Goal: Transaction & Acquisition: Purchase product/service

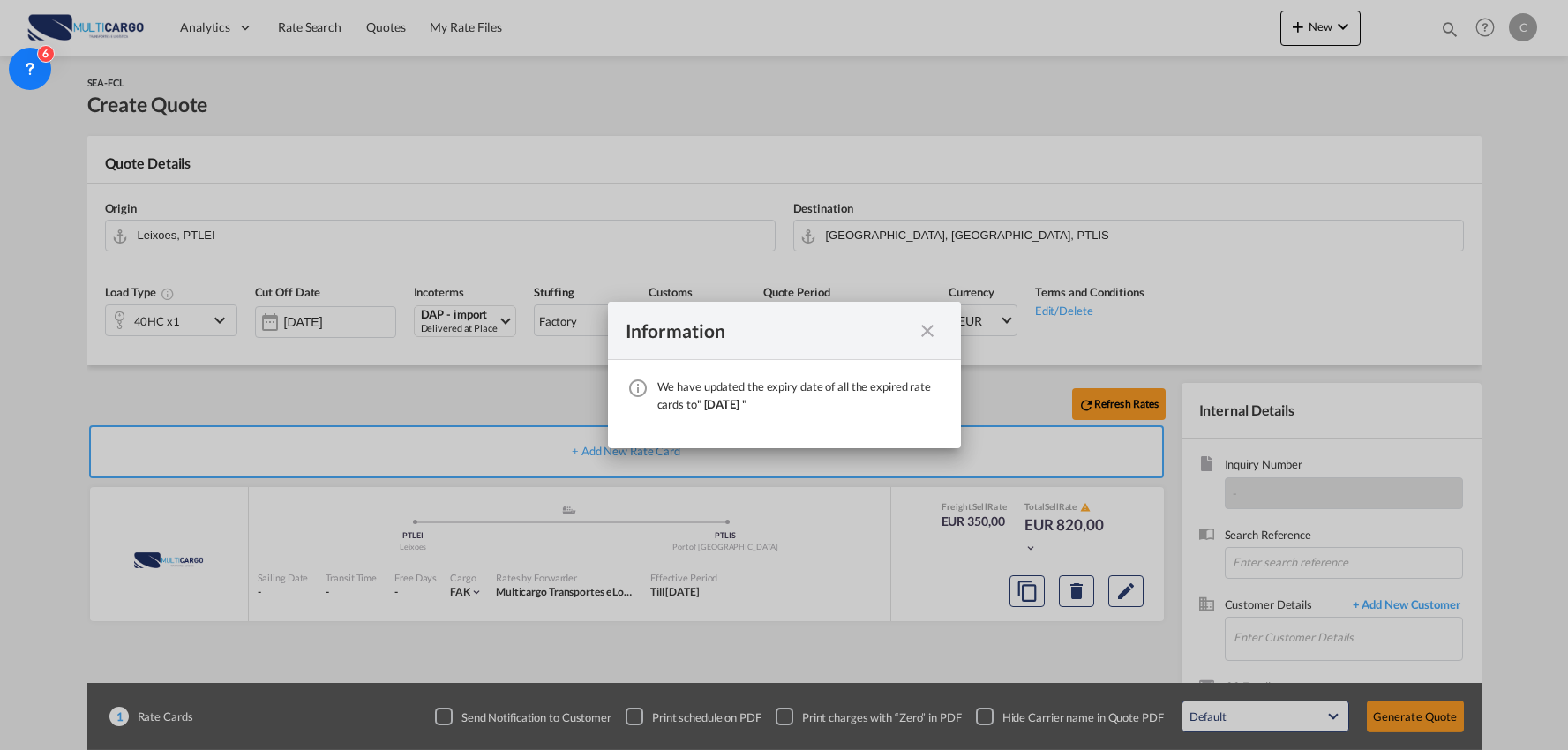
click at [927, 325] on md-icon "icon-close fg-AAA8AD cursor" at bounding box center [928, 331] width 21 height 21
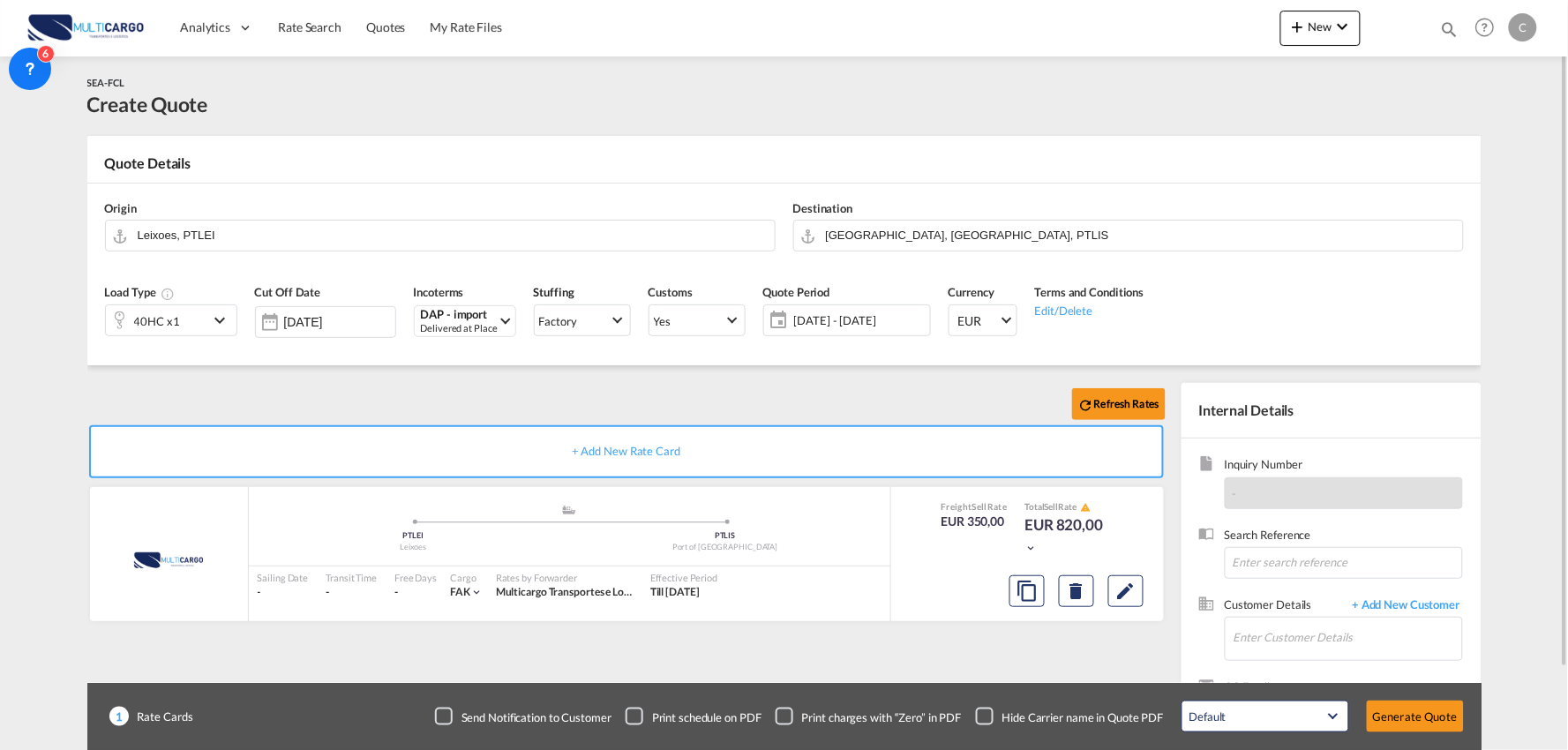
click at [800, 102] on div "SEA-FCL Create Quote" at bounding box center [784, 96] width 1394 height 44
click at [1329, 19] on button "New" at bounding box center [1320, 28] width 80 height 36
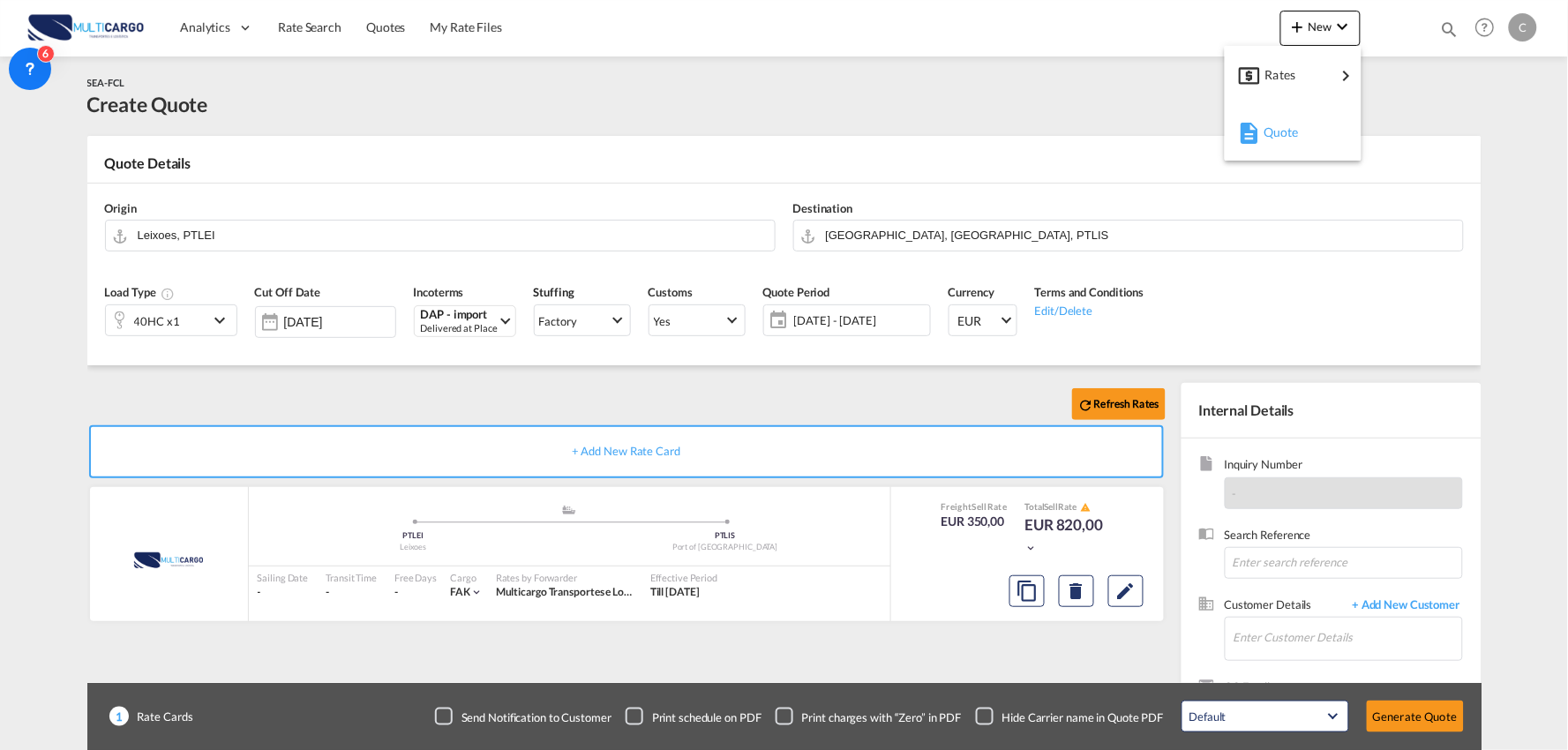
click at [1271, 142] on span "Quote" at bounding box center [1273, 132] width 20 height 36
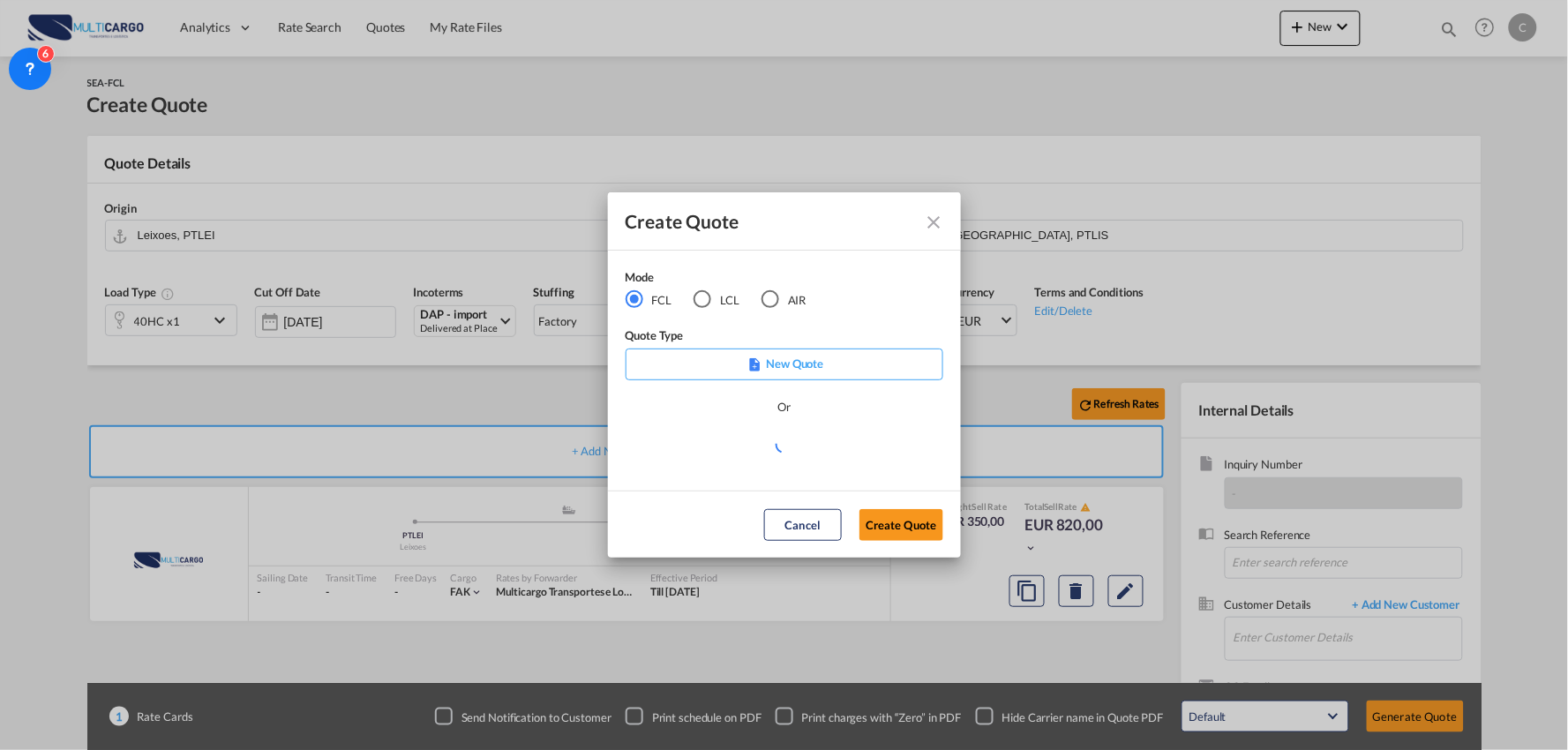
click at [766, 309] on md-radio-button "AIR" at bounding box center [784, 300] width 45 height 20
click at [805, 457] on md-select "Select template 26/02/25 IMP_DAP_AIR_>500 Patricia Barroso | 26 Feb 2025 26/02/…" at bounding box center [785, 451] width 318 height 36
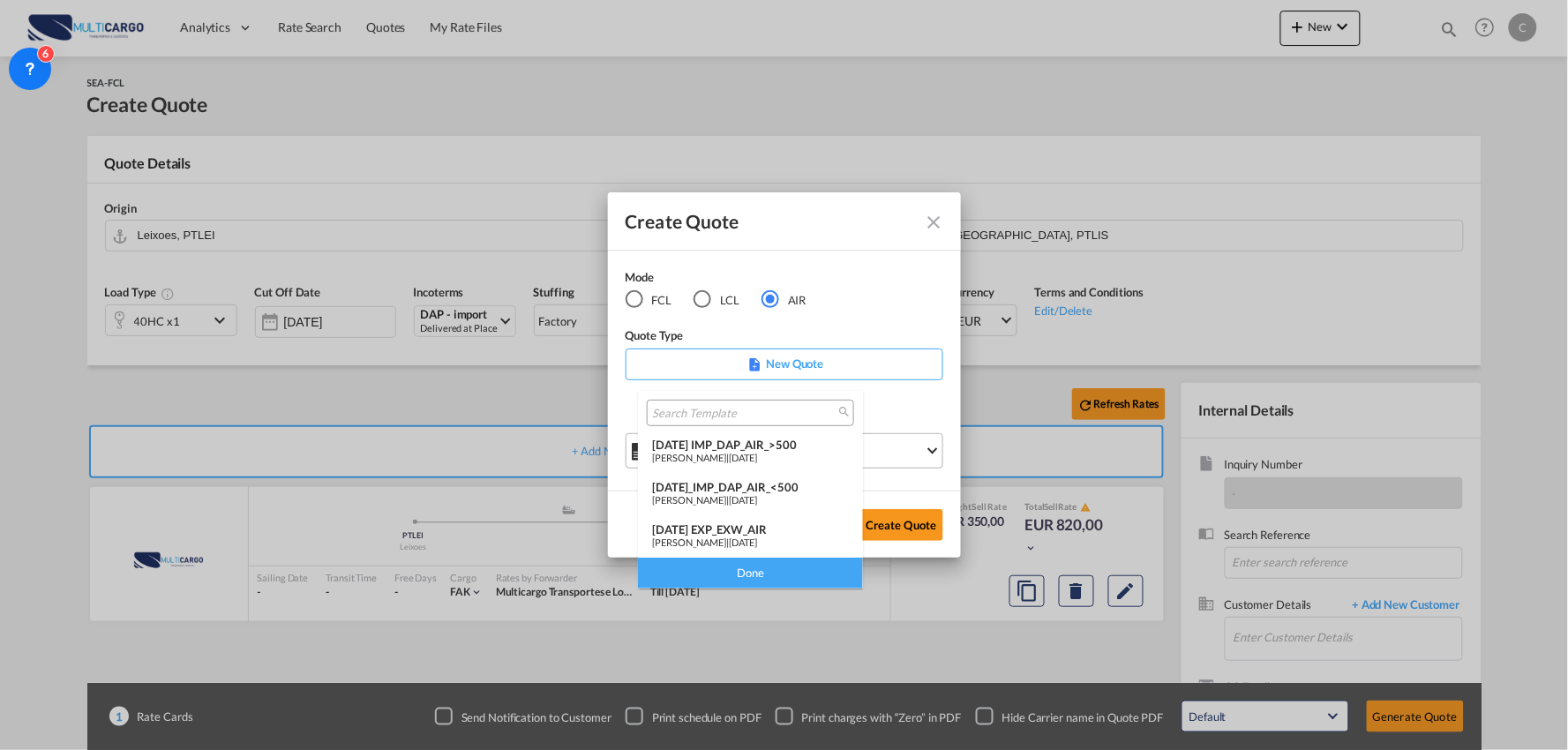
click at [768, 438] on div "26/02/25 IMP_DAP_AIR_>500" at bounding box center [750, 445] width 197 height 14
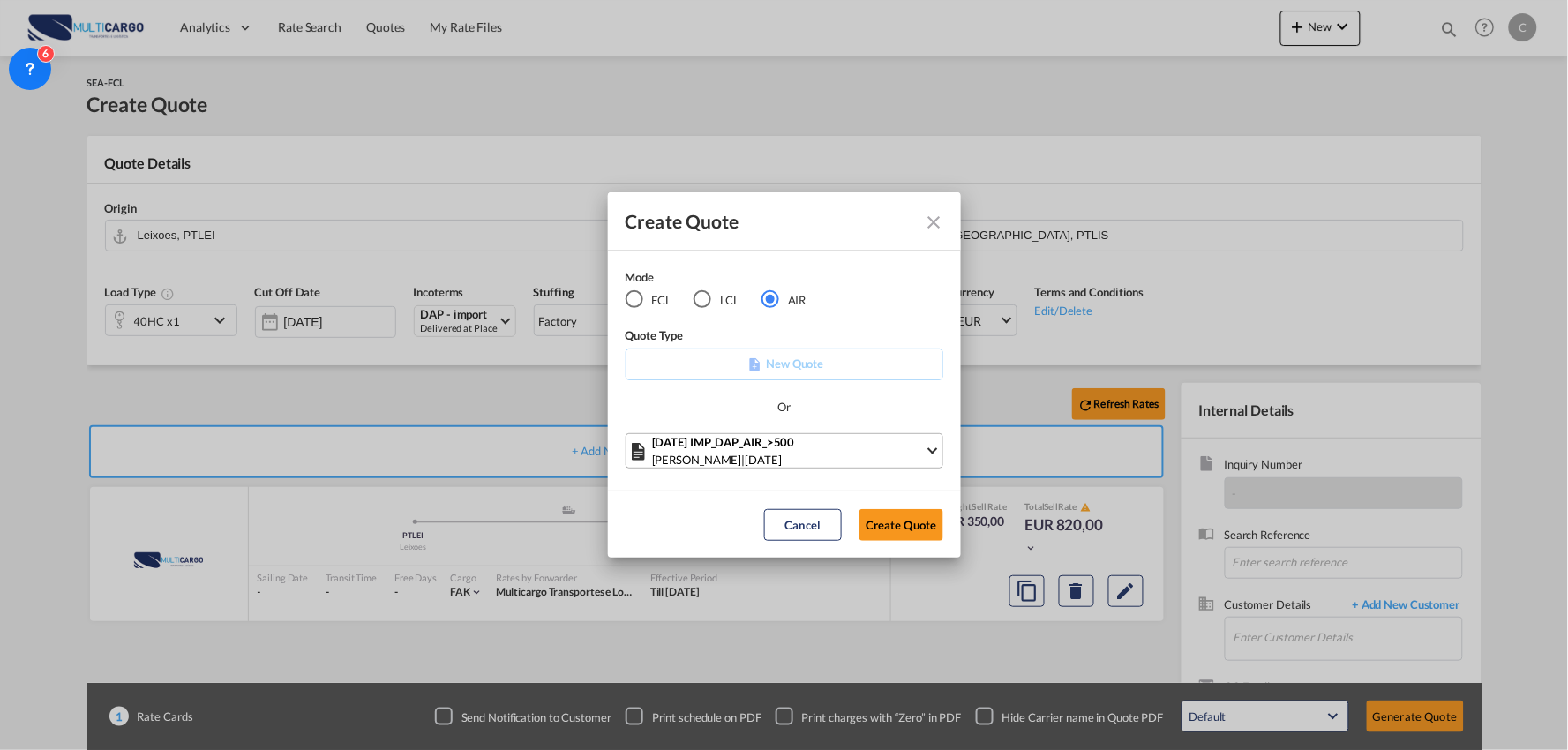
click at [904, 520] on button "Create Quote" at bounding box center [901, 525] width 83 height 32
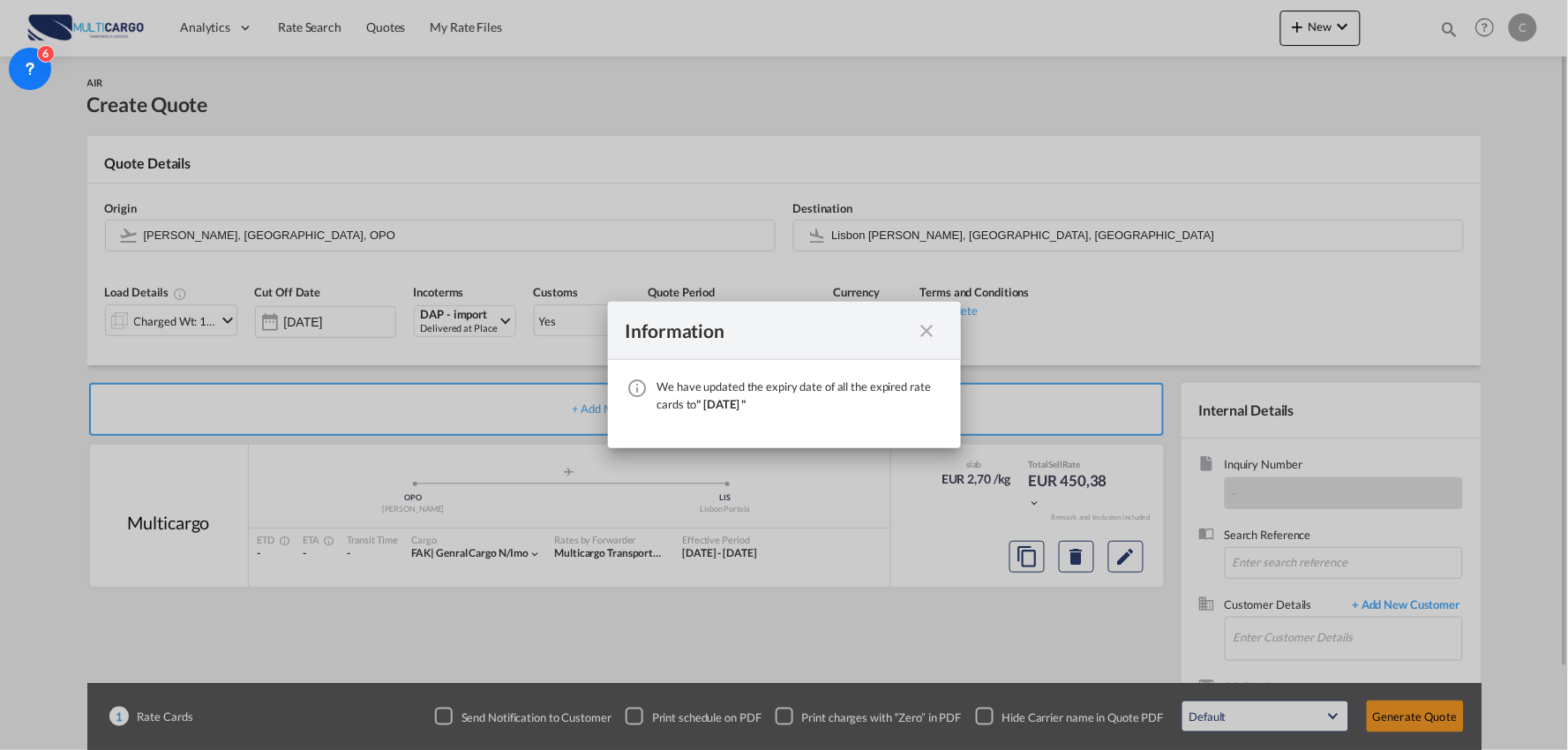
click at [931, 333] on md-icon "icon-close fg-AAA8AD cursor" at bounding box center [928, 331] width 21 height 21
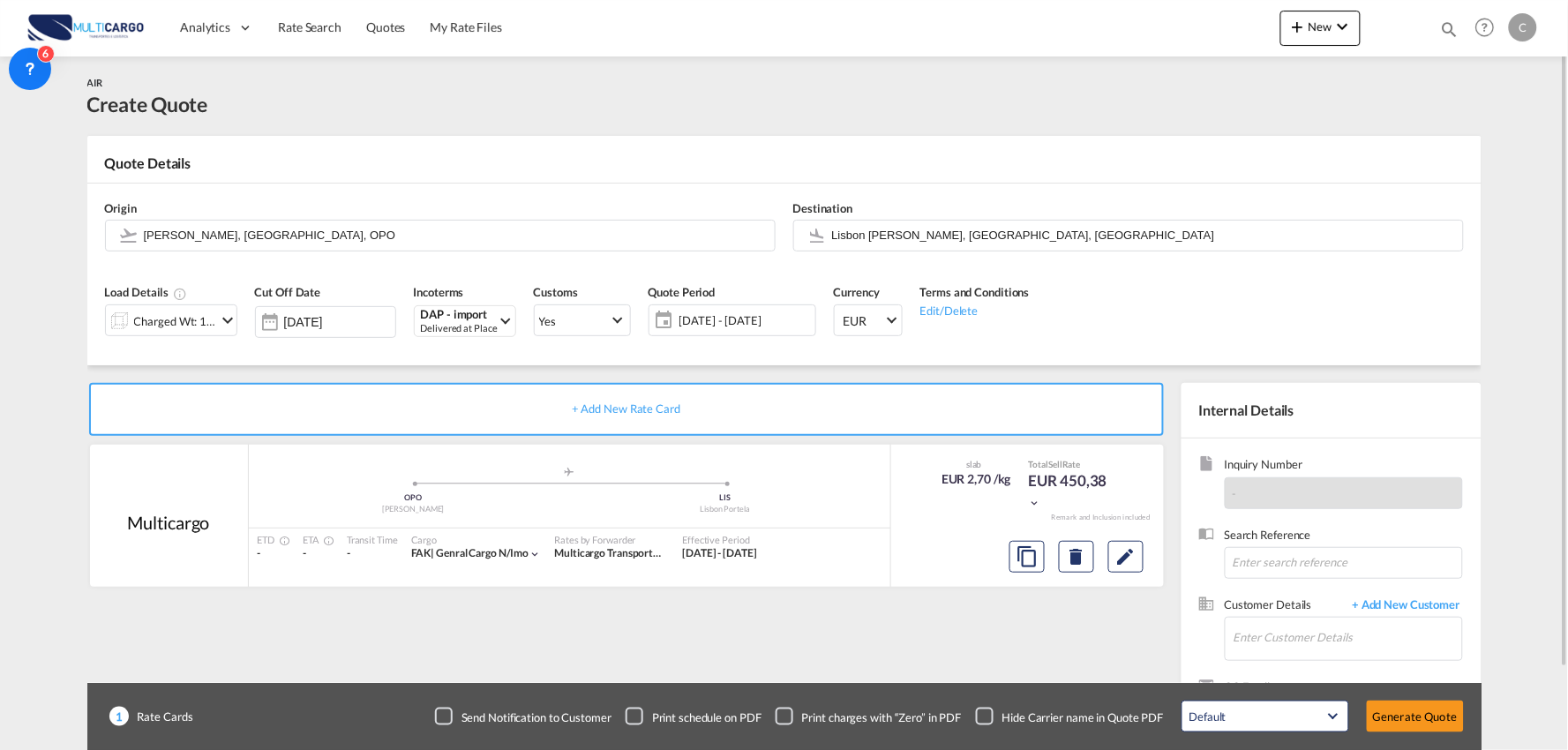
click at [702, 72] on div "AIR Create Quote" at bounding box center [784, 96] width 1394 height 79
click at [448, 130] on div "AIR Create Quote" at bounding box center [784, 96] width 1394 height 79
click at [536, 124] on div "AIR Create Quote" at bounding box center [784, 96] width 1394 height 79
click at [471, 141] on md-card "Quote Details Origin Francisco de Sá Carneiro, Porto, OPO Destination Lisbon Po…" at bounding box center [784, 250] width 1394 height 229
click at [1367, 636] on input "Enter Customer Details" at bounding box center [1347, 637] width 228 height 40
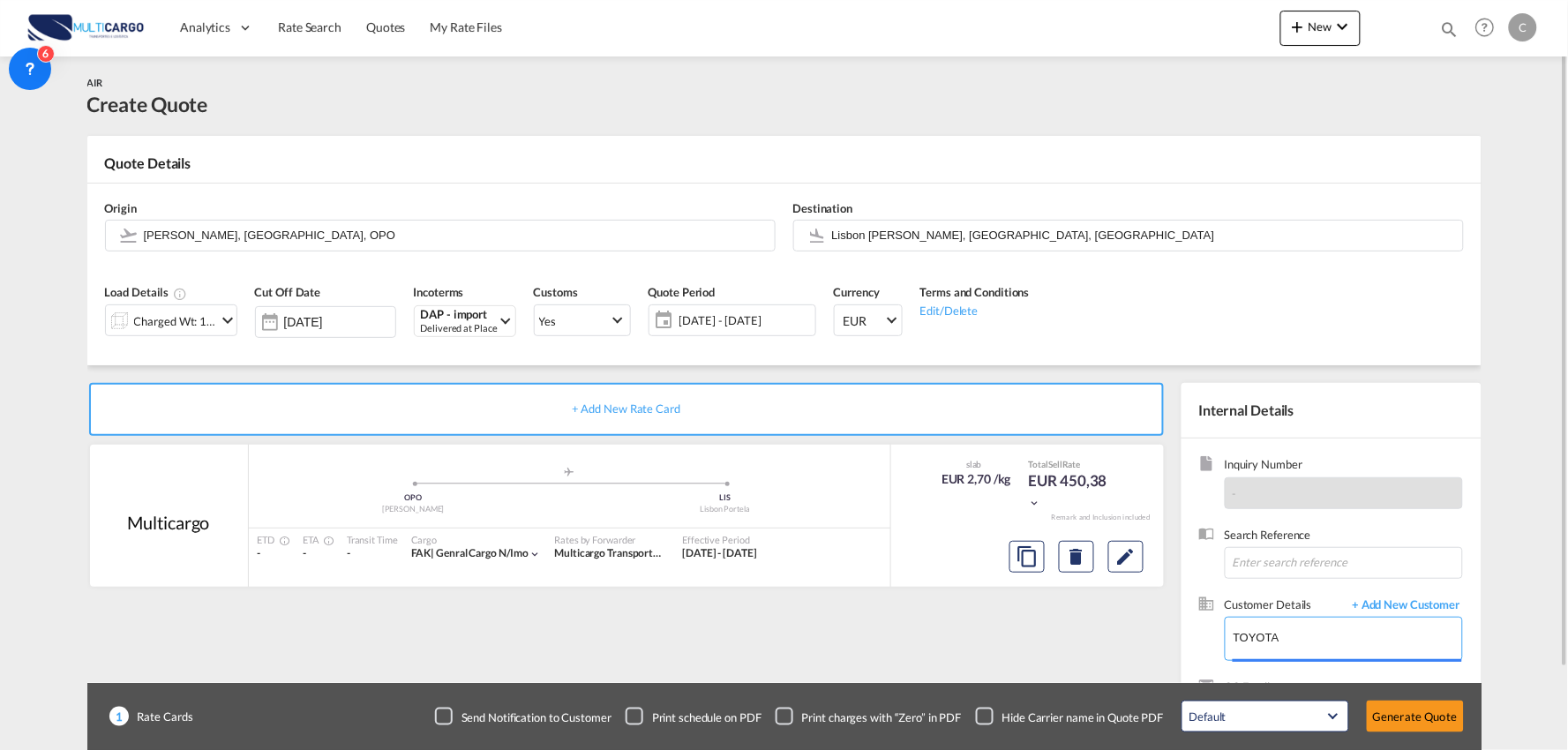
drag, startPoint x: 1293, startPoint y: 637, endPoint x: 1168, endPoint y: 638, distance: 125.0
click at [1168, 638] on div "+ Add New Rate Card Multicargo added by you .a{fill:#aaa8ad;} .a{fill:#aaa8ad;}…" at bounding box center [784, 562] width 1394 height 395
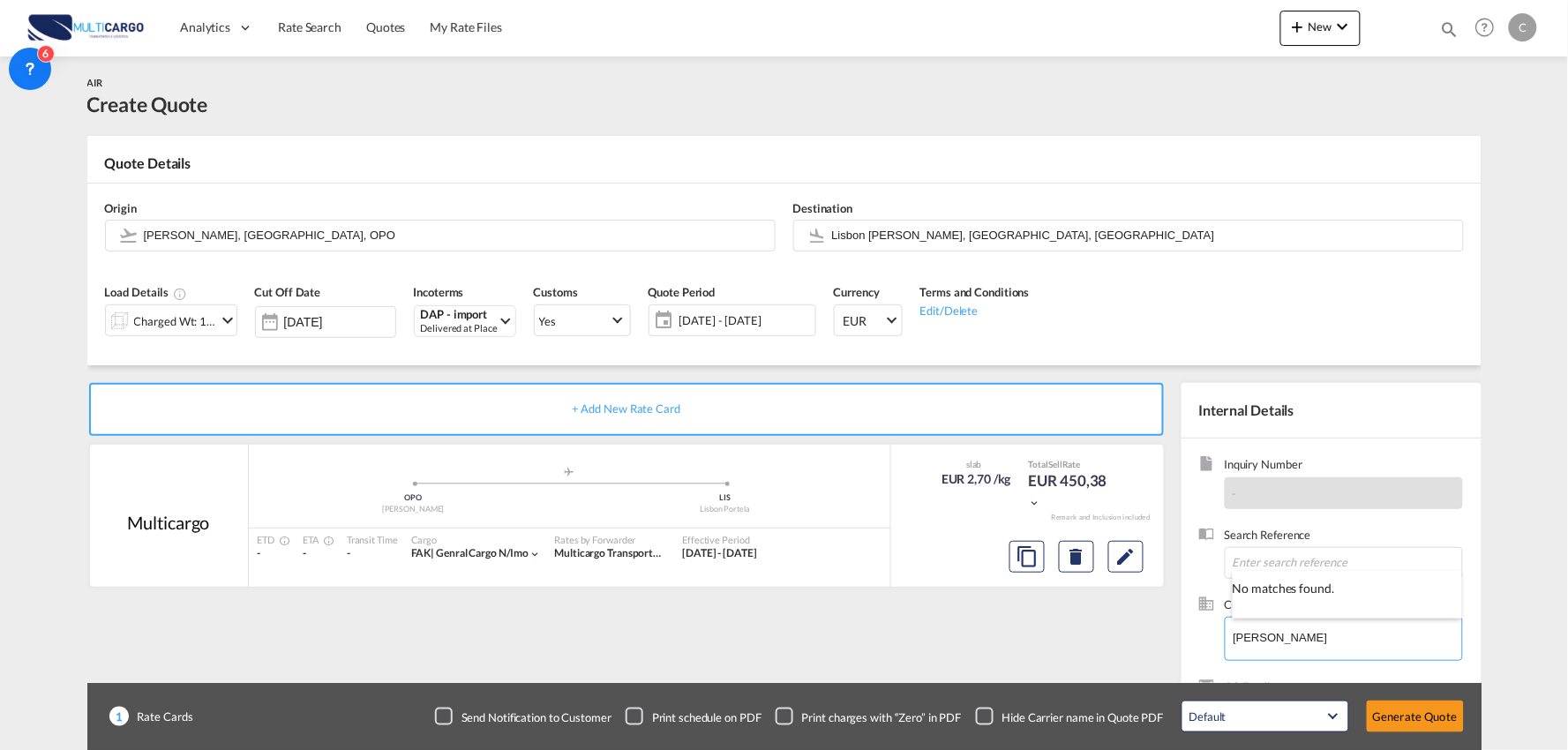
type input "CARLA TEIXEI"
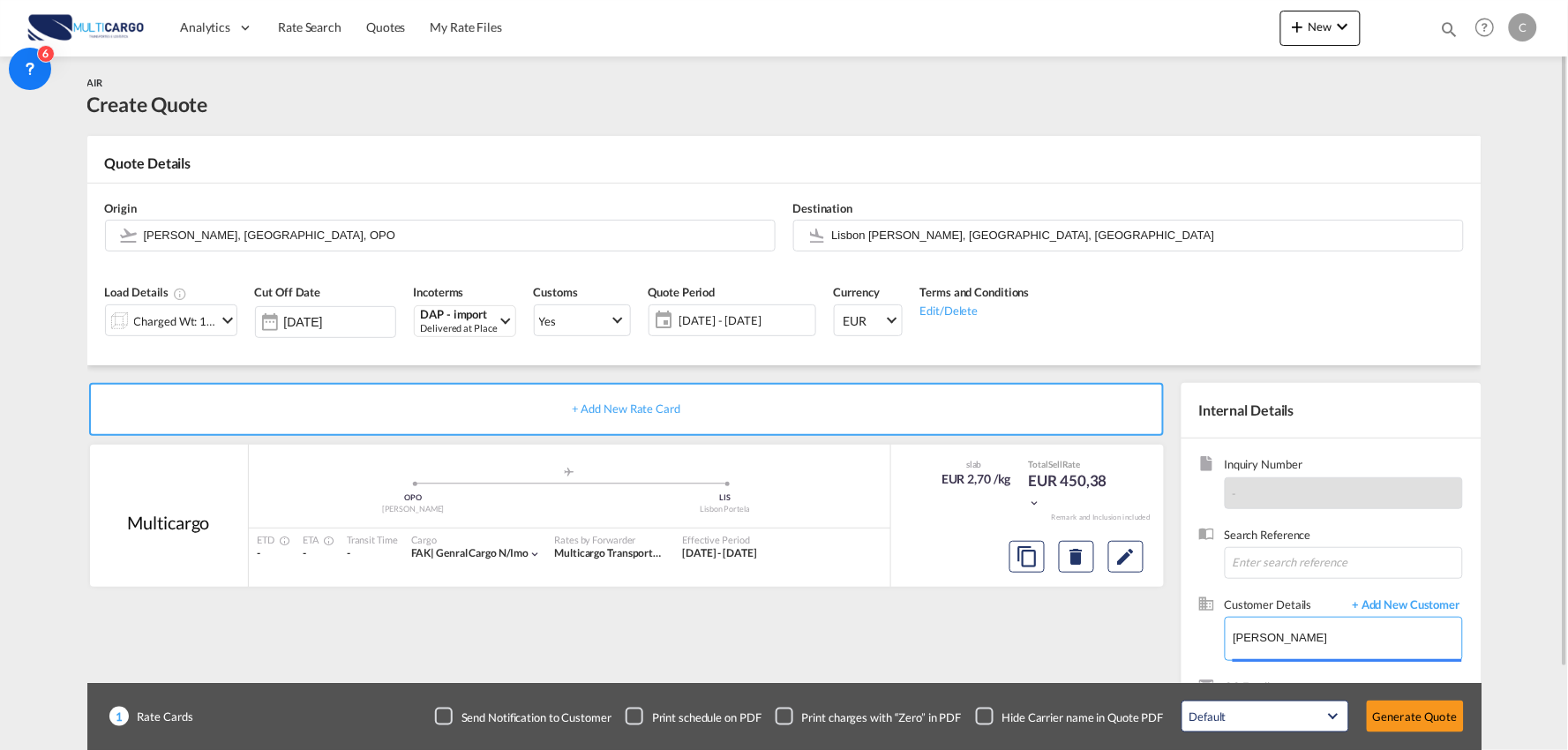
drag, startPoint x: 1325, startPoint y: 641, endPoint x: 1183, endPoint y: 641, distance: 142.0
click at [1183, 641] on div "Inquiry Number - Search Reference Customer Details + Add New Customer Enter Cus…" at bounding box center [1332, 599] width 300 height 322
click at [1262, 639] on input "Enter Customer Details" at bounding box center [1347, 637] width 228 height 40
click at [1405, 596] on span "+ Add New Customer" at bounding box center [1404, 606] width 119 height 20
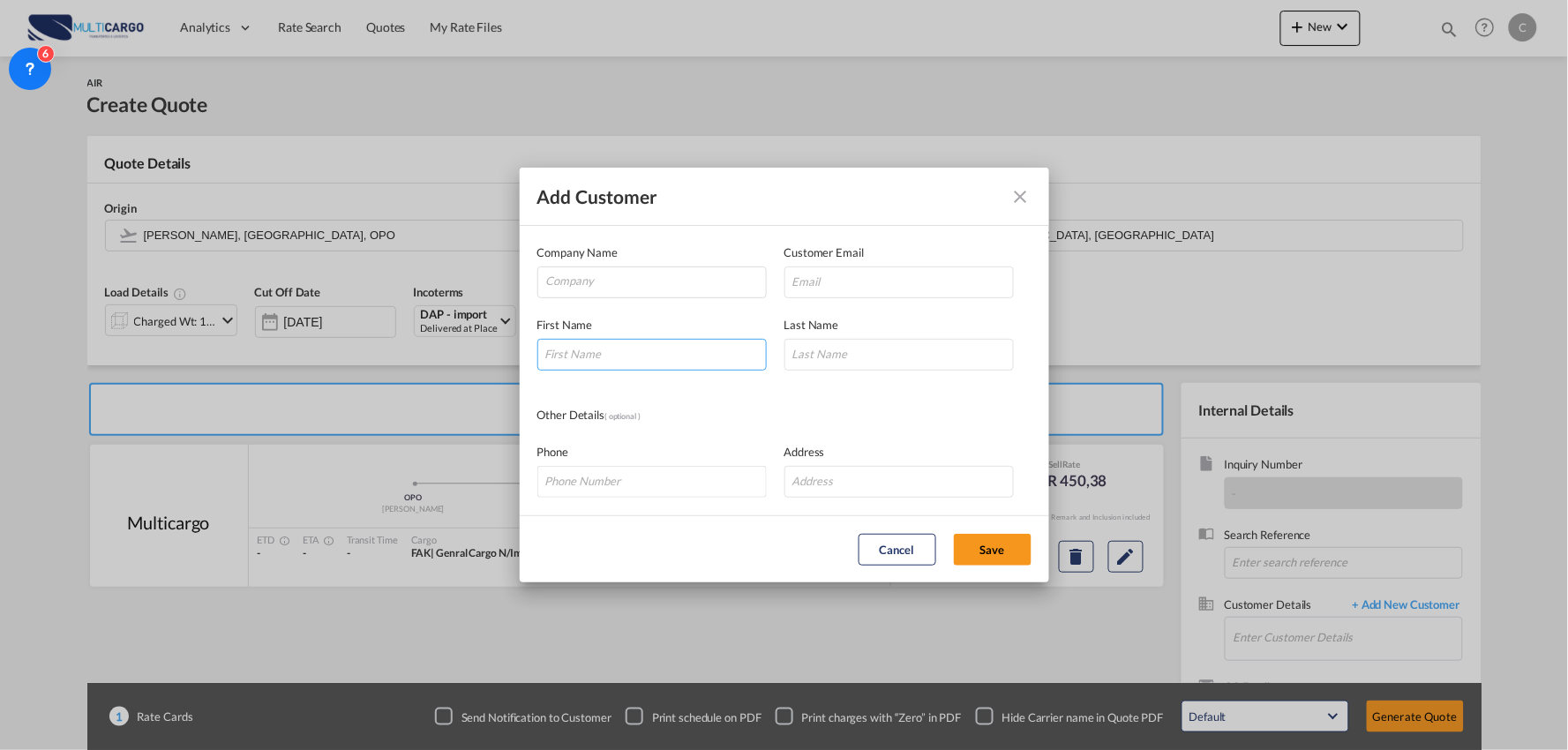
click at [641, 339] on input "Add Customer Company ..." at bounding box center [652, 355] width 229 height 32
type input "c"
type input "Carla"
type input "Teixeira"
drag, startPoint x: 665, startPoint y: 278, endPoint x: 697, endPoint y: 301, distance: 39.4
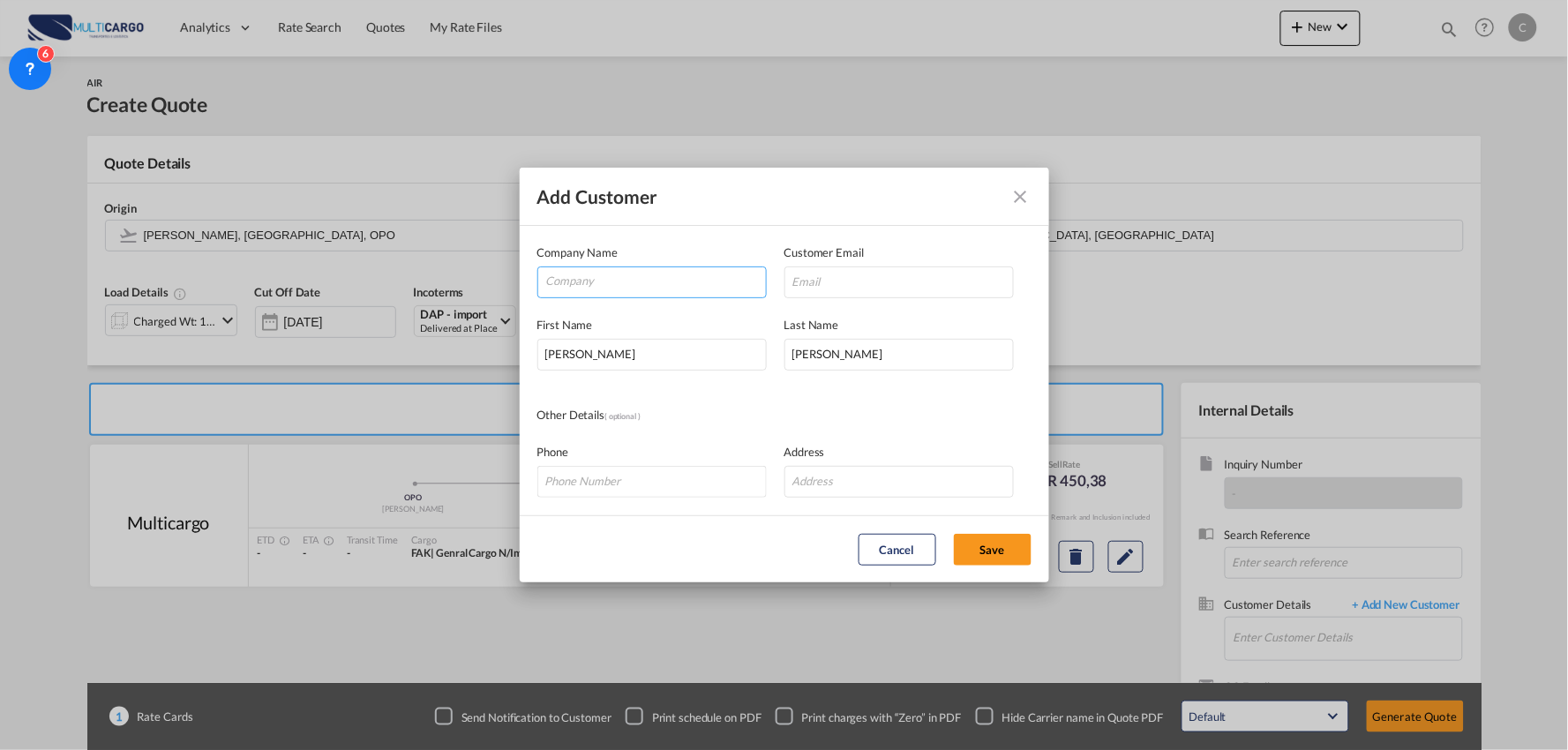
click at [665, 279] on input "Company" at bounding box center [655, 280] width 219 height 27
paste input "Toyota Caetano Portugal, SA"
type input "Toyota Caetano Portugal, SA"
click at [970, 287] on input "Carla Teixeira Oliveira <carla.oliveira@toyotacaetano.pt>" at bounding box center [899, 282] width 229 height 32
drag, startPoint x: 911, startPoint y: 282, endPoint x: 899, endPoint y: 271, distance: 16.3
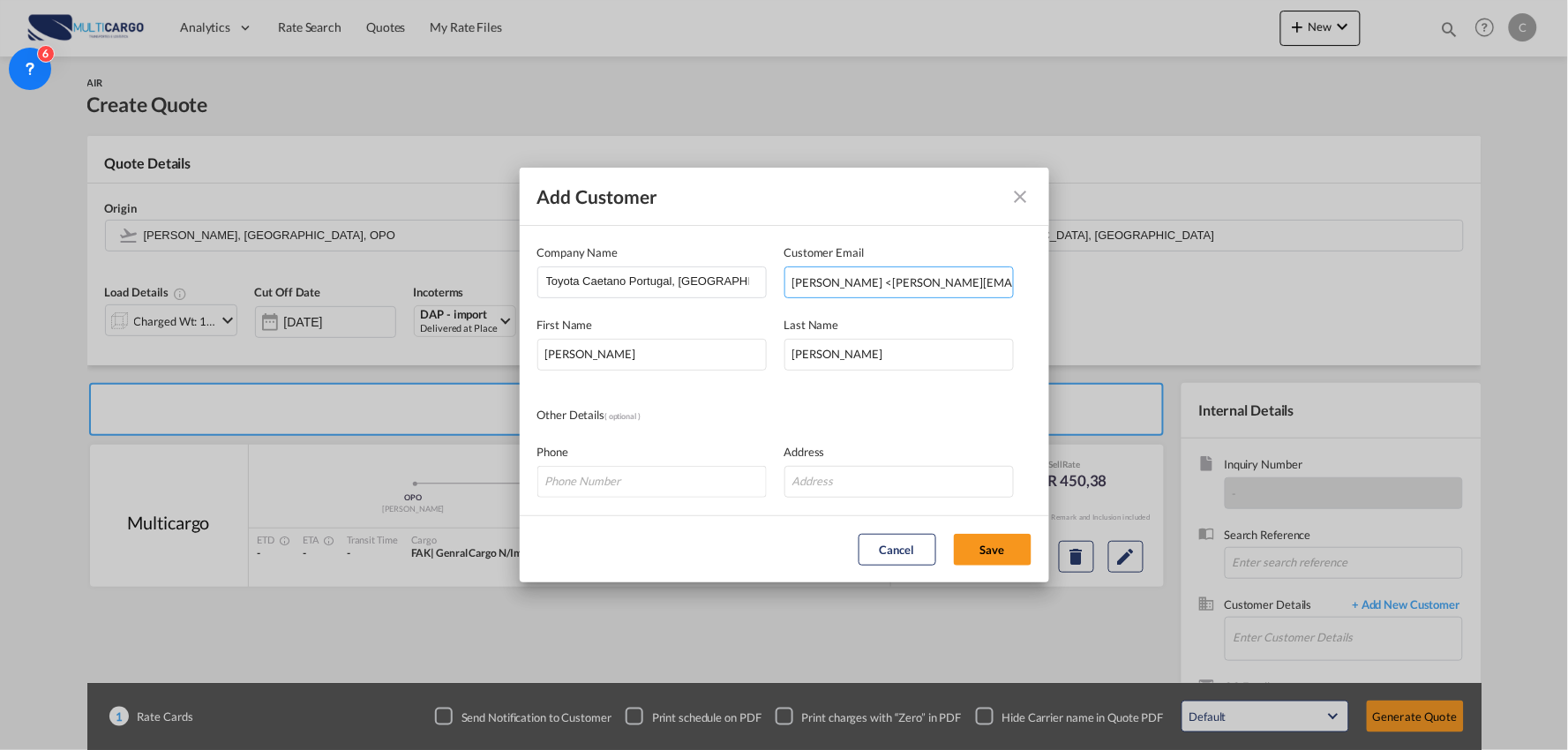
click at [527, 288] on md-dialog-content "Company Name Toyota Caetano Portugal, SA Customer Email Carla Teixeira Oliveira…" at bounding box center [784, 370] width 529 height 289
click at [1000, 291] on input "carla.oliveira@toyotacaetano.pt>" at bounding box center [899, 282] width 229 height 32
type input "carla.oliveira@toyotacaetano.pt"
click at [982, 534] on button "Save" at bounding box center [992, 549] width 77 height 32
type input "Toyota Caetano Portugal, SA, Carla Teixeira, carla.oliveira@toyotacaetano.pt"
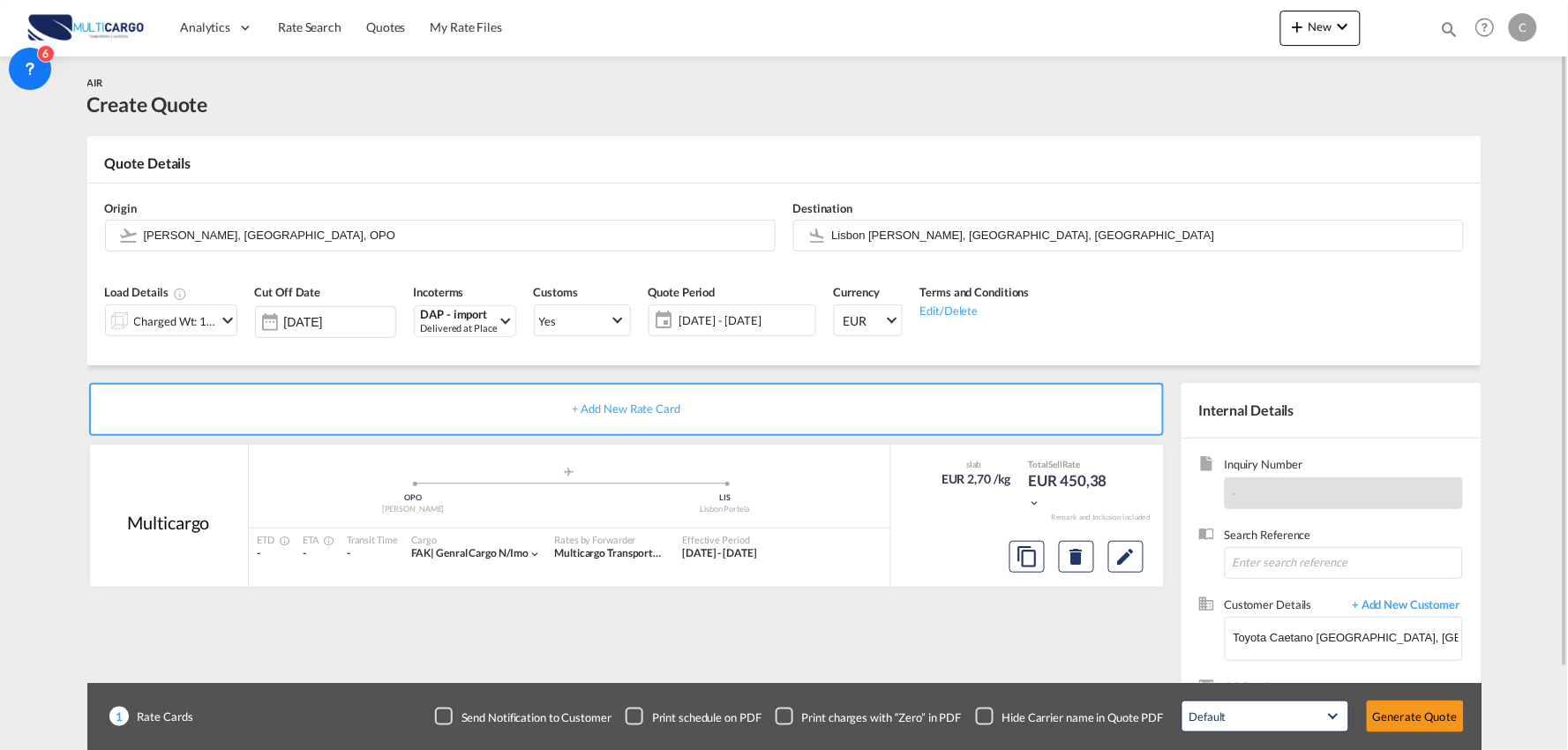
drag, startPoint x: 980, startPoint y: 713, endPoint x: 980, endPoint y: 667, distance: 46.0
click at [979, 713] on div "Checkbox No Ink" at bounding box center [985, 716] width 18 height 18
click at [972, 656] on div "+ Add New Rate Card Multicargo added by you .a{fill:#aaa8ad;} .a{fill:#aaa8ad;}…" at bounding box center [630, 566] width 1085 height 368
click at [942, 229] on input "Lisbon Portela, Lisbon, LIS" at bounding box center [1143, 234] width 622 height 31
click at [313, 239] on input "Francisco de Sá Carneiro, Porto, OPO" at bounding box center [455, 234] width 622 height 31
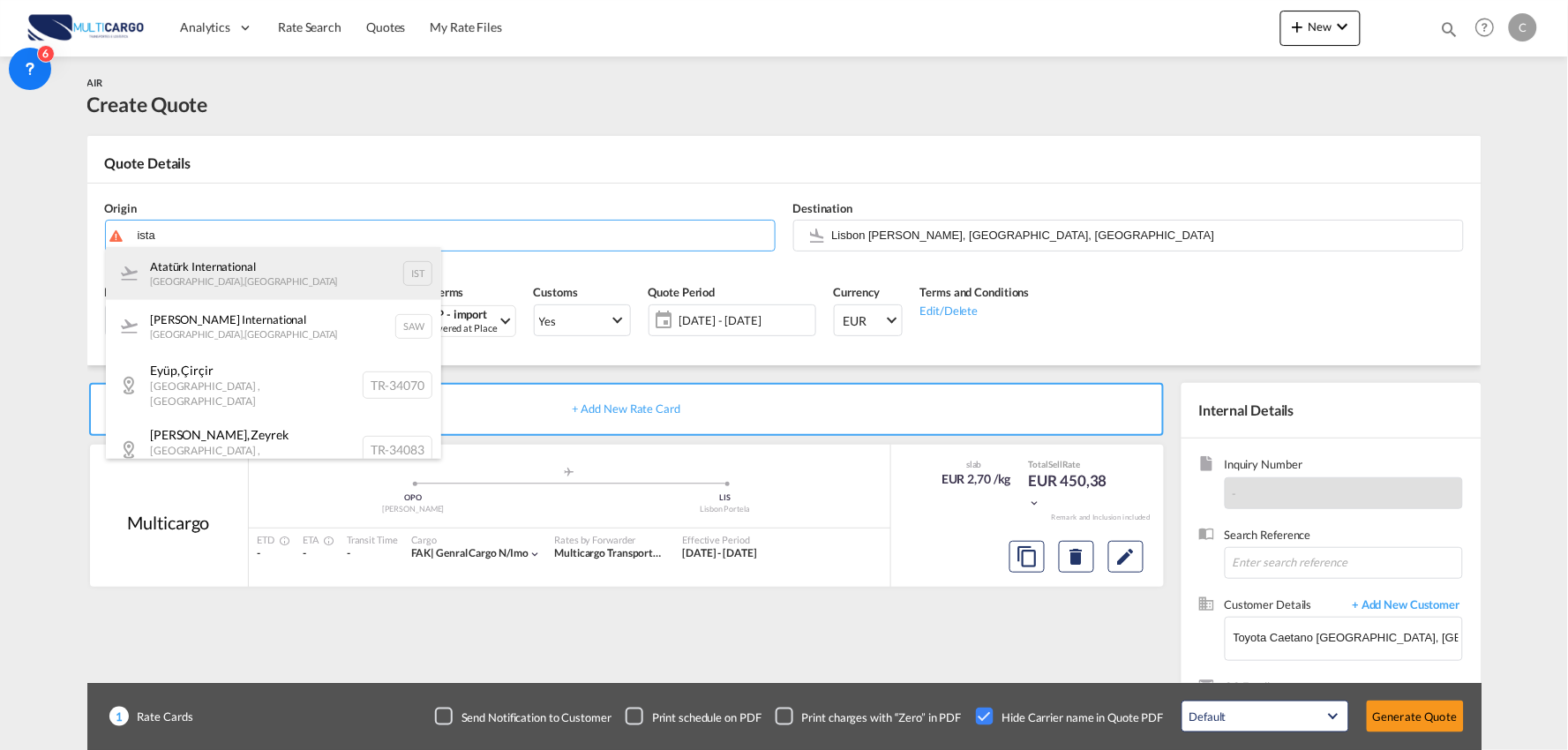
click at [214, 274] on div "Atatürk International Istanbul , Turkey IST" at bounding box center [273, 273] width 336 height 53
type input "Atatürk International, Istanbul, IST"
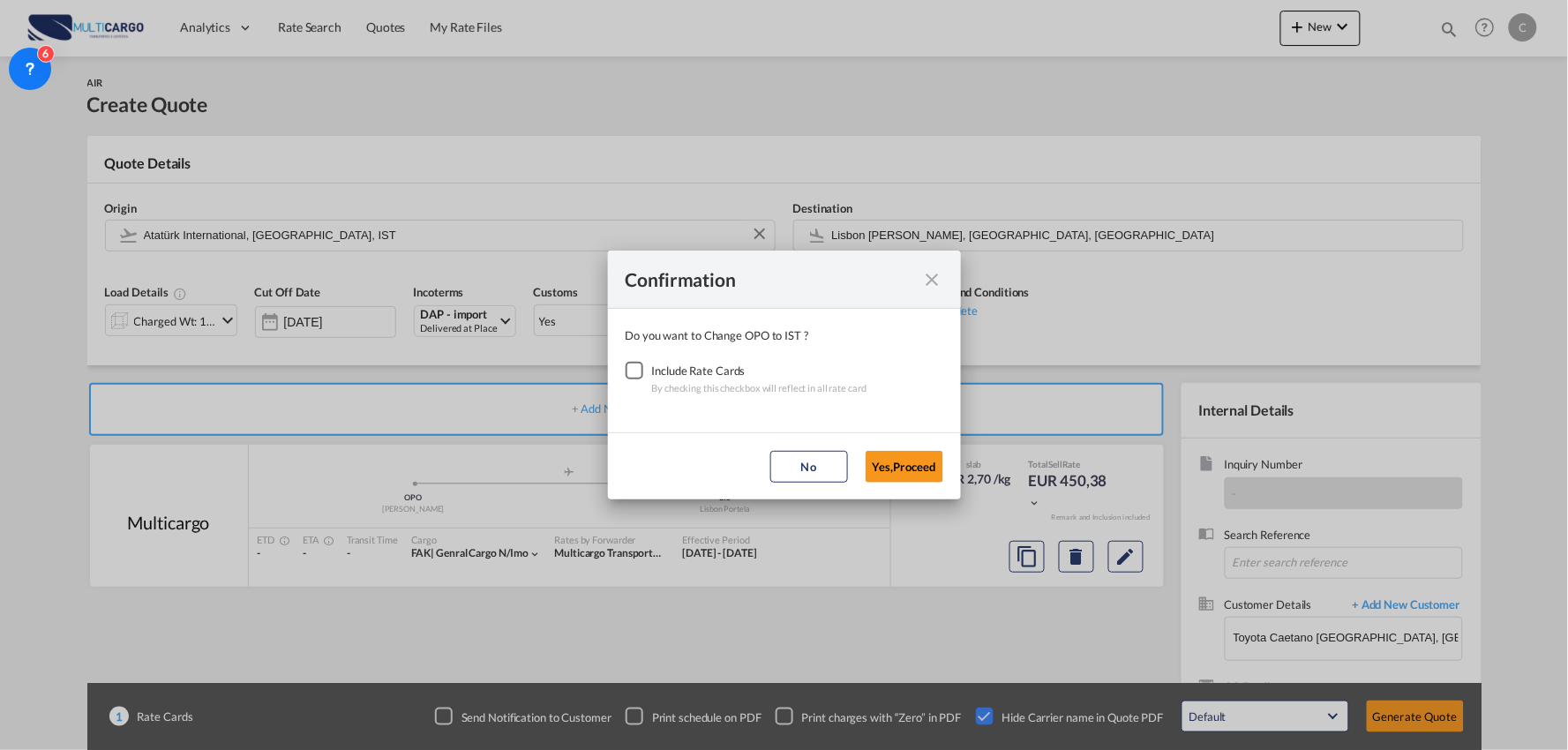
click at [637, 370] on div "Checkbox No Ink" at bounding box center [635, 370] width 18 height 18
click at [896, 478] on button "Yes,Proceed" at bounding box center [904, 467] width 77 height 32
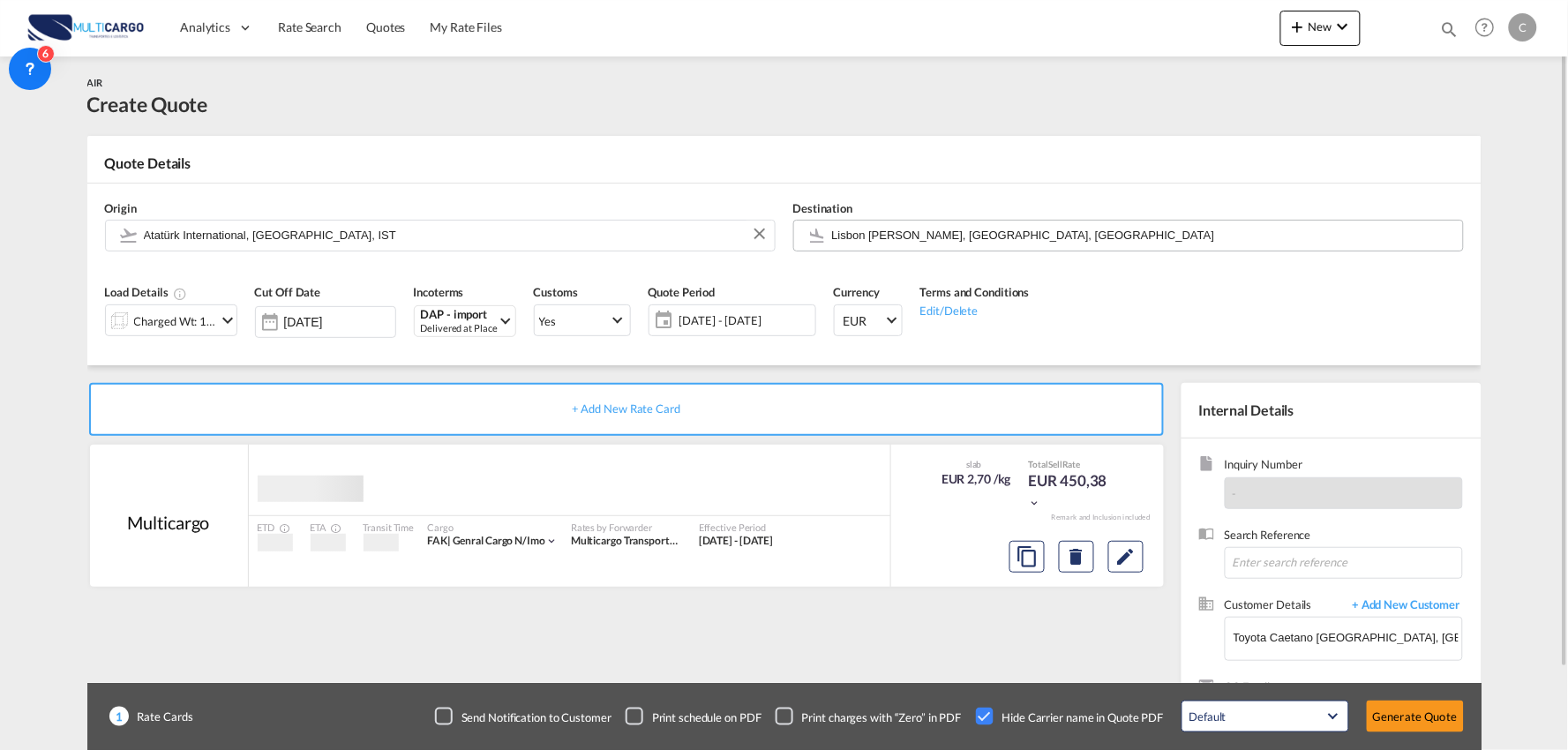
click at [895, 247] on md-autocomplete "Lisbon Portela, Lisbon, LIS" at bounding box center [1143, 235] width 623 height 32
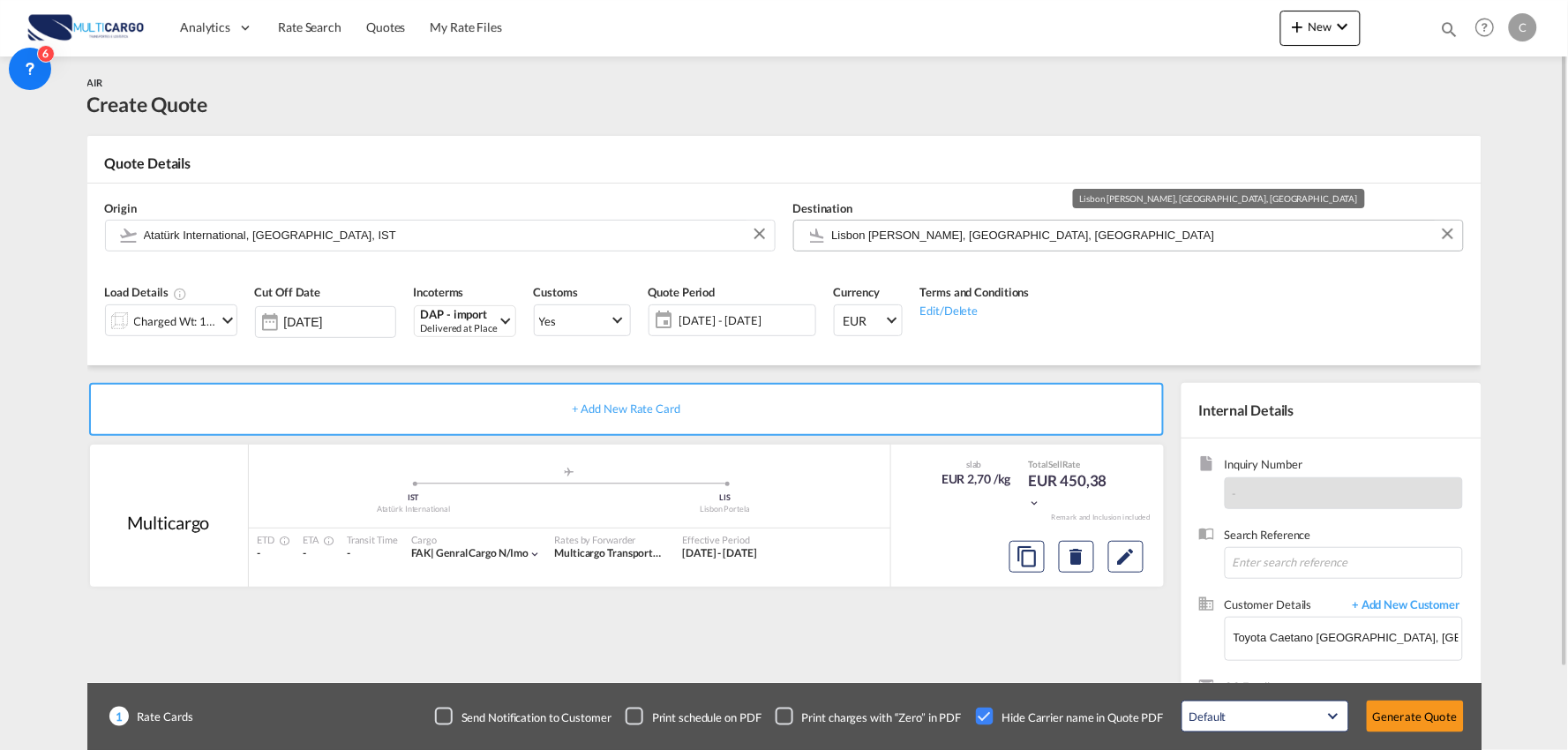
click at [895, 233] on input "Lisbon Portela, Lisbon, LIS" at bounding box center [1143, 234] width 622 height 31
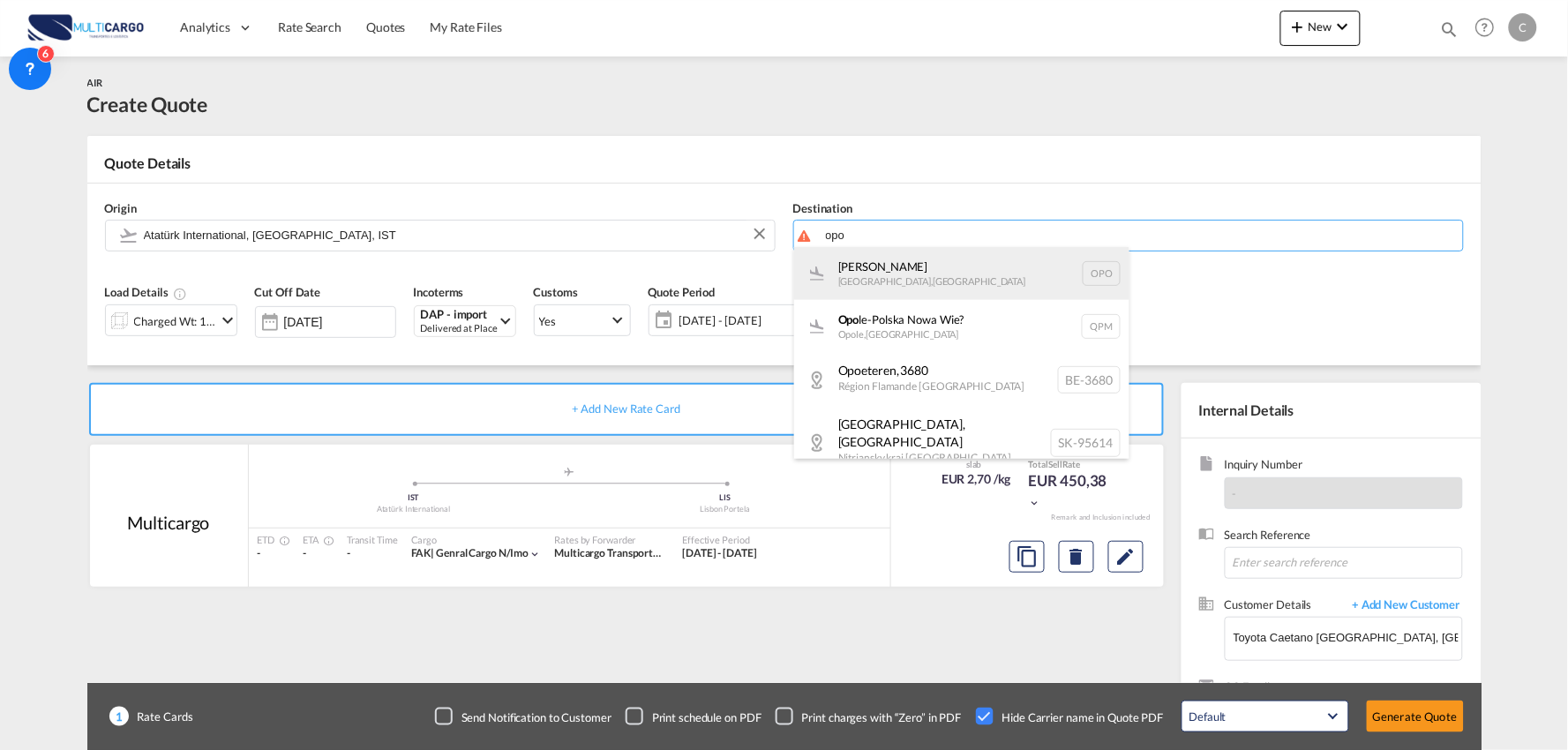
click at [893, 279] on div "Francisco de Sá Carneiro Porto , Portugal OPO" at bounding box center [962, 273] width 336 height 53
type input "Francisco de Sá Carneiro, Porto, OPO"
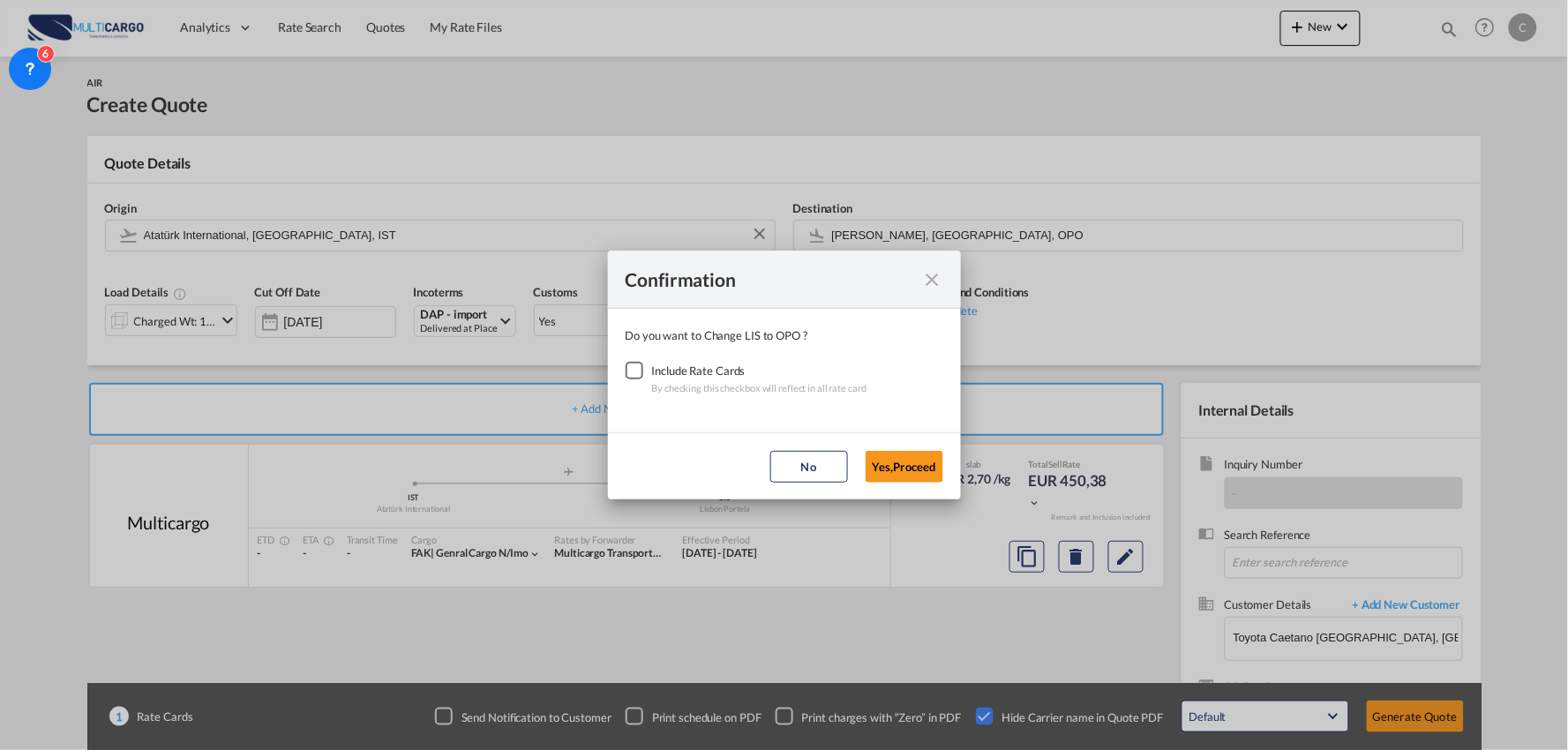
click at [637, 365] on div "Checkbox No Ink" at bounding box center [635, 370] width 18 height 18
click at [937, 465] on button "Yes,Proceed" at bounding box center [904, 467] width 77 height 32
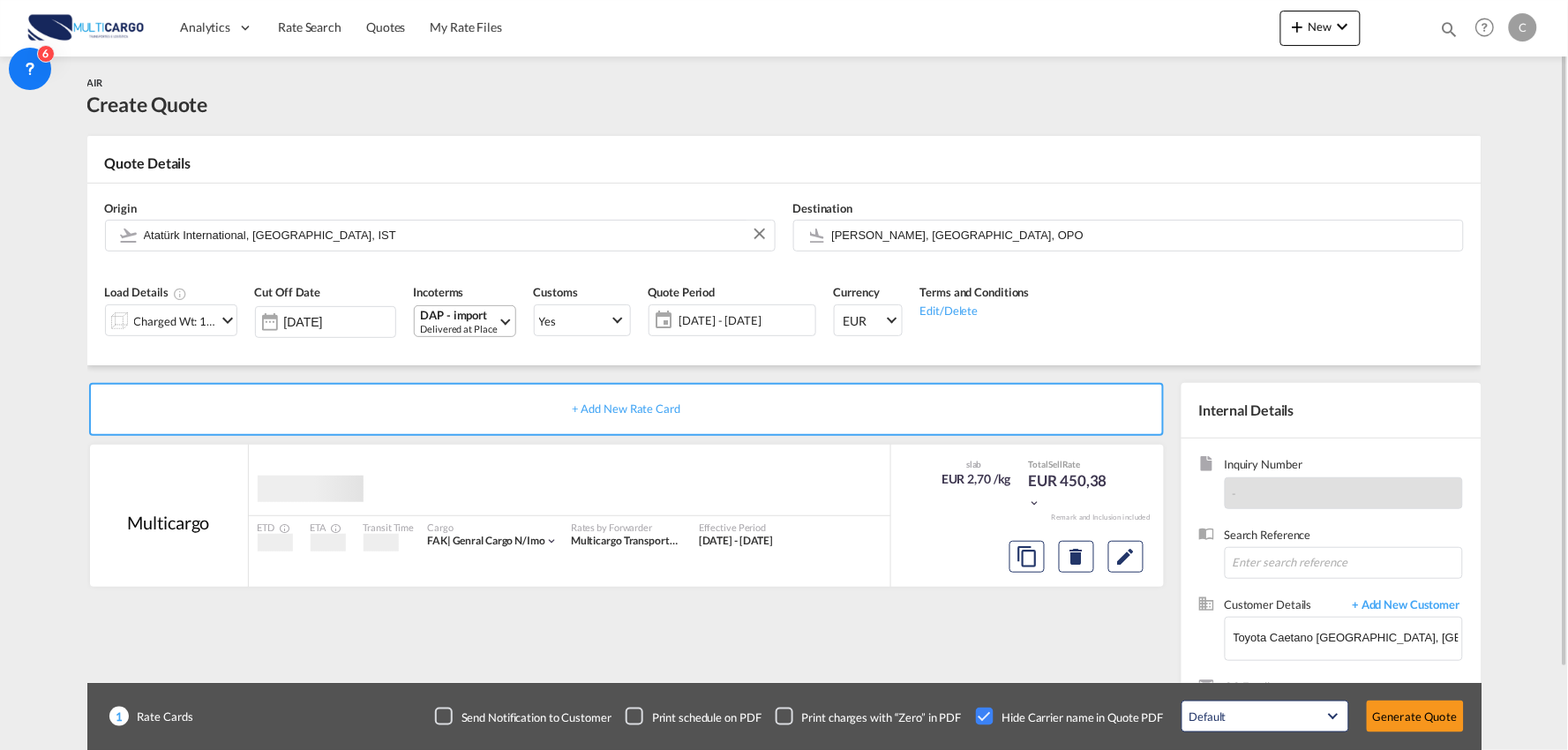
click at [455, 323] on div "Delivered at Place" at bounding box center [459, 328] width 76 height 13
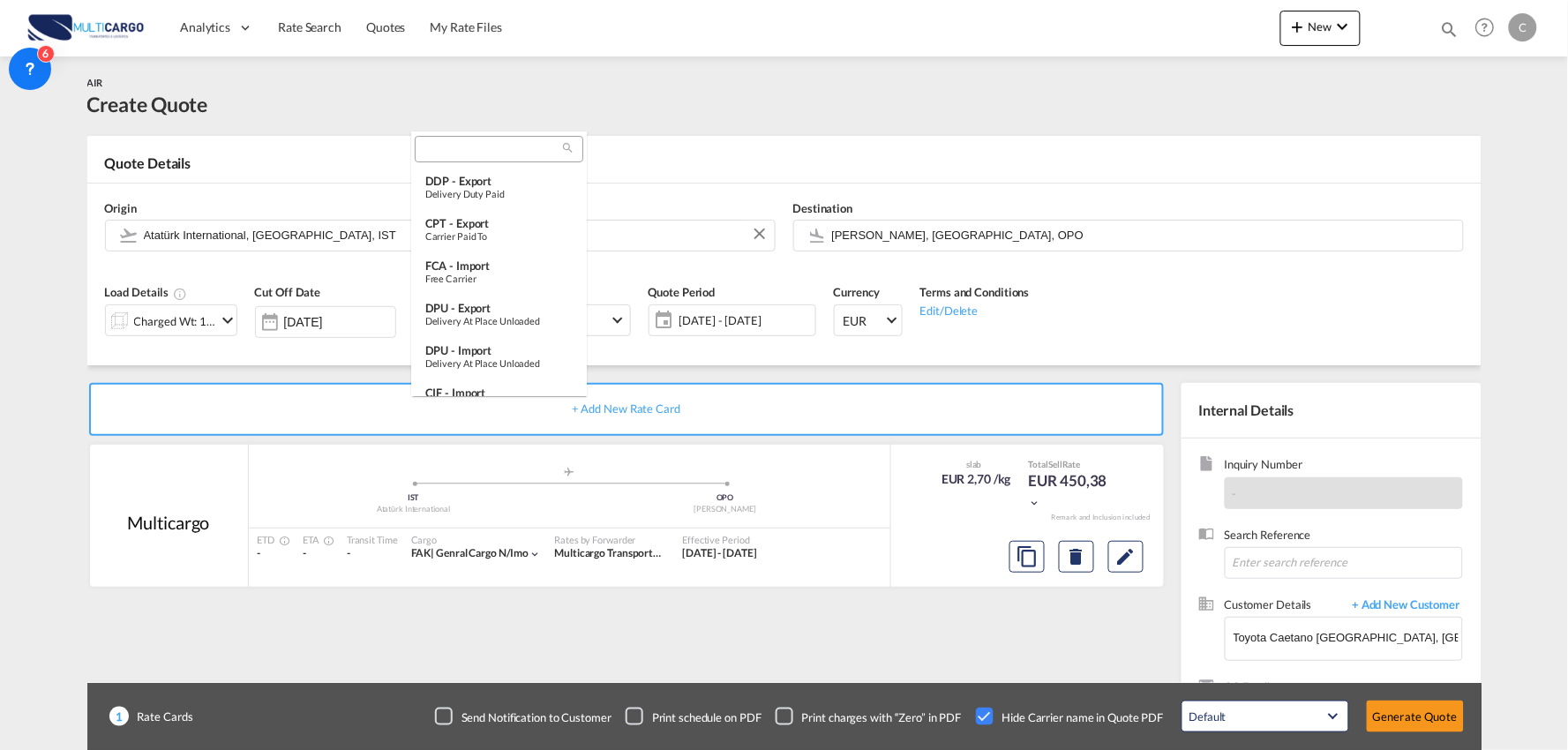
scroll to position [659, 0]
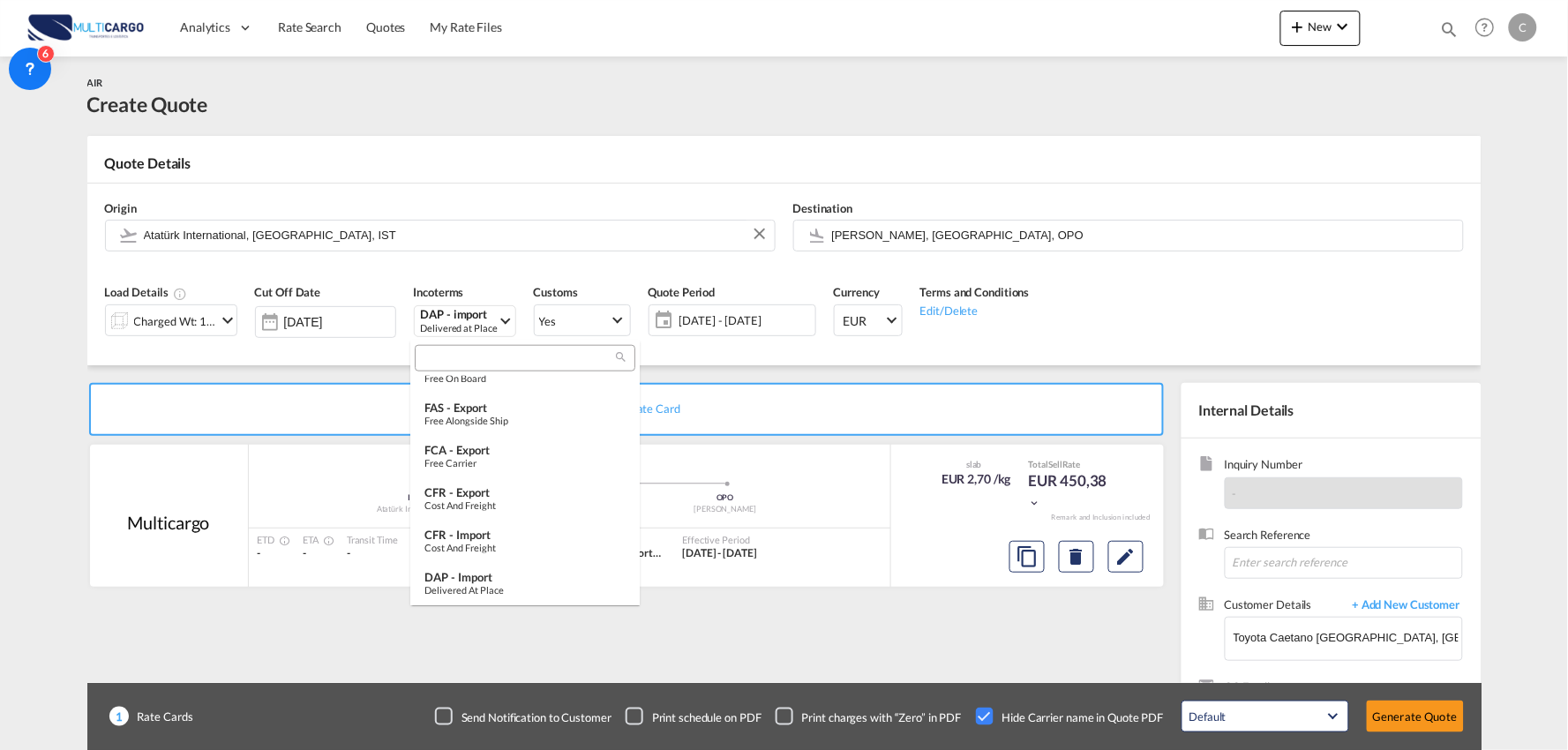
type md-option "[object Object]"
click at [456, 364] on input "search" at bounding box center [518, 359] width 196 height 16
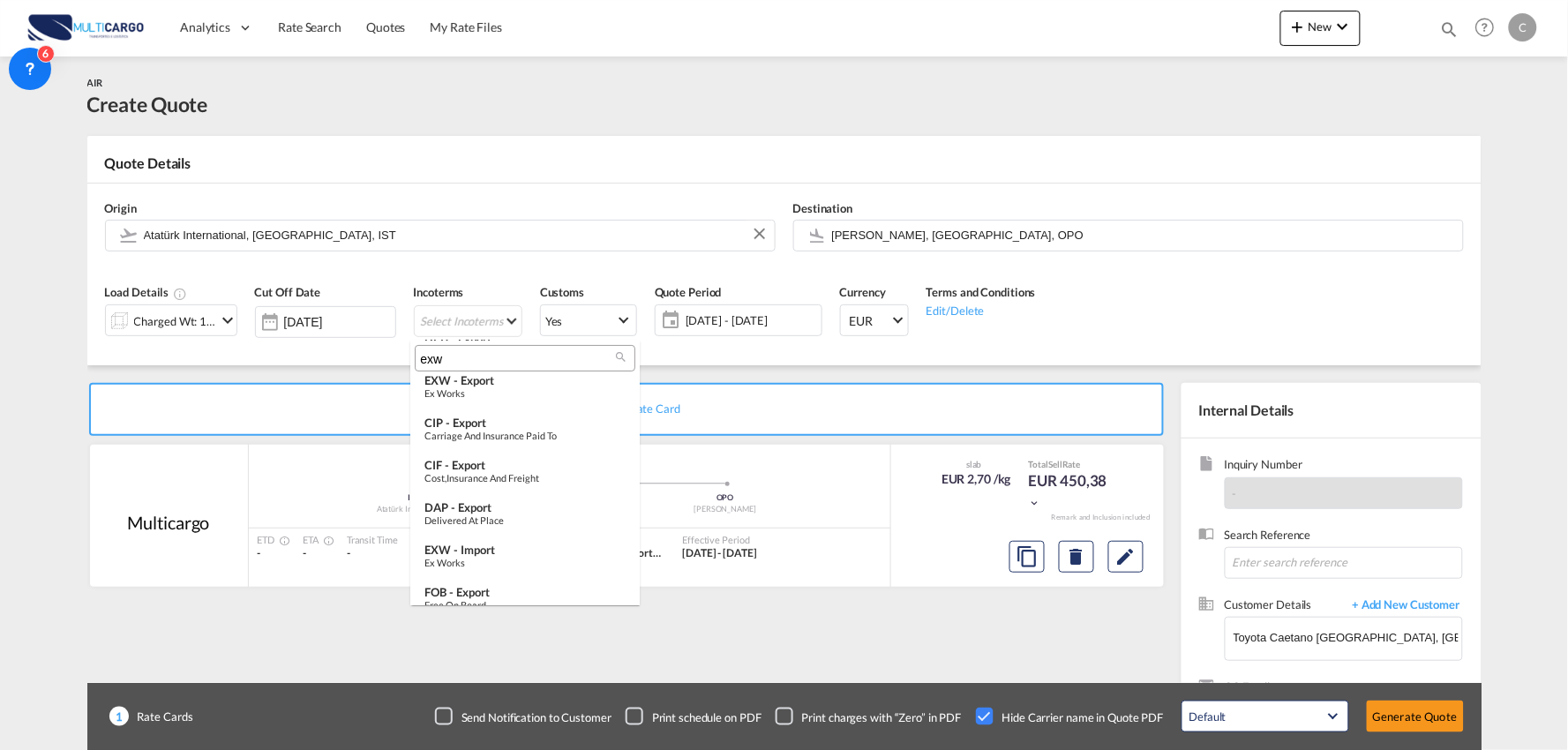
scroll to position [0, 0]
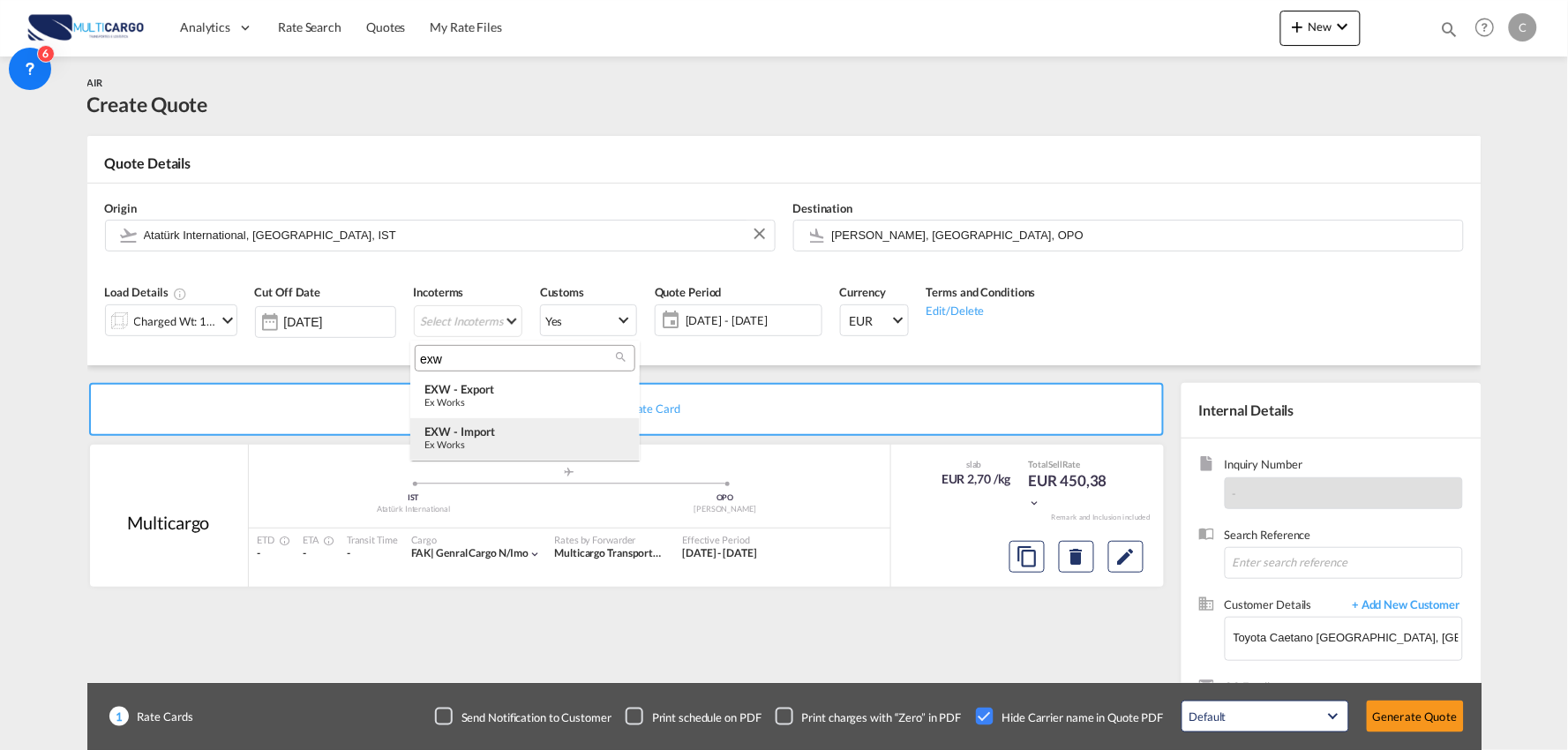
type input "exw"
click at [490, 430] on div "EXW - import" at bounding box center [525, 431] width 202 height 14
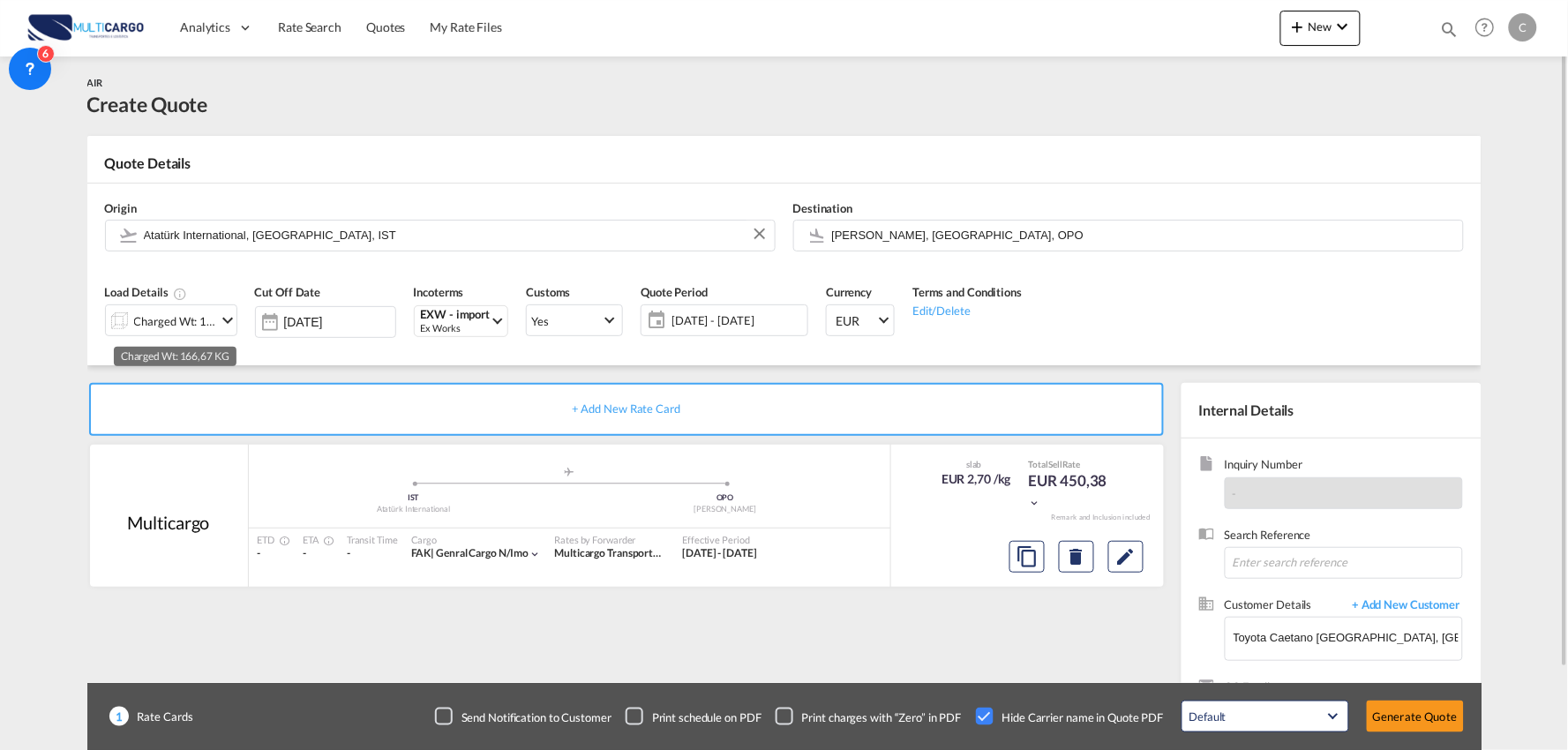
click at [206, 321] on div "Charged Wt: 166,67 KG" at bounding box center [175, 321] width 83 height 25
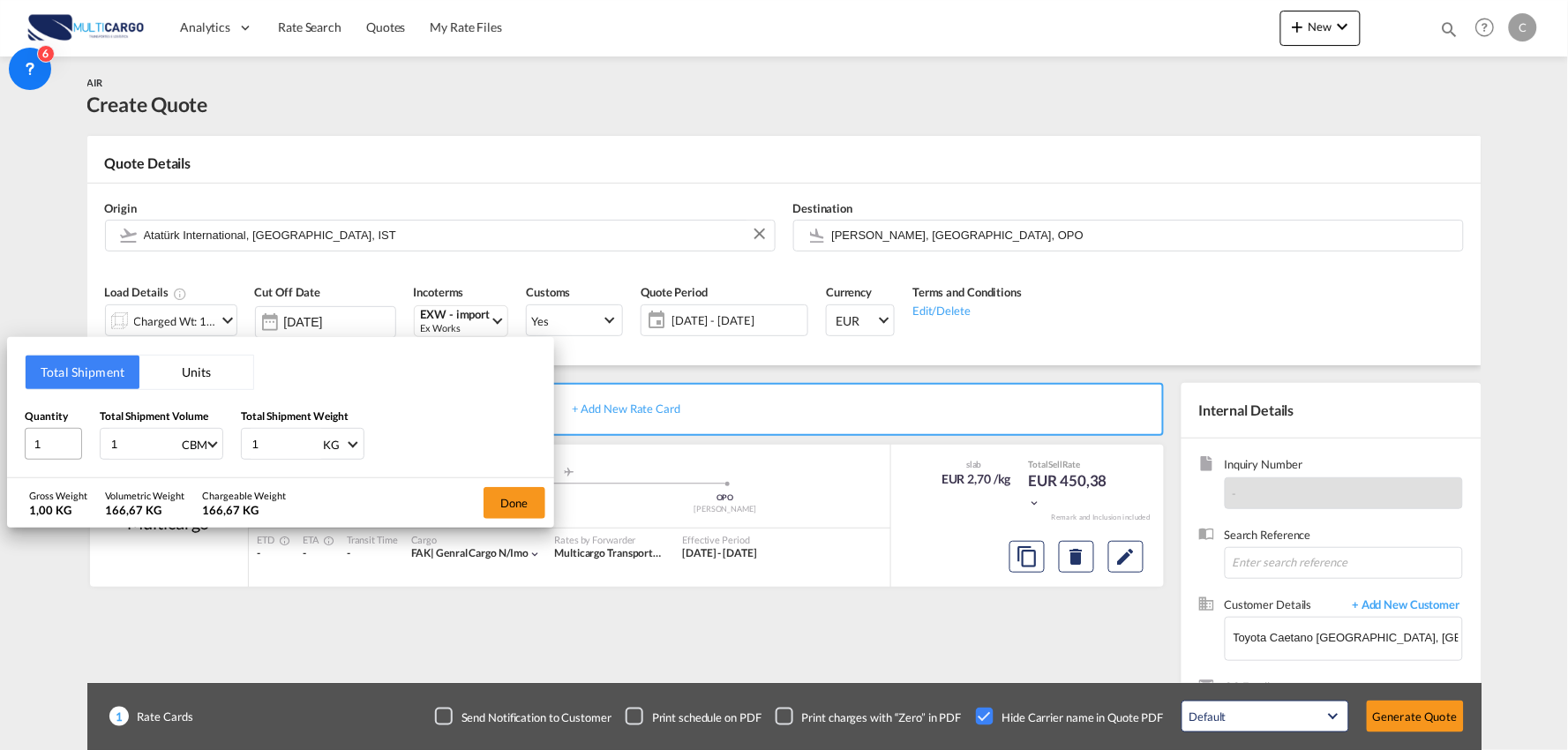
drag, startPoint x: 138, startPoint y: 434, endPoint x: 79, endPoint y: 434, distance: 59.0
click at [79, 434] on div "Quantity 1 Total Shipment Volume 1 CBM CBM CFT KG LB Total Shipment Weight 1 KG…" at bounding box center [281, 434] width 511 height 53
drag, startPoint x: 244, startPoint y: 446, endPoint x: 227, endPoint y: 446, distance: 17.0
click at [229, 446] on div "Quantity 1 Total Shipment Volume 1 CBM CBM CFT KG LB Total Shipment Weight 1 KG…" at bounding box center [281, 434] width 511 height 53
click at [265, 438] on input "1" at bounding box center [286, 444] width 71 height 30
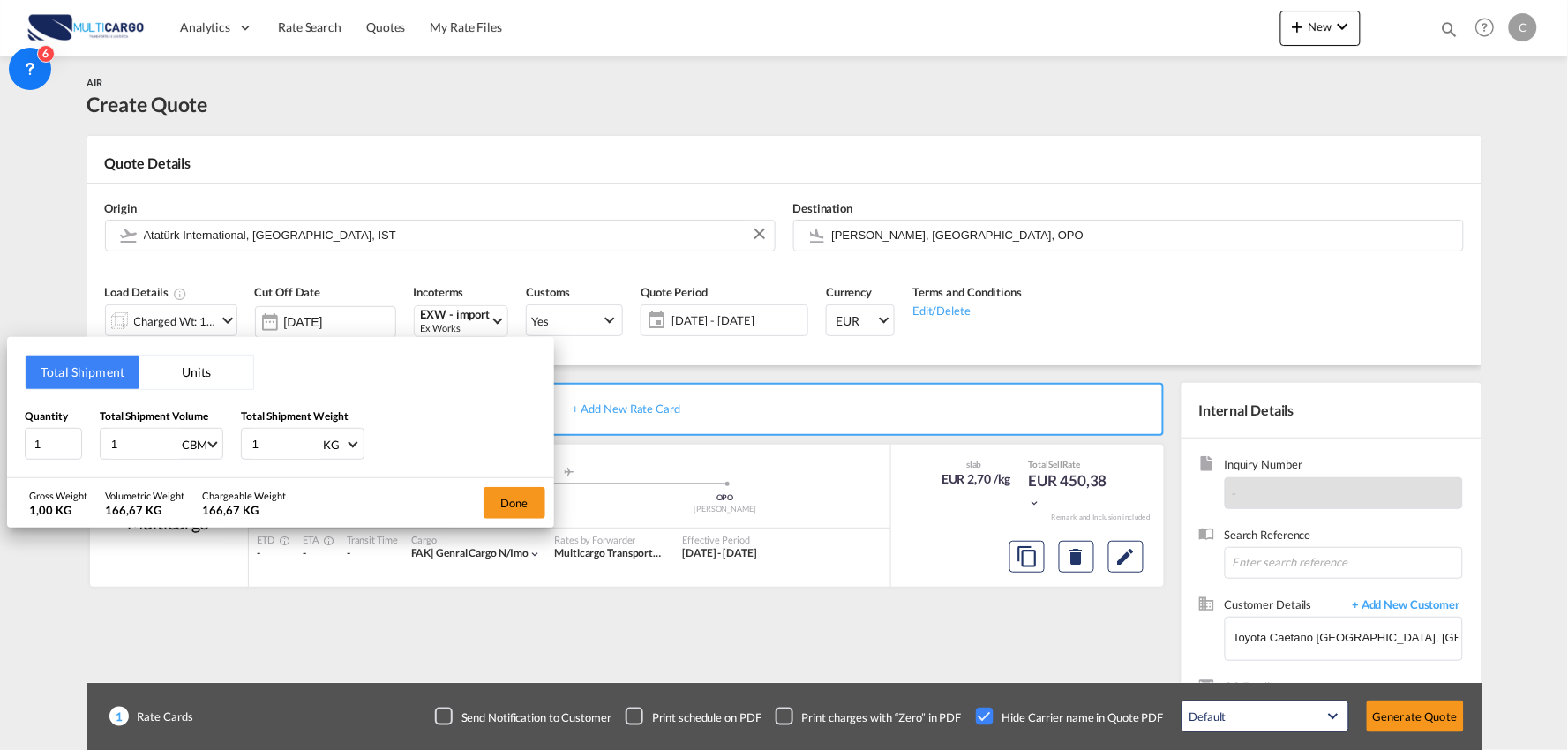
click at [271, 434] on input "1" at bounding box center [286, 444] width 71 height 30
drag, startPoint x: 271, startPoint y: 438, endPoint x: 208, endPoint y: 444, distance: 63.3
click at [208, 444] on div "Quantity 1 Total Shipment Volume 1 CBM CBM CFT KG LB Total Shipment Weight 1 KG…" at bounding box center [281, 434] width 511 height 53
type input "604"
drag, startPoint x: 147, startPoint y: 437, endPoint x: -12, endPoint y: 430, distance: 159.2
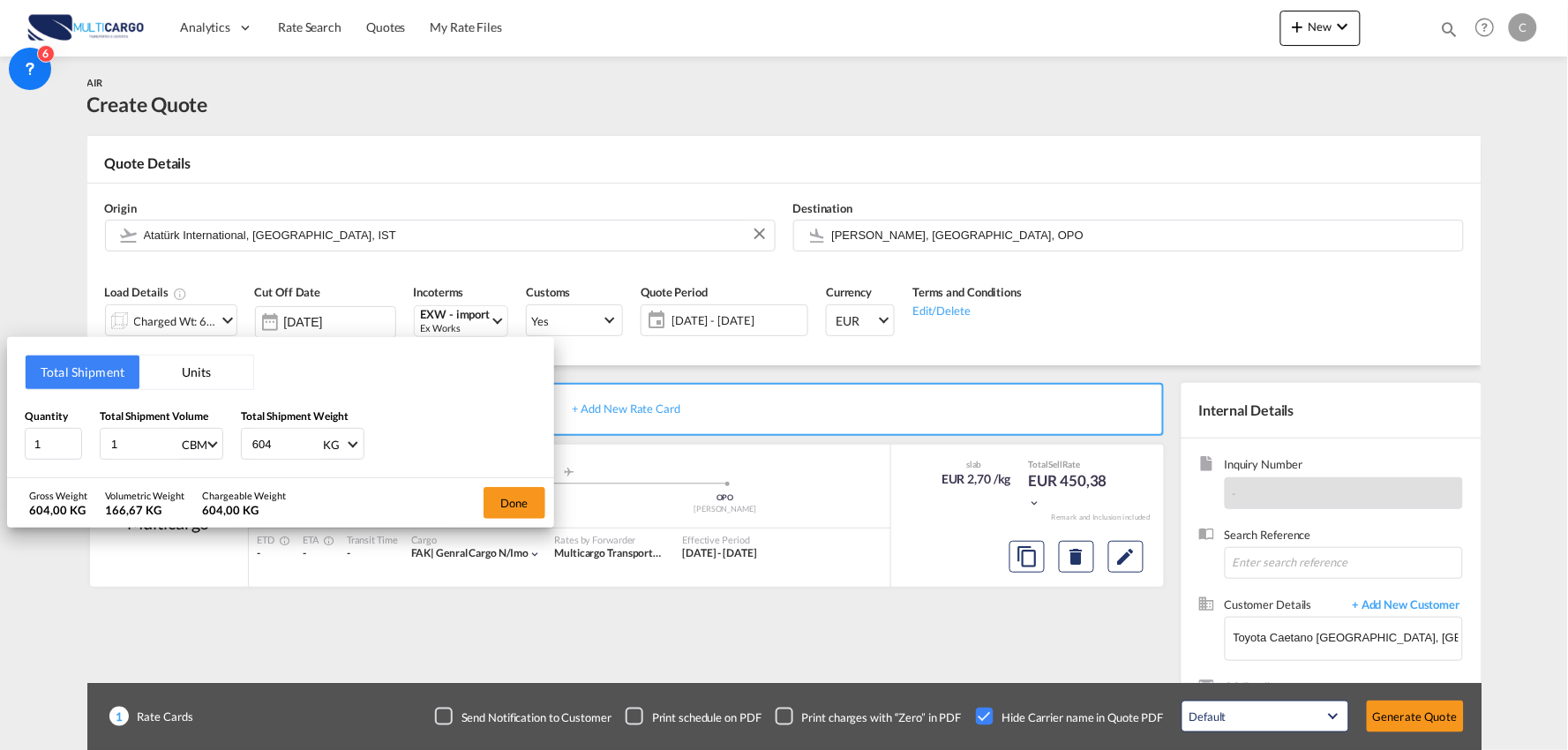
click at [0, 430] on html "Analytics Reports Dashboard Rate Search Quotes My Rate Files" at bounding box center [784, 375] width 1568 height 750
type input "4.6"
drag, startPoint x: 48, startPoint y: 442, endPoint x: -33, endPoint y: 441, distance: 81.0
click at [0, 441] on html "Analytics Reports Dashboard Rate Search Quotes My Rate Files" at bounding box center [784, 375] width 1568 height 750
type input "3"
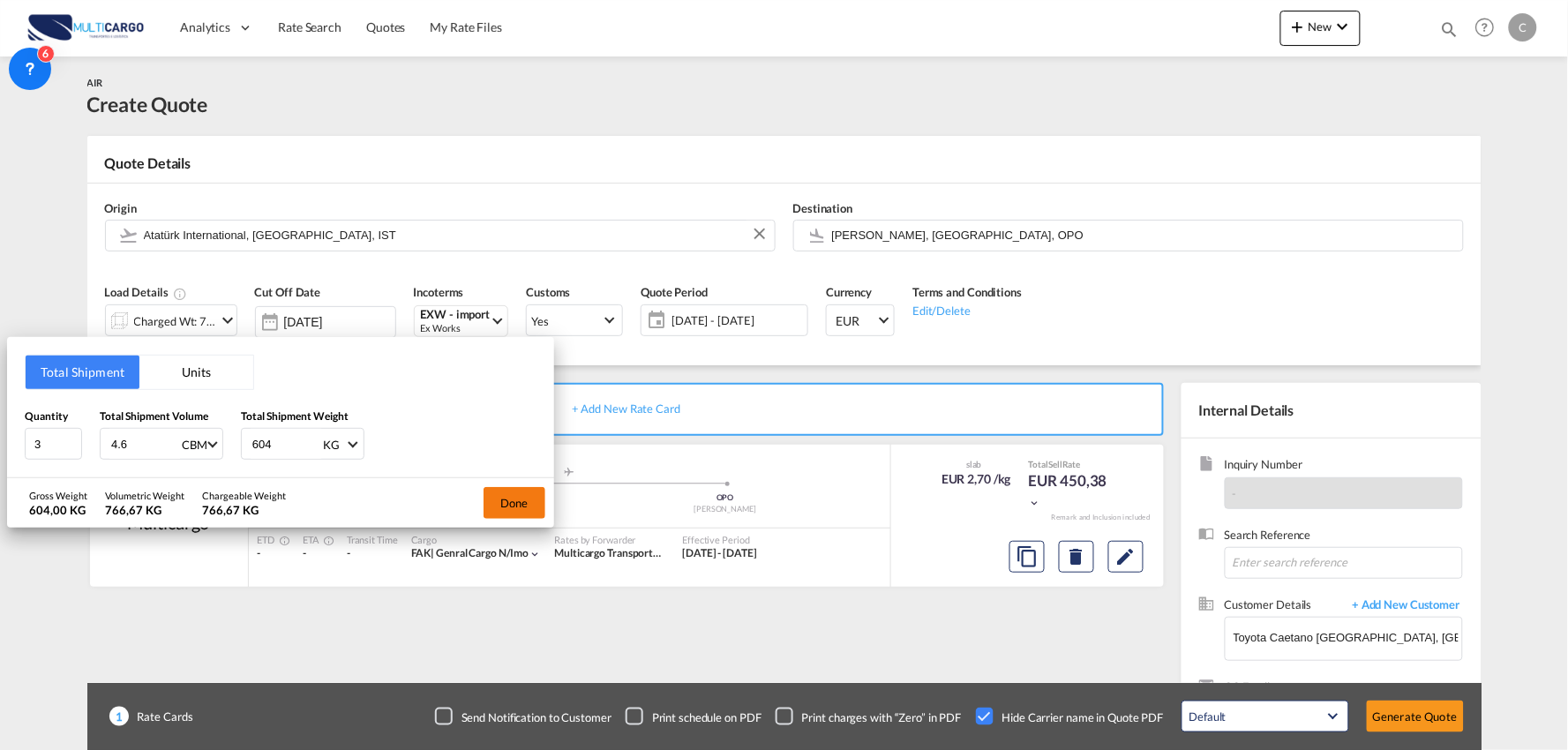
click at [517, 503] on button "Done" at bounding box center [515, 503] width 62 height 32
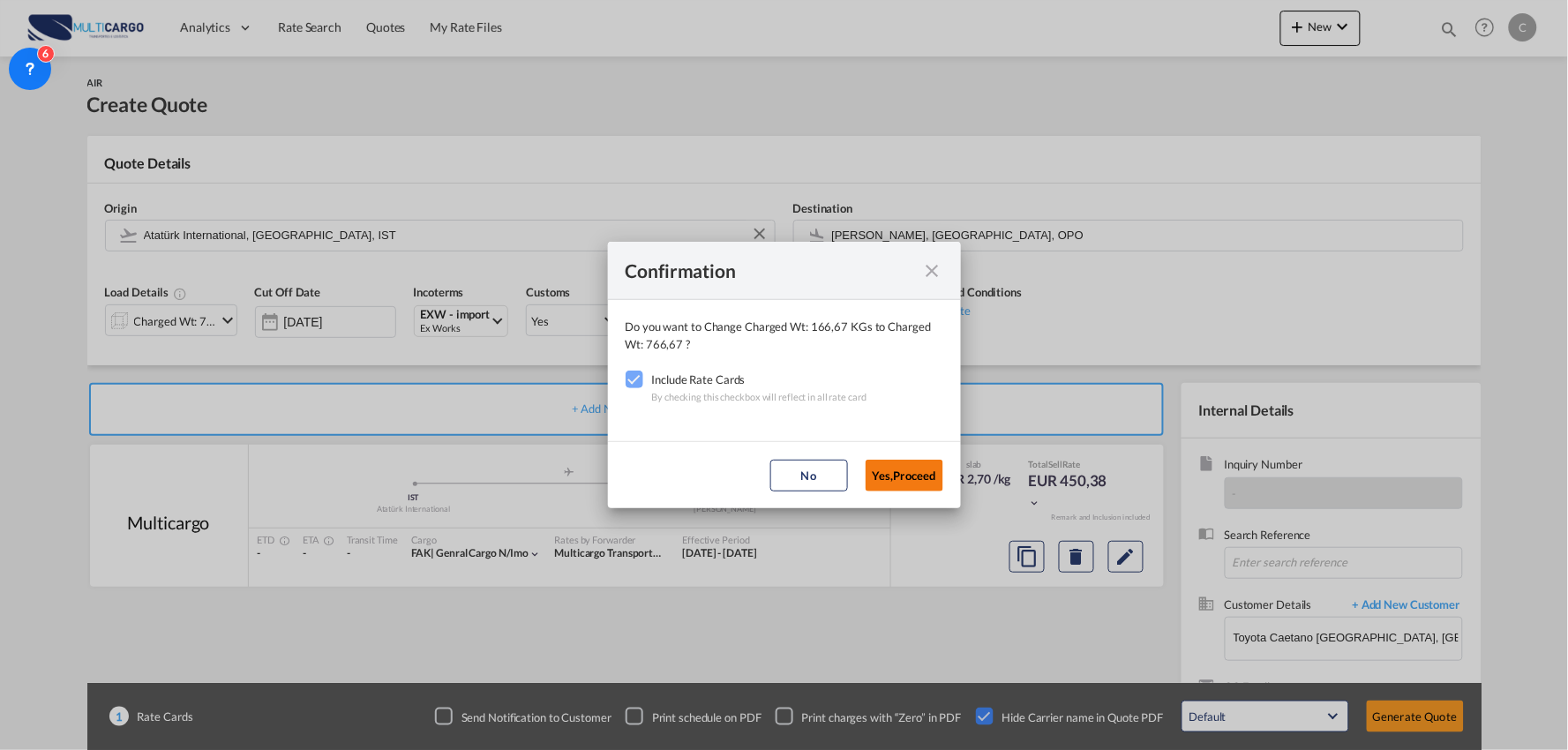
click at [903, 477] on button "Yes,Proceed" at bounding box center [904, 476] width 77 height 32
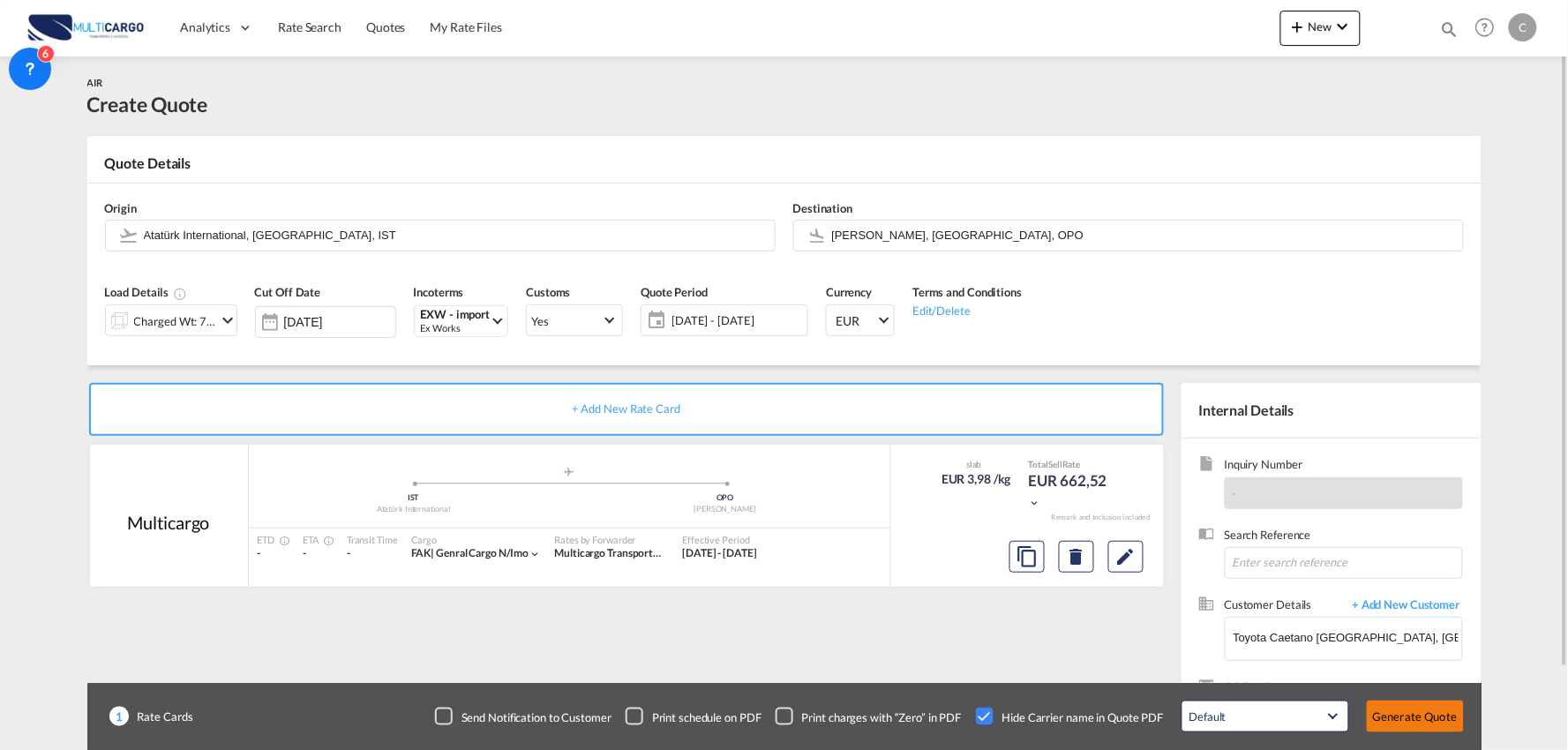
click at [1413, 715] on button "Generate Quote" at bounding box center [1414, 716] width 97 height 32
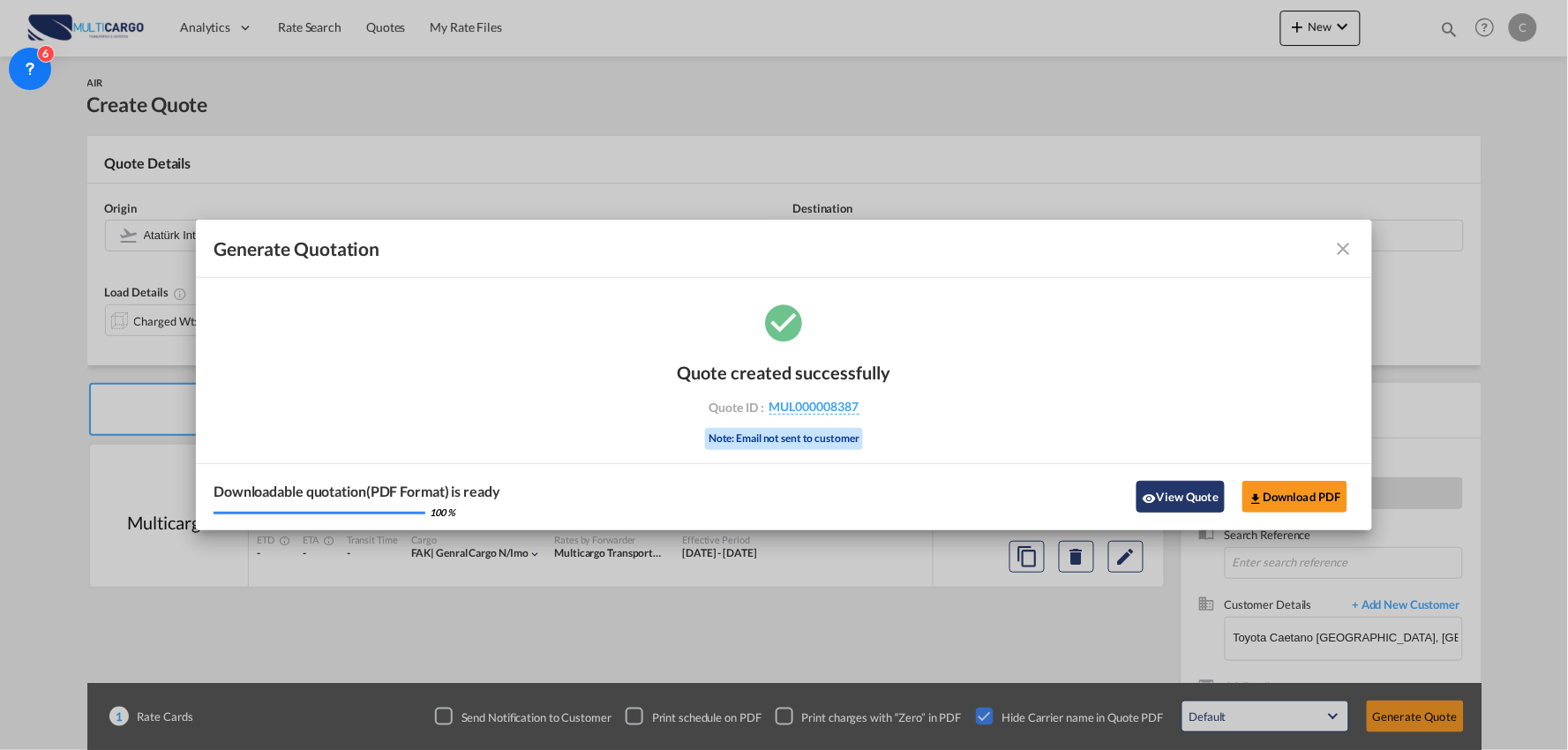
drag, startPoint x: 1187, startPoint y: 492, endPoint x: 1175, endPoint y: 491, distance: 12.0
click at [1186, 492] on button "View Quote" at bounding box center [1180, 497] width 88 height 32
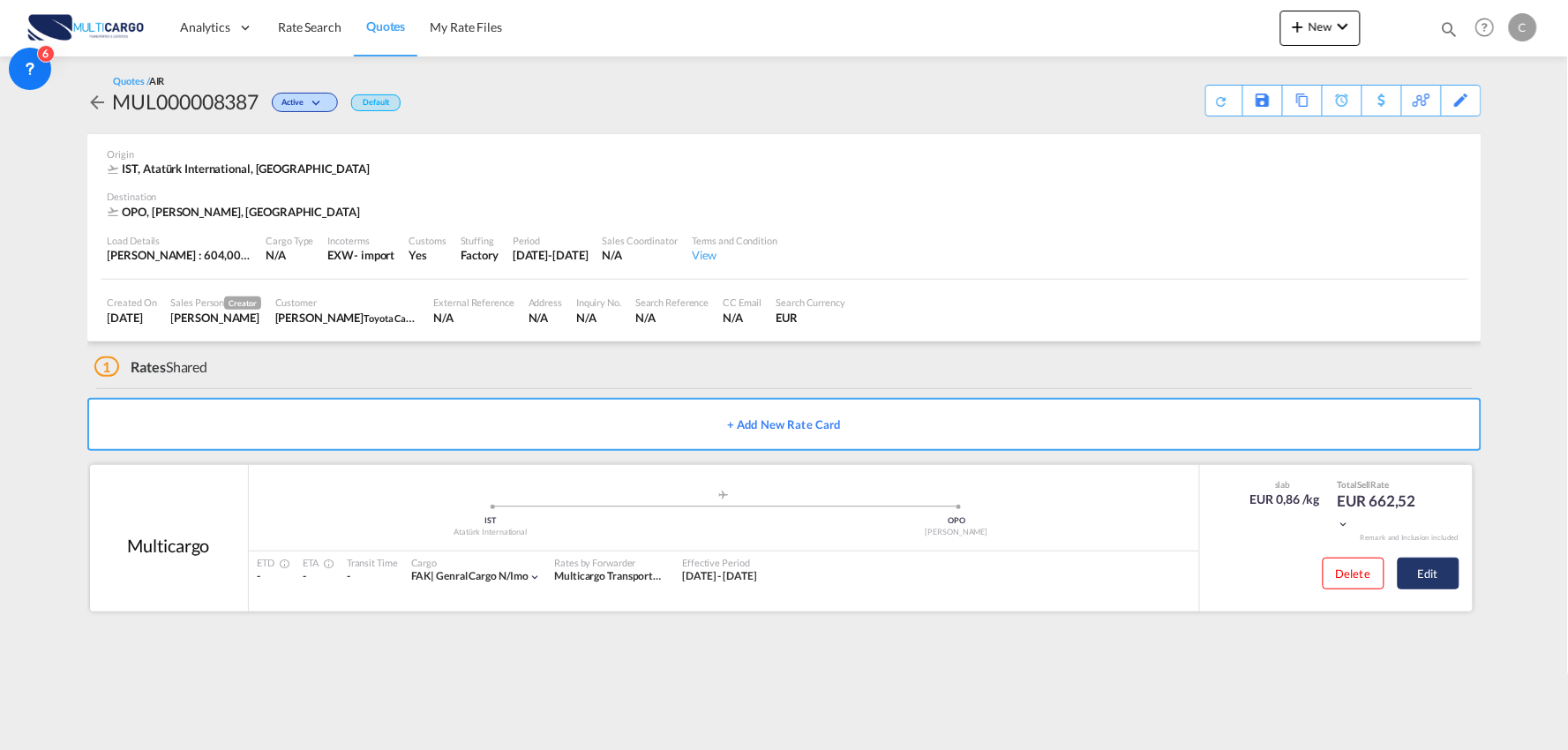
click at [1440, 572] on button "Edit" at bounding box center [1429, 573] width 62 height 32
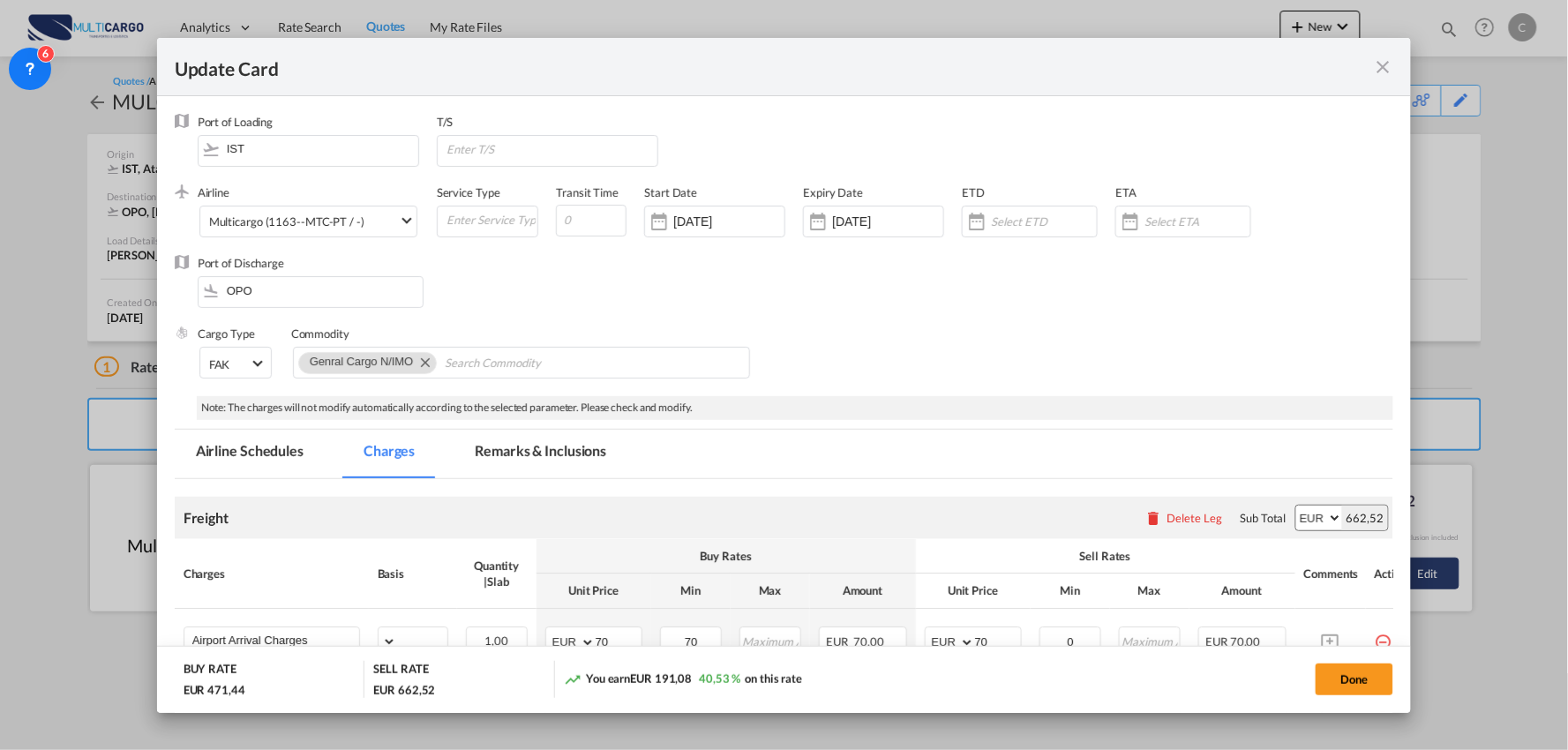
select select "per_bl"
select select "per_kg"
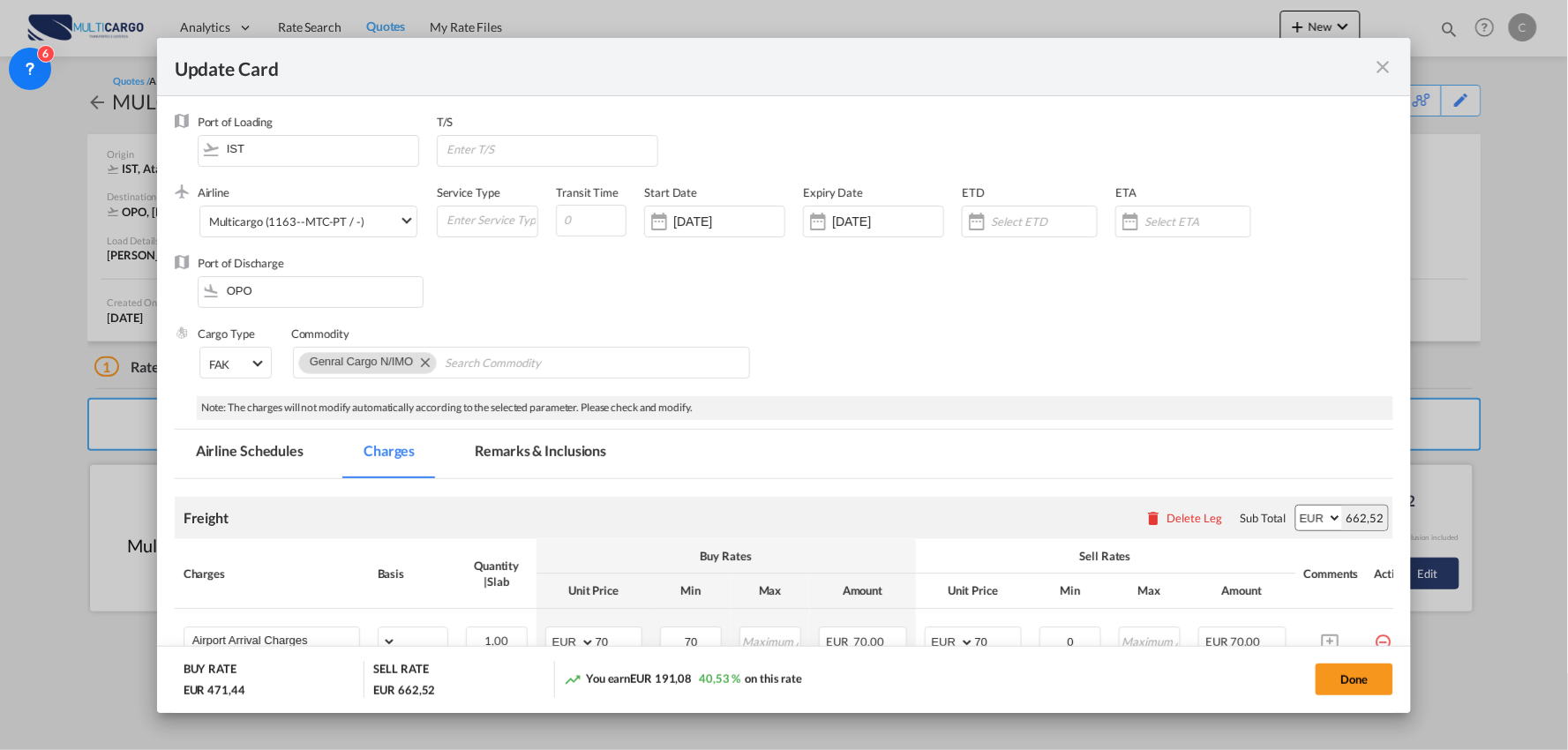
select select "per_shipment"
select select "per_bl"
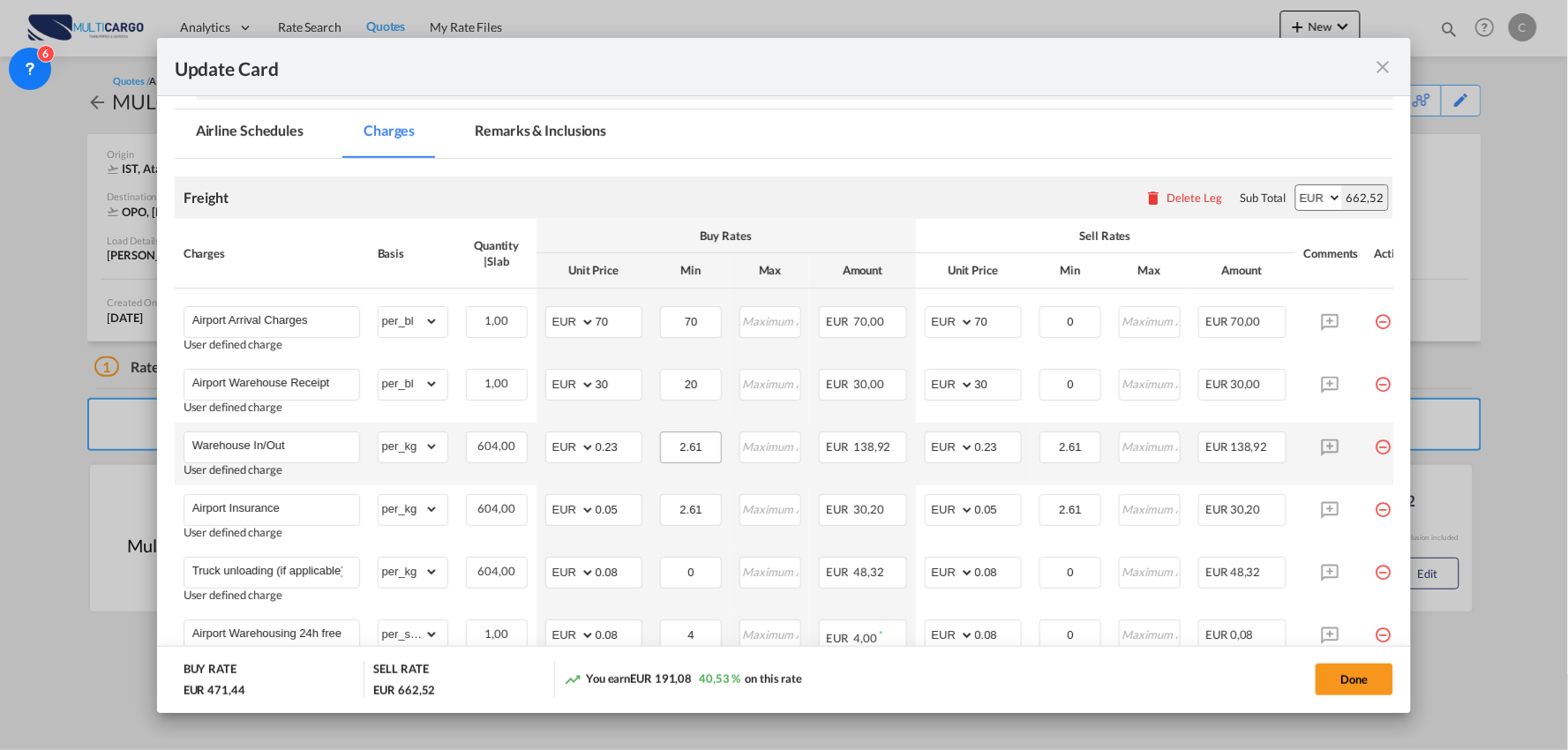
scroll to position [294, 0]
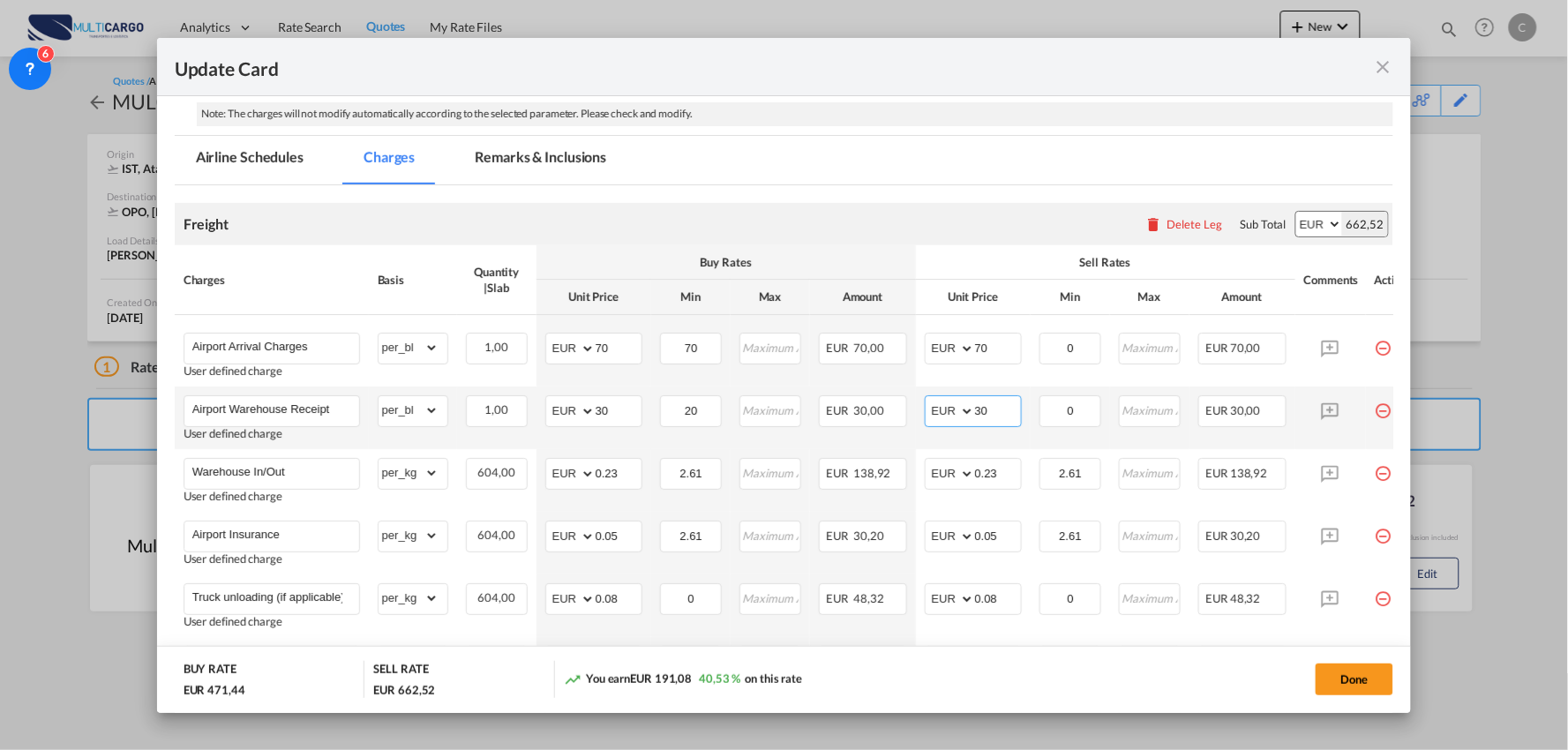
drag, startPoint x: 1003, startPoint y: 410, endPoint x: 922, endPoint y: 417, distance: 81.3
click at [922, 417] on td "AED AFN ALL AMD ANG AOA ARS AUD AWG AZN BAM BBD BDT BGN BHD BIF BMD BND BOB BRL…" at bounding box center [973, 417] width 115 height 63
type input "40"
drag, startPoint x: 1030, startPoint y: 244, endPoint x: 1030, endPoint y: 256, distance: 12.0
click at [1030, 245] on th "Sell Rates" at bounding box center [1105, 262] width 379 height 35
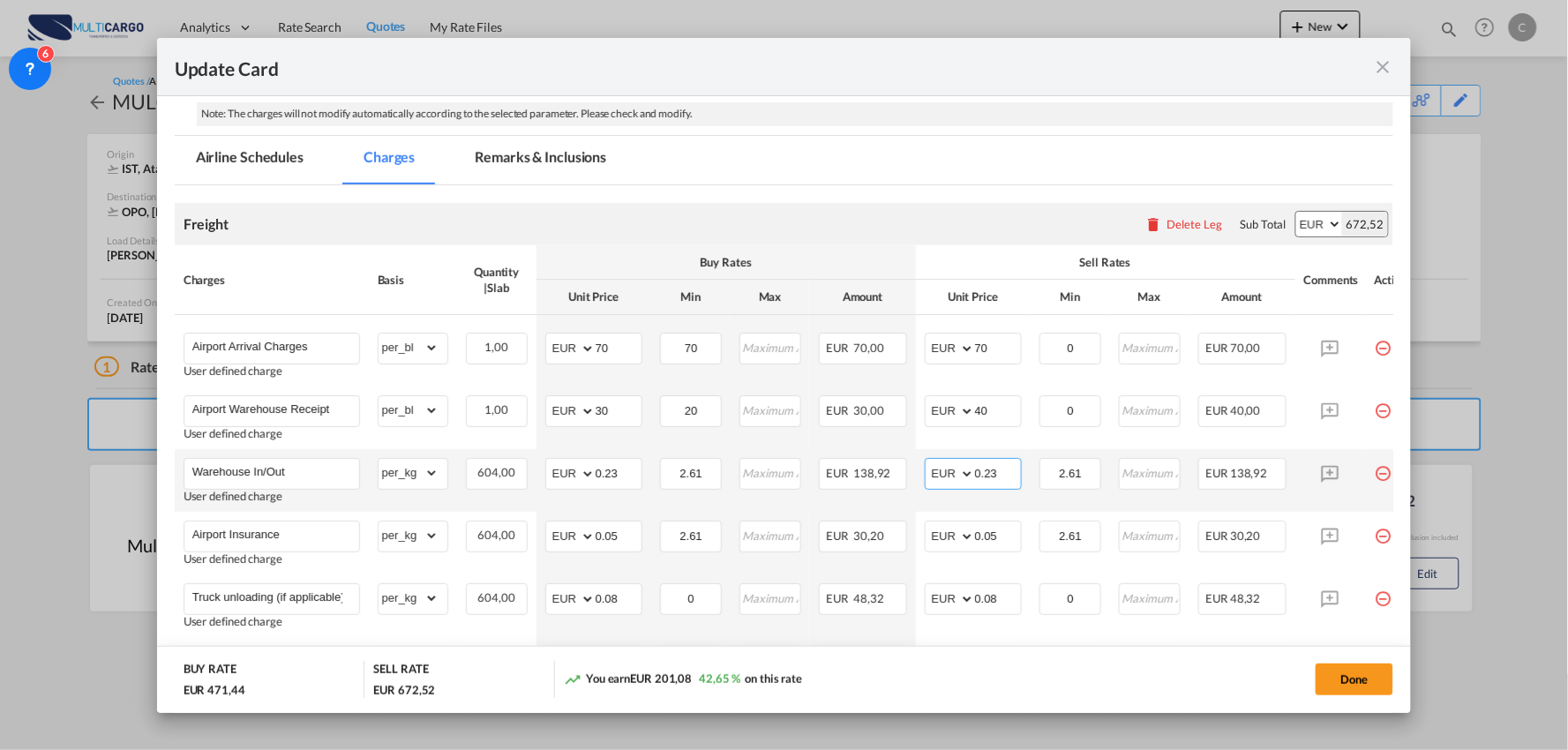
click at [1002, 477] on input "0.23" at bounding box center [998, 472] width 46 height 27
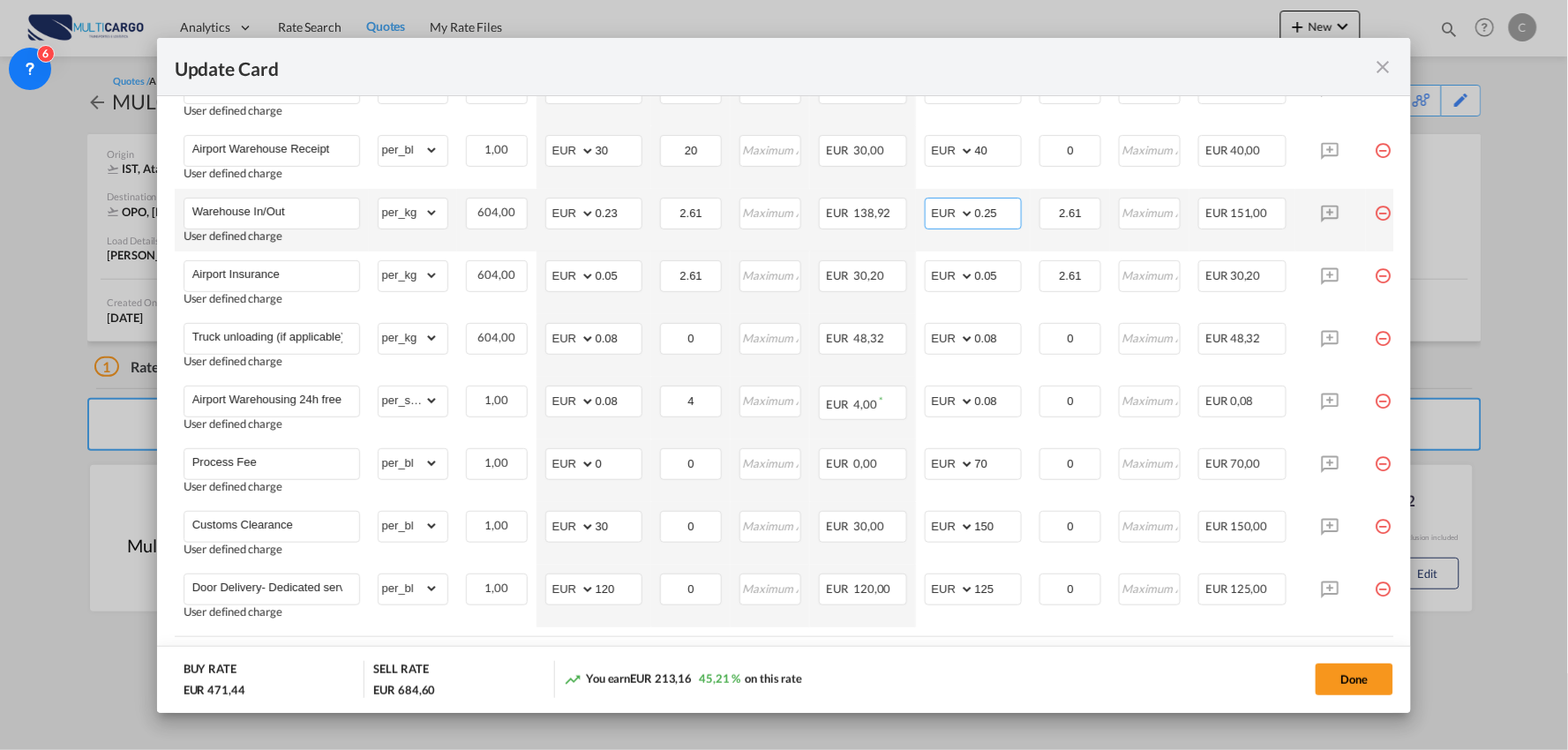
scroll to position [588, 0]
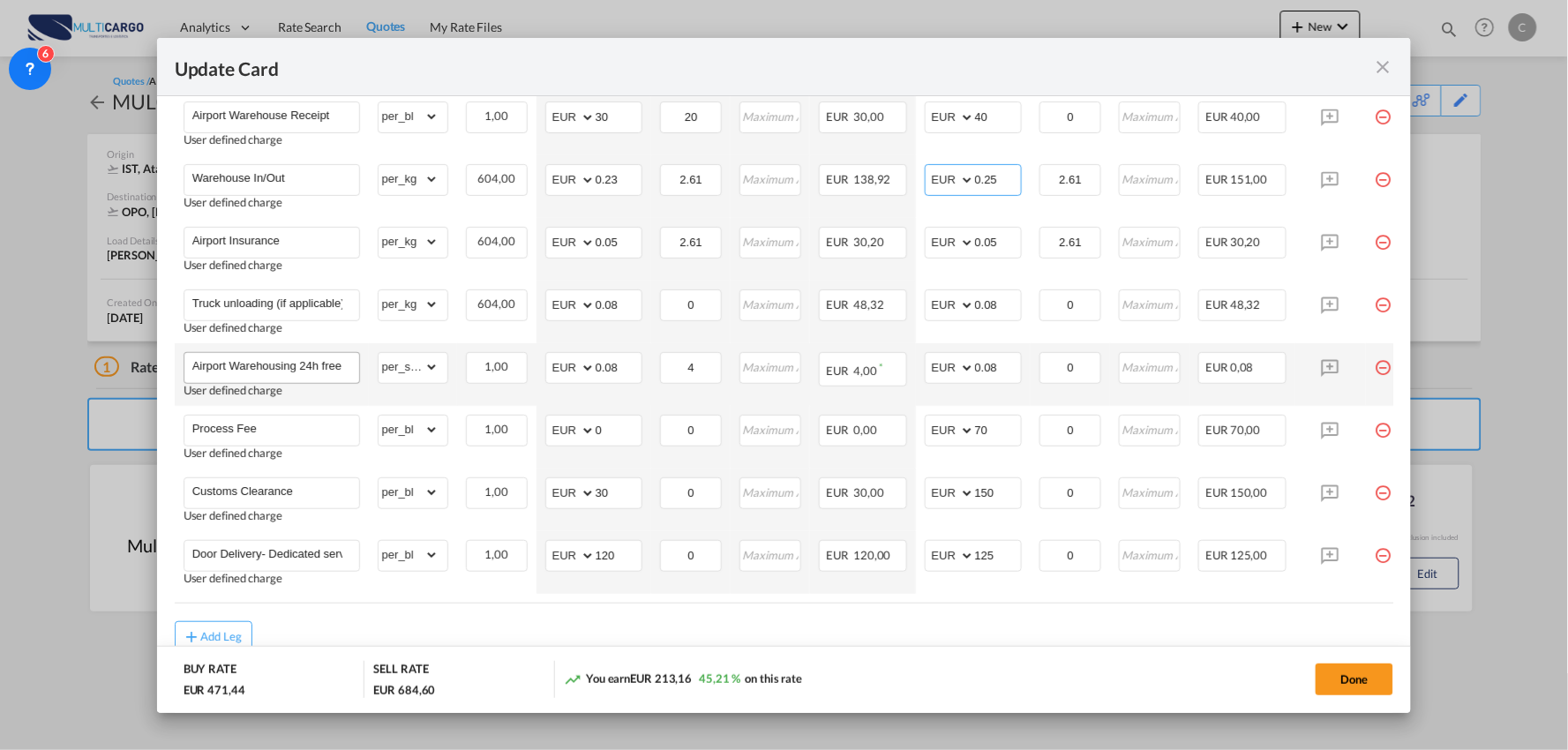
type input "0.25"
click at [342, 364] on input "Airport Warehousing 24h free *Eur x CW x Day - up to 7day - min EUR 4,00" at bounding box center [276, 367] width 167 height 27
click at [339, 364] on input "Airport Warehousing 24h free *Eur x CW x Day - up to 7day - min EUR 4,00" at bounding box center [276, 367] width 167 height 27
type input "Airport Warehousing *Eur x CW x Day - up to 7day - min EUR 4,00"
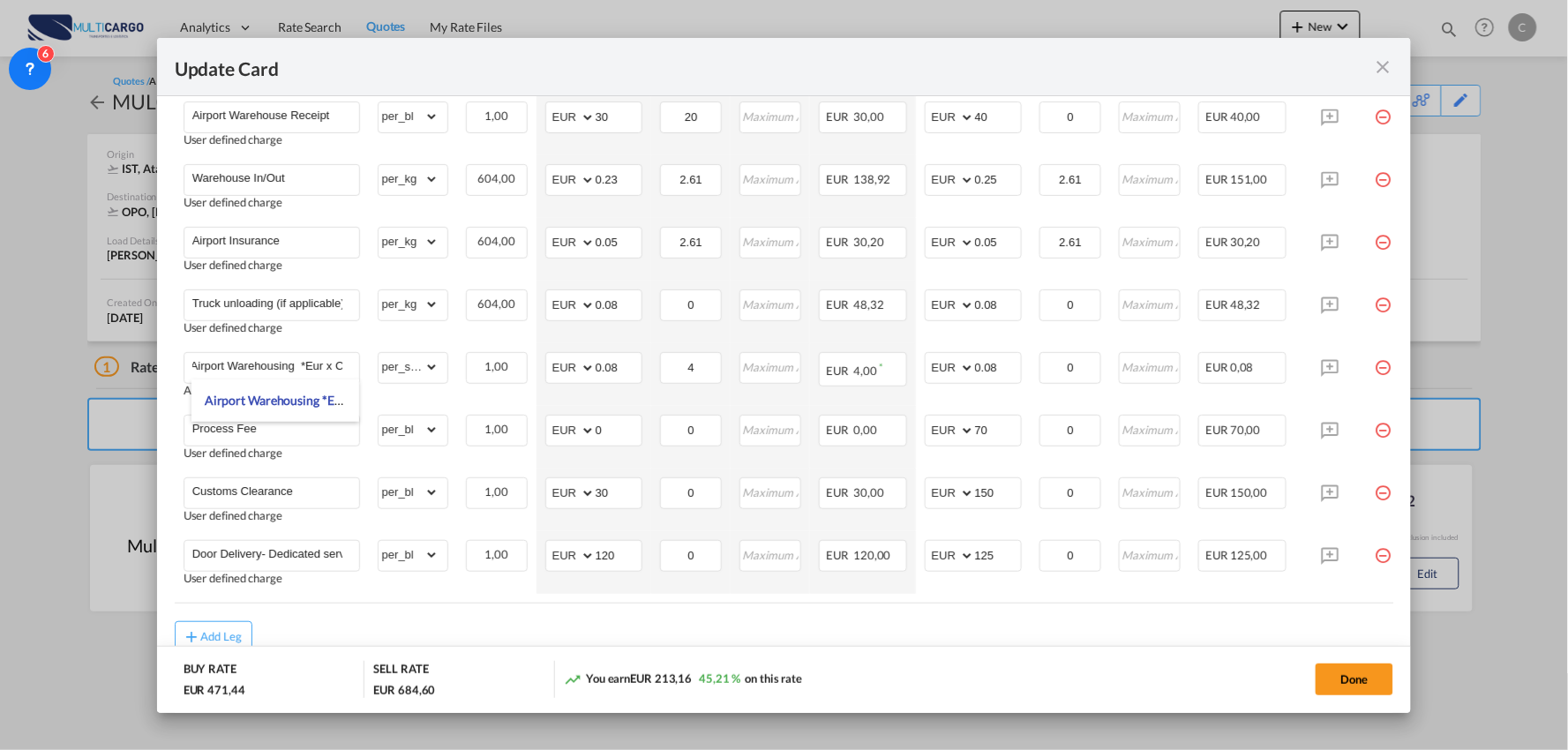
click at [972, 656] on md-dialog-actions "BUY RATE EUR 471,44 SELL RATE EUR 684,60 You earn EUR 213,16 45,21 % on this ra…" at bounding box center [784, 679] width 1255 height 67
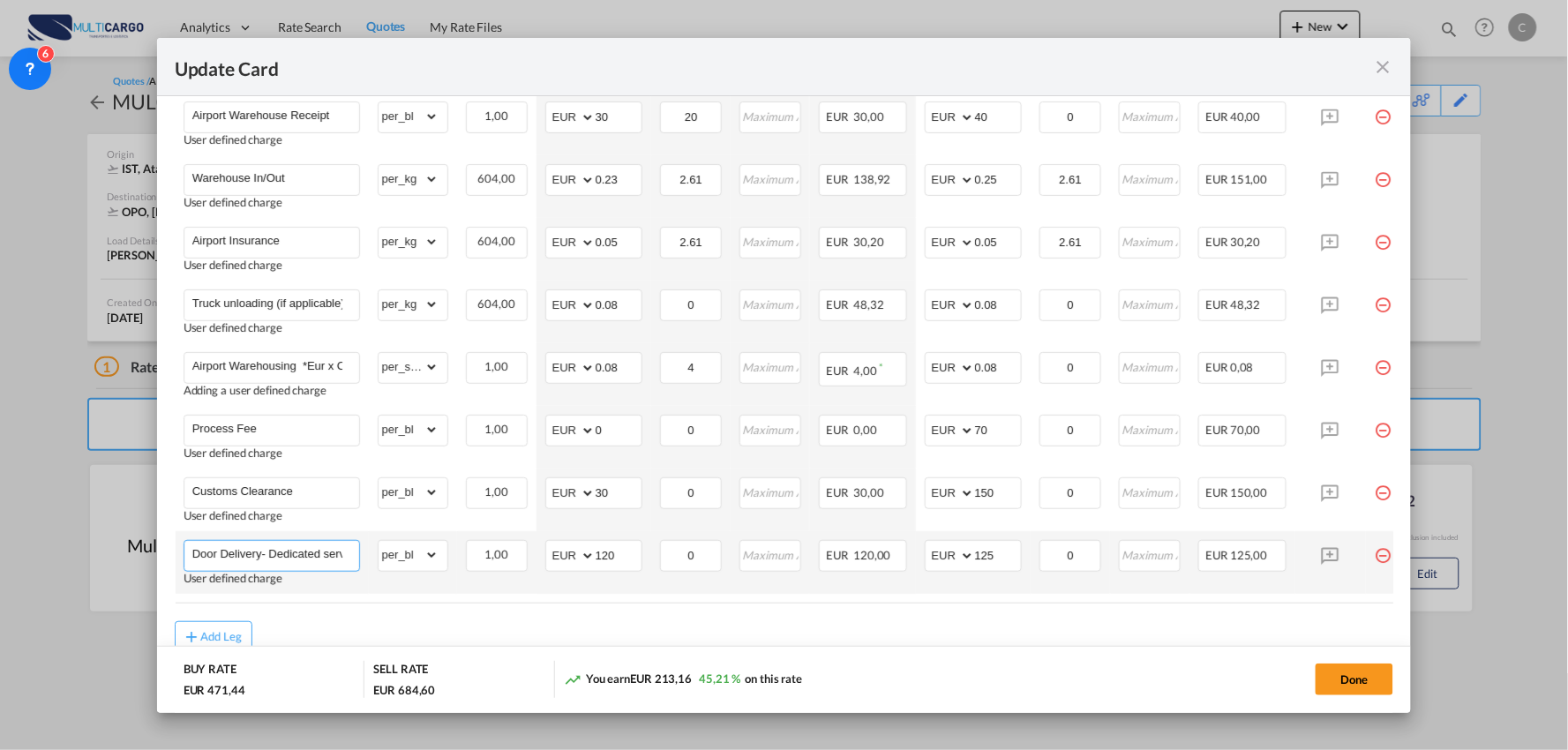
click at [304, 553] on input "Door Delivery- Dedicated service" at bounding box center [276, 554] width 167 height 27
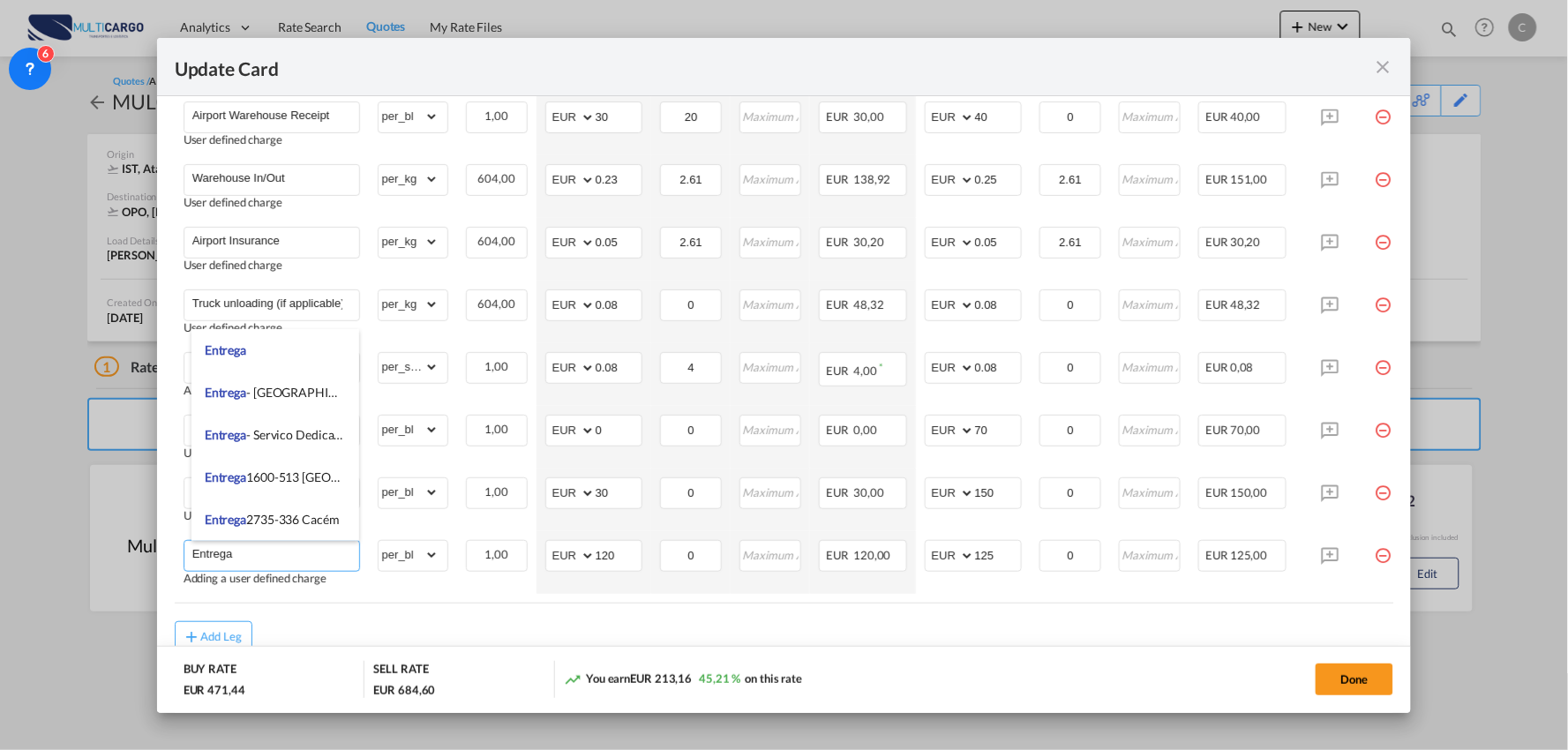
type input "Entrega"
drag, startPoint x: 828, startPoint y: 639, endPoint x: 103, endPoint y: 716, distance: 729.1
click at [821, 640] on div "Add Leg" at bounding box center [784, 637] width 1219 height 32
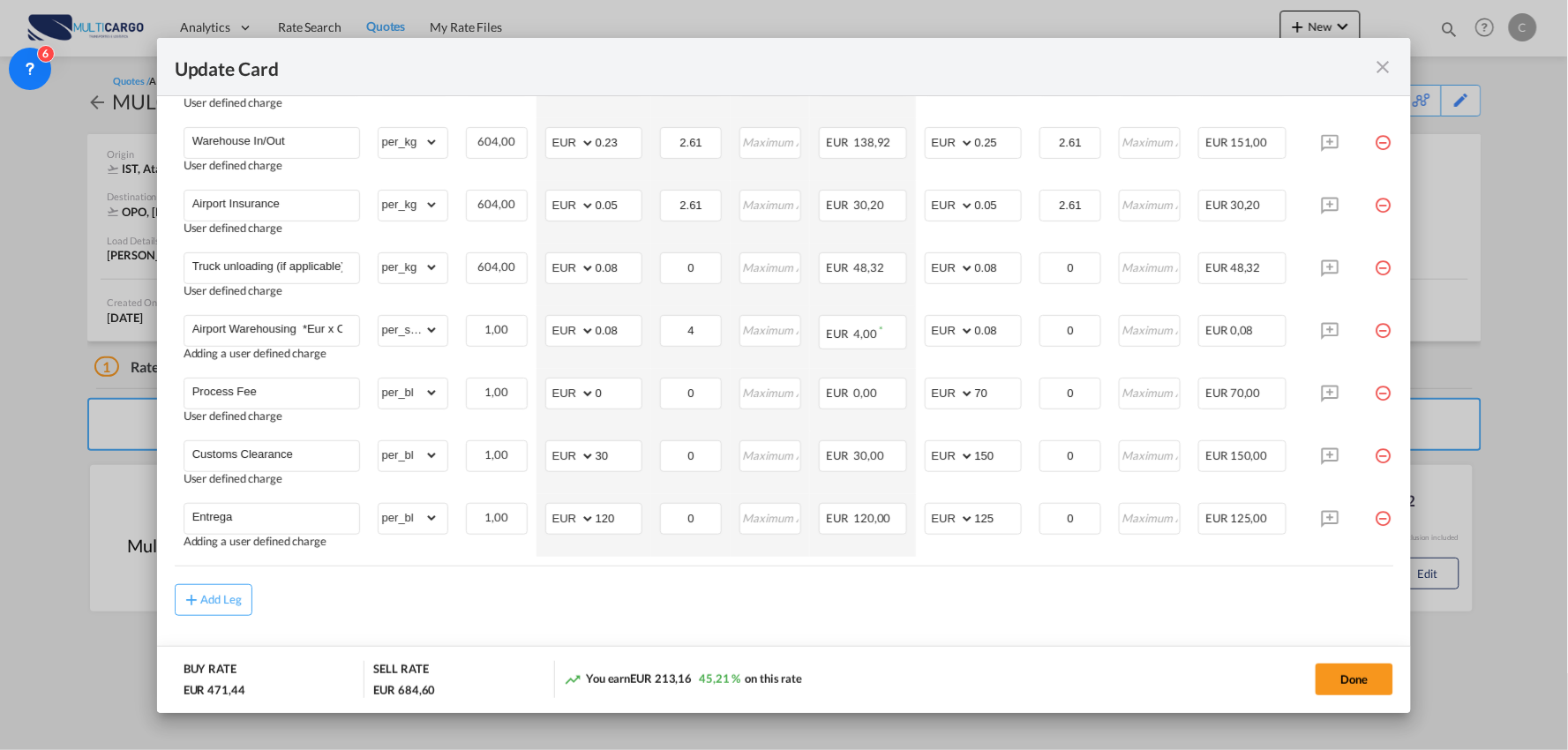
scroll to position [661, 0]
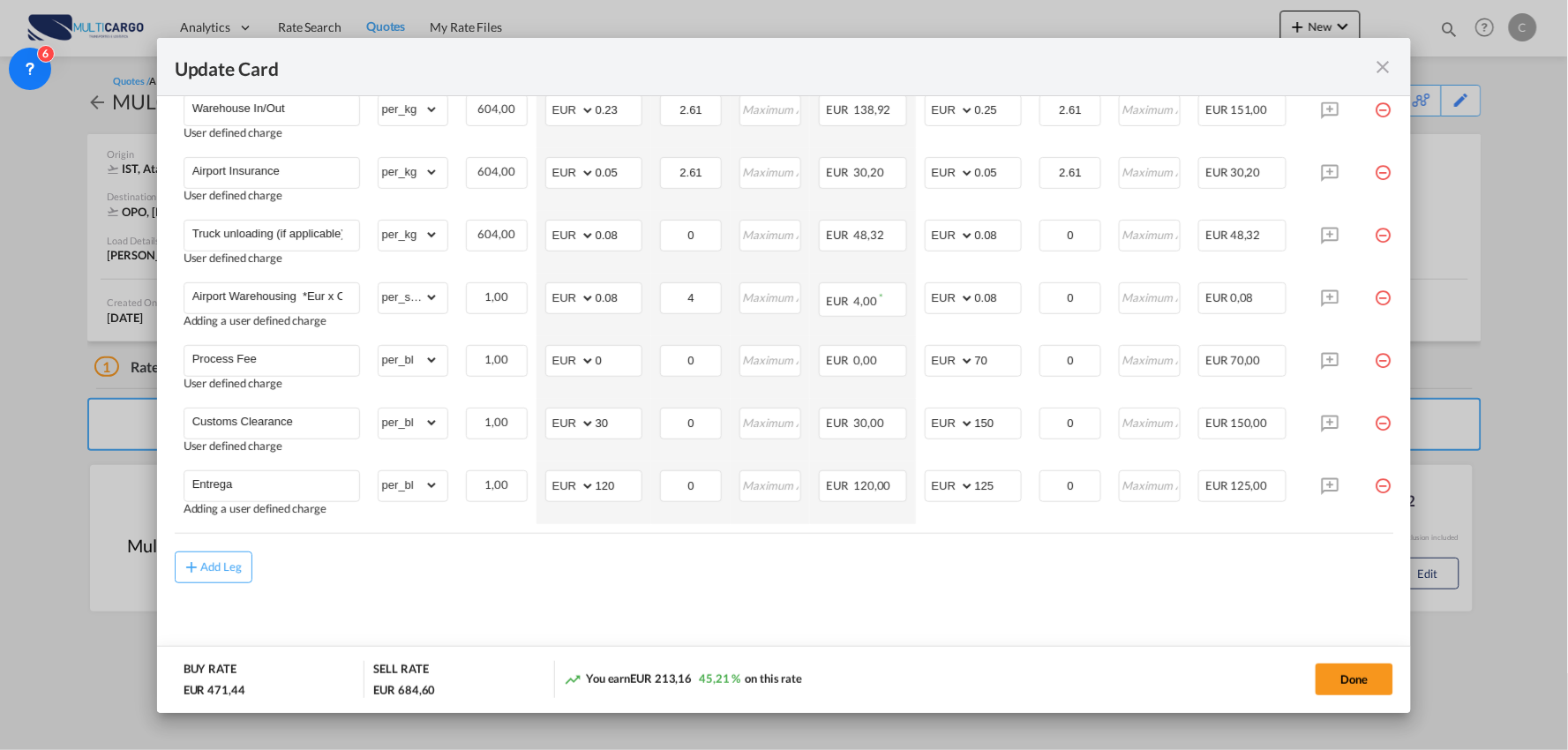
click at [400, 559] on div "Add Leg" at bounding box center [784, 567] width 1219 height 32
click at [1009, 573] on div "Add Leg" at bounding box center [784, 567] width 1219 height 32
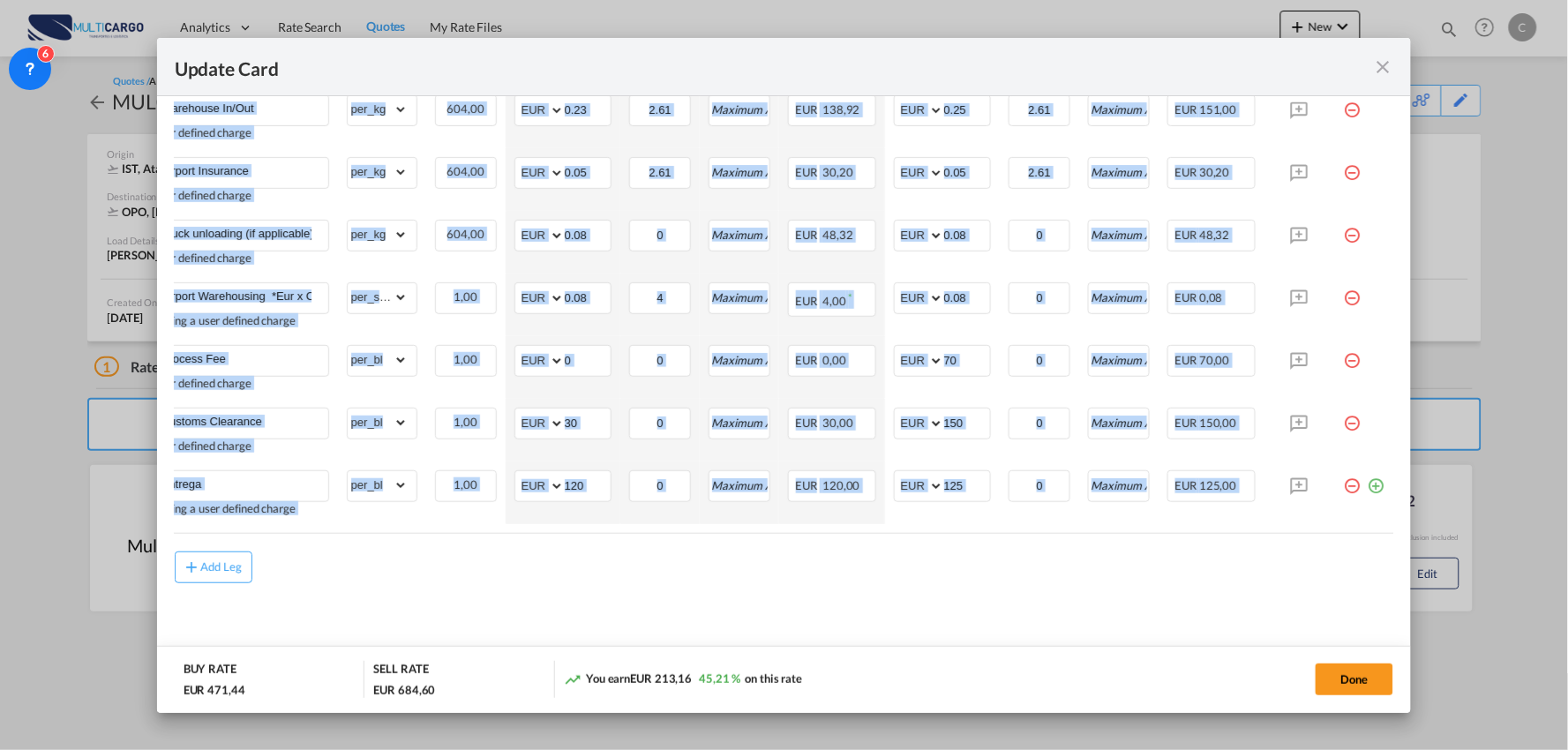
drag, startPoint x: 1247, startPoint y: 526, endPoint x: 971, endPoint y: 529, distance: 276.0
click at [973, 529] on div "Charges Basis Quantity | Slab Buy Rates Sell Rates Comments Action Unit Price M…" at bounding box center [784, 207] width 1219 height 651
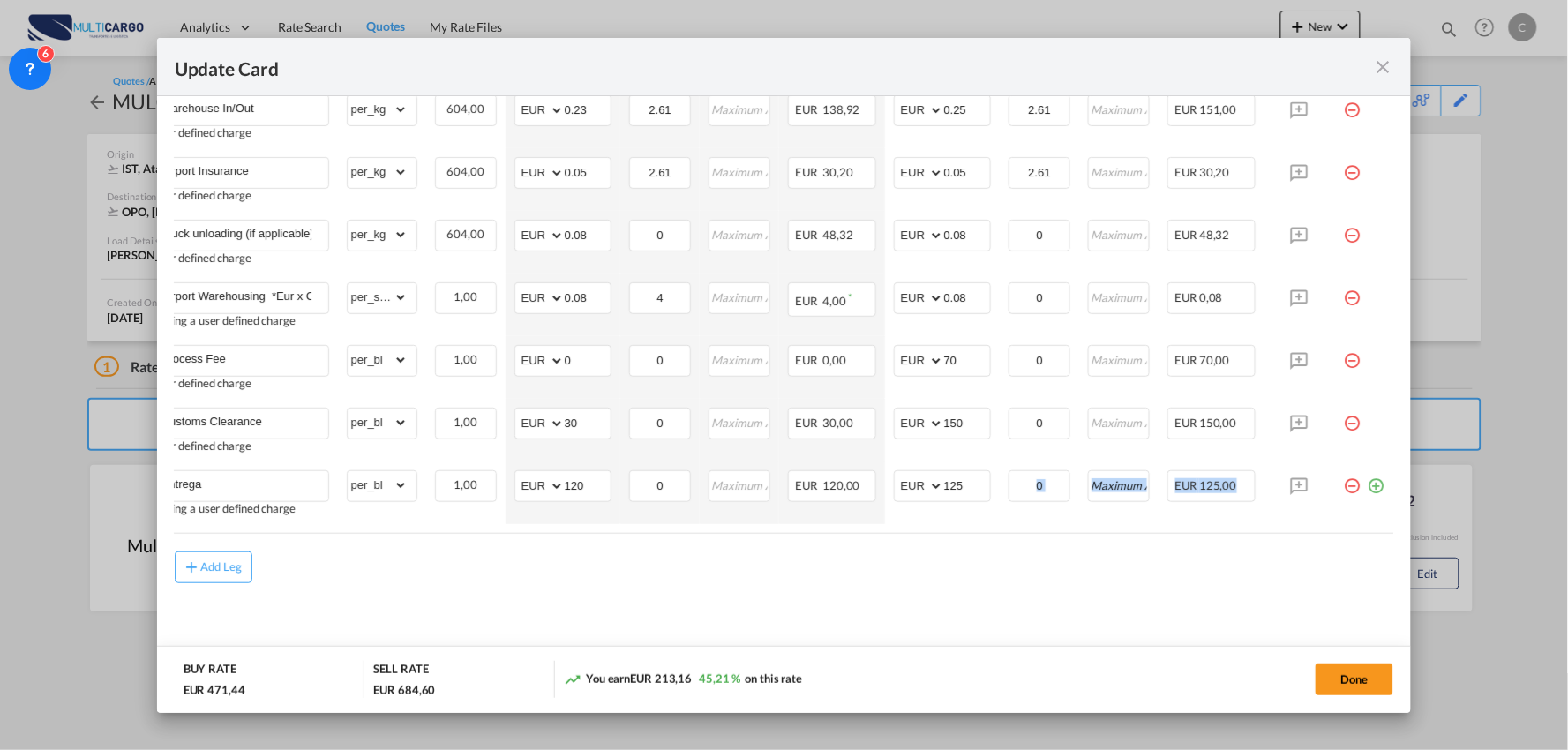
scroll to position [0, 0]
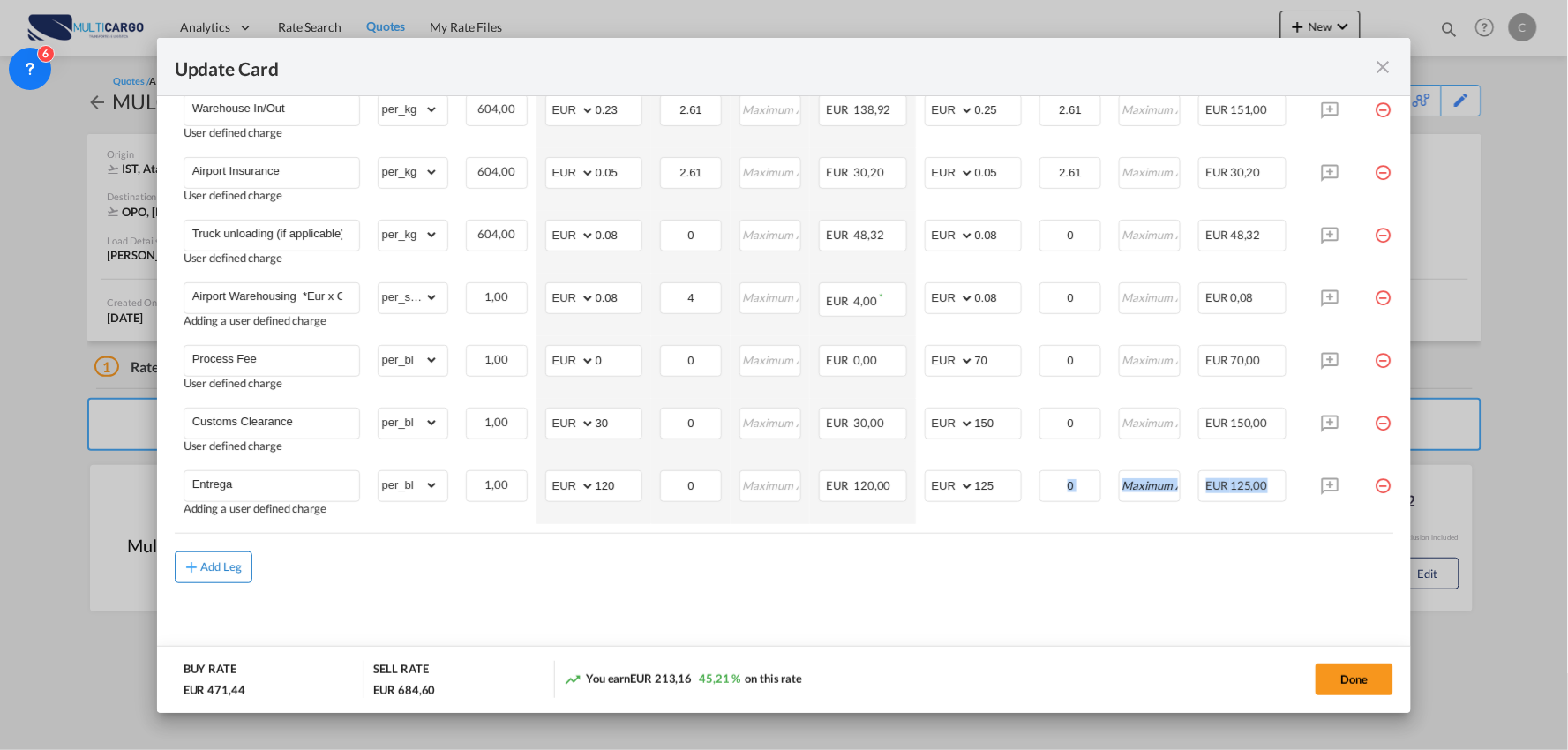
click at [206, 557] on button "Add Leg" at bounding box center [213, 567] width 77 height 32
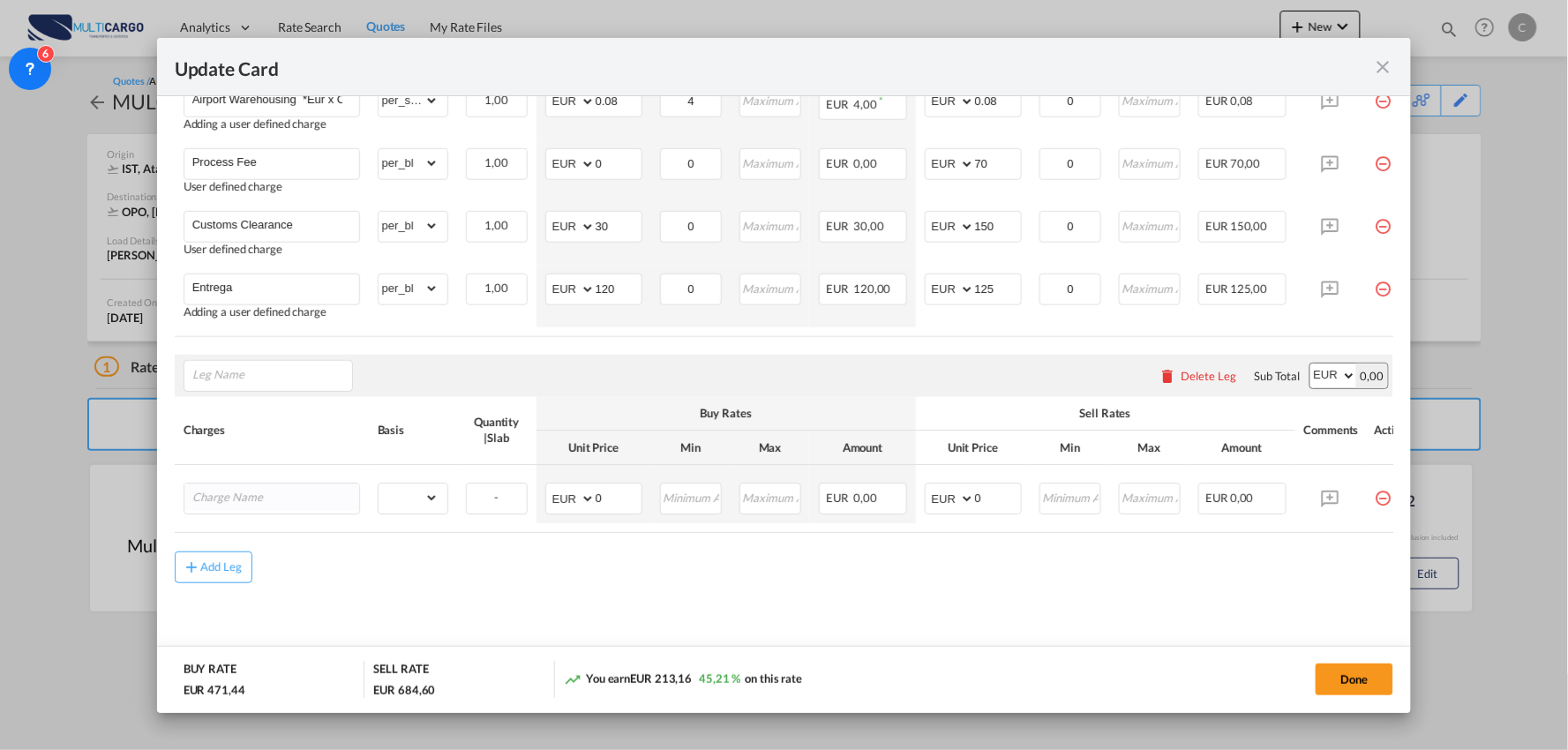
scroll to position [863, 0]
type input "d"
type input "f"
type input "Frete + Despesas de Origem"
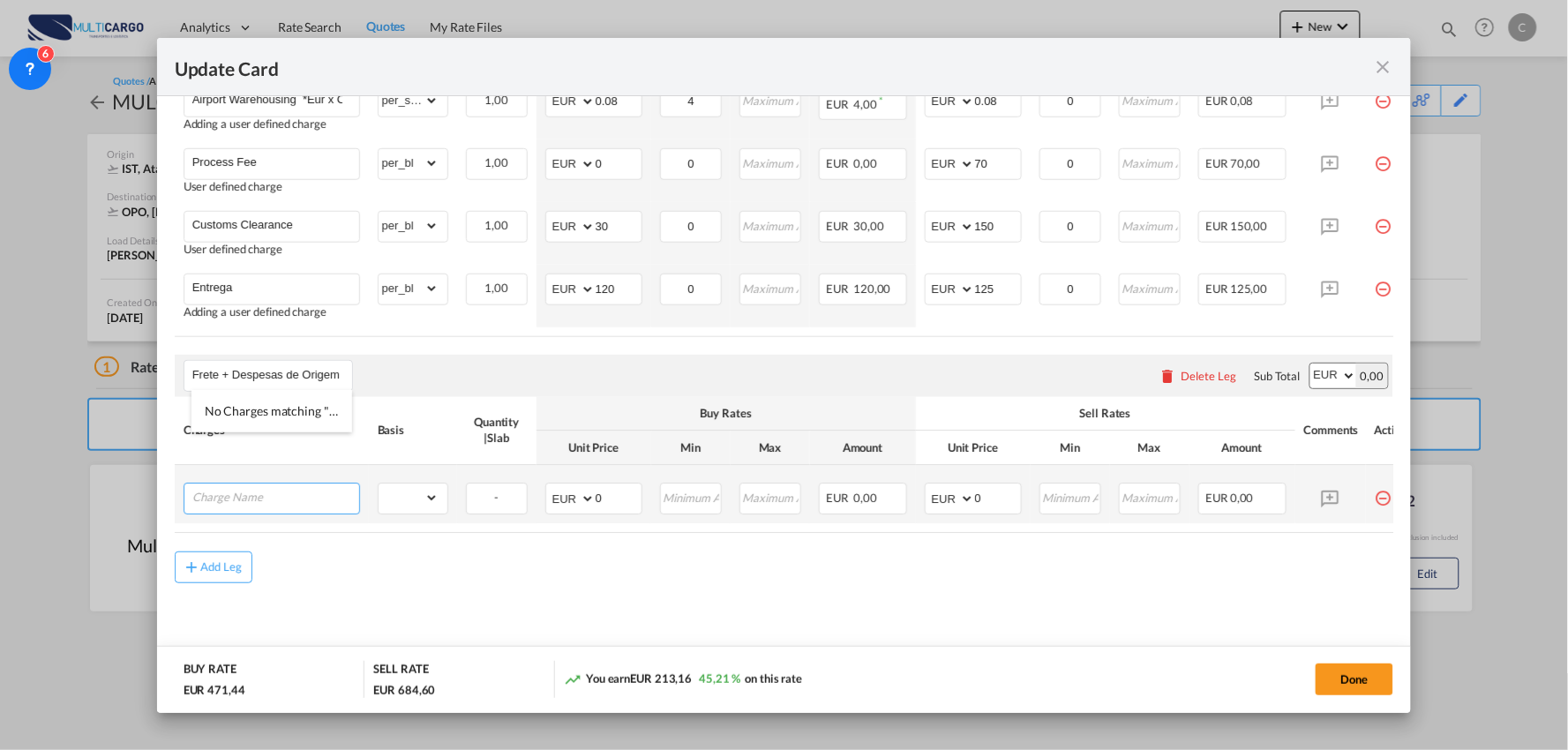
click at [267, 491] on input "Charge Name" at bounding box center [276, 498] width 167 height 27
click at [222, 496] on input "Charge Name" at bounding box center [276, 498] width 167 height 27
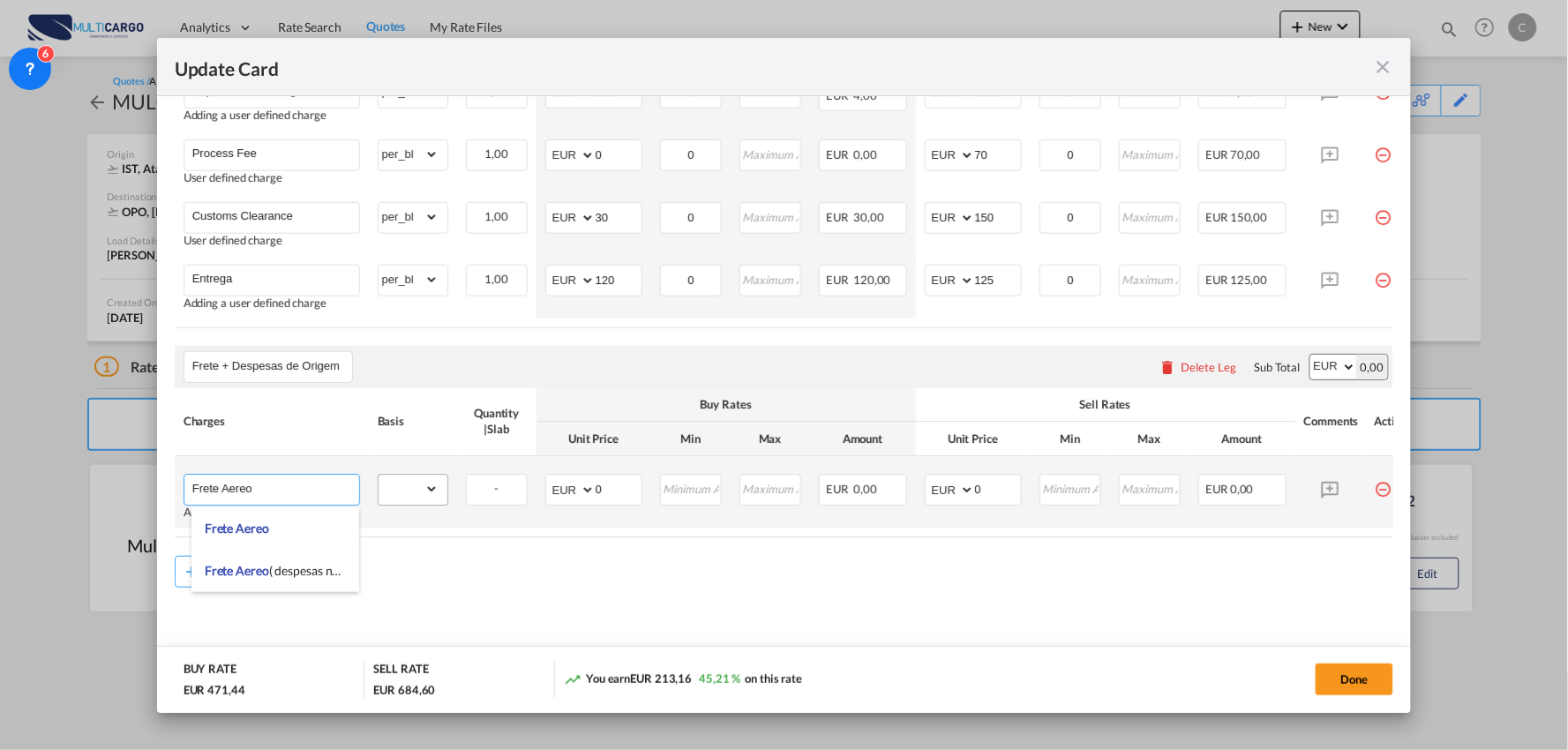
type input "Frete Aereo"
click at [422, 501] on select "gross_weight volumetric_weight per_shipment per_bl per_km per_hawb per_kg per_p…" at bounding box center [408, 490] width 60 height 28
select select "per_kg"
click at [378, 480] on select "gross_weight volumetric_weight per_shipment per_bl per_km per_hawb per_kg per_p…" at bounding box center [408, 490] width 60 height 28
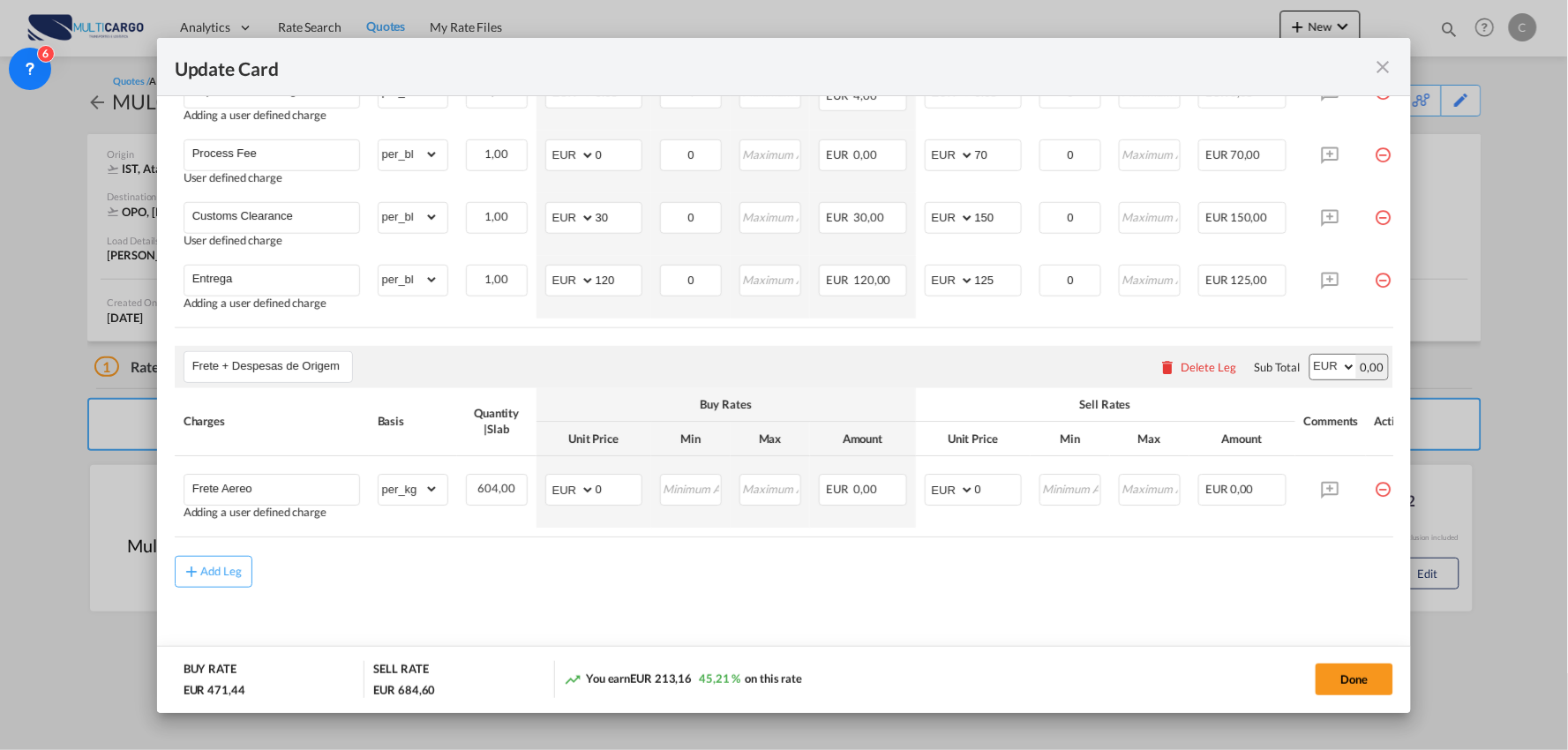
click at [549, 588] on div "Add Leg" at bounding box center [784, 572] width 1219 height 32
drag, startPoint x: 611, startPoint y: 498, endPoint x: 569, endPoint y: 497, distance: 42.0
click at [569, 497] on md-input-container "AED AFN ALL AMD ANG AOA ARS AUD AWG AZN BAM BBD BDT BGN BHD BIF BMD BND BOB BRL…" at bounding box center [593, 491] width 97 height 32
type input "1.75"
click at [739, 564] on air-lcl-rate-modification "Freight Please enter leg name Leg Name Already Exists Delete Leg Sub Total AED …" at bounding box center [784, 102] width 1219 height 971
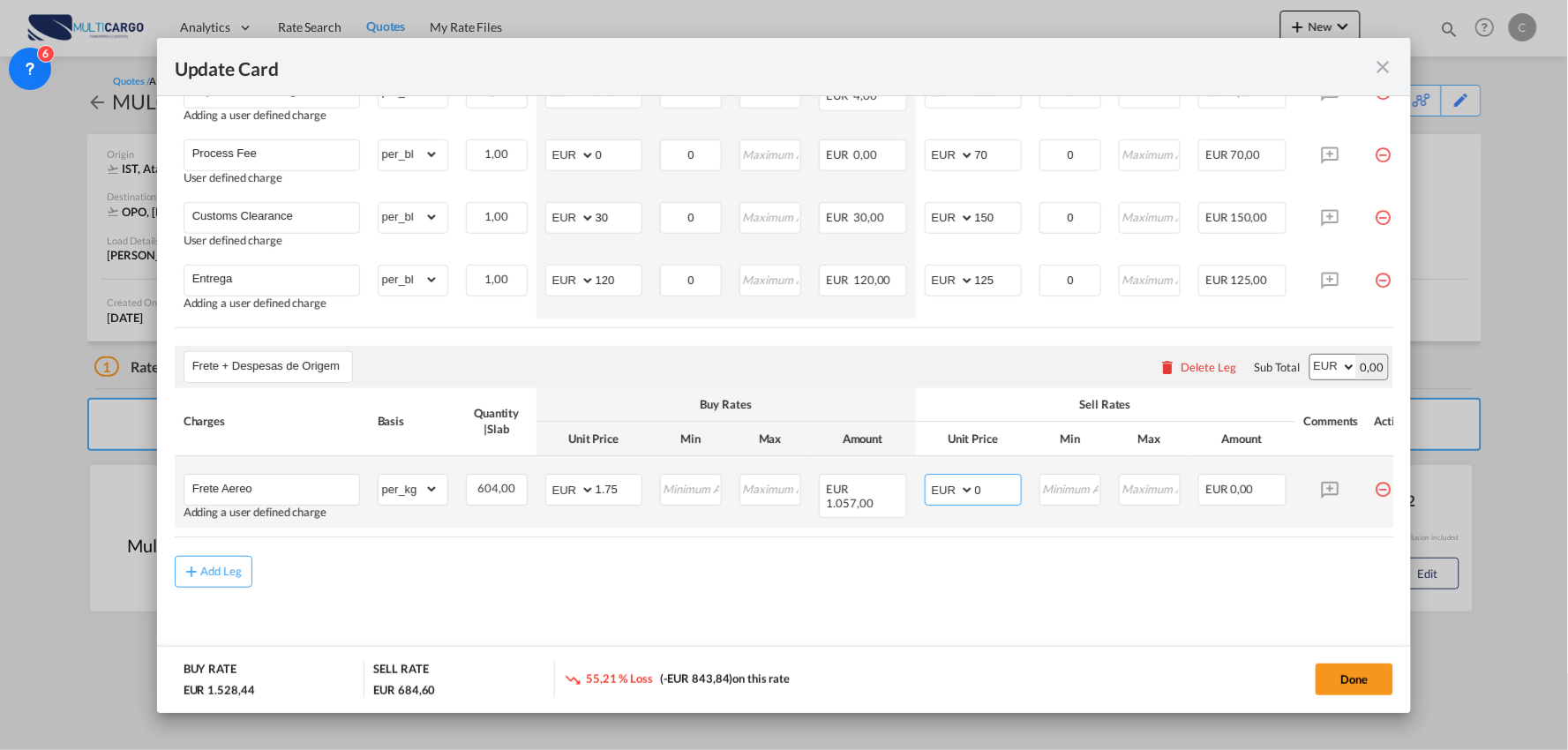
drag, startPoint x: 1004, startPoint y: 494, endPoint x: 955, endPoint y: 496, distance: 49.0
click at [955, 496] on md-input-container "AED AFN ALL AMD ANG AOA ARS AUD AWG AZN BAM BBD BDT BGN BHD BIF BMD BND BOB BRL…" at bounding box center [972, 491] width 97 height 32
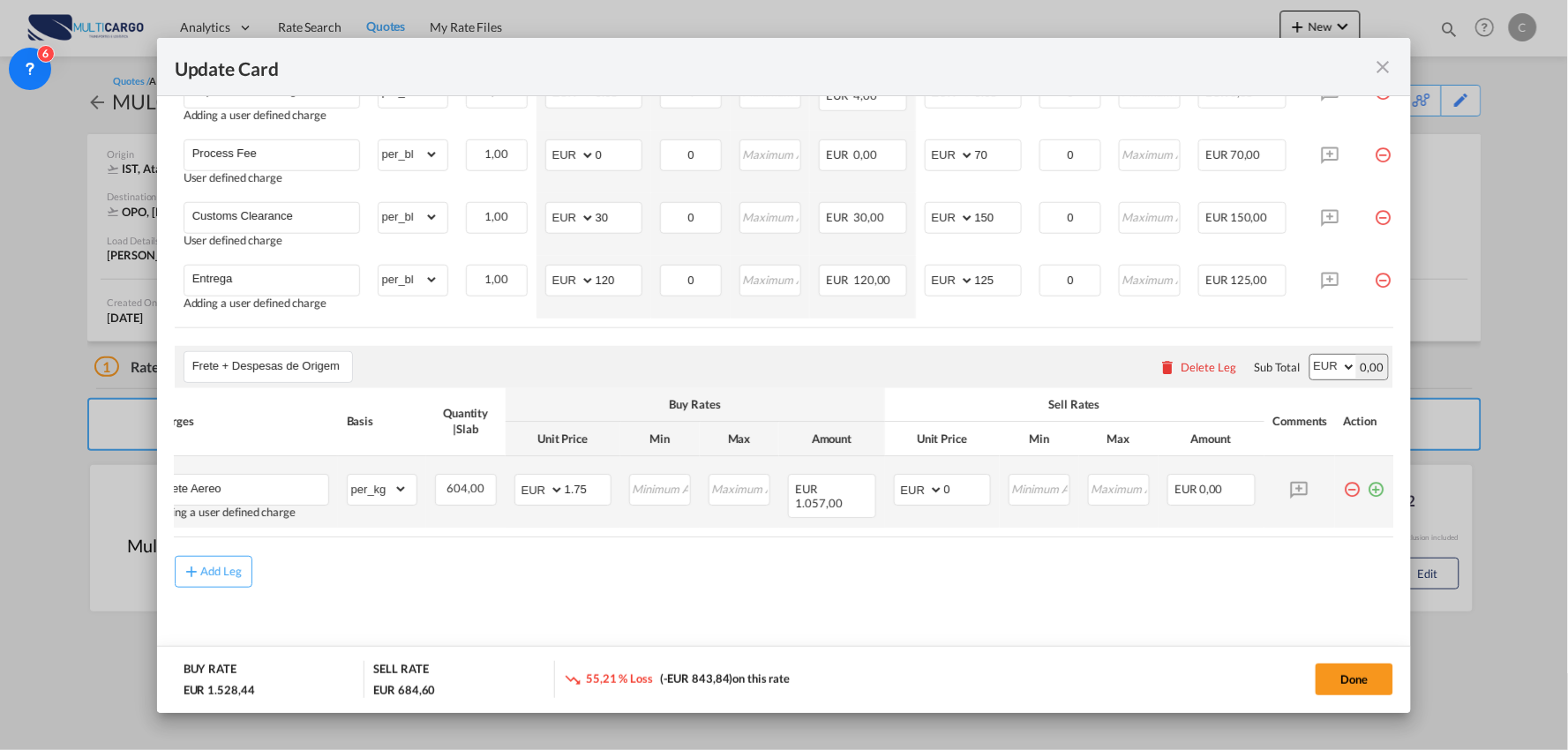
click at [1367, 491] on md-icon "icon-plus-circle-outline green-400-fg" at bounding box center [1376, 484] width 18 height 18
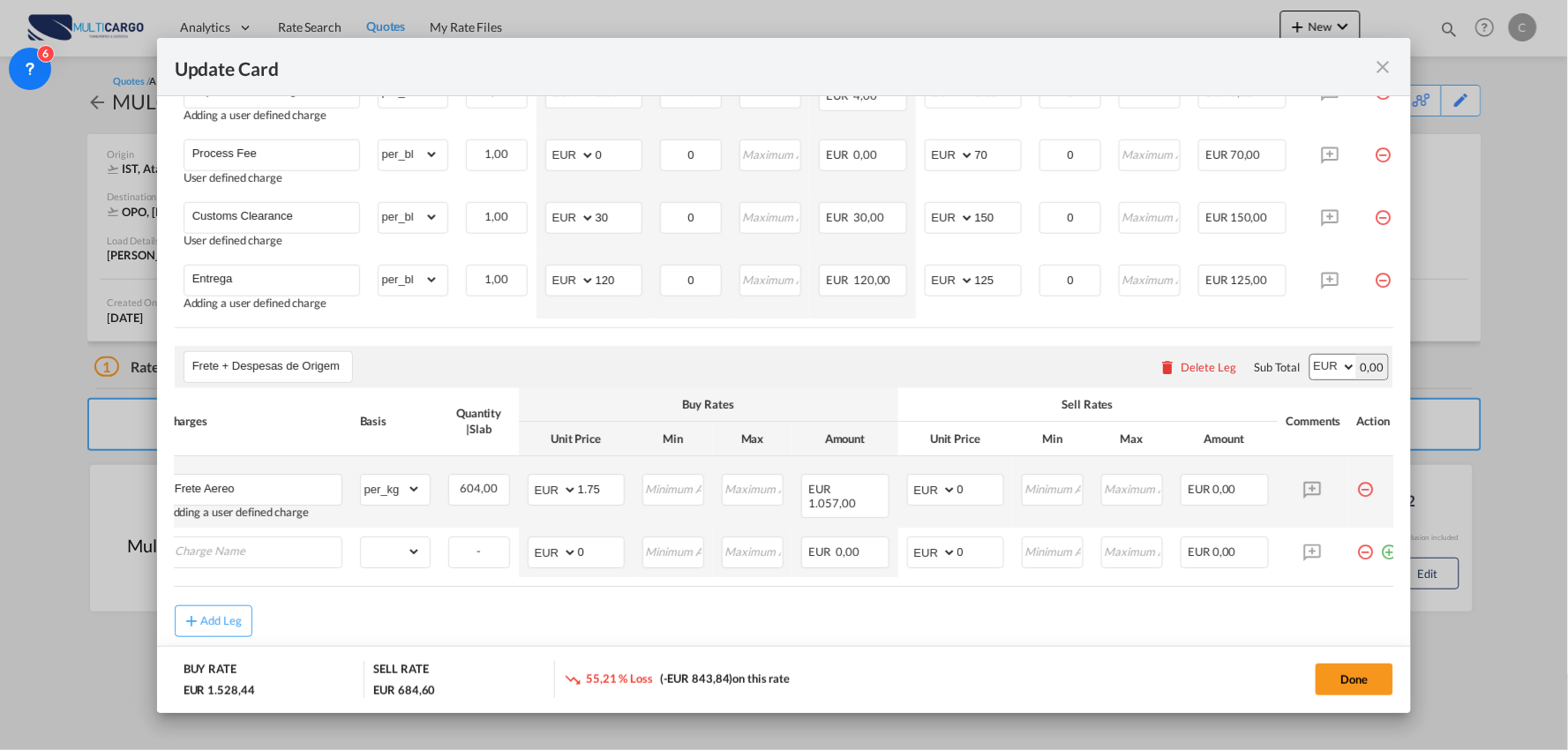
scroll to position [0, 0]
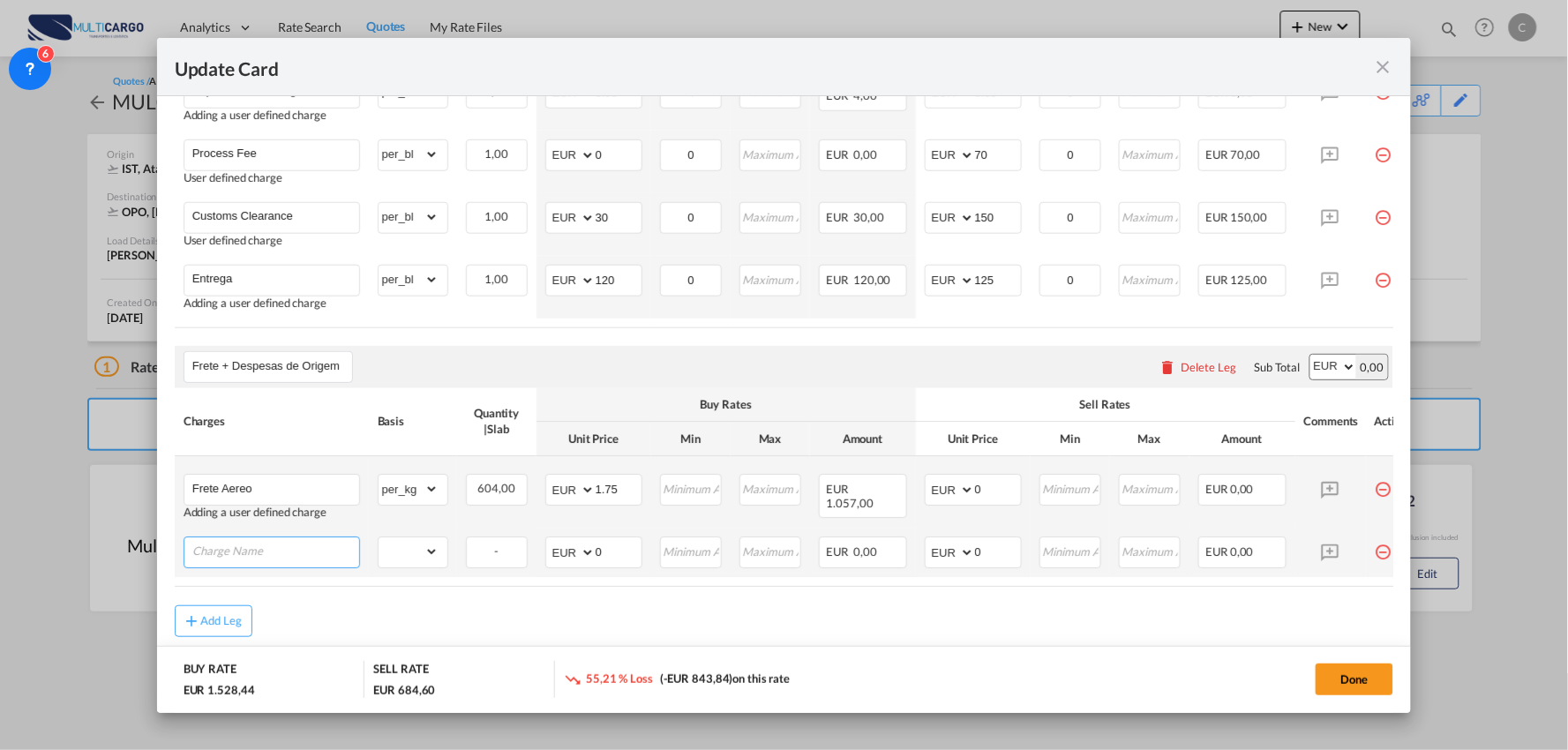
click at [313, 560] on input "Charge Name" at bounding box center [276, 551] width 167 height 27
type input "Recolha na origem"
drag, startPoint x: 429, startPoint y: 554, endPoint x: 437, endPoint y: 549, distance: 9.4
click at [429, 554] on select "gross_weight volumetric_weight per_shipment per_bl per_km per_hawb per_kg per_p…" at bounding box center [408, 552] width 60 height 28
select select "per_shipment"
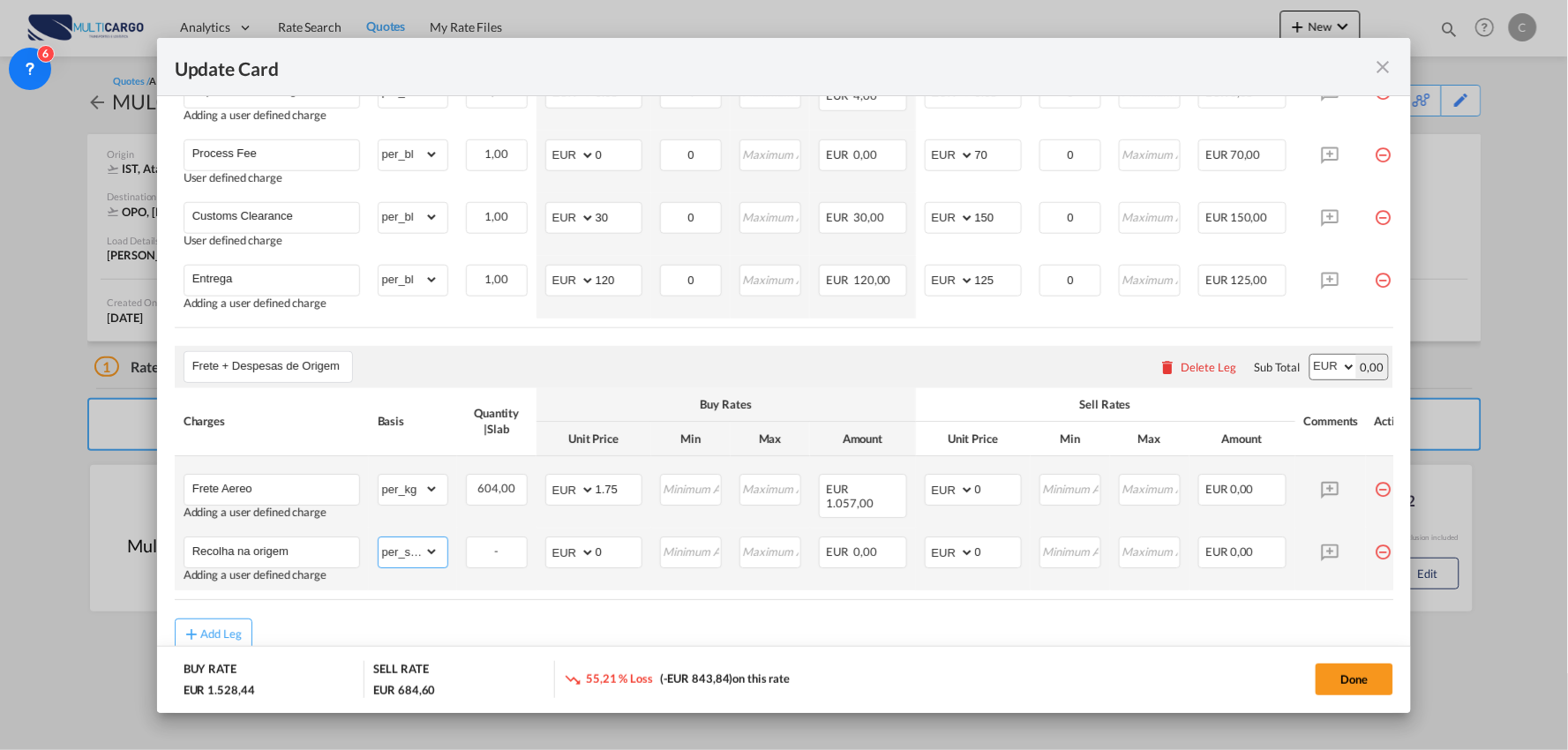
click at [378, 542] on select "gross_weight volumetric_weight per_shipment per_bl per_km per_hawb per_kg per_p…" at bounding box center [408, 552] width 60 height 28
drag, startPoint x: 609, startPoint y: 557, endPoint x: 572, endPoint y: 557, distance: 37.0
click at [572, 557] on md-input-container "AED AFN ALL AMD ANG AOA ARS AUD AWG AZN BAM BBD BDT BGN BHD BIF BMD BND BOB BRL…" at bounding box center [593, 553] width 97 height 32
type input "350"
click at [932, 560] on md-input-container "AED AFN ALL AMD ANG AOA ARS AUD AWG AZN BAM BBD BDT BGN BHD BIF BMD BND BOB BRL…" at bounding box center [972, 553] width 97 height 32
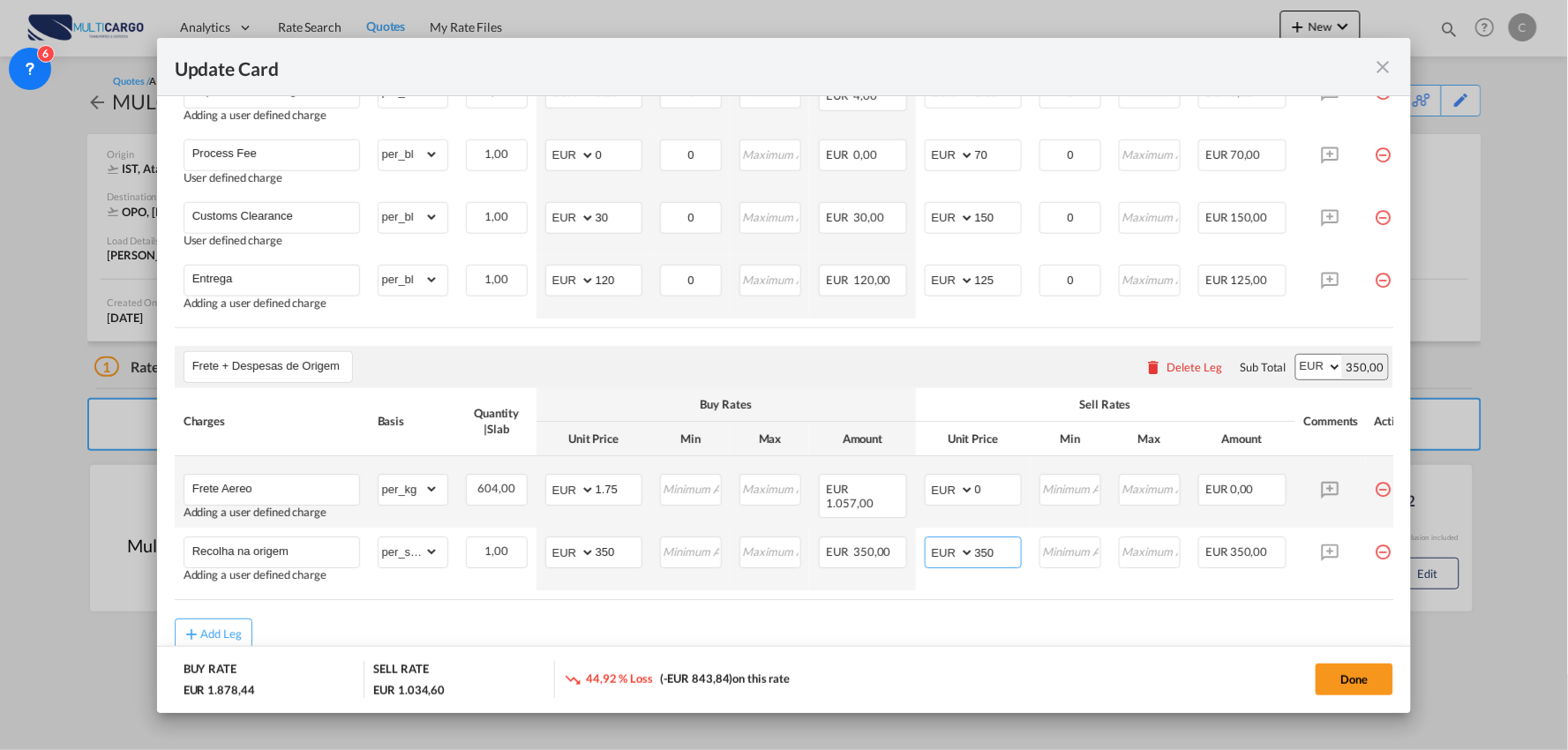
type input "350"
click at [968, 655] on md-dialog-actions "BUY RATE EUR 1.878,44 SELL RATE EUR 1.034,60 44,92 % Loss (-EUR 843,84) on this…" at bounding box center [784, 679] width 1255 height 67
drag, startPoint x: 997, startPoint y: 487, endPoint x: 935, endPoint y: 487, distance: 62.0
click at [935, 487] on md-input-container "AED AFN ALL AMD ANG AOA ARS AUD AWG AZN BAM BBD BDT BGN BHD BIF BMD BND BOB BRL…" at bounding box center [972, 491] width 97 height 32
click at [1057, 654] on md-dialog-actions "BUY RATE EUR 1.878,44 SELL RATE EUR 1.638,60 12,77 % Loss (-EUR 239,84) on this…" at bounding box center [784, 679] width 1255 height 67
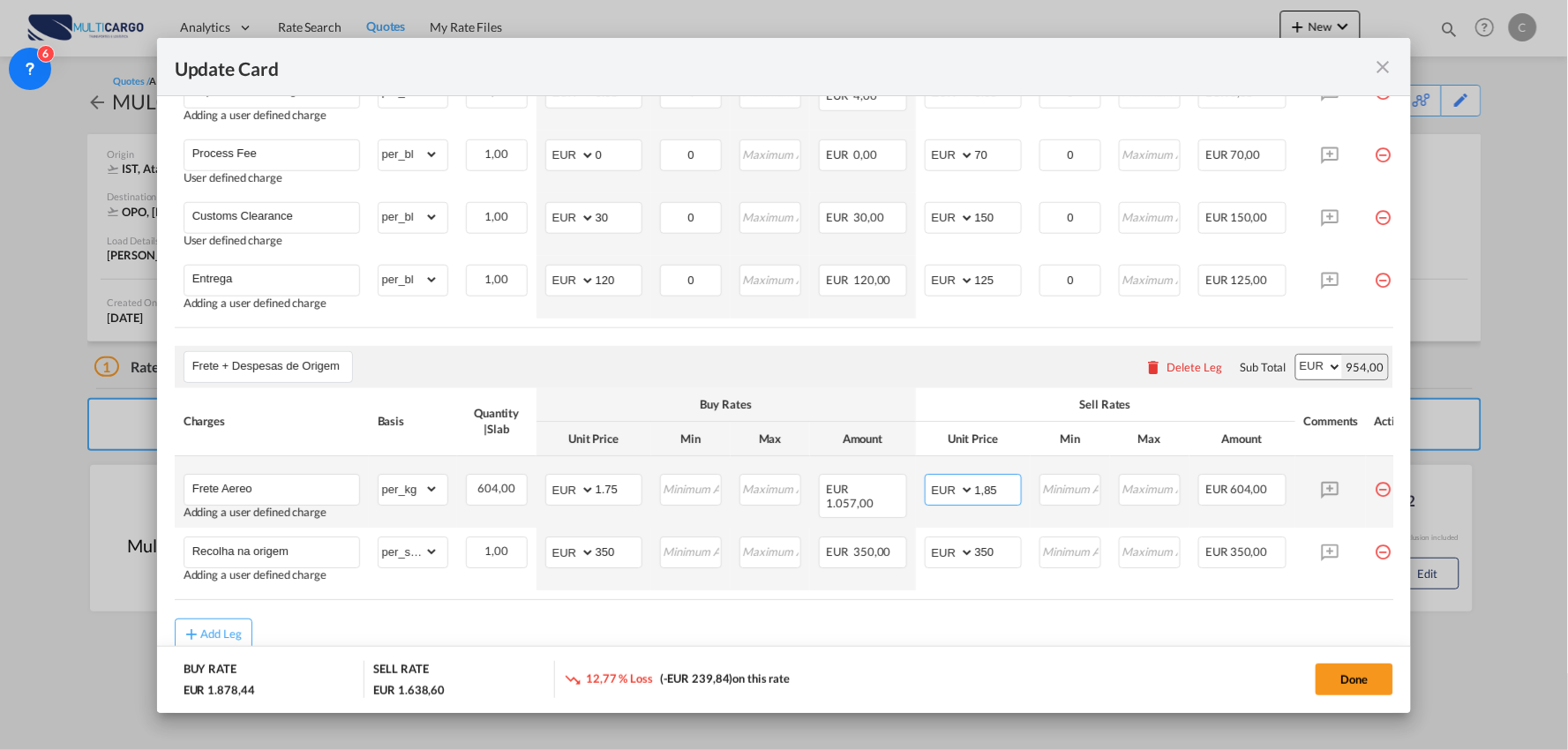
drag, startPoint x: 1000, startPoint y: 496, endPoint x: 915, endPoint y: 496, distance: 85.0
click at [916, 496] on td "AED AFN ALL AMD ANG AOA ARS AUD AWG AZN BAM BBD BDT BGN BHD BIF BMD BND BOB BRL…" at bounding box center [973, 493] width 115 height 71
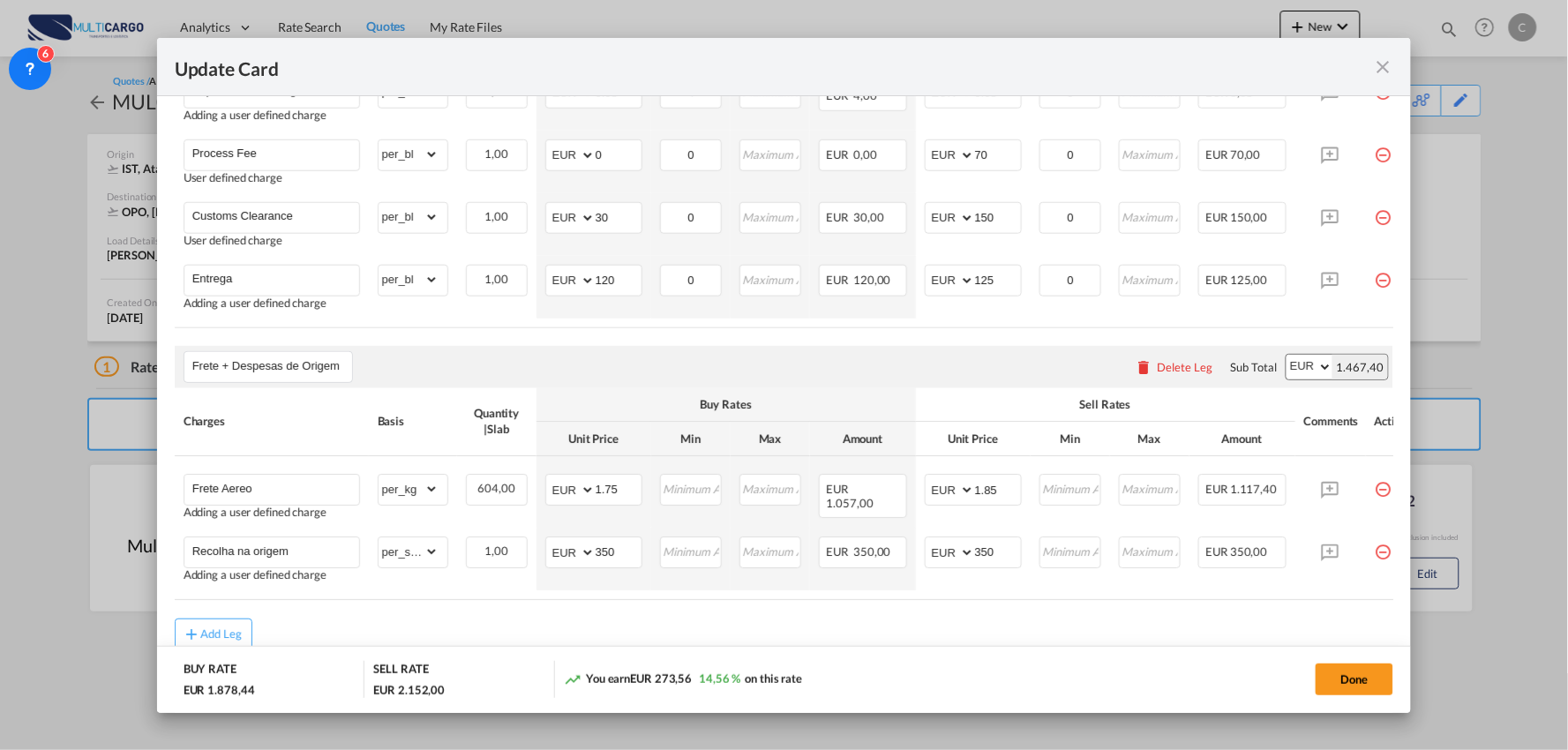
click at [1090, 667] on div "Done" at bounding box center [1160, 678] width 467 height 36
drag, startPoint x: 1000, startPoint y: 498, endPoint x: 924, endPoint y: 492, distance: 76.2
click at [924, 492] on md-input-container "AED AFN ALL AMD ANG AOA ARS AUD AWG AZN BAM BBD BDT BGN BHD BIF BMD BND BOB BRL…" at bounding box center [972, 491] width 97 height 32
type input "1.90"
click at [966, 646] on md-dialog-actions "BUY RATE EUR 1.878,44 SELL RATE EUR 2.182,20 You earn EUR 303,76 16,17 % on thi…" at bounding box center [784, 679] width 1255 height 67
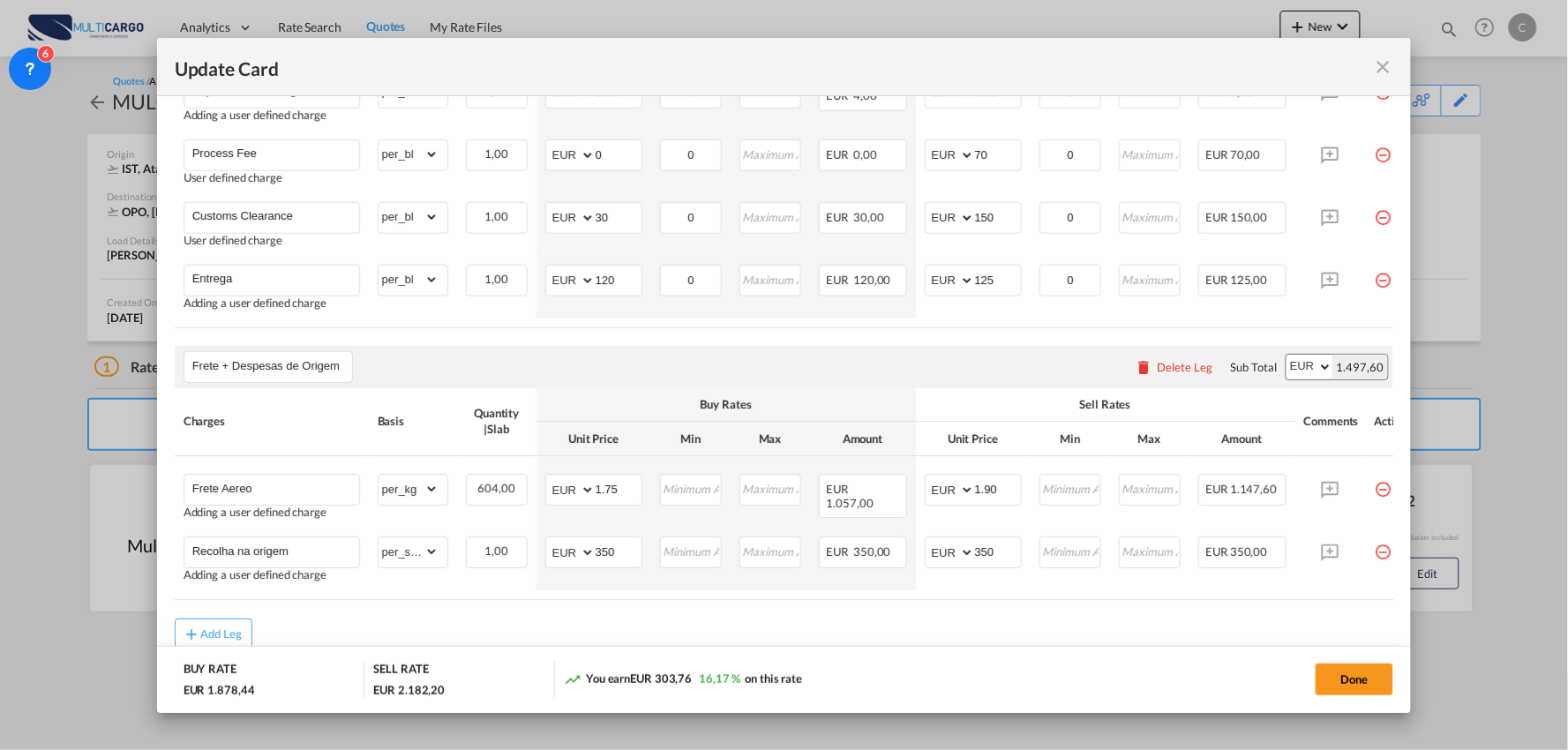
click at [1051, 638] on div "Add Leg" at bounding box center [784, 635] width 1219 height 32
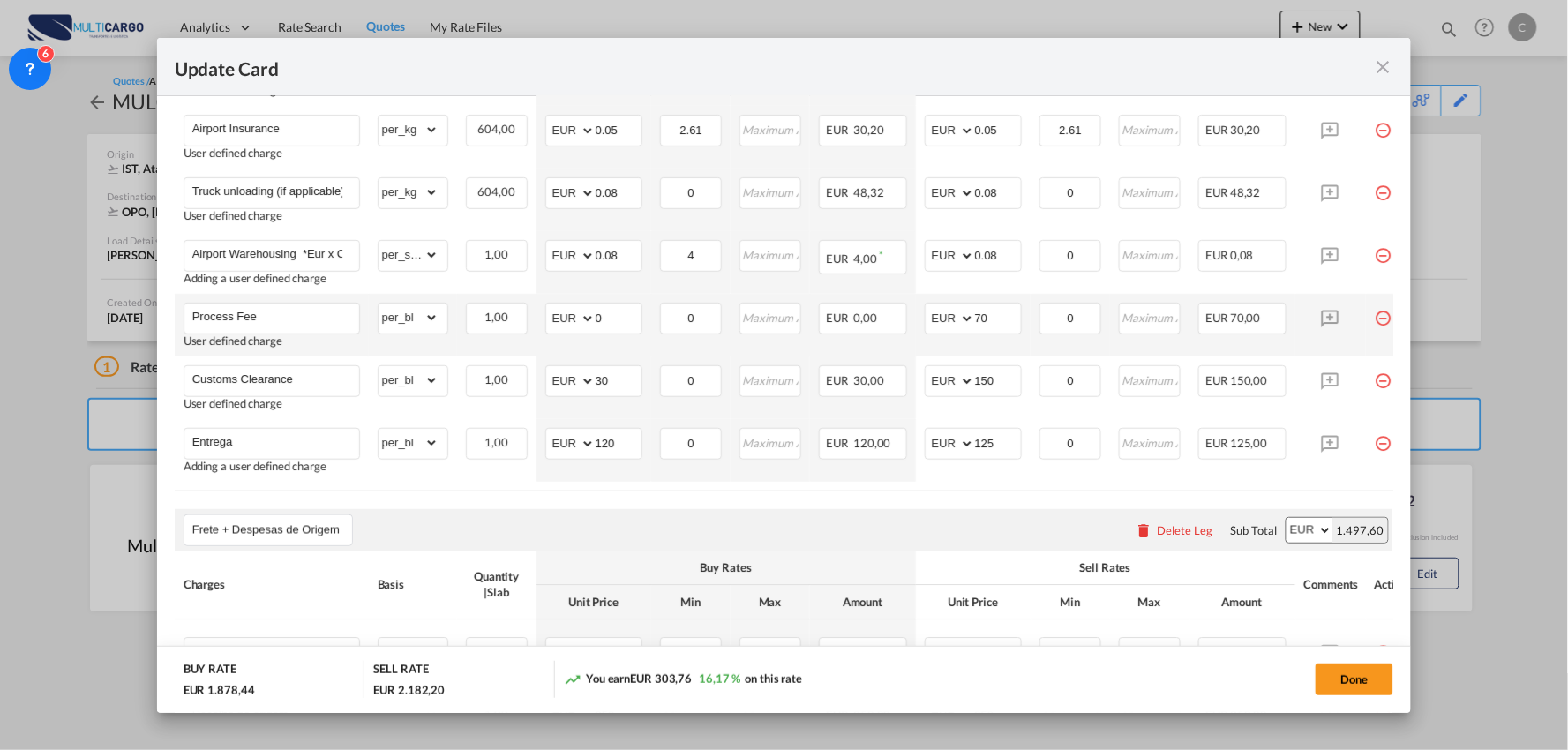
scroll to position [667, 0]
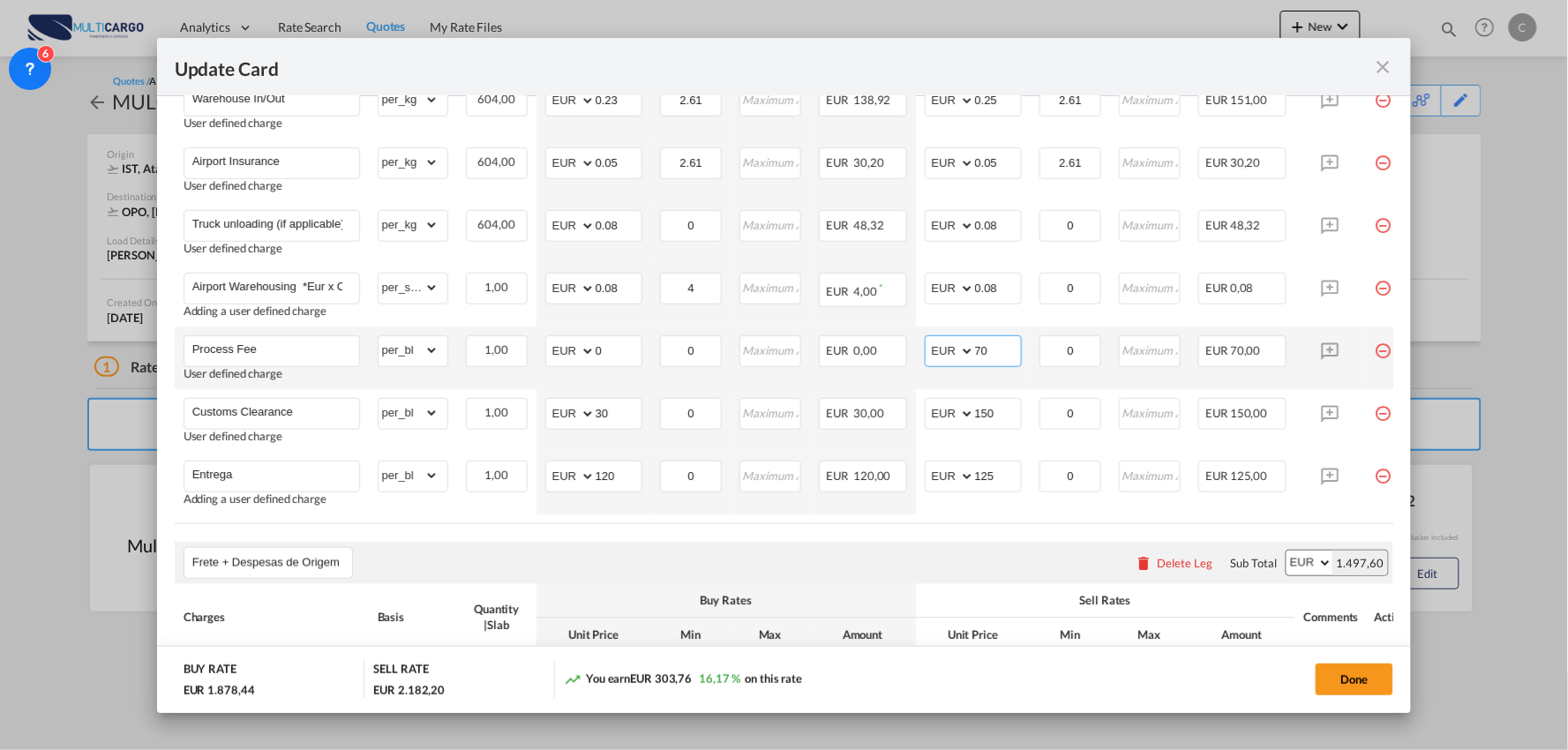
drag, startPoint x: 969, startPoint y: 358, endPoint x: 919, endPoint y: 354, distance: 50.2
click at [919, 354] on td "AED AFN ALL AMD ANG AOA ARS AUD AWG AZN BAM BBD BDT BGN BHD BIF BMD BND BOB BRL…" at bounding box center [973, 358] width 115 height 63
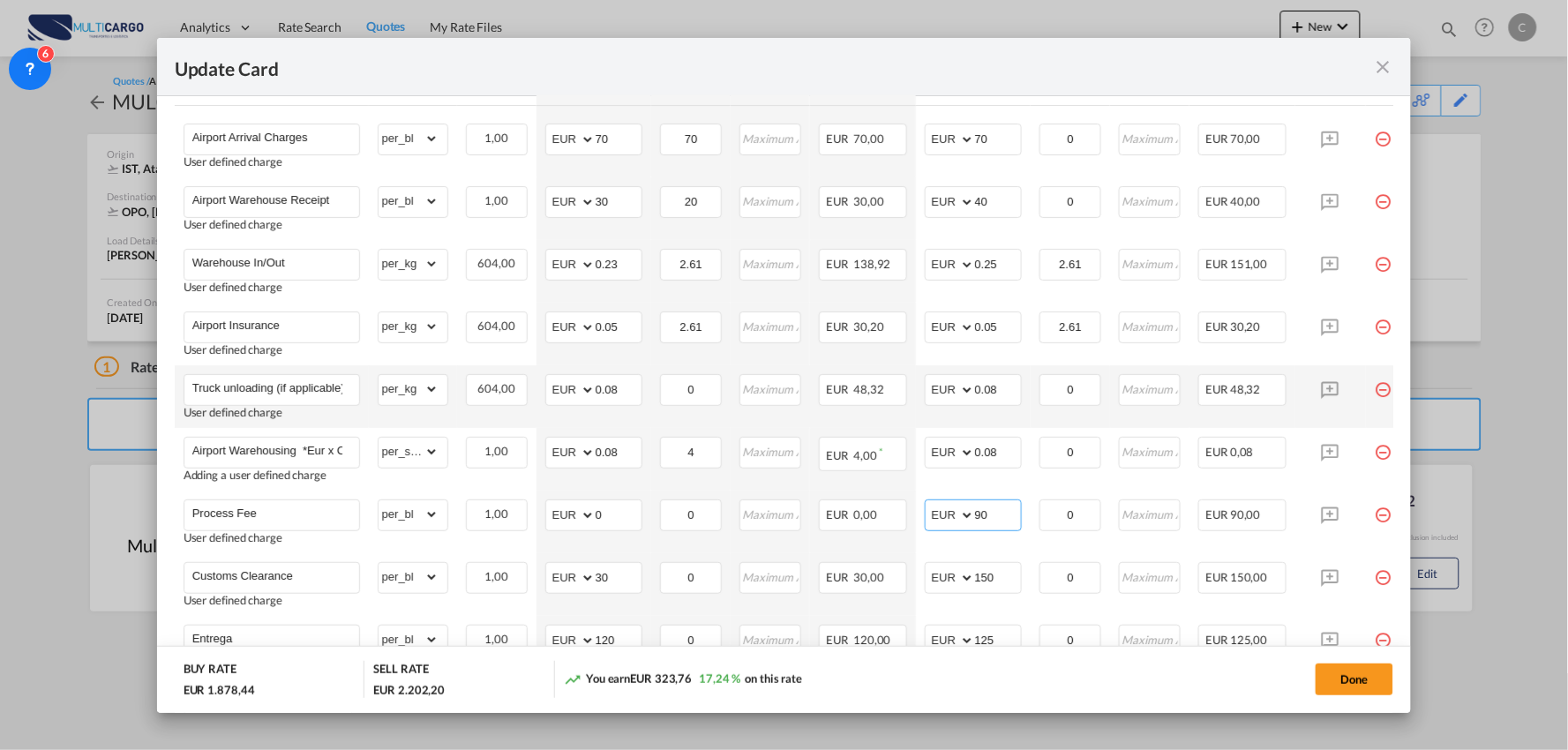
scroll to position [471, 0]
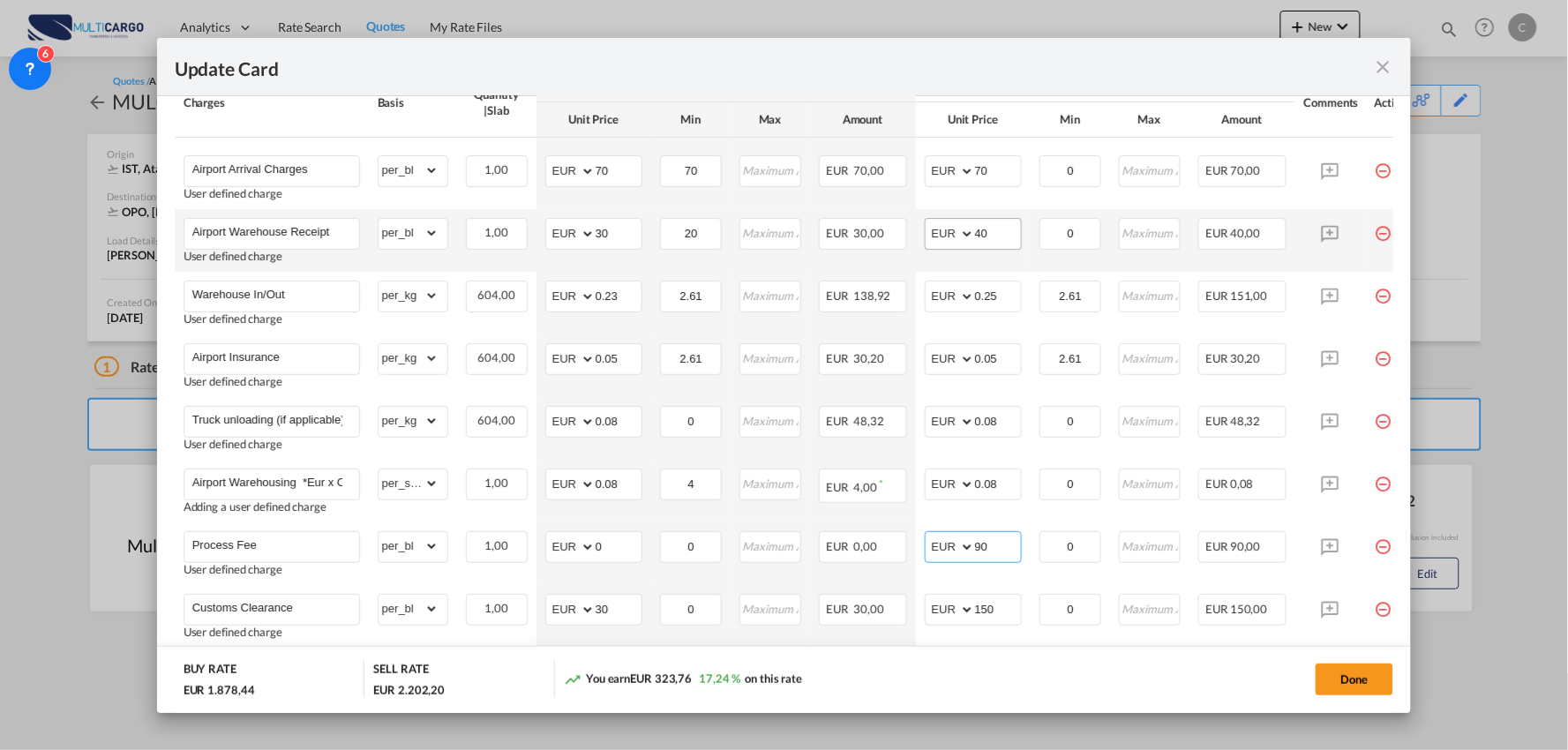
type input "90"
drag, startPoint x: 997, startPoint y: 223, endPoint x: 954, endPoint y: 225, distance: 43.0
click at [954, 225] on md-input-container "AED AFN ALL AMD ANG AOA ARS AUD AWG AZN BAM BBD BDT BGN BHD BIF BMD BND BOB BRL…" at bounding box center [972, 233] width 97 height 32
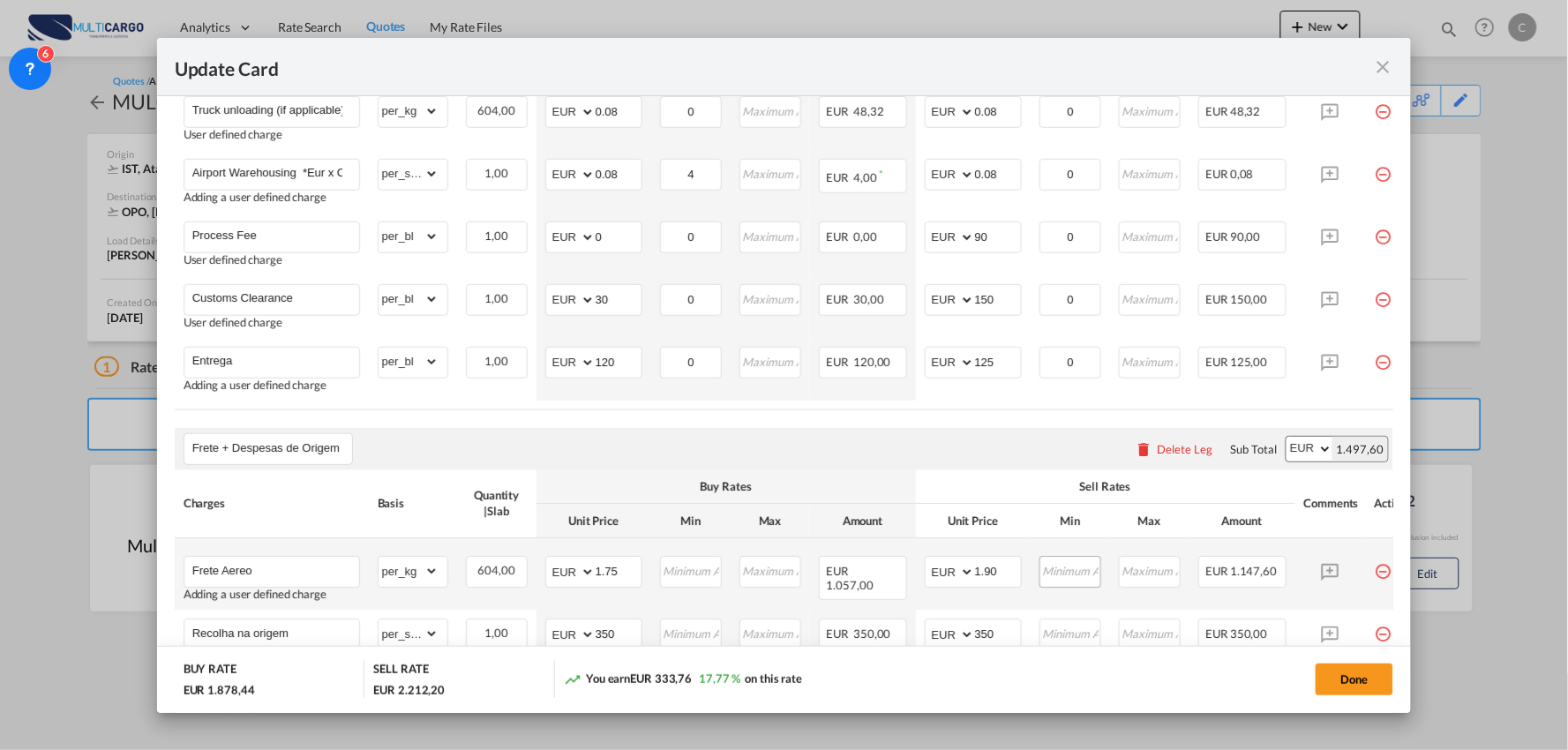
scroll to position [765, 0]
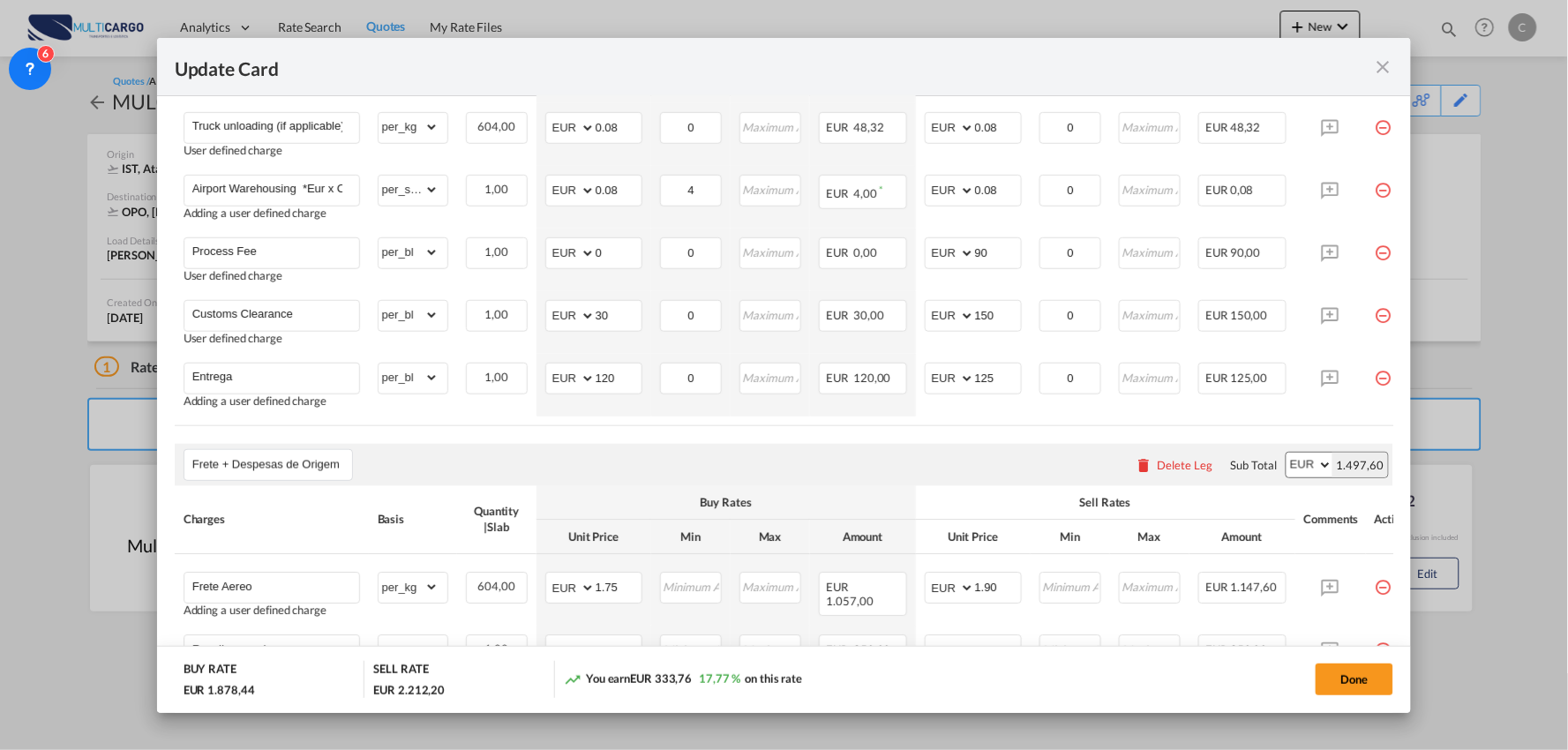
type input "50"
click at [997, 469] on div "Frete + Despesas de Origem Please enter leg name Leg Name Already Exists Delete…" at bounding box center [784, 465] width 1219 height 43
drag, startPoint x: 1001, startPoint y: 383, endPoint x: 891, endPoint y: 374, distance: 110.4
click at [891, 374] on tr "Entrega Adding a user defined charge Please Enter Already Exists gross_weight v…" at bounding box center [800, 385] width 1250 height 63
type input "120"
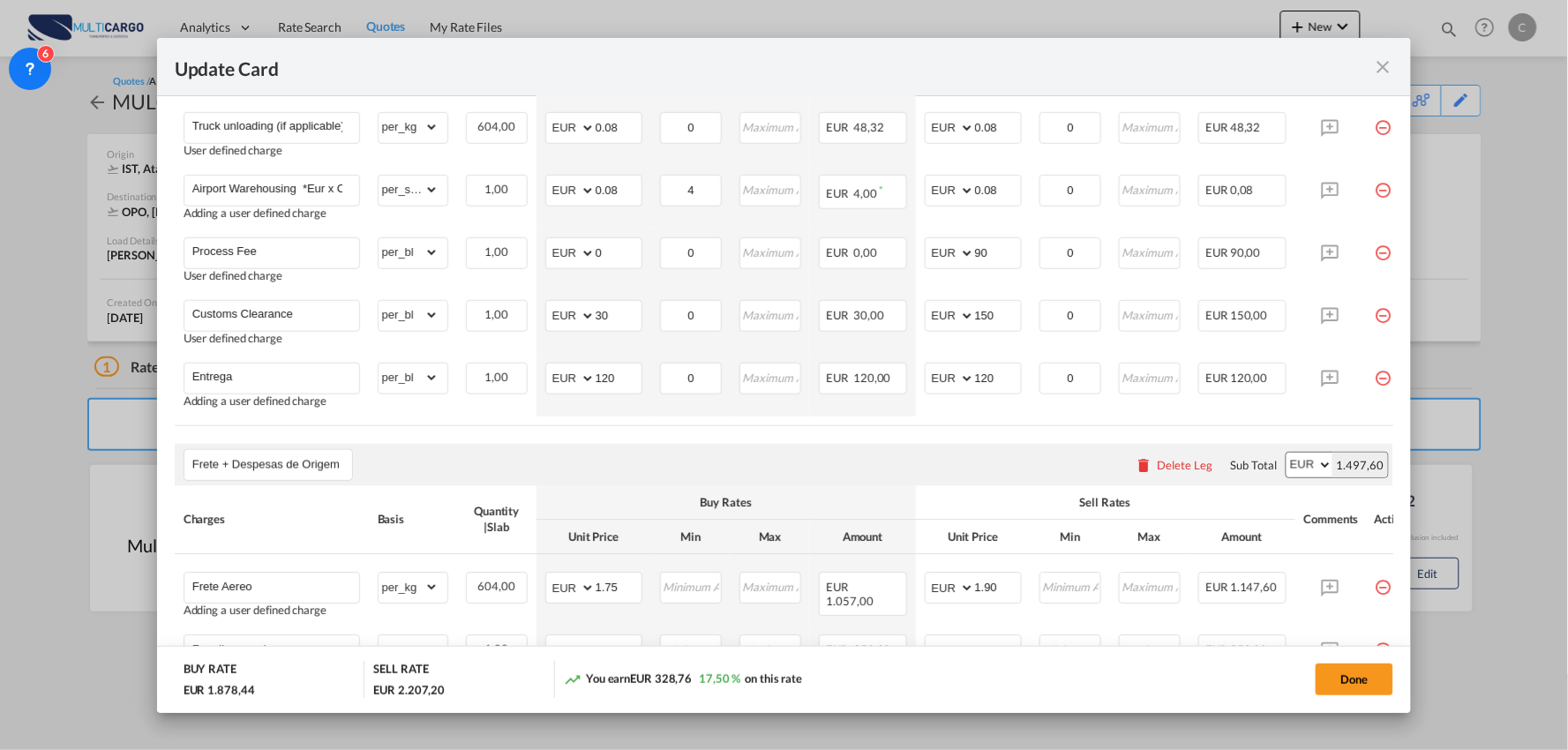
click at [796, 455] on div "Frete + Despesas de Origem Please enter leg name Leg Name Already Exists Delete…" at bounding box center [784, 465] width 1219 height 43
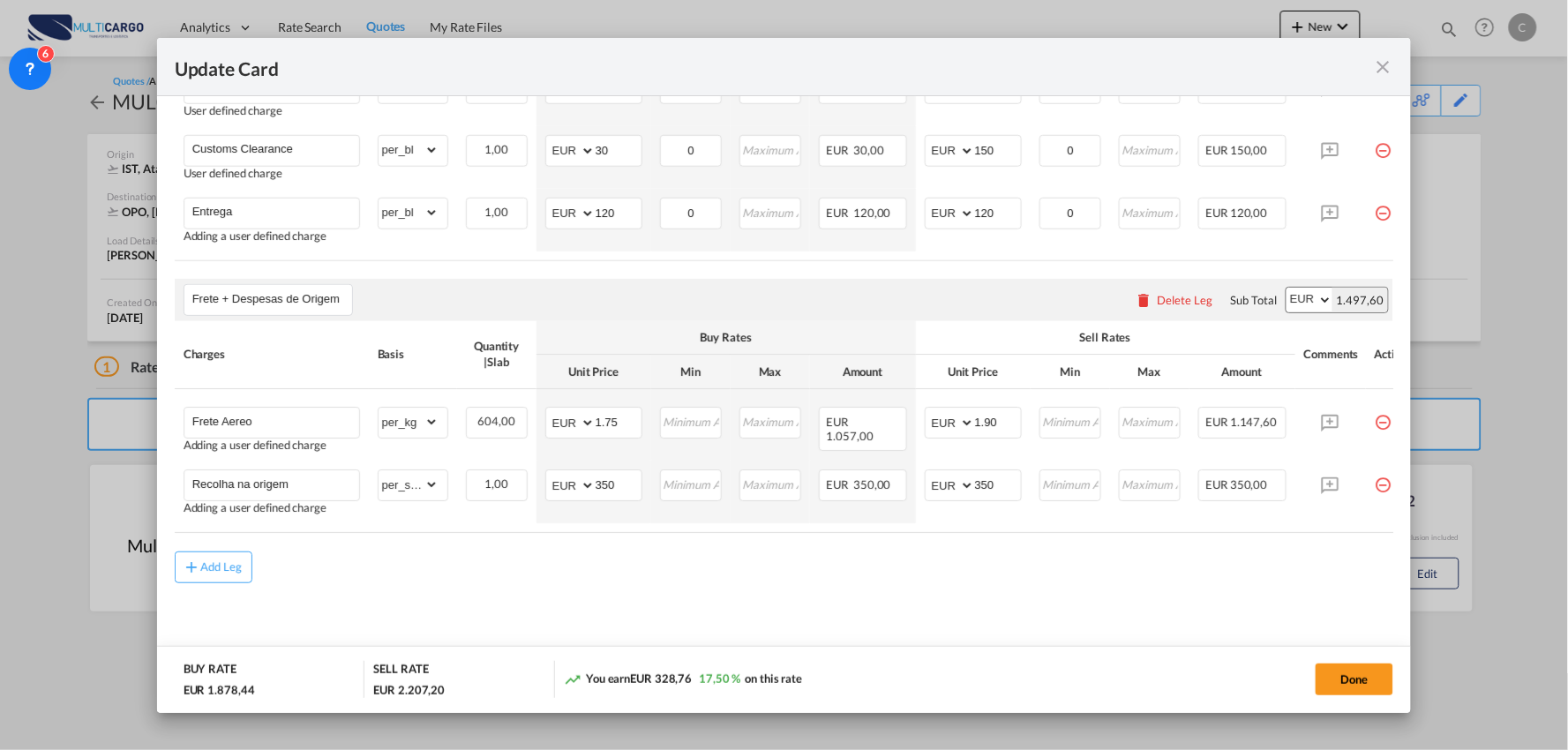
scroll to position [841, 0]
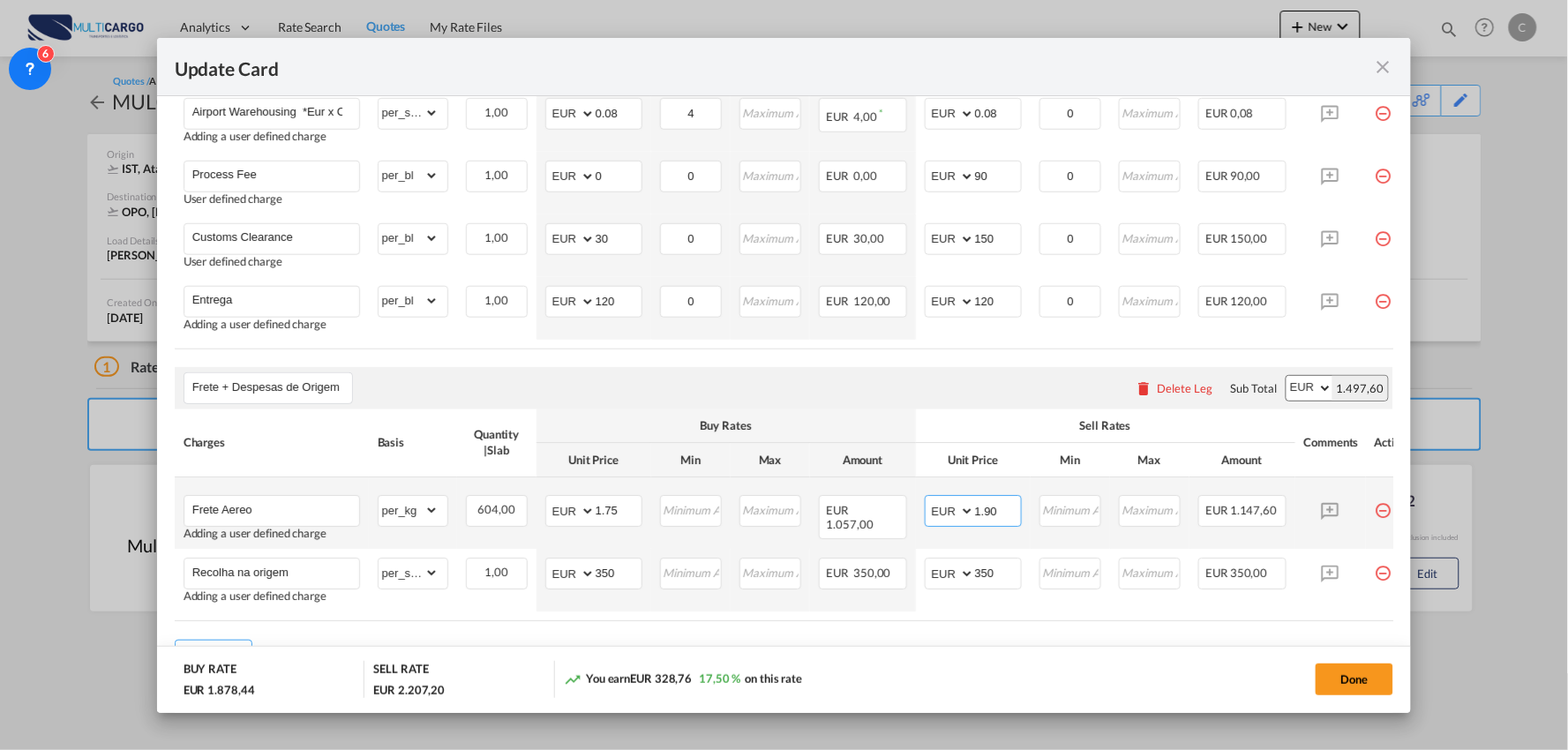
click at [1009, 513] on input "1.90" at bounding box center [998, 509] width 46 height 27
type input "1.95"
click at [1174, 658] on md-dialog-actions "BUY RATE EUR 1.878,44 SELL RATE EUR 2.237,40 You earn EUR 358,96 19,11 % on thi…" at bounding box center [784, 679] width 1255 height 67
click at [1344, 680] on button "Done" at bounding box center [1354, 679] width 77 height 32
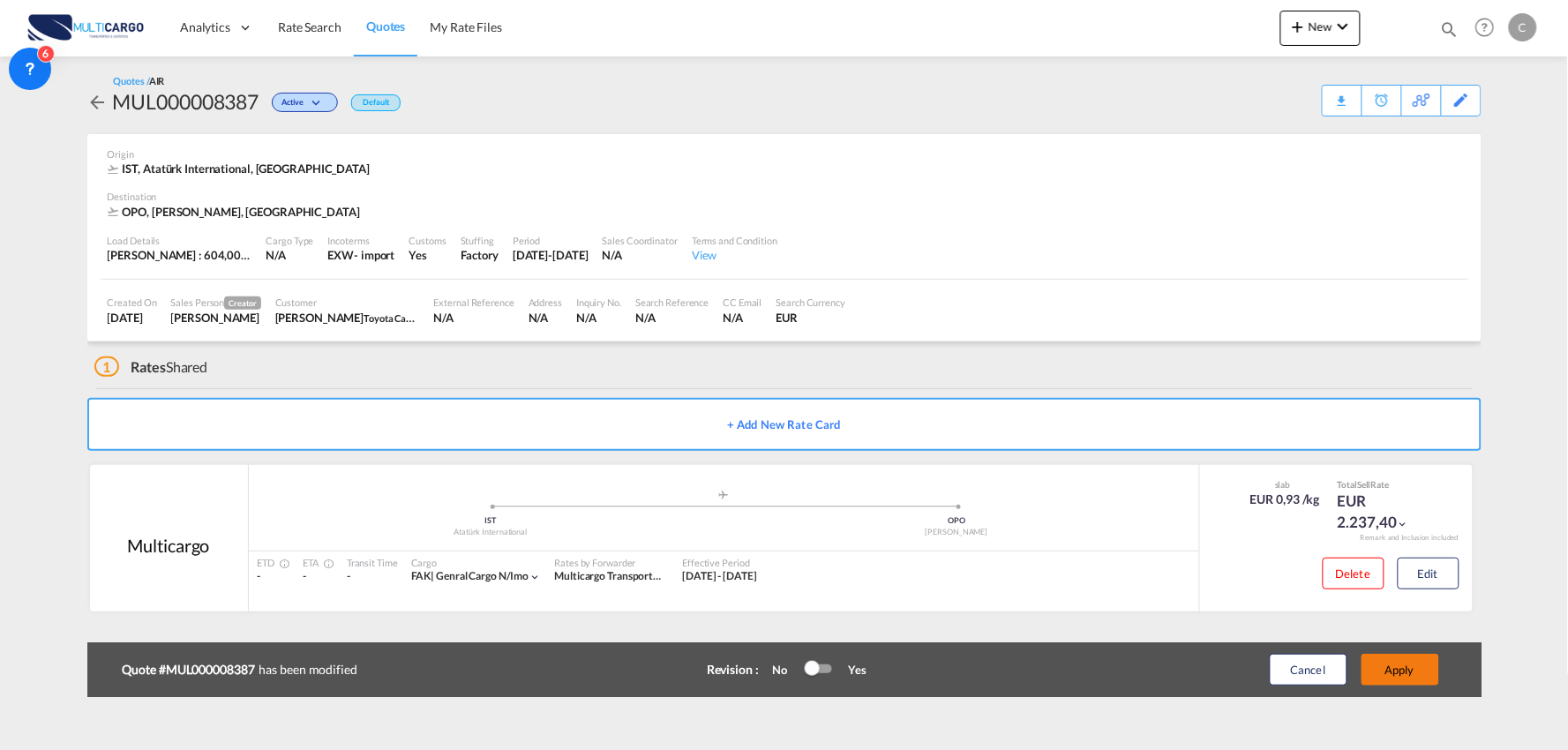
click at [1397, 677] on button "Apply" at bounding box center [1399, 669] width 77 height 32
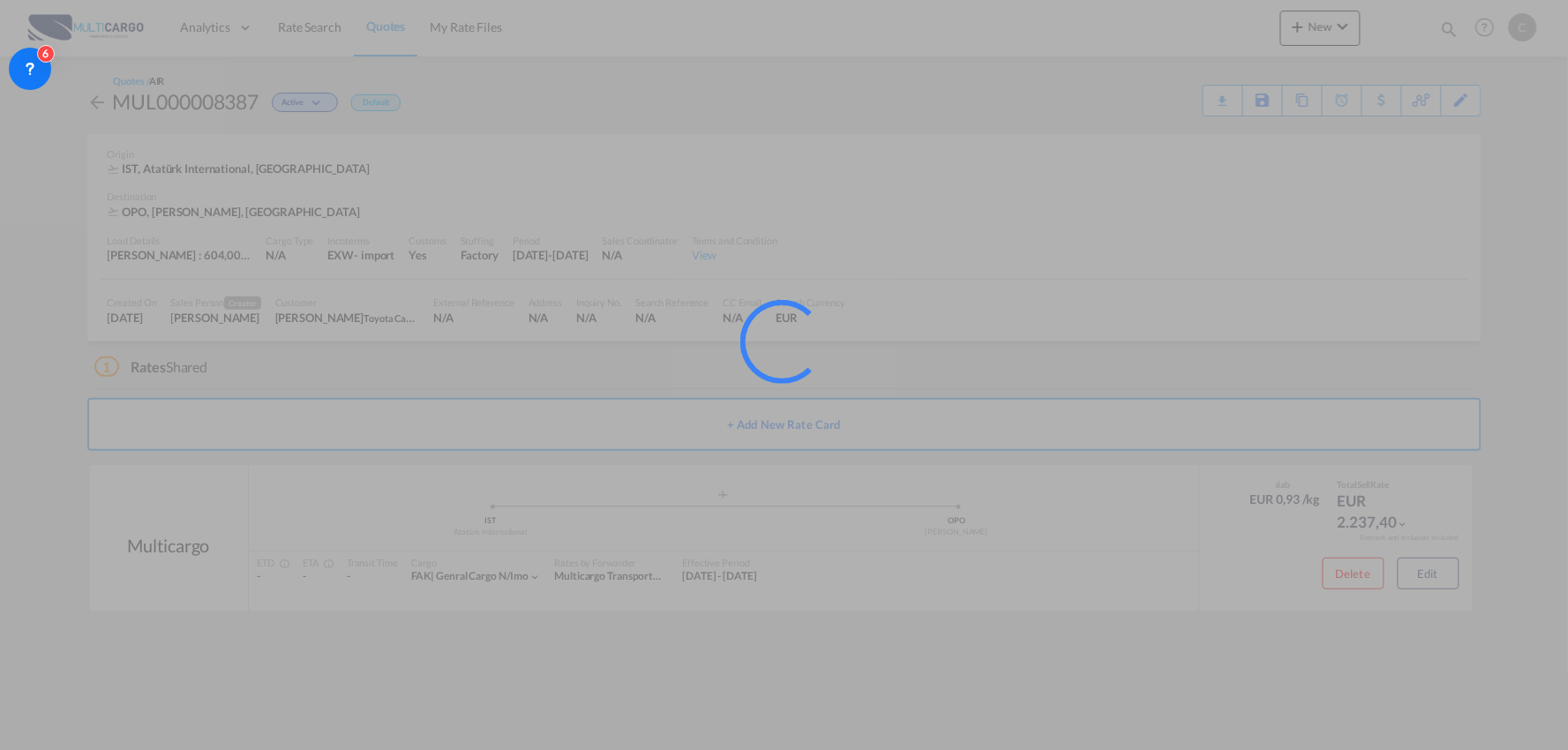
click at [1451, 585] on div at bounding box center [784, 375] width 1568 height 750
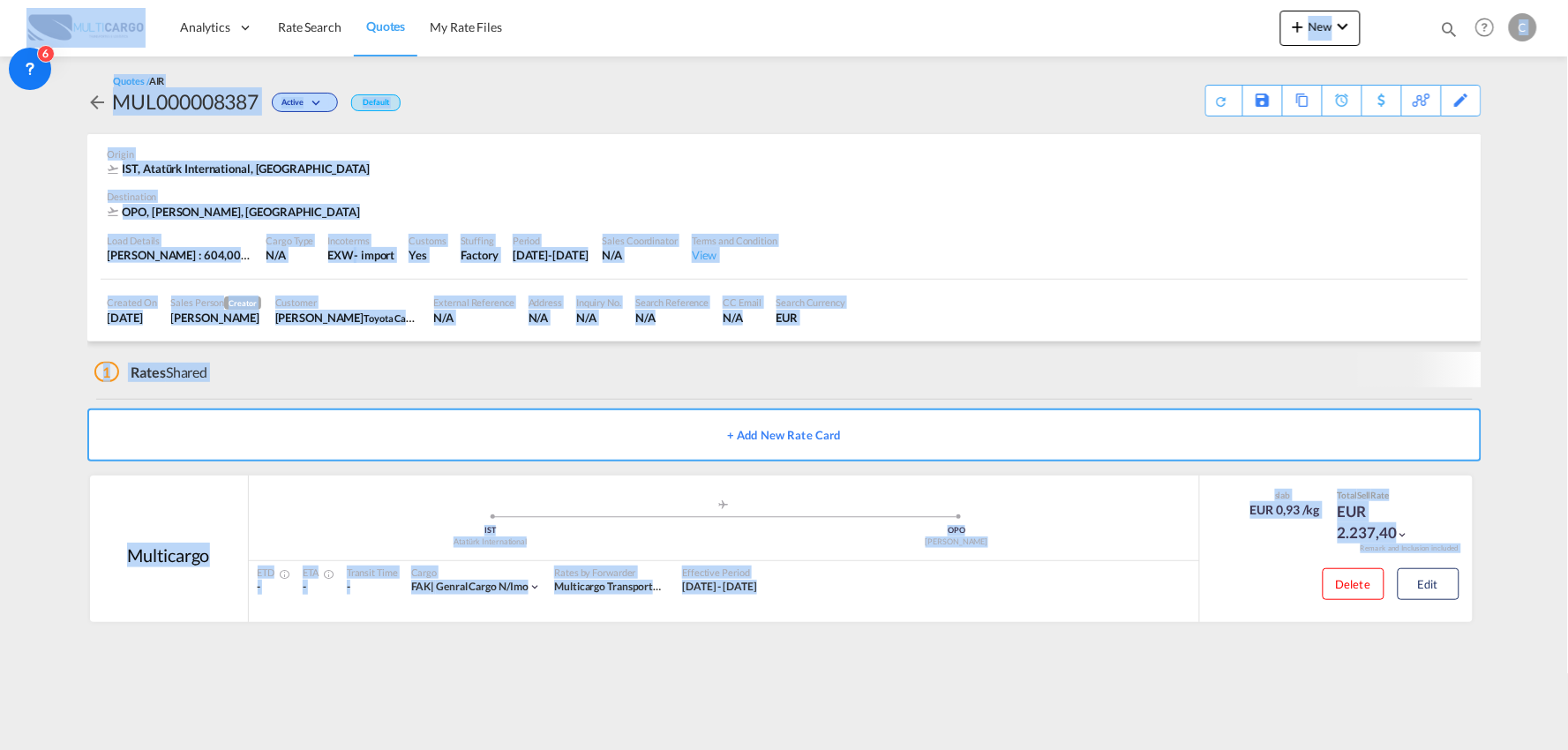
click at [1451, 585] on body "Analytics Reports Dashboard Rate Search Quotes My Rate Files Analytics" at bounding box center [784, 375] width 1568 height 750
click at [1448, 587] on button "Edit" at bounding box center [1429, 584] width 62 height 32
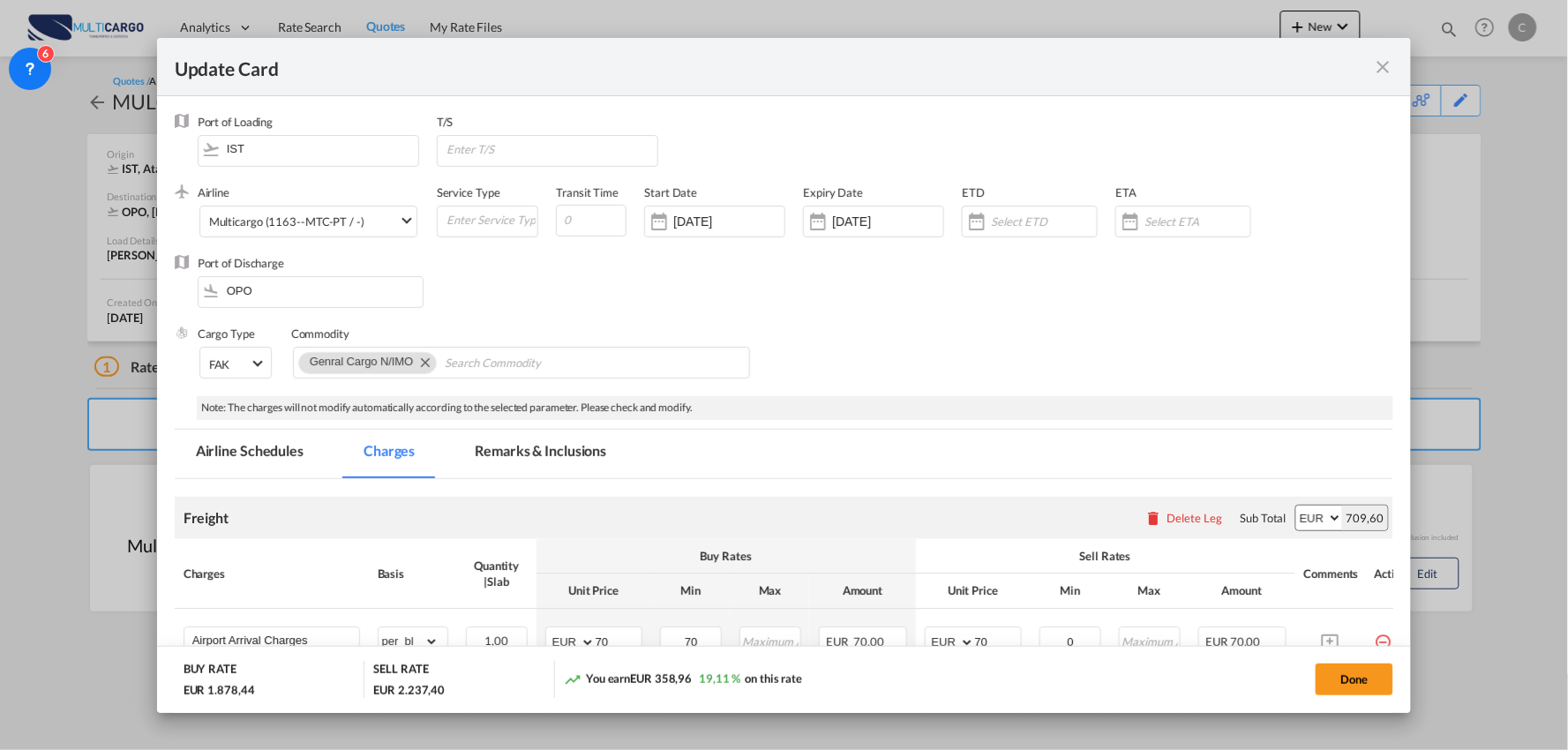
click at [487, 442] on md-tab-item "Remarks & Inclusions" at bounding box center [541, 454] width 174 height 49
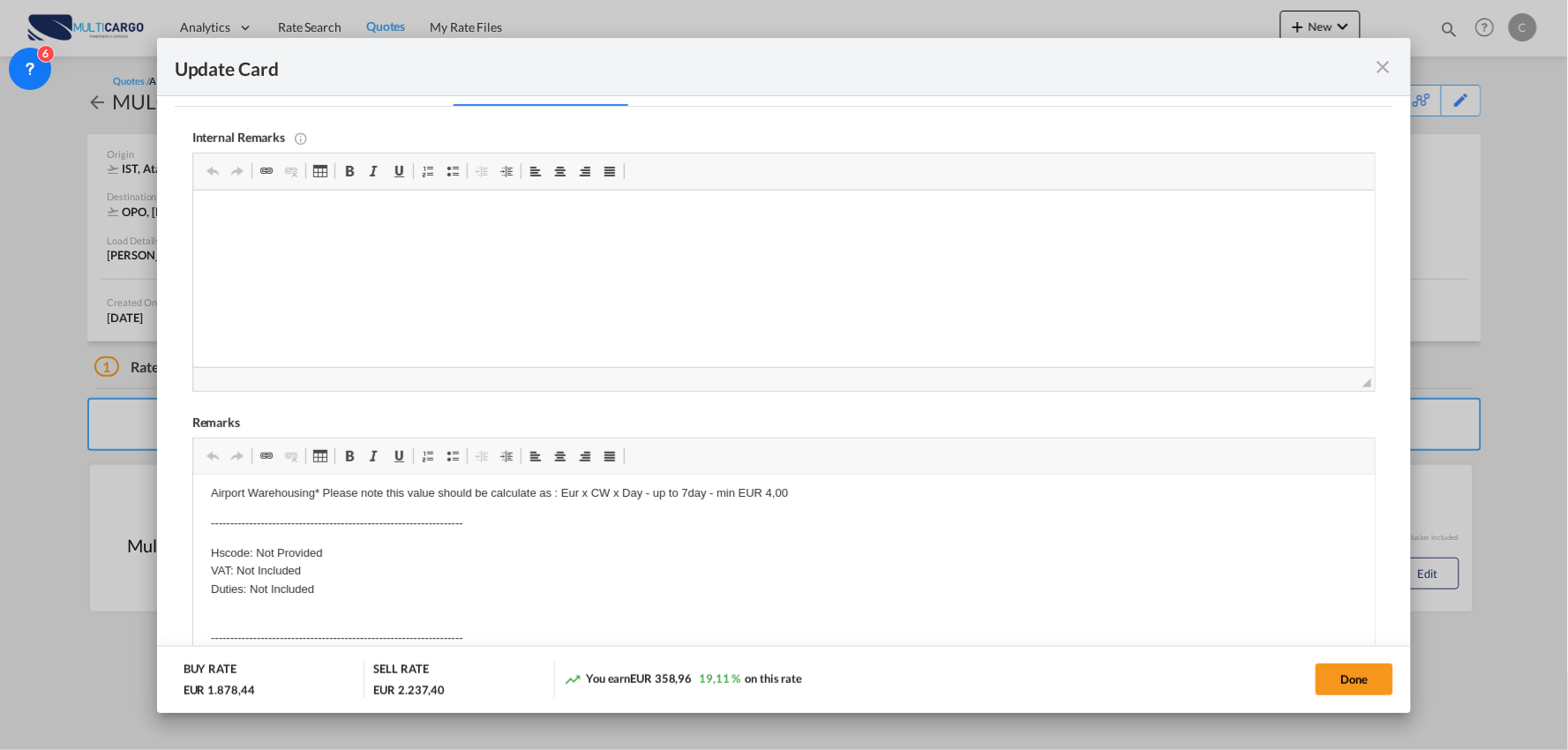
scroll to position [0, 0]
click at [808, 501] on p "Airport Warehousing* Please note this value should be calculate as : Eur x CW x…" at bounding box center [784, 501] width 1147 height 19
drag, startPoint x: 526, startPoint y: 527, endPoint x: 189, endPoint y: 532, distance: 337.0
click at [193, 532] on html "Airport Warehousing* Please note this value should be calculate as : Eur x CW x…" at bounding box center [784, 631] width 1183 height 313
click at [272, 530] on p "For DG" at bounding box center [784, 531] width 1147 height 19
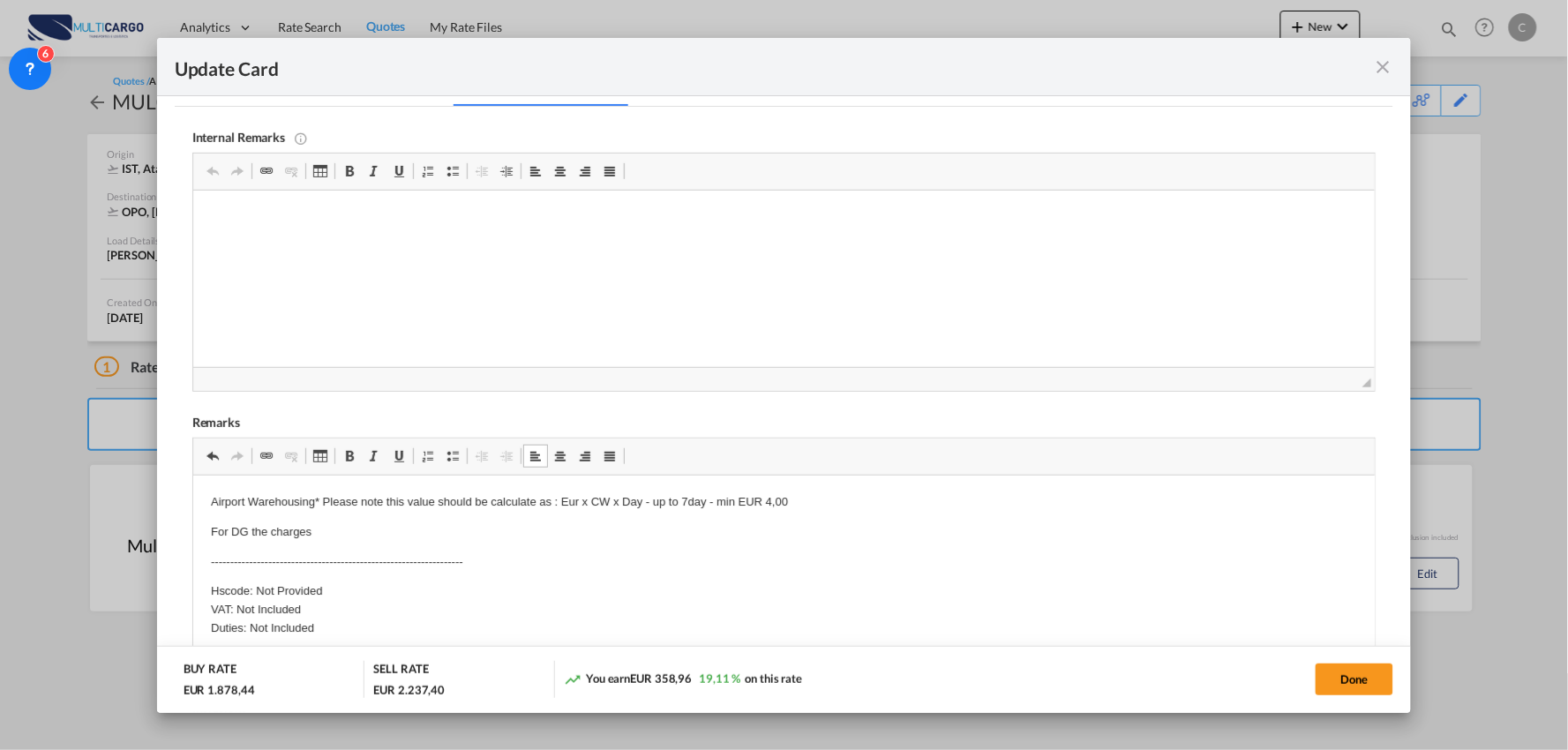
click at [366, 530] on p "For DG the charges" at bounding box center [784, 531] width 1147 height 19
click at [487, 549] on body "Airport Warehousing* Please note this value should be calculate as : Eur x CW x…" at bounding box center [784, 631] width 1147 height 278
click at [345, 524] on p "For DG cargo :" at bounding box center [784, 531] width 1147 height 19
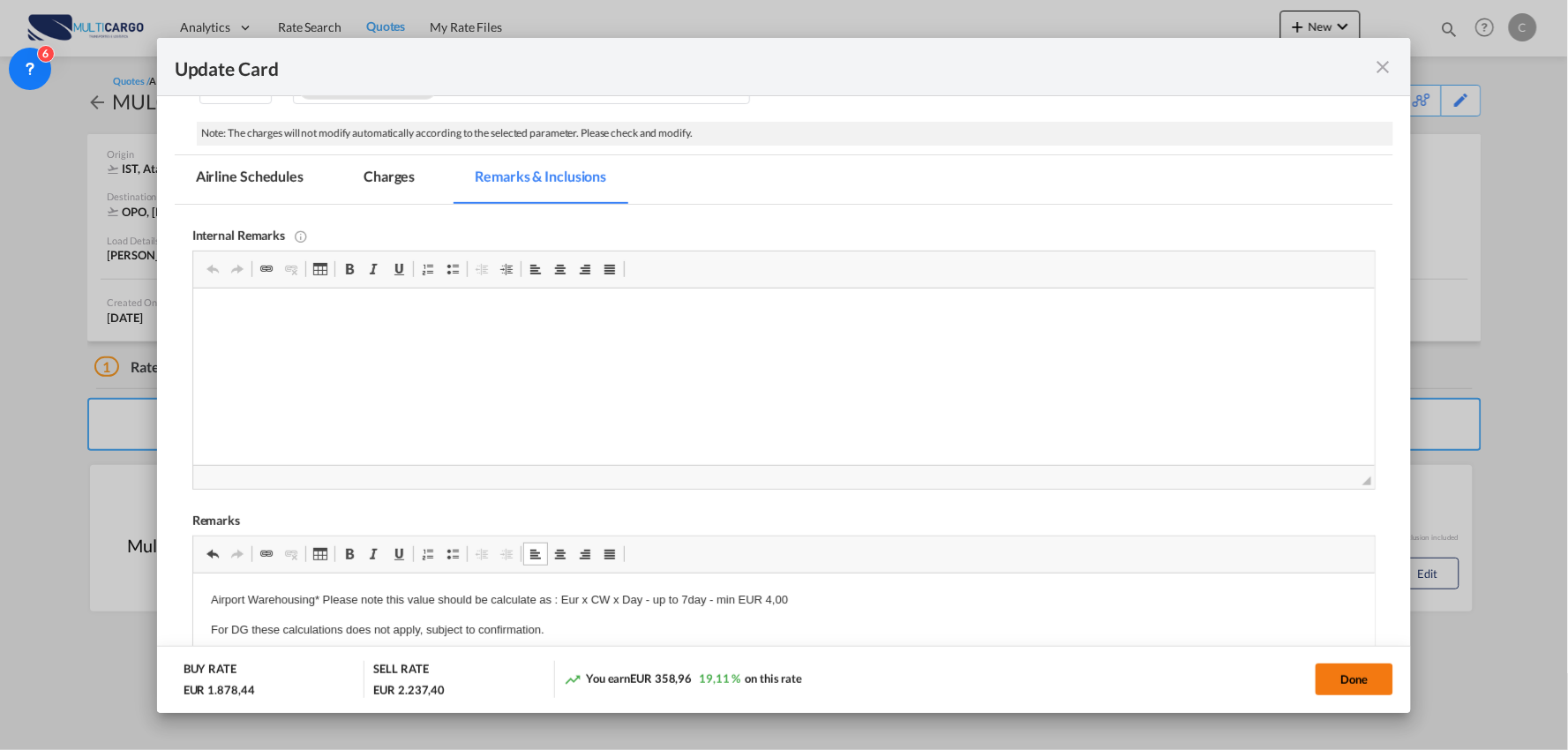
click at [1374, 677] on button "Done" at bounding box center [1354, 679] width 77 height 32
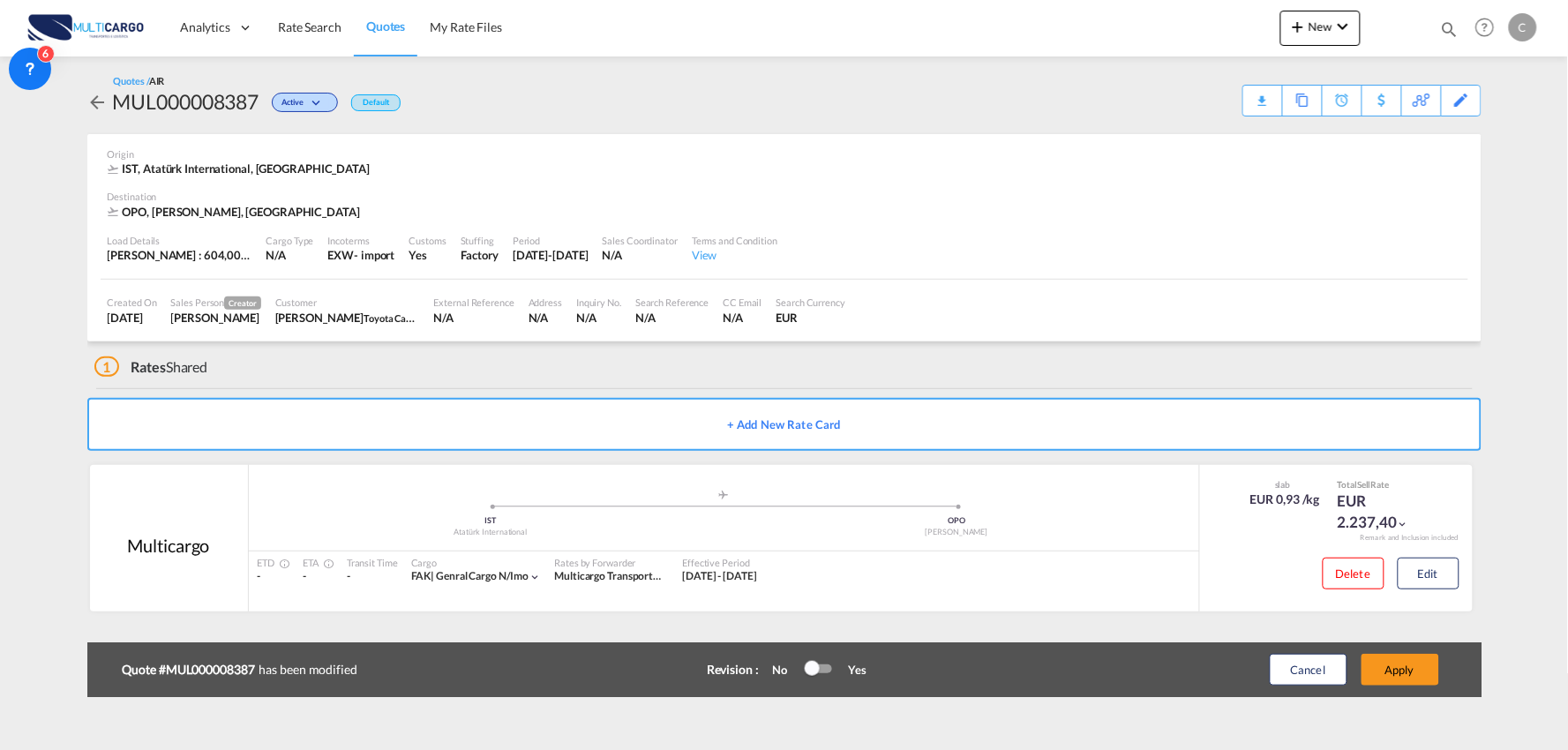
scroll to position [178, 0]
click at [1410, 661] on button "Apply" at bounding box center [1399, 669] width 77 height 32
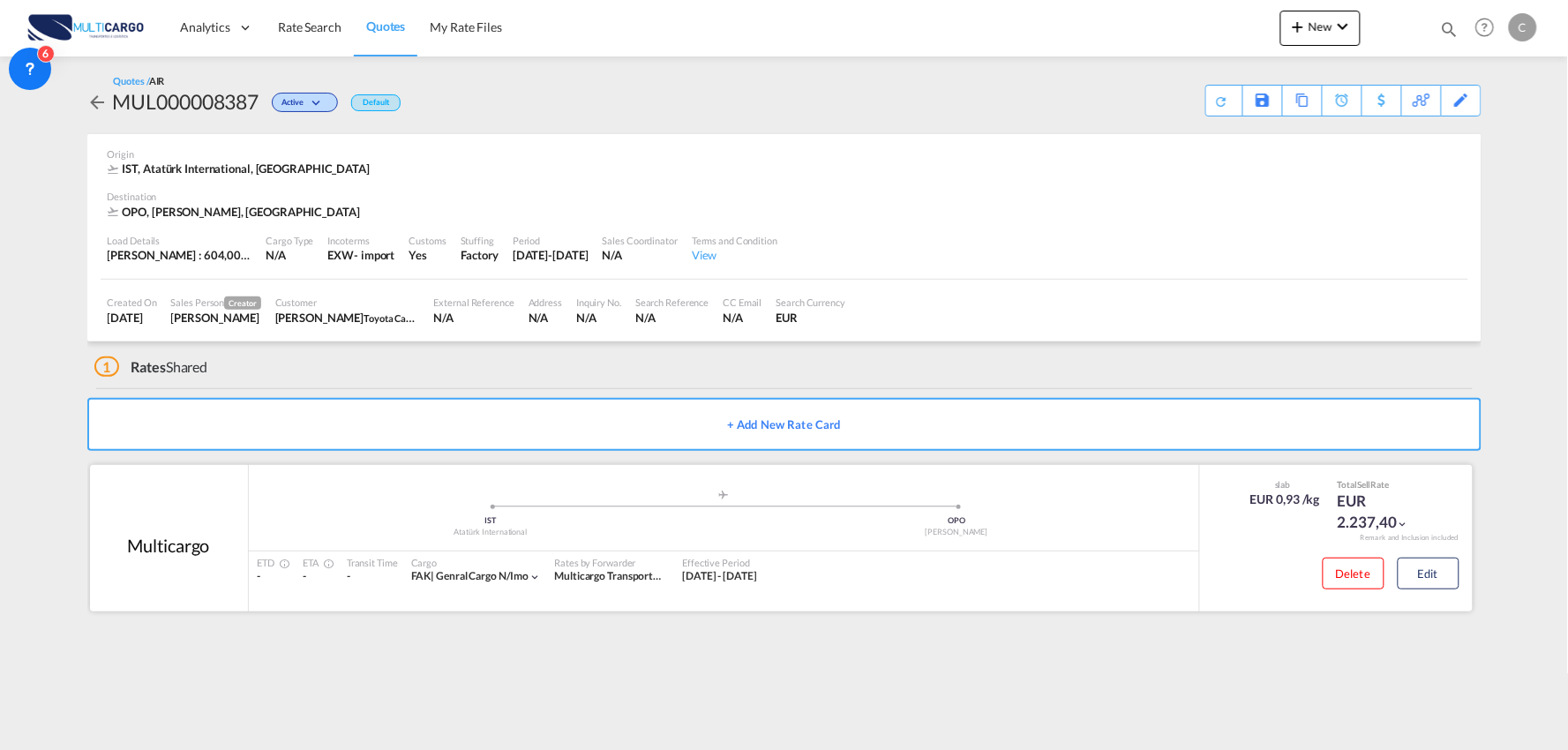
click at [1432, 591] on div "Delete Edit" at bounding box center [1384, 579] width 150 height 47
click at [1432, 580] on button "Edit" at bounding box center [1429, 573] width 62 height 32
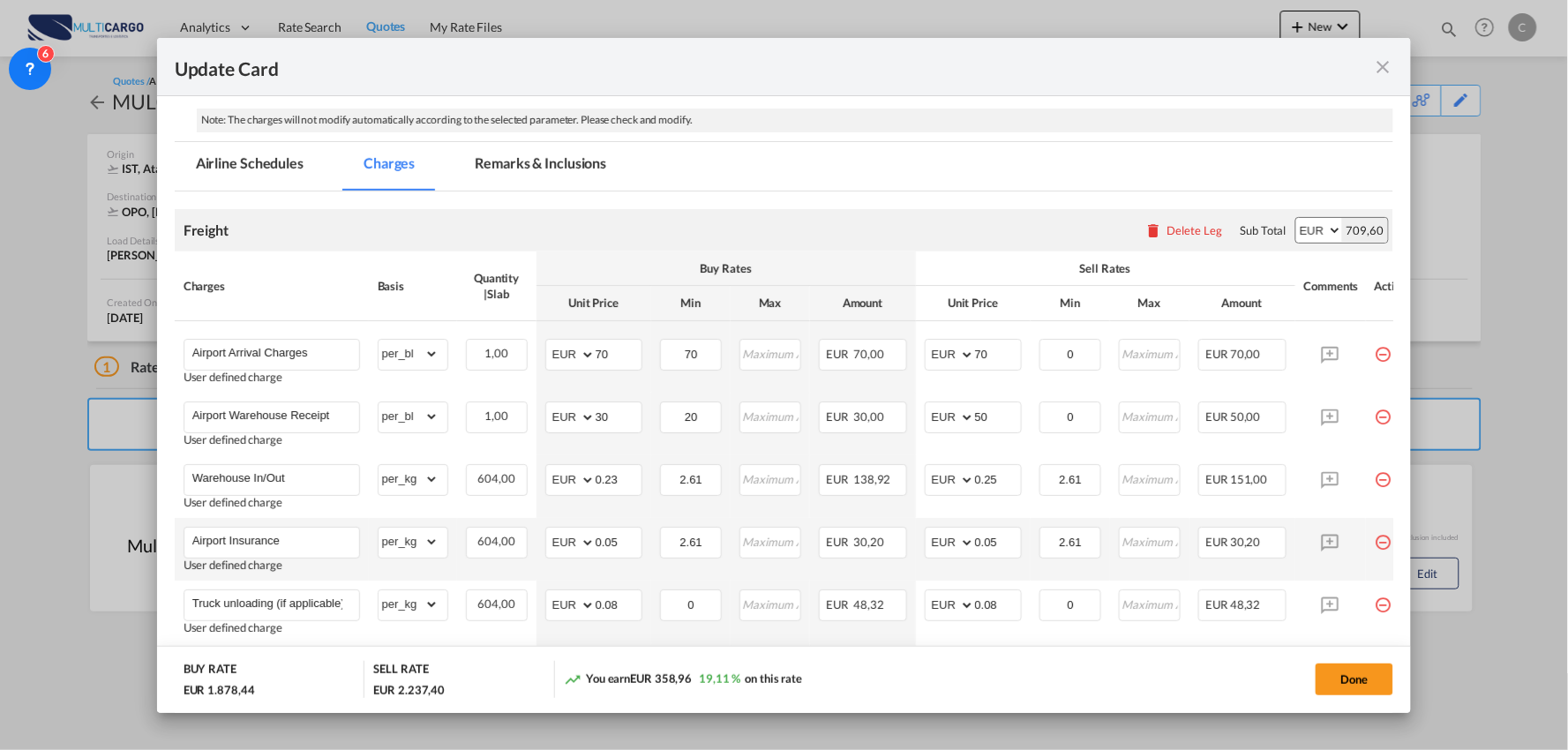
scroll to position [294, 0]
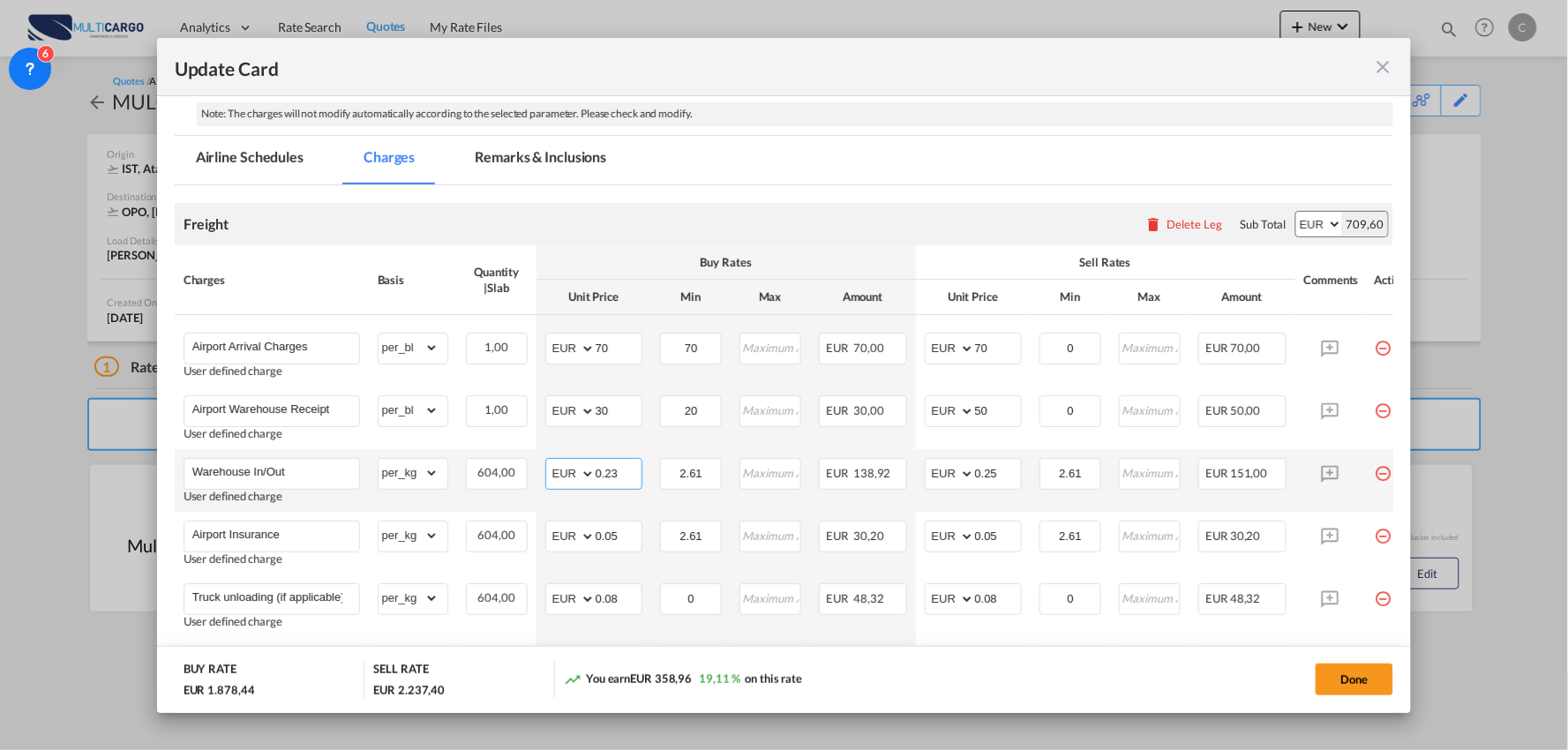
click at [625, 473] on input "0.23" at bounding box center [619, 472] width 46 height 27
type input "0.24"
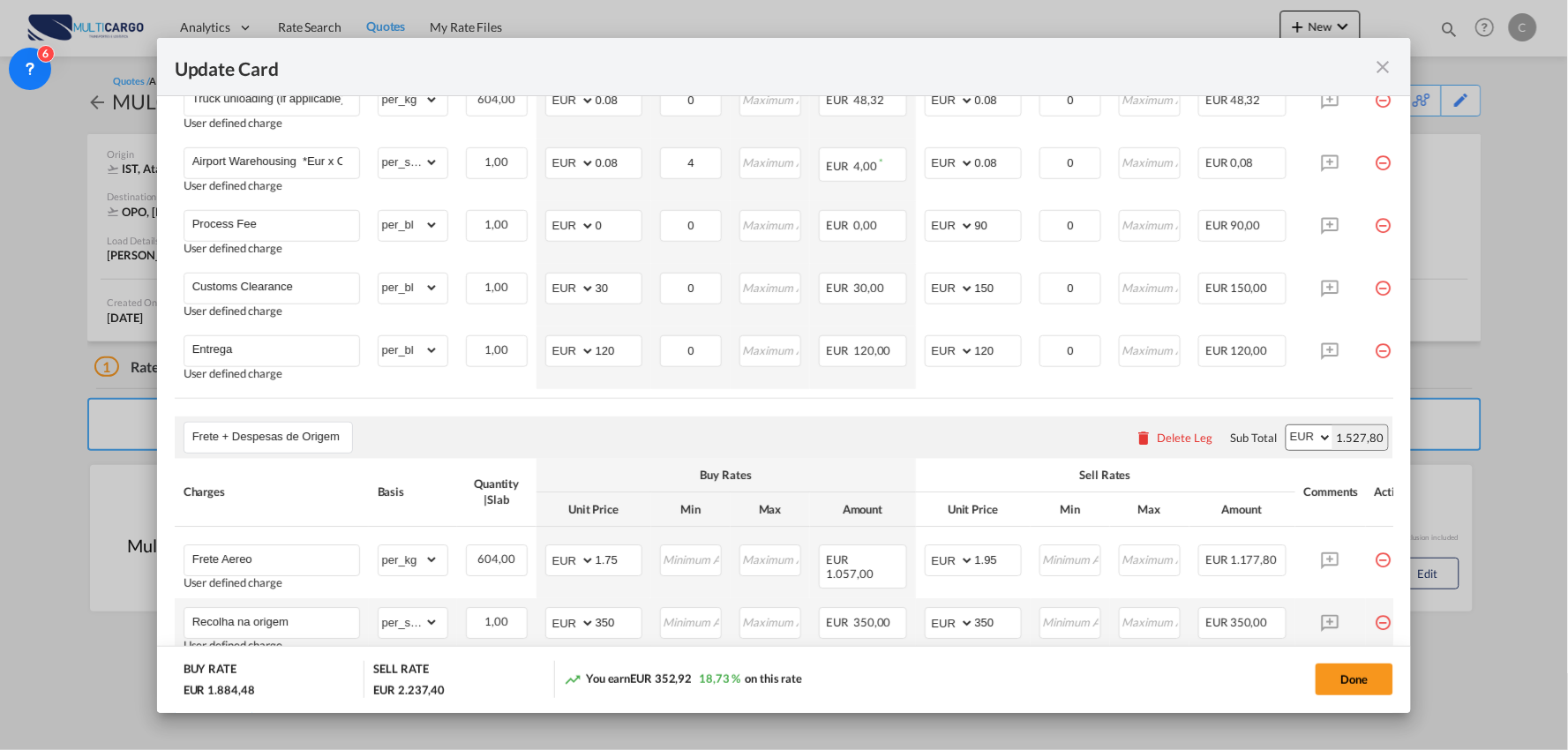
scroll to position [882, 0]
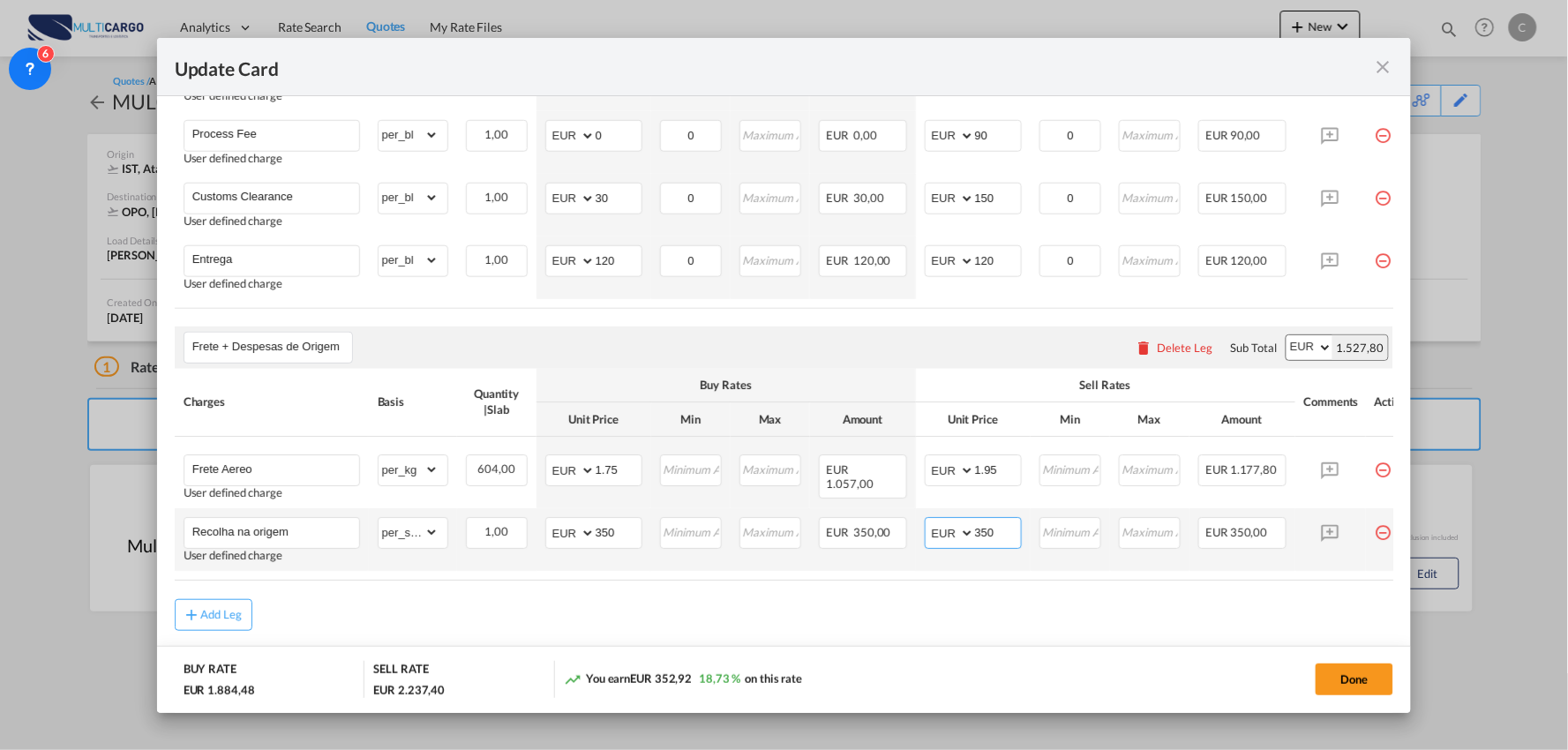
click at [1007, 542] on input "350" at bounding box center [998, 532] width 46 height 27
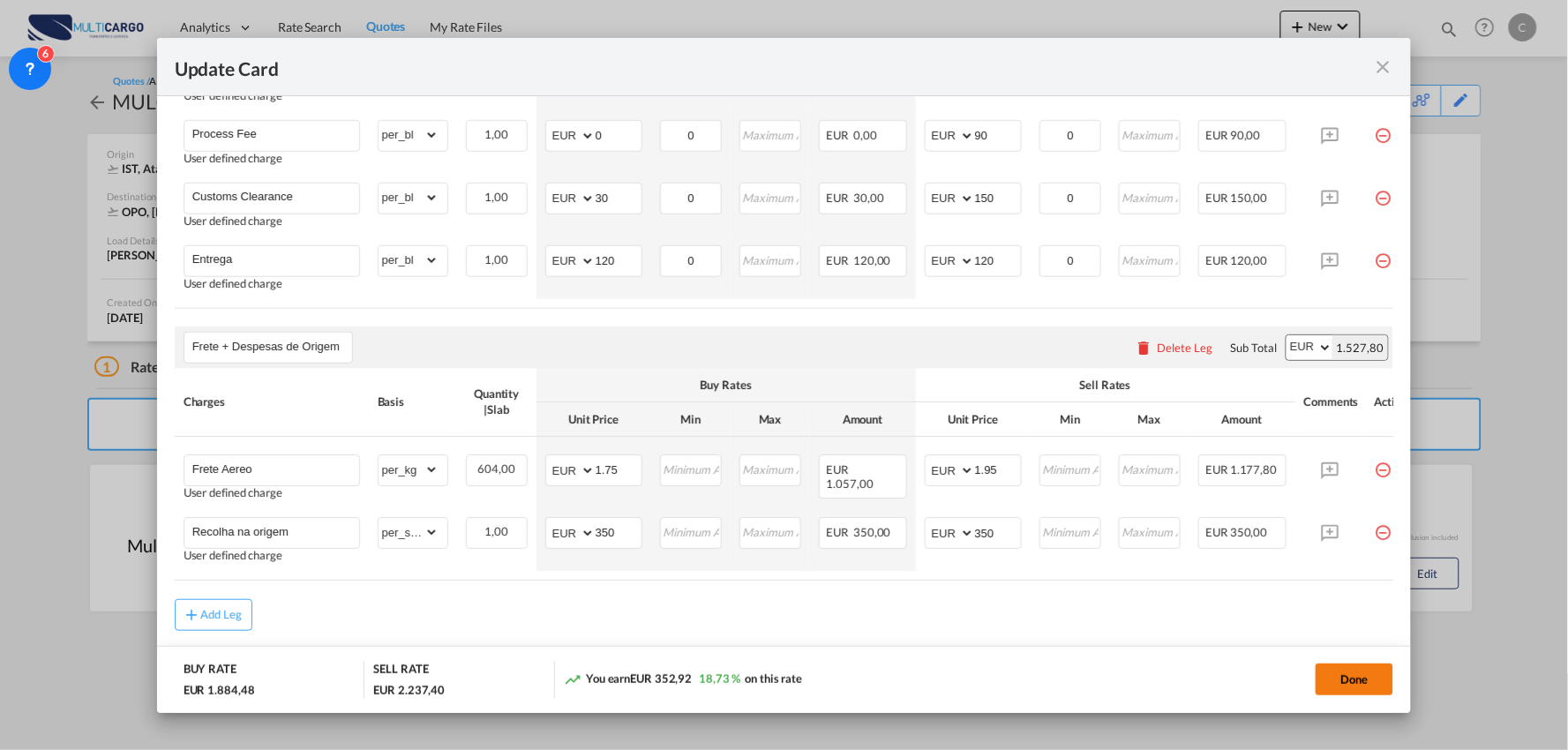
click at [1333, 667] on button "Done" at bounding box center [1354, 679] width 77 height 32
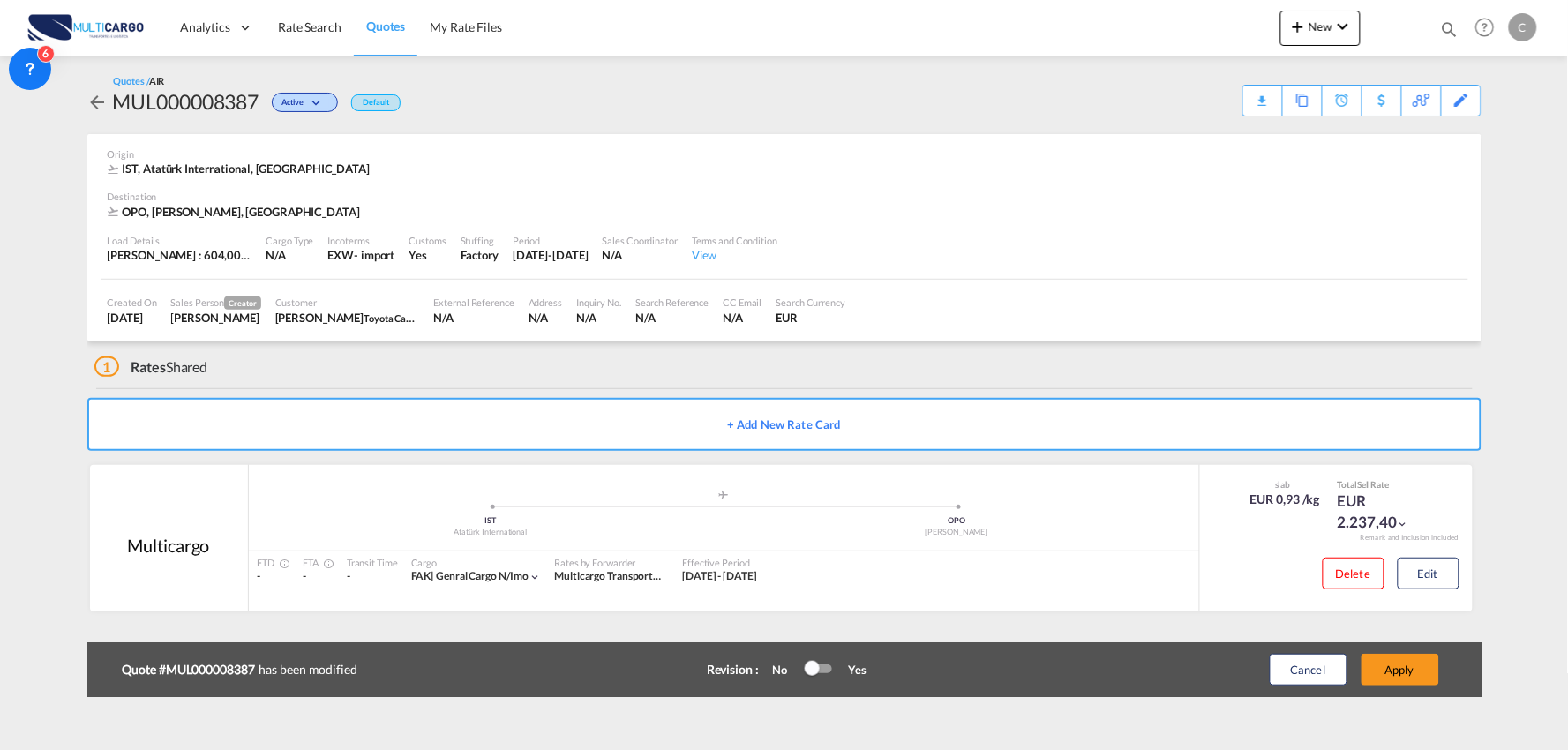
click at [1417, 668] on div "Update Card Port of Loading IST T/S .a{fill:#aaa8ad;} Airline Multicargo (1163-…" at bounding box center [784, 375] width 1568 height 750
click at [1417, 668] on button "Apply" at bounding box center [1399, 669] width 77 height 32
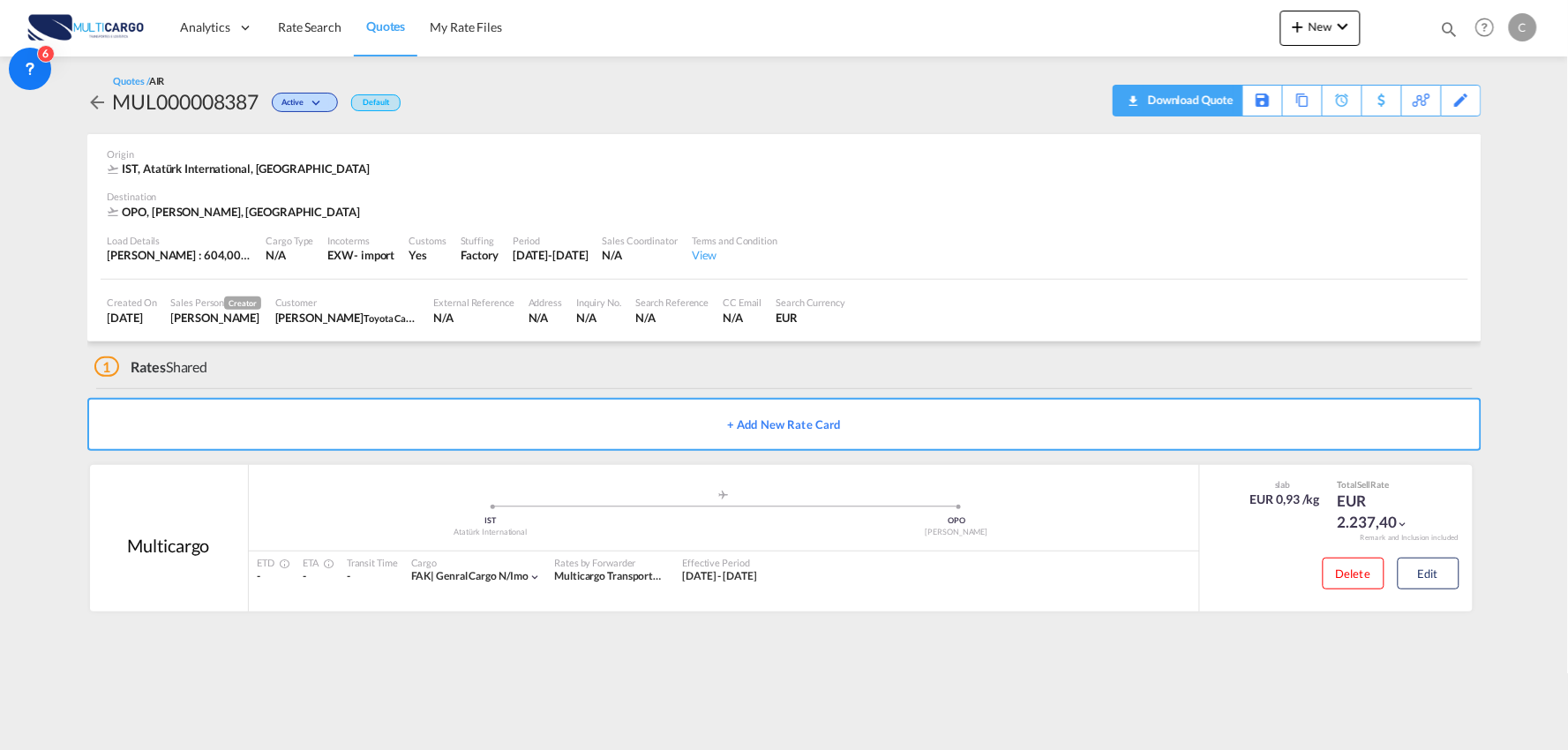
click at [1197, 91] on div "Download Quote" at bounding box center [1188, 99] width 90 height 28
click at [357, 351] on div "1 Rates Shared" at bounding box center [788, 363] width 1387 height 43
click at [479, 364] on div "1 Rates Shared" at bounding box center [788, 363] width 1387 height 43
click at [1319, 32] on span "New" at bounding box center [1320, 27] width 67 height 14
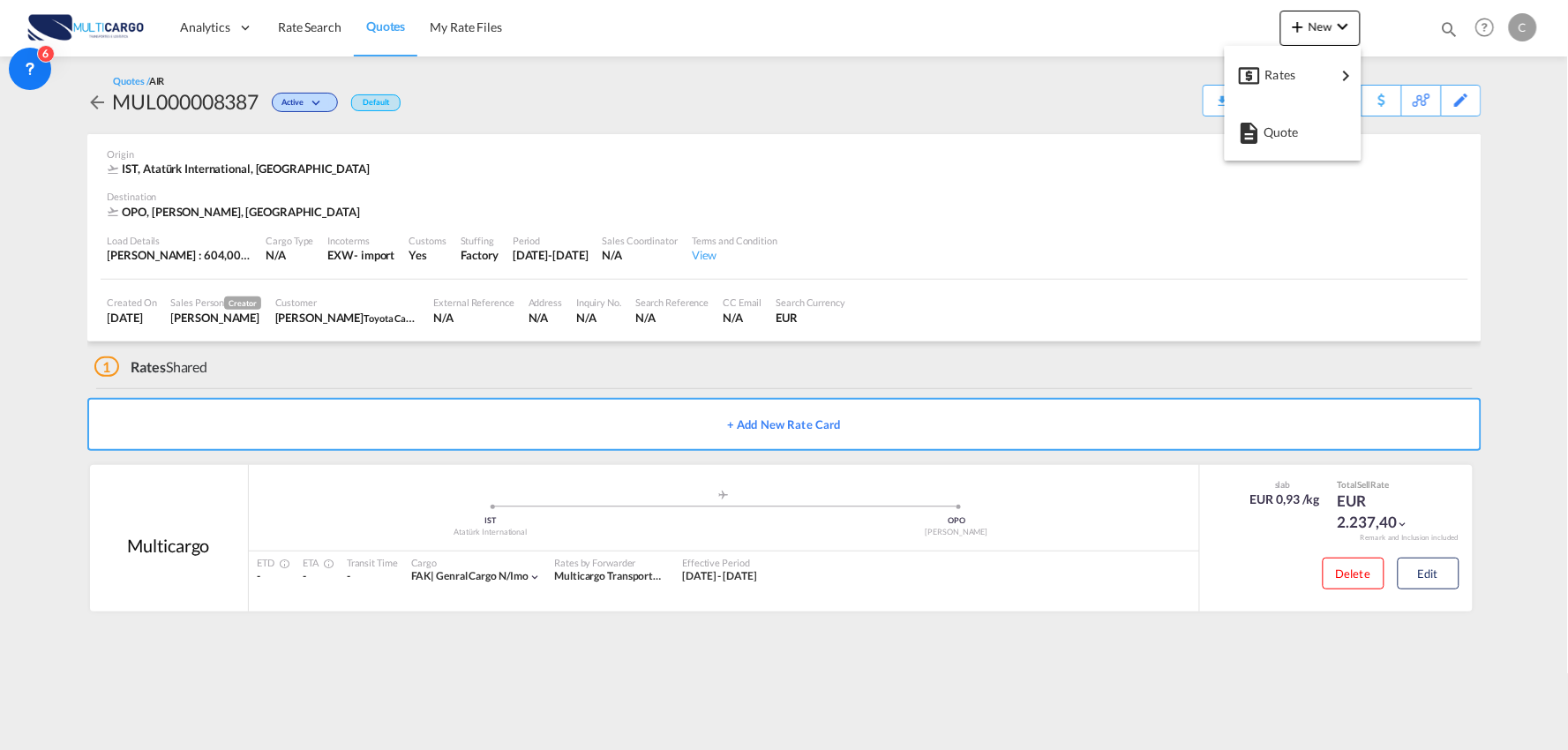
click at [1300, 123] on div "Quote" at bounding box center [1296, 132] width 66 height 44
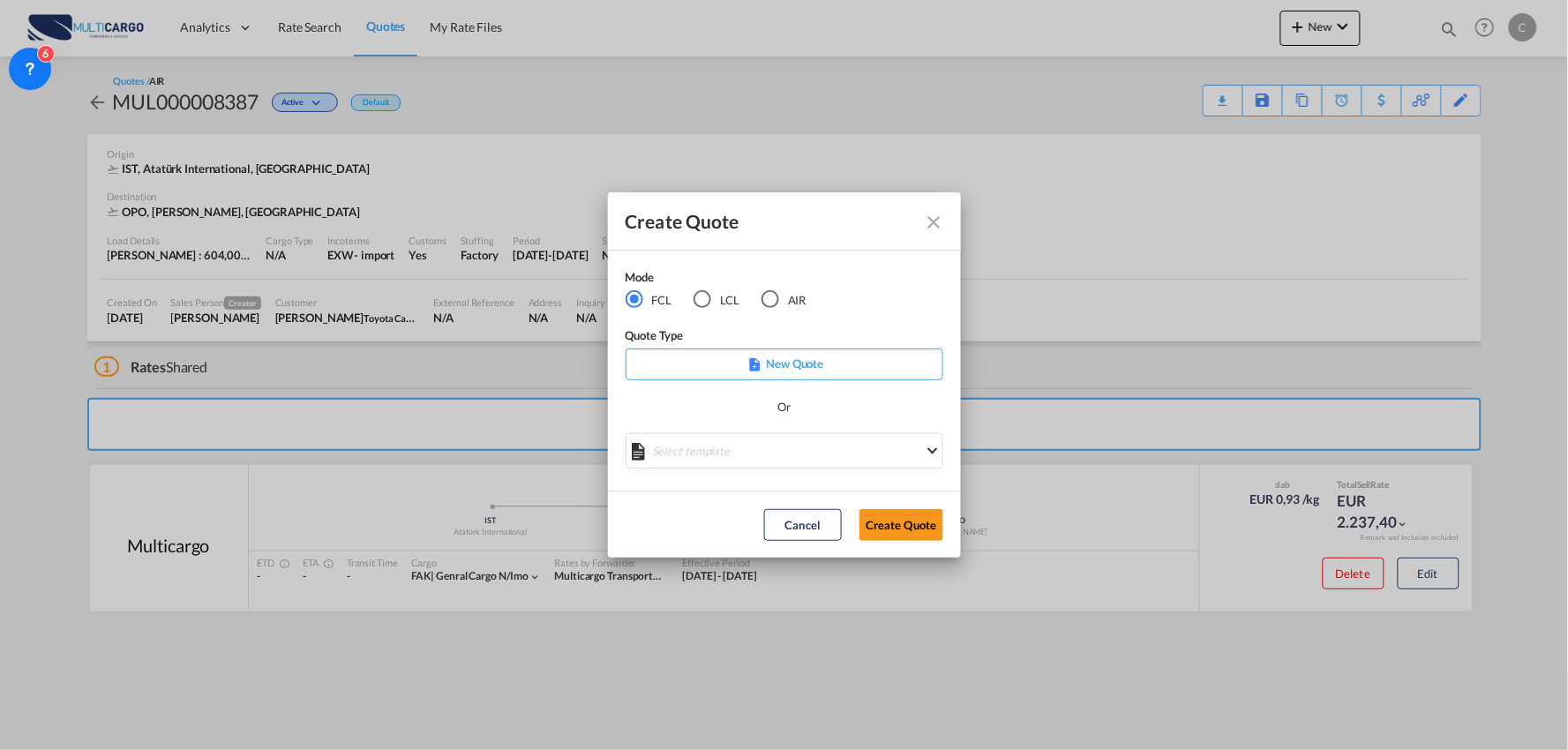
click at [769, 304] on div "AIR" at bounding box center [771, 299] width 18 height 18
click at [807, 450] on md-select "Select template 26/02/25 IMP_DAP_AIR_>500 Patricia Barroso | 26 Feb 2025 26/02/…" at bounding box center [785, 451] width 318 height 36
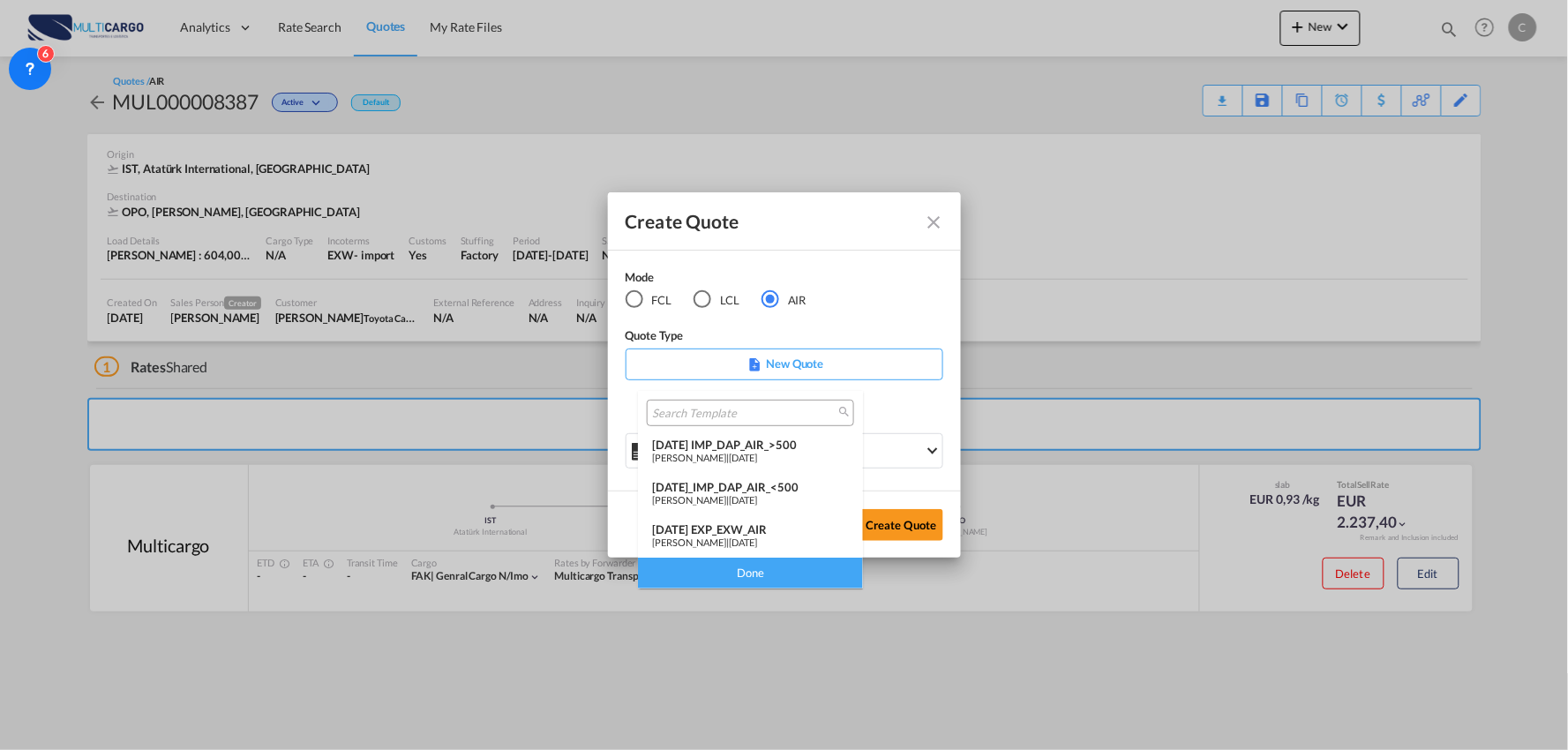
click at [757, 455] on span "26 Feb 2025" at bounding box center [743, 457] width 28 height 12
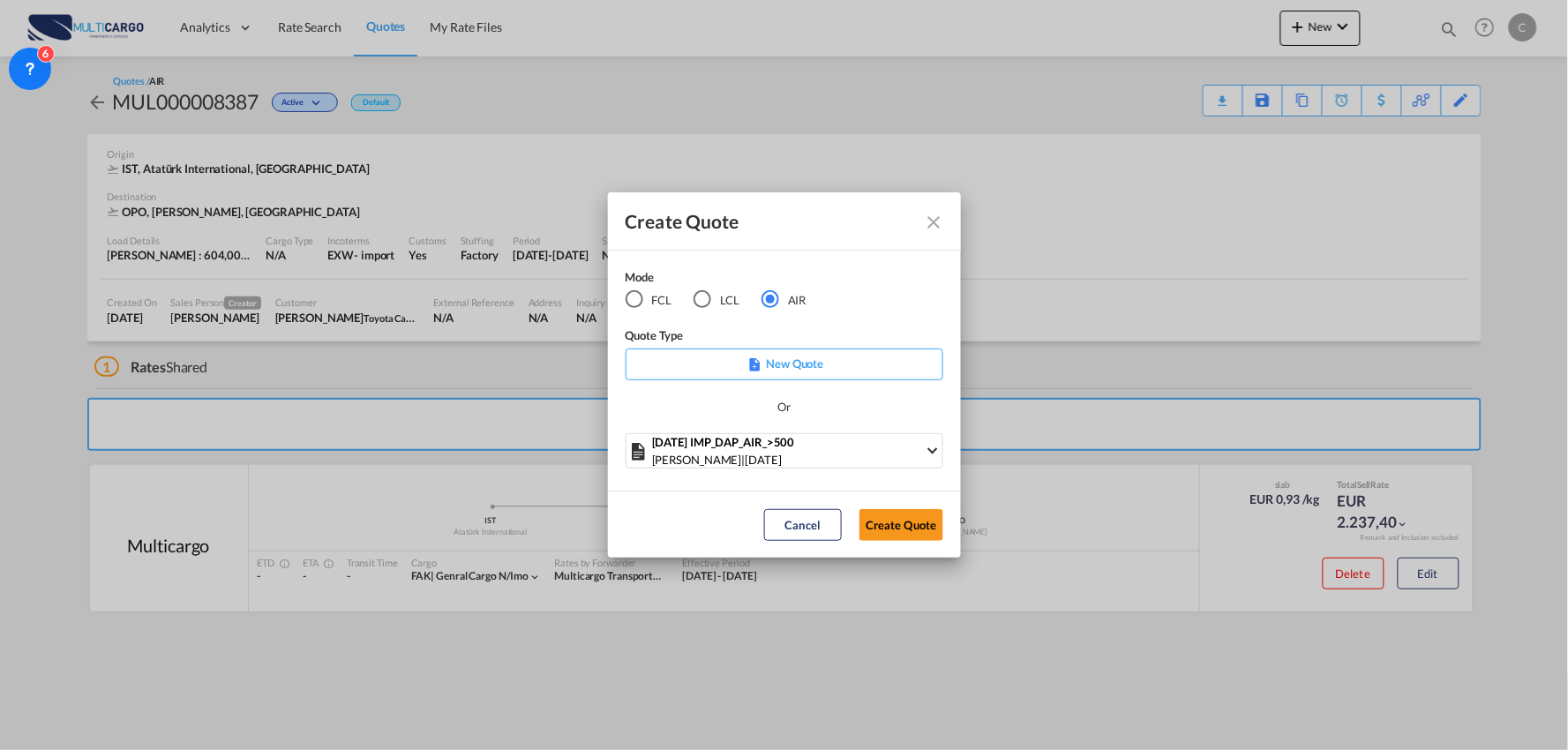
click at [944, 538] on div "Cancel Create Quote" at bounding box center [854, 525] width 197 height 32
click at [932, 525] on button "Create Quote" at bounding box center [901, 525] width 83 height 32
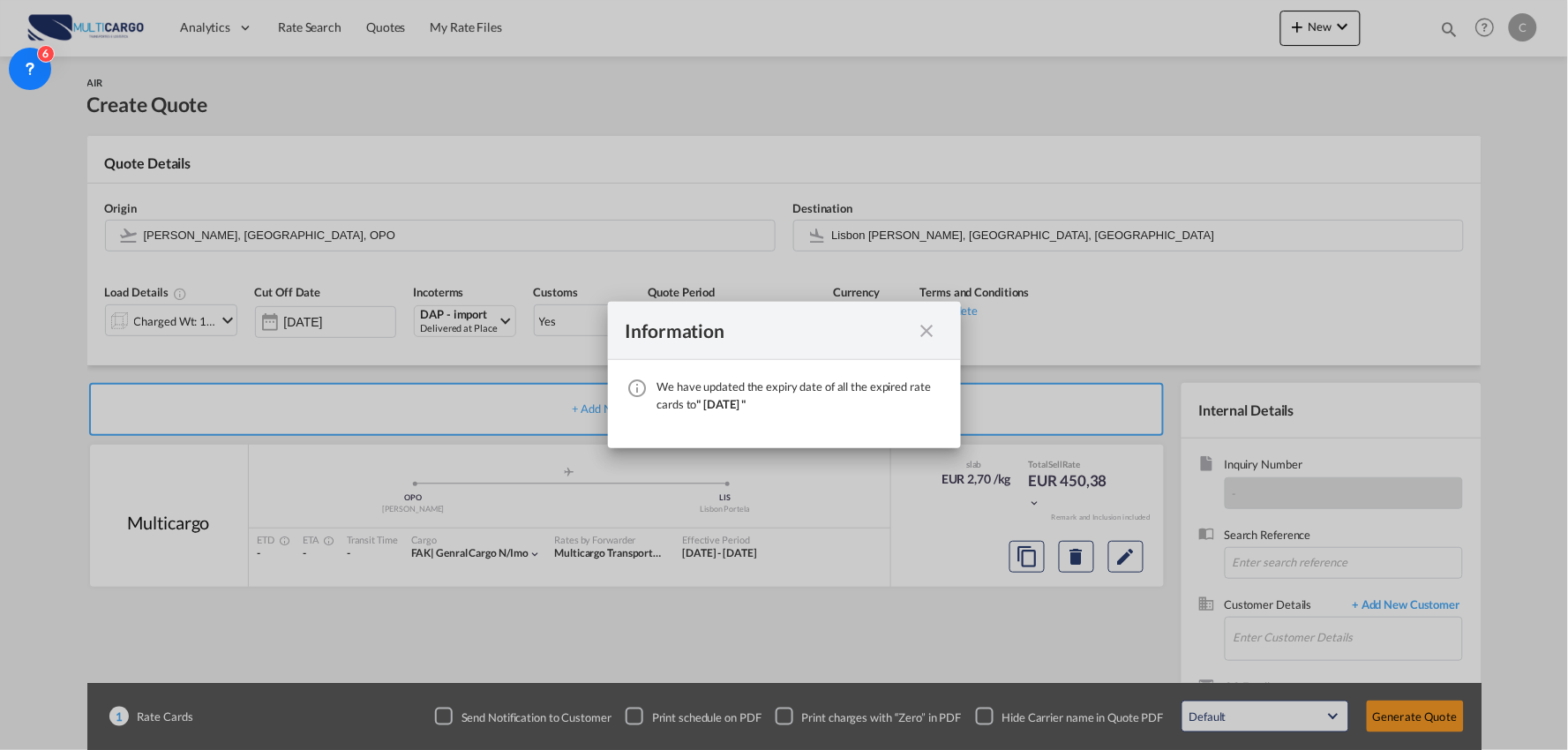
click at [931, 330] on md-icon "icon-close fg-AAA8AD cursor" at bounding box center [928, 331] width 21 height 21
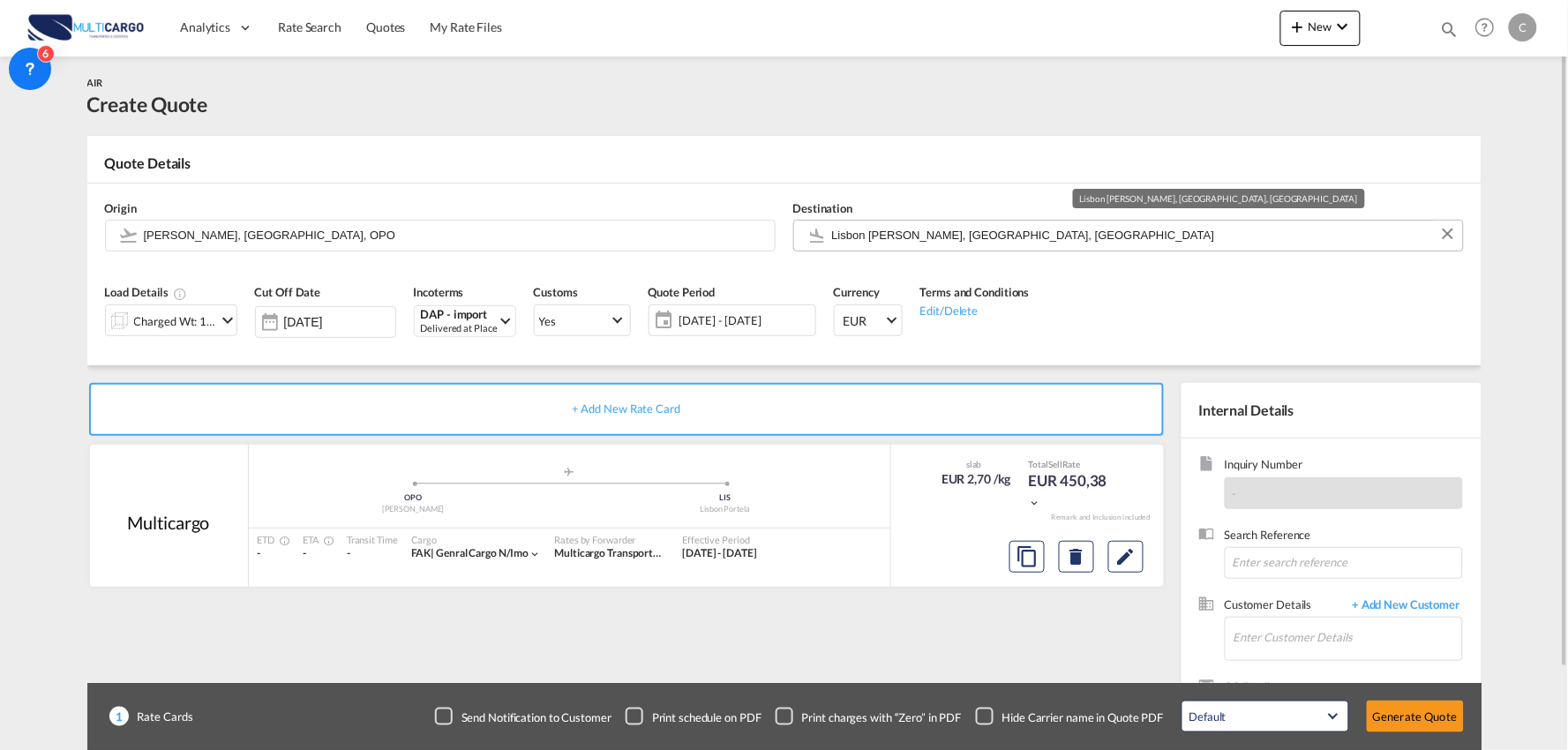
click at [923, 233] on input "Lisbon Portela, Lisbon, LIS" at bounding box center [1143, 234] width 622 height 31
click at [320, 225] on input "Francisco de Sá Carneiro, Porto, OPO" at bounding box center [455, 234] width 622 height 31
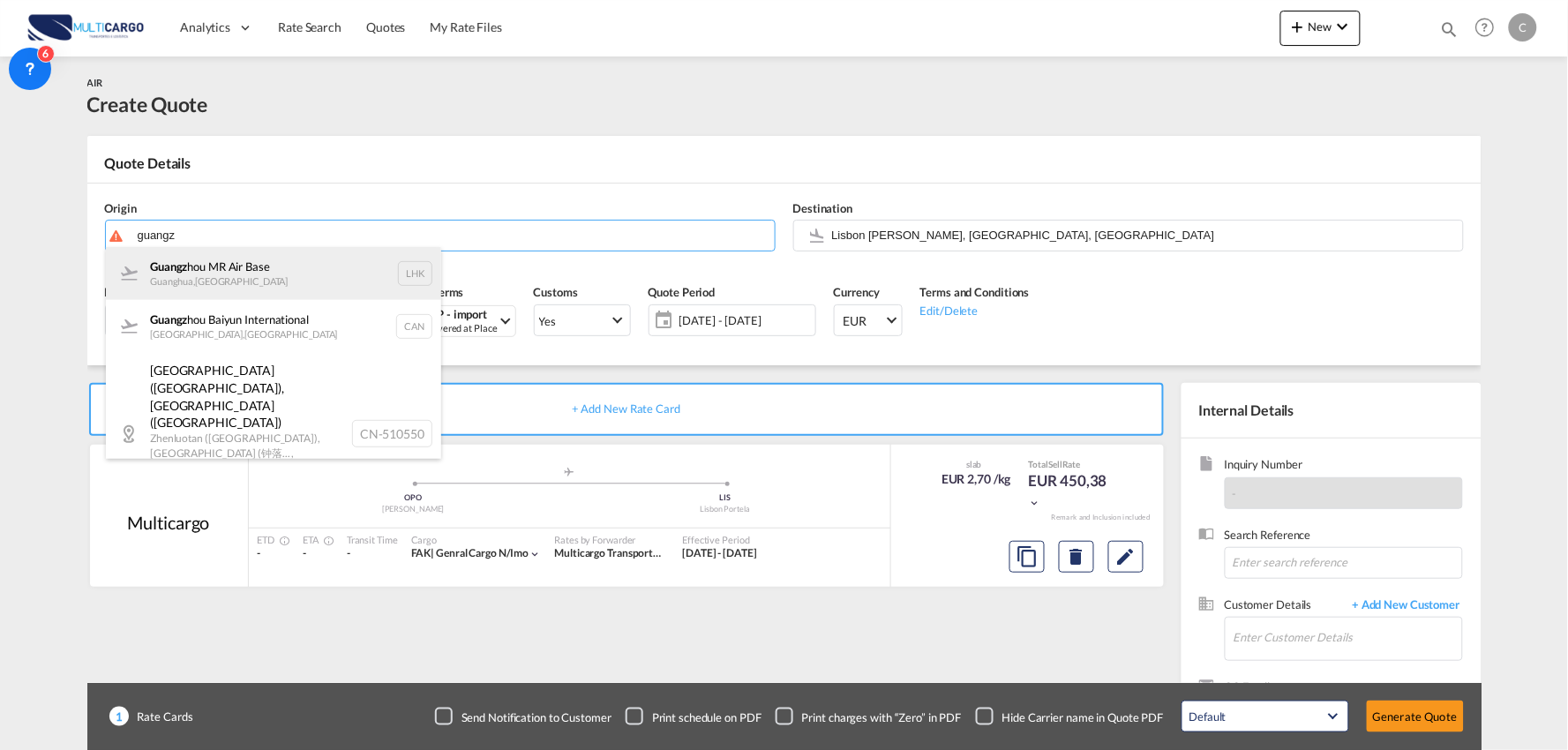
click at [260, 269] on div "Guangz hou MR Air Base Guanghua , China LHK" at bounding box center [273, 273] width 336 height 53
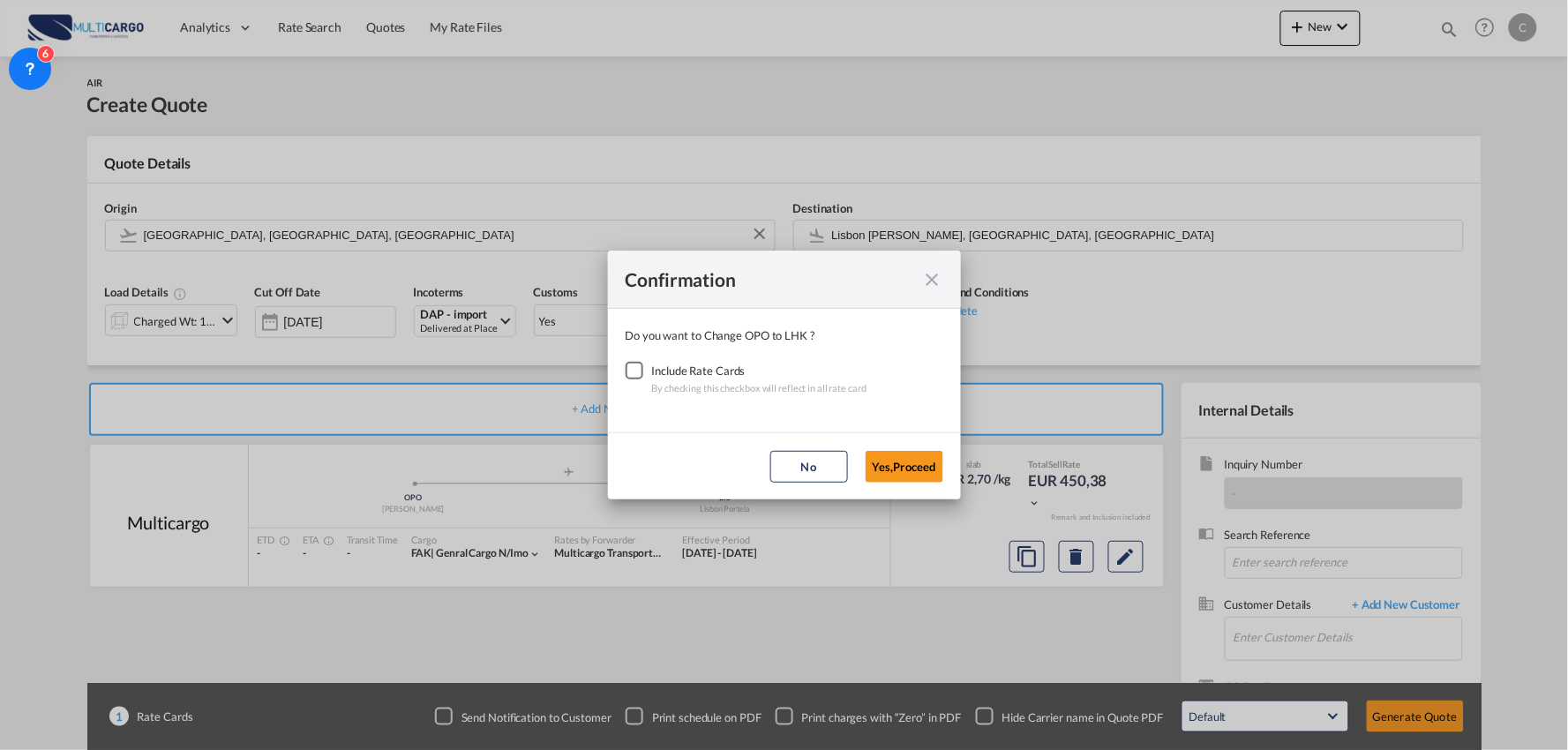
click at [638, 375] on div "Checkbox No Ink" at bounding box center [635, 370] width 18 height 18
click at [929, 272] on md-icon "icon-close fg-AAA8AD cursor" at bounding box center [932, 280] width 21 height 21
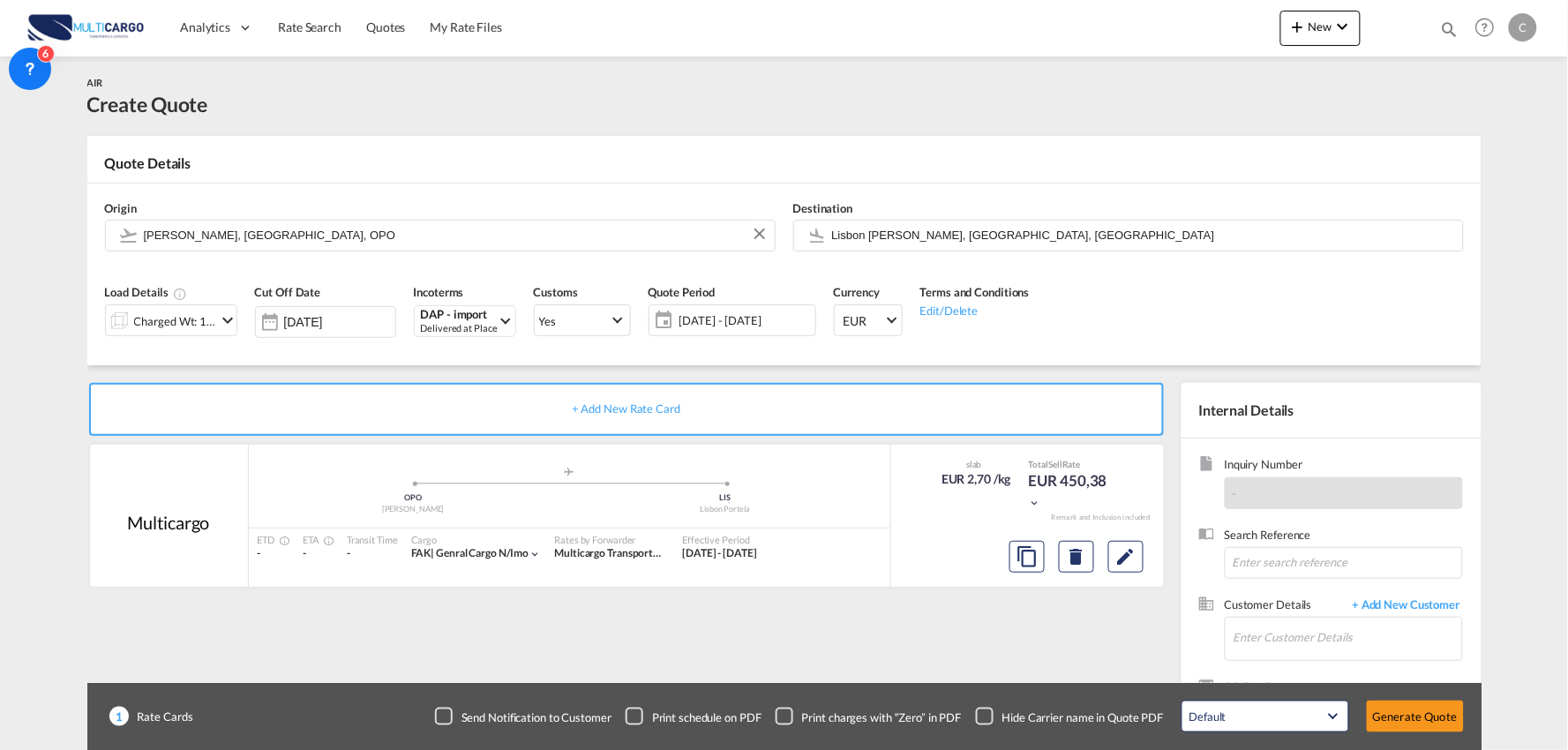
click at [289, 235] on input "Francisco de Sá Carneiro, Porto, OPO" at bounding box center [455, 234] width 622 height 31
type input "u"
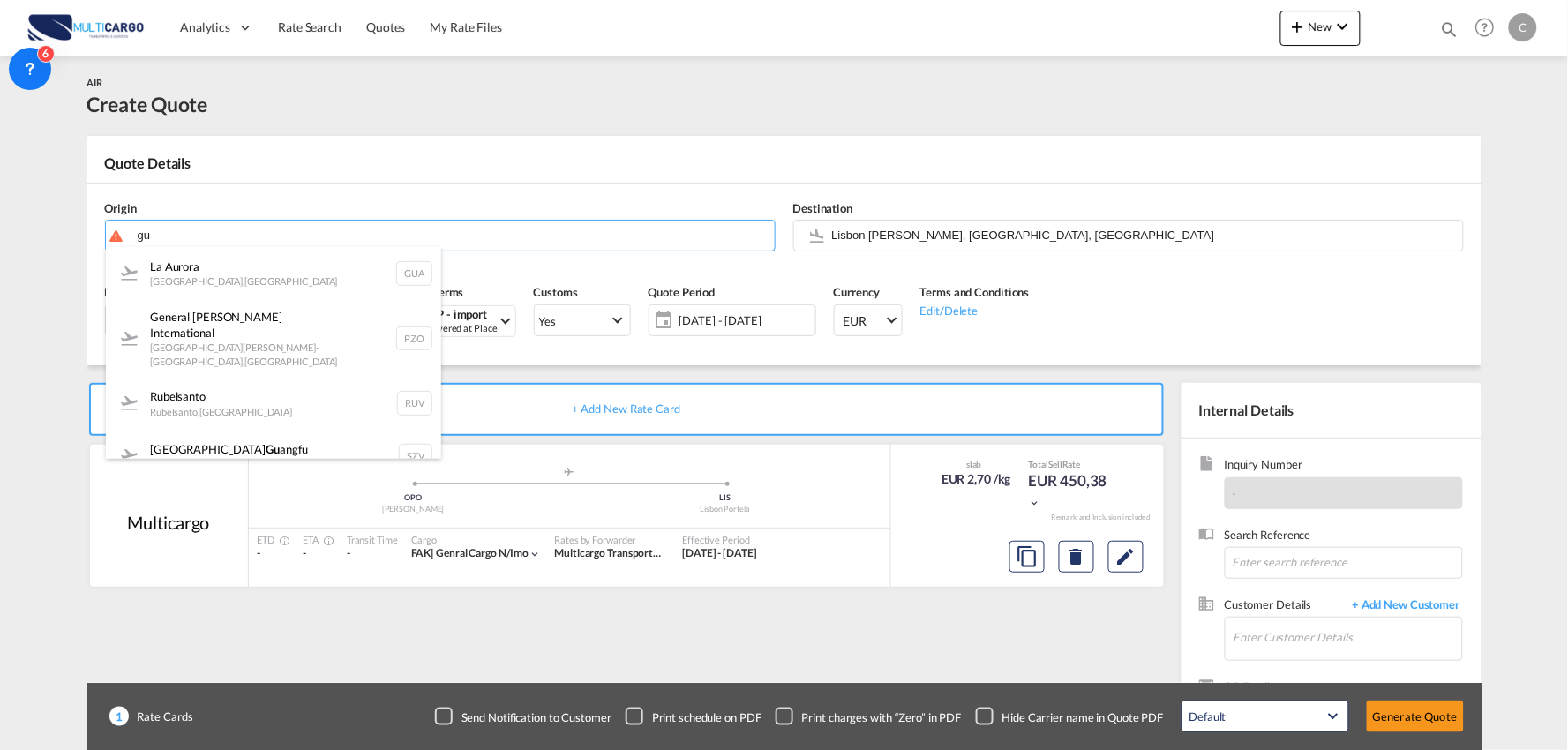
type input "g"
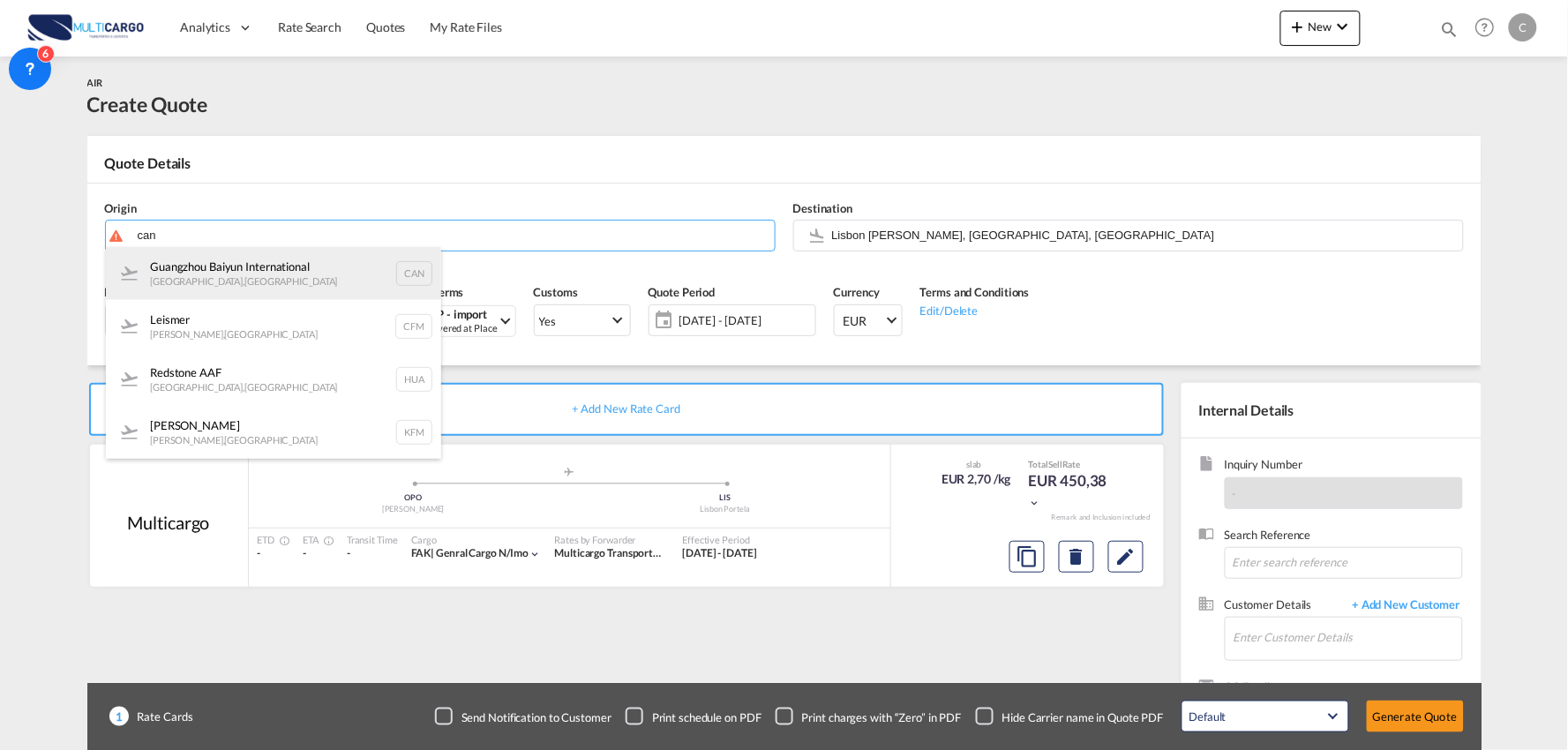
click at [232, 282] on div "Guangzhou Baiyun International Guangzhou , China CAN" at bounding box center [273, 273] width 336 height 53
type input "Guangzhou Baiyun International, Guangzhou, CAN"
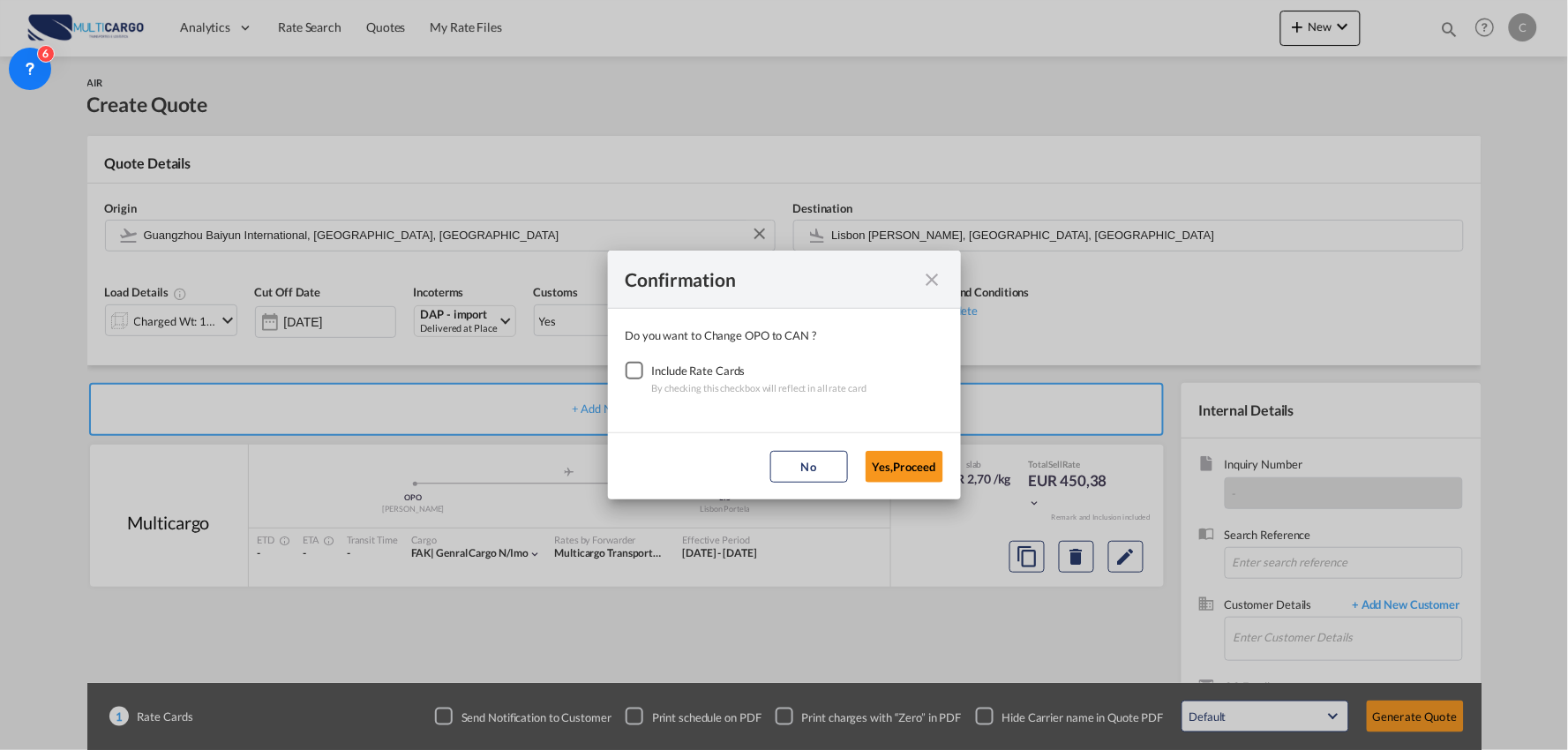
click at [639, 372] on div "Checkbox No Ink" at bounding box center [635, 370] width 18 height 18
click at [918, 466] on button "Yes,Proceed" at bounding box center [904, 467] width 77 height 32
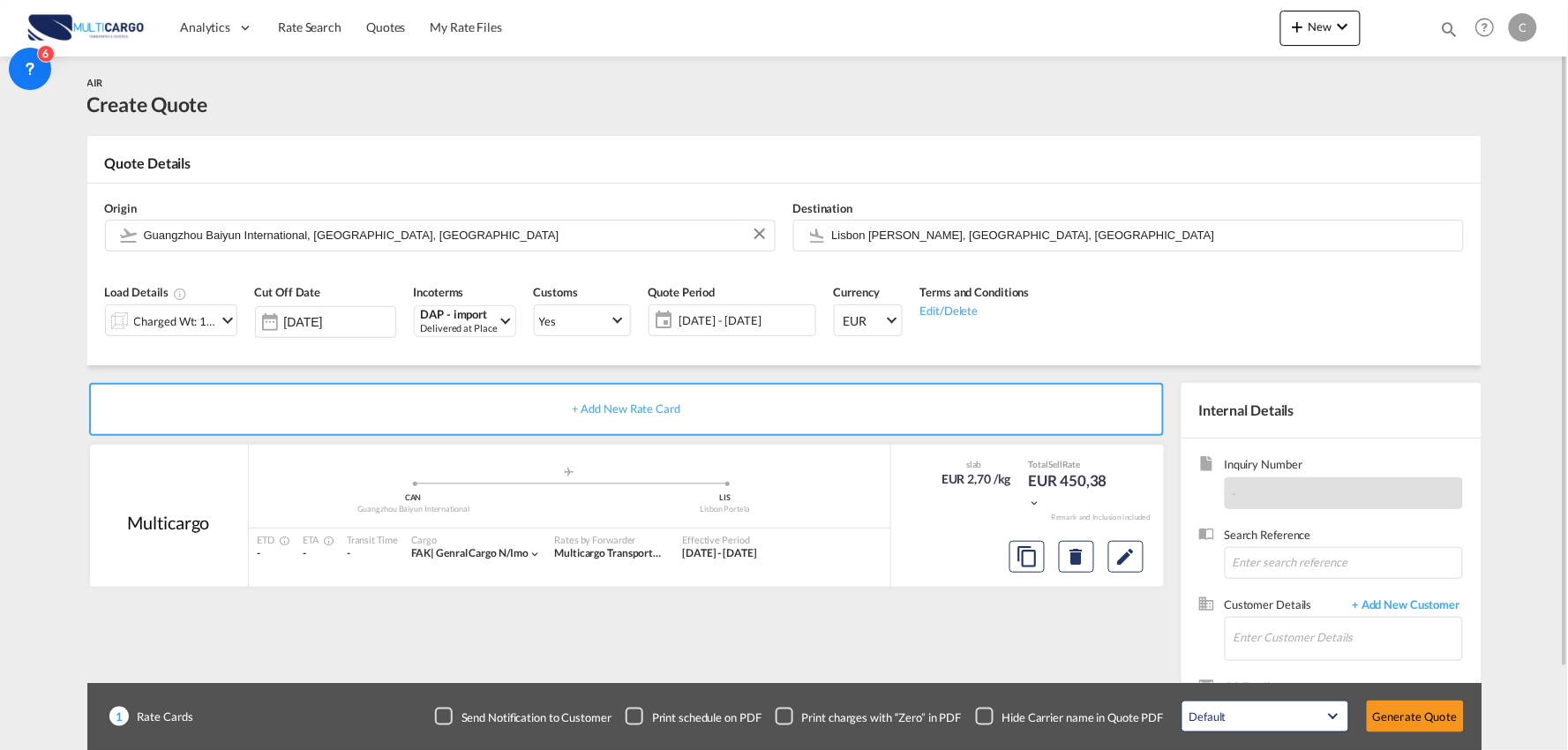
click at [210, 318] on div "Charged Wt: 166,67 KG" at bounding box center [175, 321] width 83 height 25
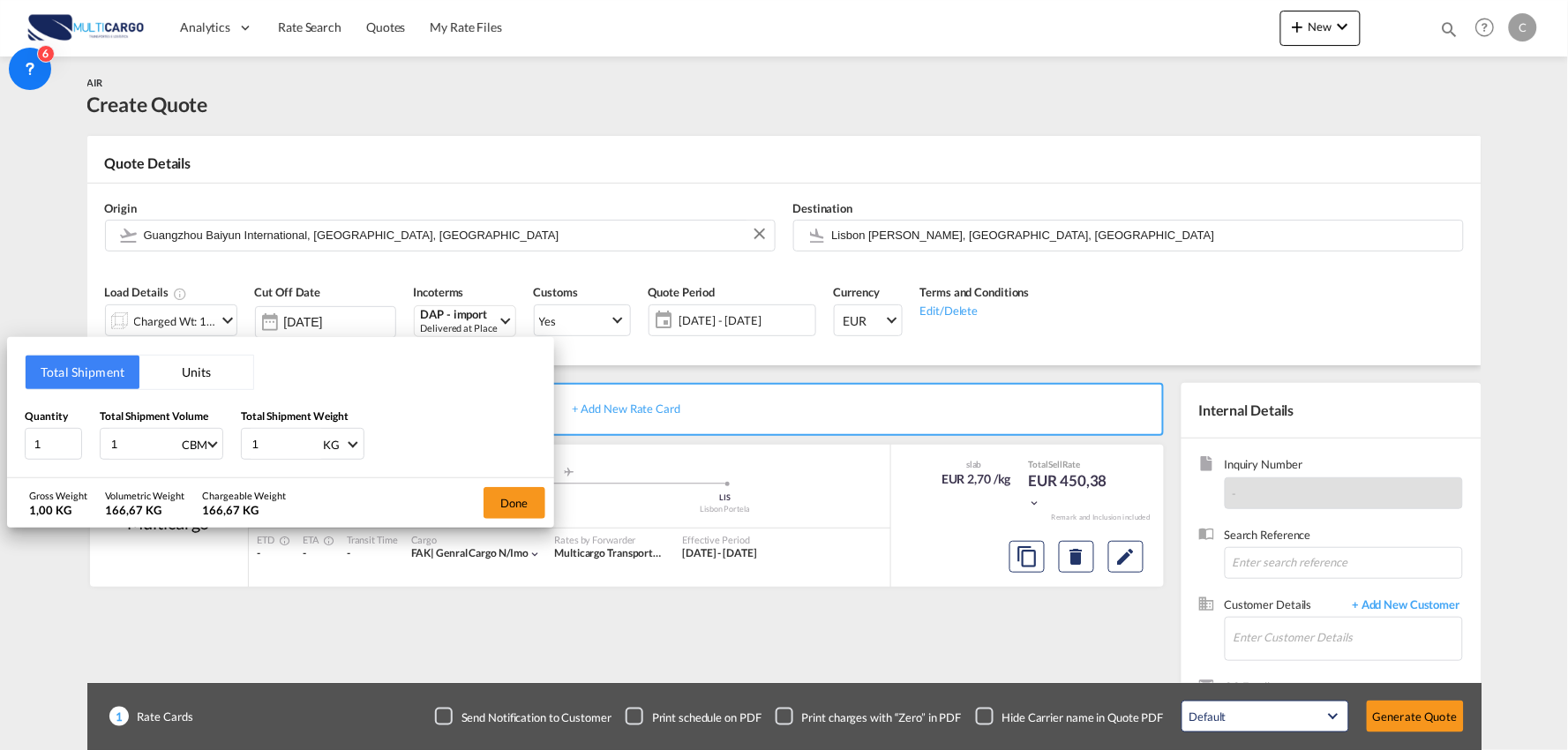
drag, startPoint x: 156, startPoint y: 439, endPoint x: -3, endPoint y: 442, distance: 159.0
click at [0, 442] on html "Analytics Reports Dashboard Rate Search Quotes My Rate Files" at bounding box center [784, 375] width 1568 height 750
type input "0.68"
click at [249, 442] on div "1 KG KG LB" at bounding box center [302, 444] width 123 height 32
drag, startPoint x: 265, startPoint y: 442, endPoint x: 201, endPoint y: 445, distance: 64.1
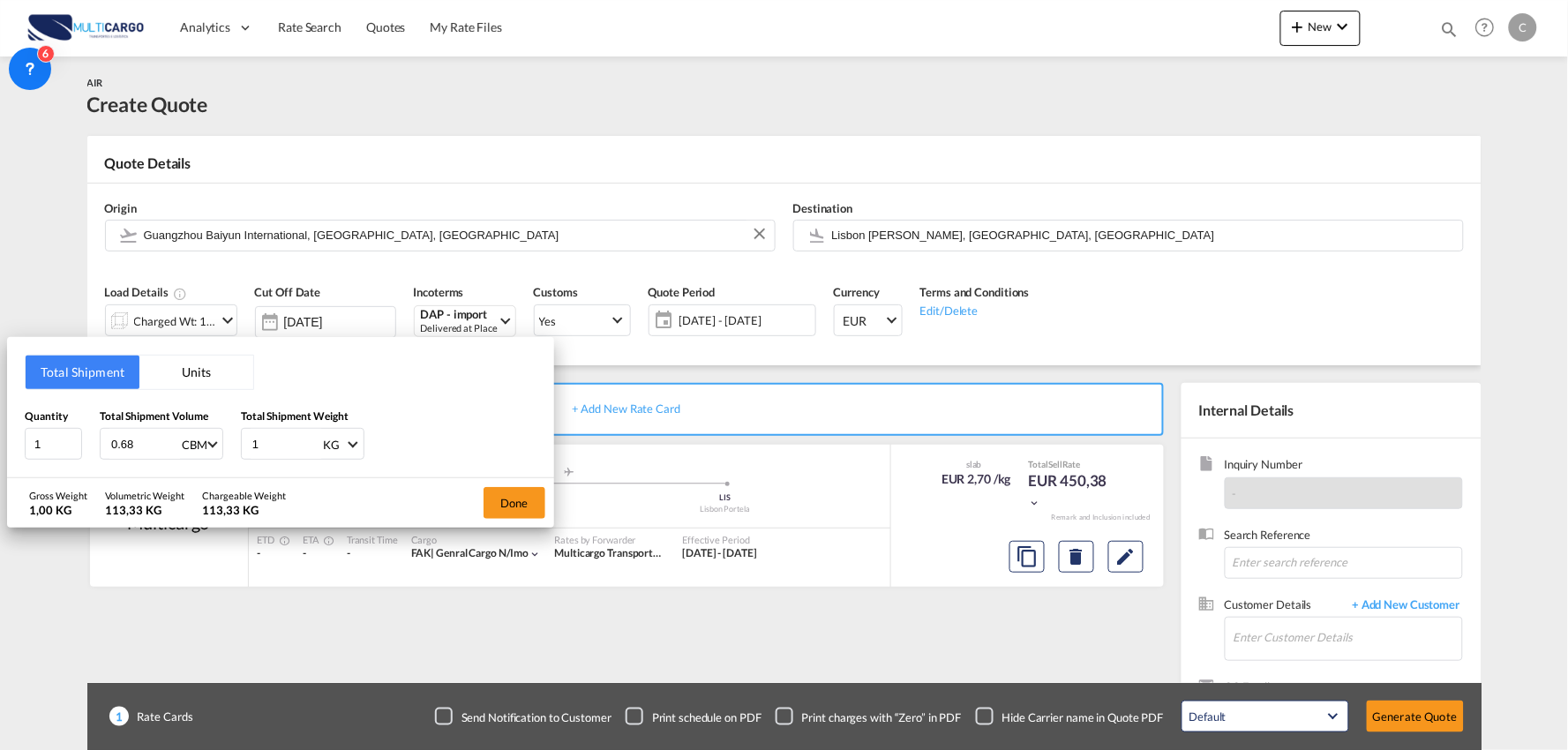
click at [201, 445] on div "Quantity 1 Total Shipment Volume 0.68 CBM CBM CFT KG LB Total Shipment Weight 1…" at bounding box center [281, 434] width 511 height 53
type input "85"
click at [501, 497] on button "Done" at bounding box center [515, 503] width 62 height 32
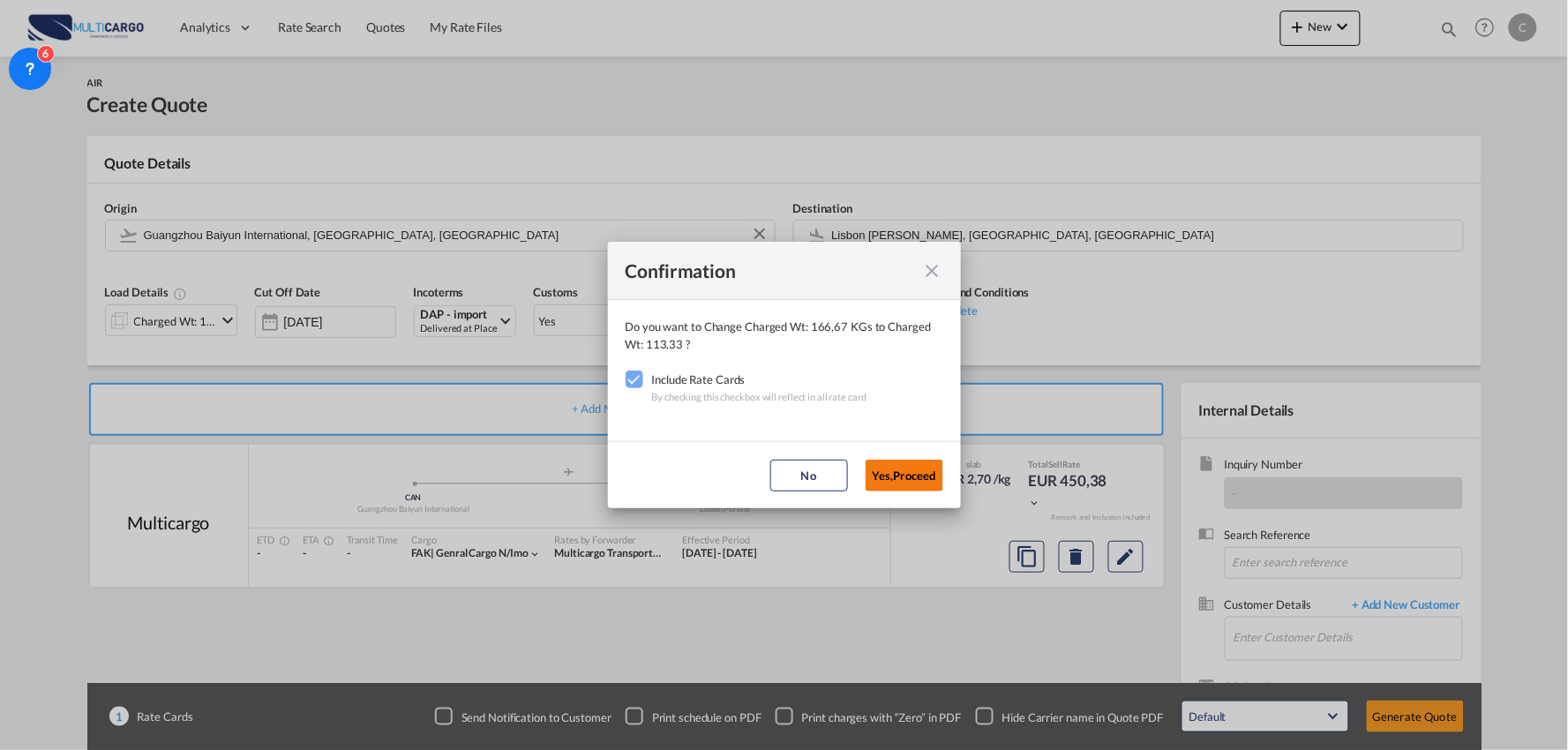
click at [899, 464] on button "Yes,Proceed" at bounding box center [904, 476] width 77 height 32
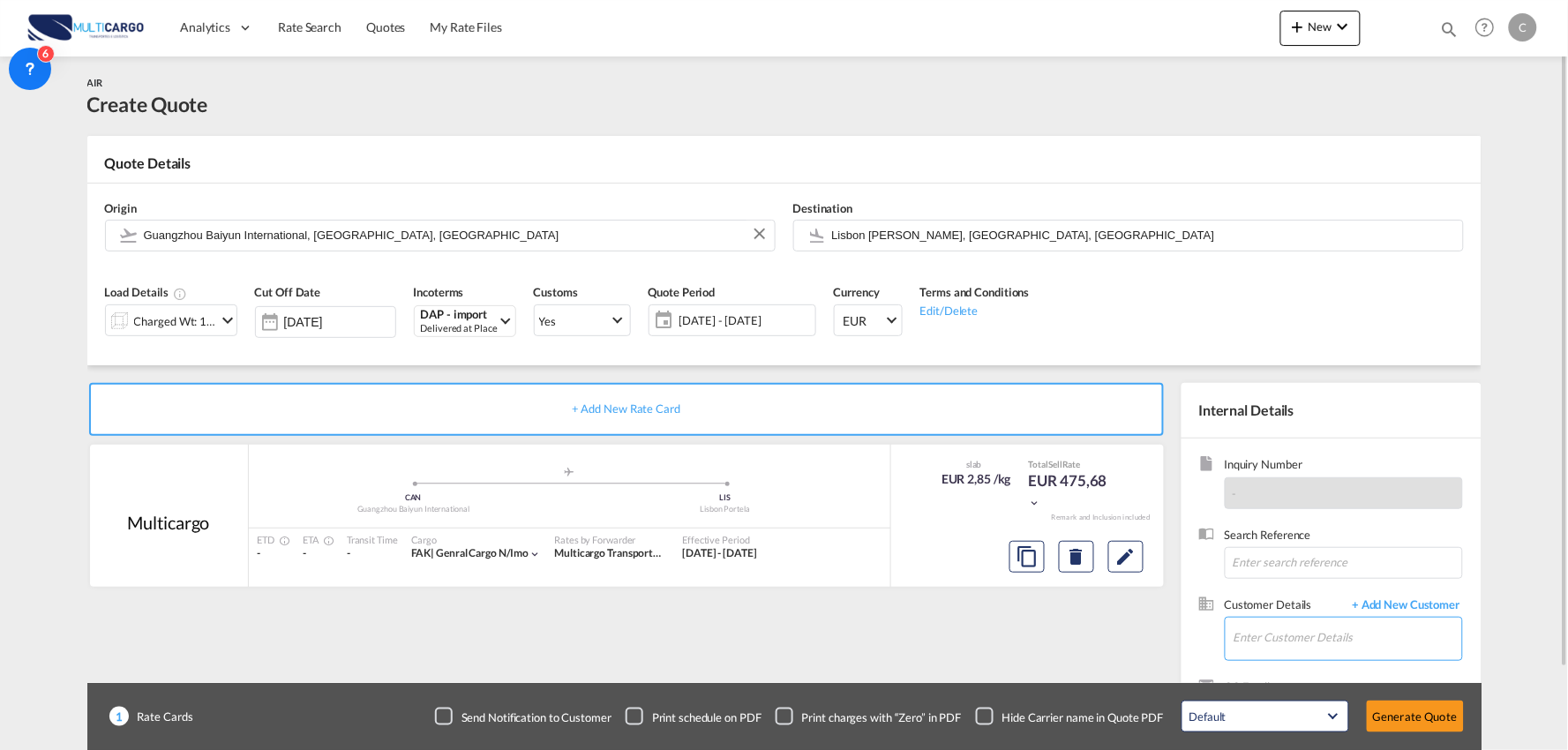
click at [1359, 632] on input "Enter Customer Details" at bounding box center [1347, 637] width 228 height 40
click at [990, 718] on div "Checkbox No Ink" at bounding box center [985, 716] width 18 height 18
click at [1331, 639] on body "Analytics Reports Dashboard Rate Search Quotes My Rate Files Analytics" at bounding box center [784, 375] width 1568 height 750
click at [1331, 639] on input "june liu" at bounding box center [1347, 637] width 228 height 40
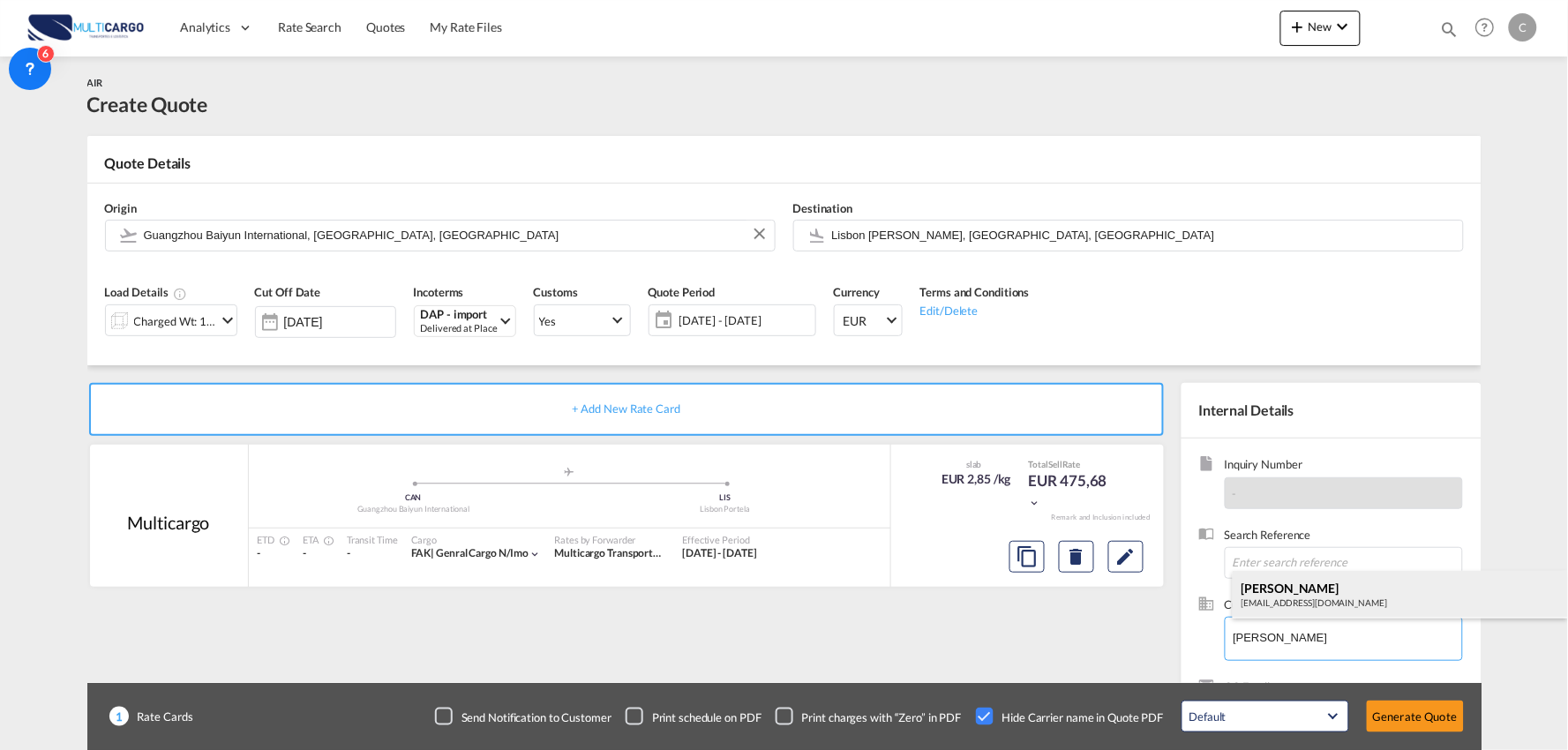
click at [1292, 601] on div "June Liu overseas01.gz@ctsfreight.com" at bounding box center [1400, 595] width 336 height 48
type input "CTS International Co., Ltd, June Liu, overseas01.gz@ctsfreight.com"
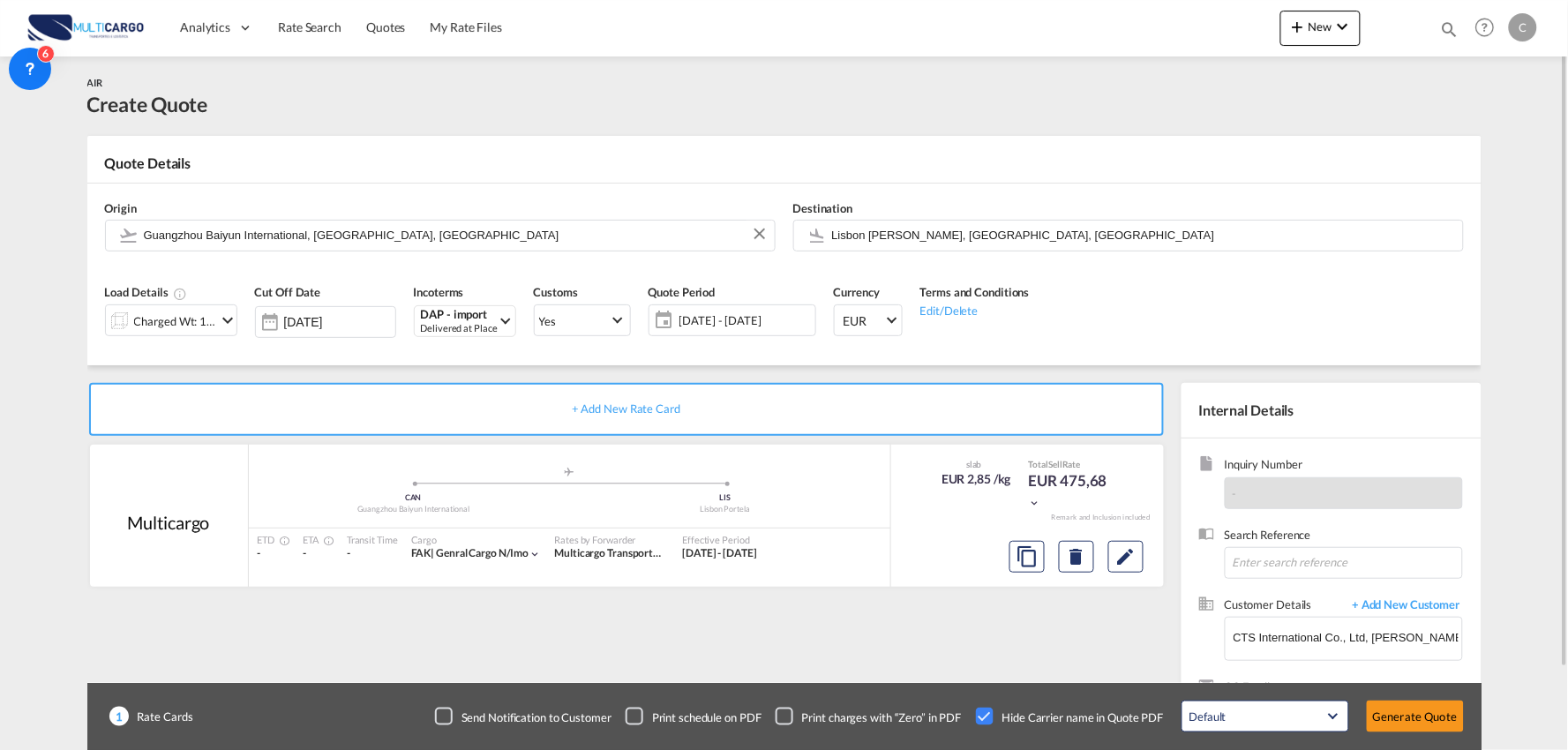
click at [907, 647] on div "+ Add New Rate Card Multicargo added by you .a{fill:#aaa8ad;} .a{fill:#aaa8ad;}…" at bounding box center [630, 566] width 1085 height 368
click at [1405, 698] on div "Default All in Leg Totals Default Generate Quote" at bounding box center [1323, 716] width 300 height 50
click at [1388, 716] on button "Generate Quote" at bounding box center [1414, 716] width 97 height 32
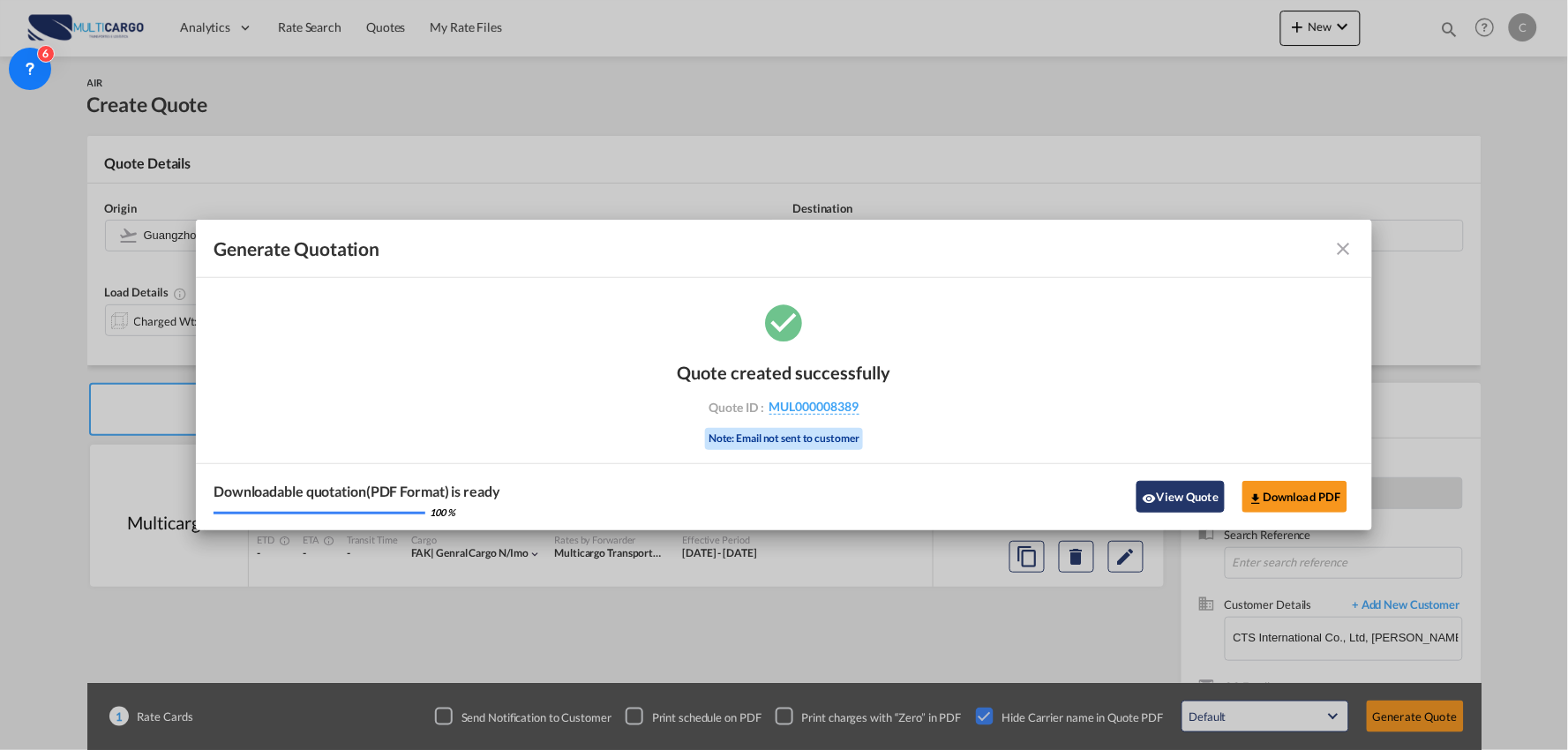
click at [1149, 486] on button "View Quote" at bounding box center [1180, 497] width 88 height 32
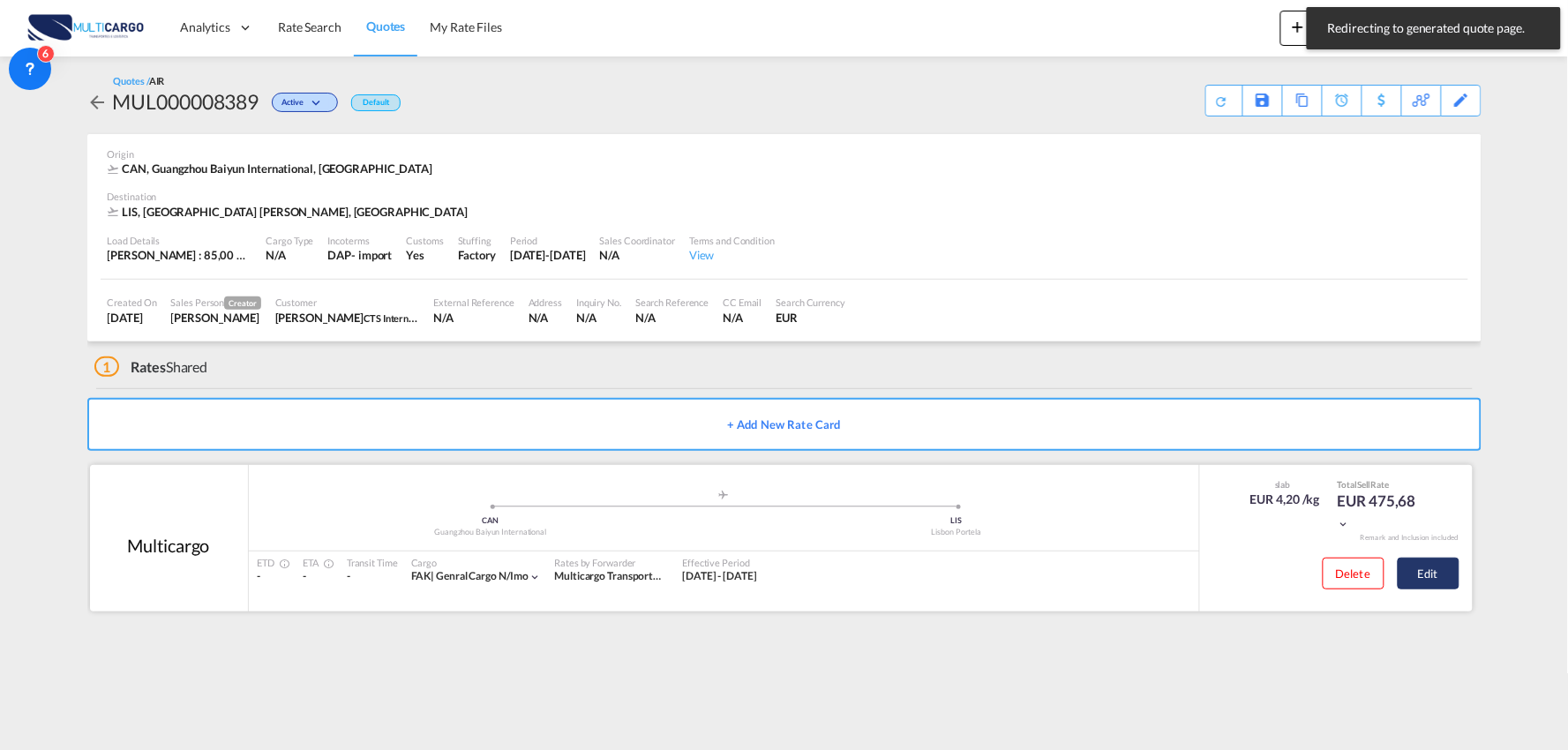
click at [1433, 573] on button "Edit" at bounding box center [1429, 573] width 62 height 32
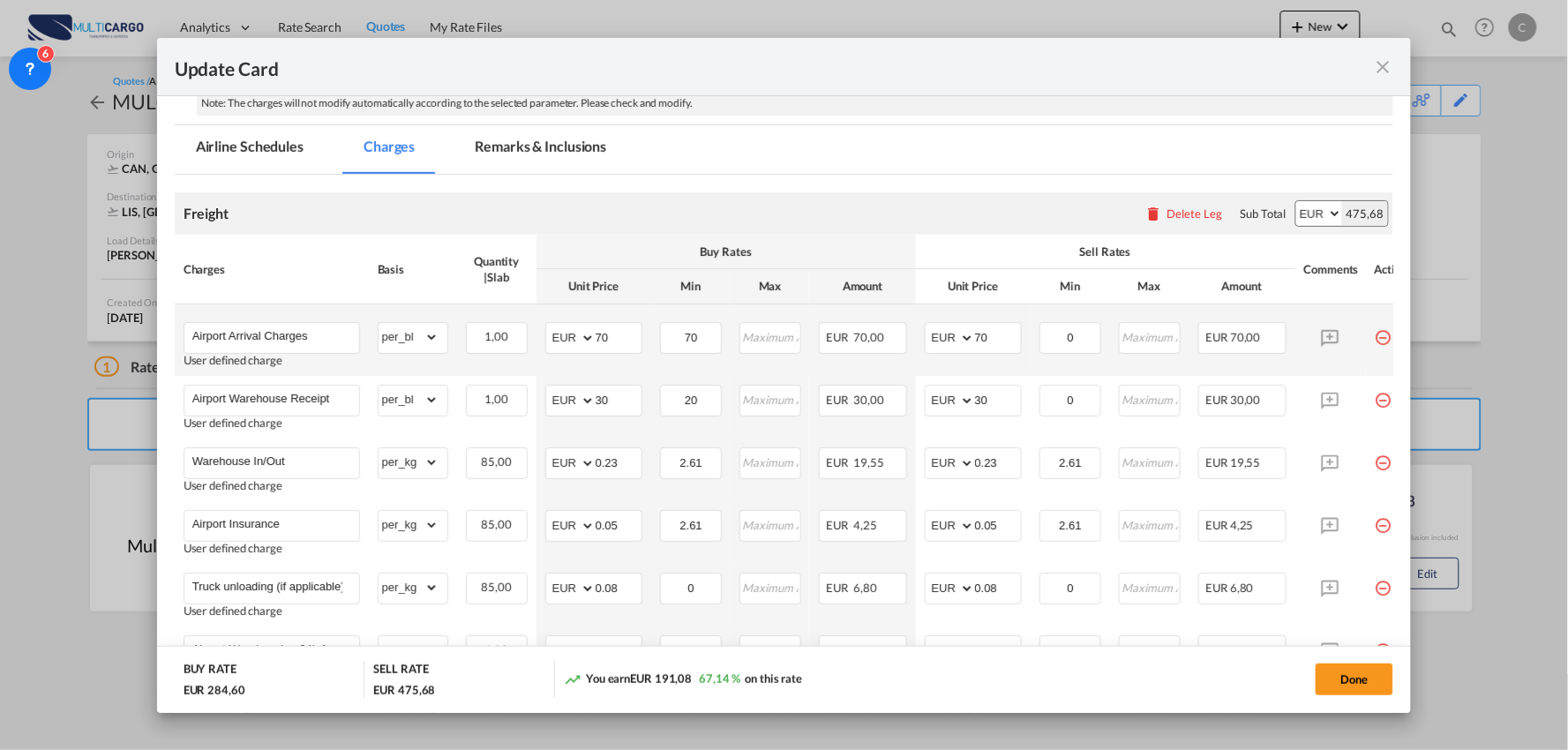
scroll to position [294, 0]
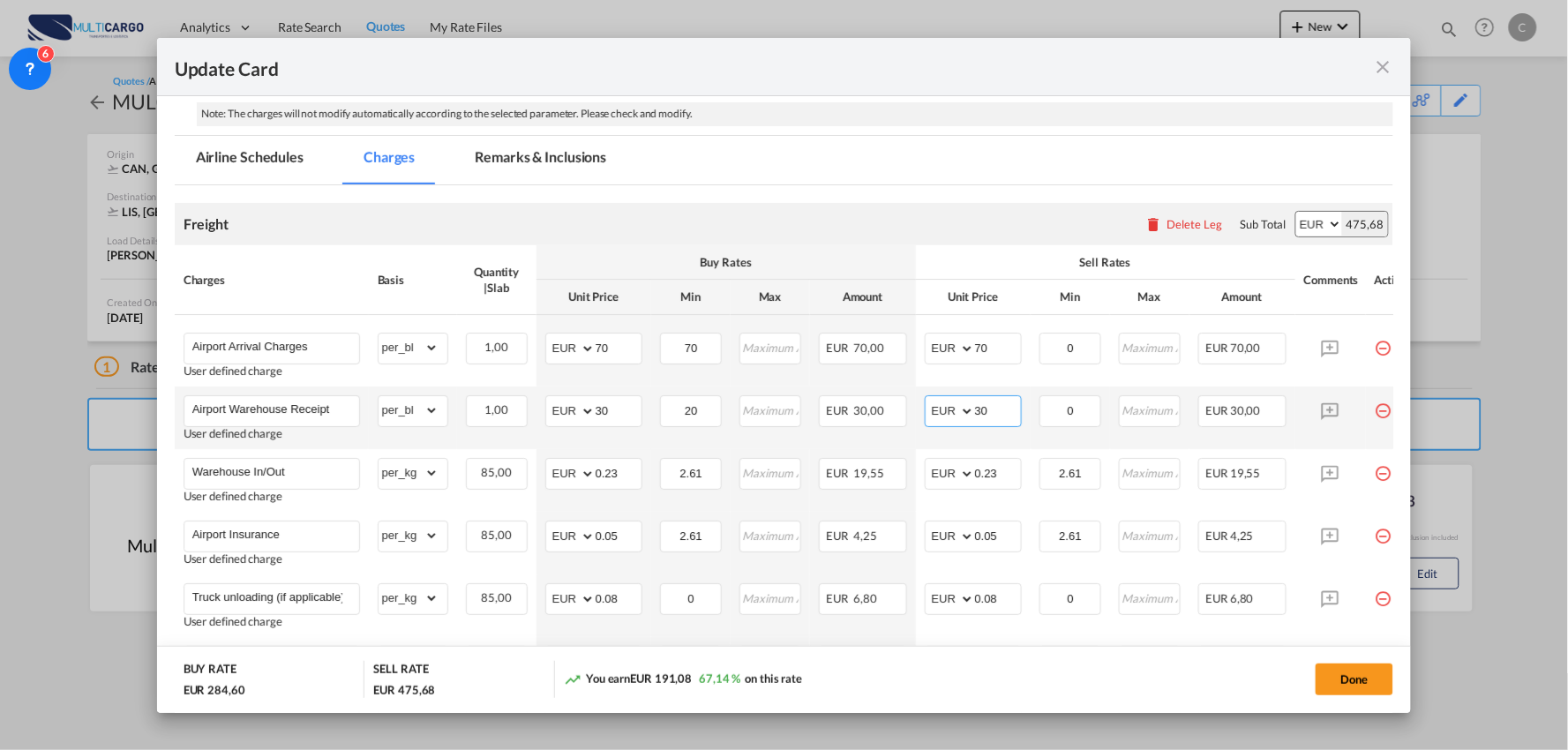
drag, startPoint x: 999, startPoint y: 410, endPoint x: 916, endPoint y: 412, distance: 83.0
click at [916, 412] on td "AED AFN ALL AMD ANG AOA ARS AUD AWG AZN BAM BBD BDT BGN BHD BIF BMD BND BOB BRL…" at bounding box center [973, 417] width 115 height 63
type input "40"
click at [999, 259] on div "Sell Rates" at bounding box center [1105, 262] width 361 height 16
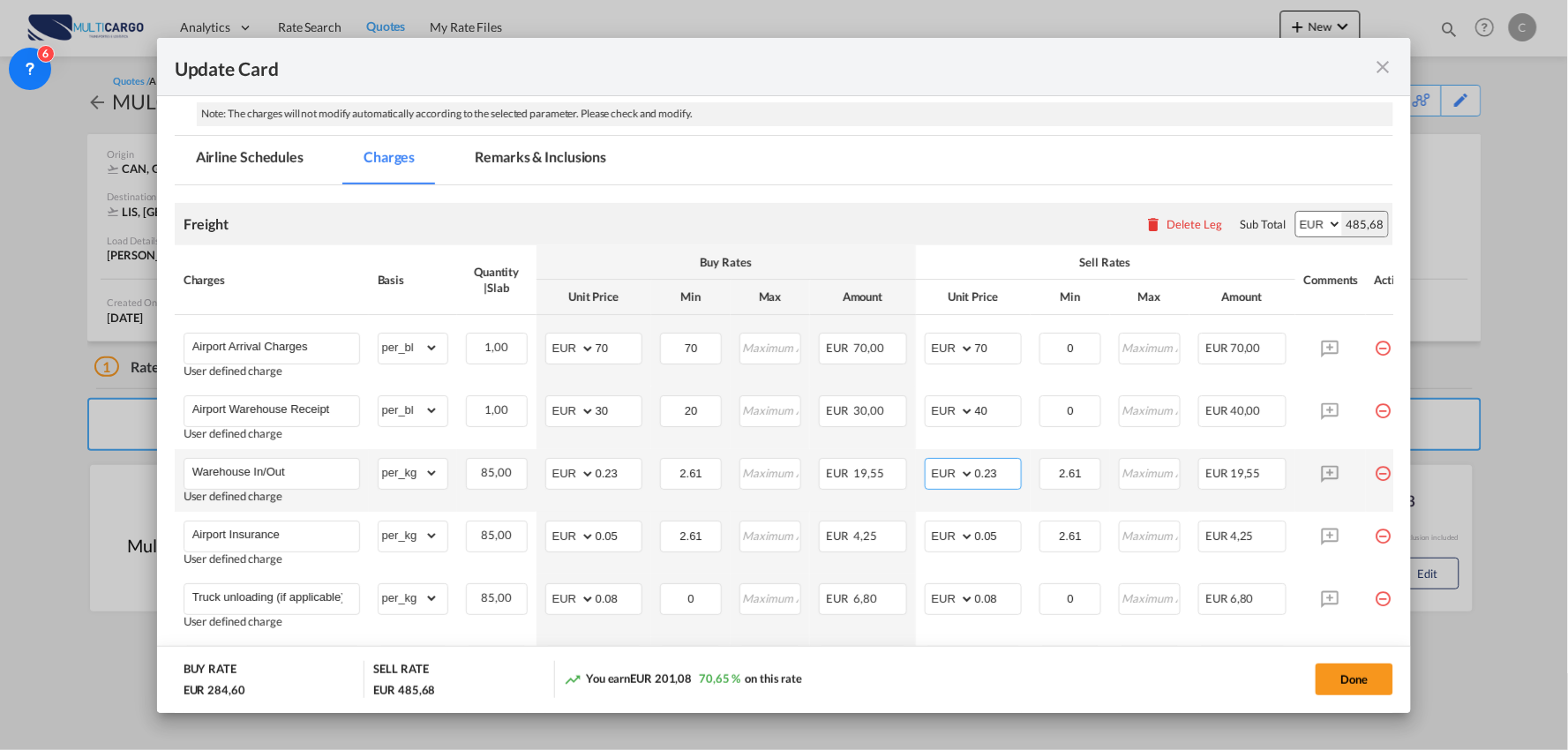
click at [1002, 473] on input "0.23" at bounding box center [998, 472] width 46 height 27
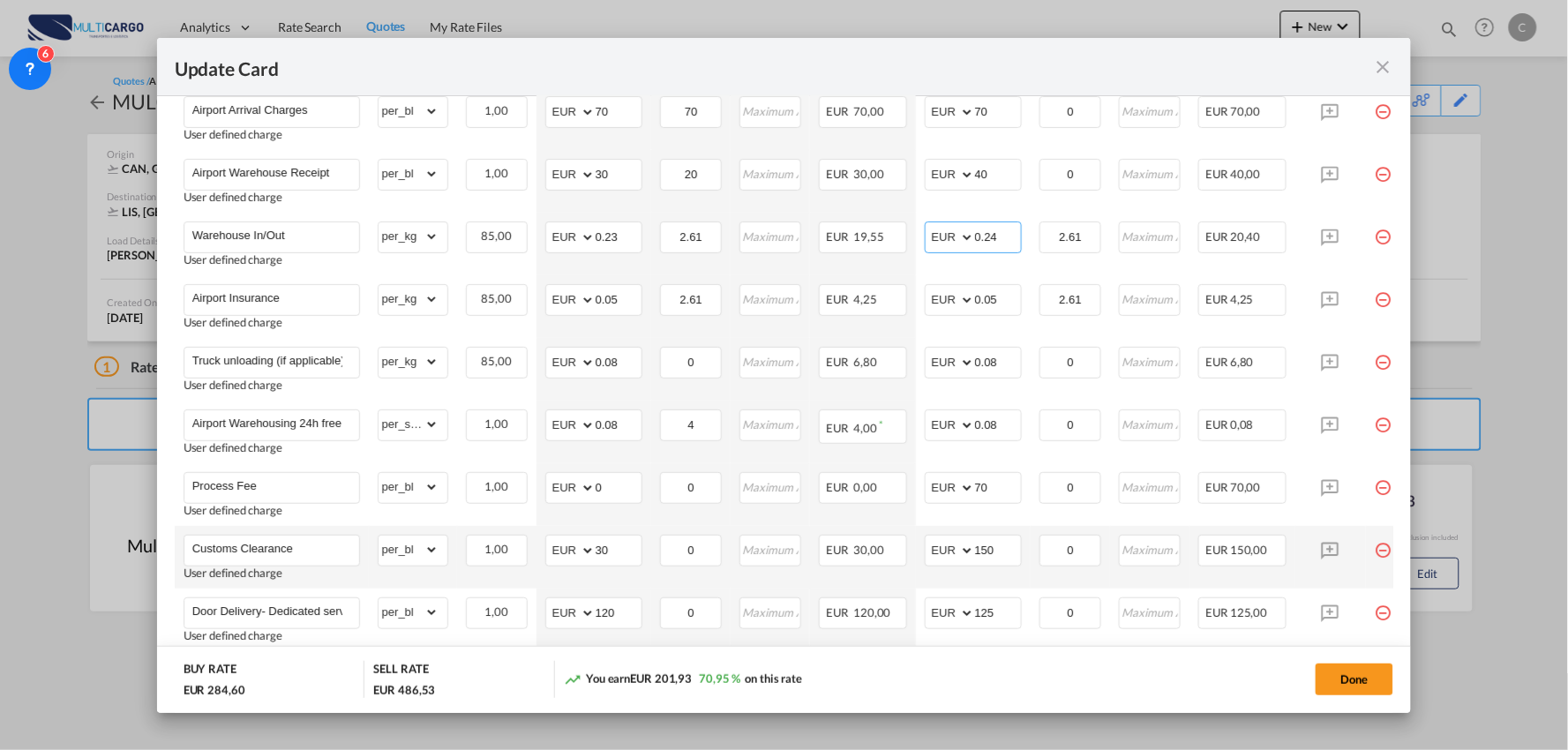
scroll to position [563, 0]
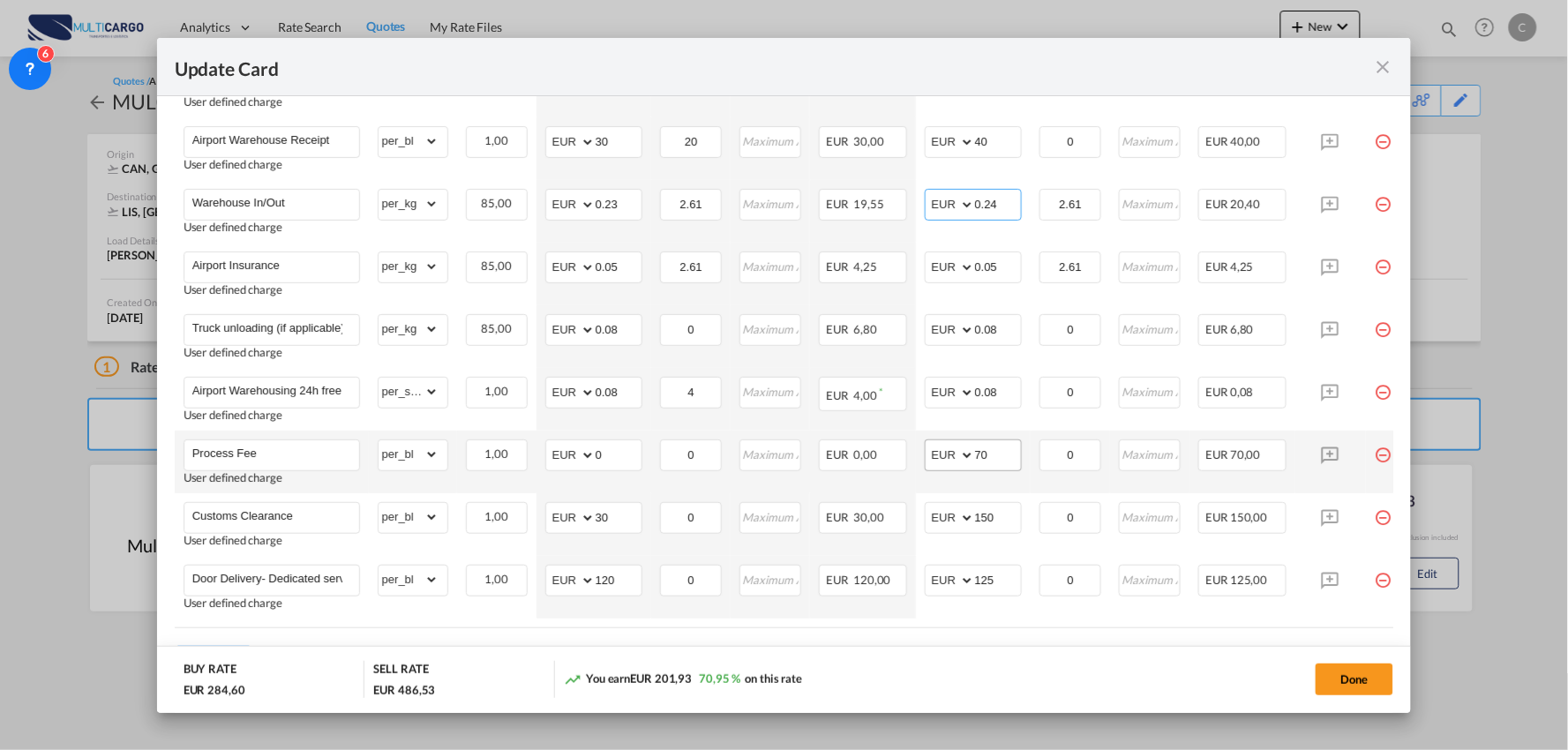
type input "0.24"
drag, startPoint x: 986, startPoint y: 452, endPoint x: 953, endPoint y: 452, distance: 33.0
click at [953, 452] on md-input-container "AED AFN ALL AMD ANG AOA ARS AUD AWG AZN BAM BBD BDT BGN BHD BIF BMD BND BOB BRL…" at bounding box center [972, 455] width 97 height 32
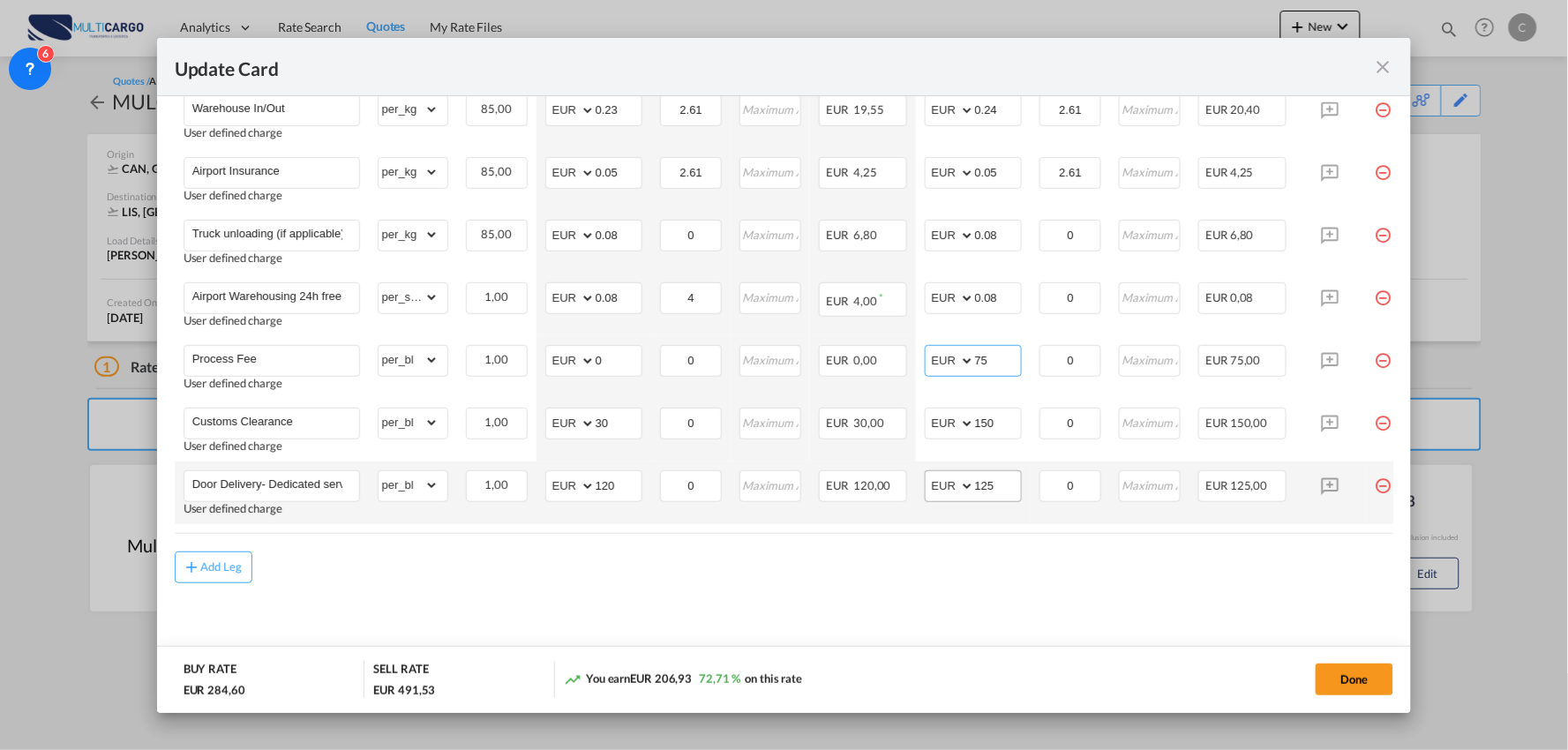
type input "75"
drag, startPoint x: 1004, startPoint y: 474, endPoint x: 854, endPoint y: 486, distance: 150.5
click at [856, 486] on tr "Door Delivery- Dedicated service User defined charge Please Enter Already Exist…" at bounding box center [800, 493] width 1250 height 63
type input "175"
click at [533, 614] on md-content "Freight Please enter leg name Leg Name Already Exists Delete Leg Sub Total AED …" at bounding box center [784, 244] width 1219 height 846
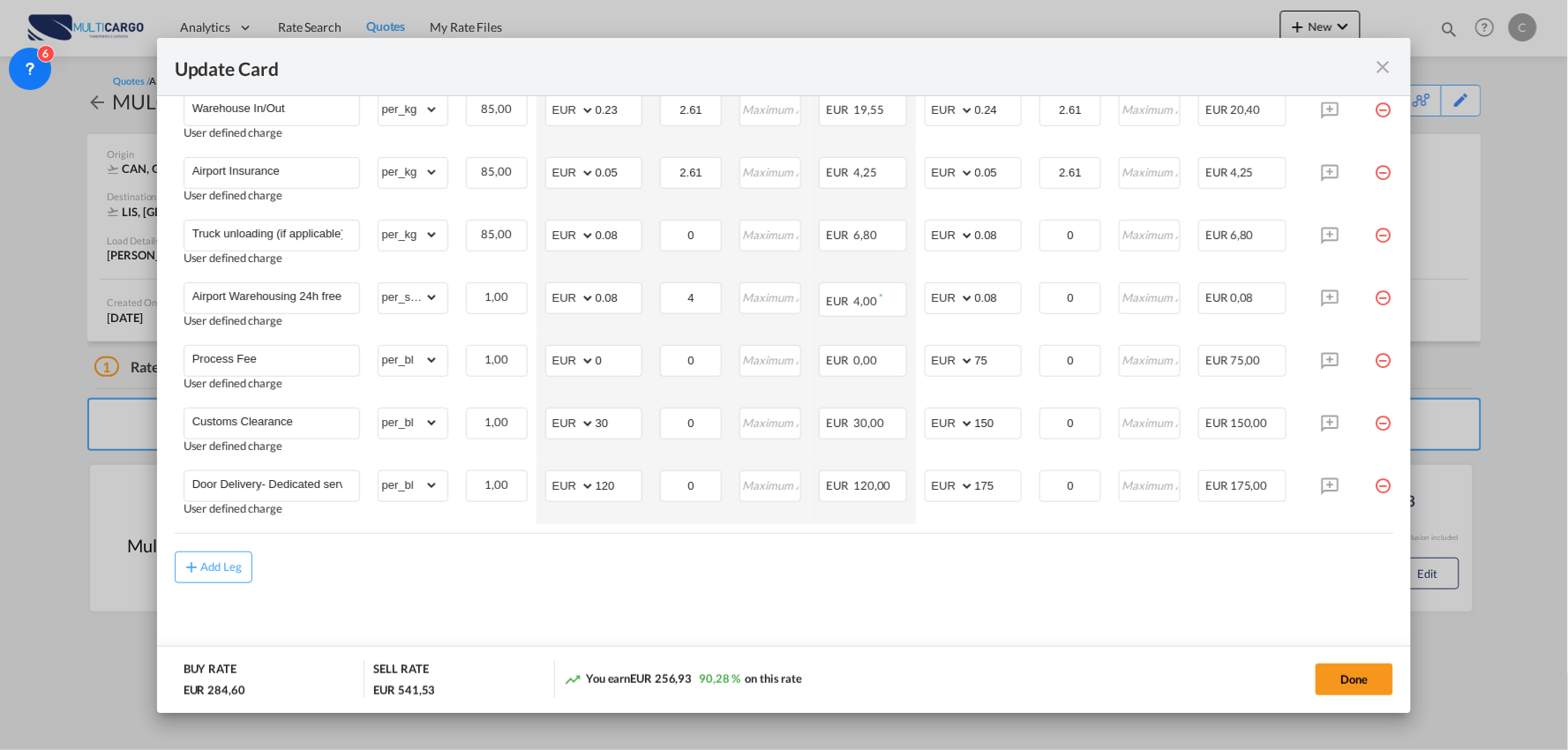
click at [587, 611] on md-content "Freight Please enter leg name Leg Name Already Exists Delete Leg Sub Total AED …" at bounding box center [784, 244] width 1219 height 846
click at [535, 585] on md-content "Freight Please enter leg name Leg Name Already Exists Delete Leg Sub Total AED …" at bounding box center [784, 244] width 1219 height 846
click at [1365, 675] on button "Done" at bounding box center [1354, 679] width 77 height 32
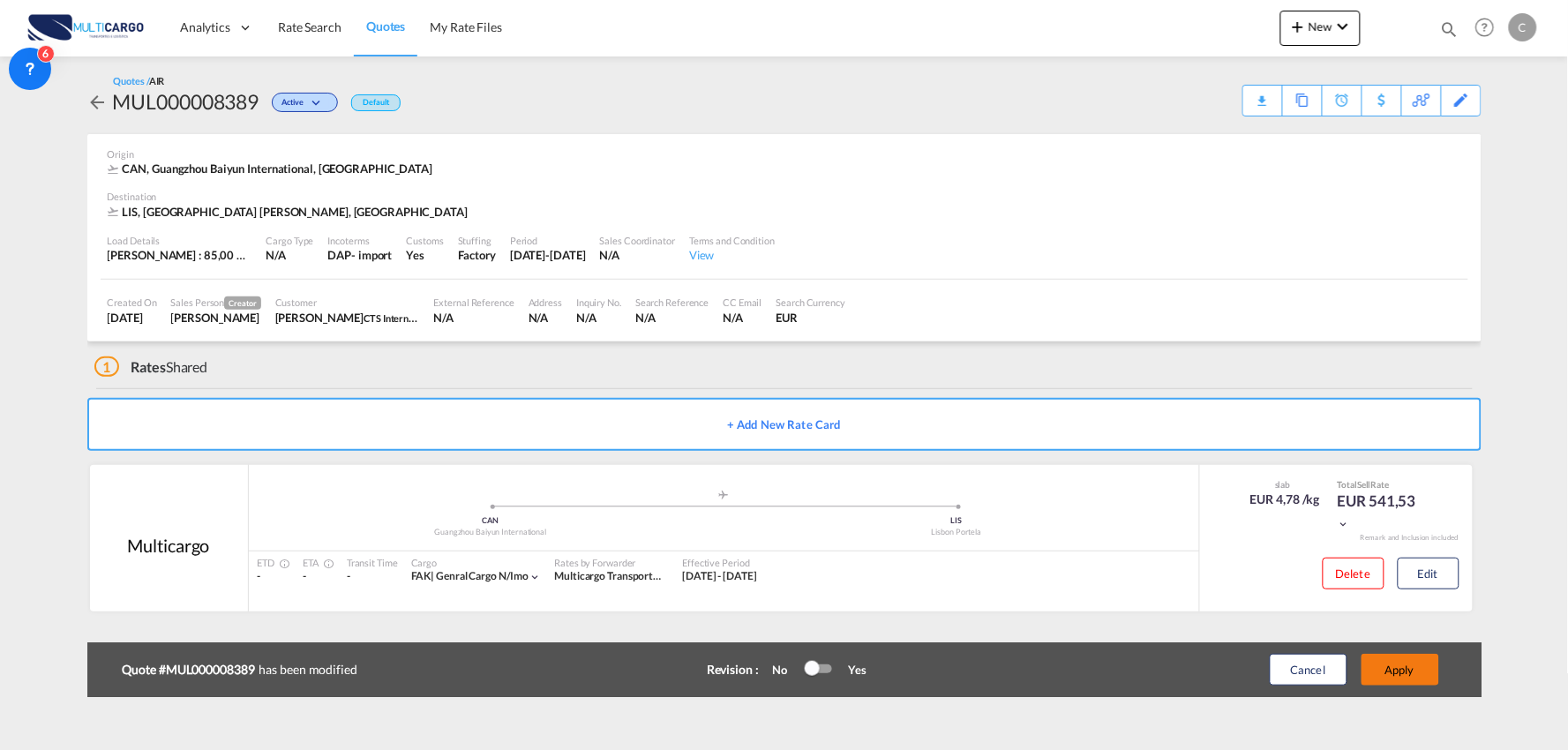
click at [1424, 677] on button "Apply" at bounding box center [1399, 669] width 77 height 32
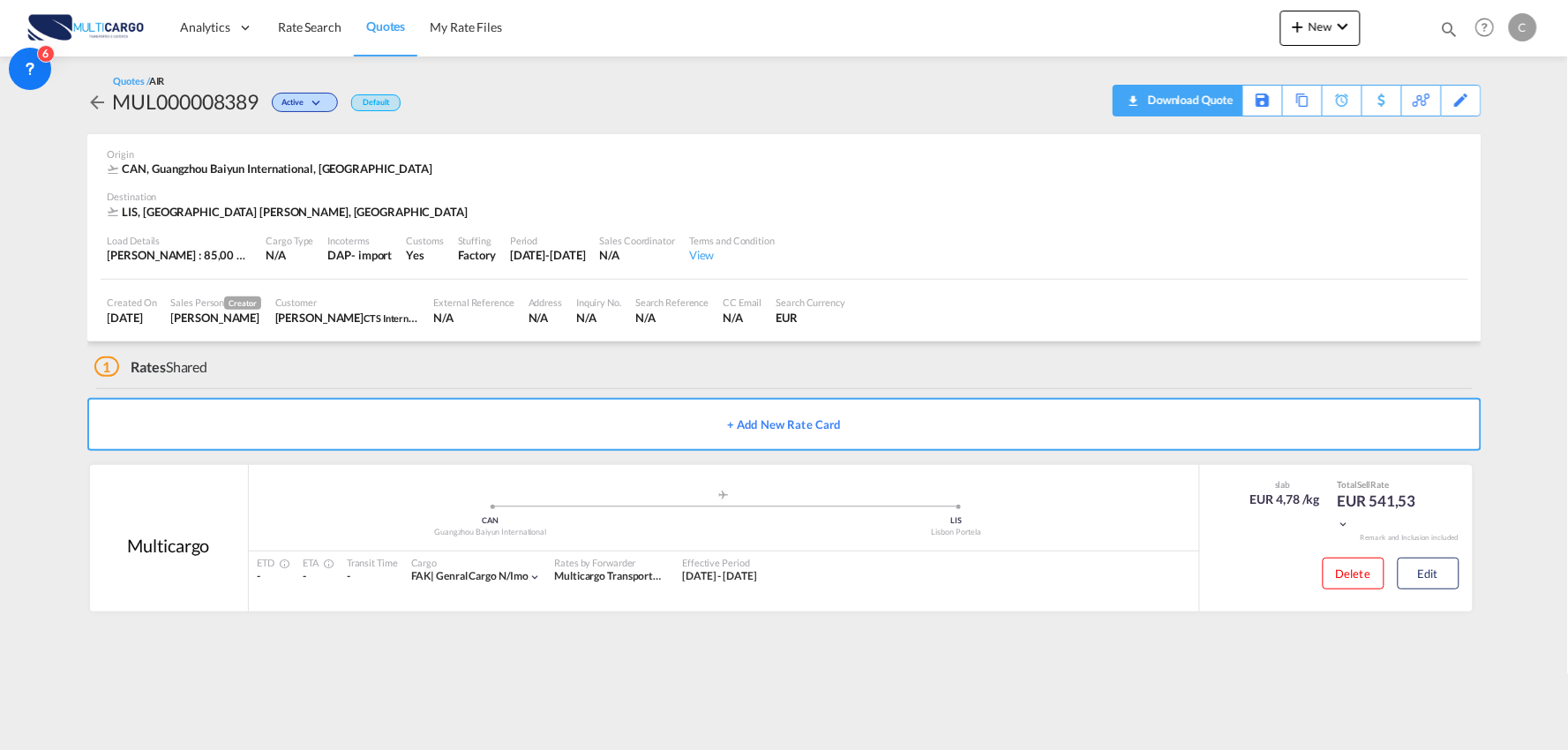
click at [1210, 103] on div "Download Quote" at bounding box center [1188, 99] width 90 height 28
click at [745, 138] on div "Origin CAN, Guangzhou Baiyun International, South America" at bounding box center [784, 162] width 1353 height 57
click at [1334, 5] on div "New Rates Ratecard Ratesheet Quote Quotes Help Resources Product Release C My P…" at bounding box center [1411, 28] width 261 height 55
click at [1331, 27] on span "New" at bounding box center [1320, 27] width 67 height 14
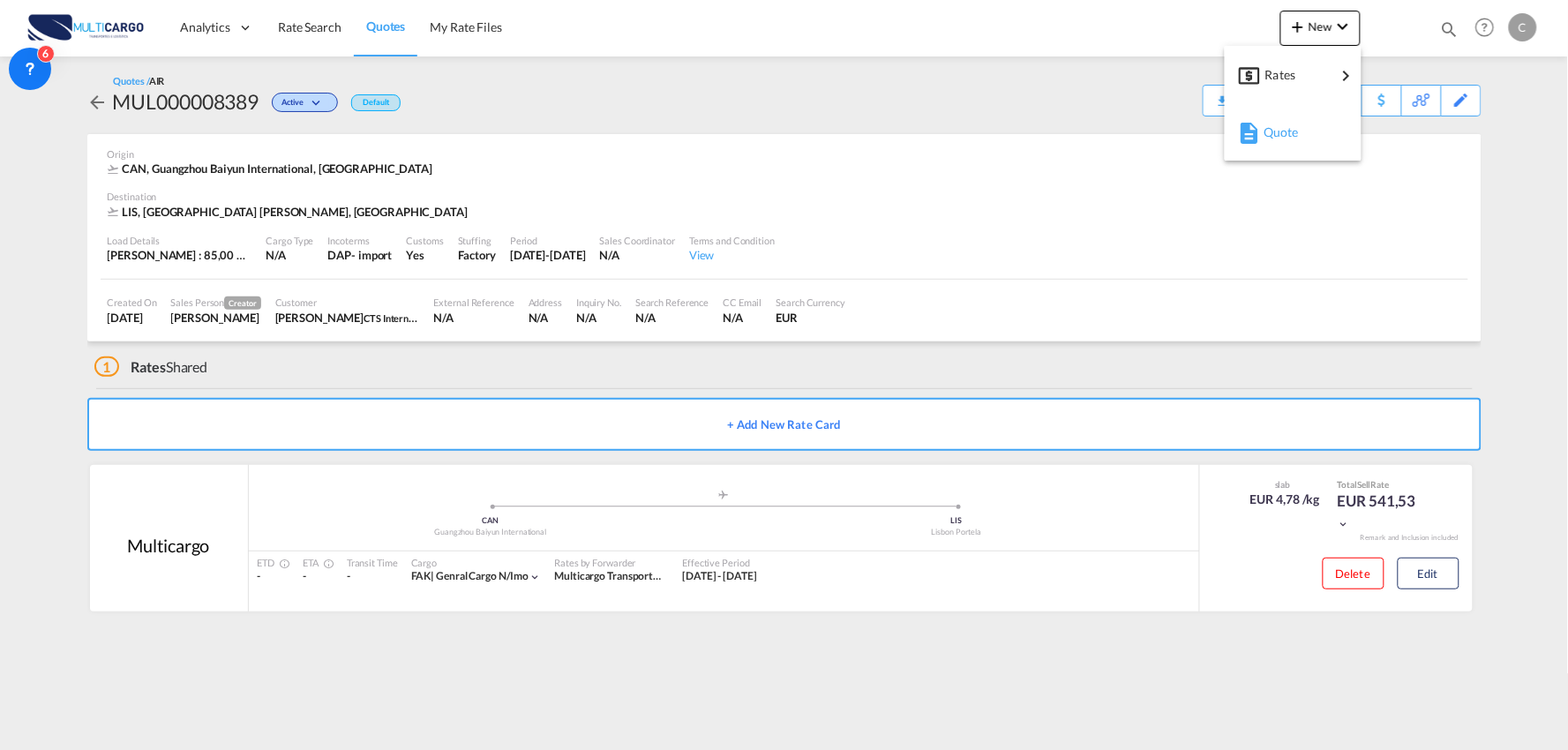
click at [1272, 135] on span "Quote" at bounding box center [1273, 132] width 20 height 36
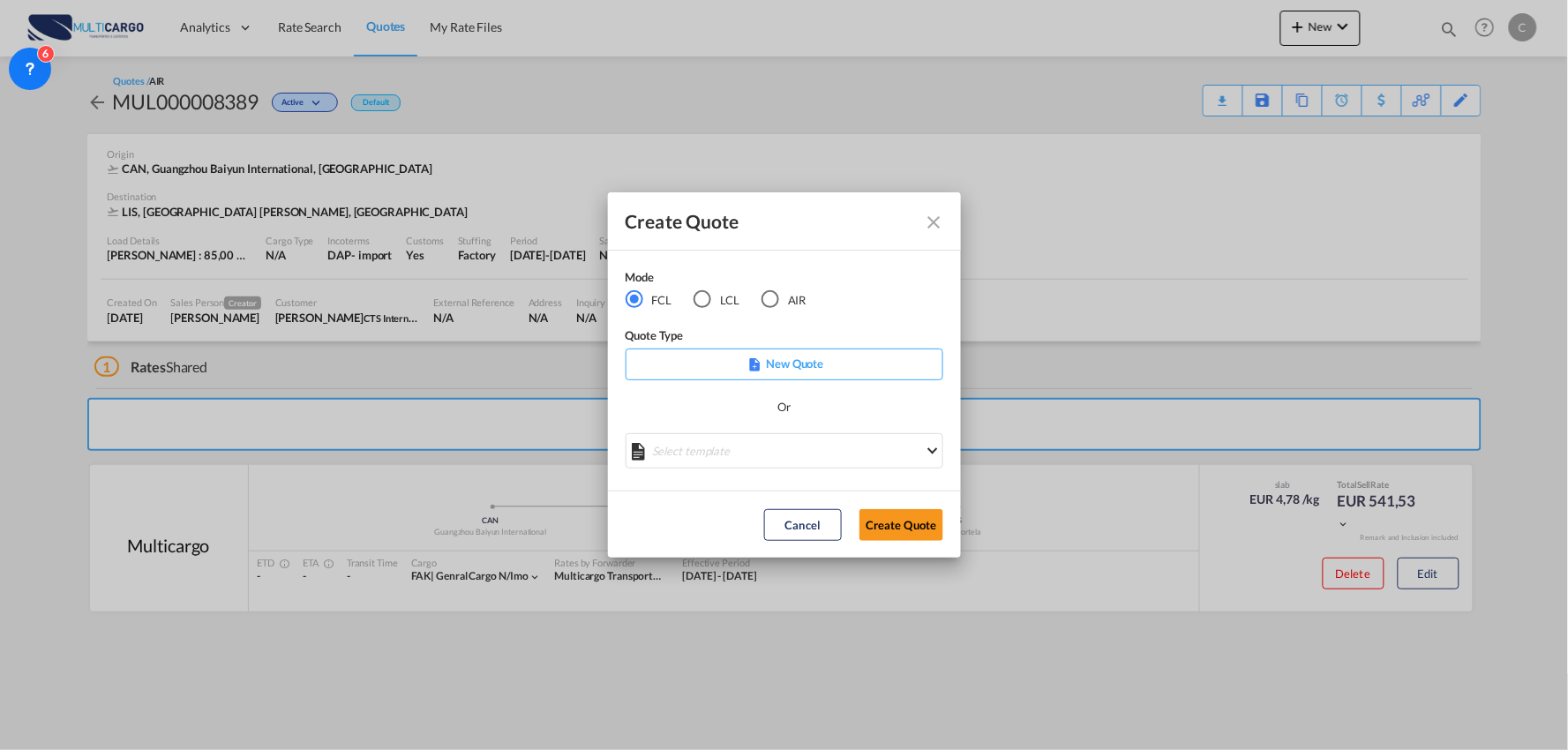
click at [777, 300] on div "AIR" at bounding box center [771, 299] width 18 height 18
click at [782, 454] on md-select "Select template 26/02/25 IMP_DAP_AIR_>500 Patricia Barroso | 26 Feb 2025 26/02/…" at bounding box center [785, 451] width 318 height 36
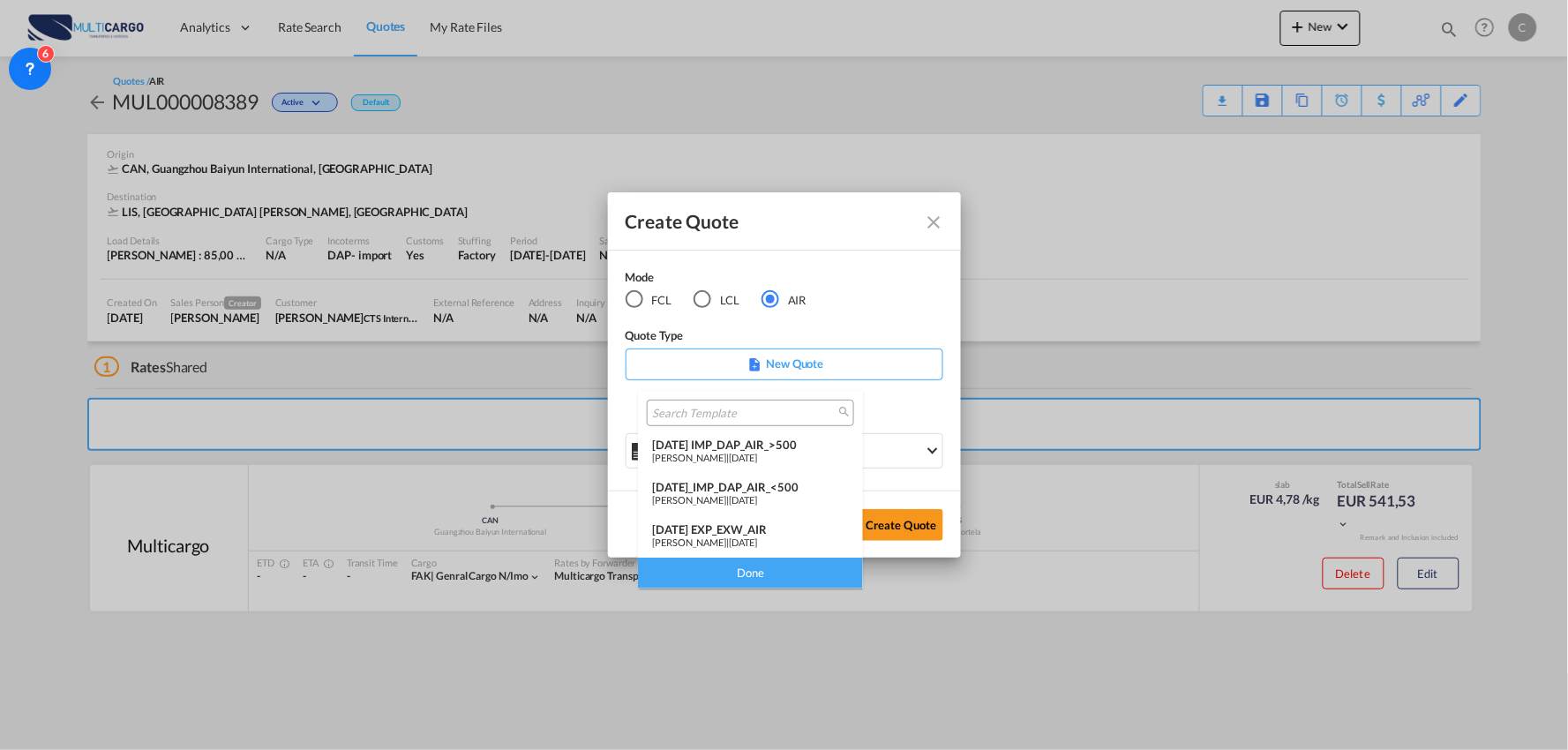
click at [756, 446] on div "26/02/25 IMP_DAP_AIR_>500" at bounding box center [750, 445] width 197 height 14
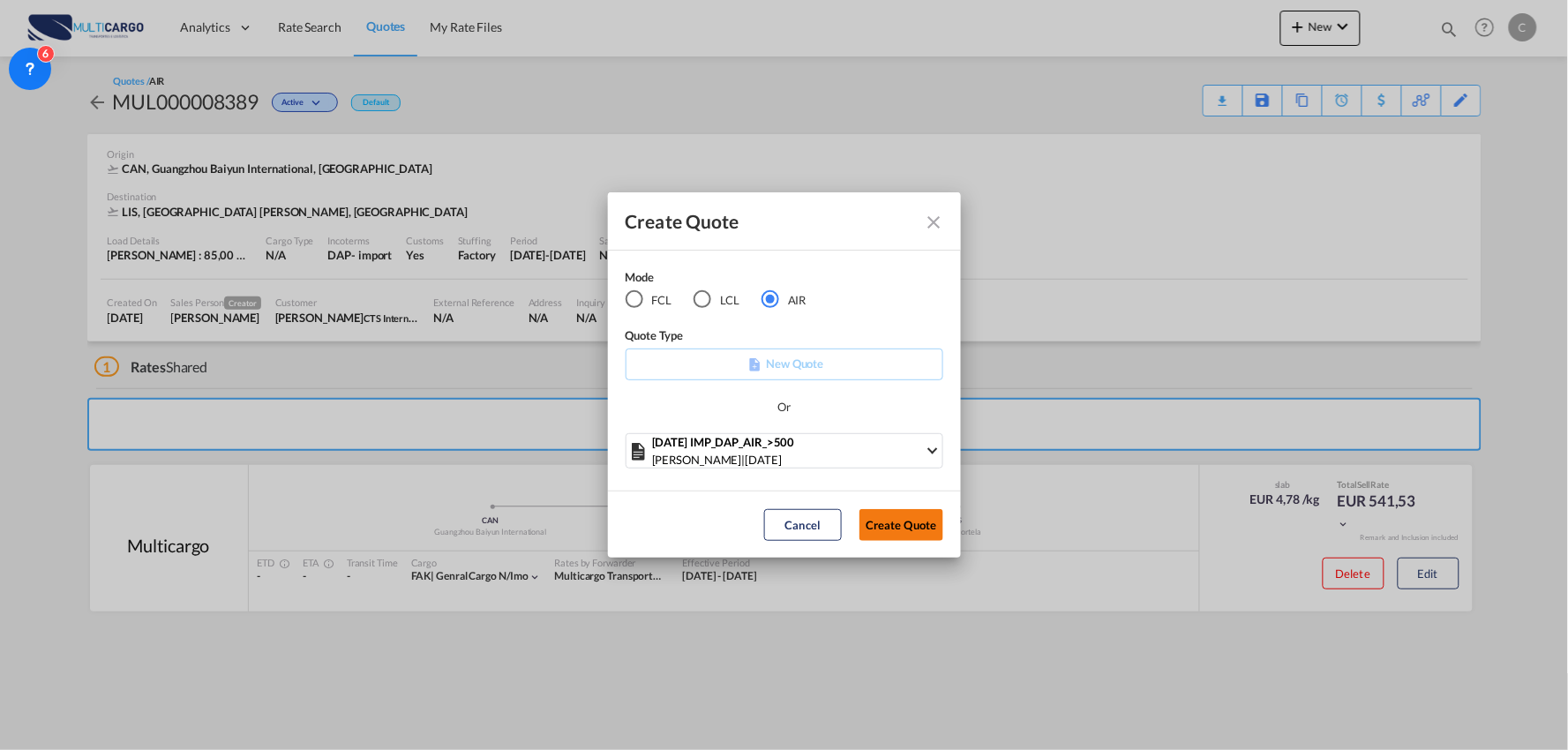
click at [919, 529] on button "Create Quote" at bounding box center [901, 525] width 83 height 32
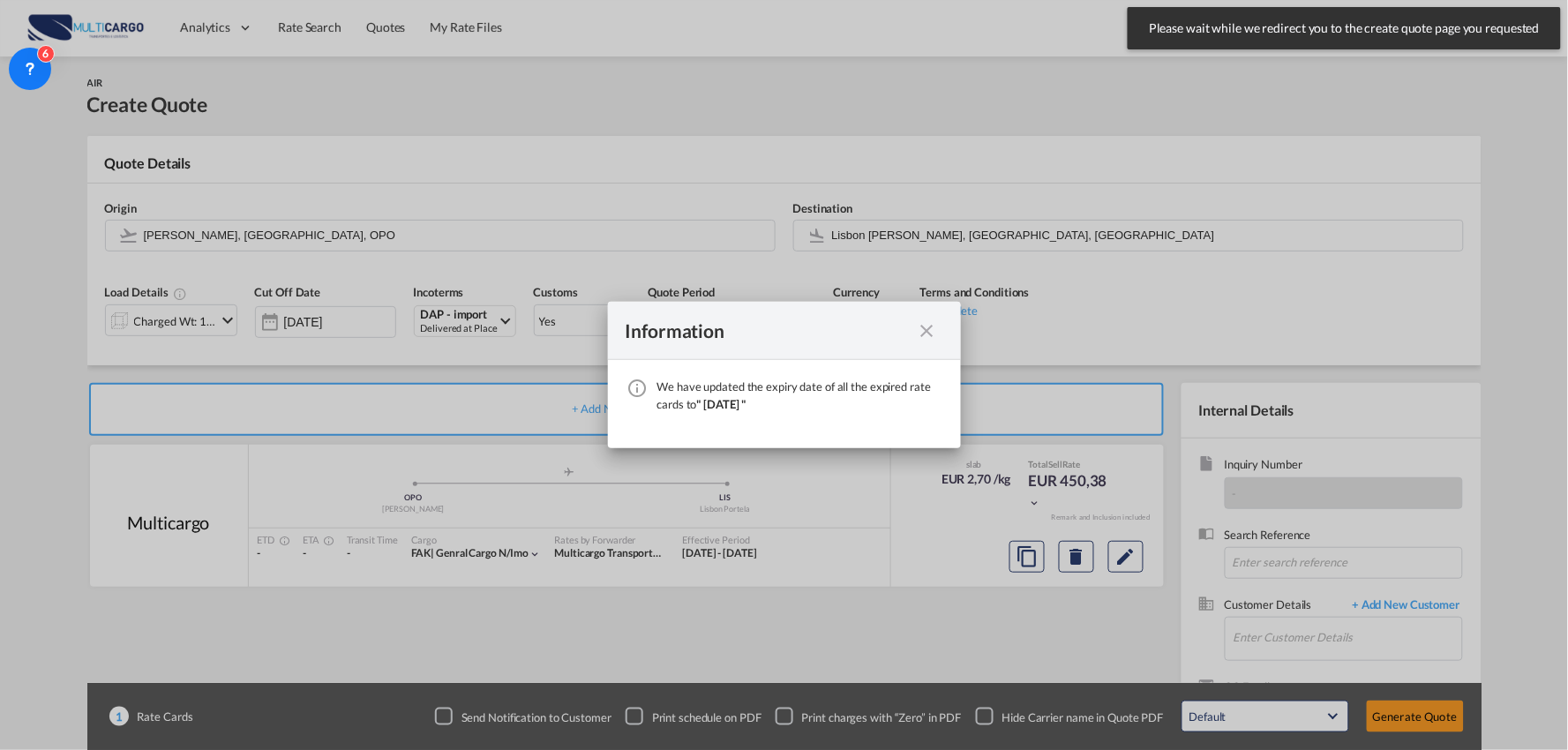
click at [929, 334] on md-icon "icon-close fg-AAA8AD cursor" at bounding box center [928, 331] width 21 height 21
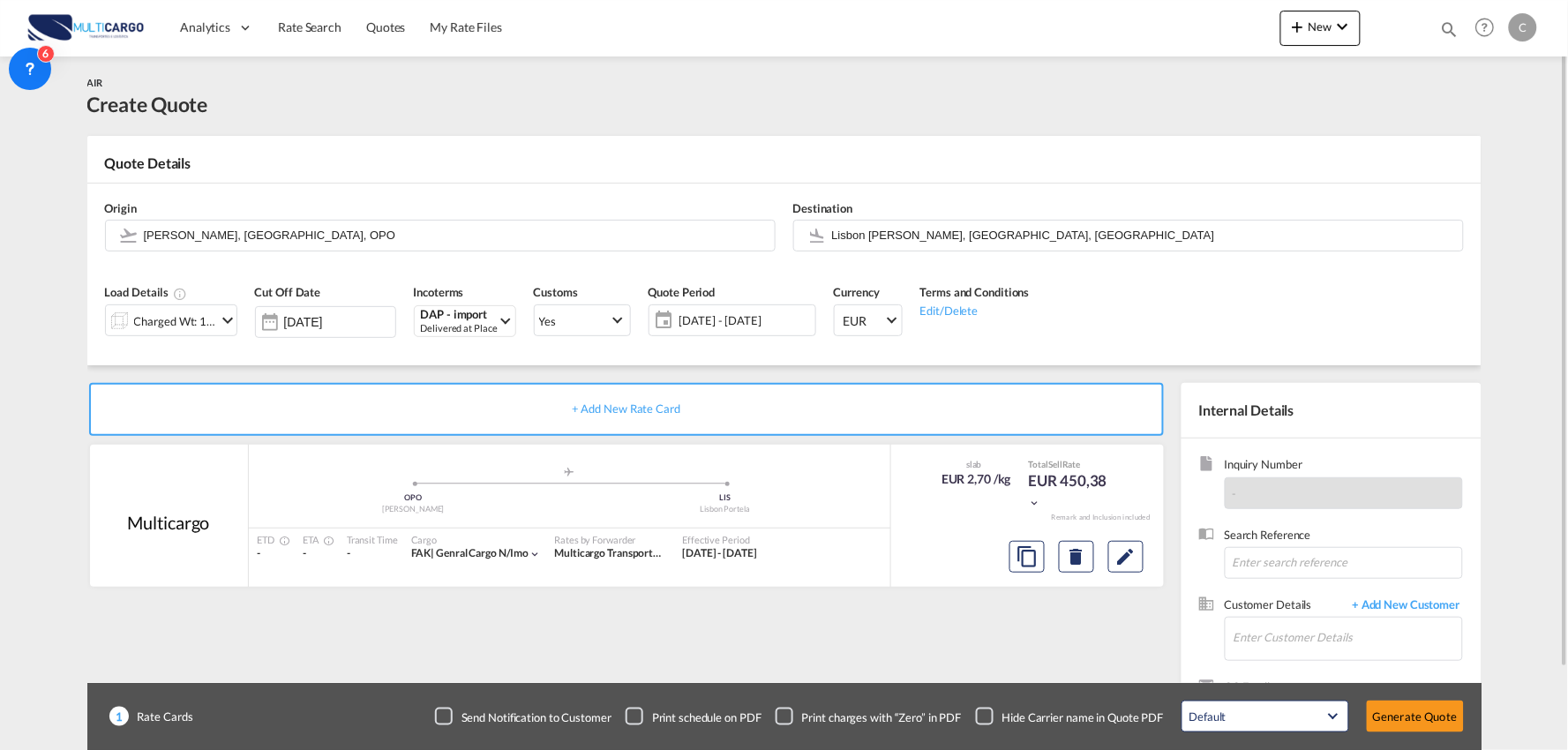
click at [186, 253] on div "Origin Francisco de Sá Carneiro, Porto, OPO" at bounding box center [440, 226] width 688 height 71
click at [217, 234] on input "Francisco de Sá Carneiro, Porto, OPO" at bounding box center [455, 234] width 622 height 31
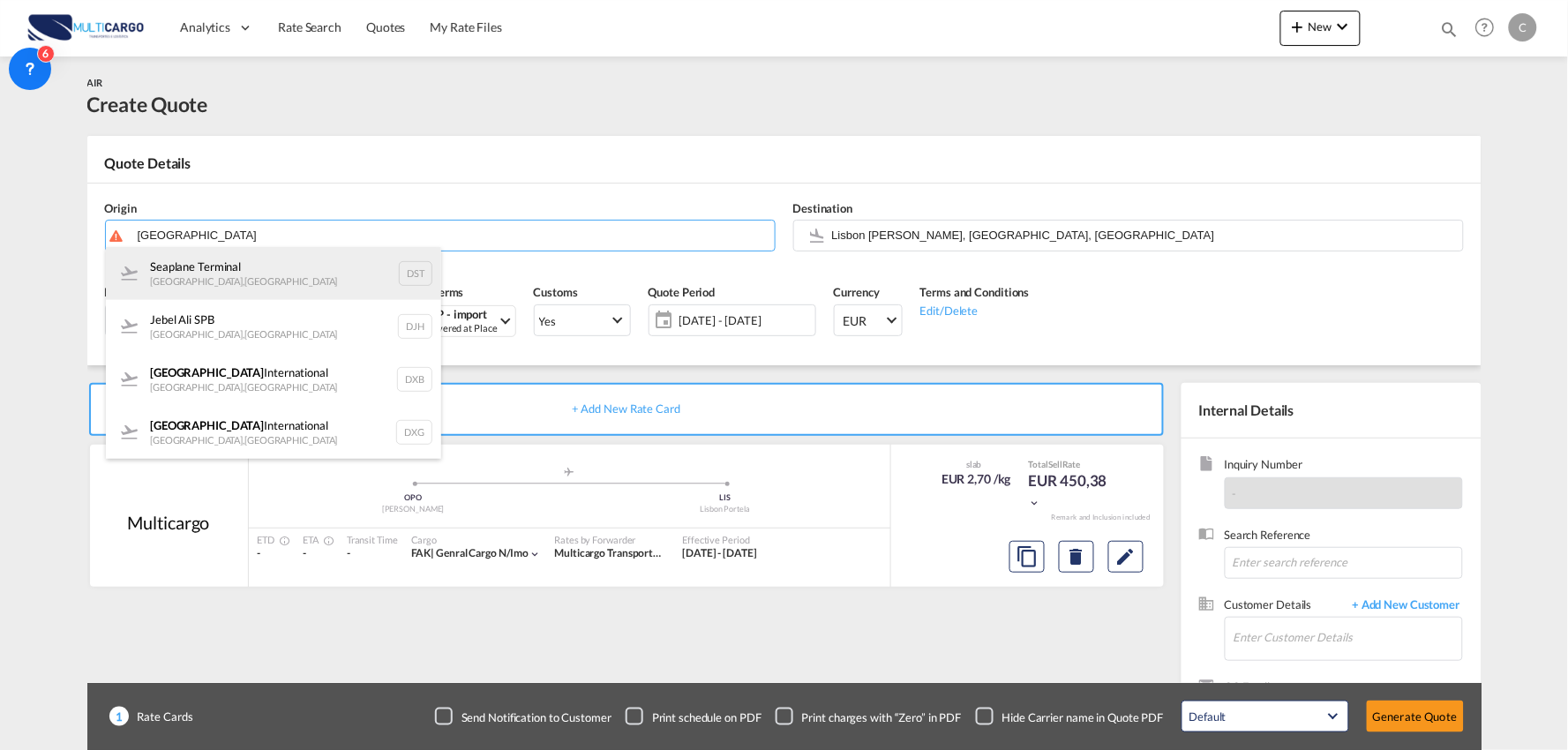
click at [225, 273] on div "Seaplane Terminal Dubai , United Arab Emirates DST" at bounding box center [273, 273] width 336 height 53
type input "Seaplane Terminal, Dubai, DST"
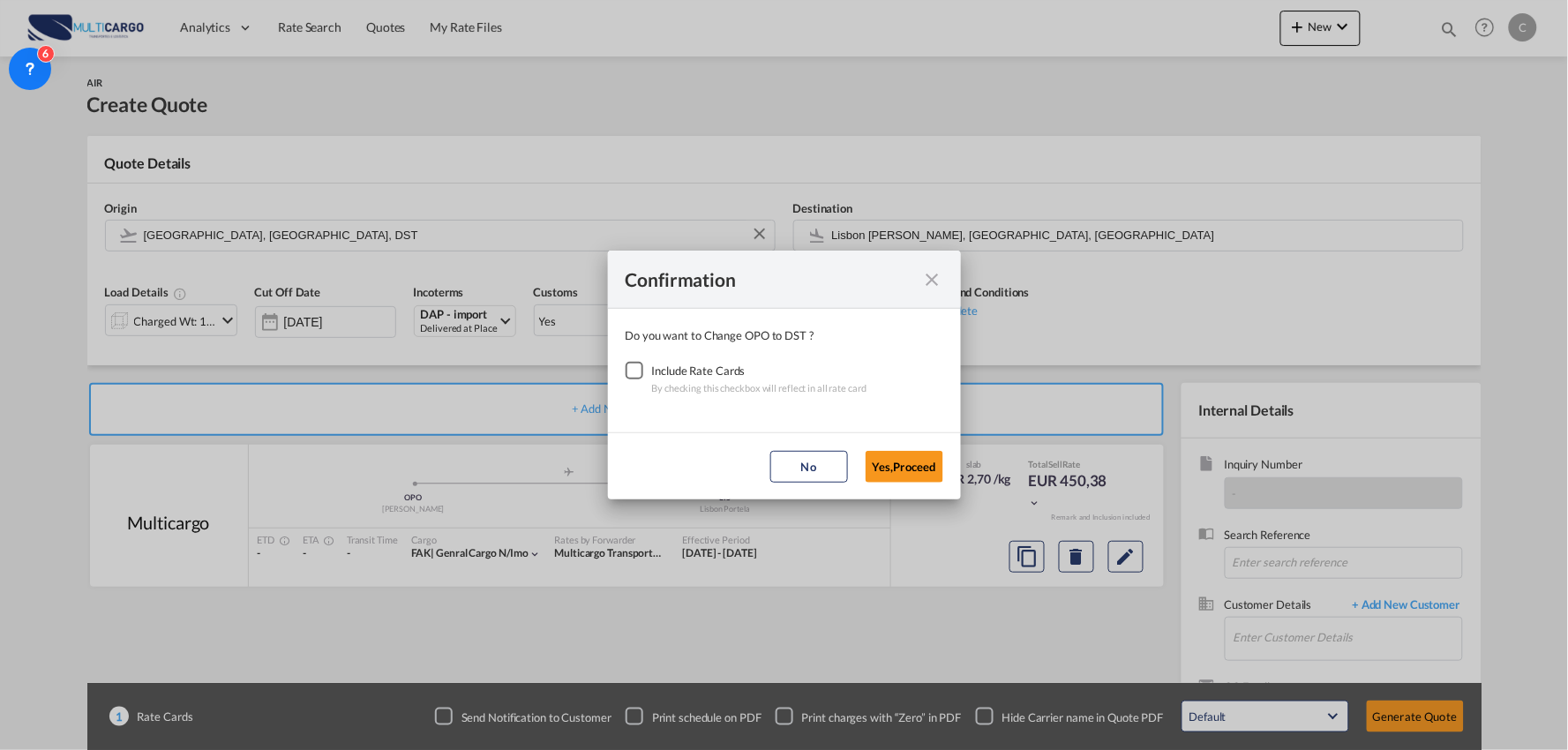
click at [633, 362] on div "Checkbox No Ink" at bounding box center [635, 370] width 18 height 18
click at [919, 470] on button "Yes,Proceed" at bounding box center [904, 467] width 77 height 32
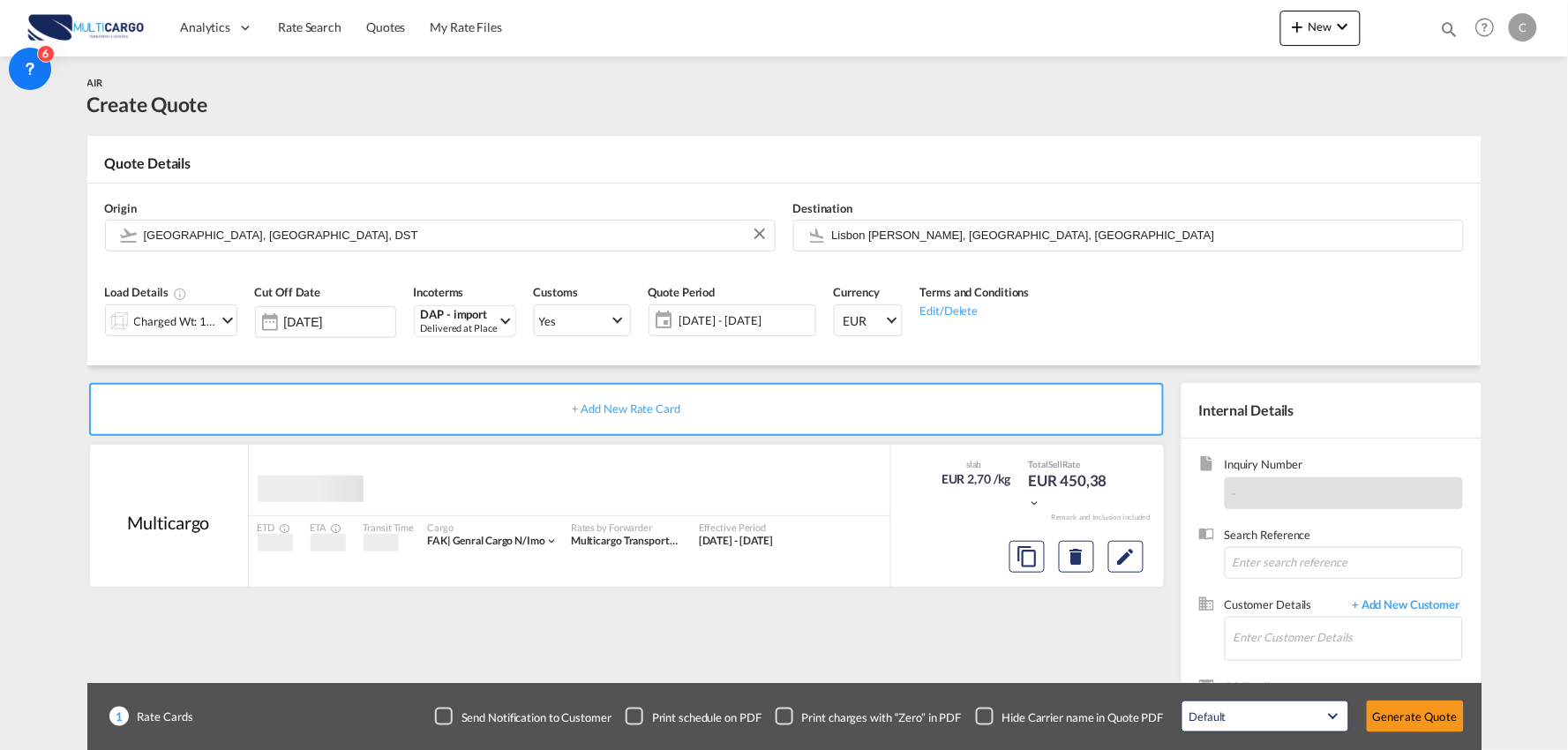
click at [890, 250] on md-autocomplete "Lisbon Portela, Lisbon, LIS" at bounding box center [1143, 235] width 623 height 32
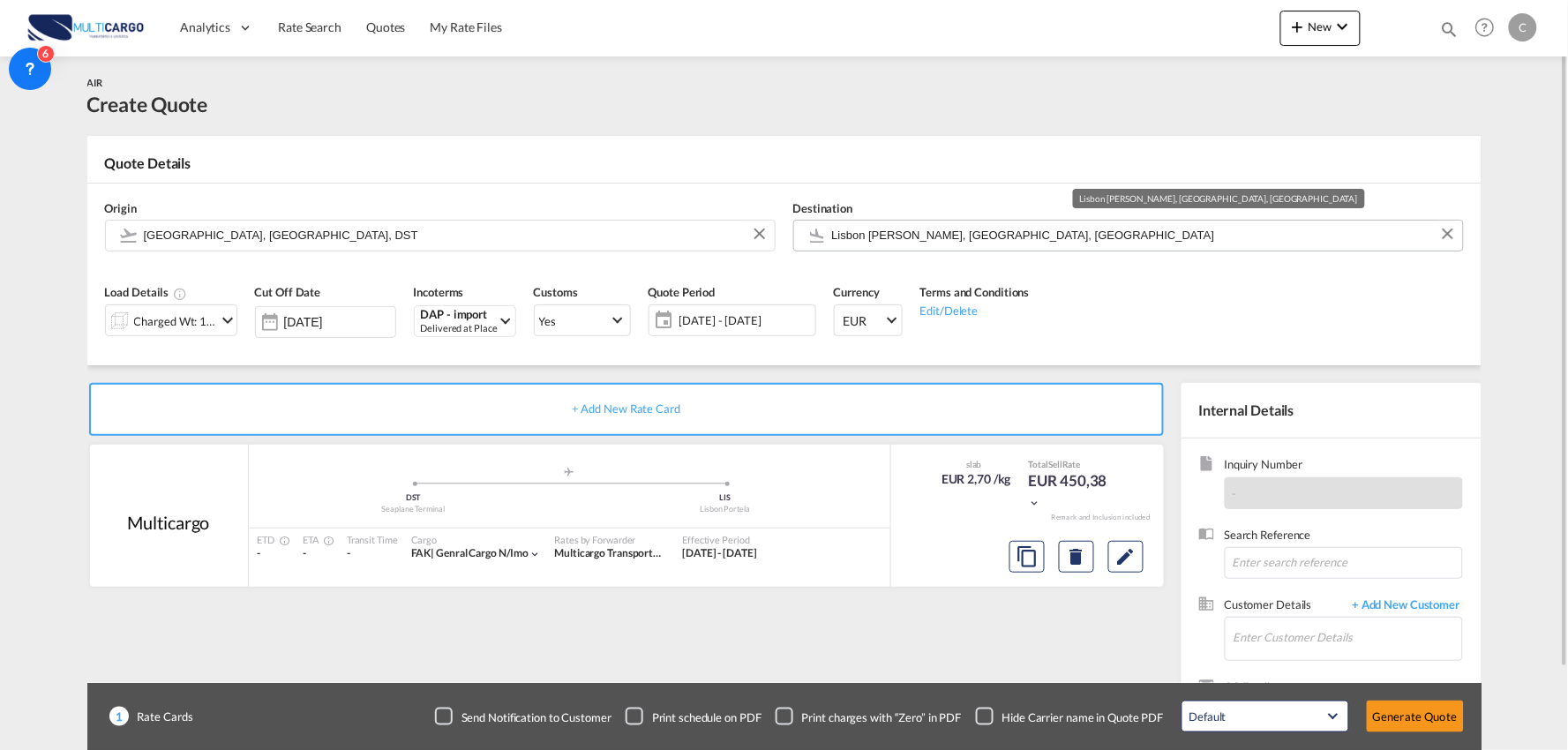
click at [871, 231] on input "Lisbon Portela, Lisbon, LIS" at bounding box center [1143, 234] width 622 height 31
drag, startPoint x: 1326, startPoint y: 633, endPoint x: 1335, endPoint y: 634, distance: 9.1
click at [1326, 634] on input "Enter Customer Details" at bounding box center [1347, 637] width 228 height 40
click at [1431, 605] on span "+ Add New Customer" at bounding box center [1404, 606] width 119 height 20
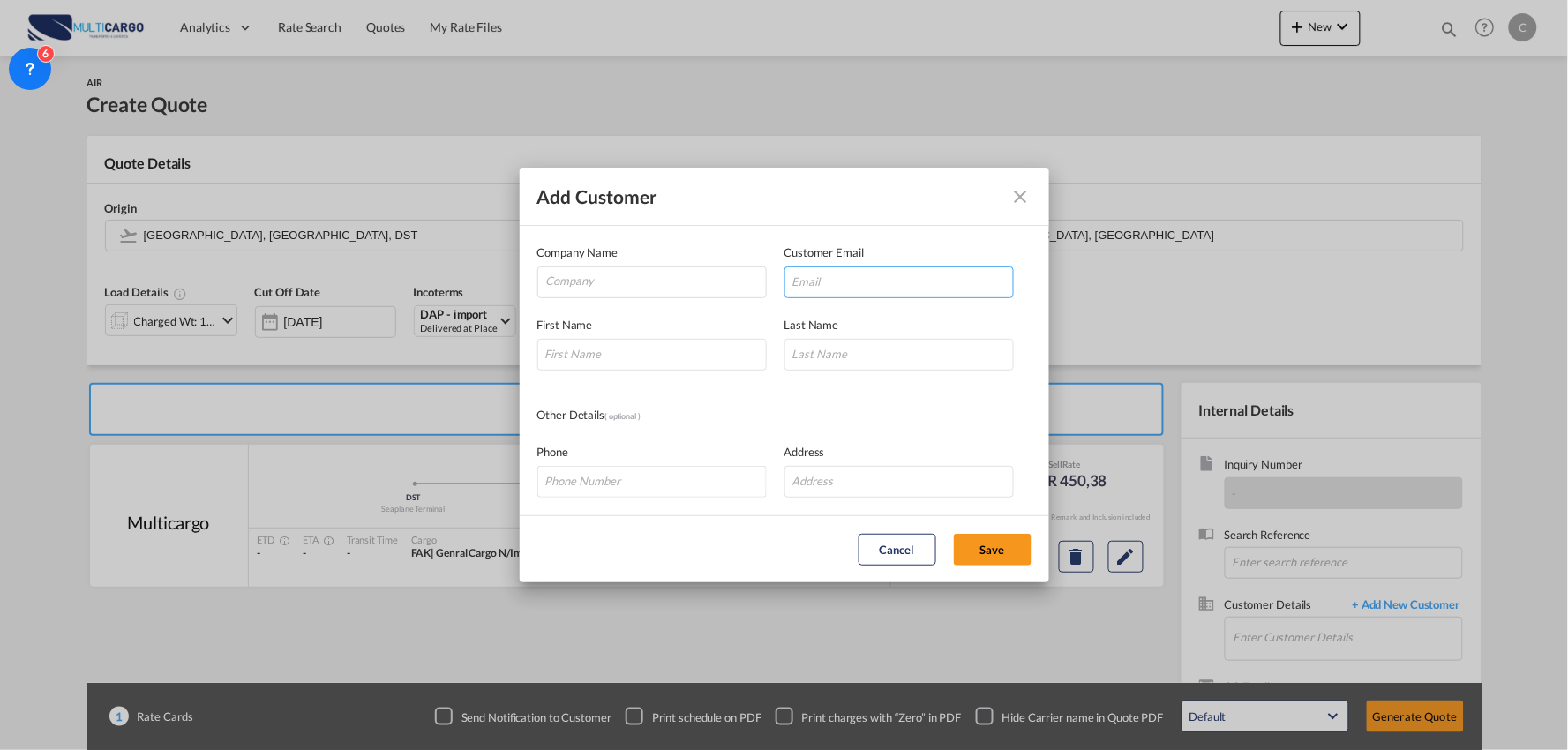
click at [825, 274] on input "Add Customer Company ..." at bounding box center [899, 282] width 229 height 32
paste input "shwetha.vivek@kuriervogel.com>"
type input "shwetha.vivek@kuriervogel.com"
click at [587, 277] on input "Company" at bounding box center [655, 280] width 219 height 27
drag, startPoint x: 583, startPoint y: 358, endPoint x: 567, endPoint y: 343, distance: 21.9
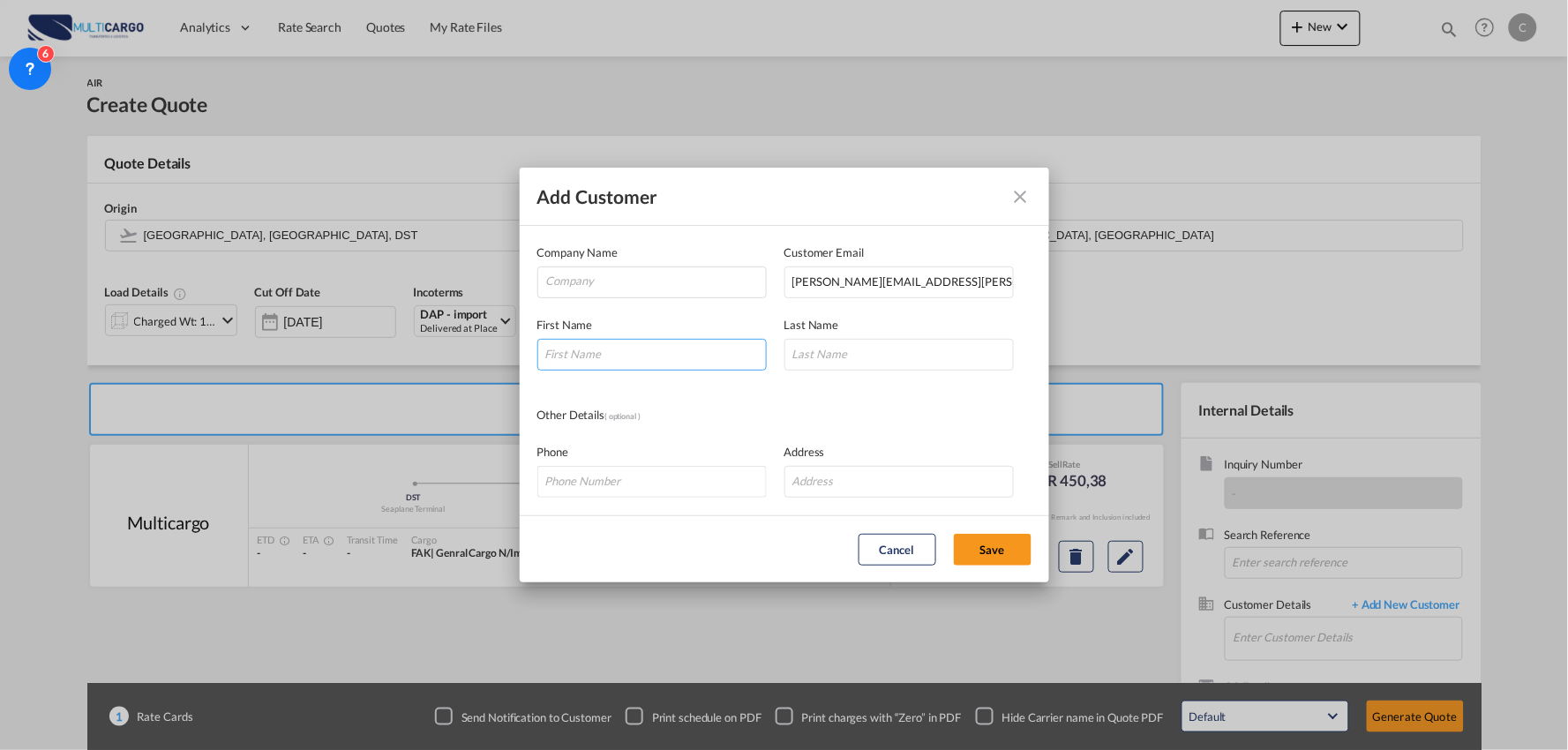
click at [583, 358] on input "Add Customer Company ..." at bounding box center [652, 355] width 229 height 32
type input "sHWETHA"
drag, startPoint x: 854, startPoint y: 359, endPoint x: 780, endPoint y: 359, distance: 74.0
click at [780, 359] on div "First Name sHWETHA Last Name vIVEK" at bounding box center [784, 334] width 495 height 72
type input "vIVEK"
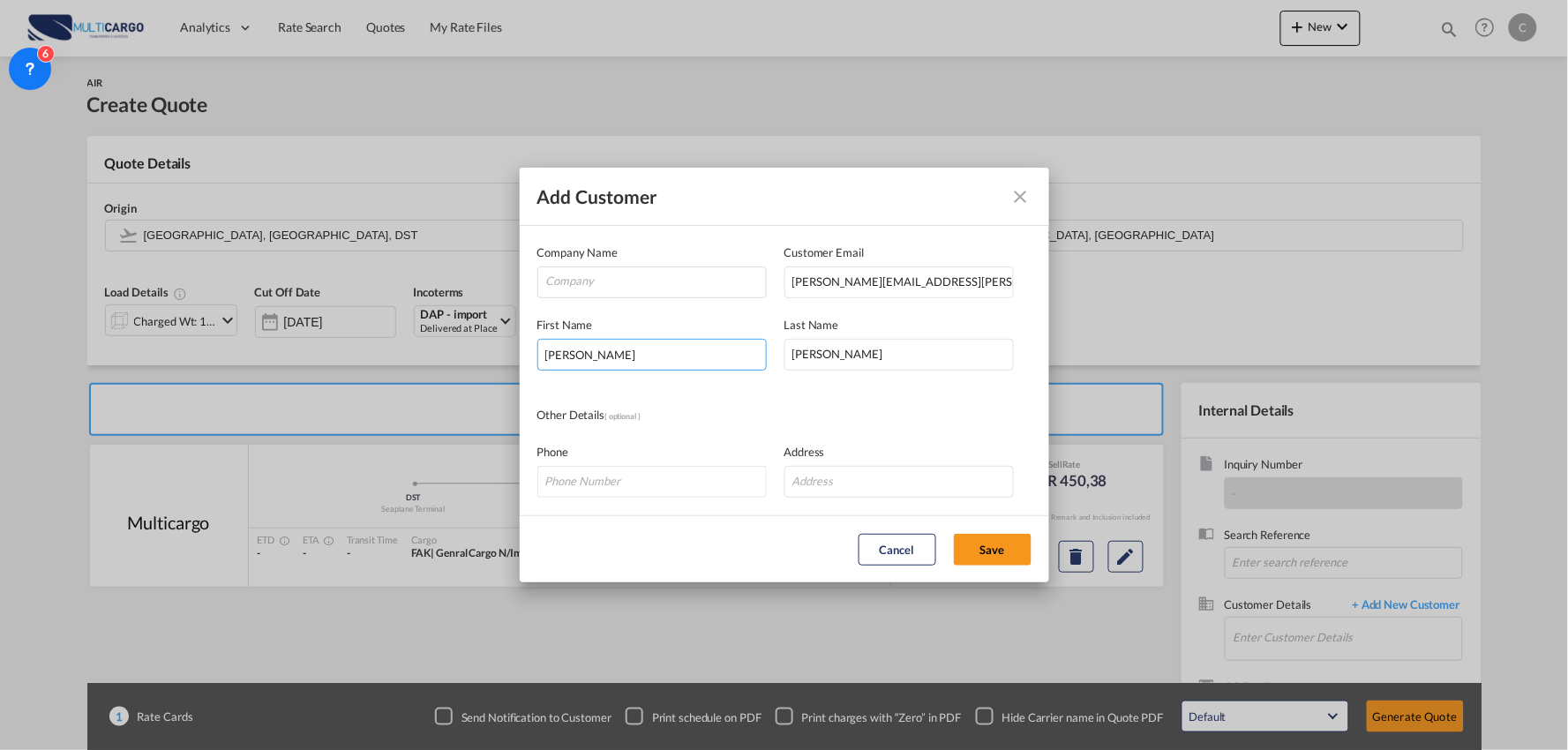
drag, startPoint x: 672, startPoint y: 362, endPoint x: 512, endPoint y: 370, distance: 160.2
click at [512, 370] on div "Add Customer Company Name Customer Email shwetha.vivek@kuriervogel.com First Na…" at bounding box center [784, 375] width 1568 height 750
type input "Shwetha"
type input "Vivek"
click at [849, 411] on div "Other Details ( optional )" at bounding box center [784, 415] width 495 height 20
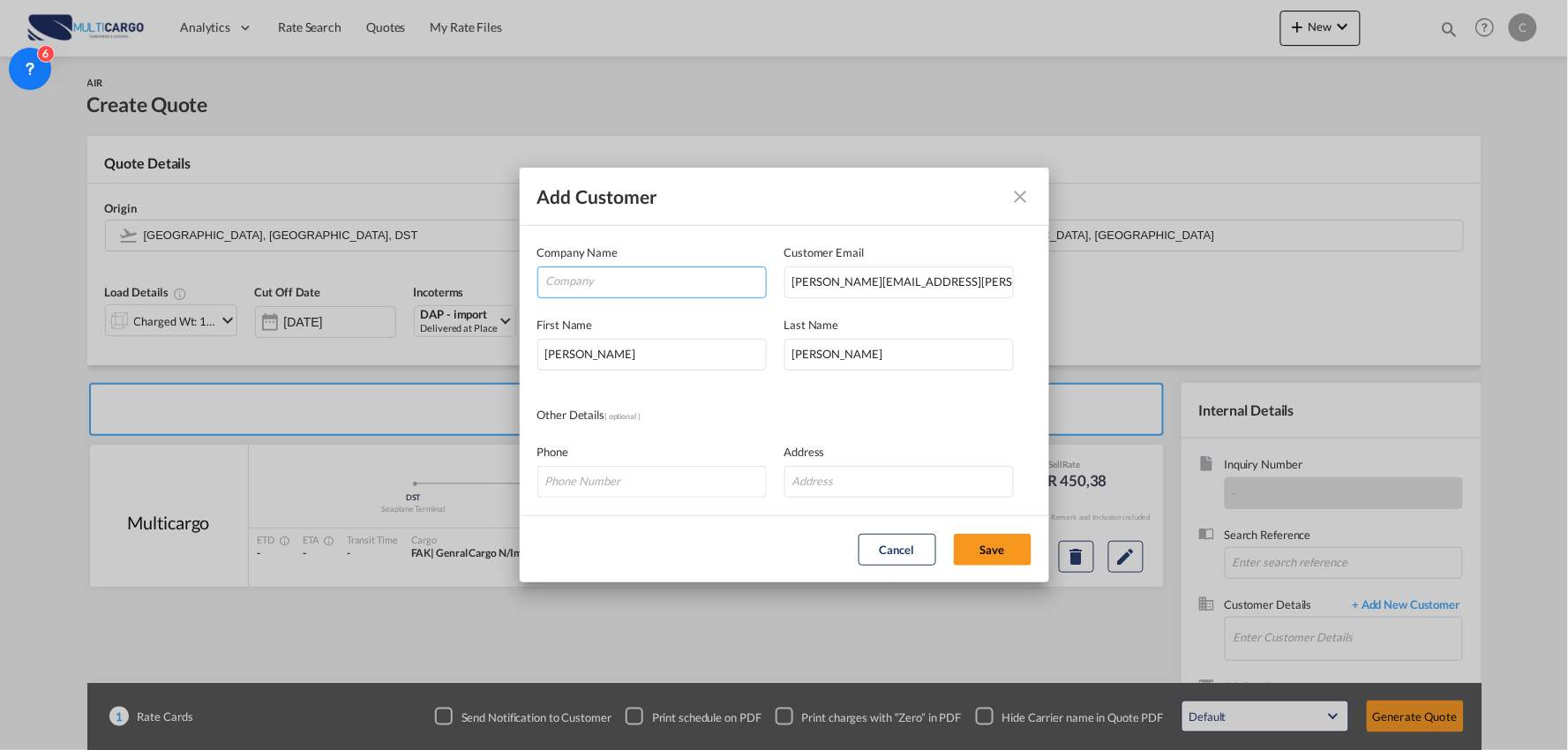
click at [673, 285] on input "Company" at bounding box center [655, 280] width 219 height 27
type input "Kurier Vogel LLC"
click at [979, 549] on button "Save" at bounding box center [992, 549] width 77 height 32
type input "Kurier Vogel LLC, Shwetha Vivek, shwetha.vivek@kuriervogel.com"
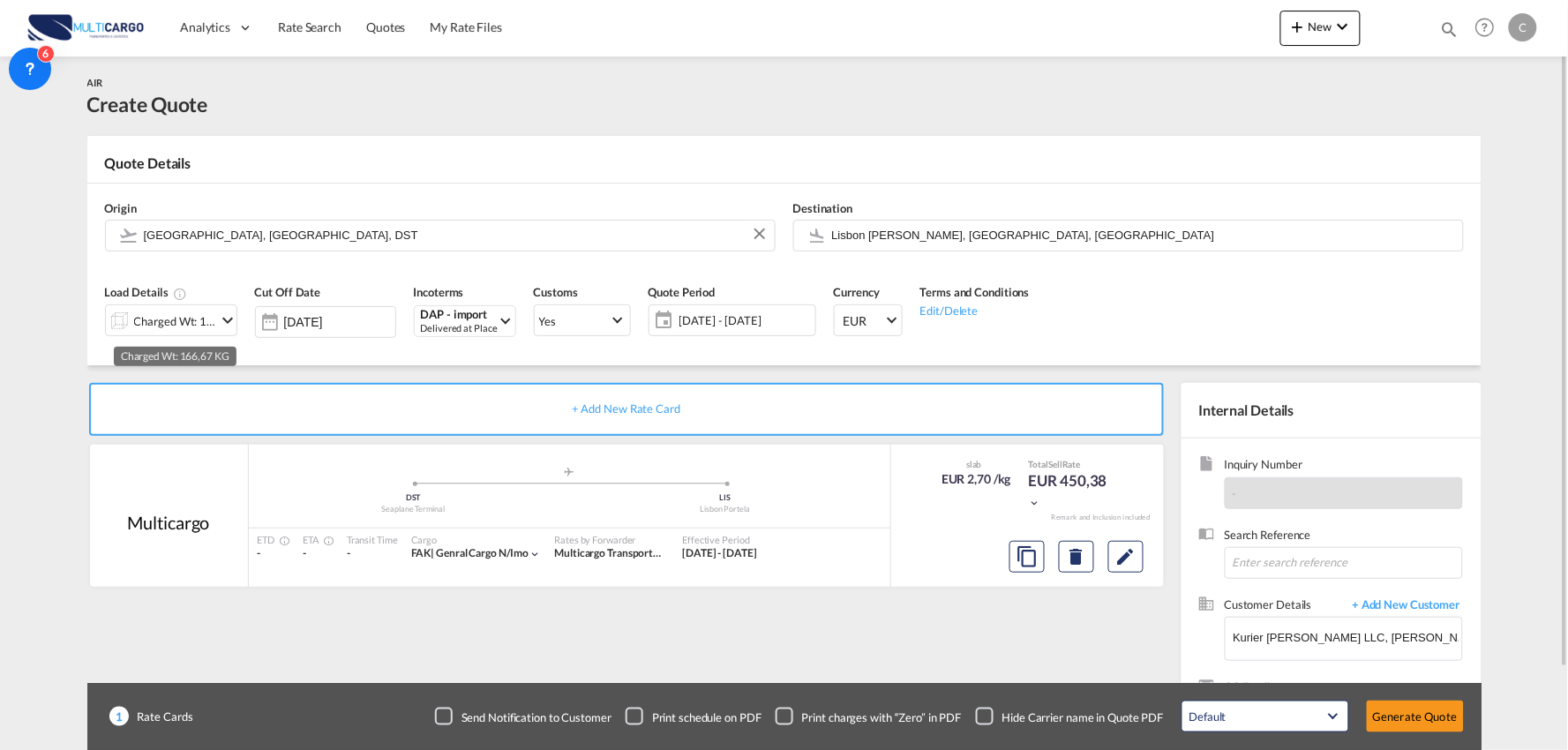
click at [191, 320] on div "Charged Wt: 166,67 KG" at bounding box center [175, 321] width 83 height 25
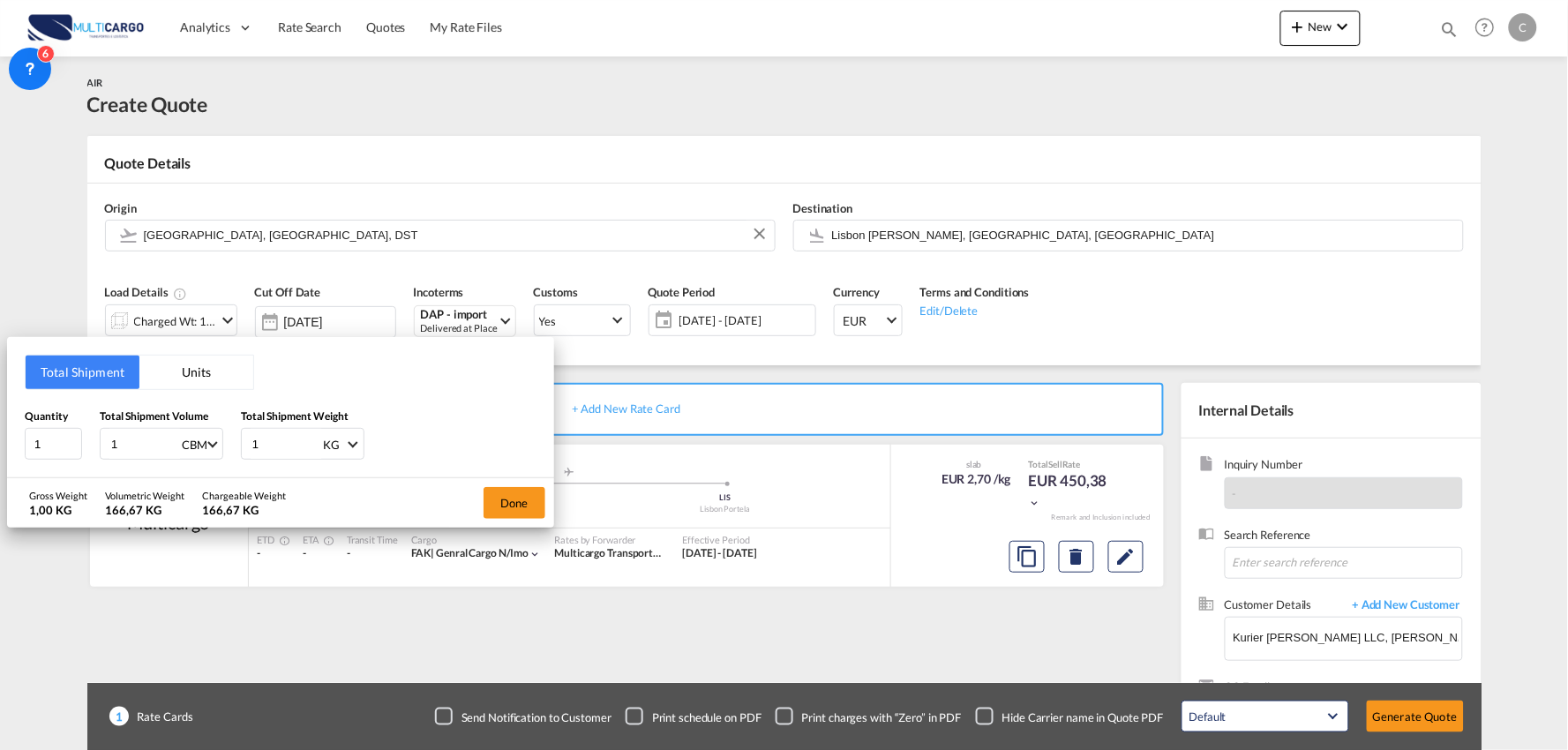
drag, startPoint x: 225, startPoint y: 443, endPoint x: 193, endPoint y: 428, distance: 35.3
click at [215, 441] on div "Quantity 1 Total Shipment Volume 1 CBM CBM CFT KG LB Total Shipment Weight 1 KG…" at bounding box center [281, 434] width 511 height 53
type input "350"
drag, startPoint x: 56, startPoint y: 447, endPoint x: 44, endPoint y: 447, distance: 12.0
click at [46, 447] on div "Quantity 1 Total Shipment Volume 1 CBM CBM CFT KG LB Total Shipment Weight 350 …" at bounding box center [281, 434] width 511 height 53
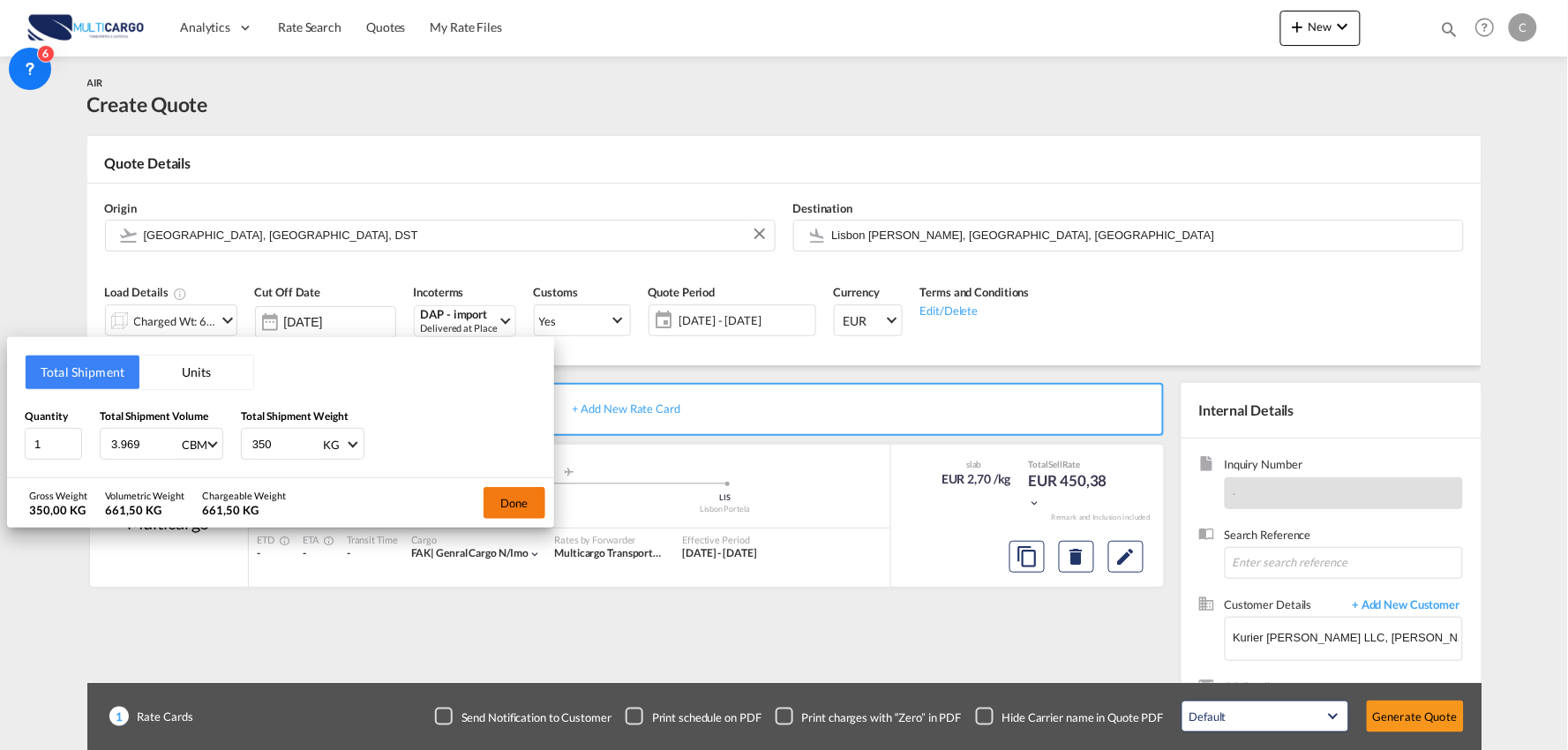
type input "3.969"
click at [501, 493] on button "Done" at bounding box center [515, 503] width 62 height 32
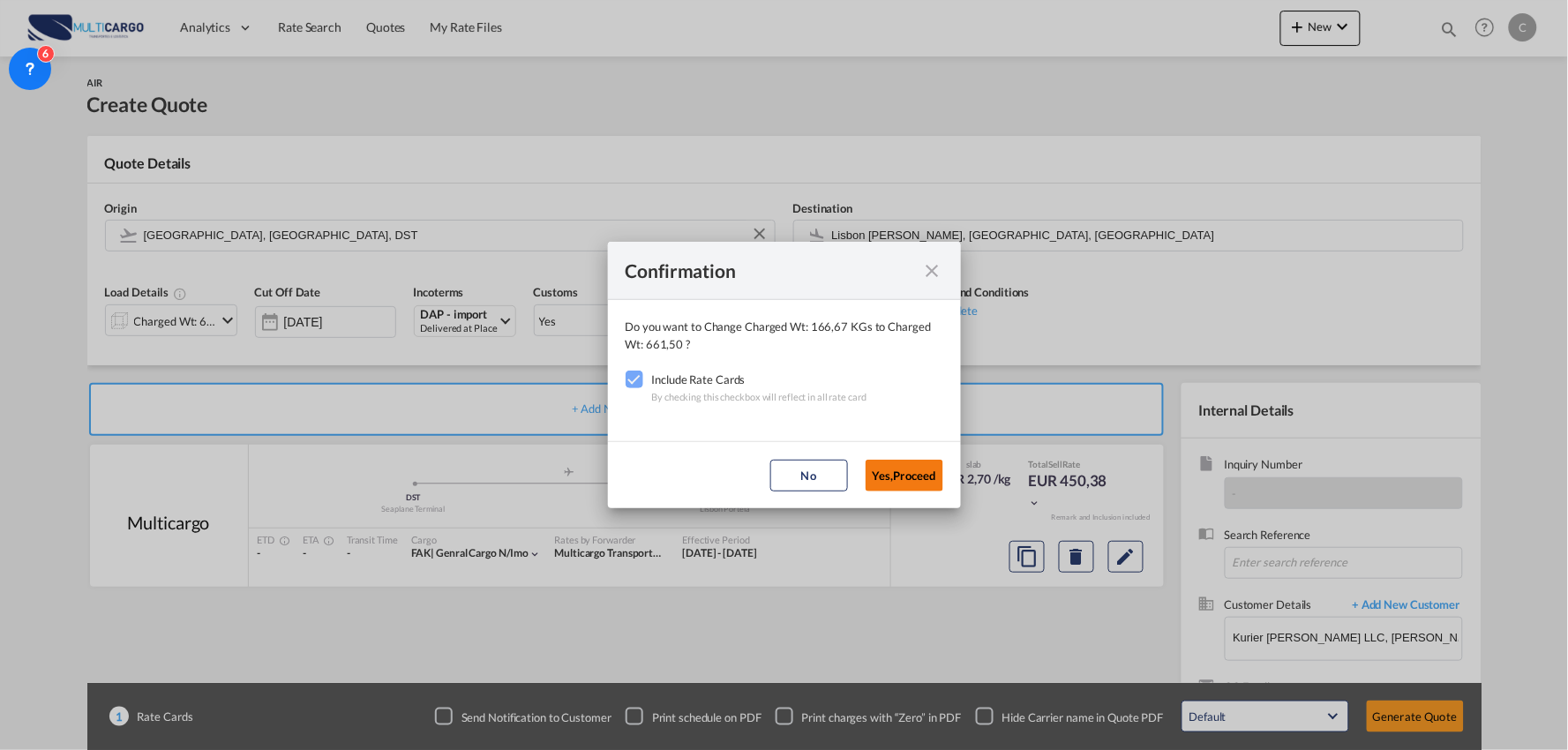
click at [907, 477] on button "Yes,Proceed" at bounding box center [904, 476] width 77 height 32
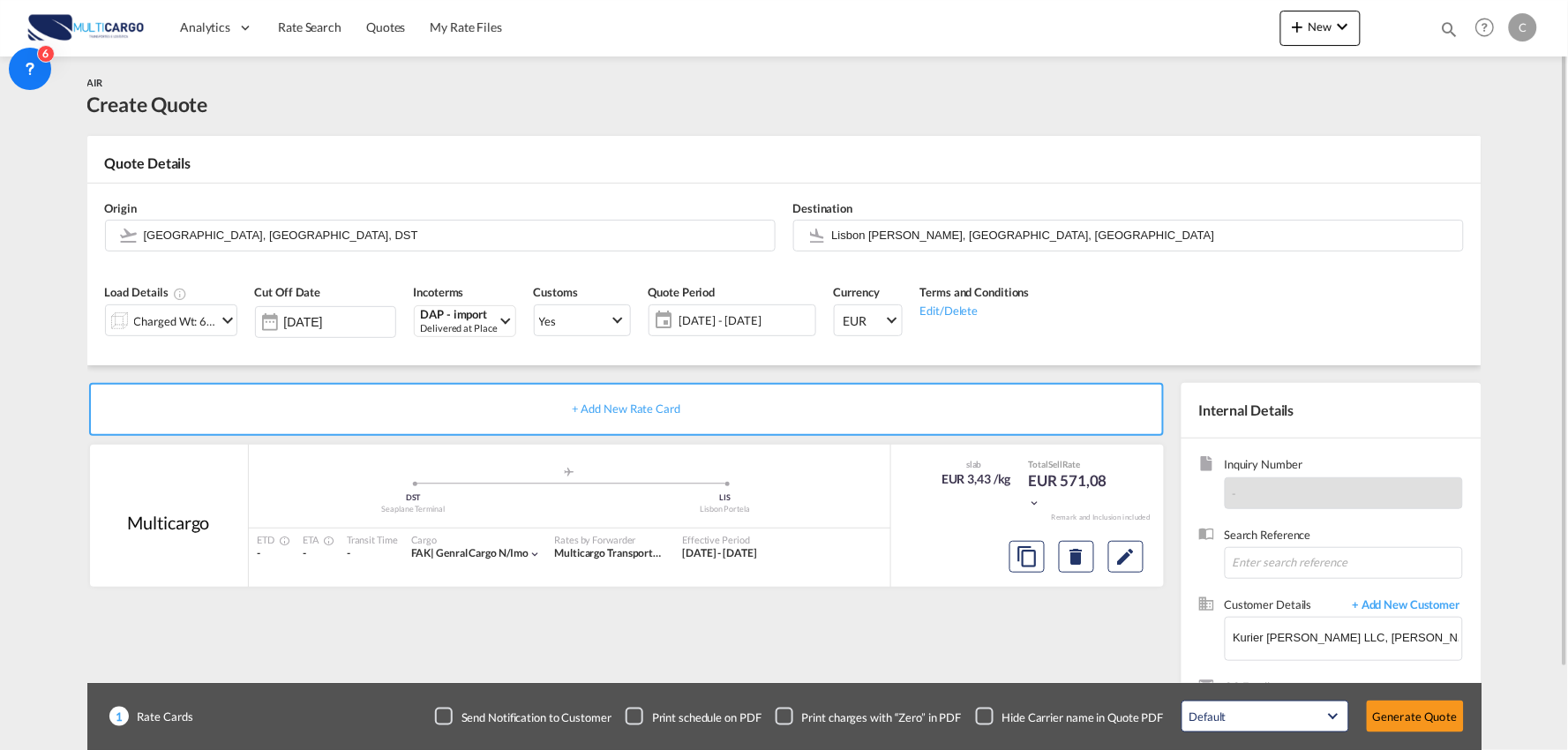
drag, startPoint x: 994, startPoint y: 717, endPoint x: 936, endPoint y: 662, distance: 79.9
click at [994, 717] on div "Checkbox No Ink" at bounding box center [985, 716] width 18 height 18
click at [903, 639] on div "+ Add New Rate Card Multicargo added by you .a{fill:#aaa8ad;} .a{fill:#aaa8ad;}…" at bounding box center [630, 566] width 1085 height 368
click at [183, 323] on div "Charged Wt: 661,50 KG" at bounding box center [175, 321] width 83 height 25
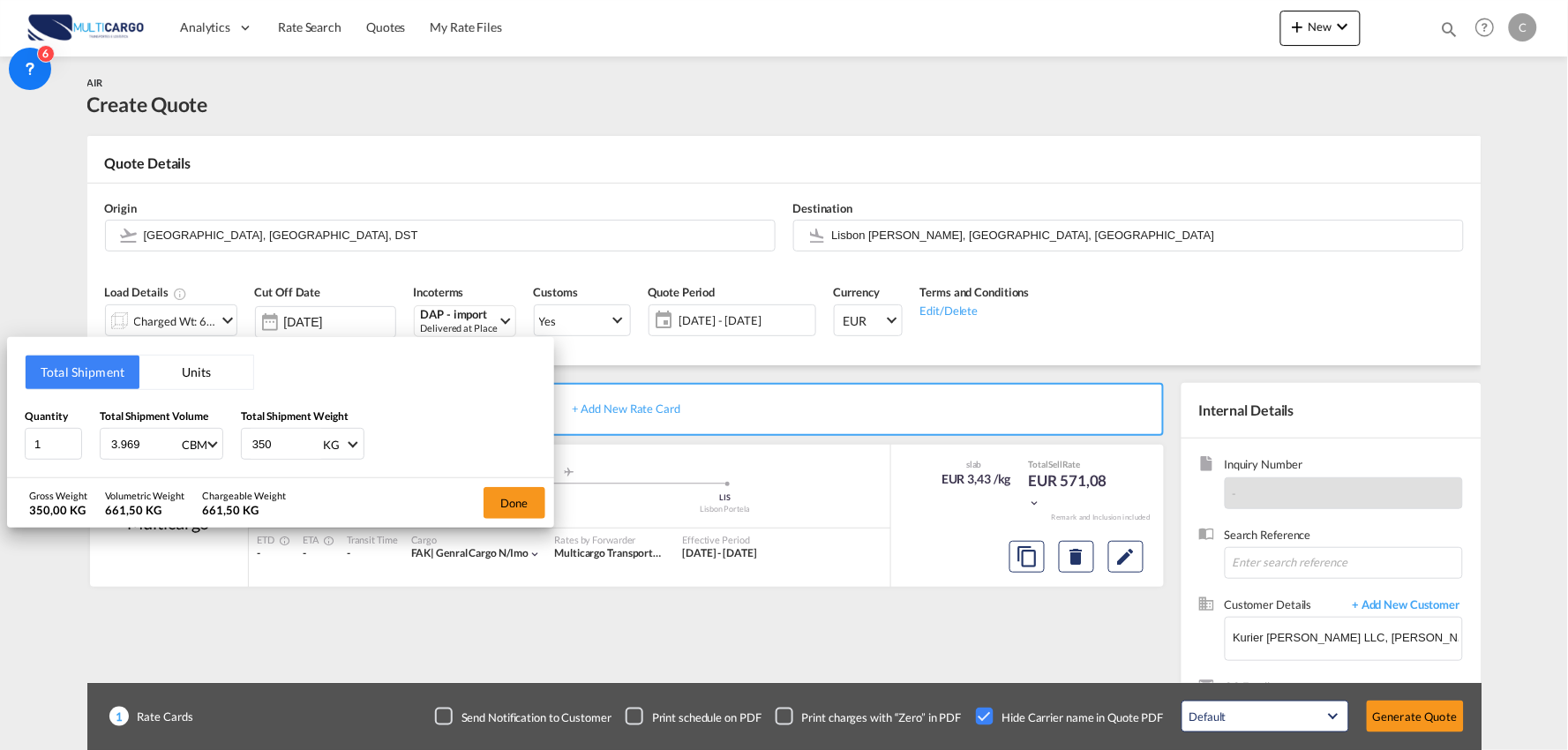
click at [907, 614] on div "Total Shipment Units Quantity 1 Total Shipment Volume 3.969 CBM CBM CFT KG LB T…" at bounding box center [784, 375] width 1568 height 750
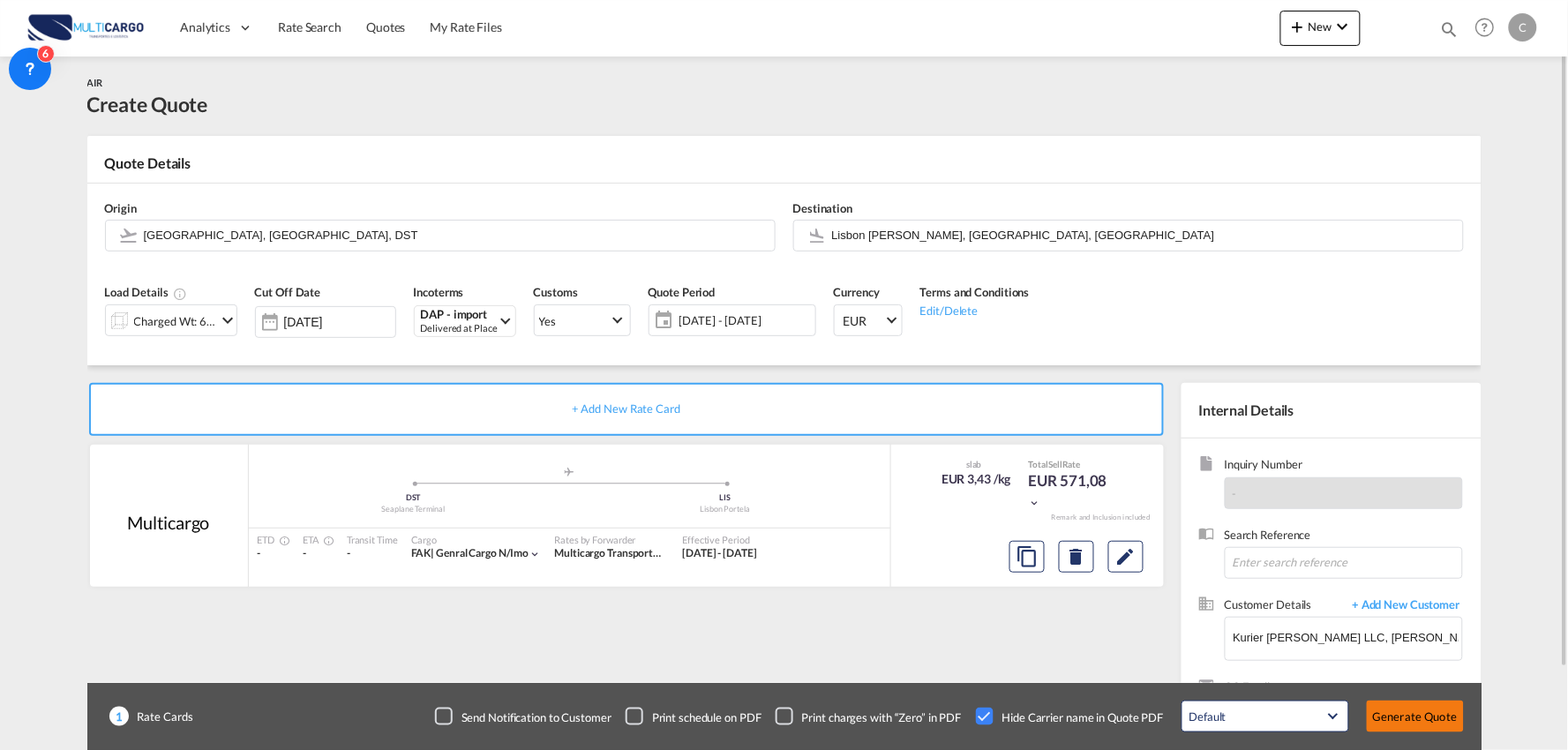
click at [1453, 708] on button "Generate Quote" at bounding box center [1414, 716] width 97 height 32
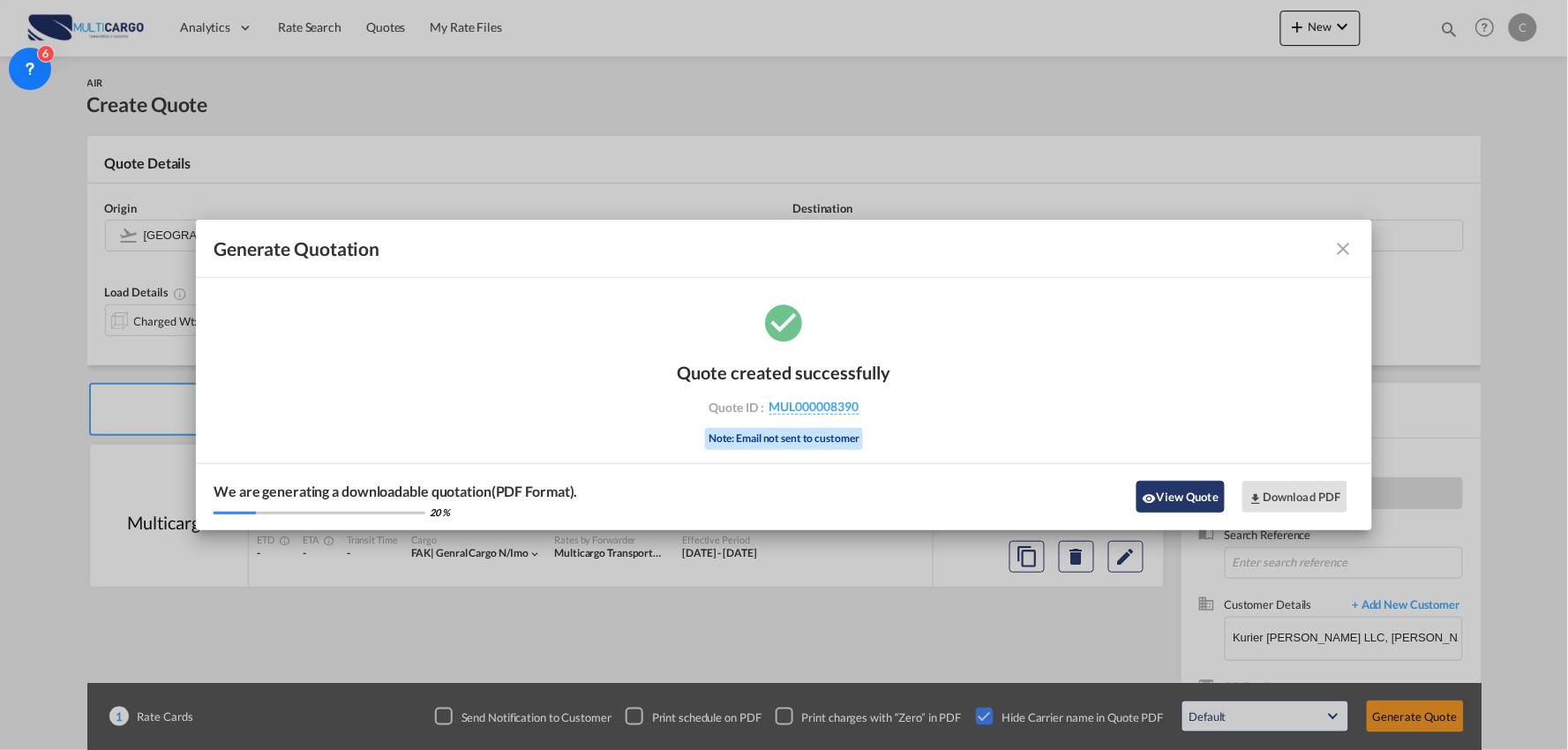
click at [1176, 500] on button "View Quote" at bounding box center [1180, 497] width 88 height 32
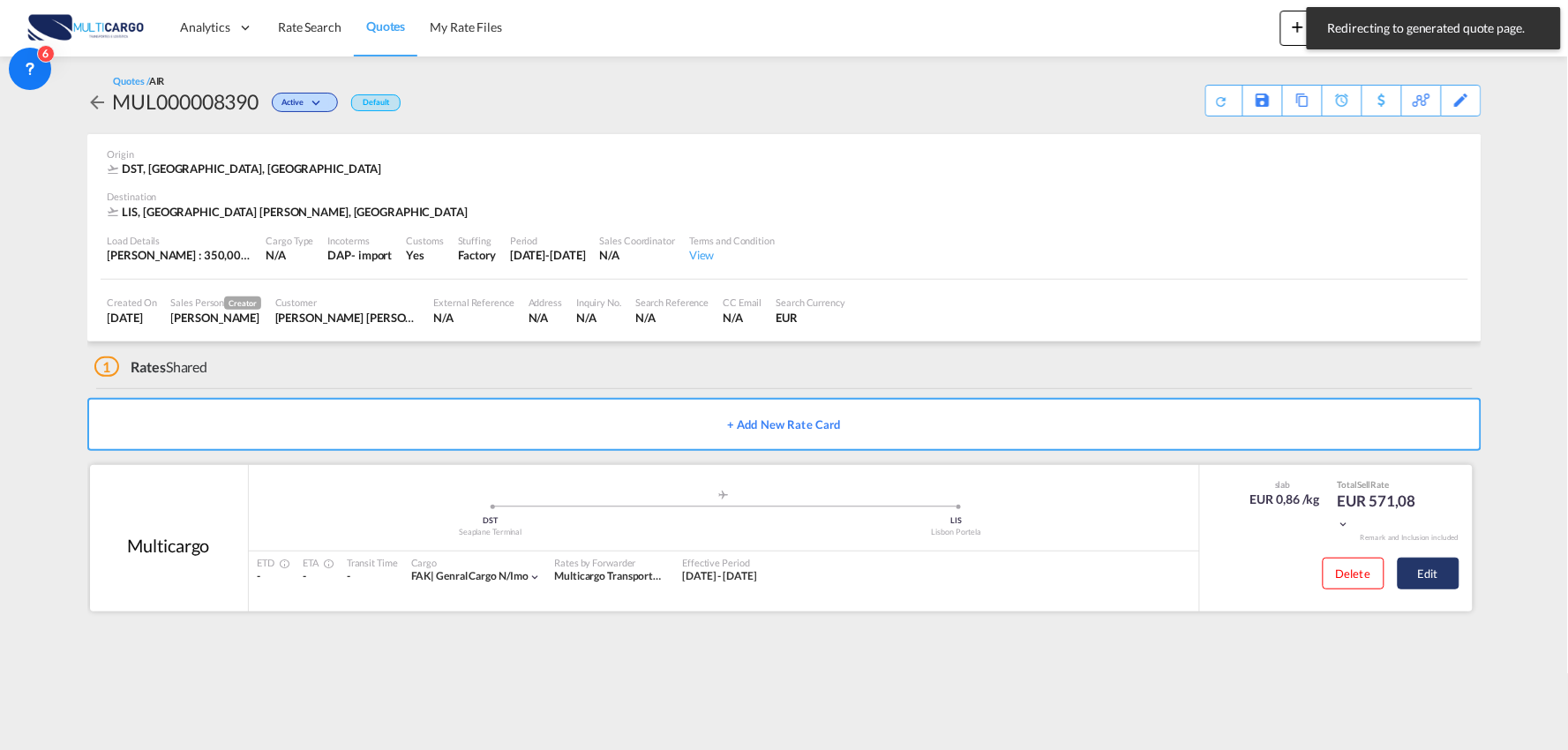
click at [1422, 575] on button "Edit" at bounding box center [1429, 573] width 62 height 32
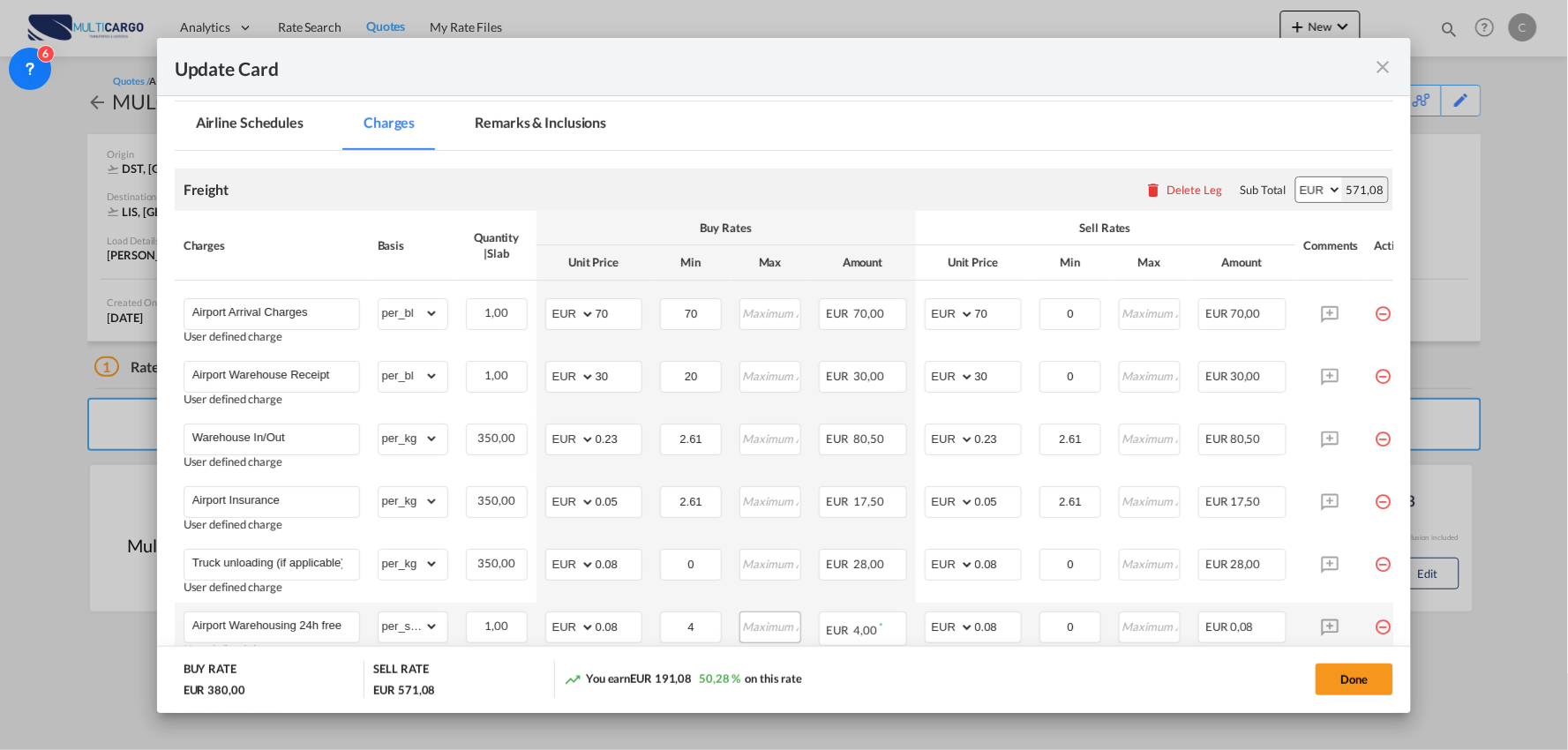
scroll to position [391, 0]
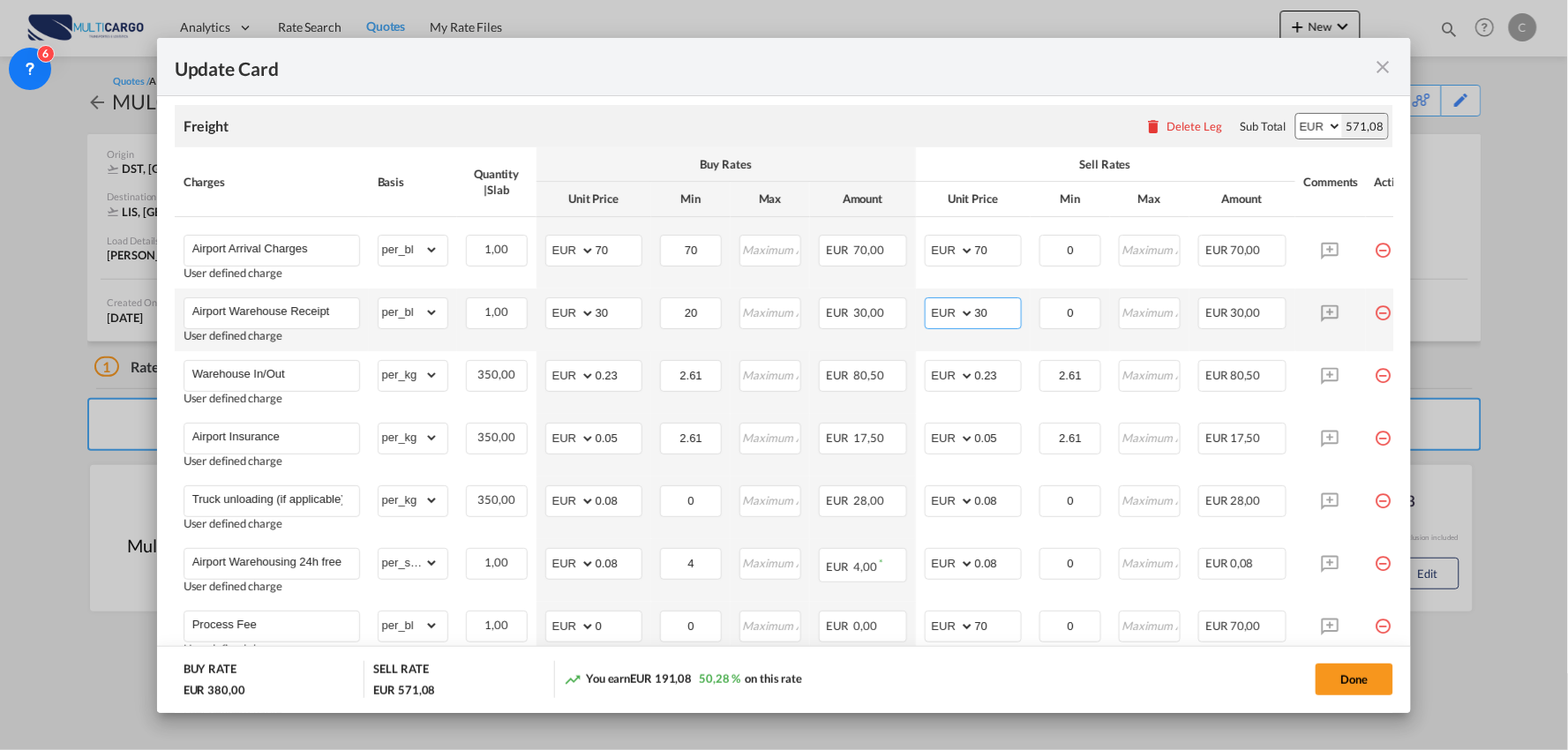
drag, startPoint x: 944, startPoint y: 315, endPoint x: 909, endPoint y: 313, distance: 35.1
click at [918, 315] on td "AED AFN ALL AMD ANG AOA ARS AUD AWG AZN BAM BBD BDT BGN BHD BIF BMD BND BOB BRL…" at bounding box center [973, 320] width 115 height 63
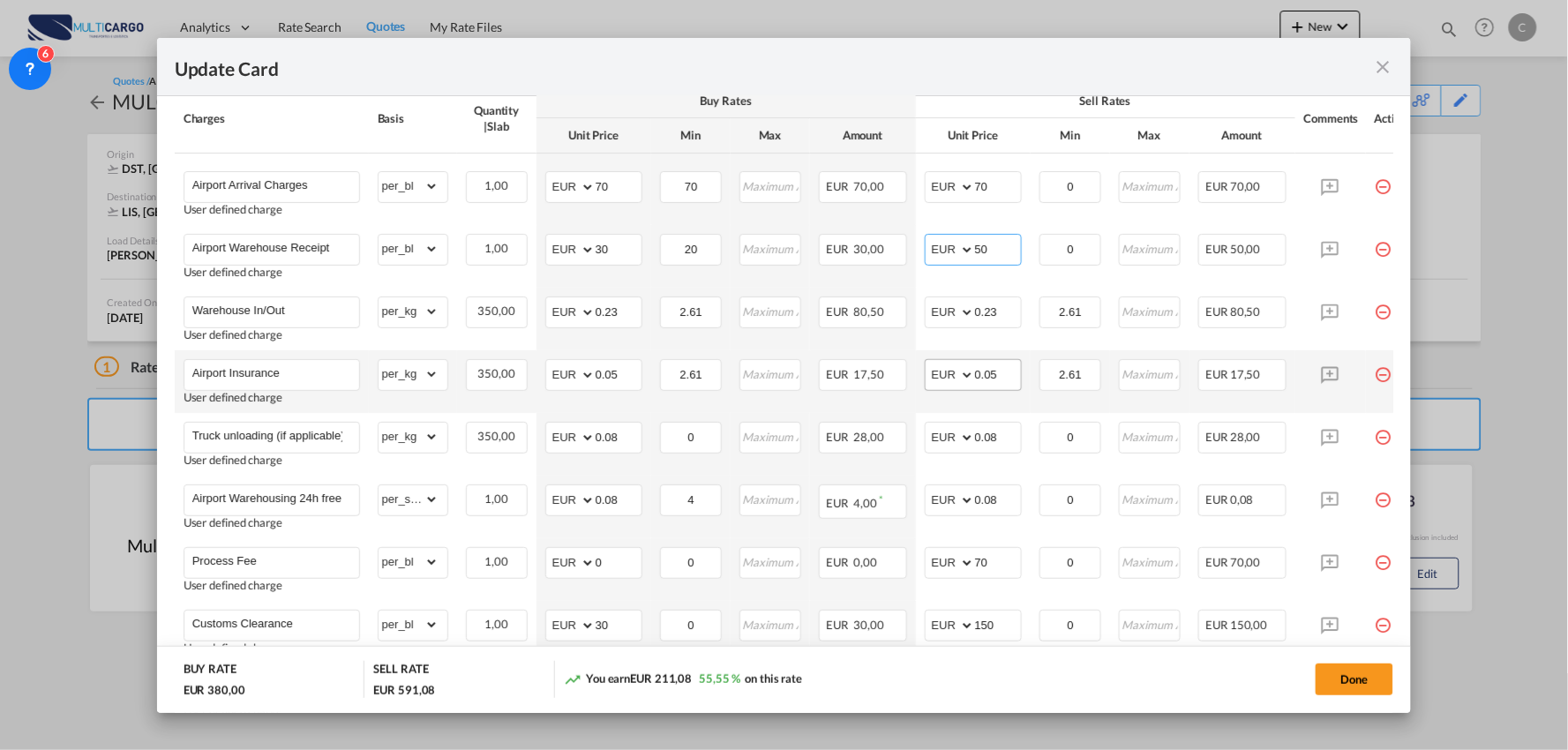
scroll to position [490, 0]
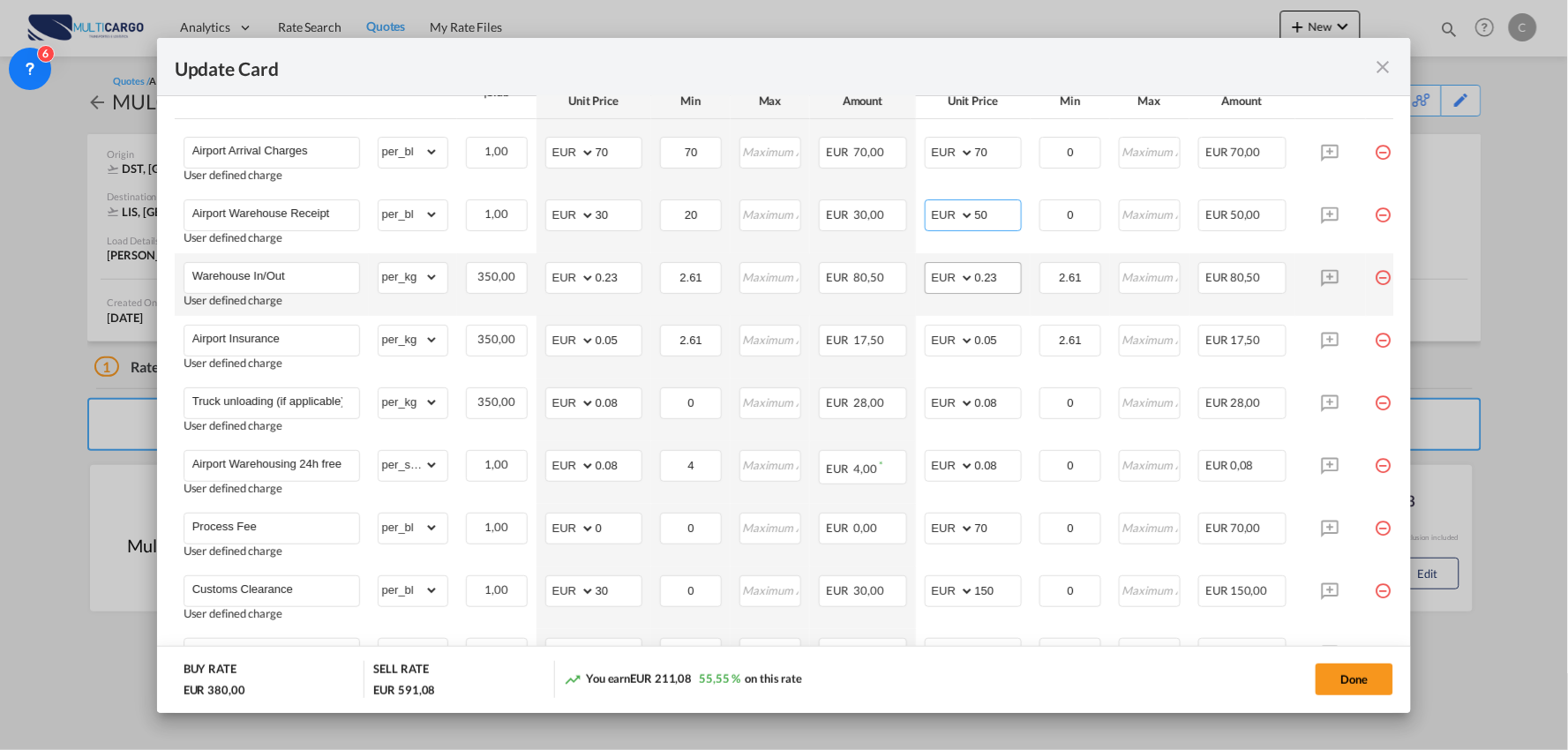
type input "50"
click at [1008, 276] on input "0.23" at bounding box center [998, 276] width 46 height 27
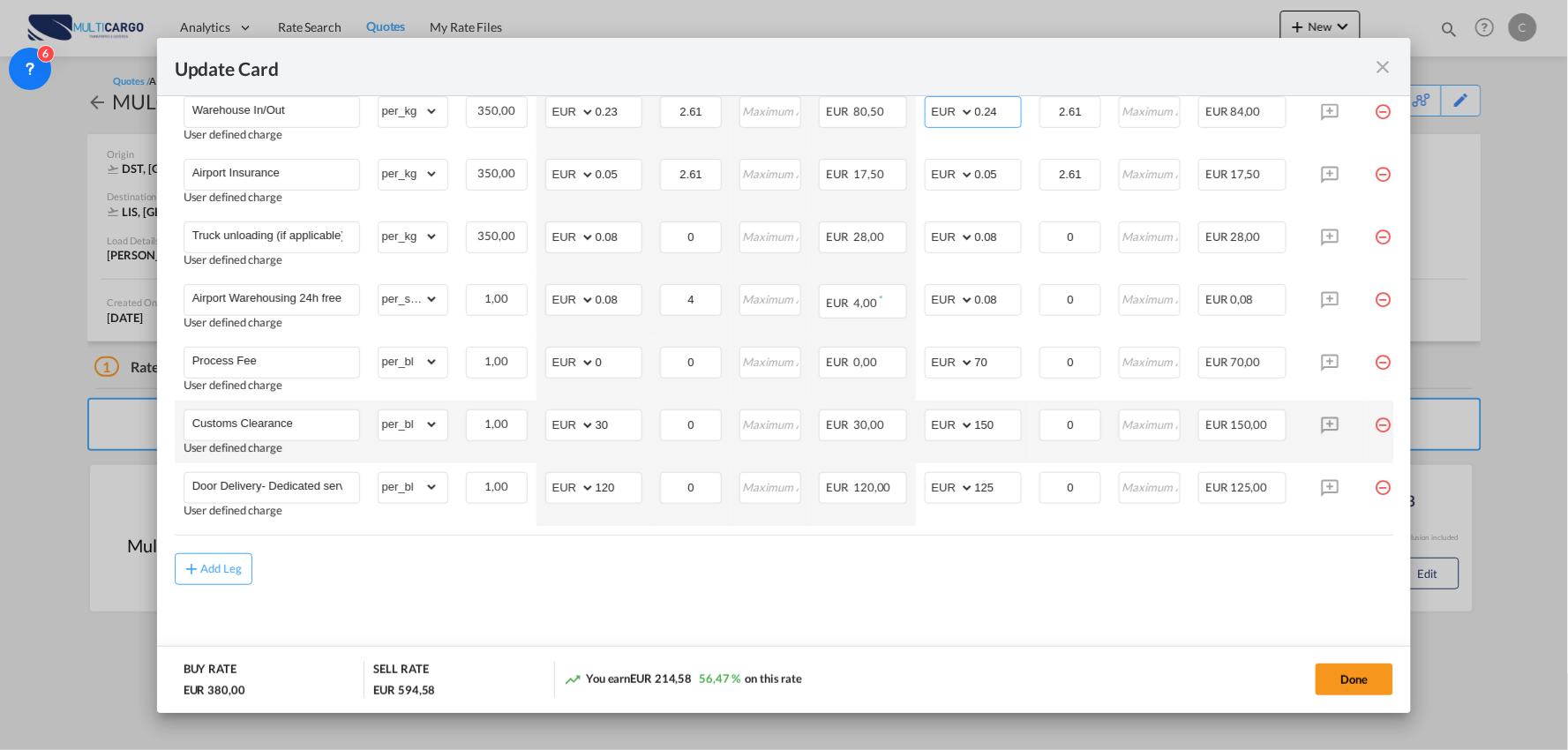
scroll to position [661, 0]
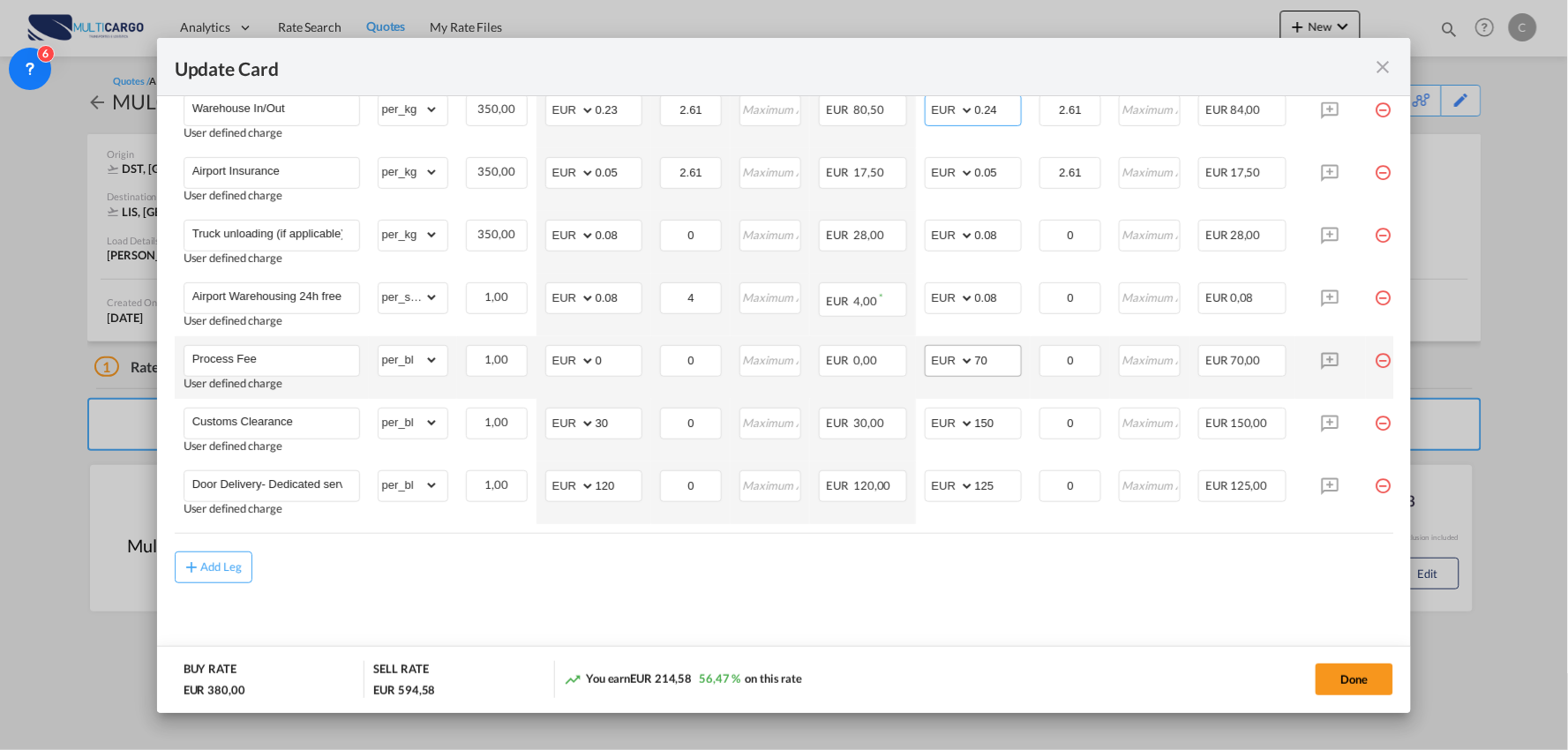
type input "0.24"
drag, startPoint x: 963, startPoint y: 355, endPoint x: 900, endPoint y: 354, distance: 63.0
click at [901, 355] on tr "Process Fee User defined charge Please Enter Already Exists gross_weight volume…" at bounding box center [800, 367] width 1250 height 63
type input "90"
click at [1029, 563] on div "Add Leg" at bounding box center [784, 567] width 1219 height 32
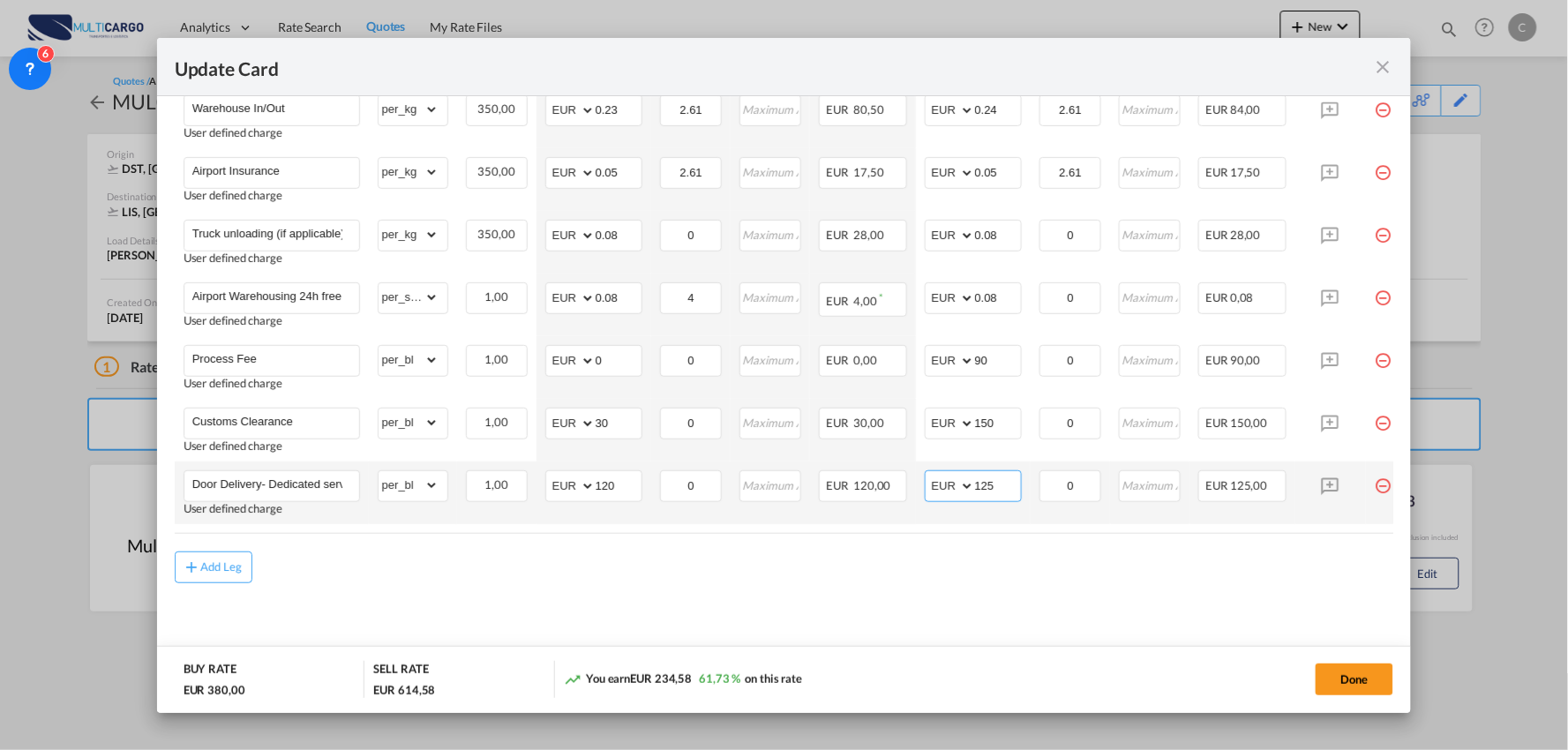
drag, startPoint x: 1010, startPoint y: 480, endPoint x: 962, endPoint y: 475, distance: 48.3
click at [962, 475] on md-input-container "AED AFN ALL AMD ANG AOA ARS AUD AWG AZN BAM BBD BDT BGN BHD BIF BMD BND BOB BRL…" at bounding box center [972, 486] width 97 height 32
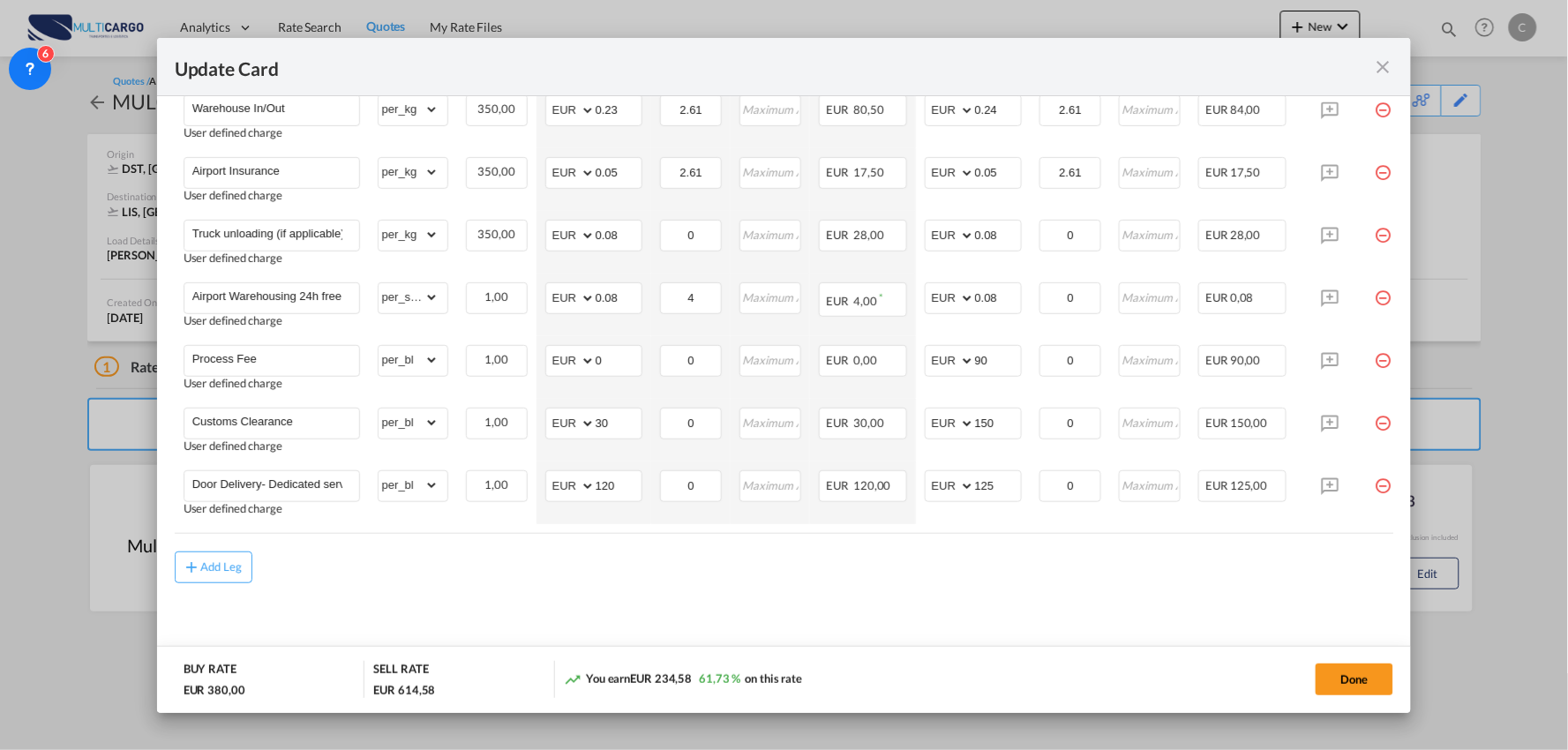
click at [756, 578] on div "Add Leg" at bounding box center [784, 567] width 1219 height 32
drag, startPoint x: 999, startPoint y: 354, endPoint x: 926, endPoint y: 356, distance: 73.0
click at [926, 356] on md-input-container "AED AFN ALL AMD ANG AOA ARS AUD AWG AZN BAM BBD BDT BGN BHD BIF BMD BND BOB BRL…" at bounding box center [972, 361] width 97 height 32
click at [1255, 568] on div "Add Leg" at bounding box center [784, 567] width 1219 height 32
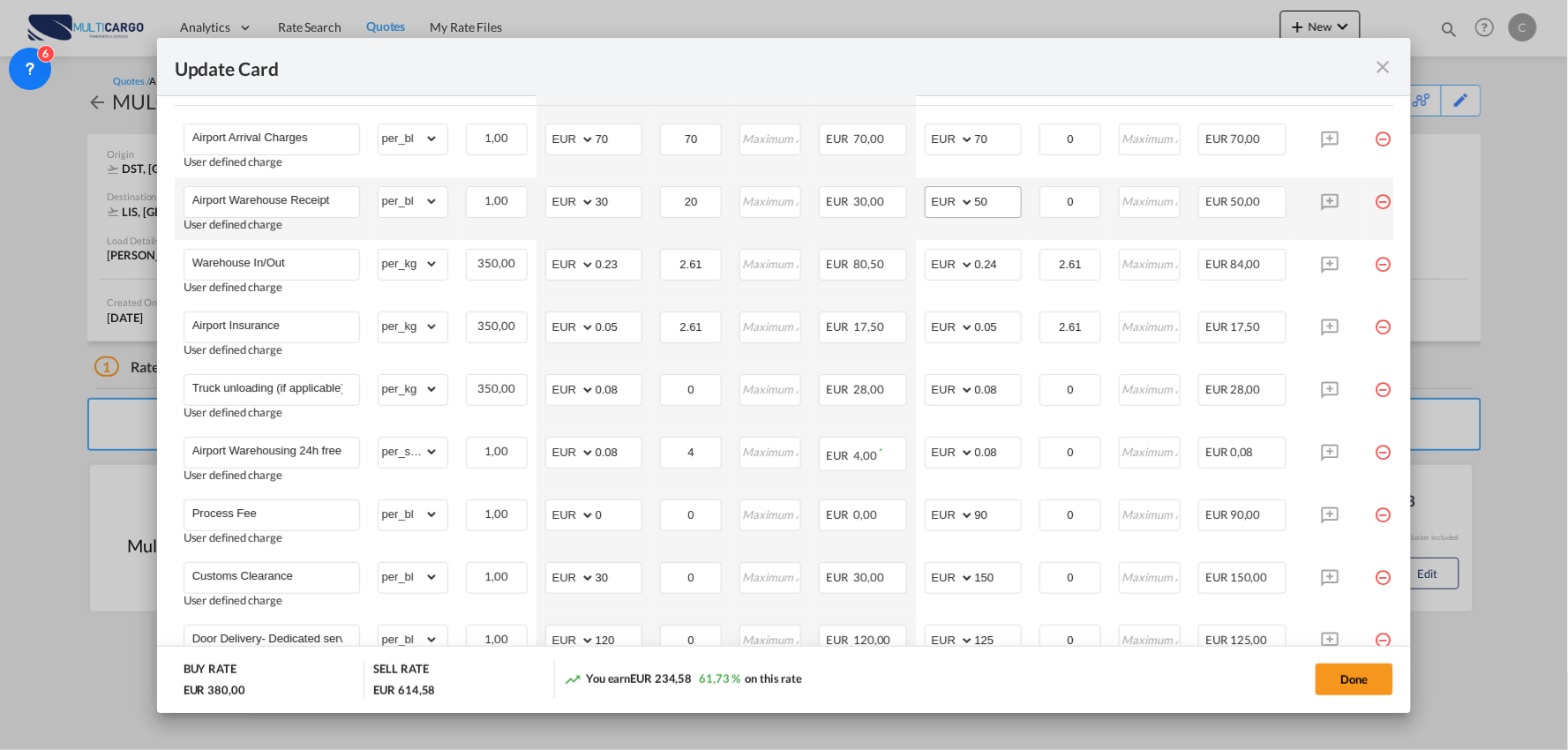
scroll to position [465, 0]
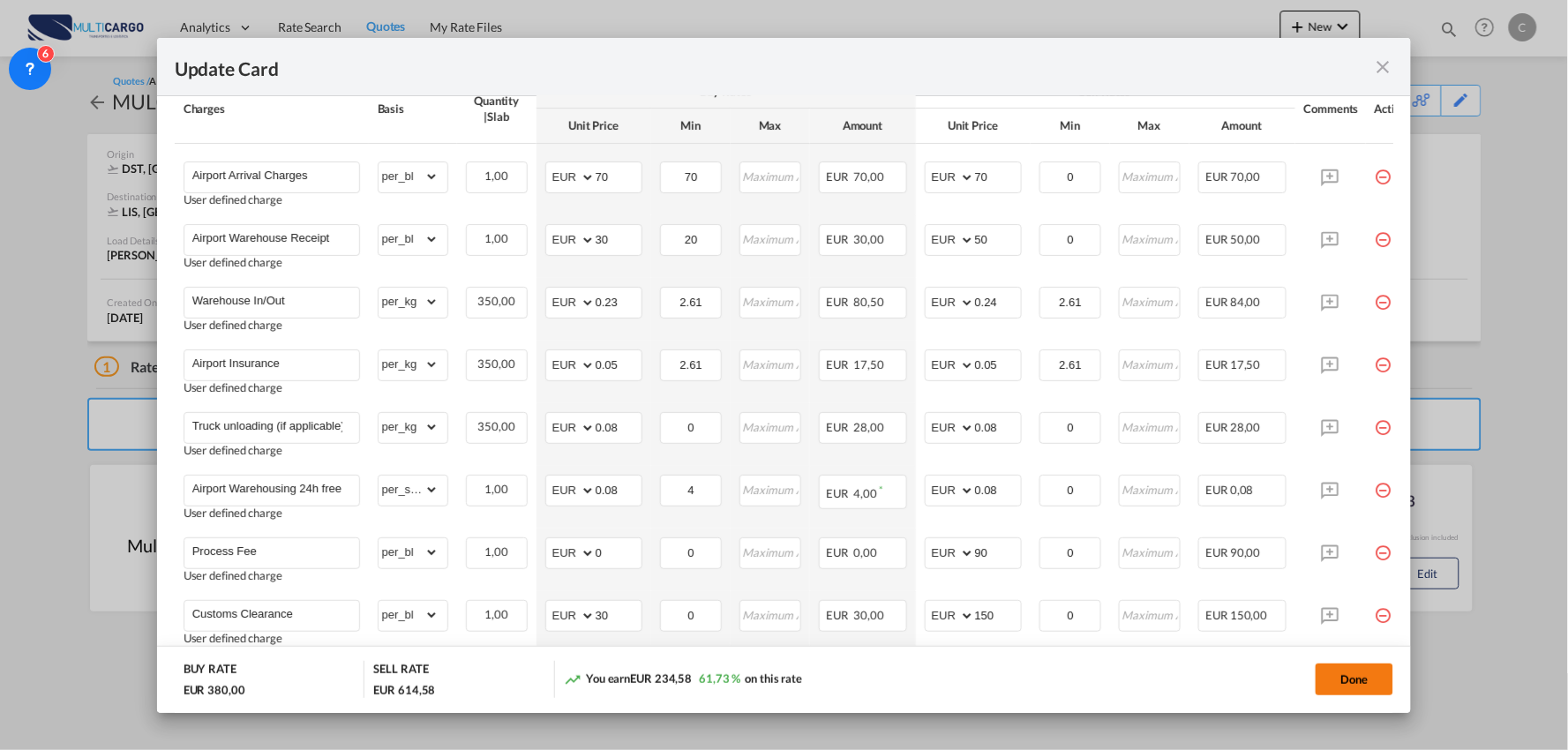
click at [1343, 693] on button "Done" at bounding box center [1354, 679] width 77 height 32
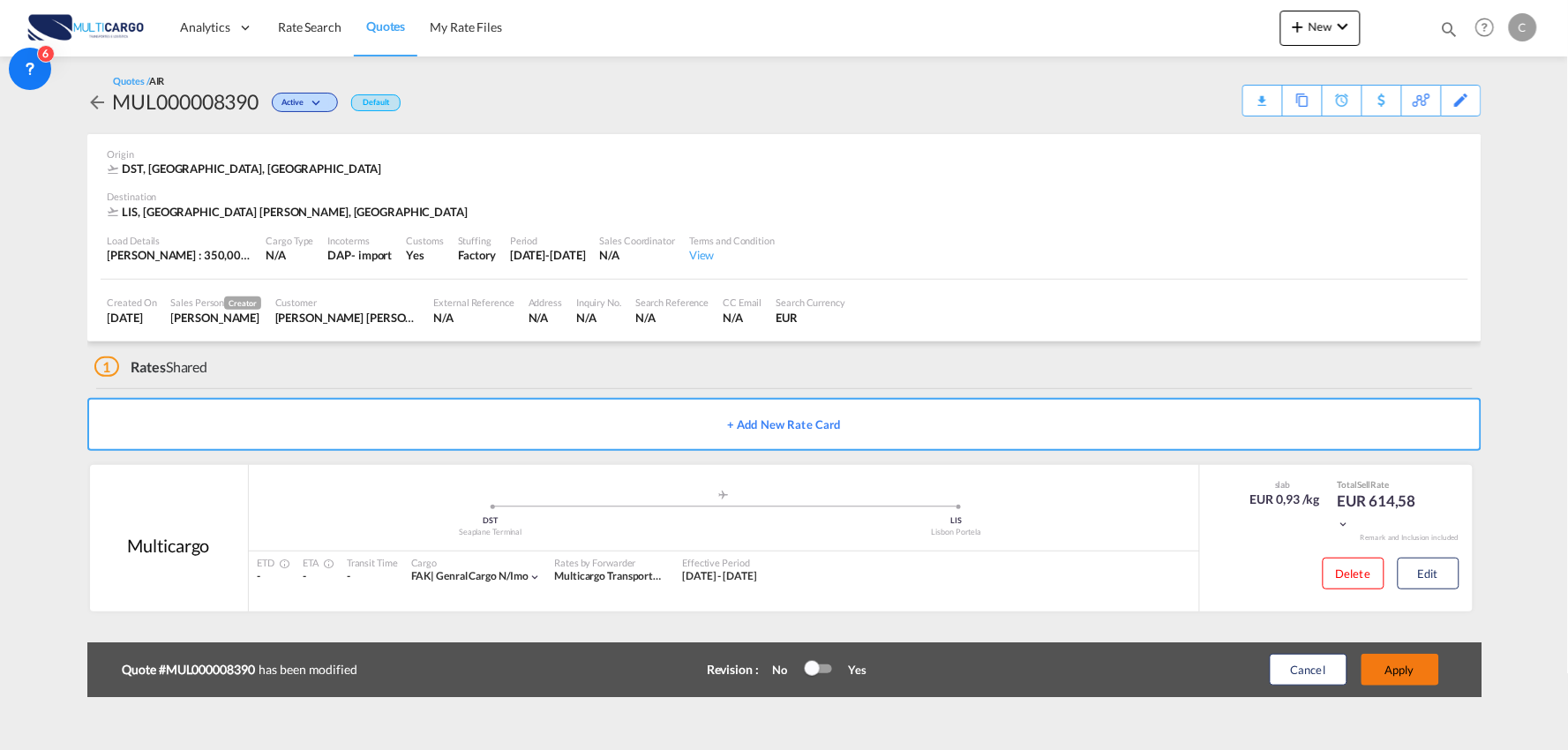
click at [1416, 665] on button "Apply" at bounding box center [1399, 669] width 77 height 32
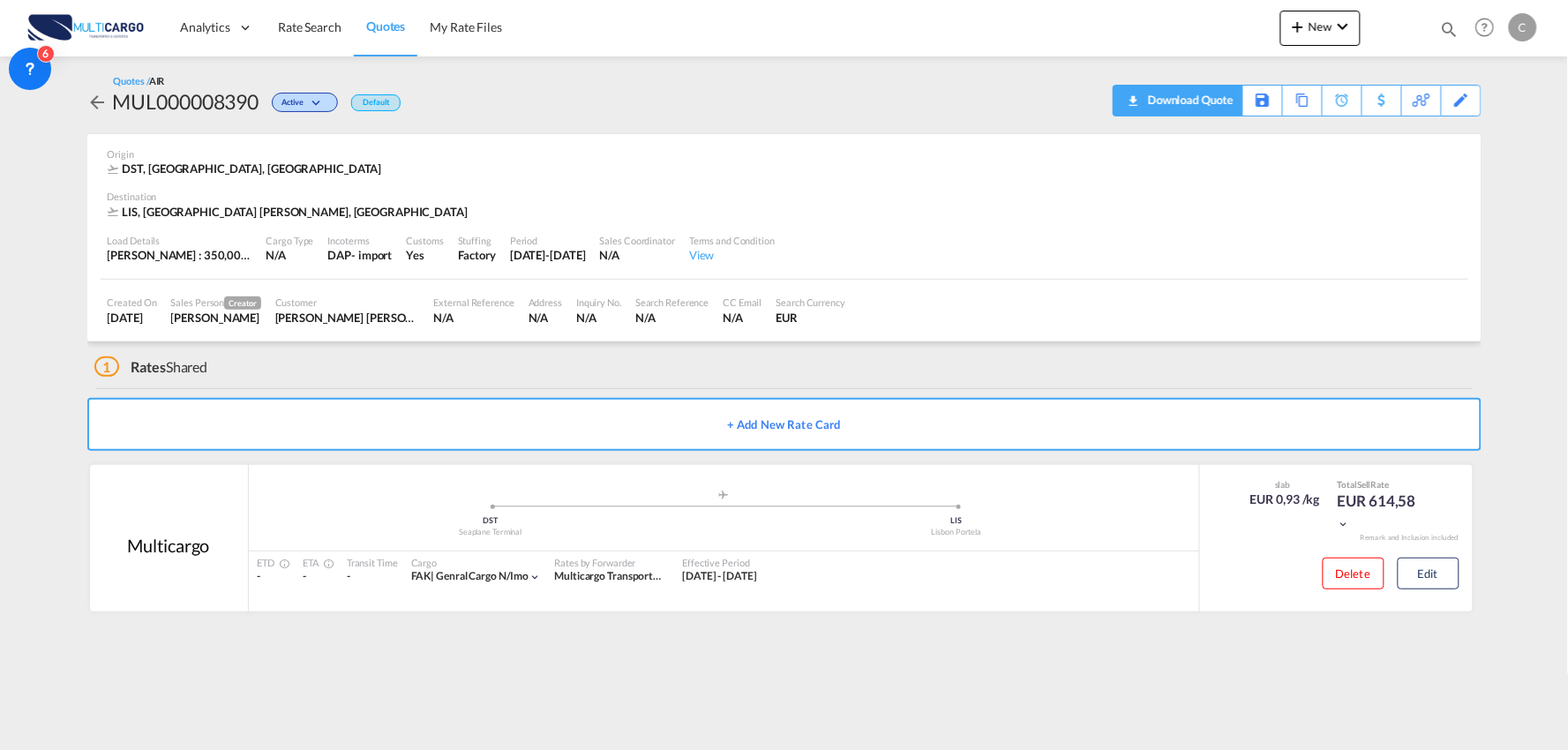
click at [1205, 103] on div "Download Quote" at bounding box center [1188, 99] width 90 height 28
click at [28, 315] on md-content "Analytics Reports Dashboard Rate Search Quotes My Rate Files New Rates Ratecard" at bounding box center [784, 375] width 1568 height 750
click at [576, 385] on div "1 Rates Shared + Add New Rate Card Multicargo added by you .a{fill:#aaa8ad;} .a…" at bounding box center [784, 486] width 1394 height 288
click at [1333, 25] on md-icon "icon-chevron-down" at bounding box center [1343, 27] width 21 height 21
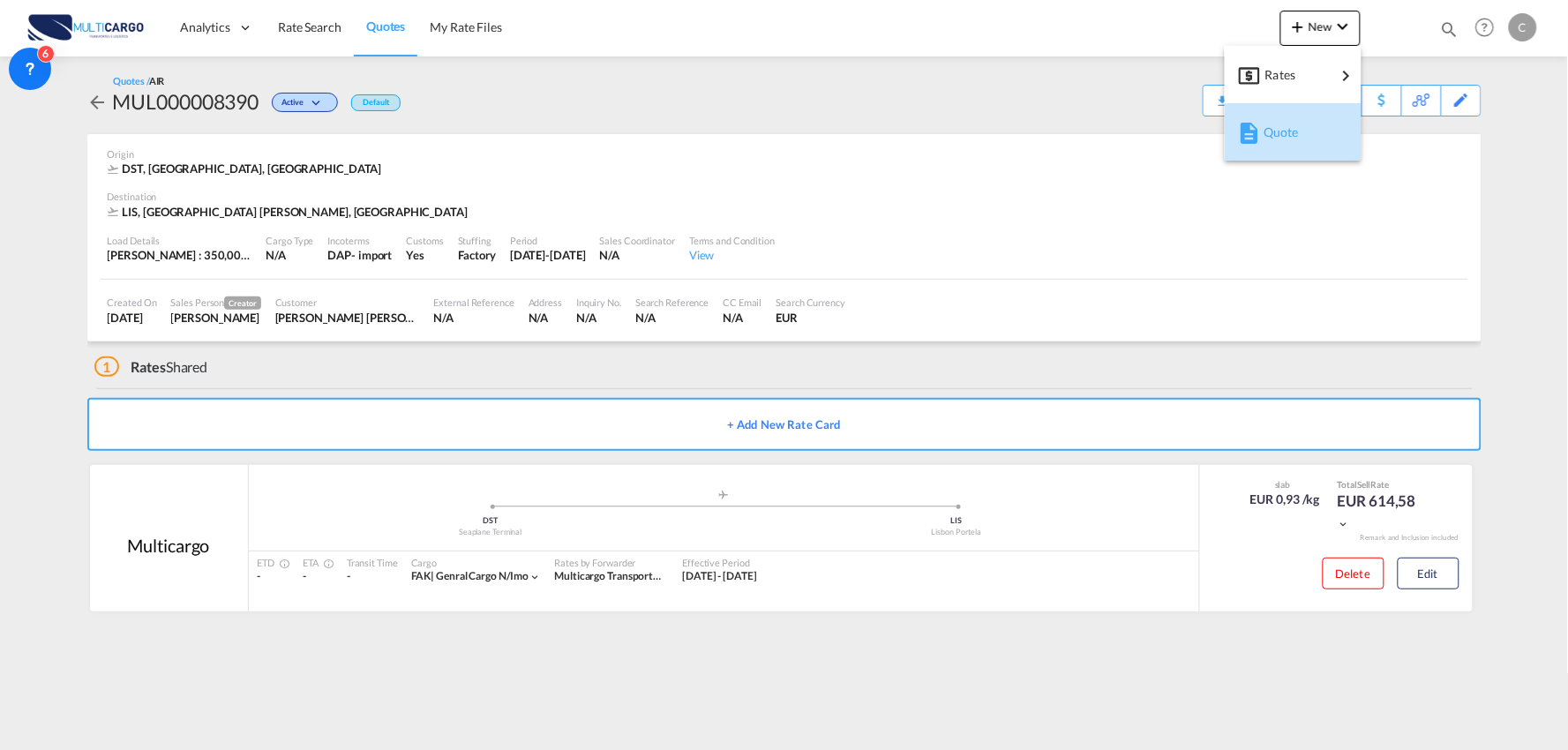
click at [1276, 139] on span "Quote" at bounding box center [1273, 132] width 20 height 36
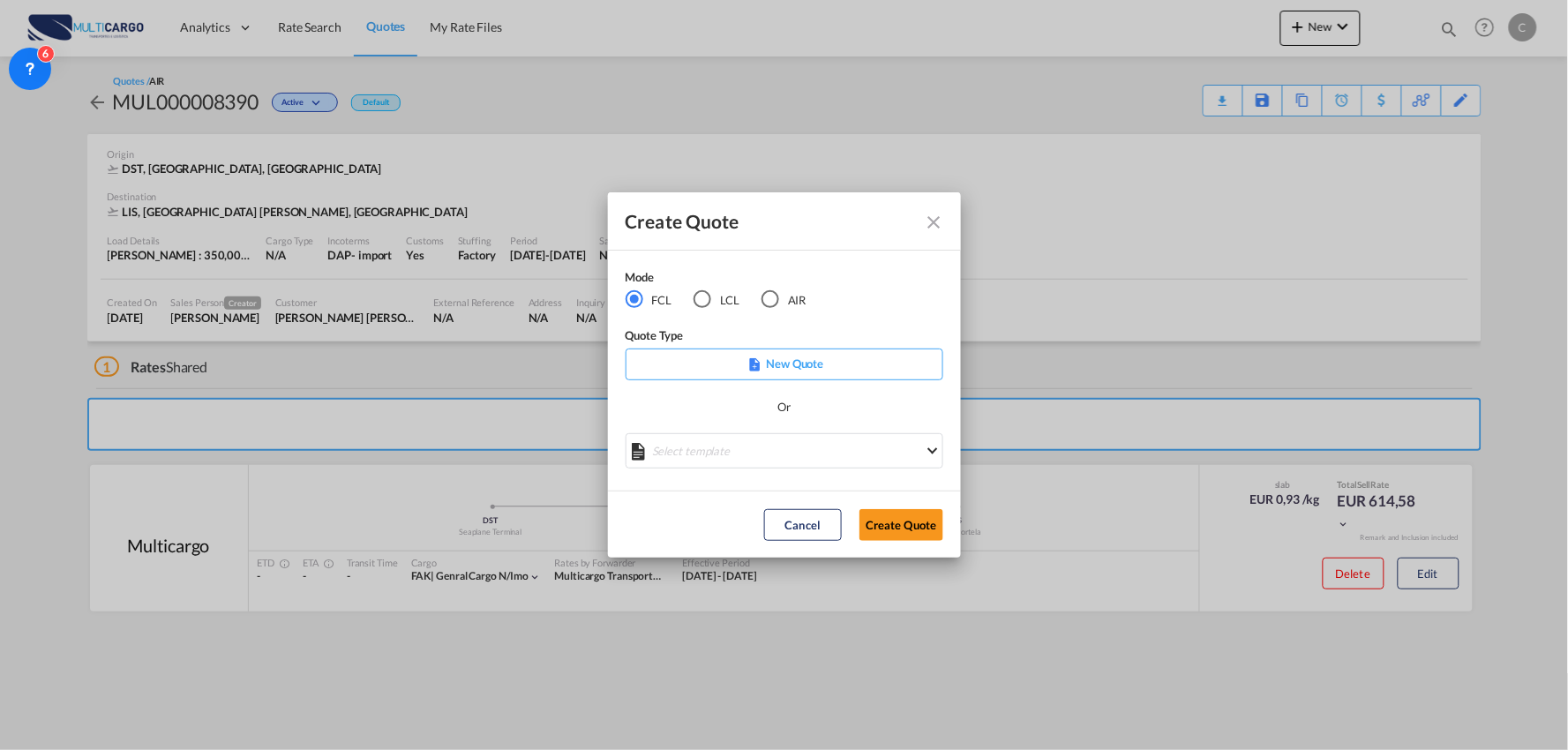
click at [778, 304] on div "AIR" at bounding box center [771, 299] width 18 height 18
click at [821, 447] on md-select "Select template 26/02/25 IMP_DAP_AIR_>500 Patricia Barroso | 26 Feb 2025 26/02/…" at bounding box center [785, 451] width 318 height 36
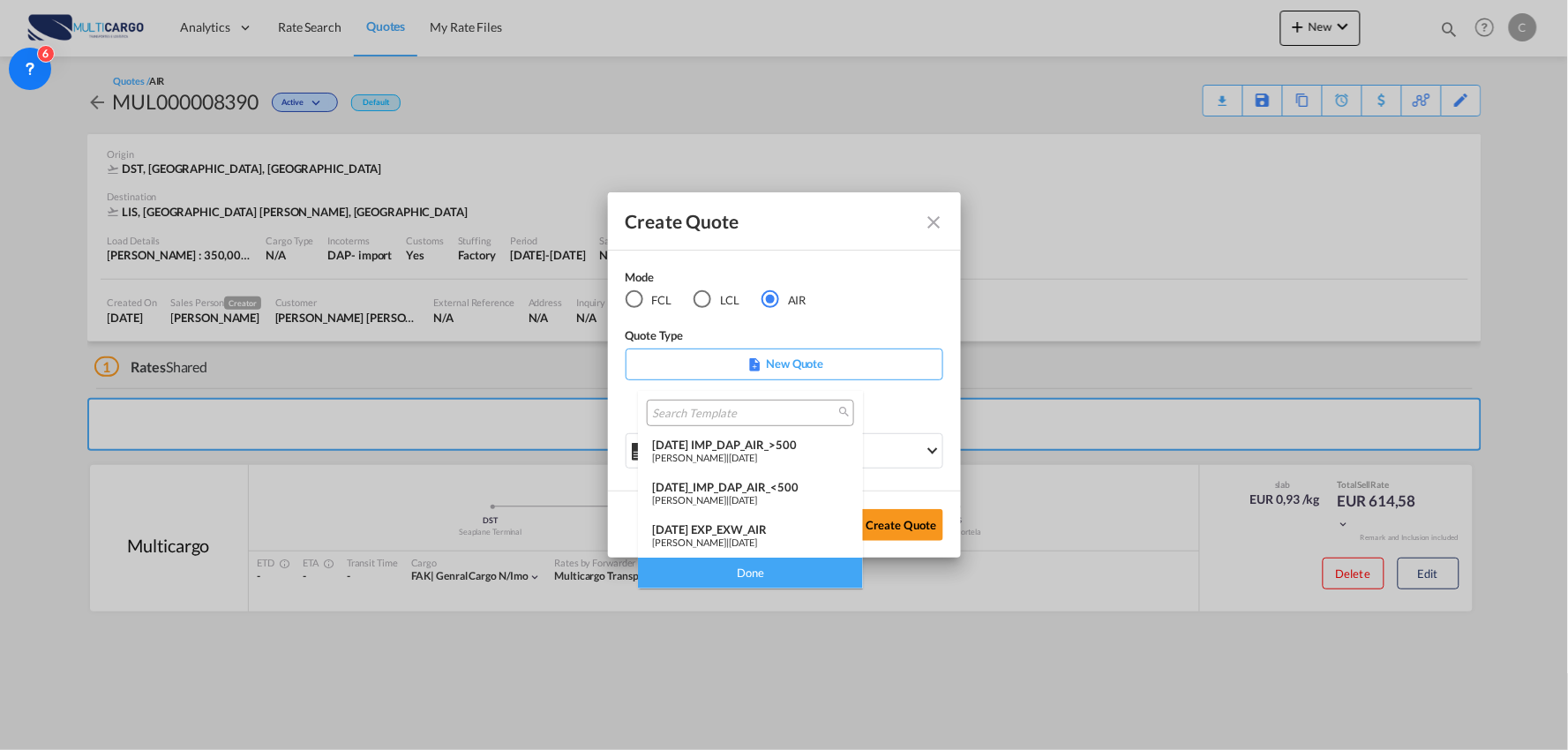
click at [788, 443] on div "26/02/25 IMP_DAP_AIR_>500" at bounding box center [750, 445] width 197 height 14
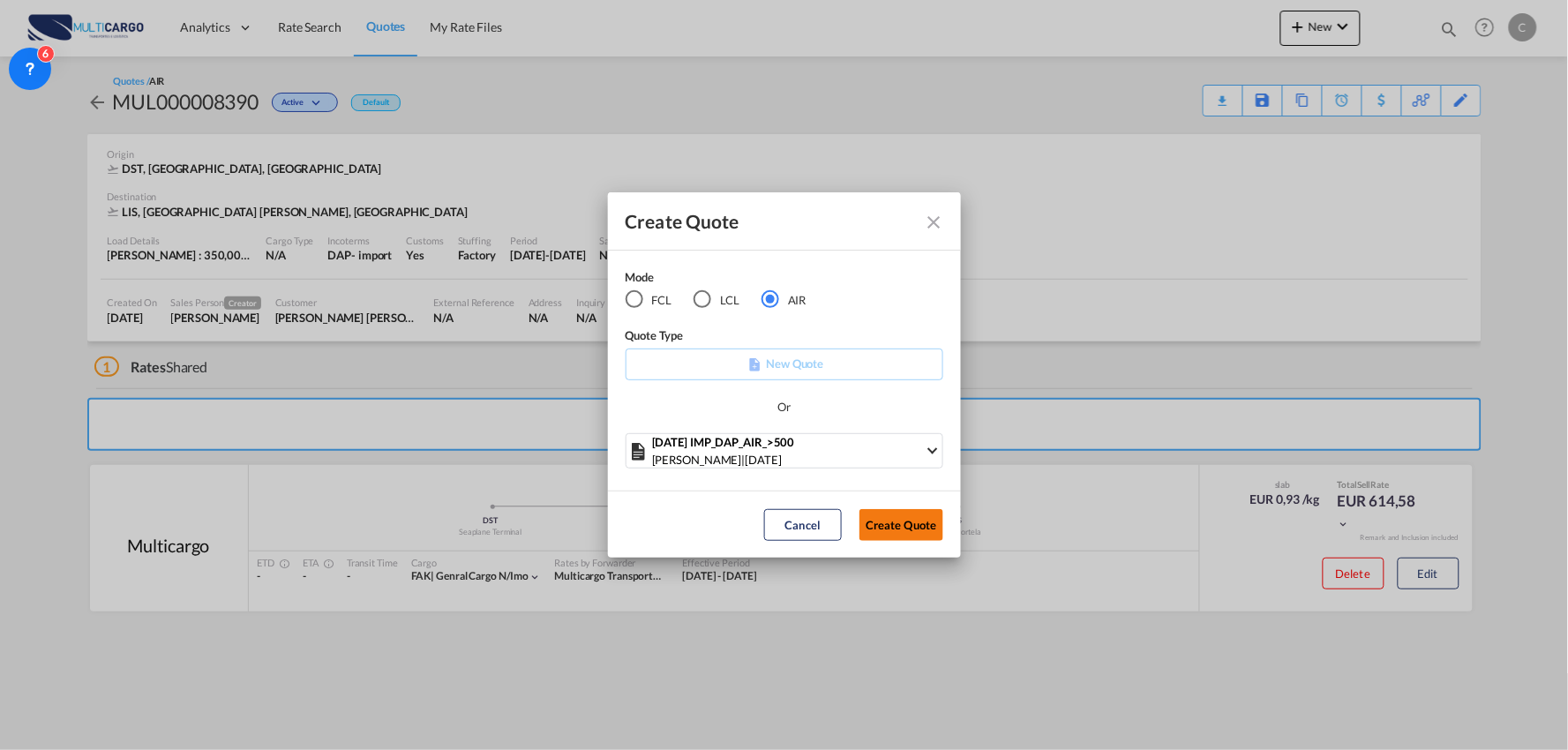
click at [904, 524] on button "Create Quote" at bounding box center [901, 525] width 83 height 32
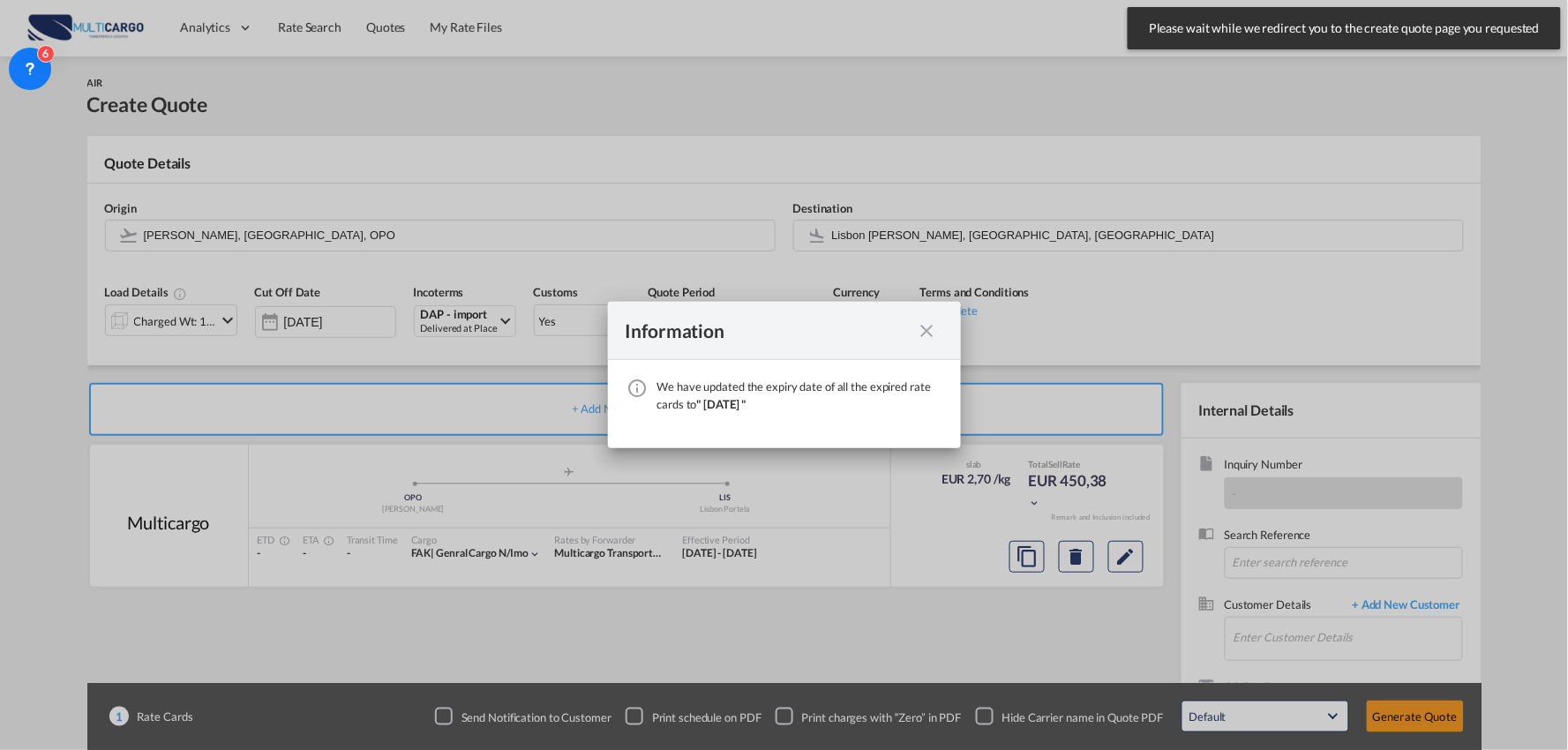
click at [929, 334] on md-icon "icon-close fg-AAA8AD cursor" at bounding box center [928, 331] width 21 height 21
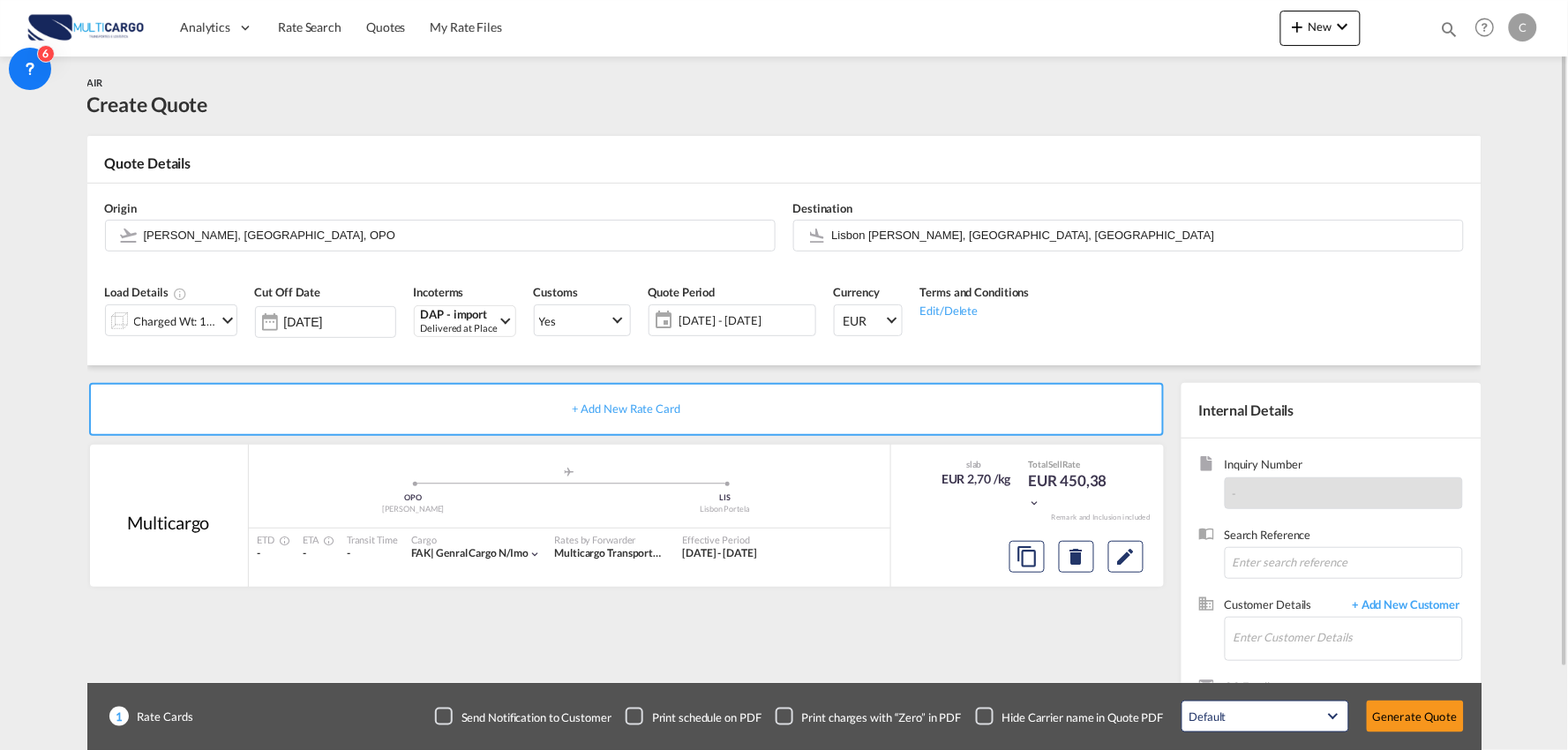
click at [992, 710] on div "Checkbox No Ink" at bounding box center [985, 716] width 18 height 18
click at [998, 642] on div "+ Add New Rate Card Multicargo added by you .a{fill:#aaa8ad;} .a{fill:#aaa8ad;}…" at bounding box center [630, 566] width 1085 height 368
click at [1417, 598] on span "+ Add New Customer" at bounding box center [1404, 606] width 119 height 20
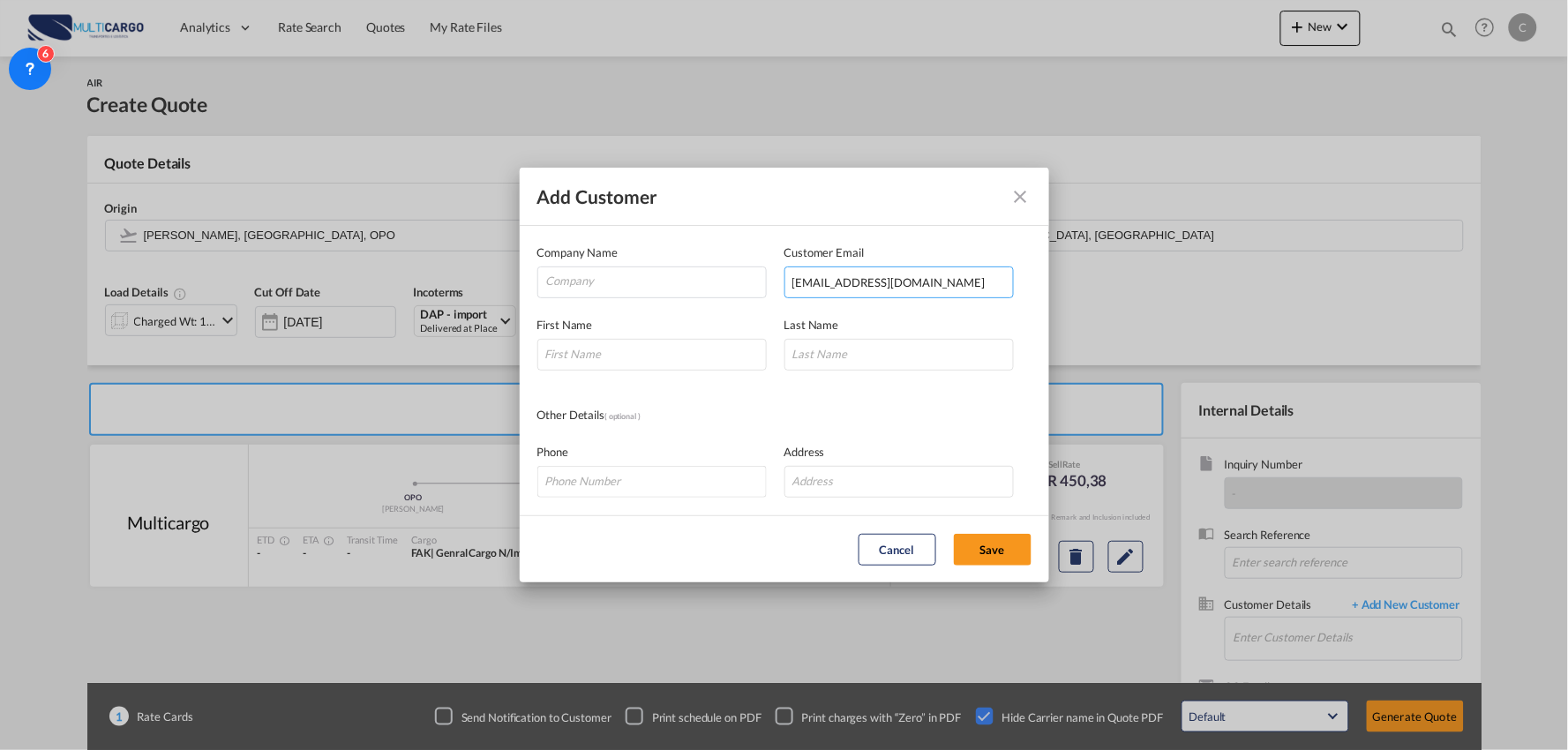
click at [954, 280] on input "kitty01@szbiaoyuan.com" at bounding box center [899, 282] width 229 height 32
type input "kitty01@szbiaoyuan.com"
click at [650, 363] on input "Add Customer Company ..." at bounding box center [652, 355] width 229 height 32
click at [676, 361] on input "Add Customer Company ..." at bounding box center [652, 355] width 229 height 32
type input "Kitty"
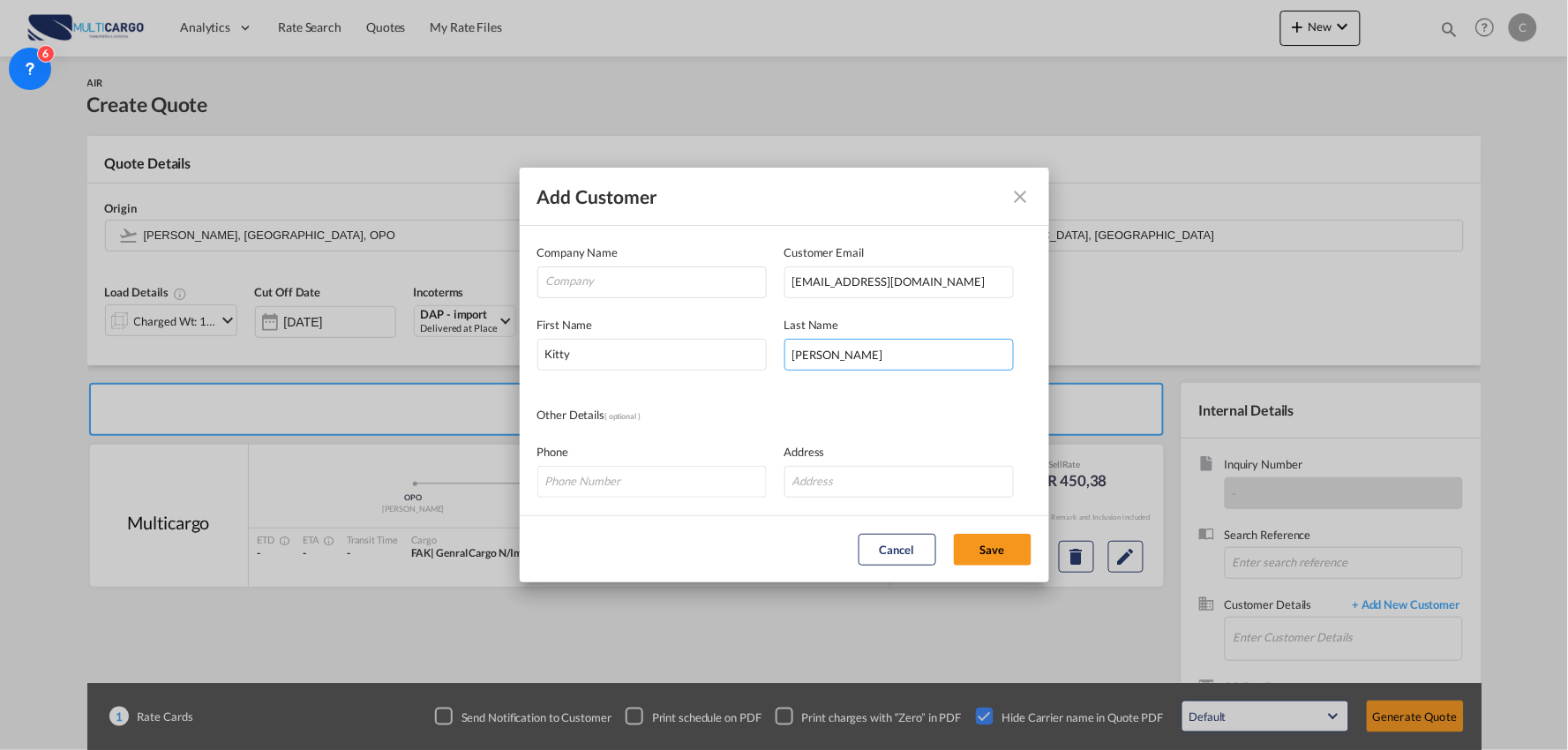
type input "Zhang"
click at [632, 282] on input "Company" at bounding box center [655, 280] width 219 height 27
paste input "B&A International Logistics Limited"
type input "B&A International Logistics Limited"
click at [896, 486] on input "Add Customer Company ..." at bounding box center [899, 482] width 229 height 32
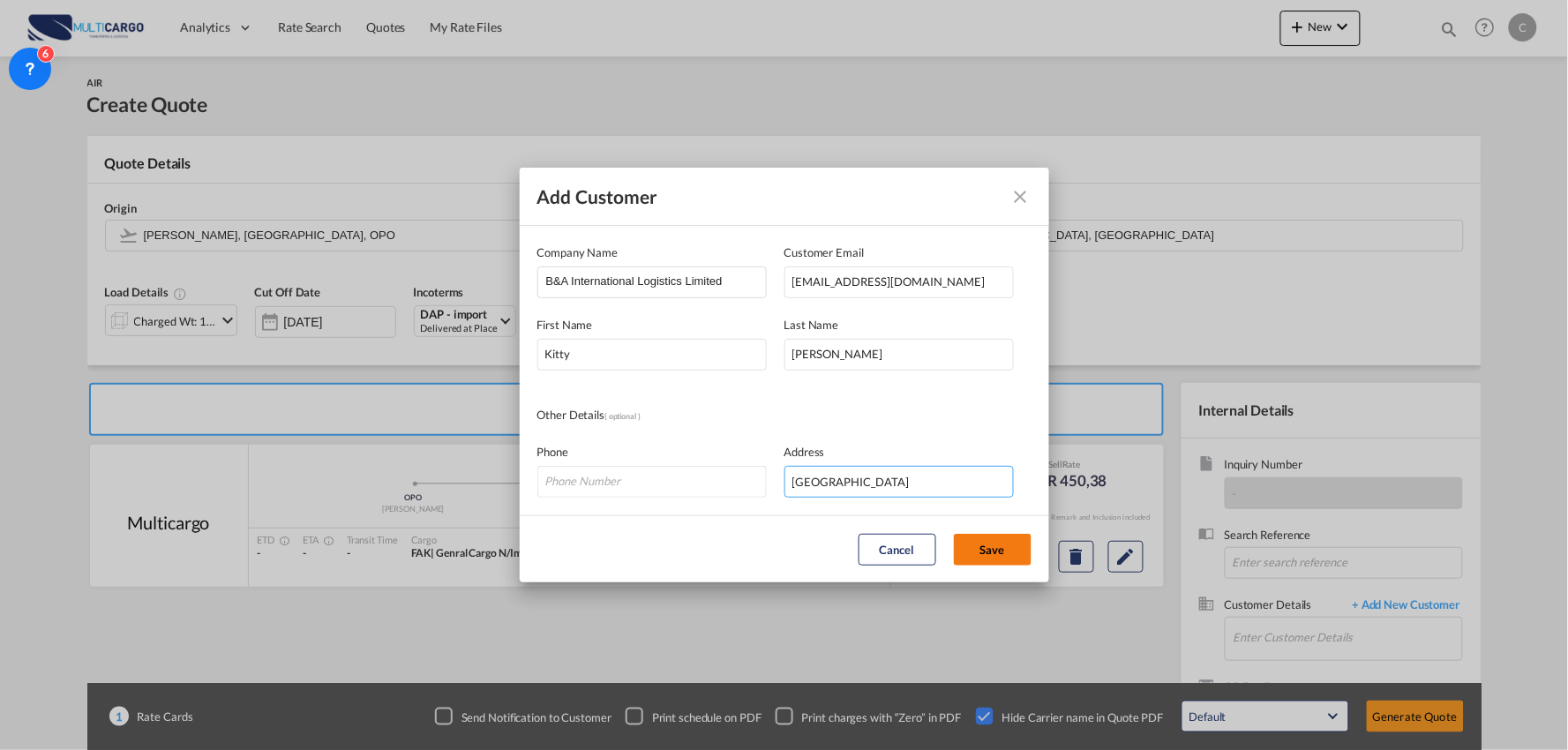
type input "Shenzhen"
click at [971, 543] on button "Save" at bounding box center [992, 549] width 77 height 32
type input "B&A International Logistics Limited, Kitty Zhang, kitty01@szbiaoyuan.com"
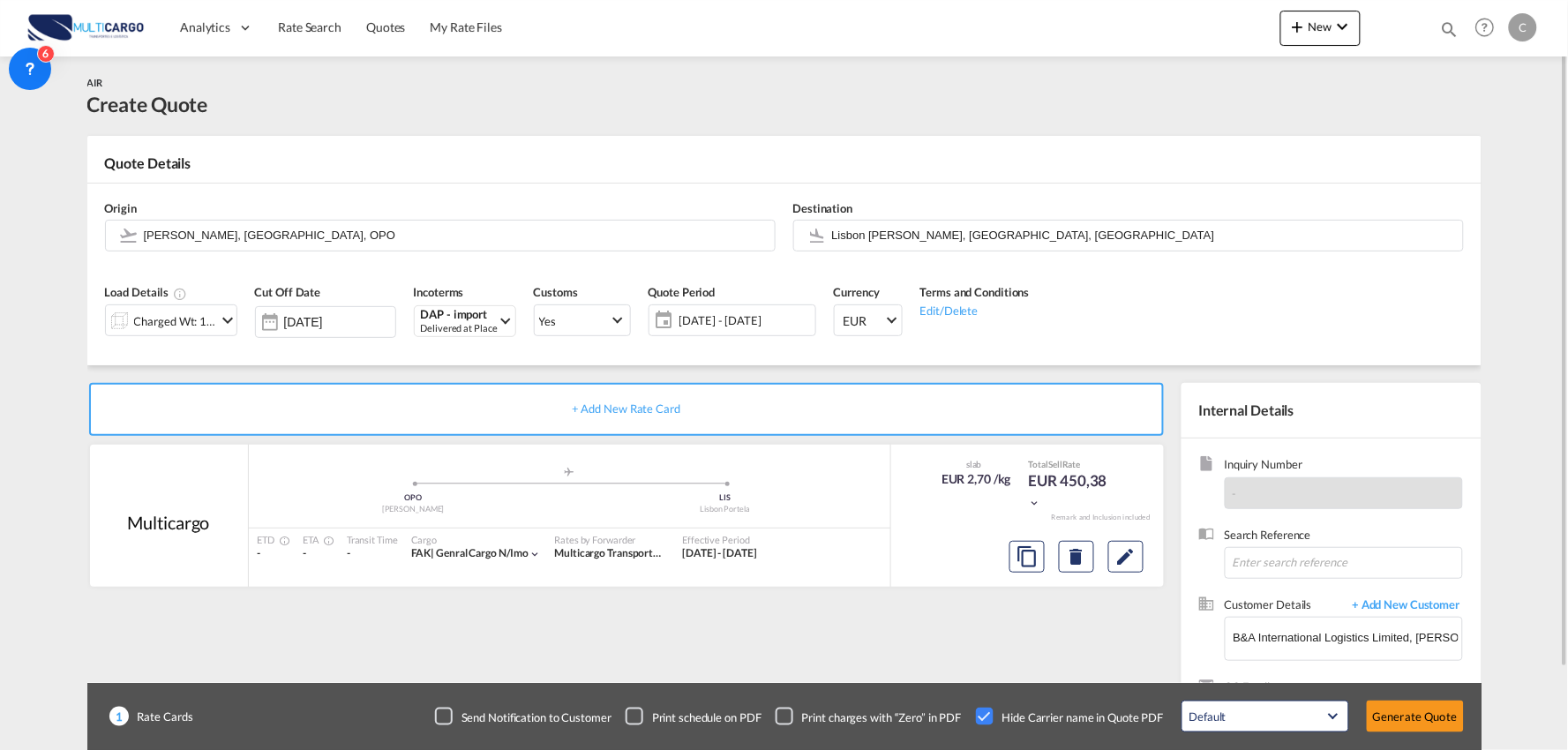
click at [965, 604] on div "+ Add New Rate Card Multicargo added by you .a{fill:#aaa8ad;} .a{fill:#aaa8ad;}…" at bounding box center [630, 566] width 1085 height 368
click at [297, 364] on div "Load Details Charged Wt: 166,67 KG Cut Off Date 11 Sep 2025 Incoterms DAP - imp…" at bounding box center [784, 316] width 1376 height 98
click at [1062, 625] on div "+ Add New Rate Card Multicargo added by you .a{fill:#aaa8ad;} .a{fill:#aaa8ad;}…" at bounding box center [630, 566] width 1085 height 368
click at [377, 362] on div "Load Details Charged Wt: 166,67 KG Cut Off Date 11 Sep 2025 Incoterms DAP - imp…" at bounding box center [784, 316] width 1376 height 98
click at [850, 628] on div "+ Add New Rate Card Multicargo added by you .a{fill:#aaa8ad;} .a{fill:#aaa8ad;}…" at bounding box center [630, 566] width 1085 height 368
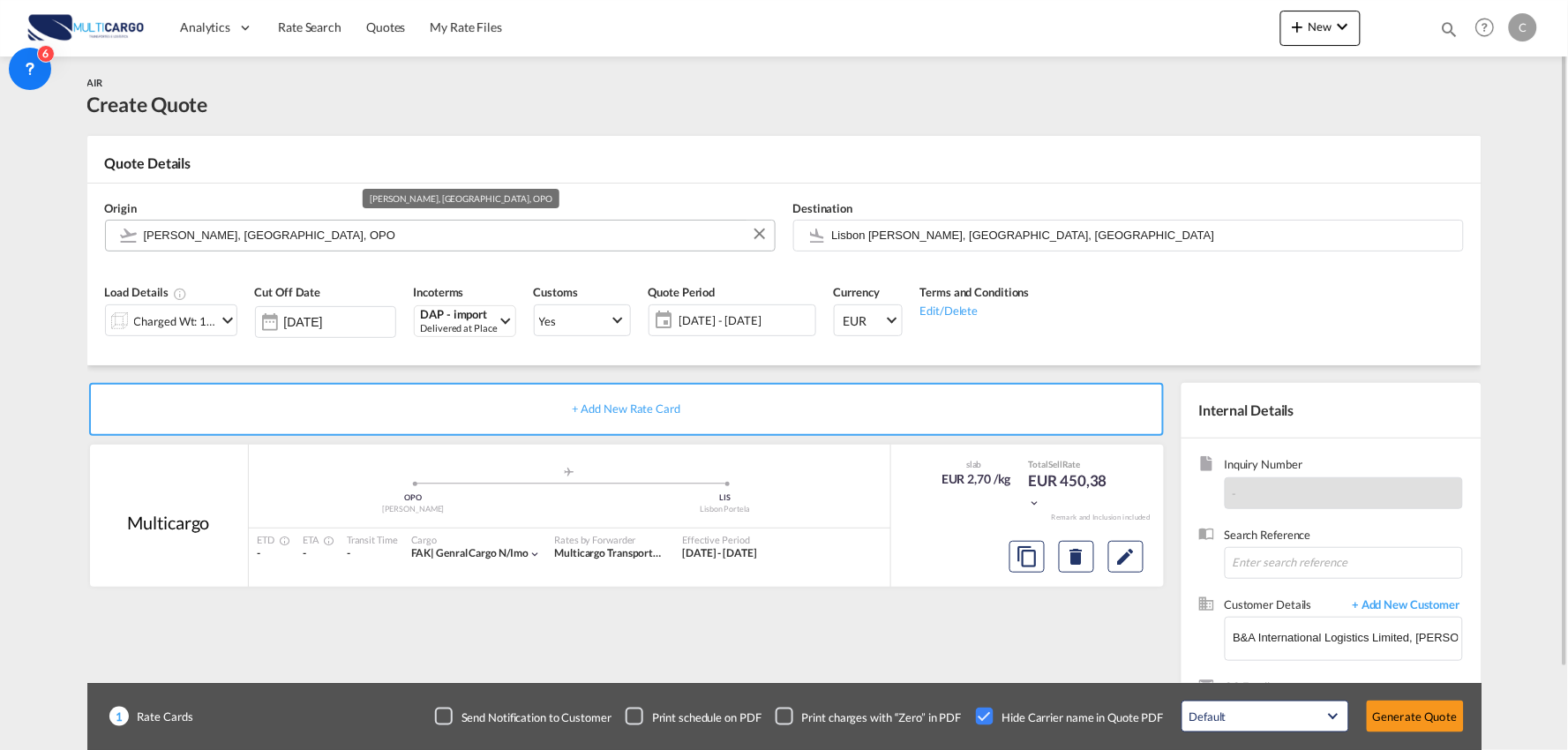
click at [352, 227] on input "Francisco de Sá Carneiro, Porto, OPO" at bounding box center [455, 234] width 622 height 31
click at [276, 243] on input "Francisco de Sá Carneiro, Porto, OPO" at bounding box center [455, 234] width 622 height 31
click at [331, 243] on input "Francisco de Sá Carneiro, Porto, OPO" at bounding box center [455, 234] width 622 height 31
drag, startPoint x: 343, startPoint y: 243, endPoint x: 49, endPoint y: 222, distance: 294.7
click at [51, 222] on md-content "Analytics Reports Dashboard Rate Search Quotes My Rate Files New Quotes" at bounding box center [784, 375] width 1568 height 750
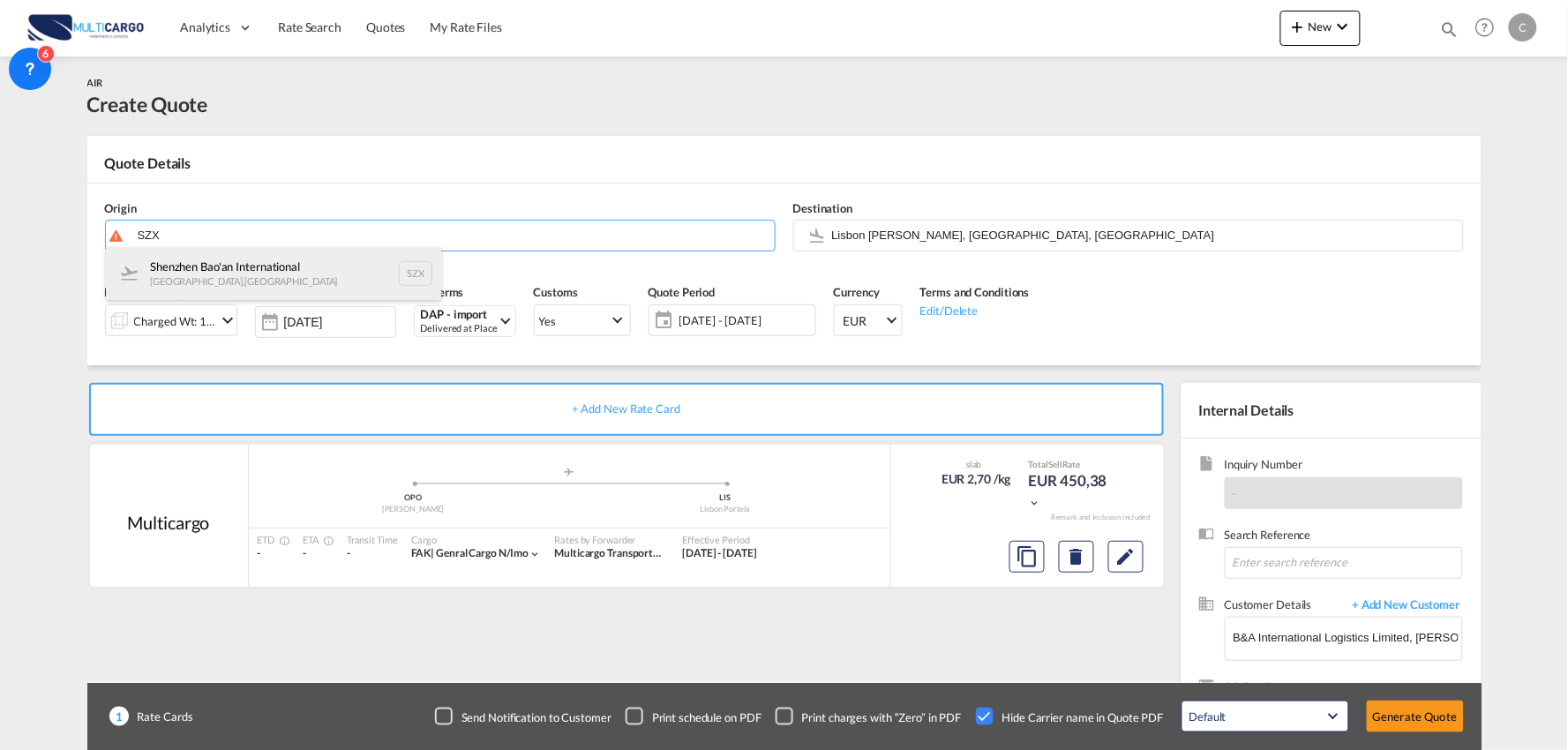
click at [231, 283] on div "Shenzhen Bao'an International Shenzhen , China SZX" at bounding box center [273, 273] width 336 height 53
type input "Shenzhen Bao'an International, Shenzhen, SZX"
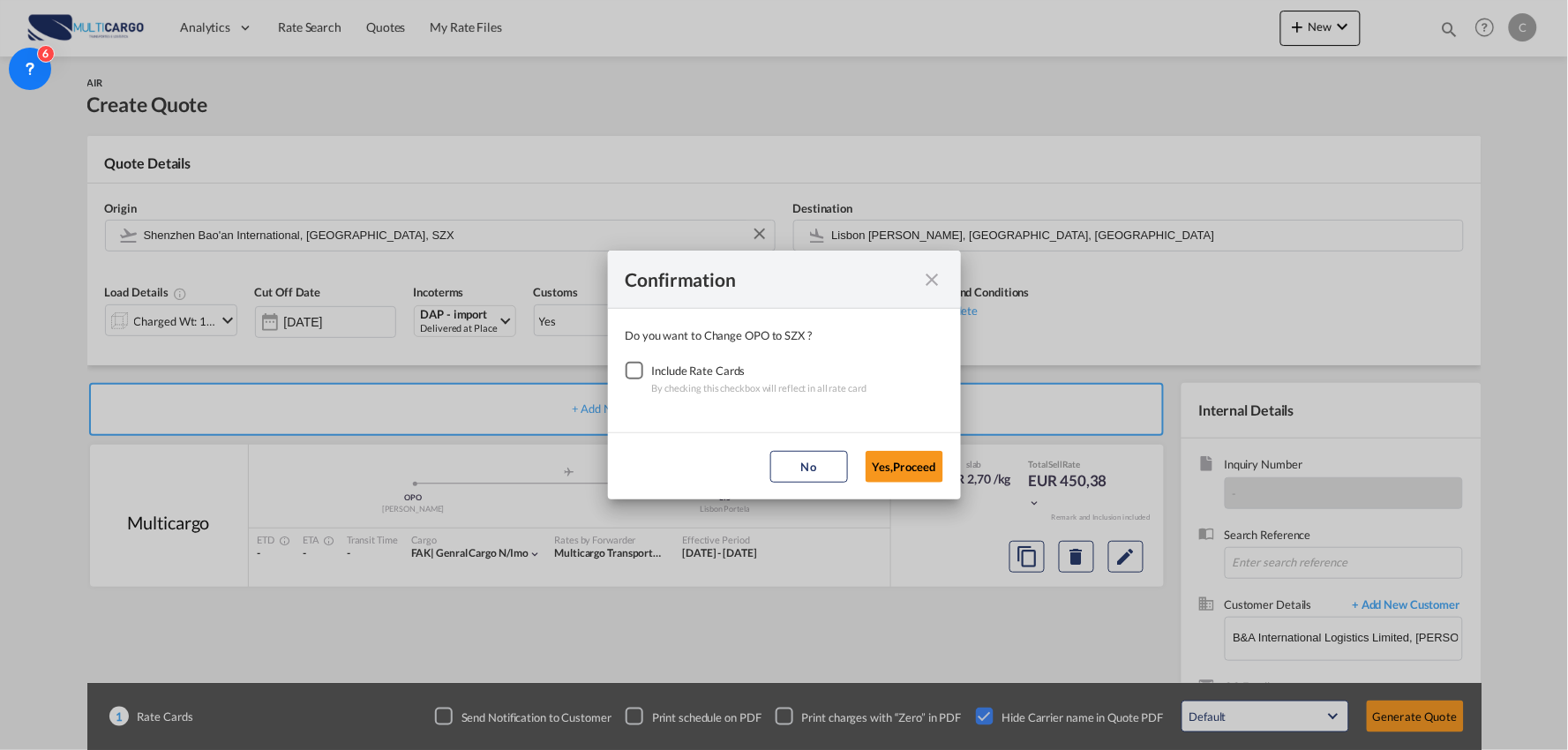
click at [642, 372] on div "Checkbox No Ink" at bounding box center [635, 370] width 18 height 18
click at [901, 456] on button "Yes,Proceed" at bounding box center [904, 467] width 77 height 32
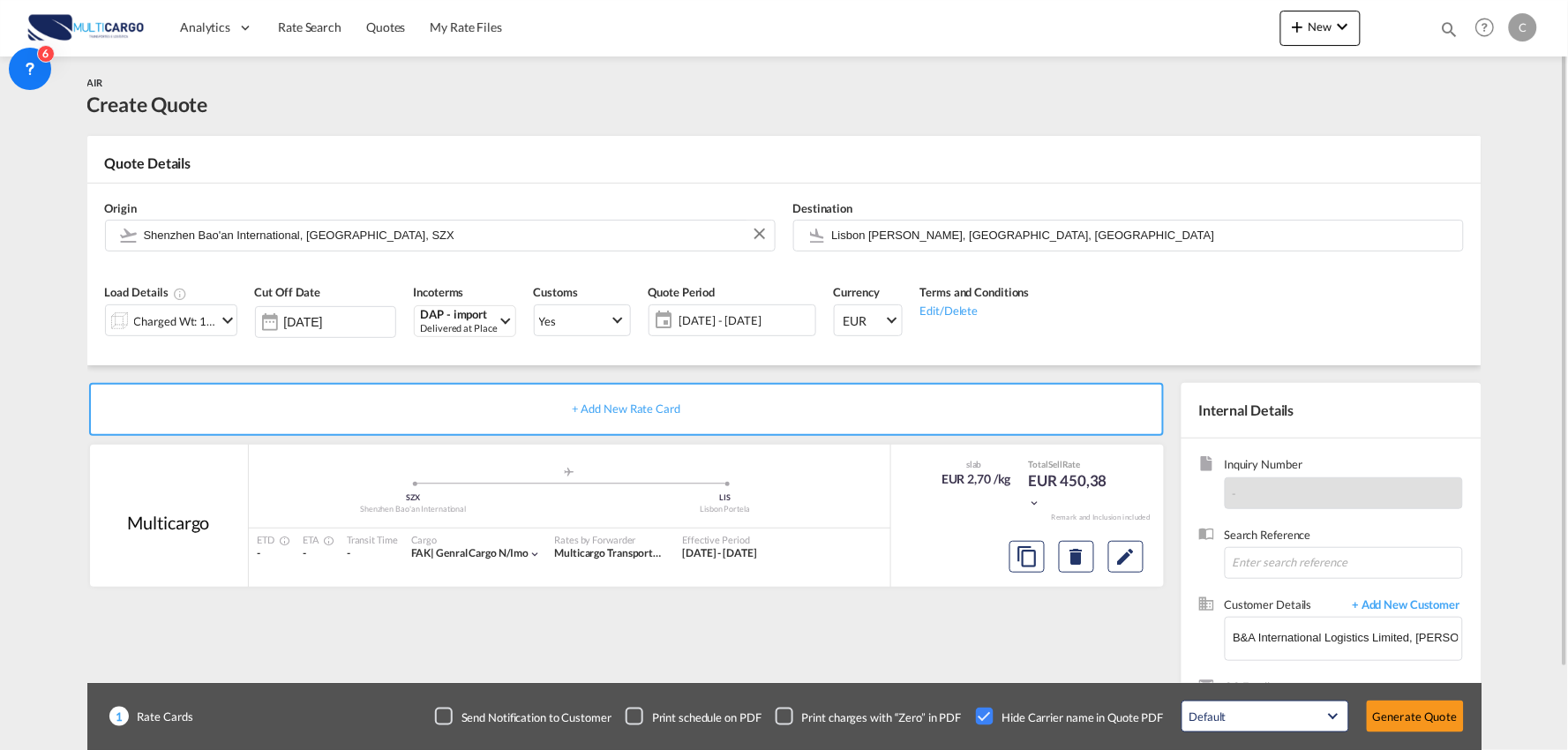
click at [162, 324] on div "Charged Wt: 166,67 KG" at bounding box center [175, 321] width 83 height 25
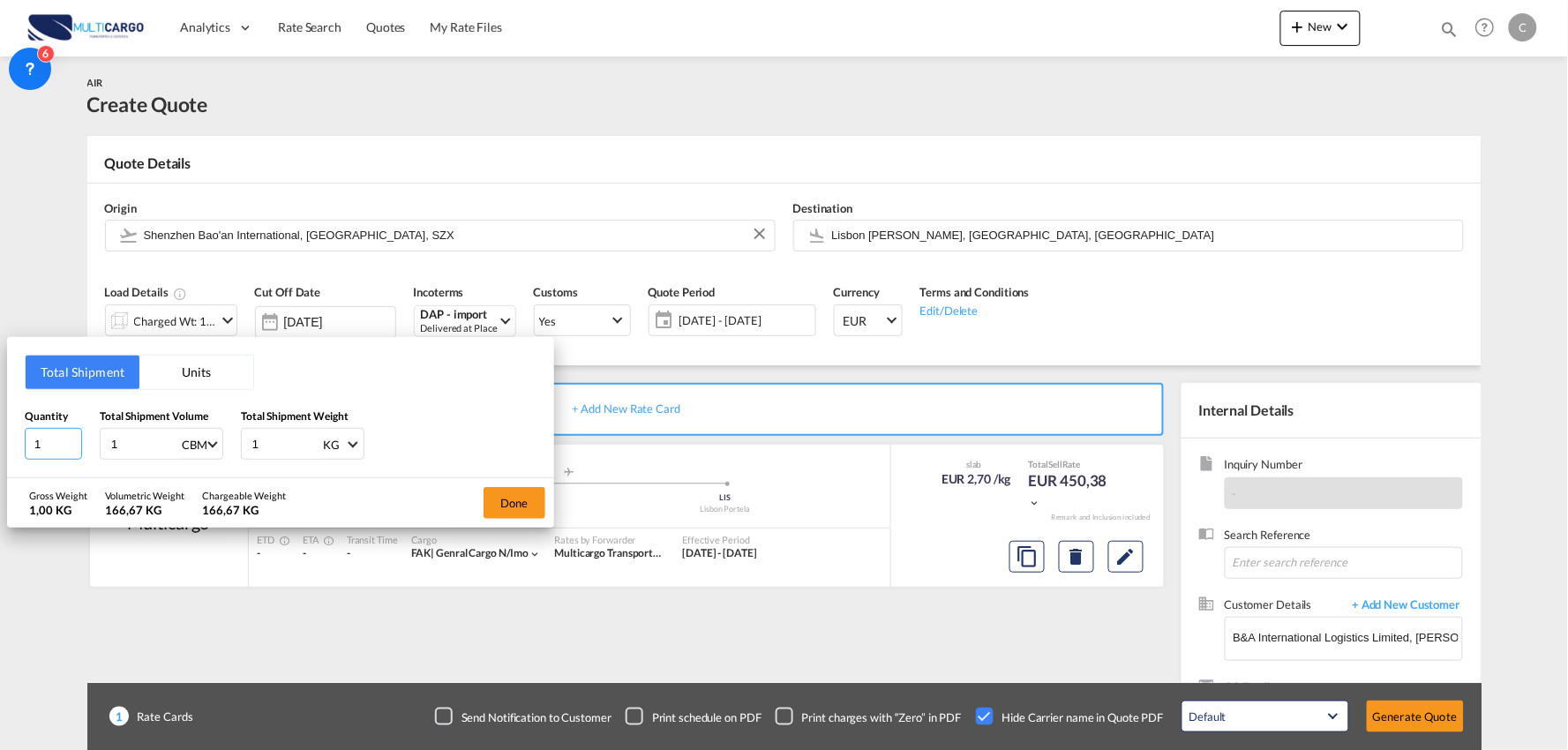
click at [31, 446] on input "1" at bounding box center [53, 444] width 58 height 32
click at [129, 446] on input "1" at bounding box center [145, 444] width 71 height 30
click at [336, 150] on div "Total Shipment Units Quantity 1 Total Shipment Volume 1 CBM CBM CFT KG LB Total…" at bounding box center [784, 375] width 1568 height 750
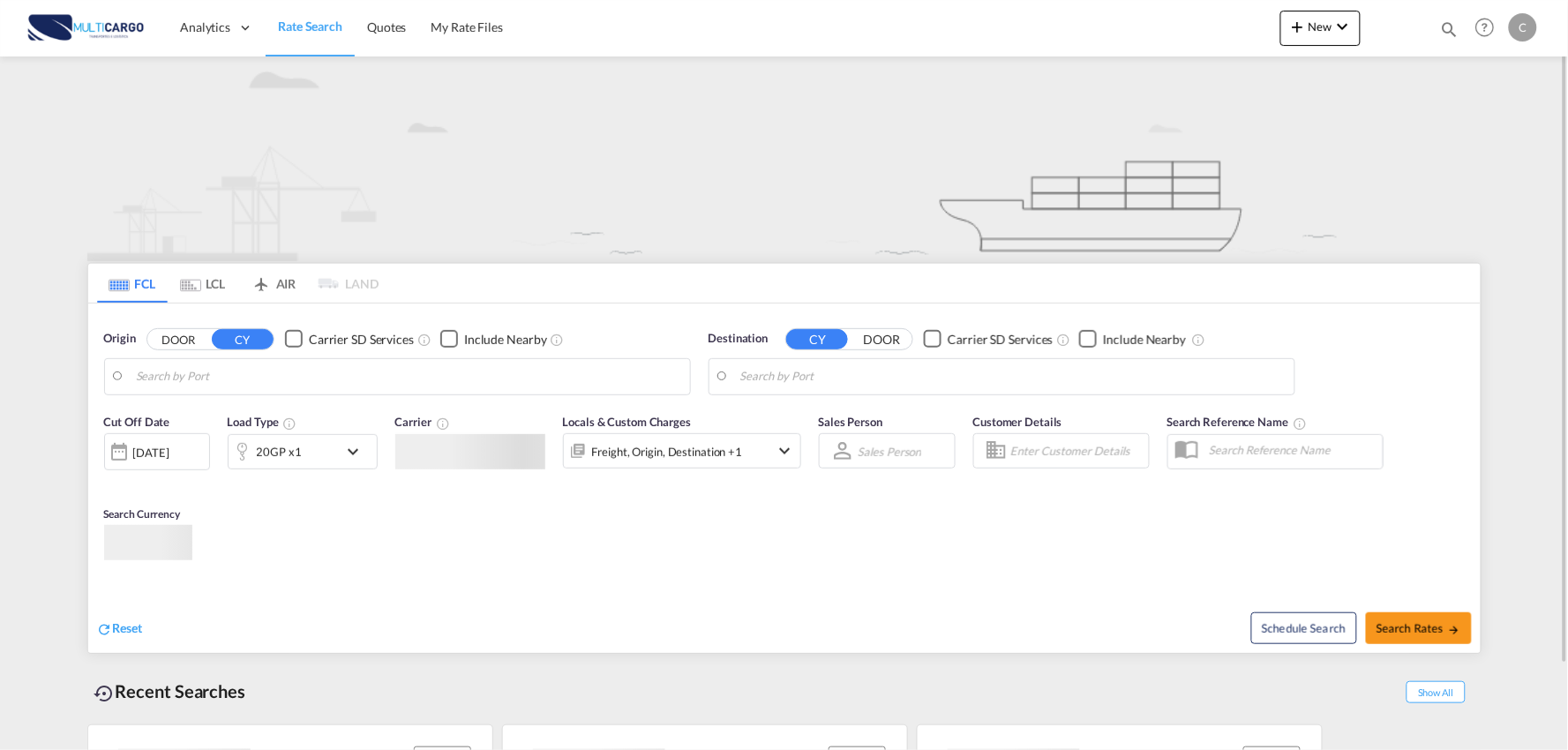
type input "Port of Qingdao, Qingdao, CNTAO"
type input "Leixoes, Leixoes, PTLEI"
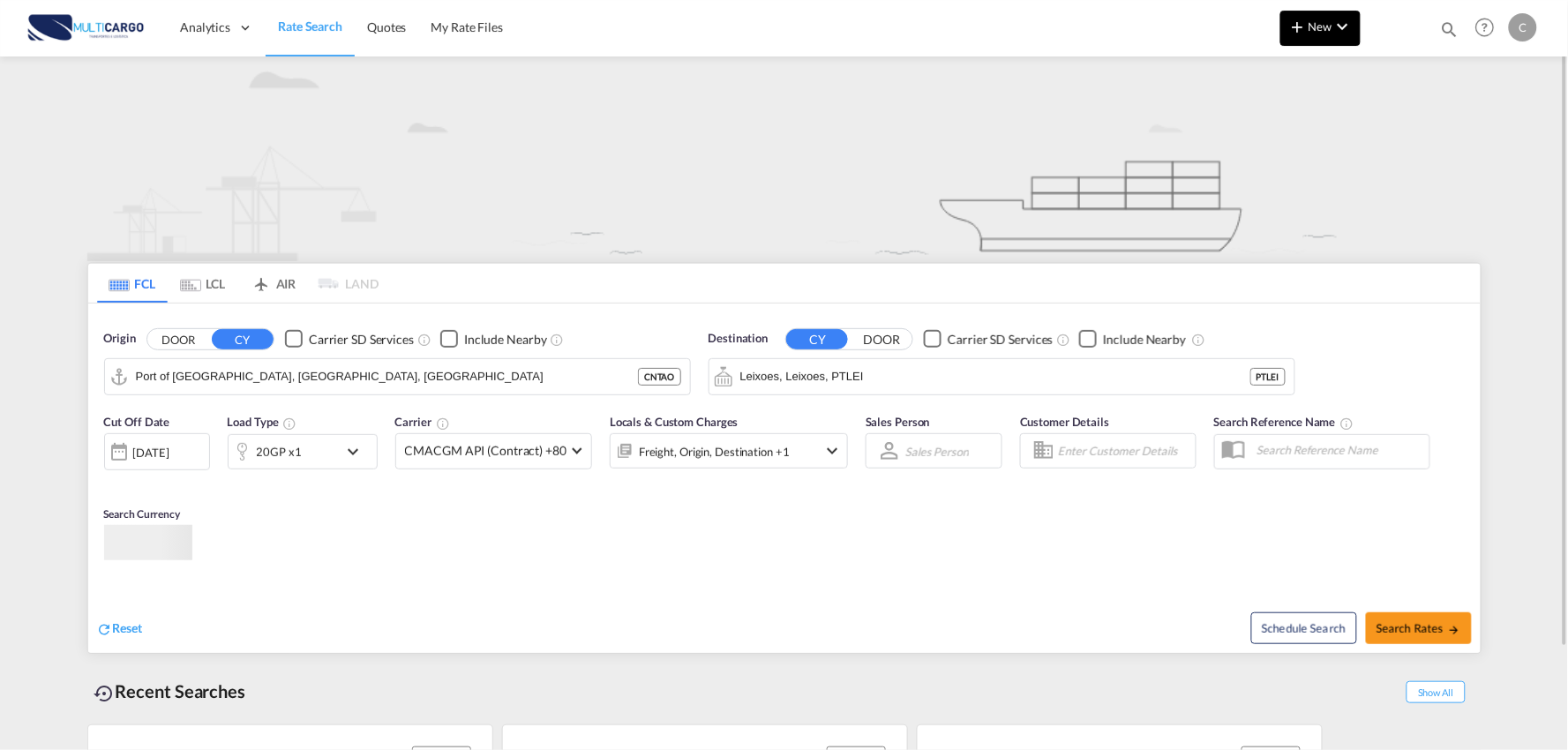
click at [1333, 28] on md-icon "icon-chevron-down" at bounding box center [1343, 27] width 21 height 21
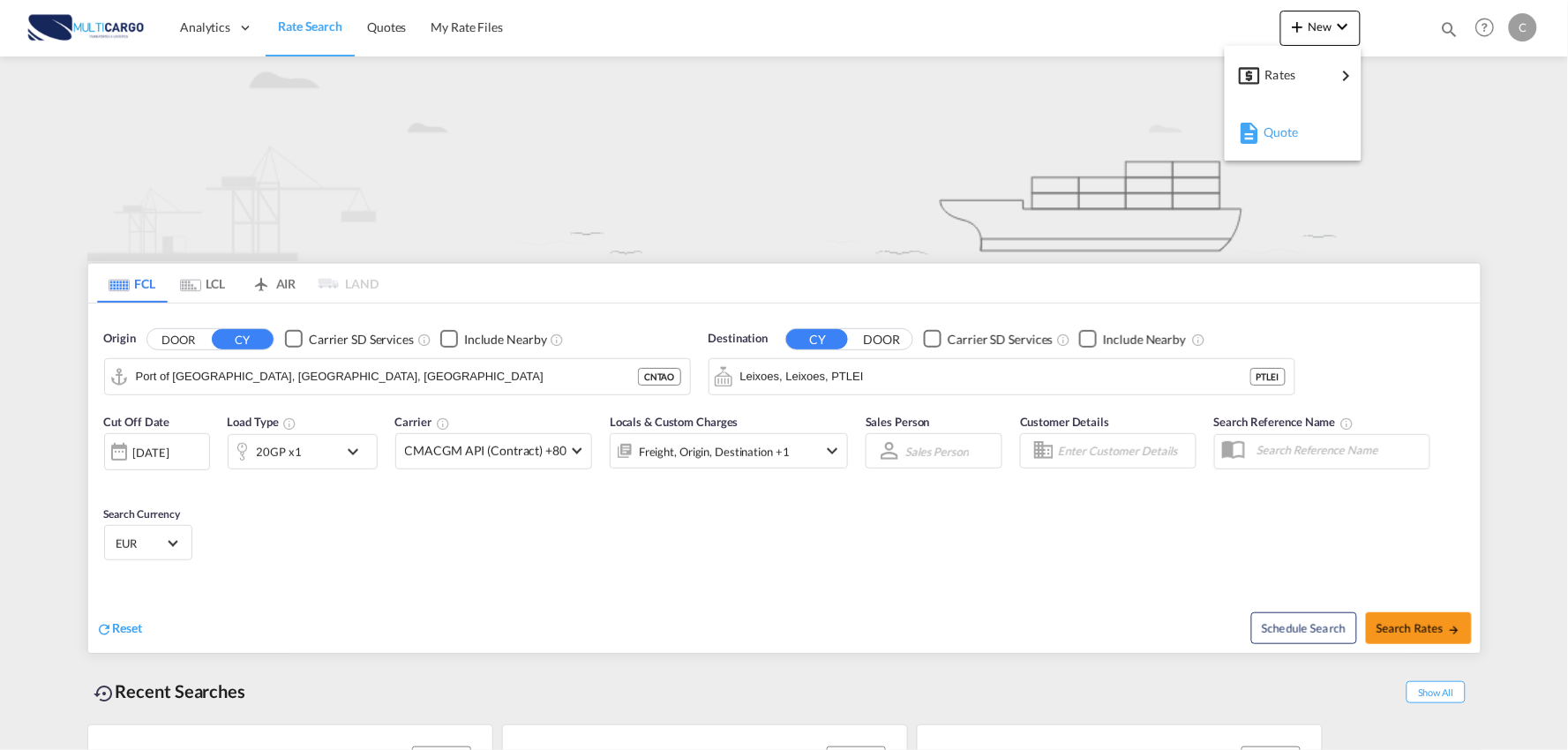
click at [1306, 133] on div "Quote" at bounding box center [1296, 132] width 66 height 44
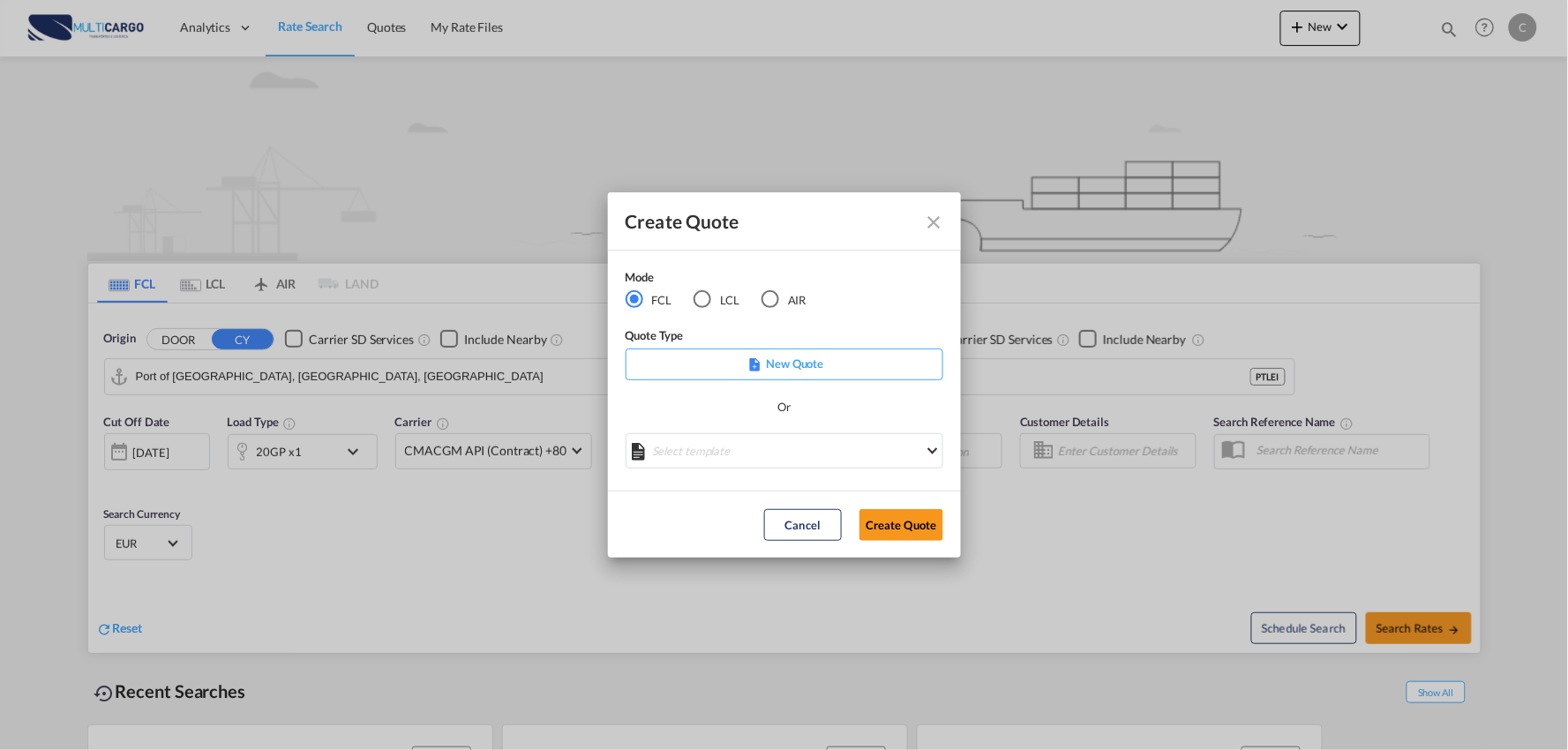
click at [771, 301] on div "AIR" at bounding box center [771, 299] width 18 height 18
click at [816, 452] on md-select "Select template 26/02/25 IMP_DAP_AIR_>500 Patricia Barroso | 26 Feb 2025 26/02/…" at bounding box center [785, 451] width 318 height 36
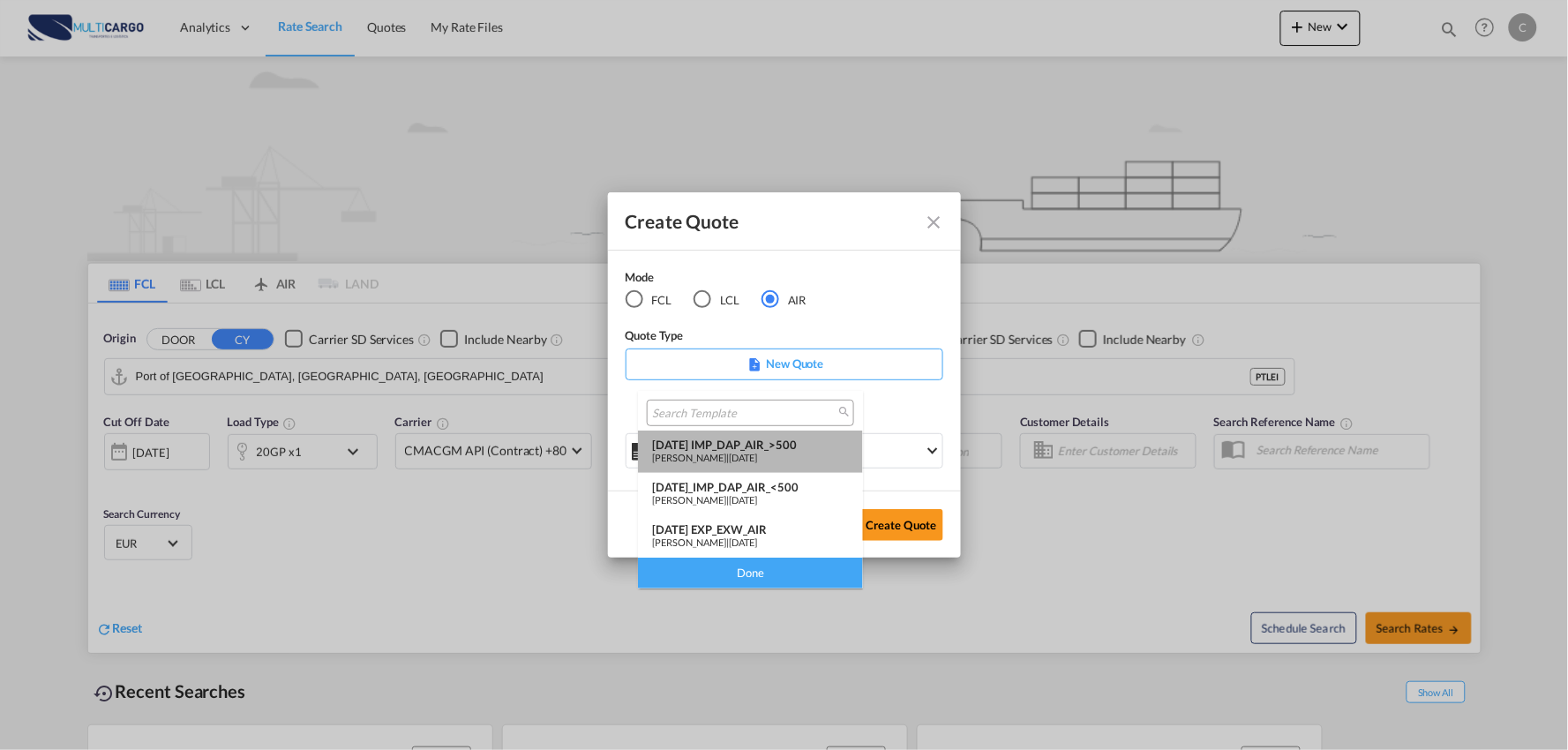
click at [791, 452] on div "Patricia Barroso | 26 Feb 2025" at bounding box center [750, 457] width 197 height 12
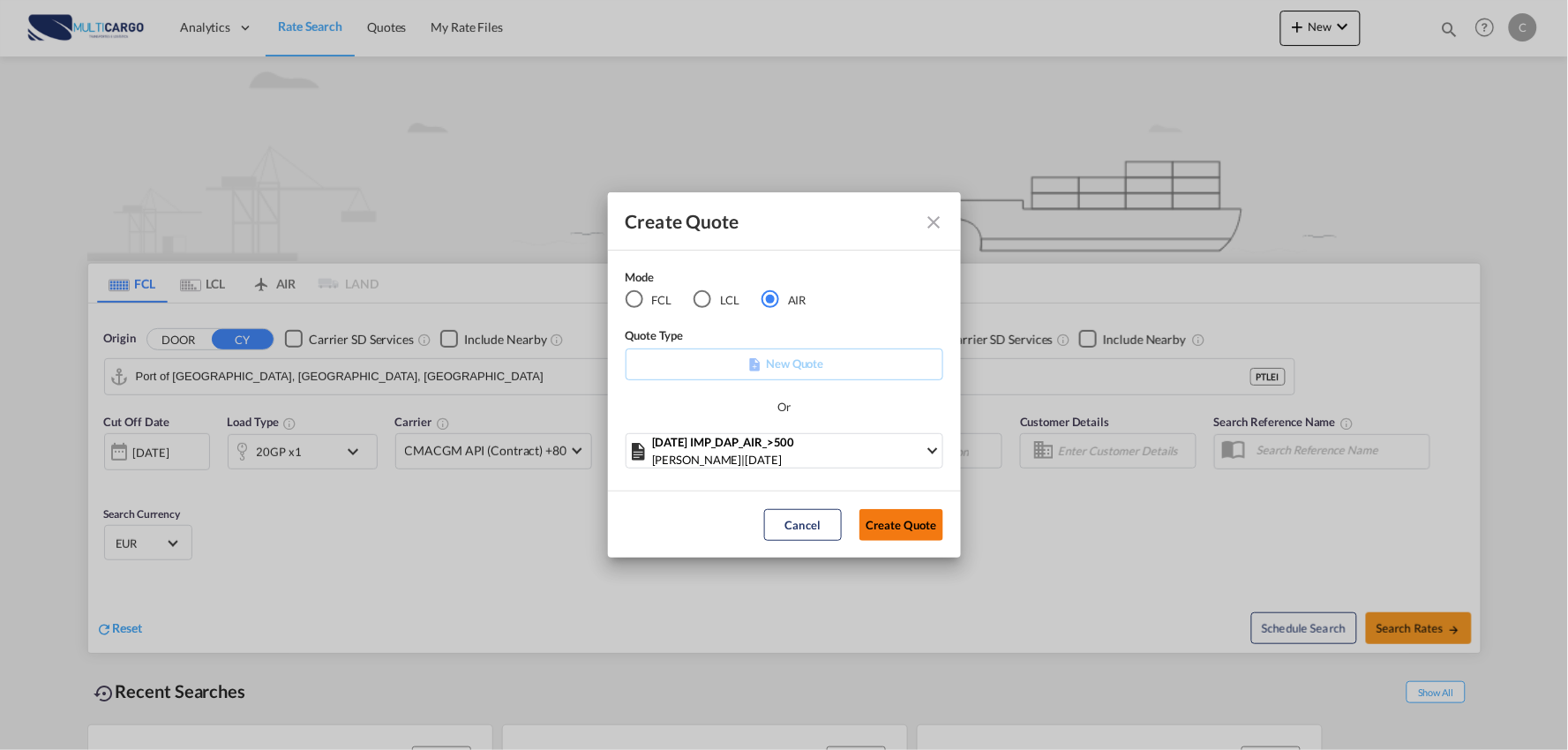
click at [912, 518] on button "Create Quote" at bounding box center [901, 525] width 83 height 32
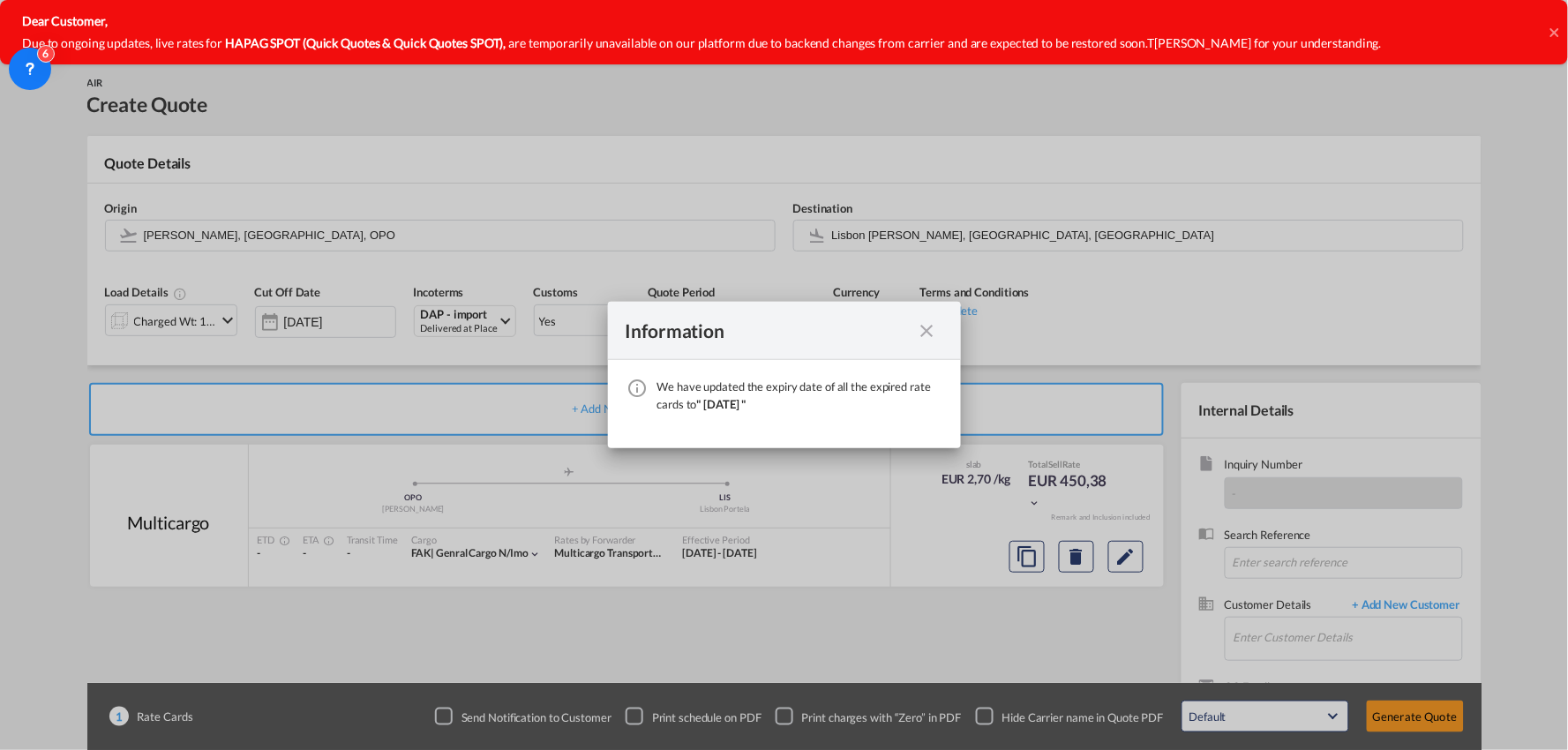
click at [931, 323] on md-icon "icon-close fg-AAA8AD cursor" at bounding box center [928, 331] width 21 height 21
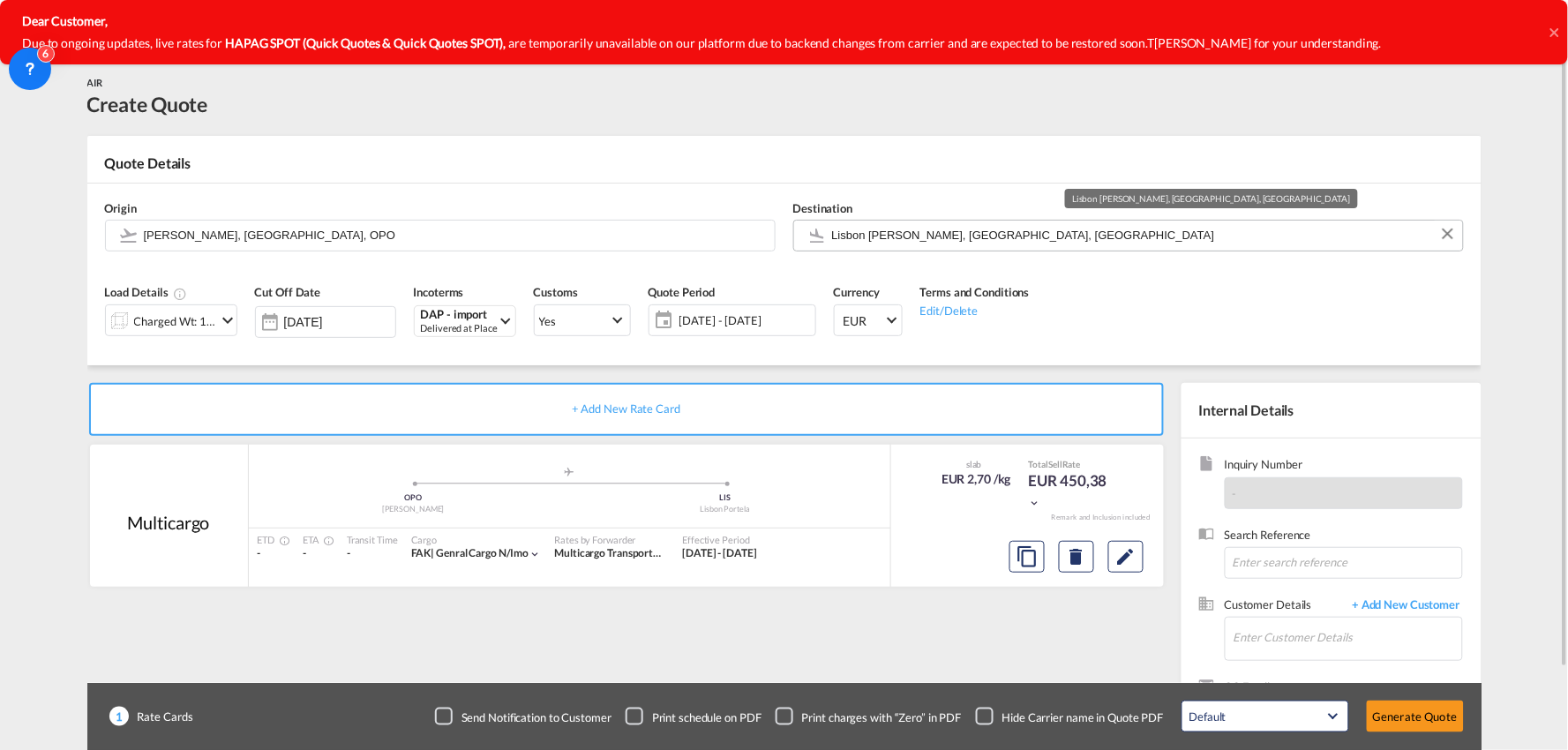
click at [870, 233] on input "Lisbon Portela, Lisbon, LIS" at bounding box center [1143, 234] width 622 height 31
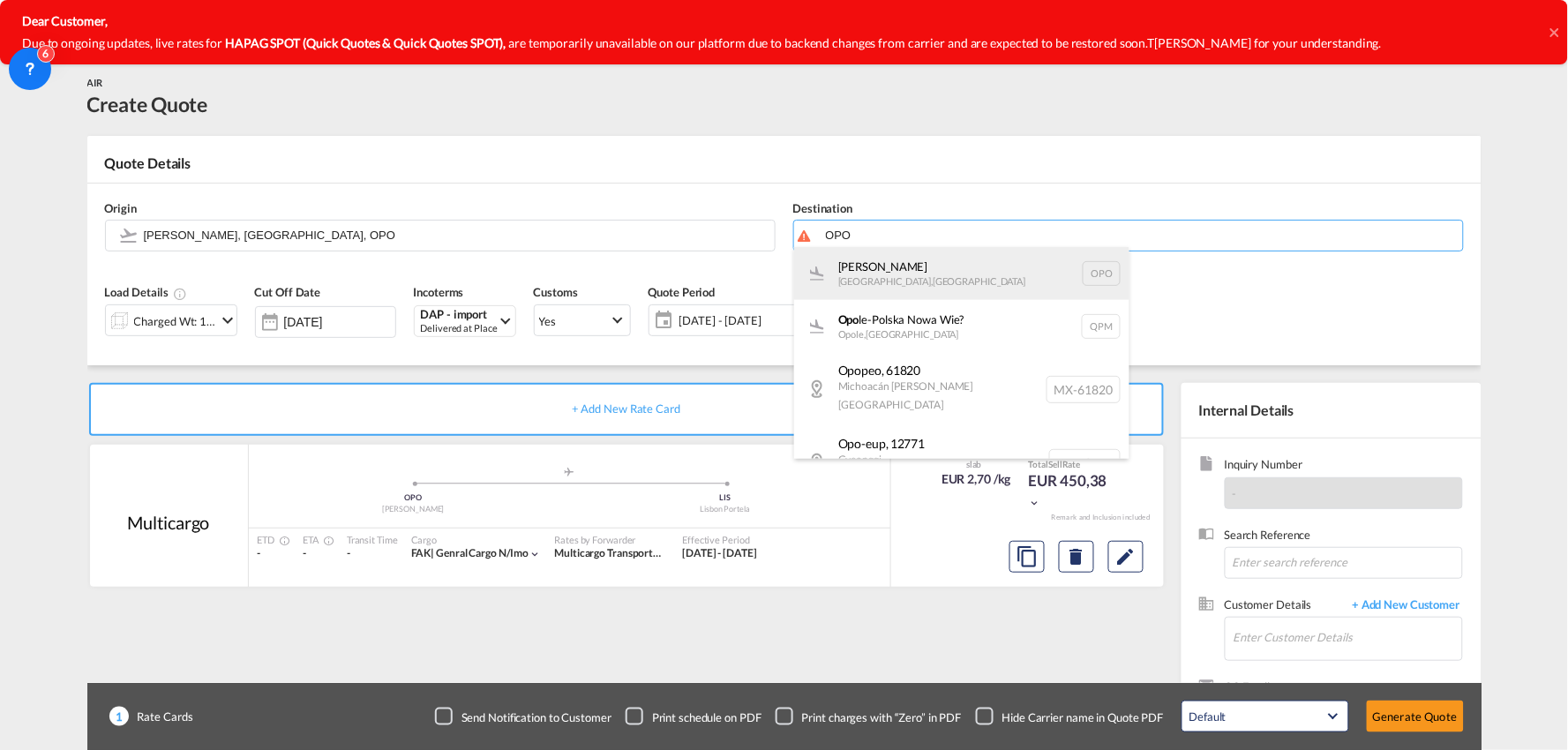
click at [922, 279] on div "Francisco de Sá Carneiro Porto , Portugal OPO" at bounding box center [962, 273] width 336 height 53
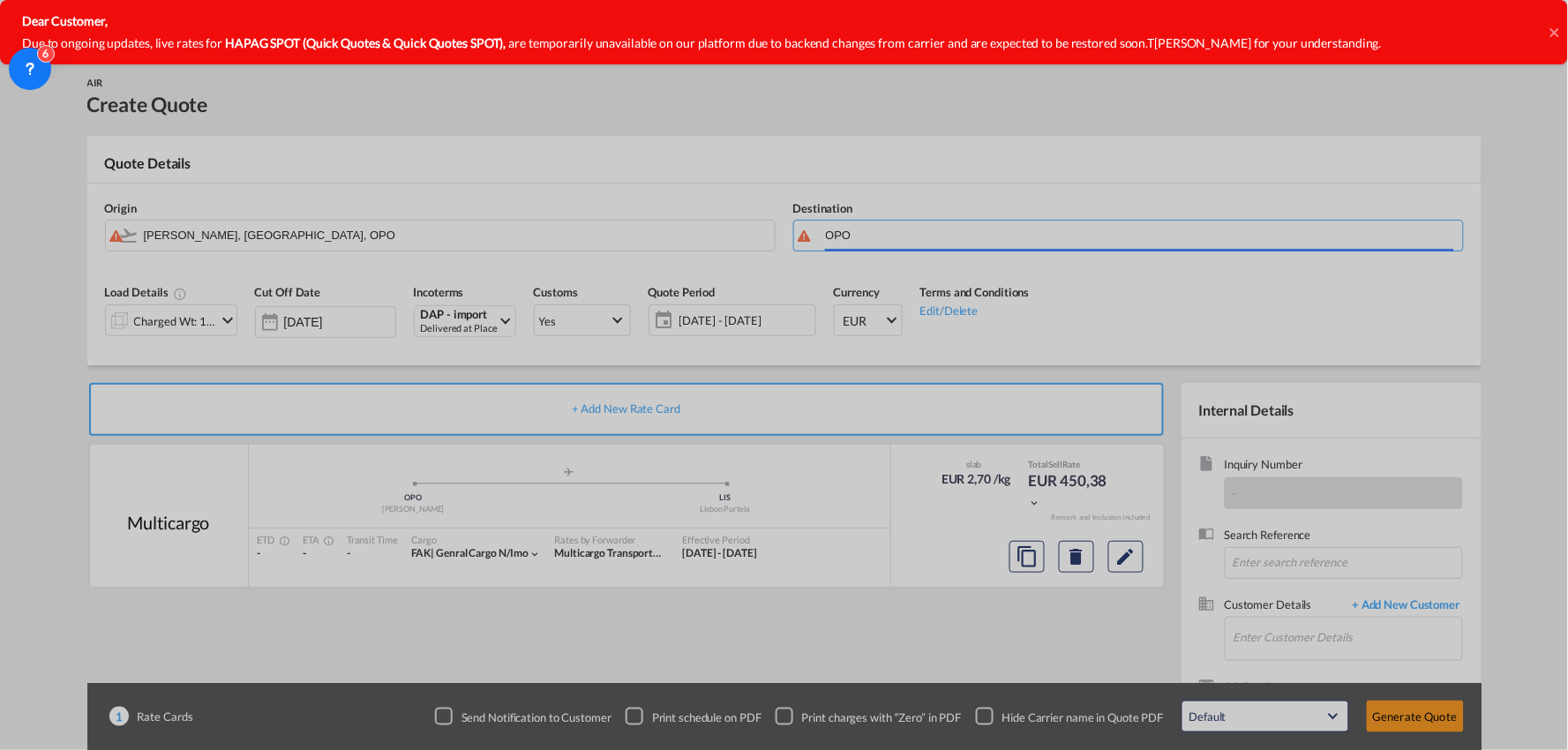
type input "Francisco de Sá Carneiro, Porto, OPO"
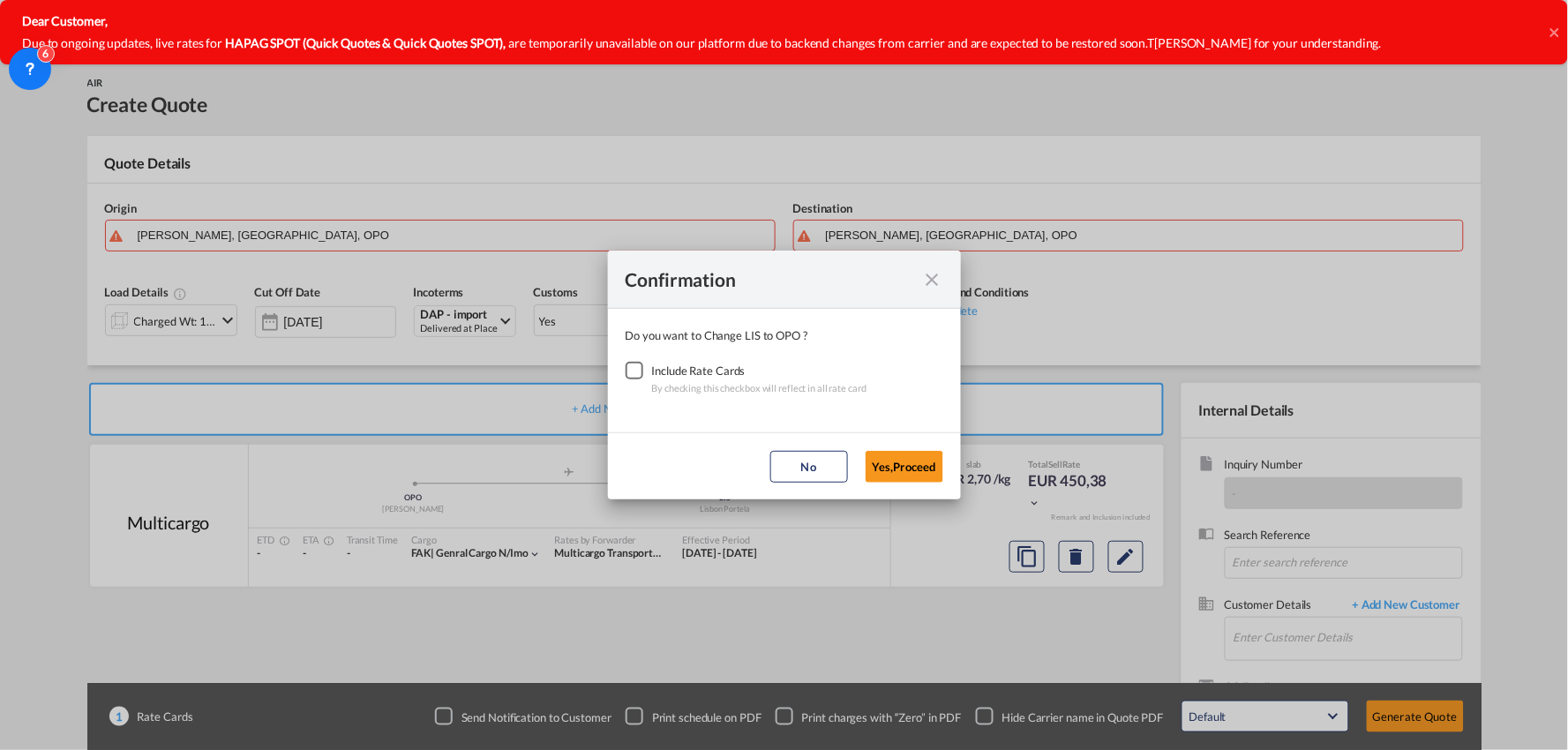
click at [634, 371] on div "Checkbox No Ink" at bounding box center [635, 370] width 18 height 18
click at [909, 470] on button "Yes,Proceed" at bounding box center [904, 467] width 77 height 32
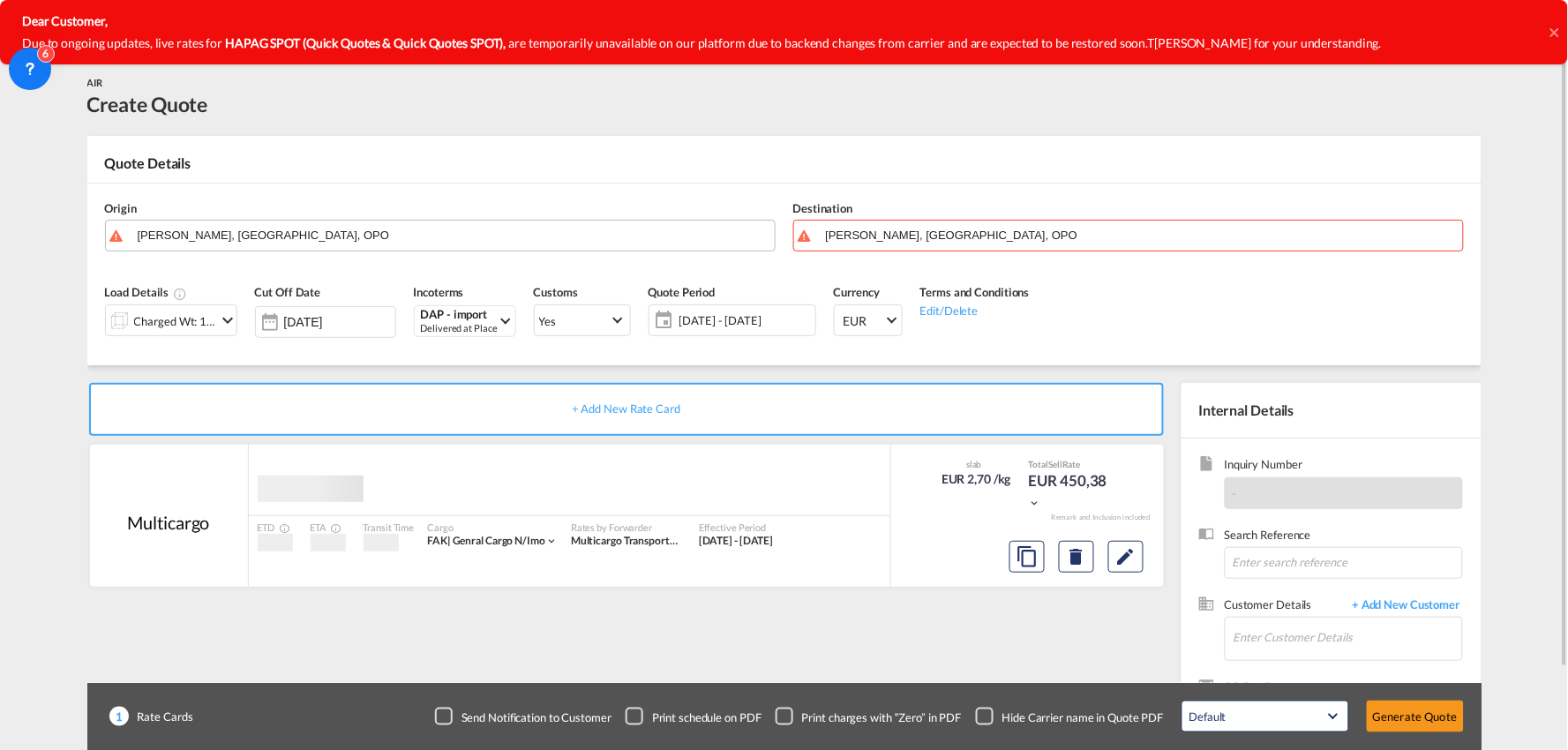
click at [231, 231] on input "Francisco de Sá Carneiro, Porto, OPO" at bounding box center [452, 234] width 629 height 31
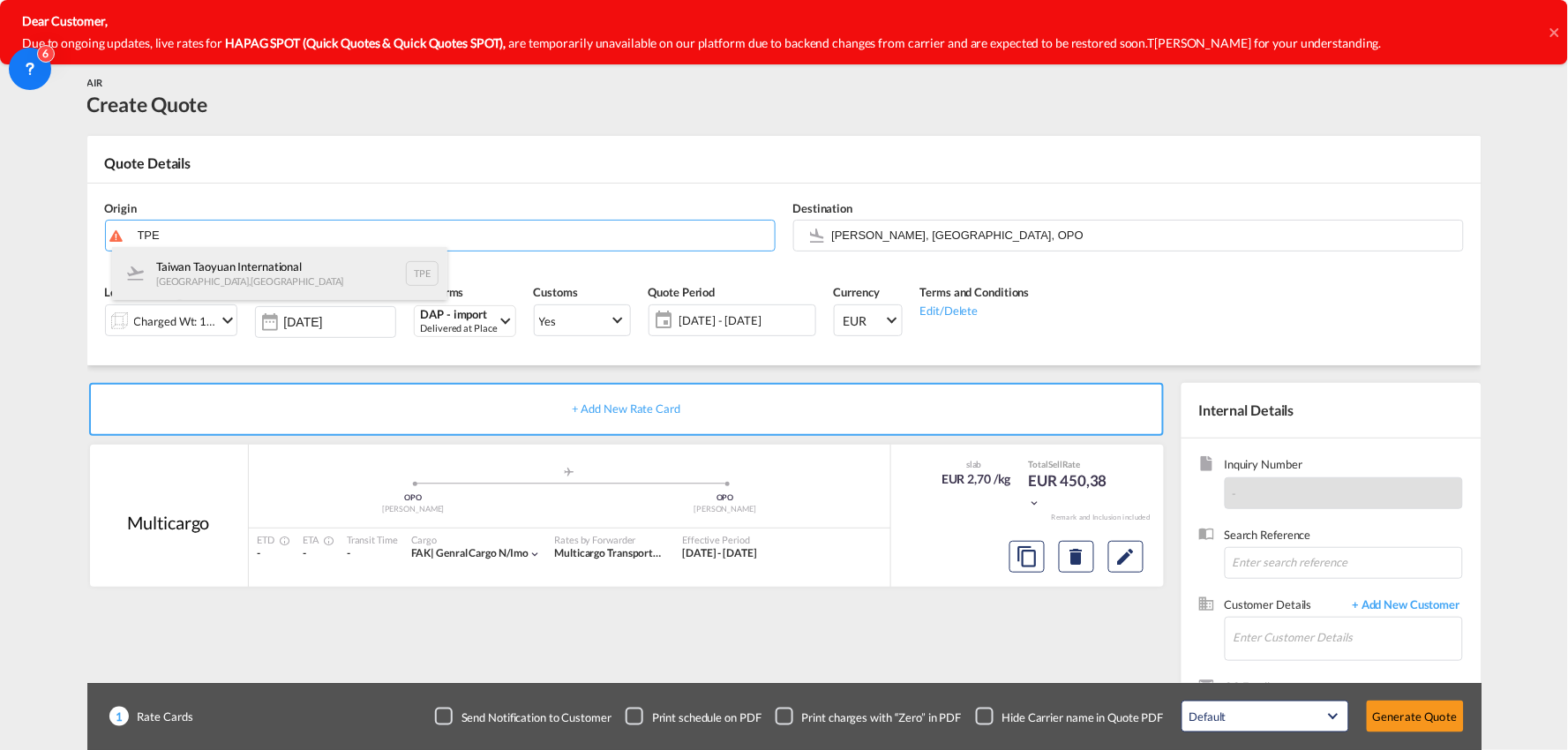
click at [213, 261] on div "Taiwan Taoyuan International Taipei , Taiwan TPE" at bounding box center [280, 273] width 336 height 53
type input "Taiwan Taoyuan International, Taipei, TPE"
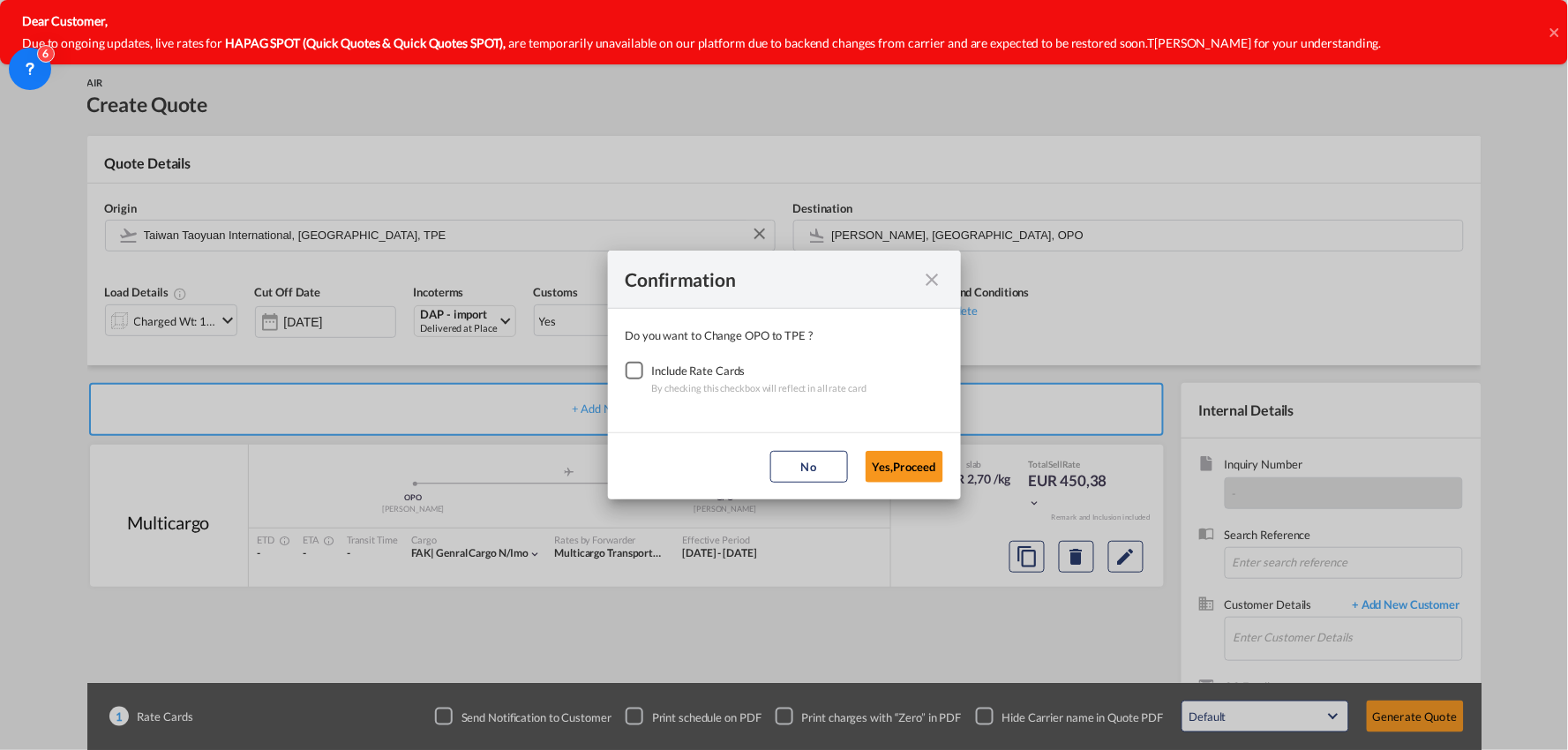
click at [630, 372] on div "Checkbox No Ink" at bounding box center [635, 370] width 18 height 18
click at [916, 473] on button "Yes,Proceed" at bounding box center [904, 467] width 77 height 32
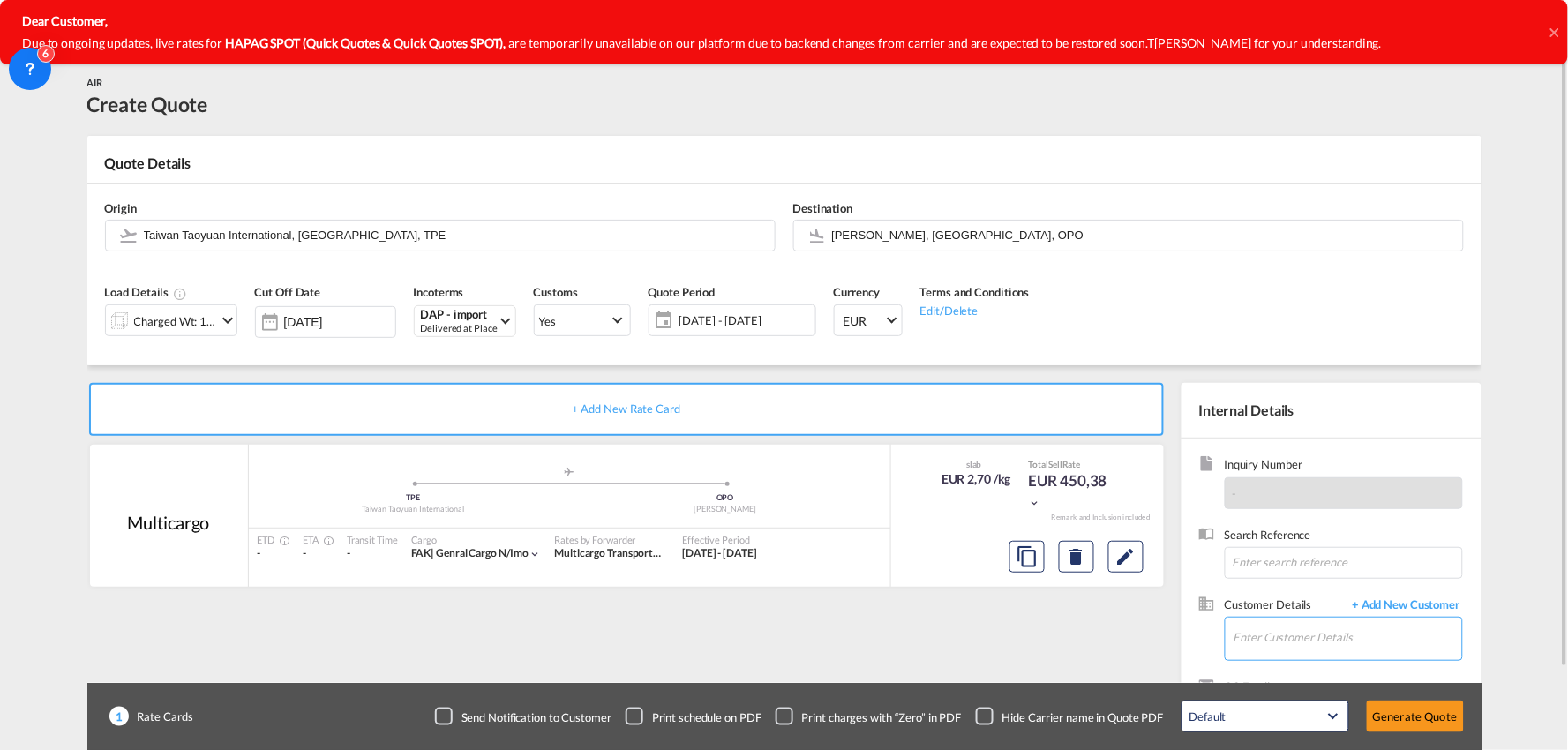
click at [1363, 634] on input "Enter Customer Details" at bounding box center [1347, 637] width 228 height 40
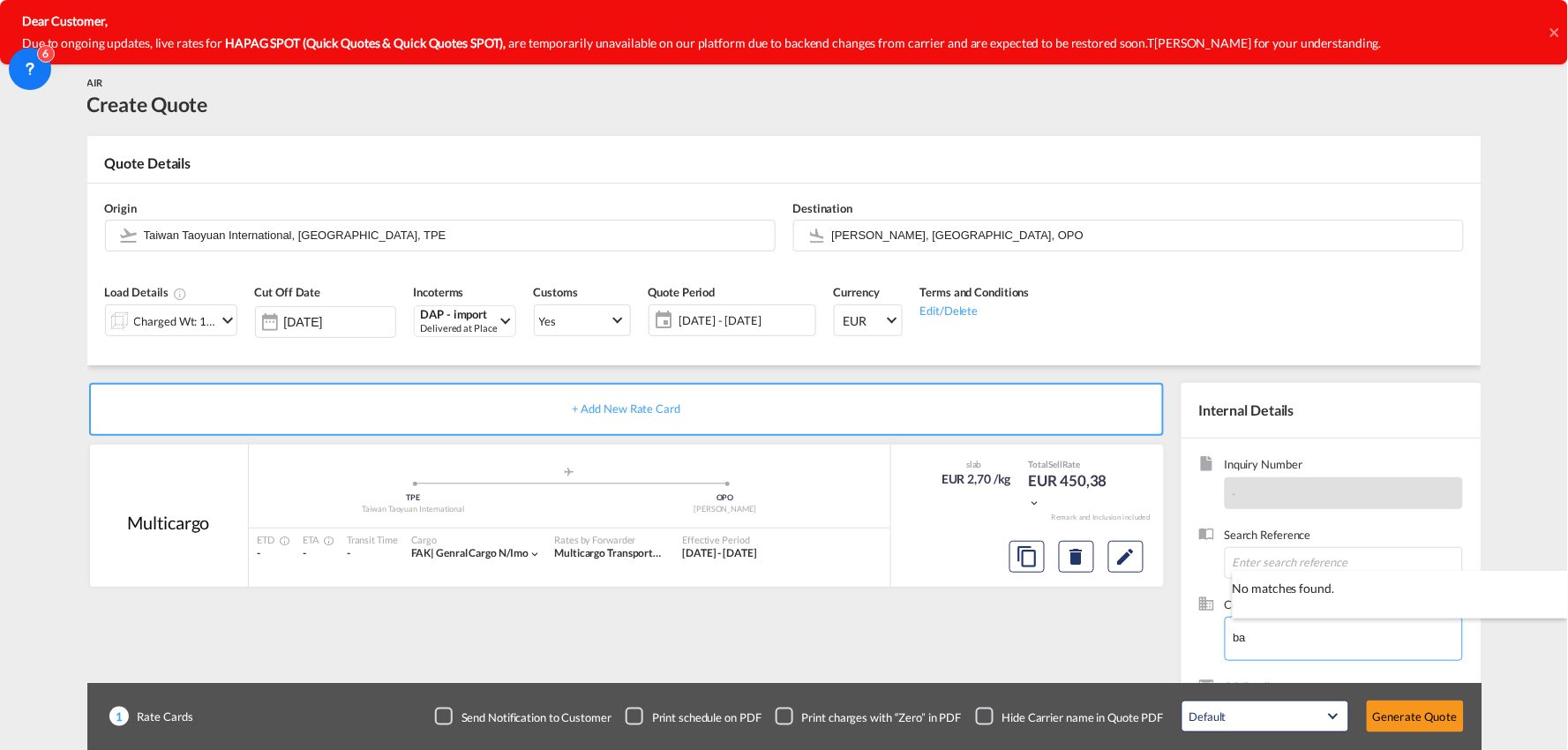
type input "b"
type input "o"
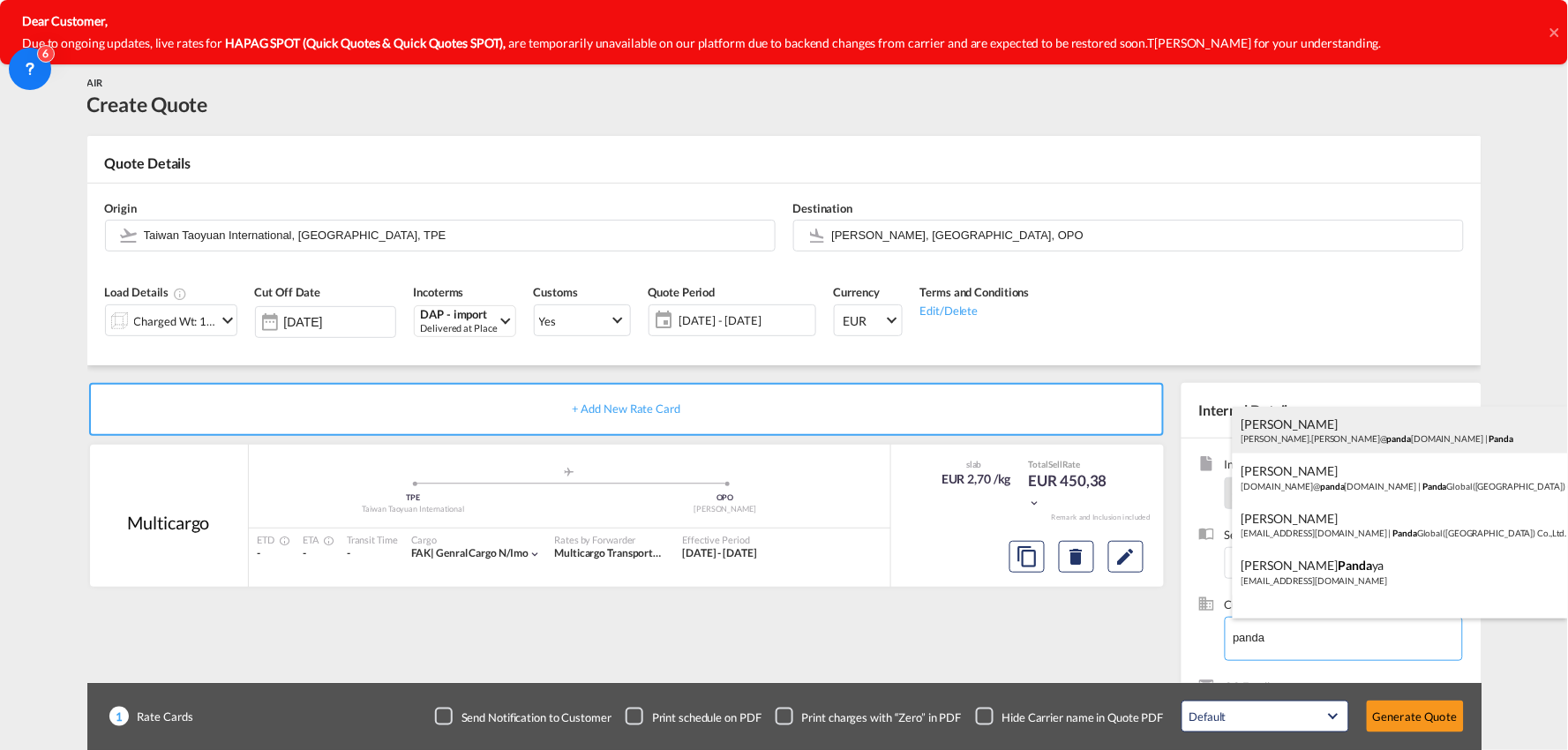
click at [1337, 438] on div "Devina Florence devina.florence@ panda log.com | Panda" at bounding box center [1400, 430] width 336 height 48
type input "Panda, Devina Florence, devina.florence@pandalog.com"
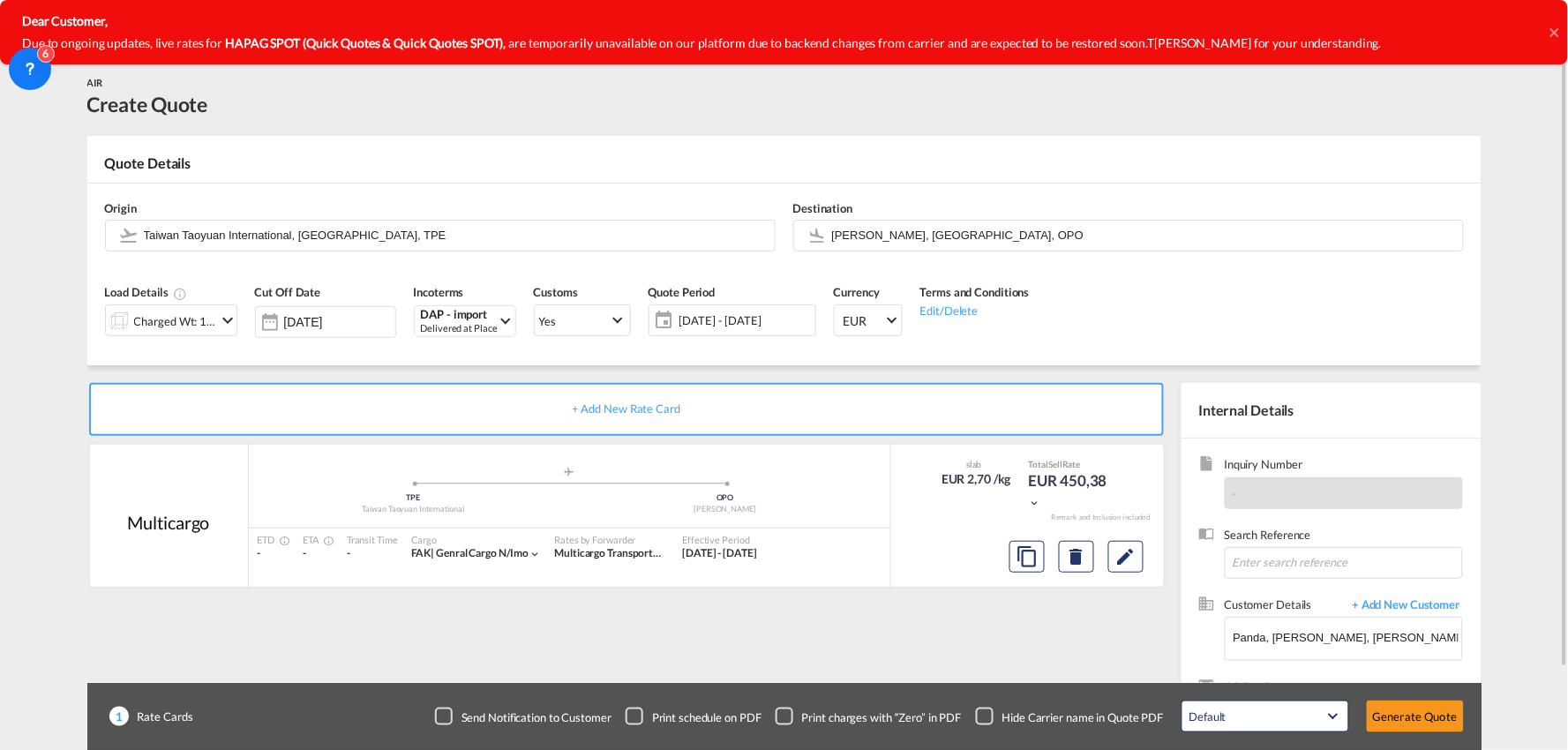
drag, startPoint x: 990, startPoint y: 717, endPoint x: 992, endPoint y: 695, distance: 22.1
click at [989, 716] on div "Checkbox No Ink" at bounding box center [985, 716] width 18 height 18
click at [997, 658] on div "+ Add New Rate Card Multicargo added by you .a{fill:#aaa8ad;} .a{fill:#aaa8ad;}…" at bounding box center [630, 566] width 1085 height 368
click at [181, 319] on div "Charged Wt: 166,67 KG" at bounding box center [175, 321] width 83 height 25
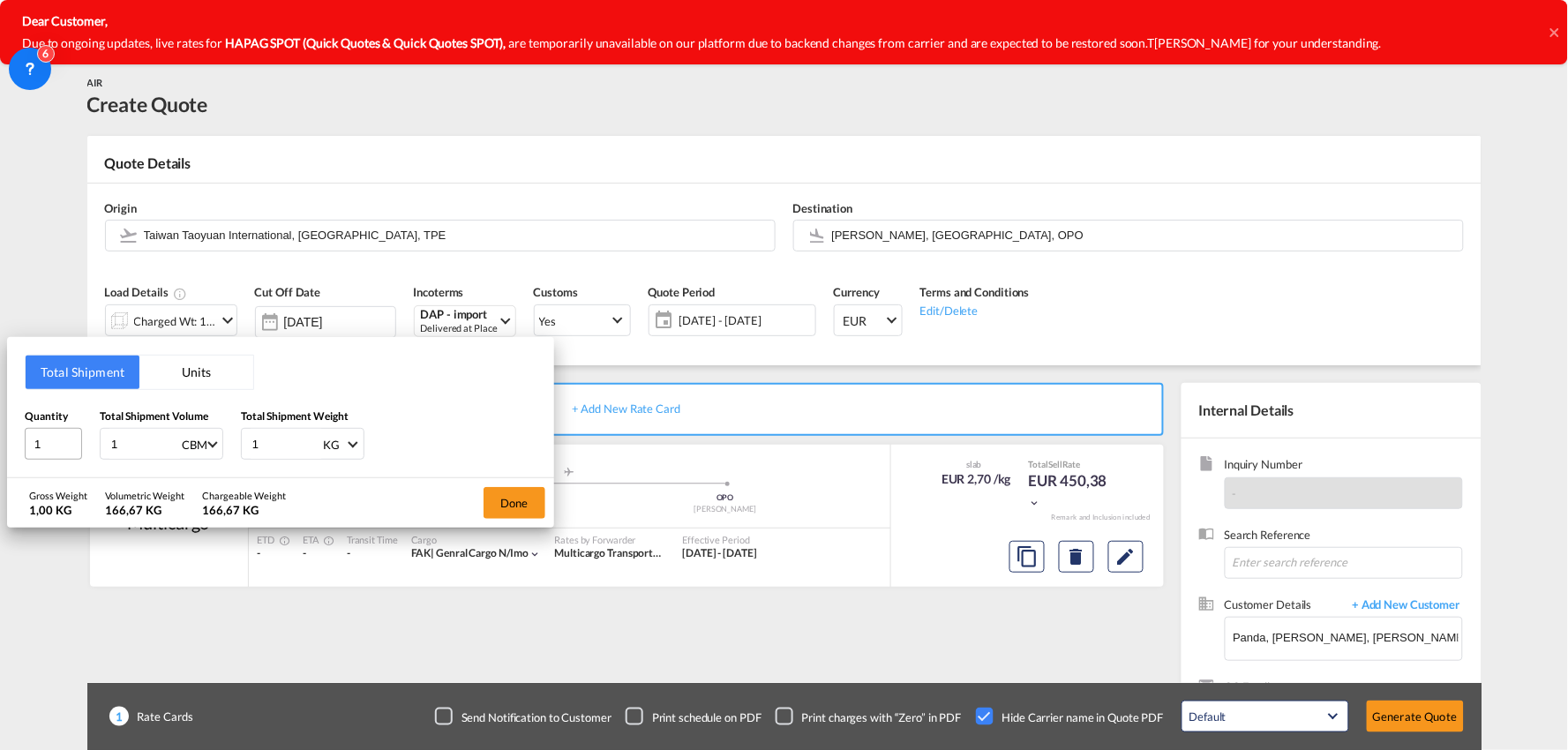
drag, startPoint x: 134, startPoint y: 439, endPoint x: 51, endPoint y: 442, distance: 83.1
click at [63, 442] on div "Quantity 1 Total Shipment Volume 1 CBM CBM CFT KG LB Total Shipment Weight 1 KG…" at bounding box center [281, 434] width 511 height 53
type input "1.2"
drag, startPoint x: 275, startPoint y: 439, endPoint x: 186, endPoint y: 445, distance: 89.2
click at [186, 445] on div "Quantity 1 Total Shipment Volume 1.2 CBM CBM CFT KG LB Total Shipment Weight 1 …" at bounding box center [281, 434] width 511 height 53
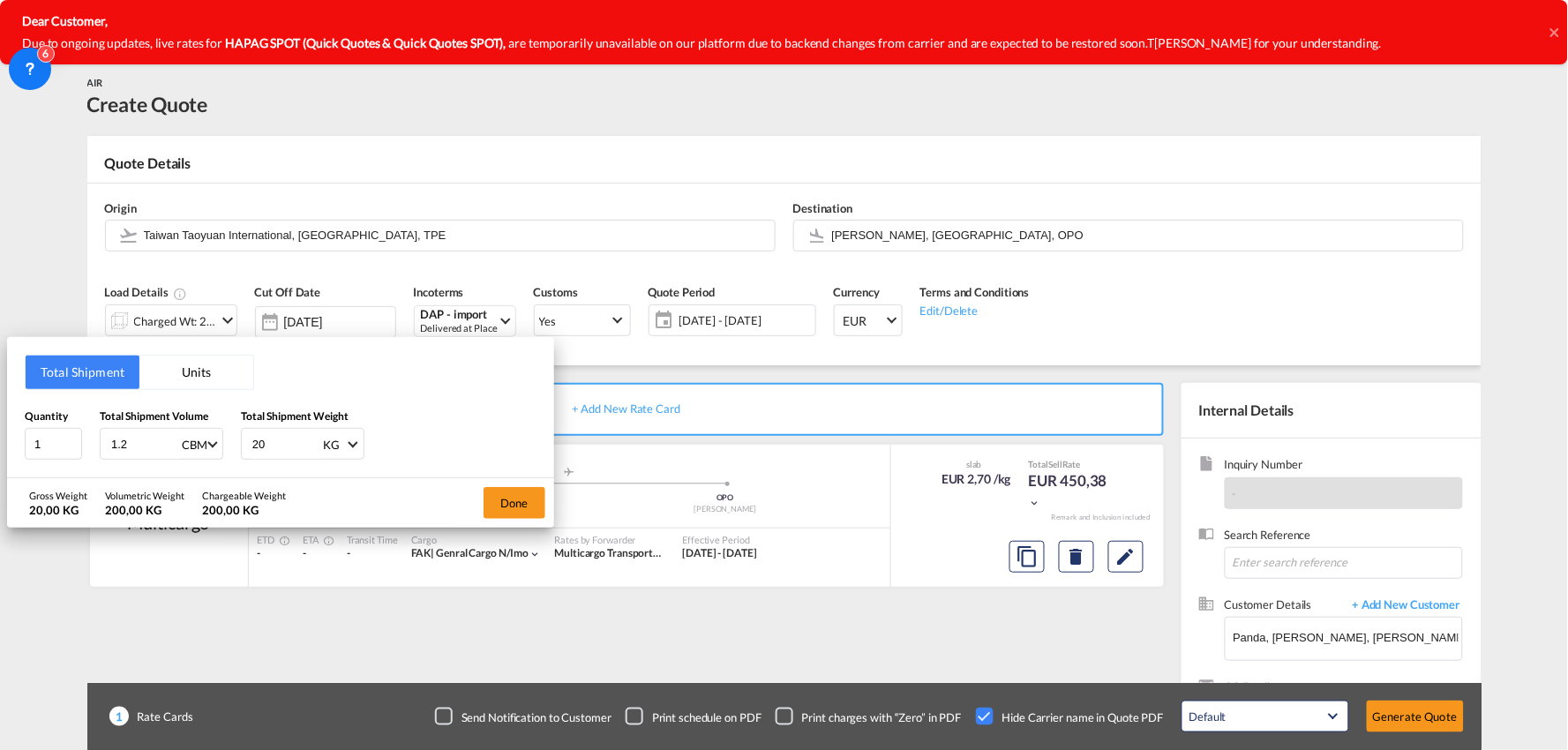
type input "200"
click at [515, 499] on button "Done" at bounding box center [515, 503] width 62 height 32
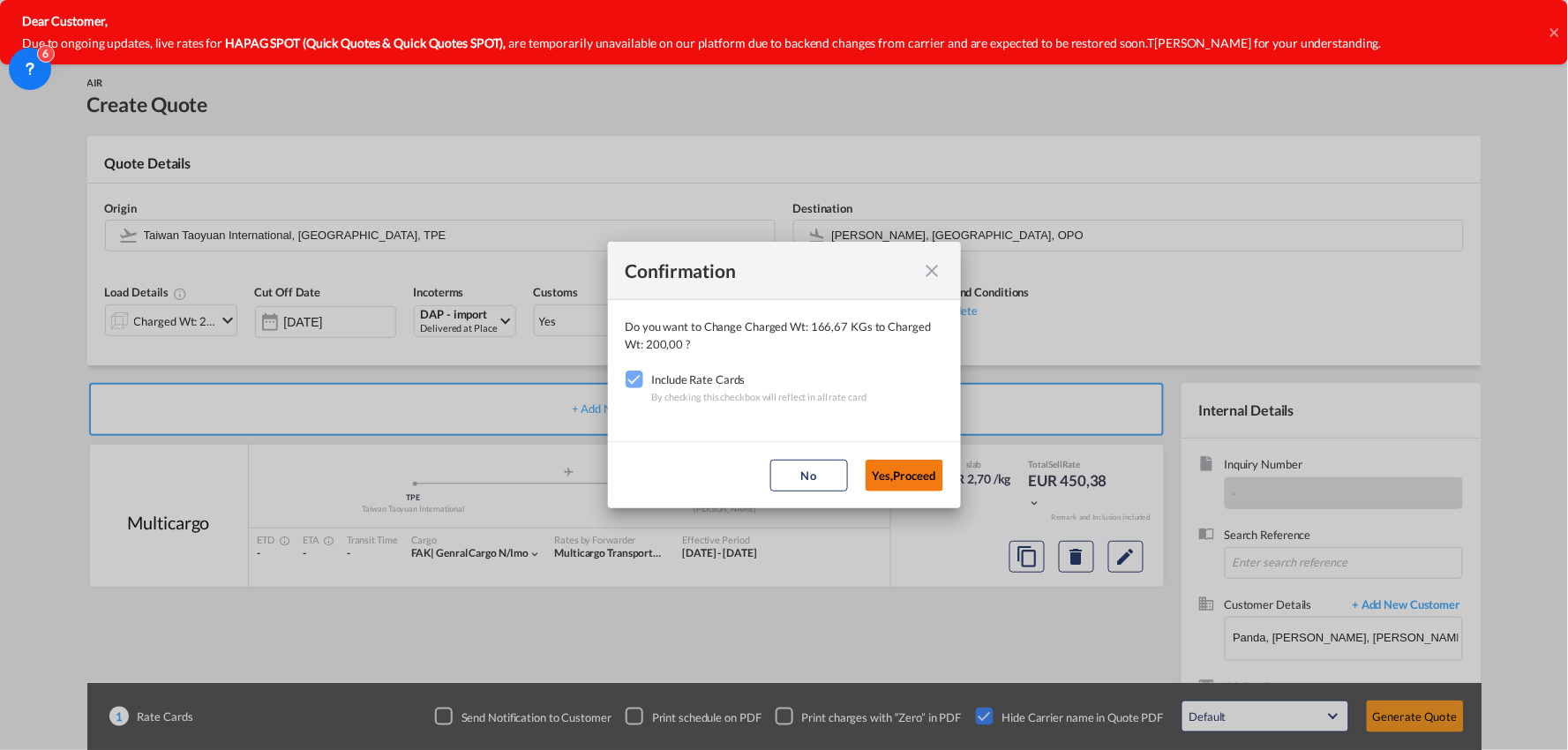
click at [910, 477] on button "Yes,Proceed" at bounding box center [904, 476] width 77 height 32
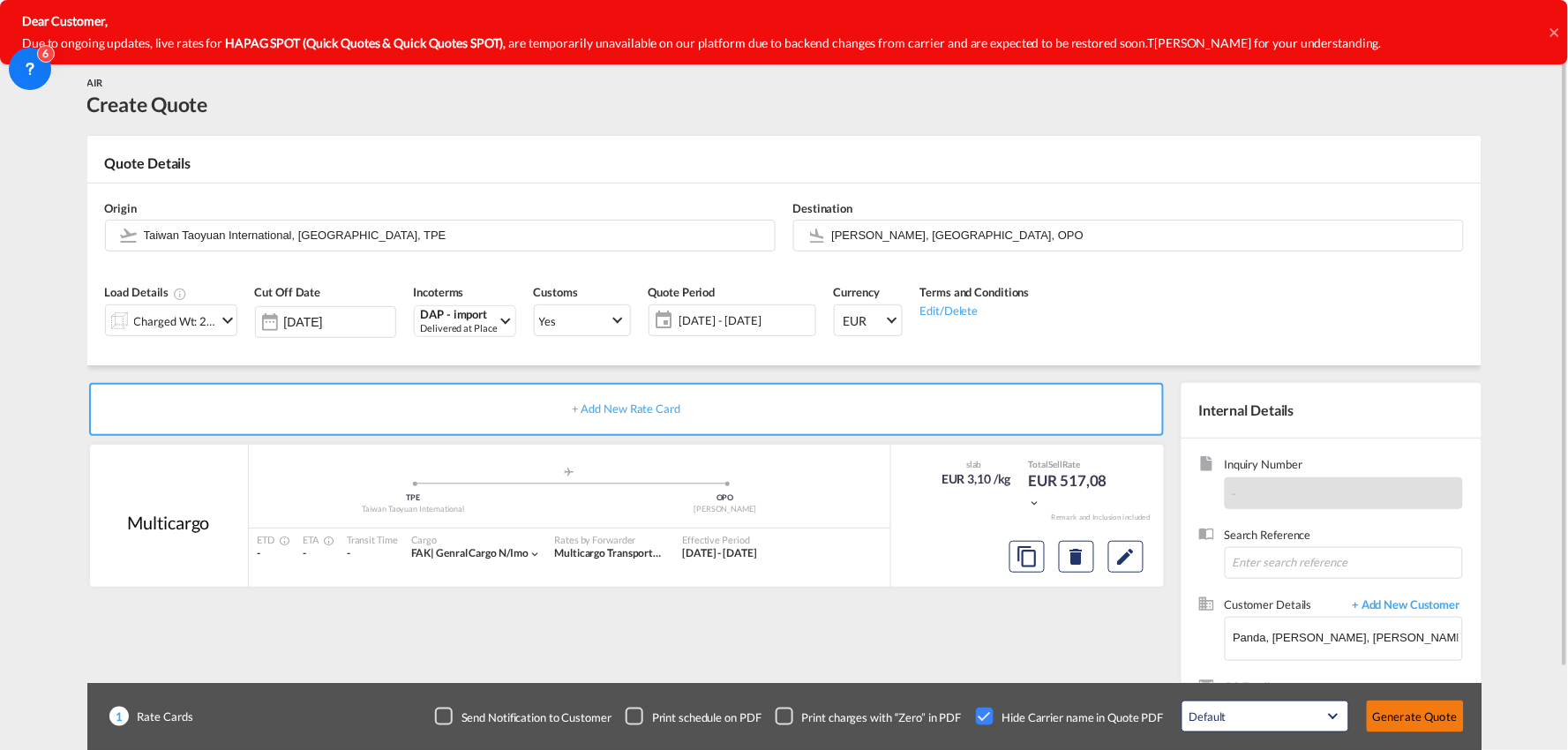
click at [1426, 714] on button "Generate Quote" at bounding box center [1414, 716] width 97 height 32
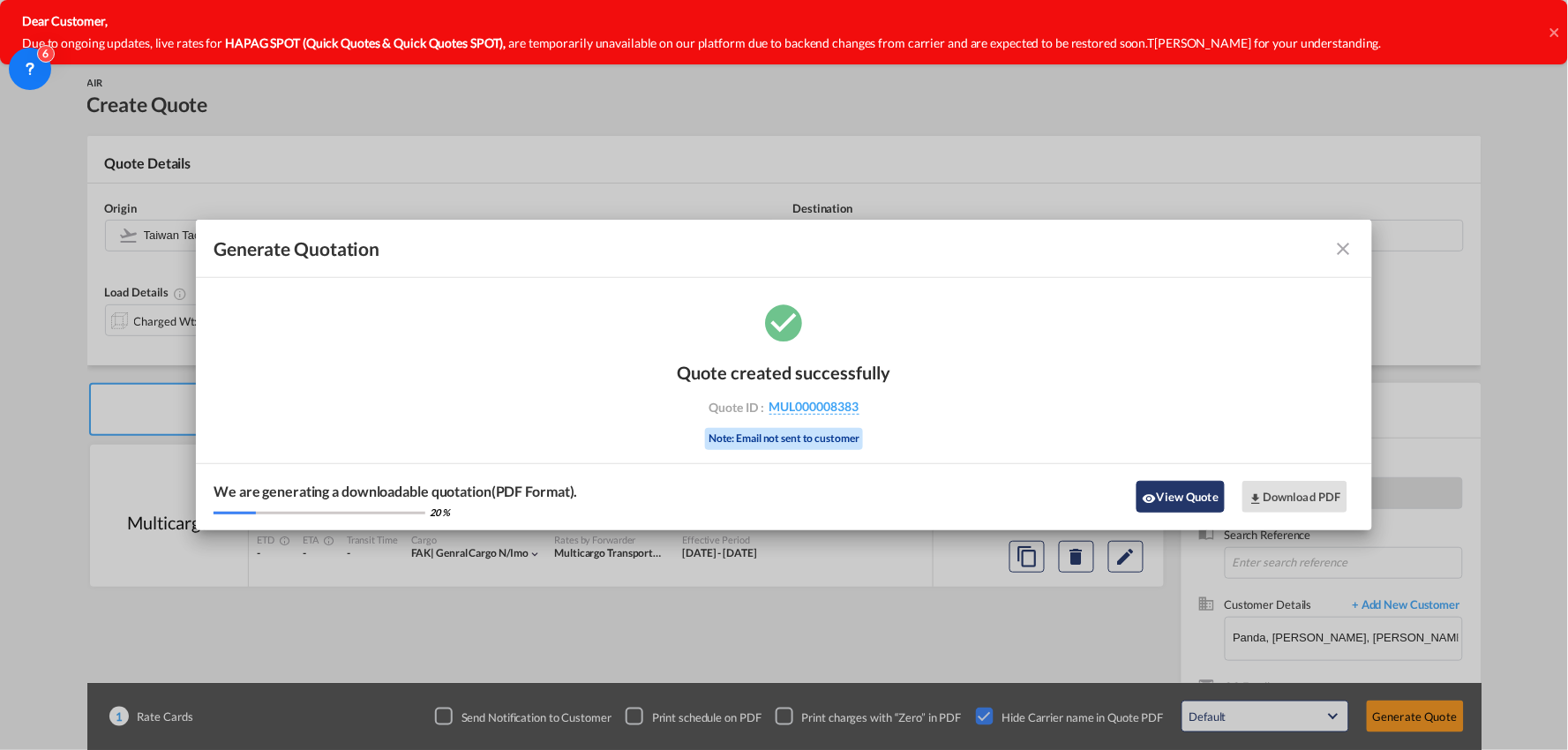
click at [1189, 496] on button "View Quote" at bounding box center [1180, 497] width 88 height 32
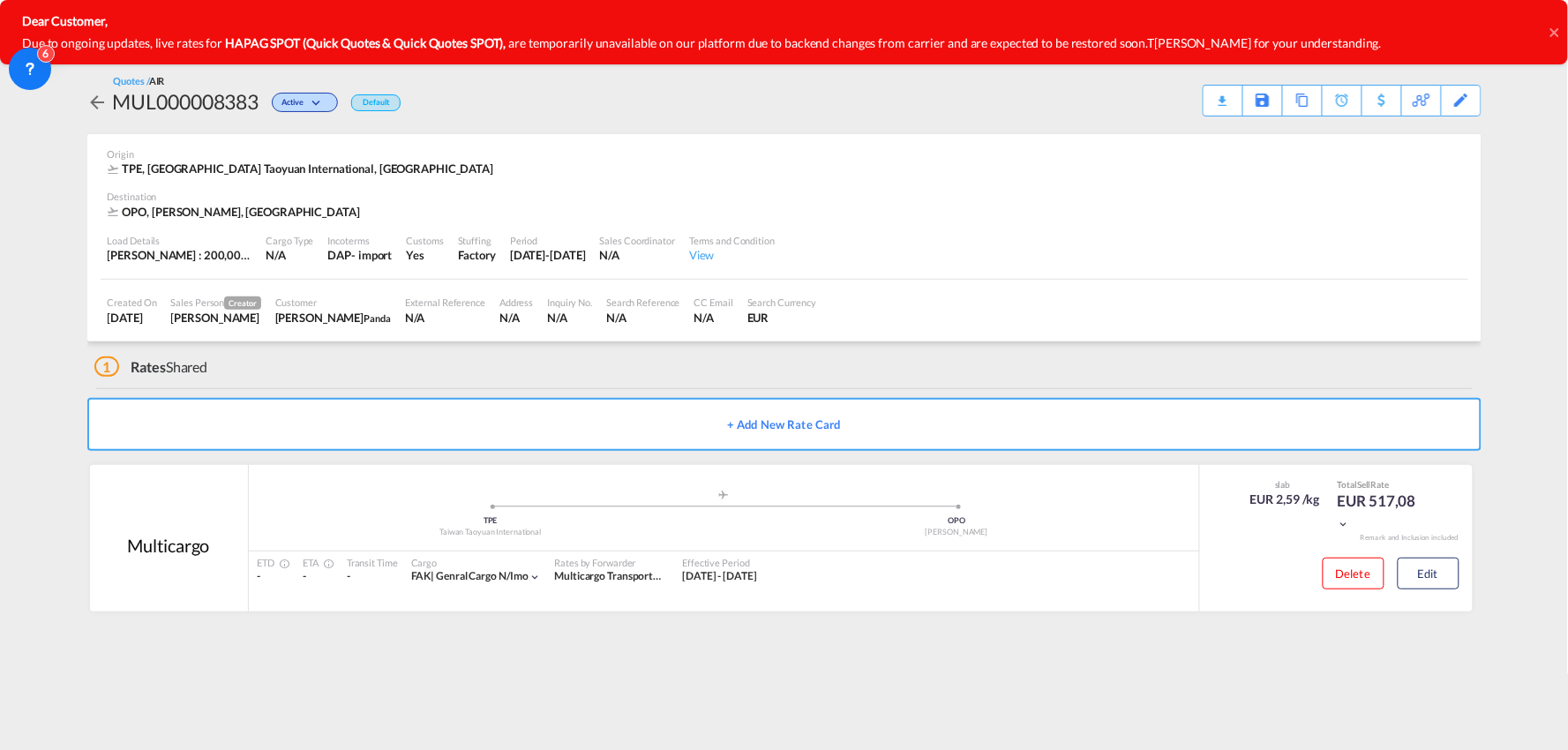
click at [795, 636] on div "Quotes / AIR MUL000008383 Active Default Download Quote Save As Template Copy Q…" at bounding box center [784, 350] width 1394 height 586
click at [1421, 593] on div "Delete Edit" at bounding box center [1384, 579] width 150 height 47
click at [1439, 566] on button "Edit" at bounding box center [1429, 573] width 62 height 32
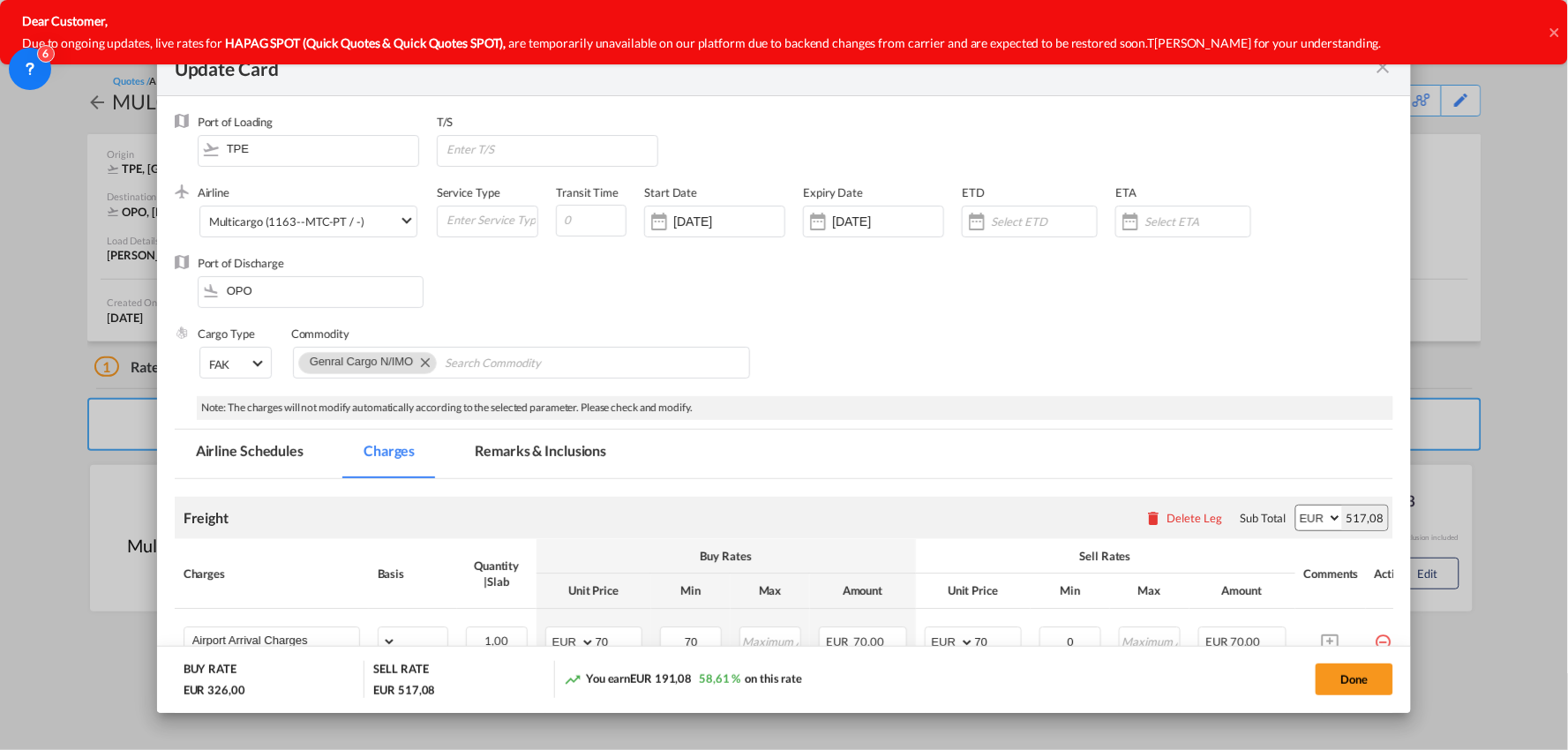
select select "per_bl"
select select "per_kg"
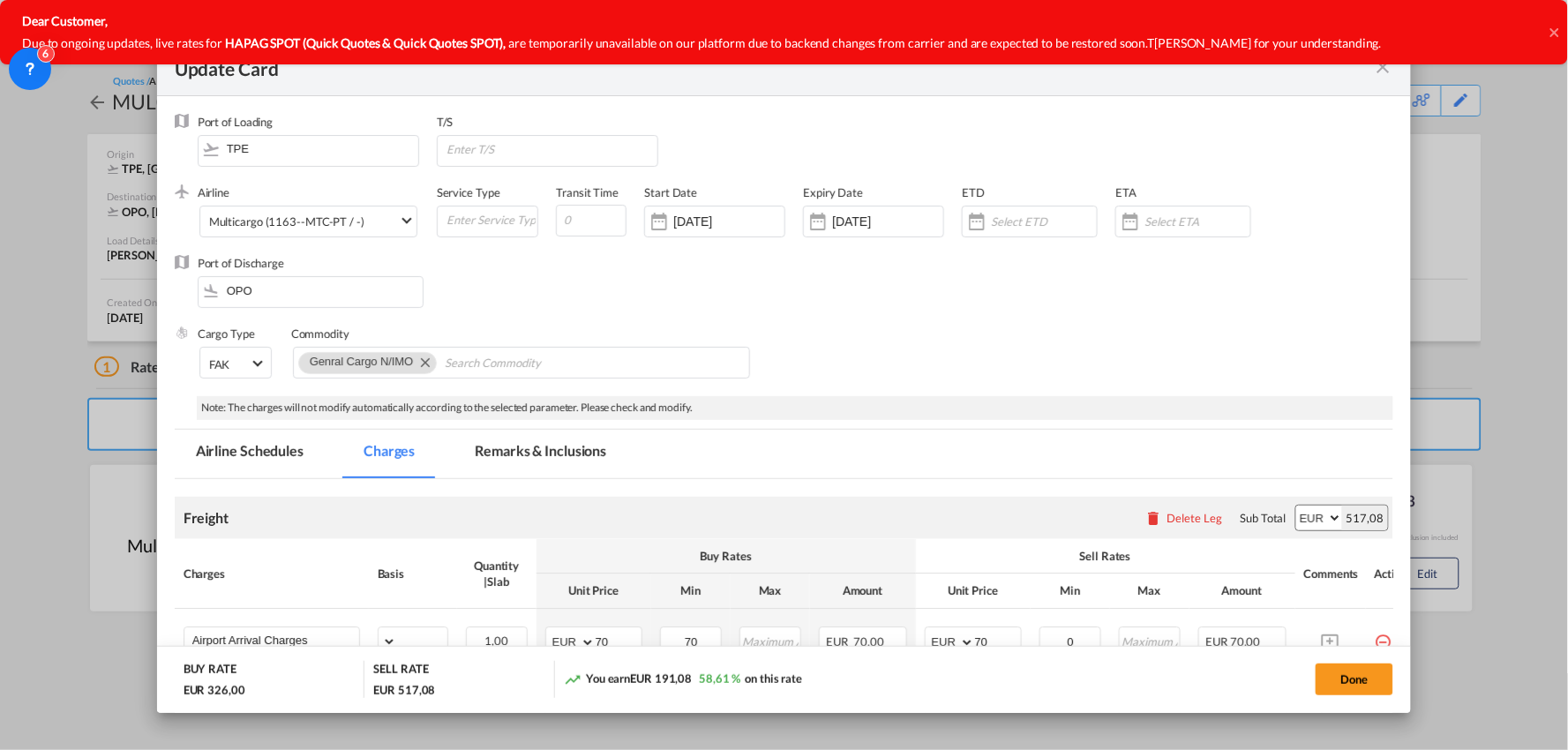
select select "per_shipment"
select select "per_bl"
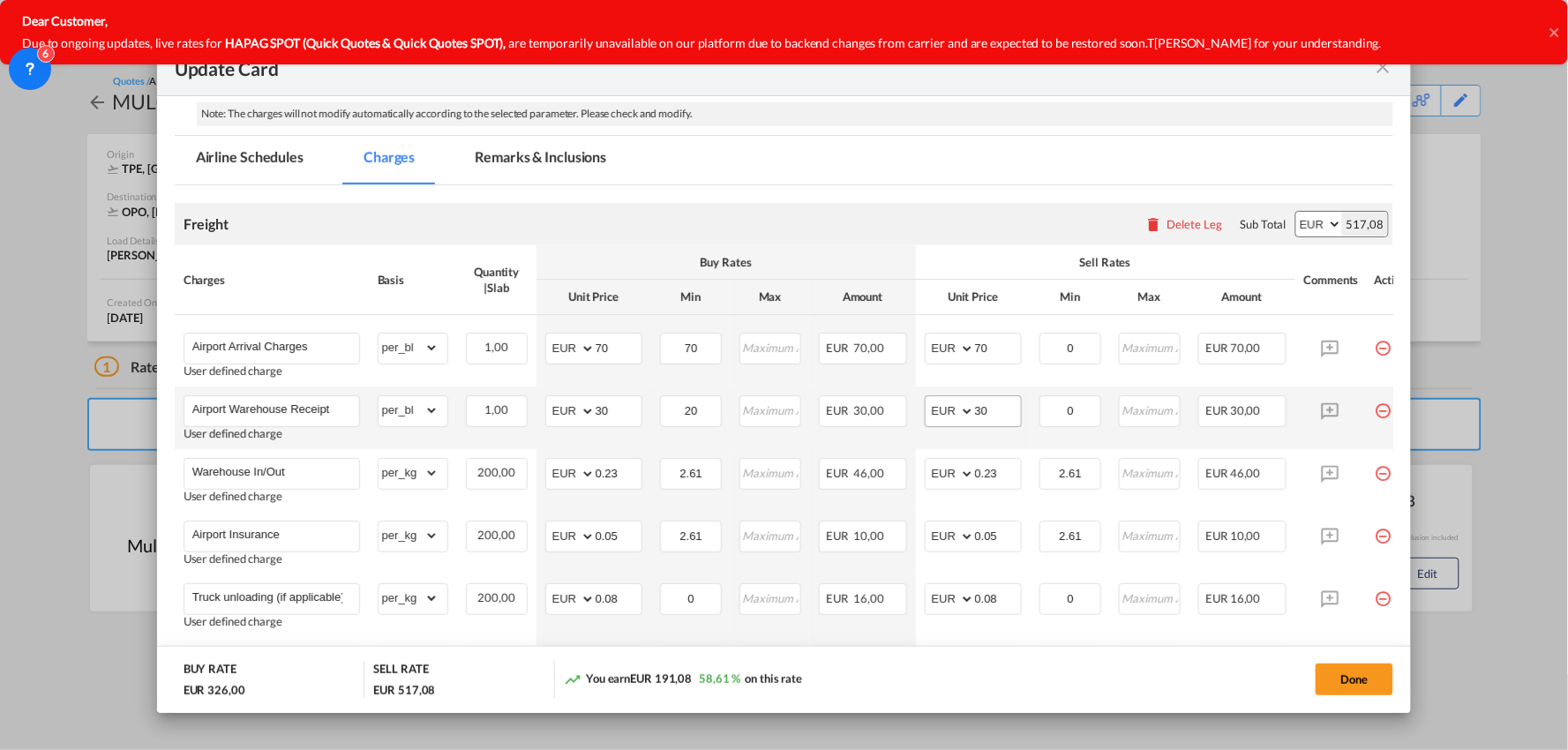
scroll to position [490, 0]
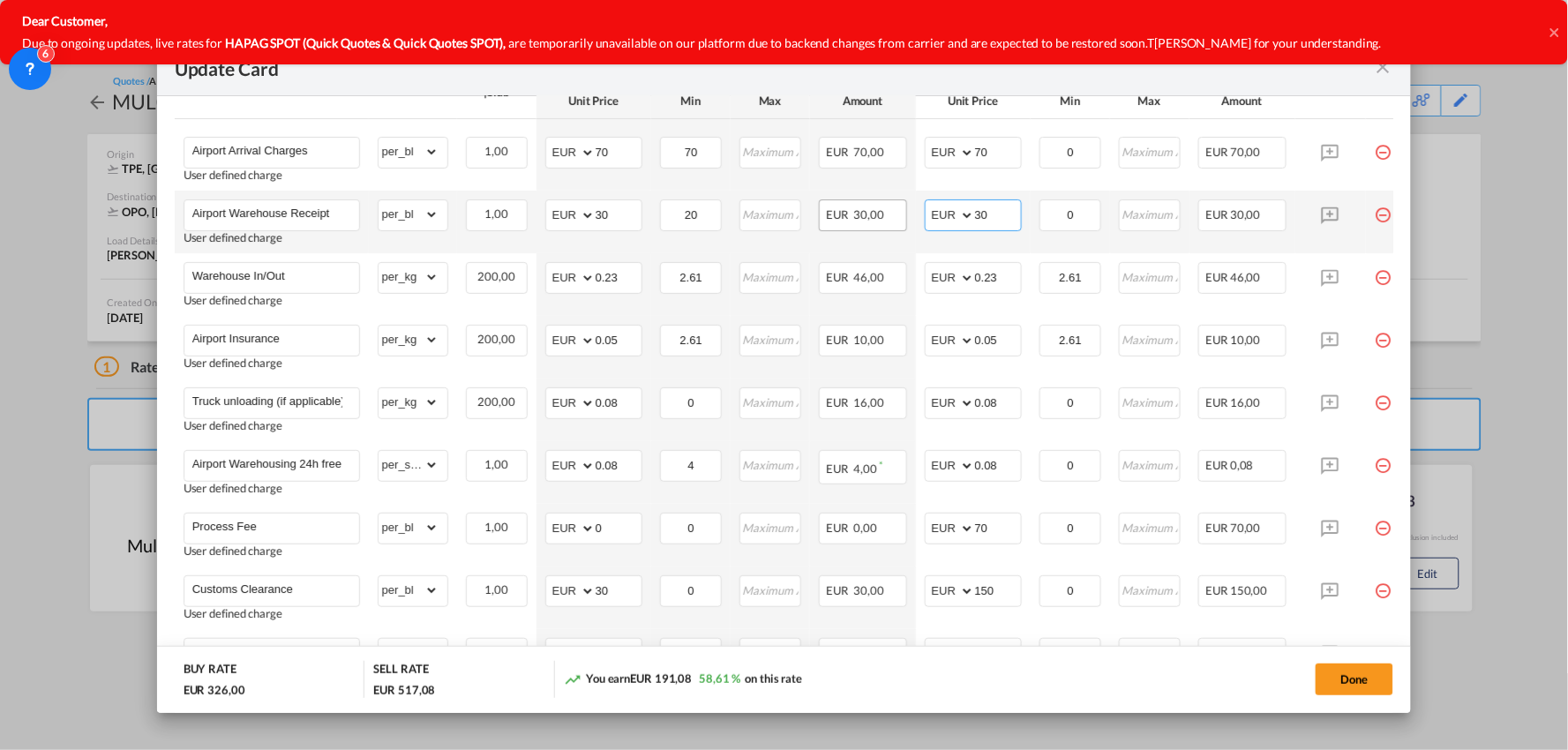
drag, startPoint x: 946, startPoint y: 217, endPoint x: 902, endPoint y: 217, distance: 44.0
click at [902, 217] on tr "Airport Warehouse Receipt User defined charge Please Enter Already Exists gross…" at bounding box center [800, 222] width 1250 height 63
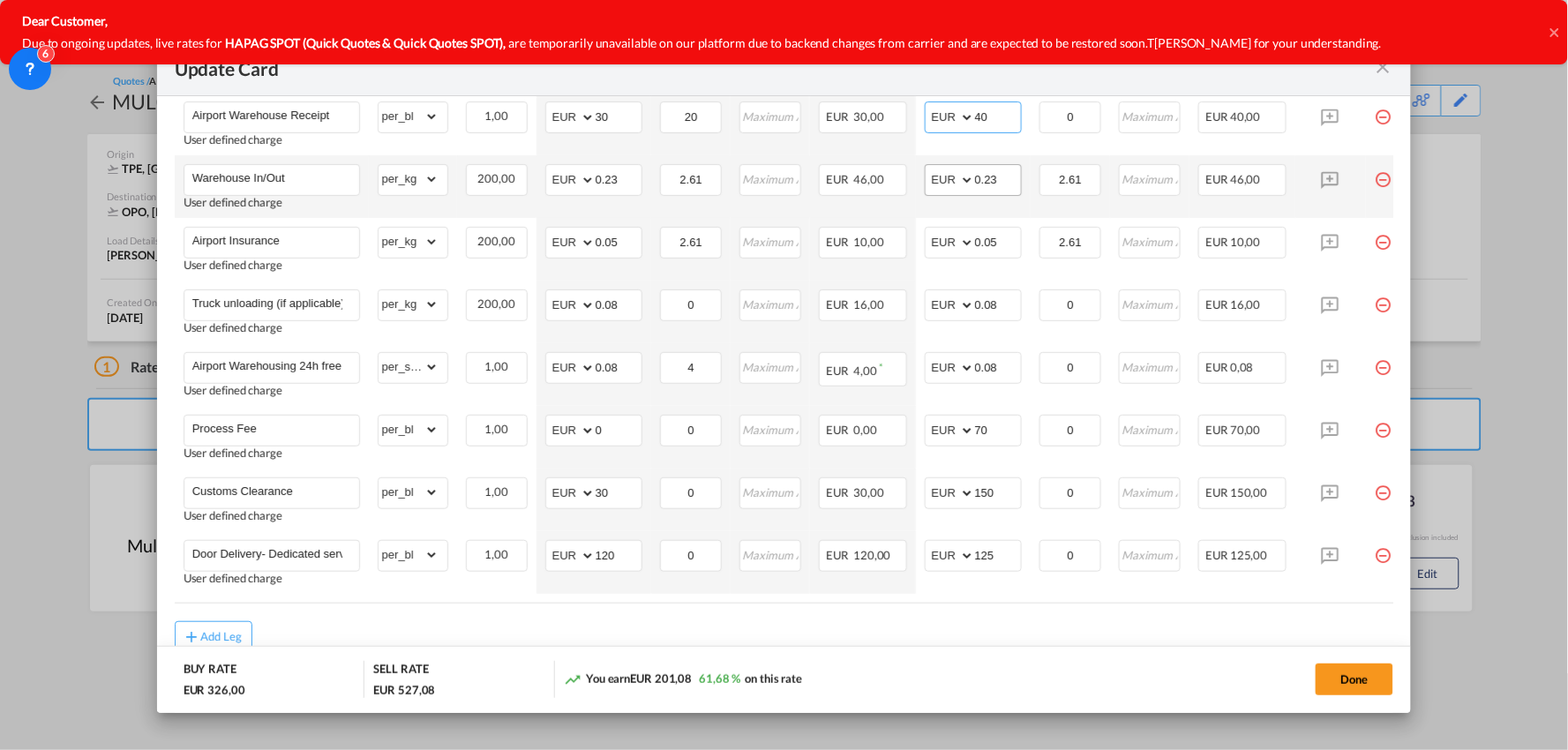
type input "40"
click at [1000, 173] on input "0.23" at bounding box center [998, 178] width 46 height 27
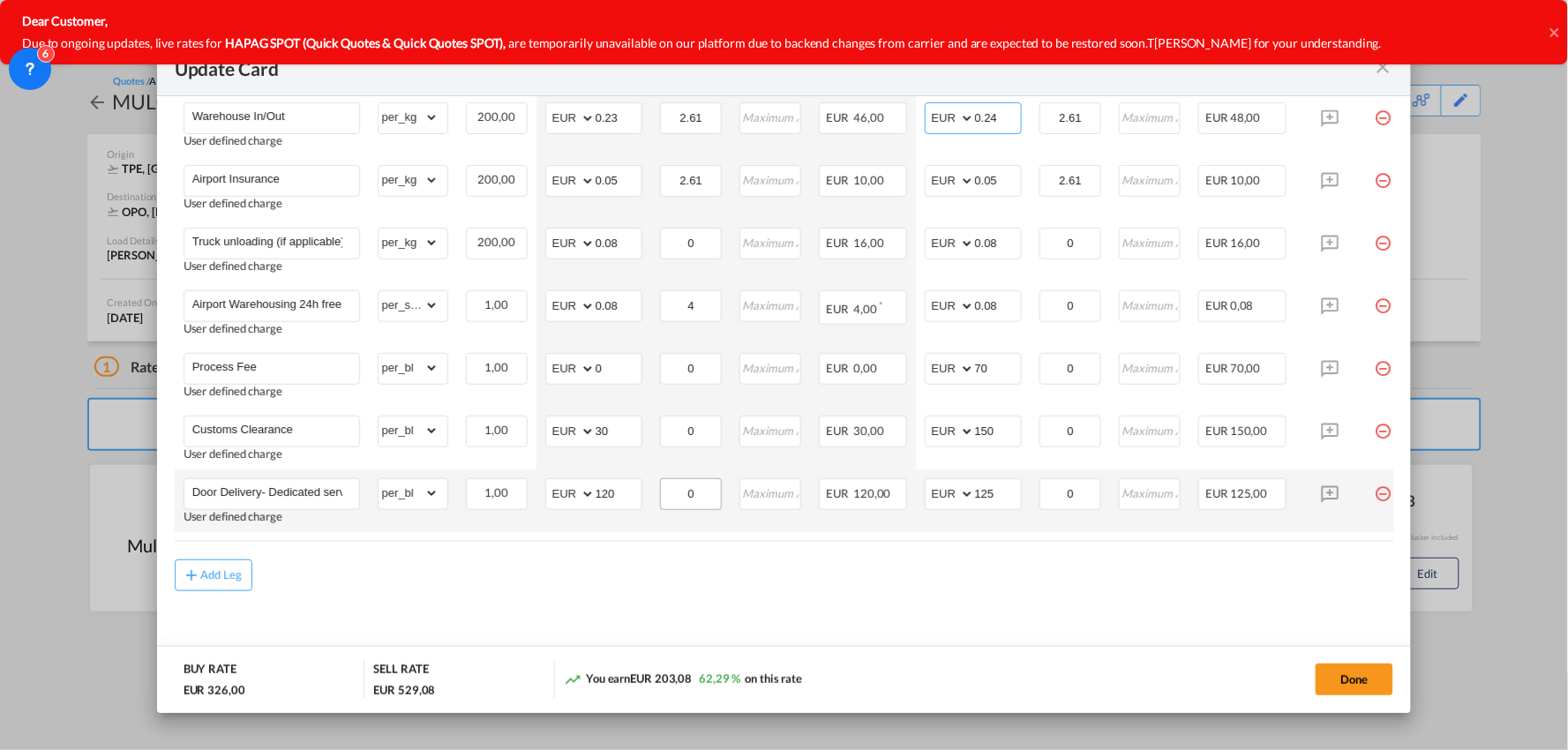
scroll to position [661, 0]
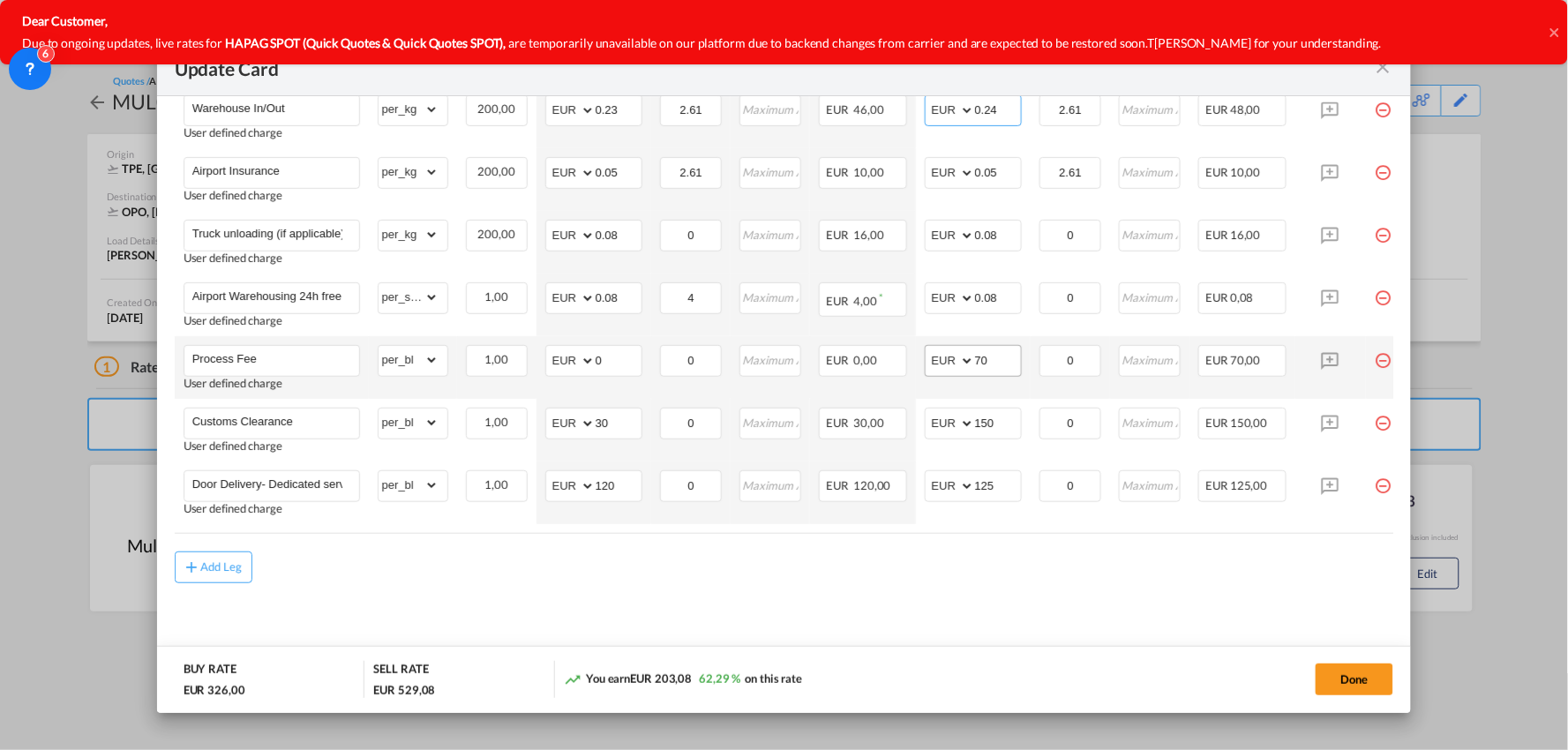
type input "0.24"
drag, startPoint x: 1004, startPoint y: 363, endPoint x: 895, endPoint y: 363, distance: 109.0
click at [895, 363] on tr "Process Fee User defined charge Please Enter Already Exists gross_weight volume…" at bounding box center [800, 367] width 1250 height 63
type input "90"
drag, startPoint x: 998, startPoint y: 651, endPoint x: 1001, endPoint y: 621, distance: 30.1
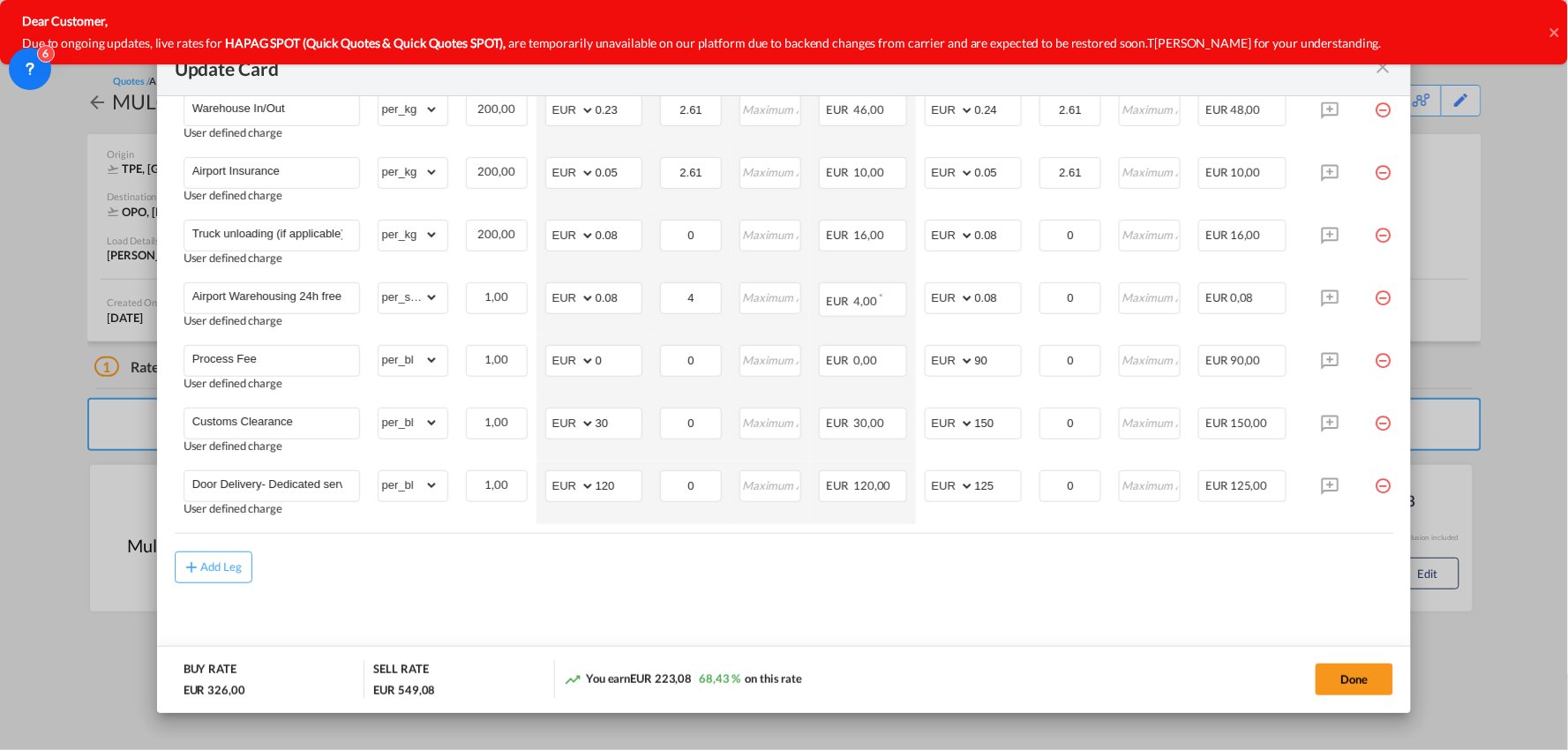
click at [998, 651] on md-dialog-actions "BUY RATE EUR 326,00 SELL RATE EUR 549,08 You earn EUR 223,08 68,43 % on this ra…" at bounding box center [784, 679] width 1255 height 67
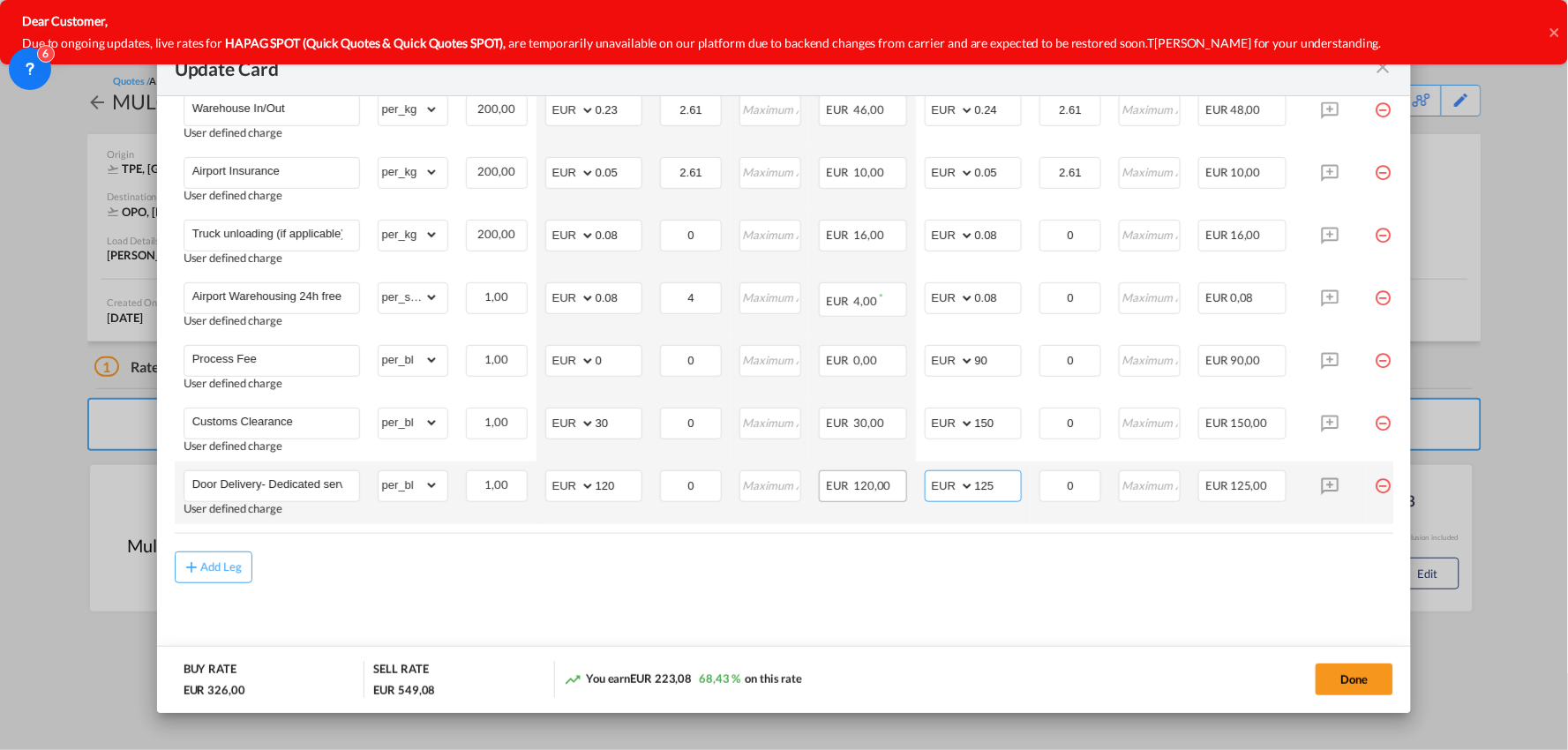
drag, startPoint x: 1002, startPoint y: 478, endPoint x: 874, endPoint y: 475, distance: 128.0
click at [874, 475] on tr "Door Delivery- Dedicated service User defined charge Please Enter Already Exist…" at bounding box center [800, 493] width 1250 height 63
type input "110"
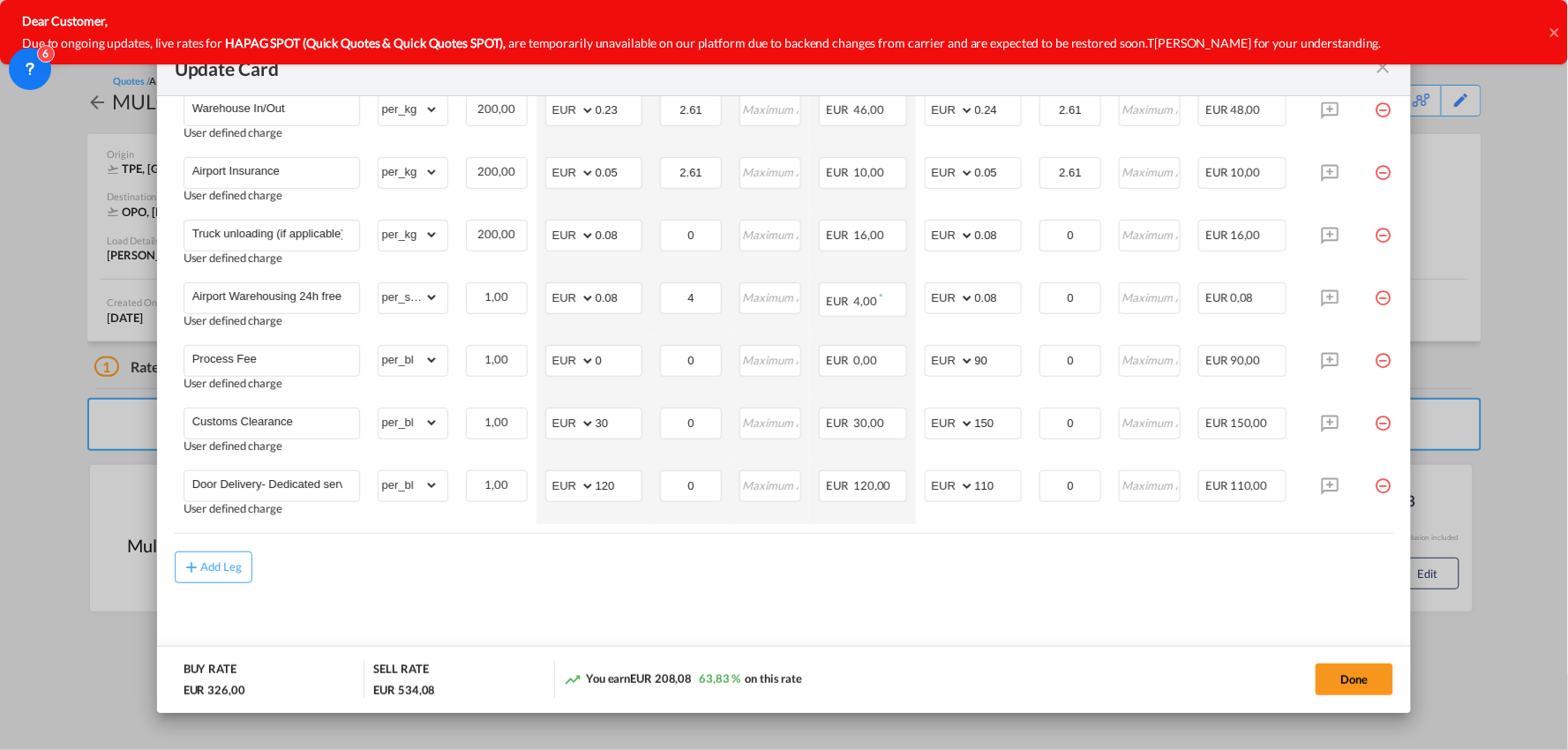
click at [951, 592] on md-content "Freight Please enter leg name Leg Name Already Exists Delete Leg Sub Total AED …" at bounding box center [784, 244] width 1219 height 846
click at [1350, 676] on button "Done" at bounding box center [1354, 679] width 77 height 32
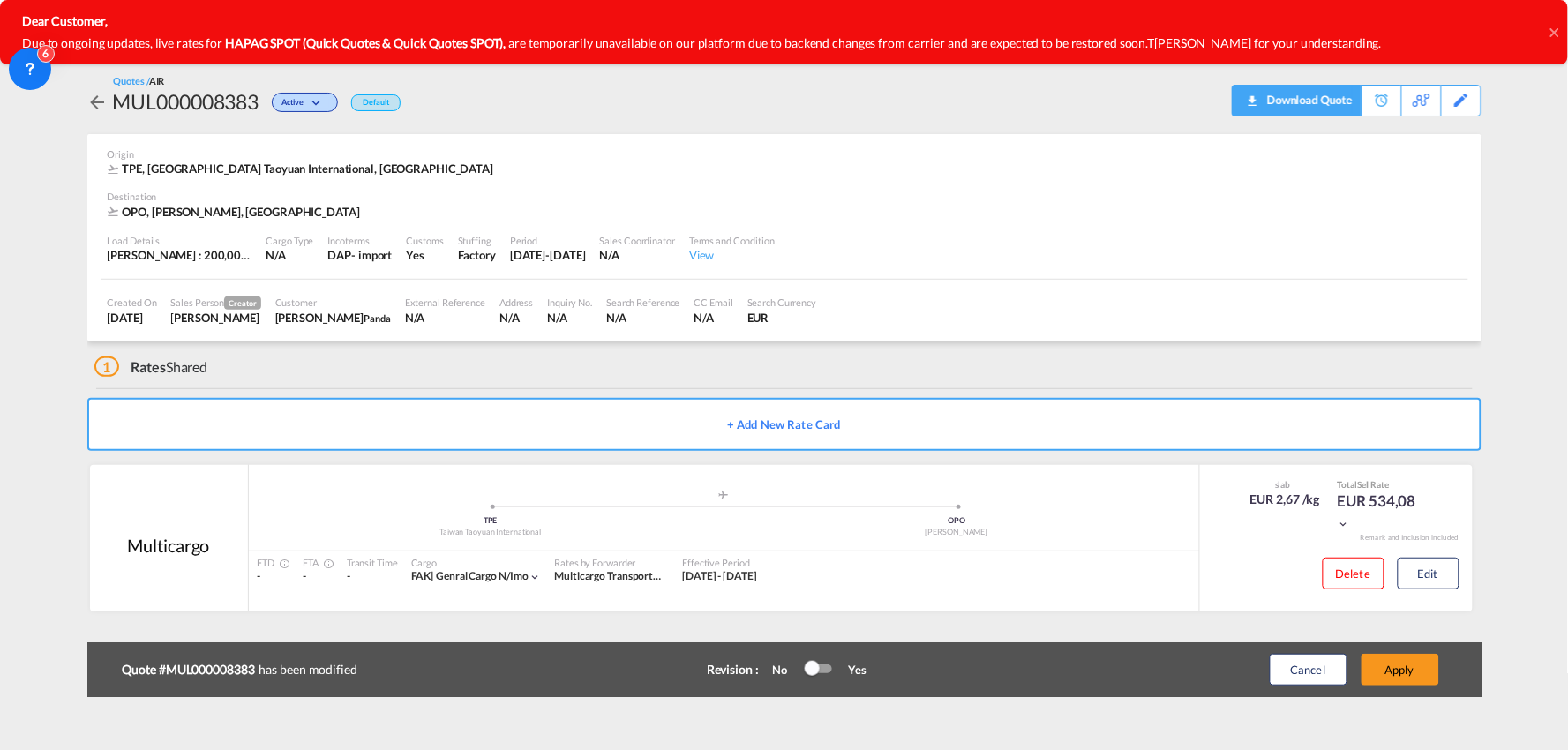
click at [1333, 97] on div "Download Quote" at bounding box center [1307, 99] width 90 height 28
click at [1386, 682] on button "Apply" at bounding box center [1399, 669] width 77 height 32
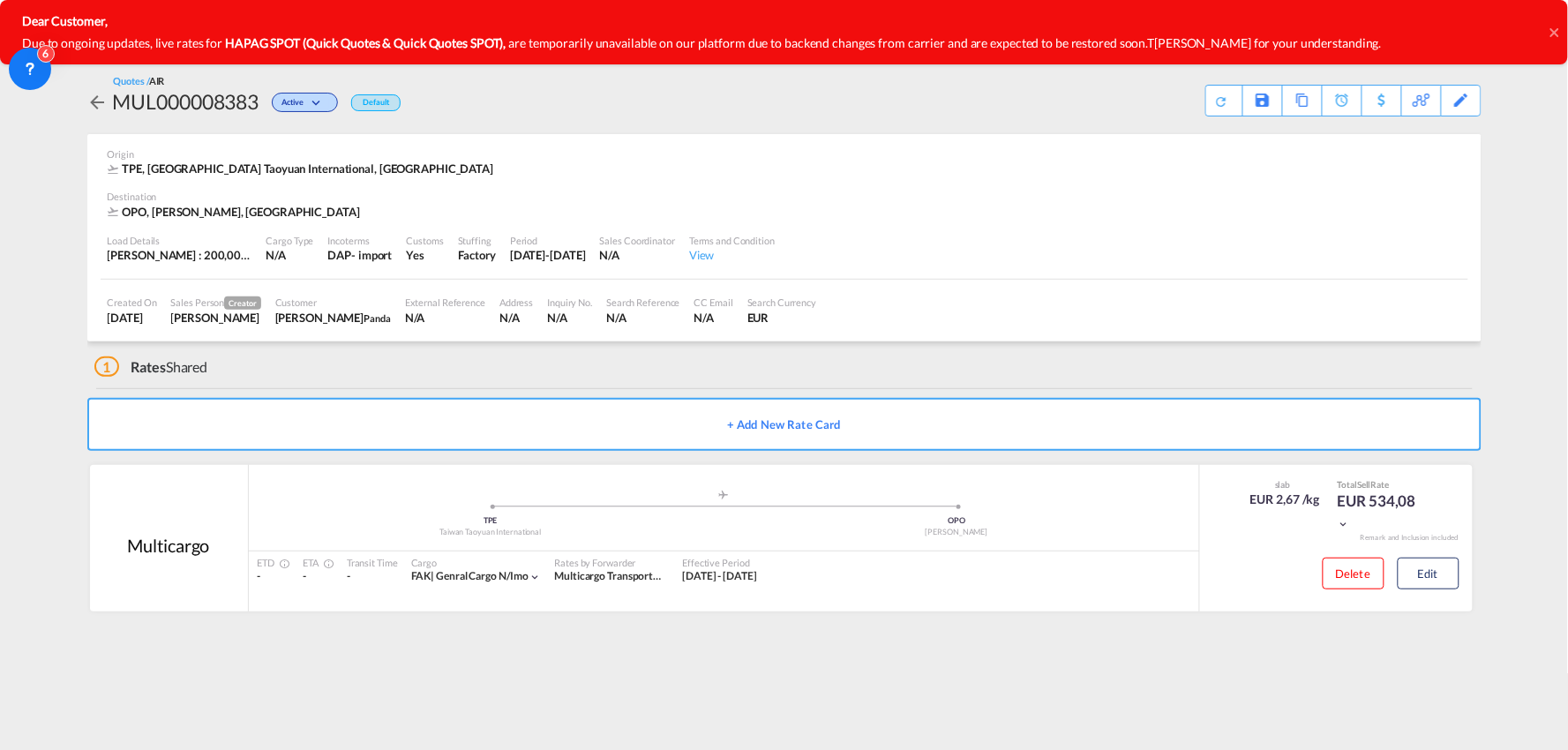
click at [1554, 28] on icon at bounding box center [1555, 33] width 9 height 14
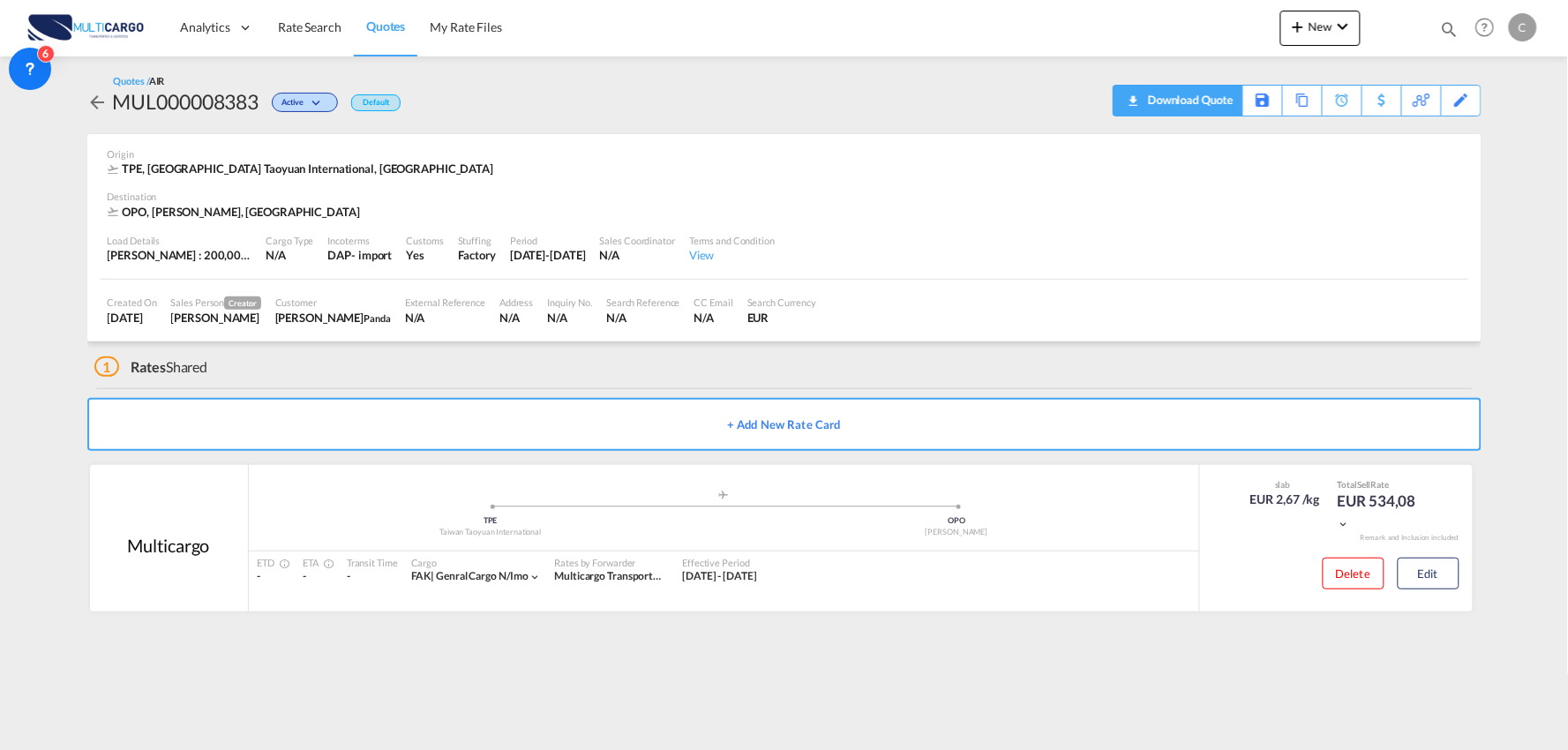
click at [1227, 94] on div "Download Quote" at bounding box center [1188, 99] width 90 height 28
click at [697, 358] on div "1 Rates Shared" at bounding box center [788, 363] width 1387 height 43
click at [393, 359] on div "1 Rates Shared" at bounding box center [788, 363] width 1387 height 43
click at [392, 375] on div "1 Rates Shared" at bounding box center [788, 363] width 1387 height 43
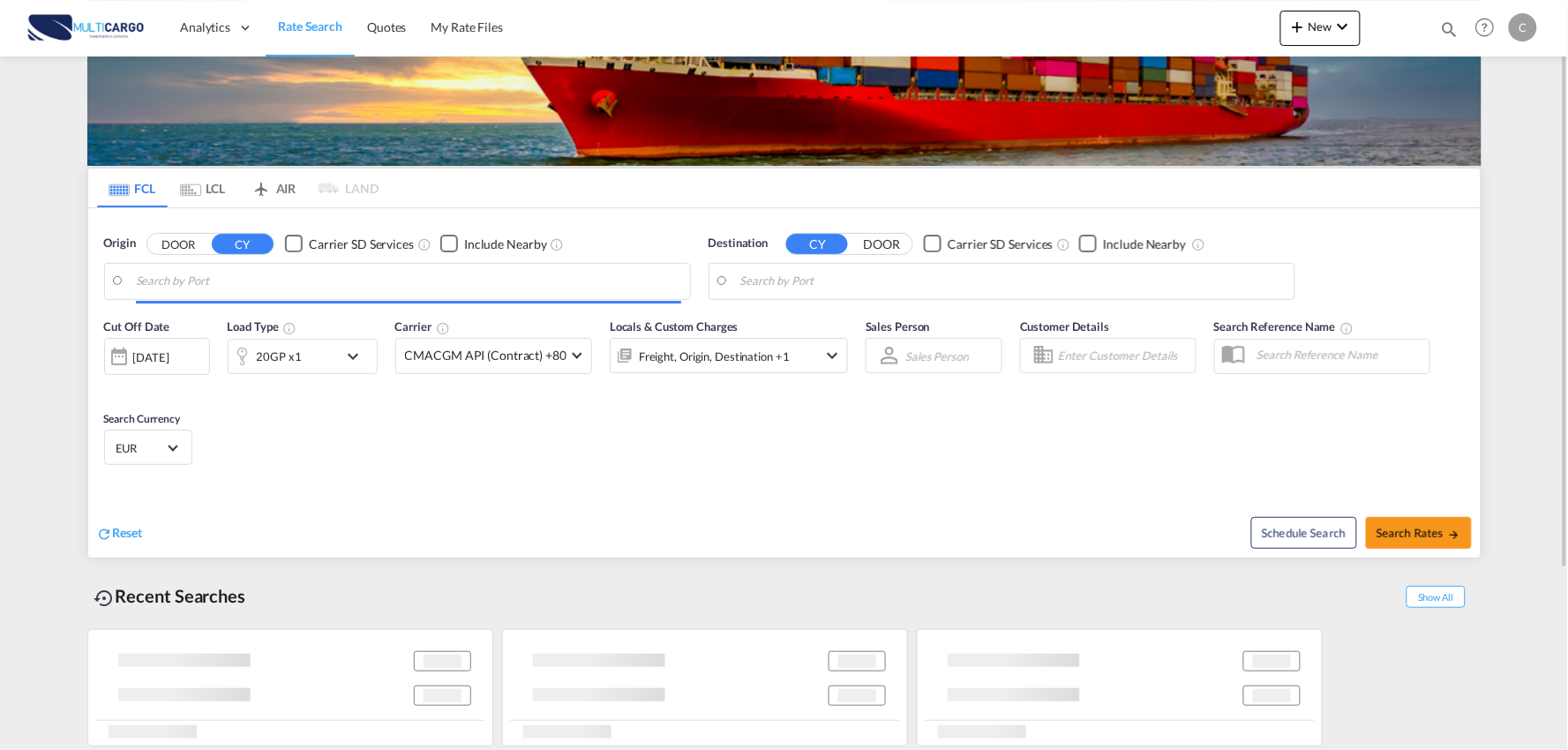
type input "Port of Qingdao, Qingdao, CNTAO"
type input "Leixoes, Leixoes, PTLEI"
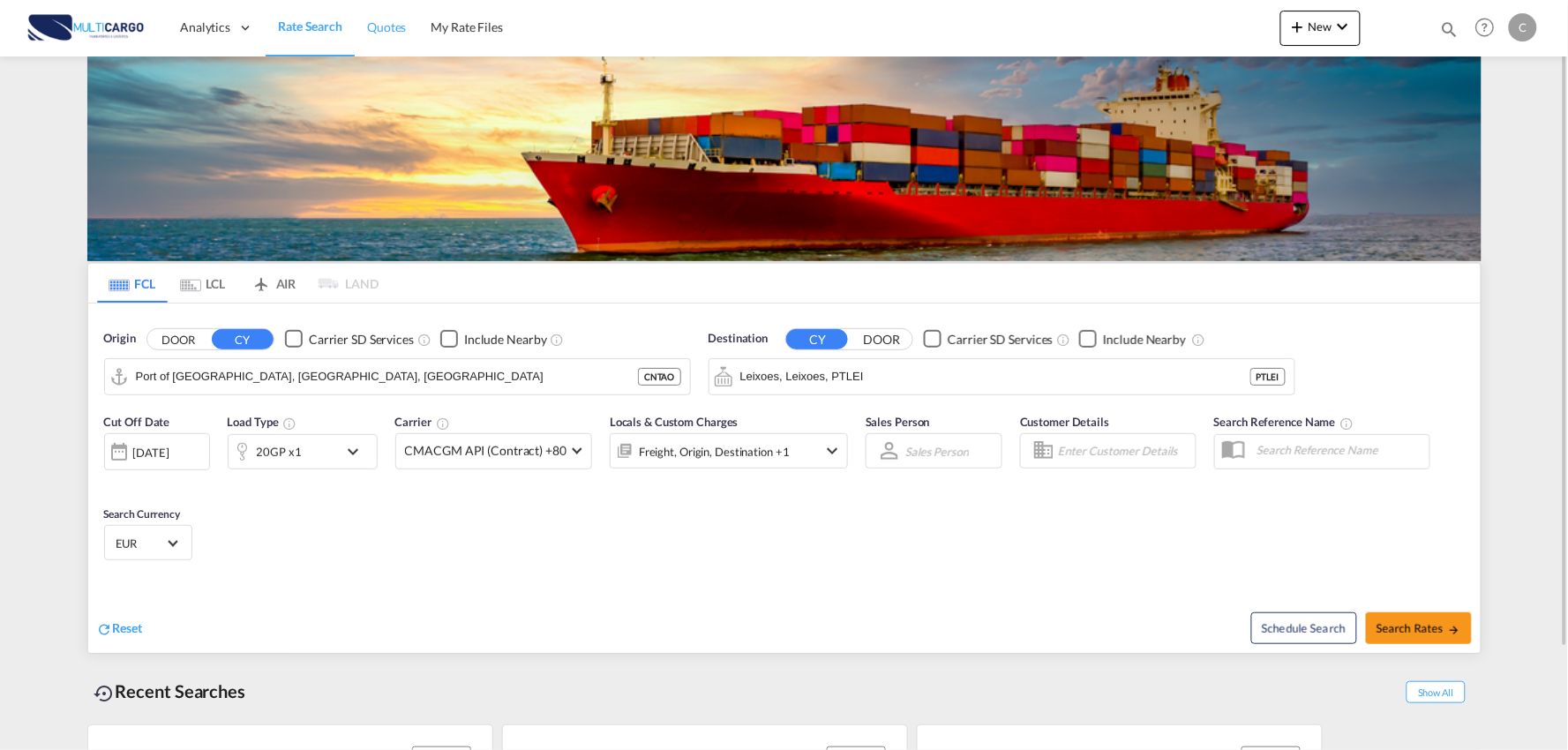
click at [375, 27] on span "Quotes" at bounding box center [386, 27] width 39 height 15
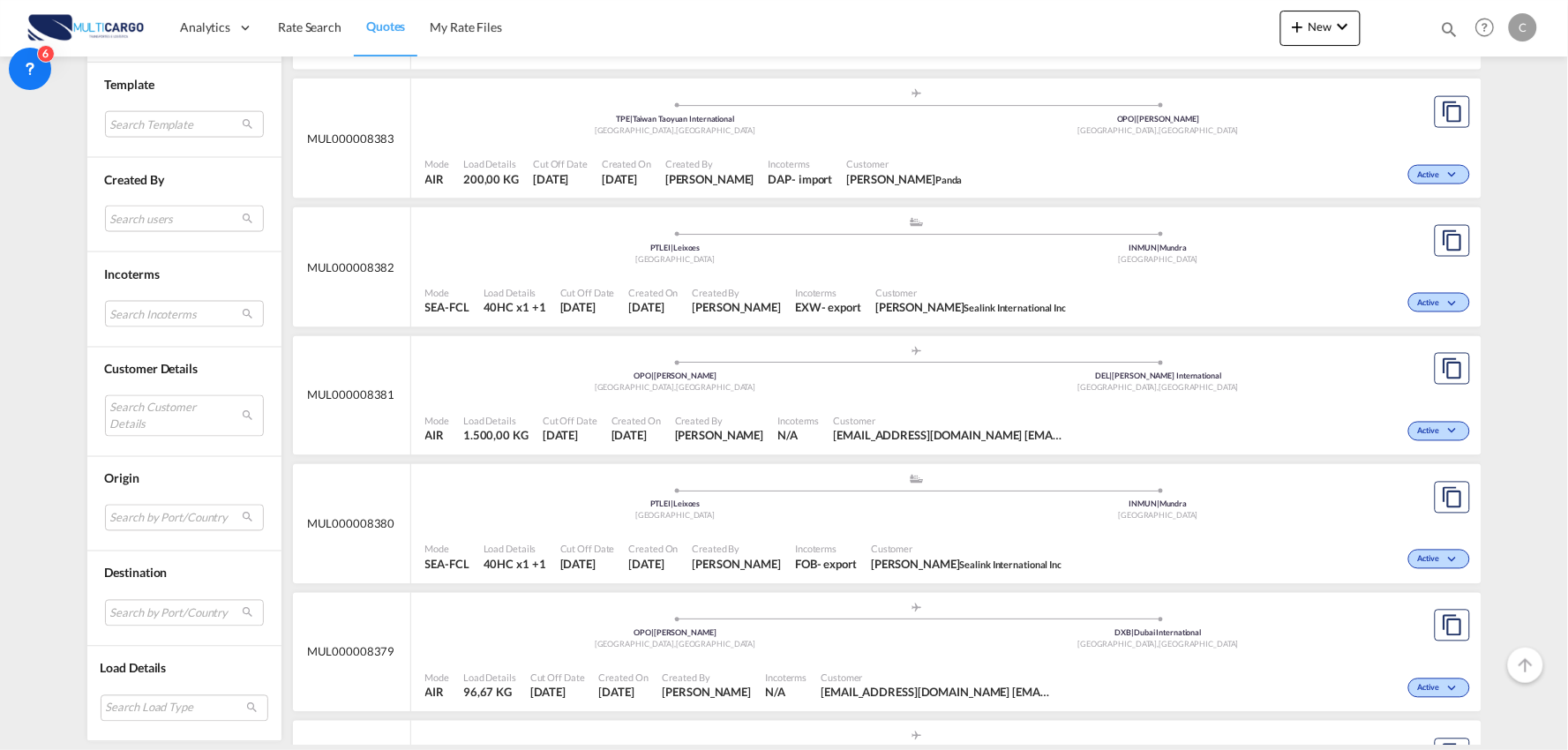
scroll to position [783, 0]
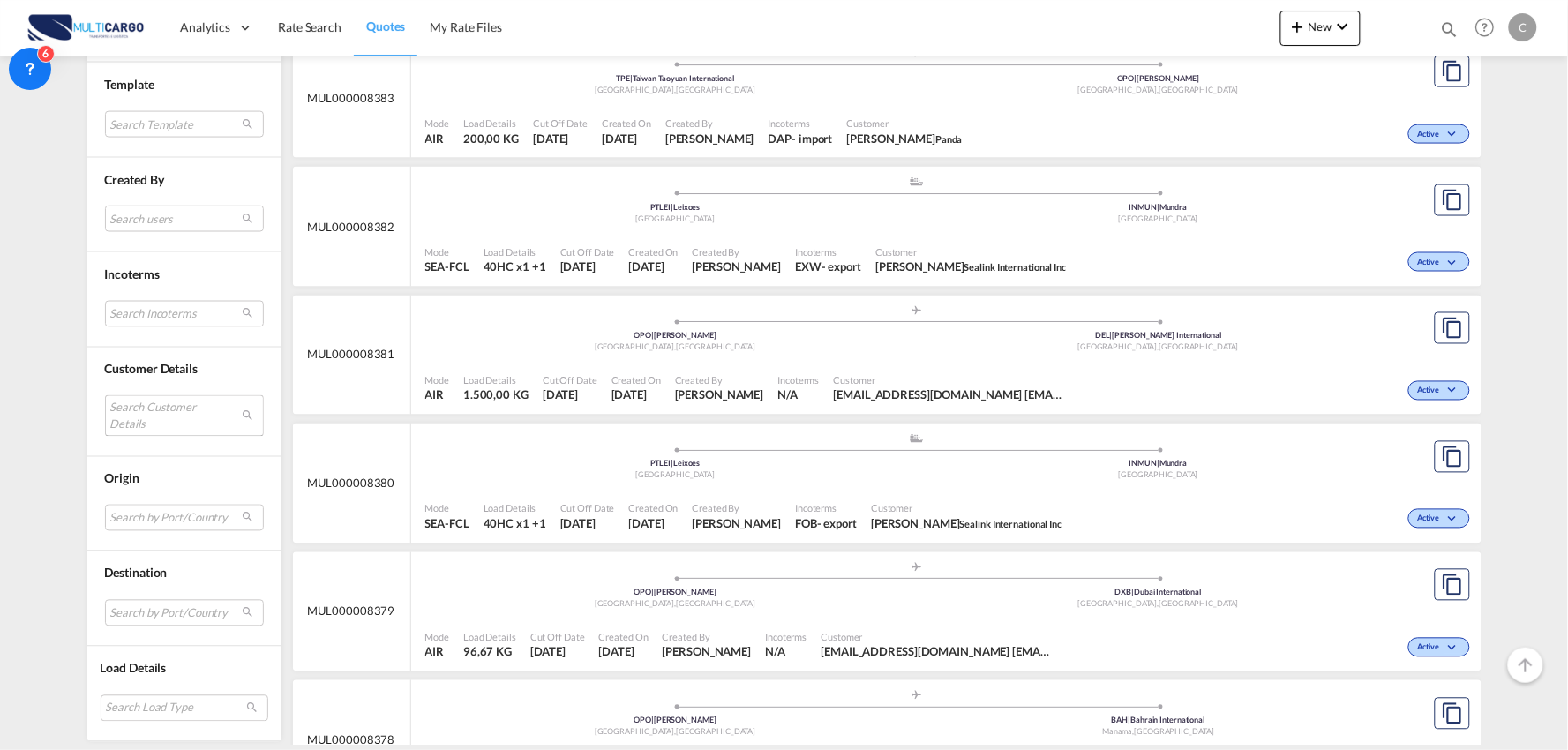
click at [154, 412] on md-select "Search Customer Details user name user carla Teixeira carla.oliveira@toyotacaet…" at bounding box center [184, 415] width 159 height 41
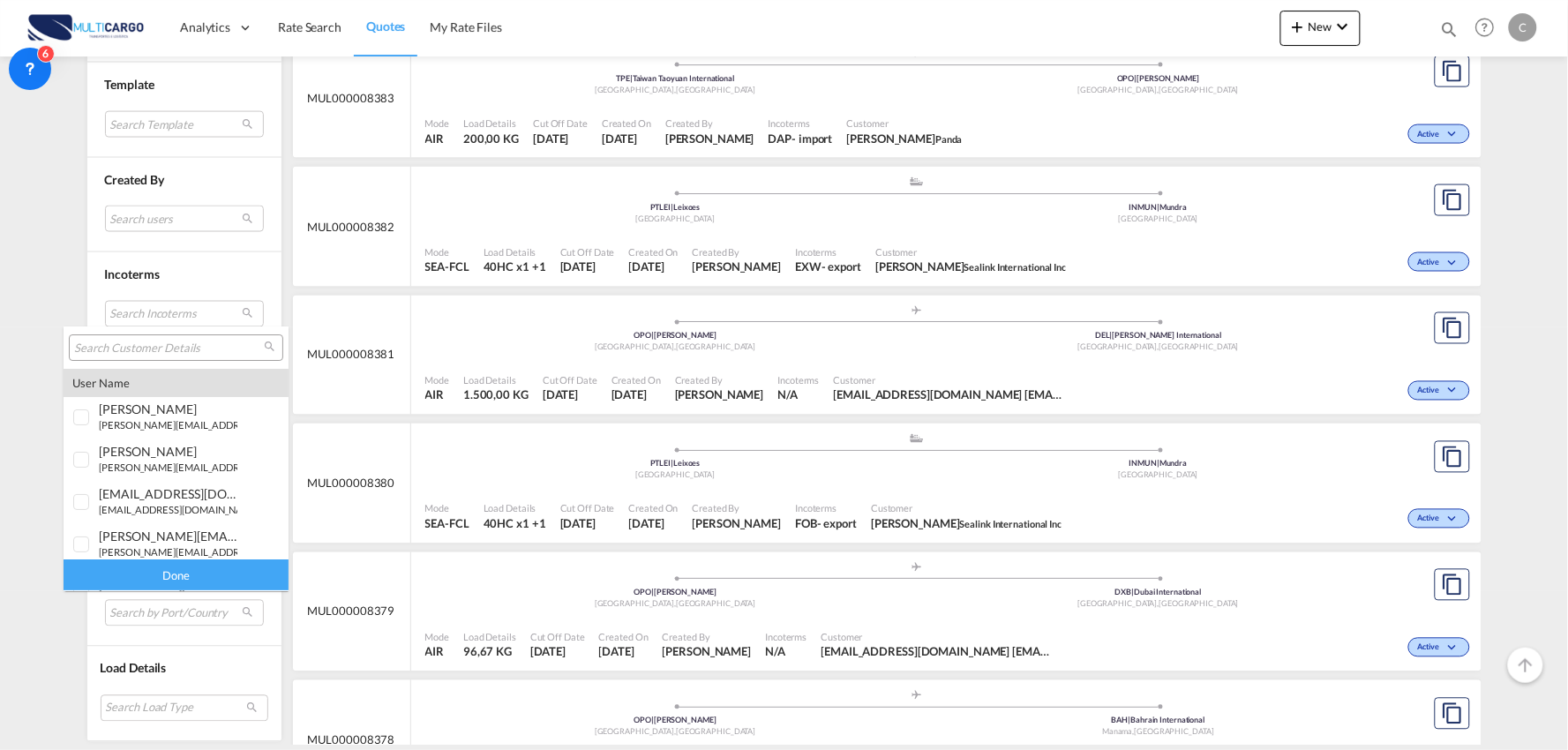
click at [161, 341] on input "search" at bounding box center [169, 349] width 190 height 16
click at [118, 346] on input "search" at bounding box center [169, 349] width 190 height 16
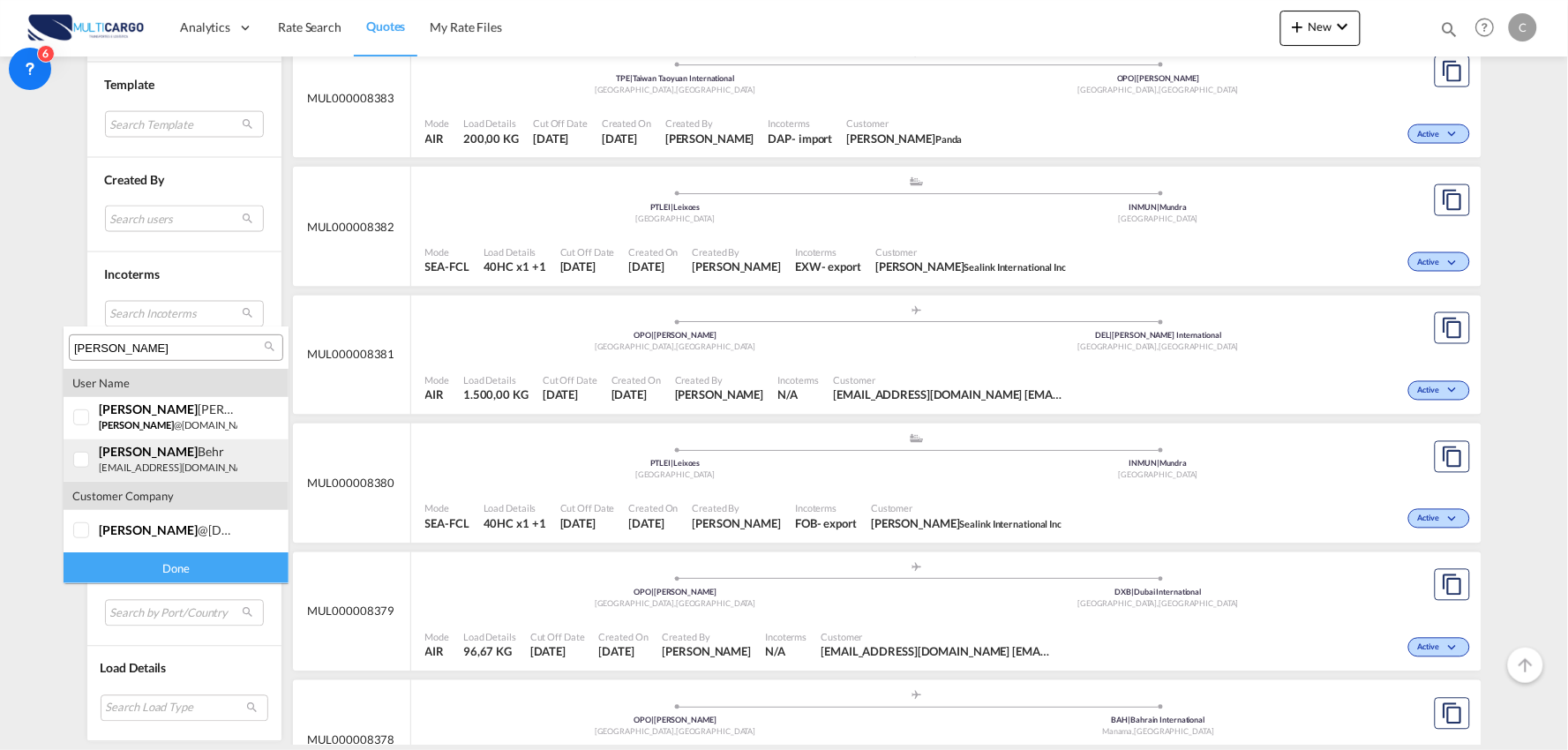
type input "amanda"
click at [77, 459] on div at bounding box center [82, 461] width 18 height 18
click at [190, 565] on div "Done" at bounding box center [176, 567] width 225 height 31
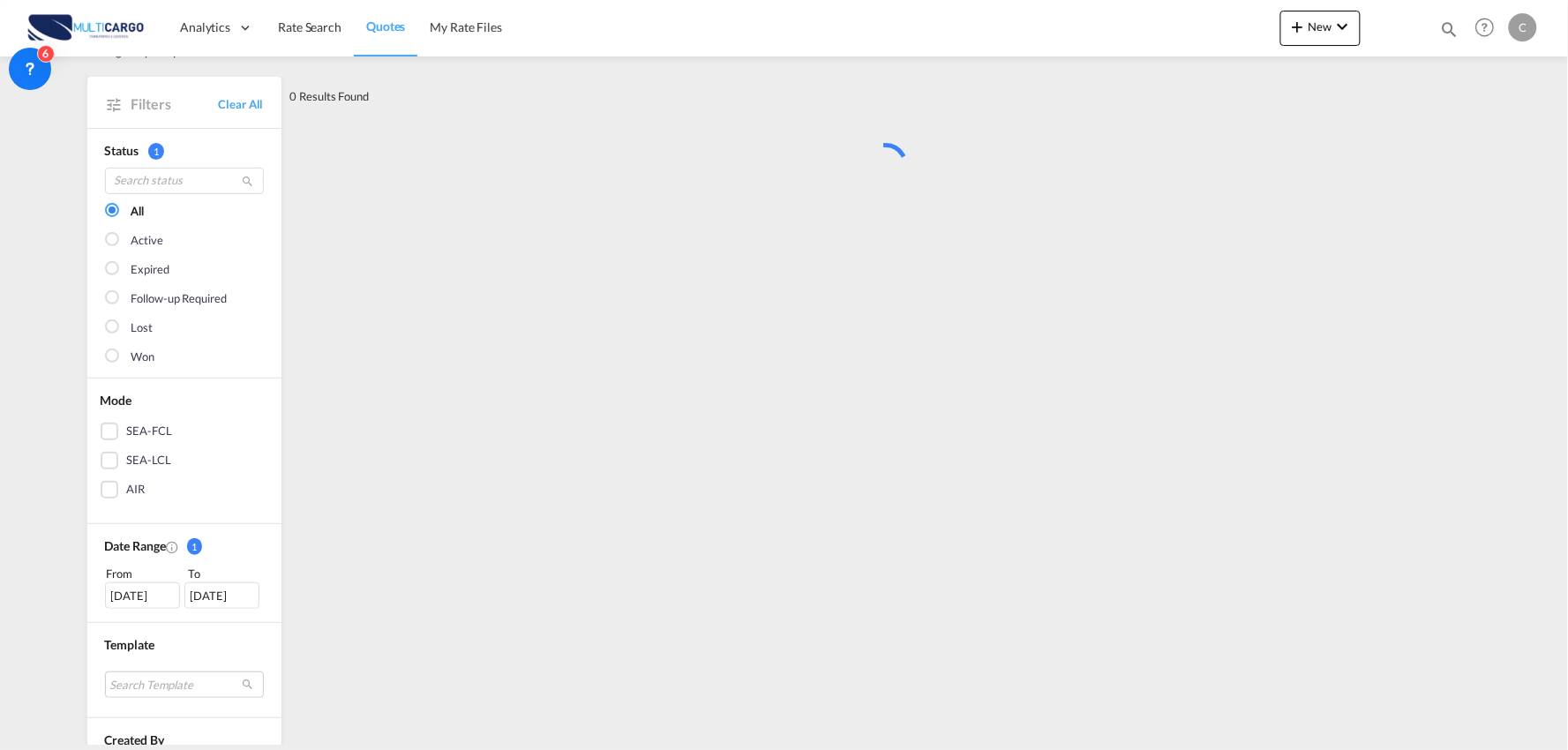
scroll to position [0, 0]
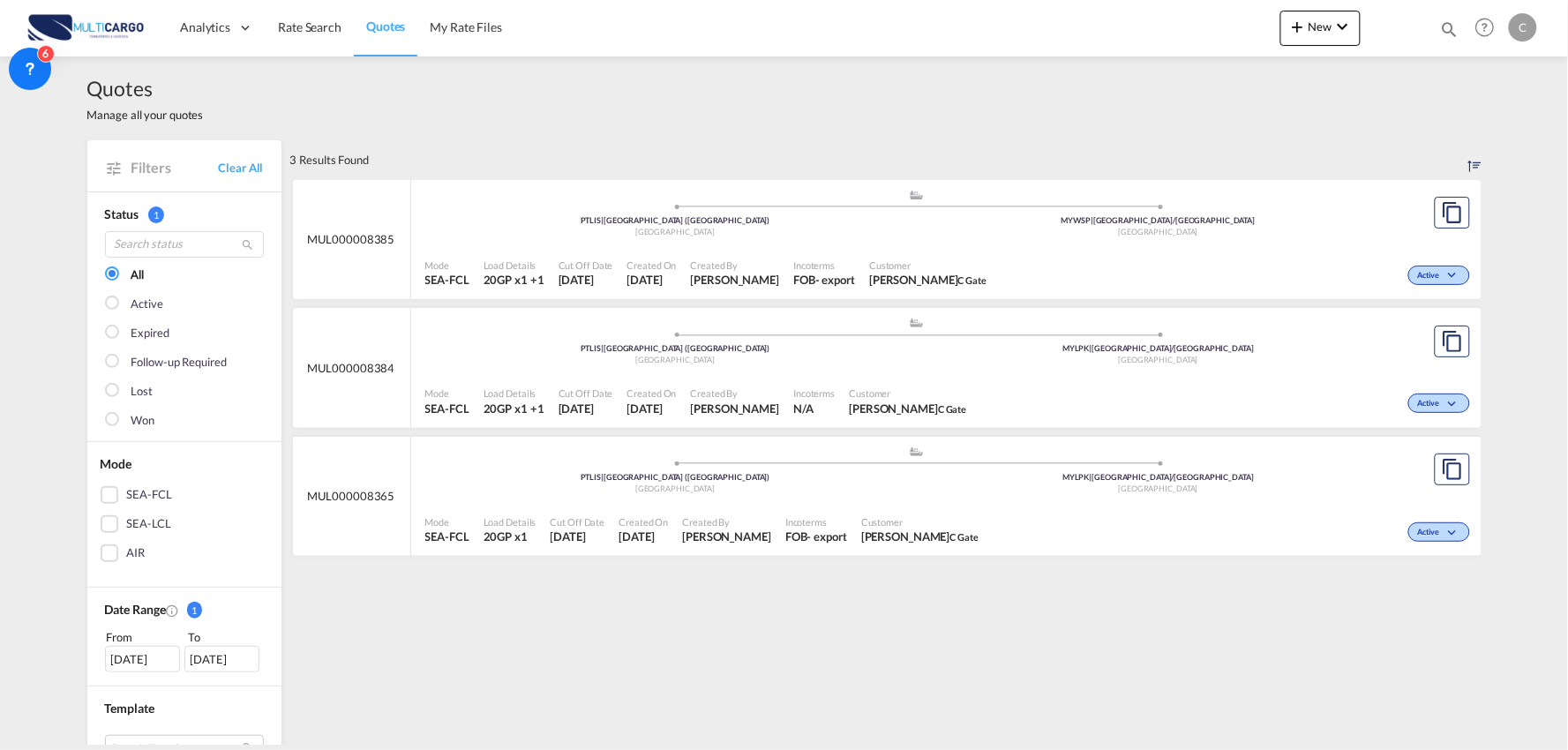
click at [37, 280] on div "Quotes Manage all your quotes Filters Clear All Status 1 All Active Expired Fol…" at bounding box center [784, 400] width 1568 height 688
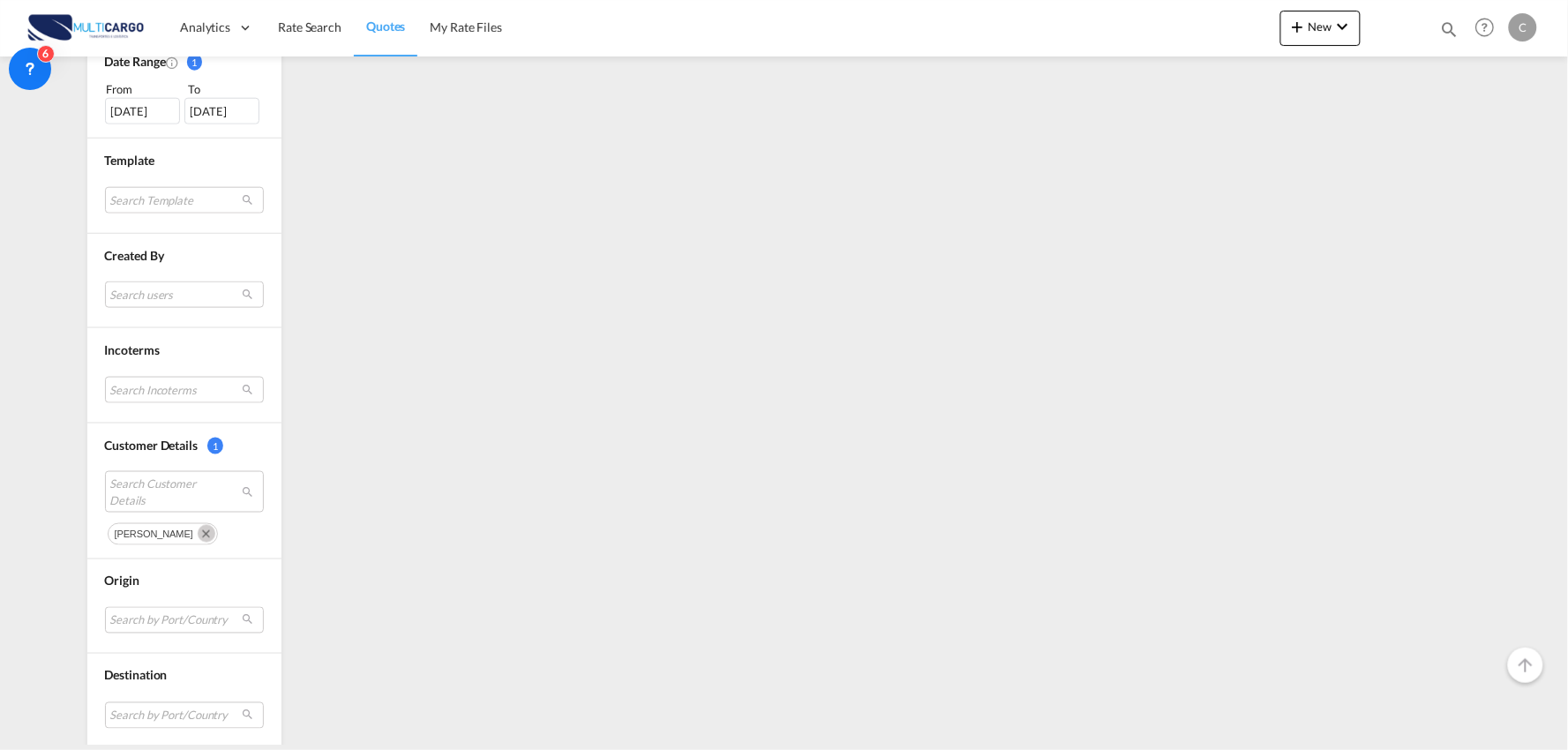
scroll to position [588, 0]
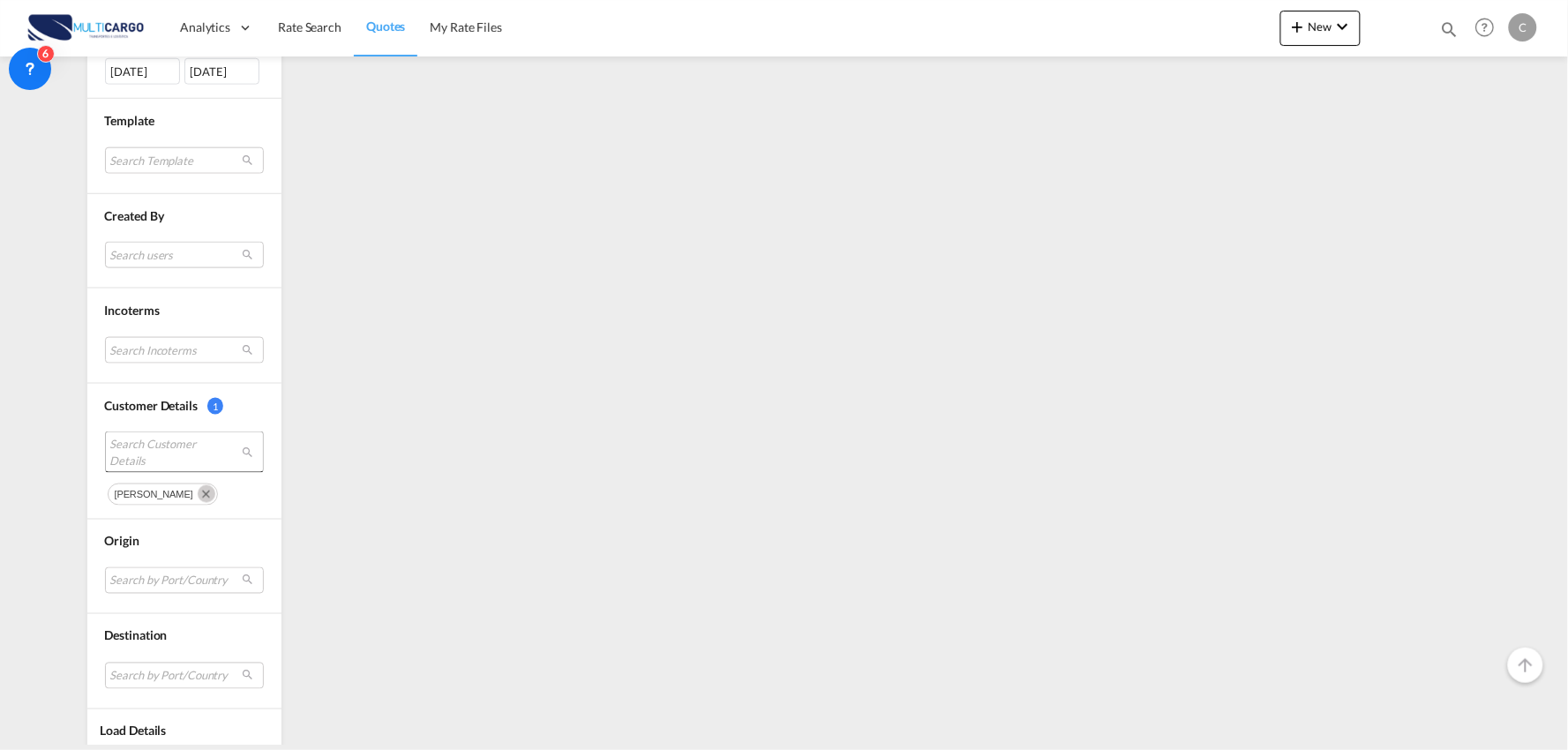
click at [134, 447] on span "Search Customer Details" at bounding box center [170, 452] width 121 height 32
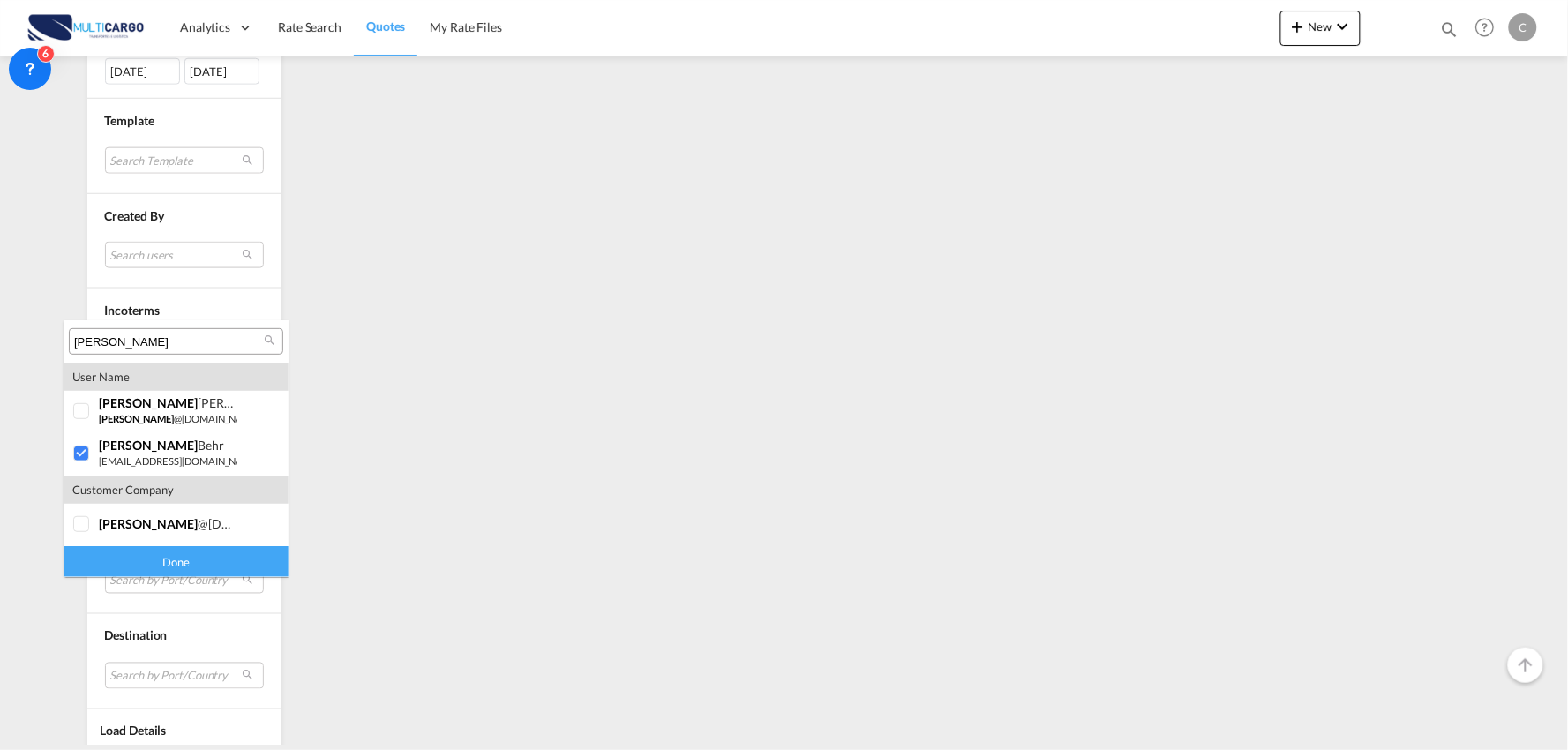
click at [38, 480] on md-backdrop at bounding box center [784, 375] width 1568 height 750
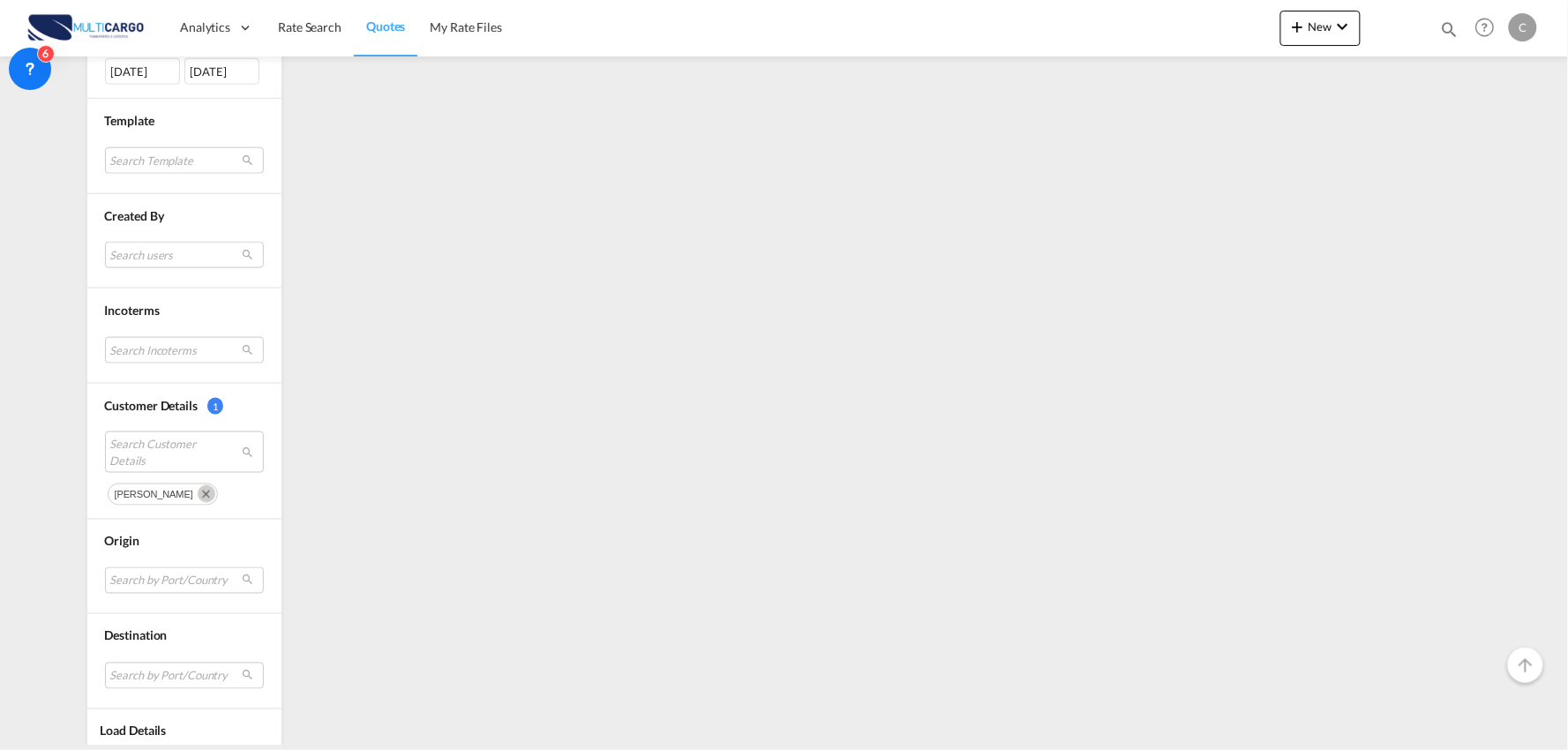
click at [198, 496] on md-icon "Remove" at bounding box center [207, 494] width 18 height 18
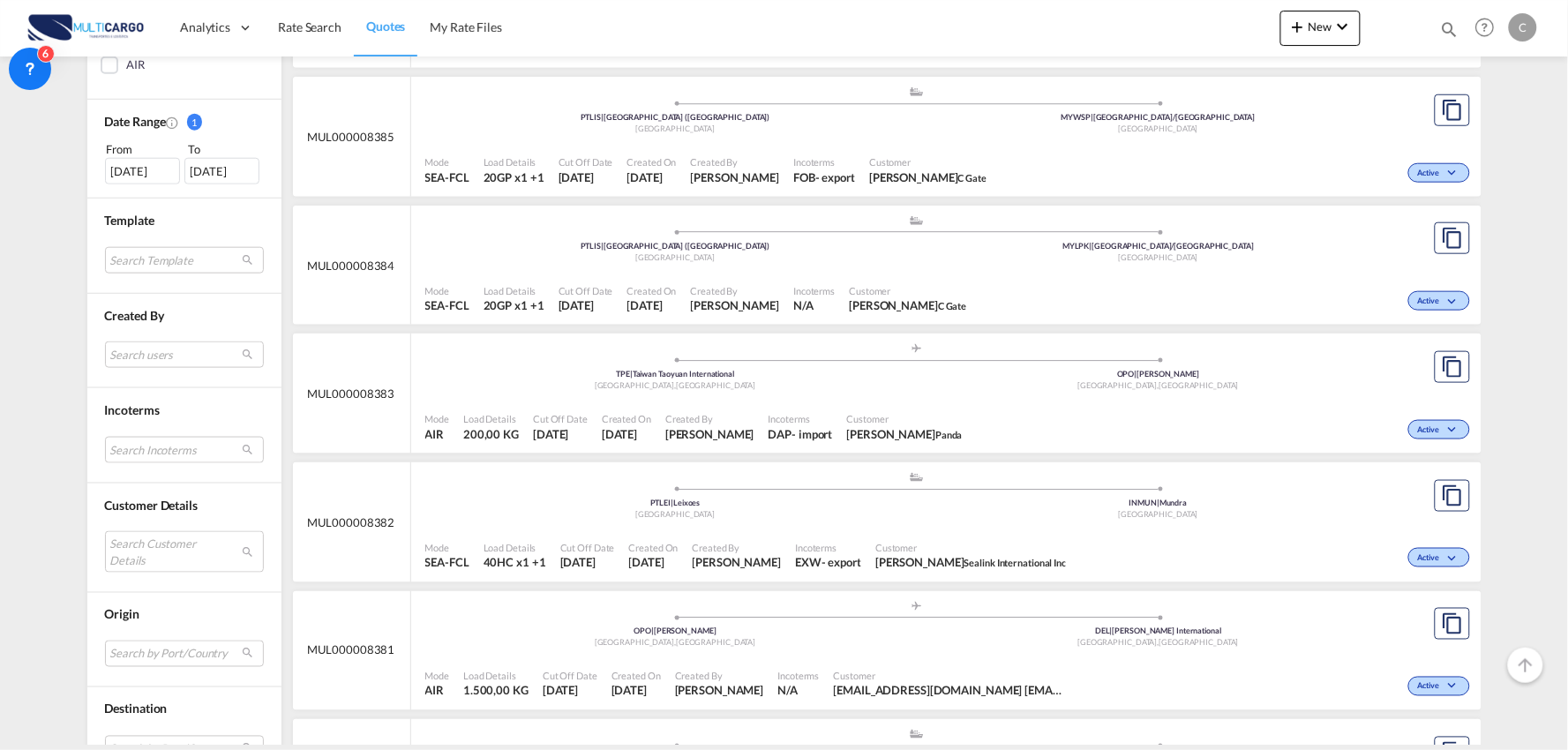
scroll to position [490, 0]
click at [151, 541] on md-select "Search Customer Details" at bounding box center [184, 549] width 159 height 41
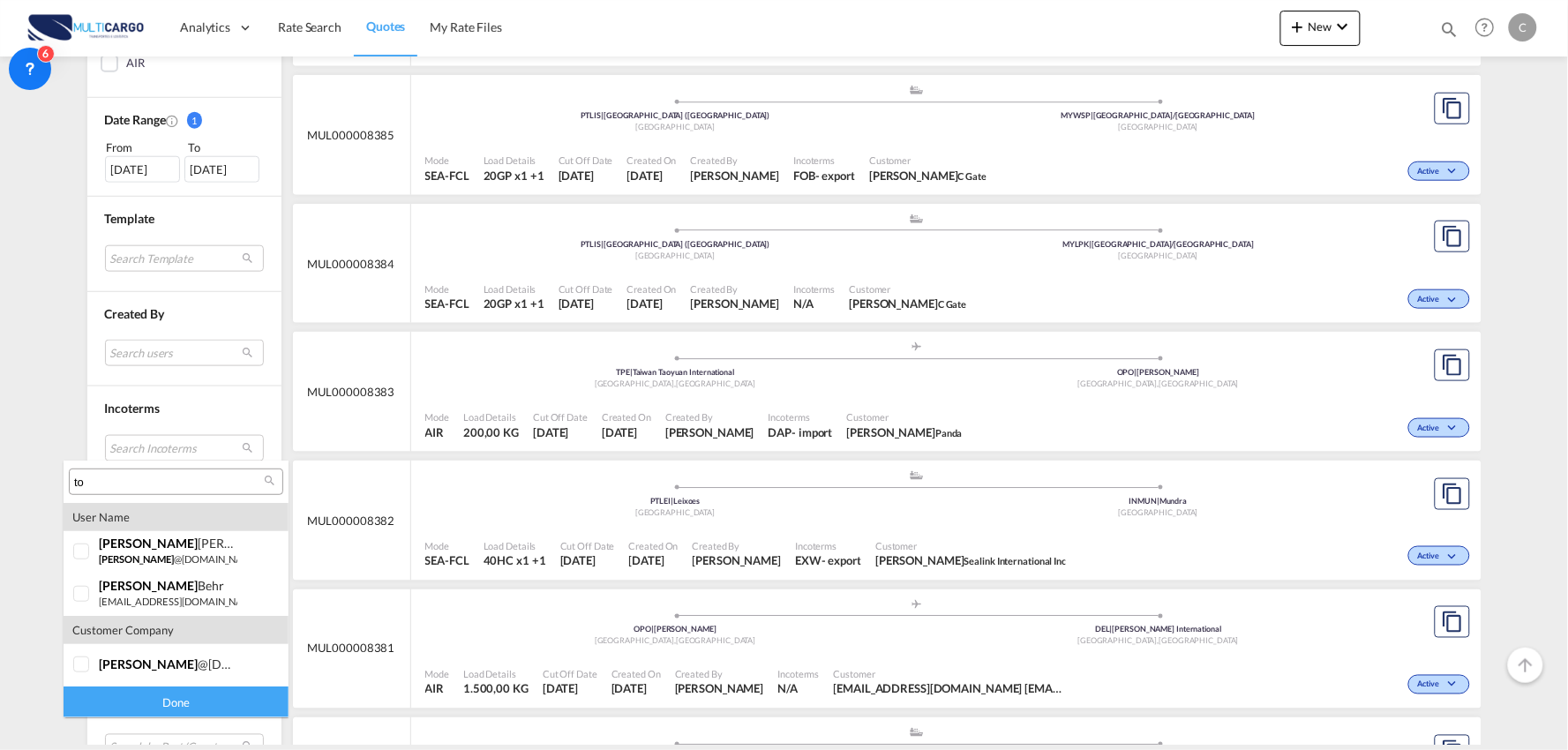
type input "tom"
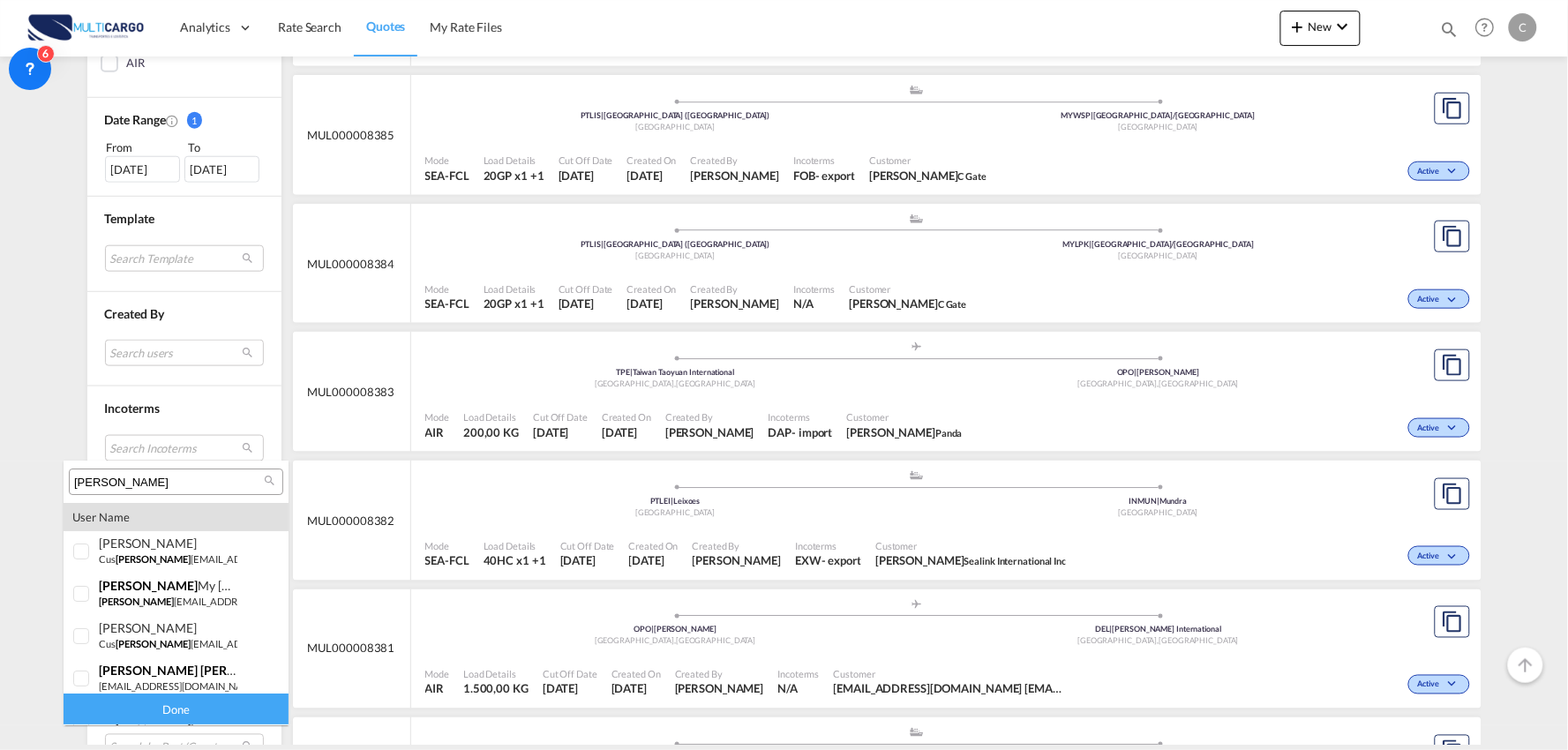
click at [146, 478] on input "tom" at bounding box center [169, 483] width 190 height 16
drag, startPoint x: 146, startPoint y: 478, endPoint x: -131, endPoint y: 456, distance: 277.9
click at [0, 456] on html "Analytics Reports Dashboard Rate Search Quotes My Rate Files" at bounding box center [784, 375] width 1568 height 750
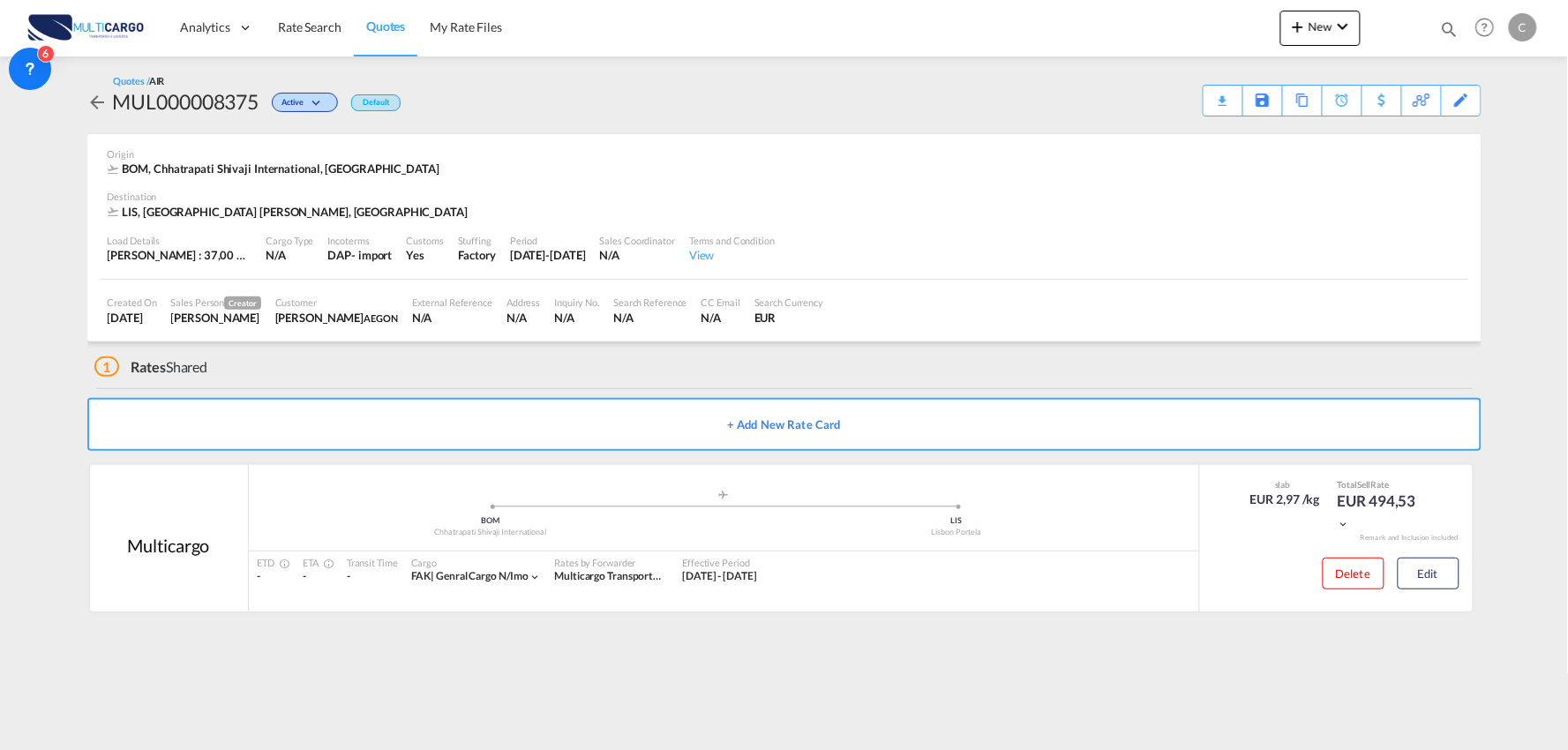
click at [418, 365] on div "1 Rates Shared" at bounding box center [788, 363] width 1387 height 43
click at [364, 357] on div "1 Rates Shared" at bounding box center [788, 363] width 1387 height 43
click at [1313, 30] on span "New" at bounding box center [1320, 27] width 67 height 14
click at [1271, 141] on span "Quote" at bounding box center [1273, 132] width 20 height 36
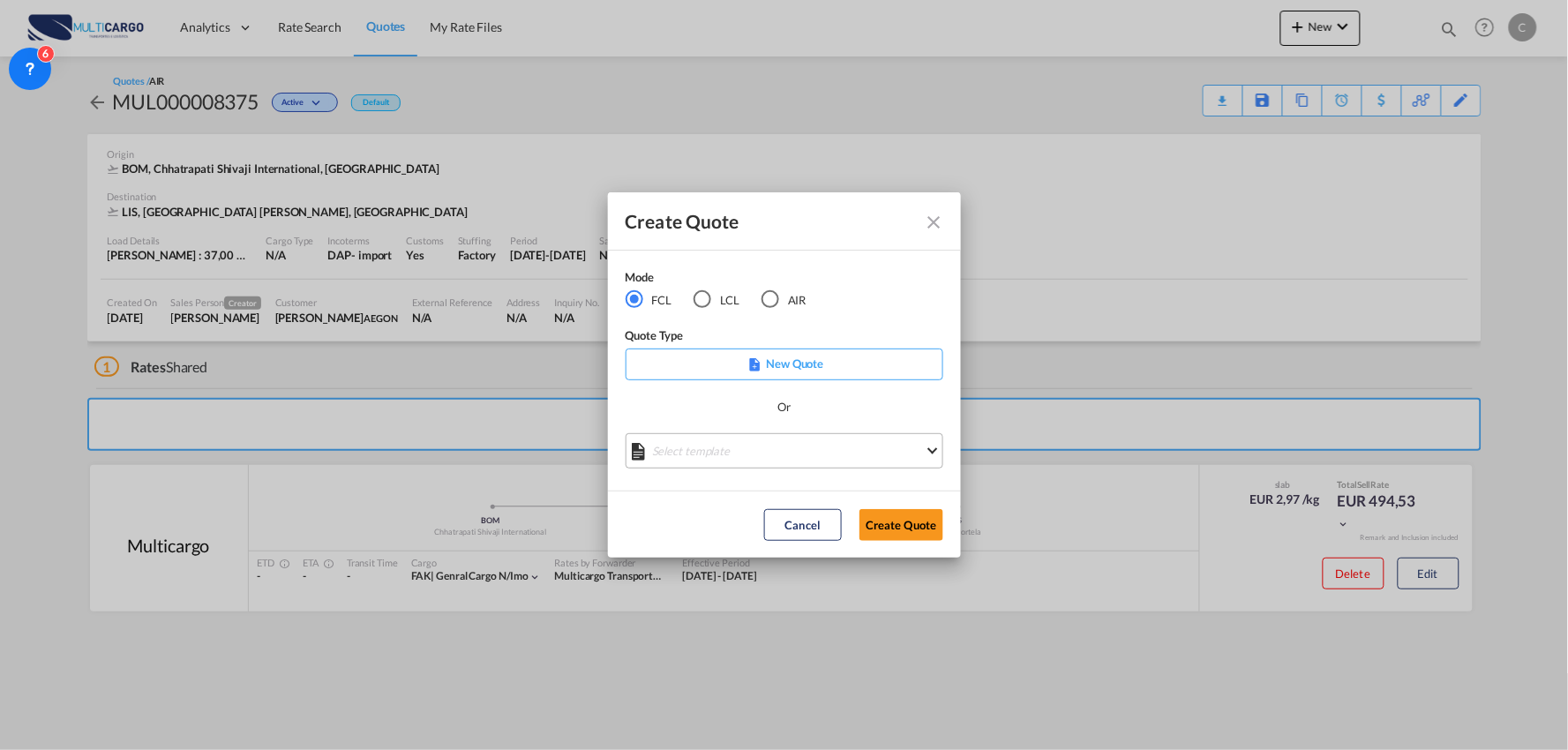
click at [753, 443] on md-select "Select template [DATE] IMP_EXW_FCL [PERSON_NAME] | [DATE] [DATE] IMP_DAP_FCL S/…" at bounding box center [785, 451] width 318 height 36
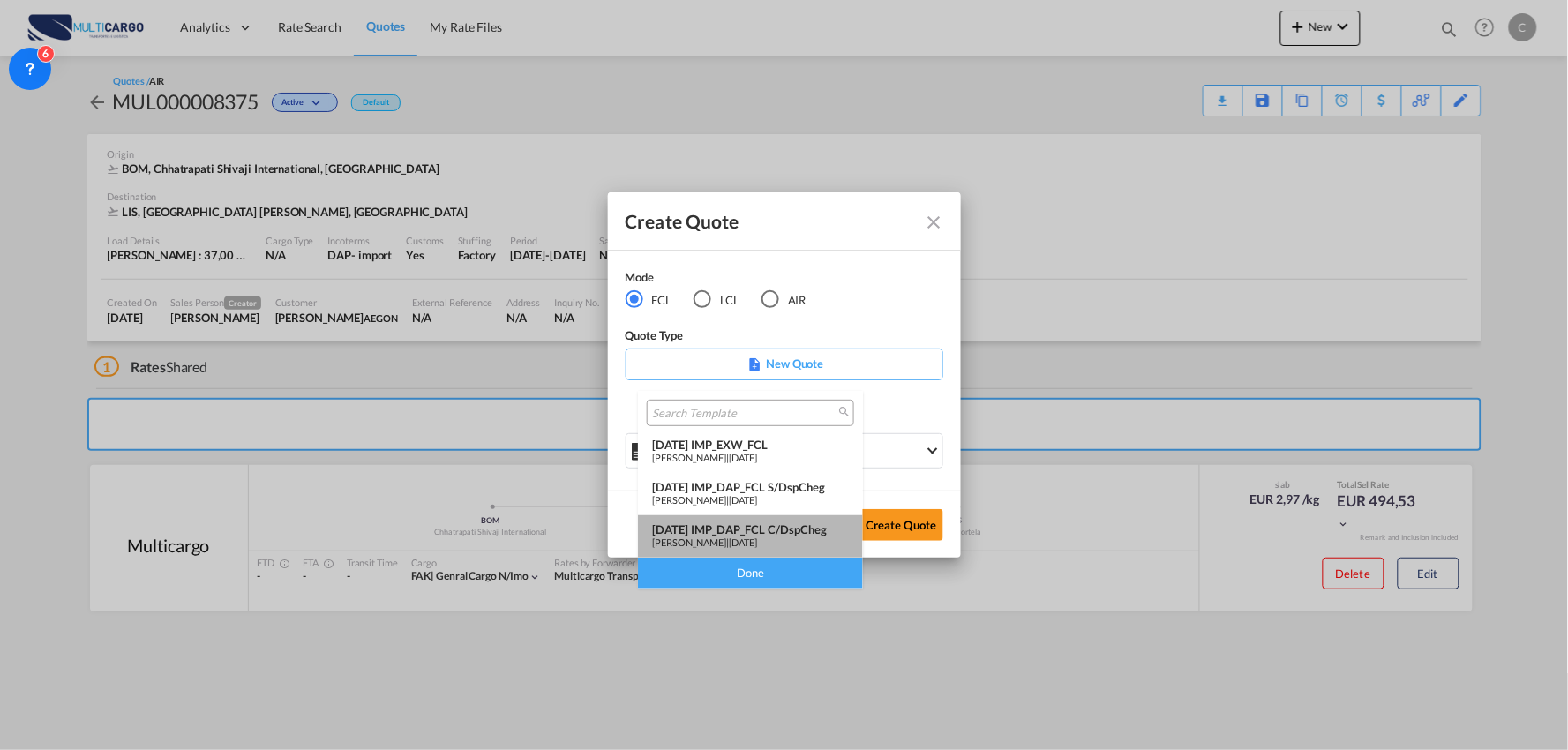
click at [792, 529] on div "[DATE] IMP_DAP_FCL C/DspCheg" at bounding box center [750, 529] width 197 height 14
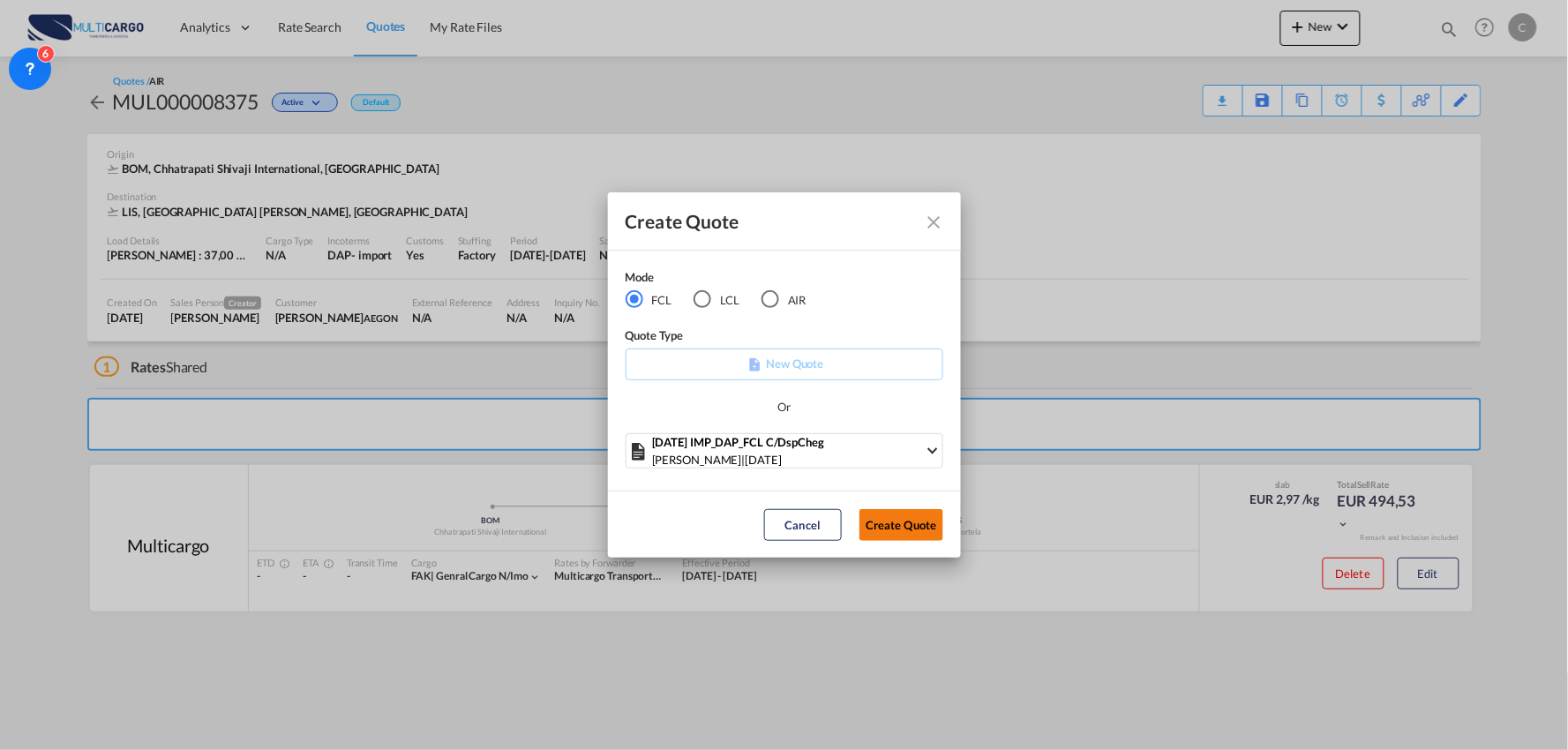
click at [914, 520] on button "Create Quote" at bounding box center [901, 525] width 83 height 32
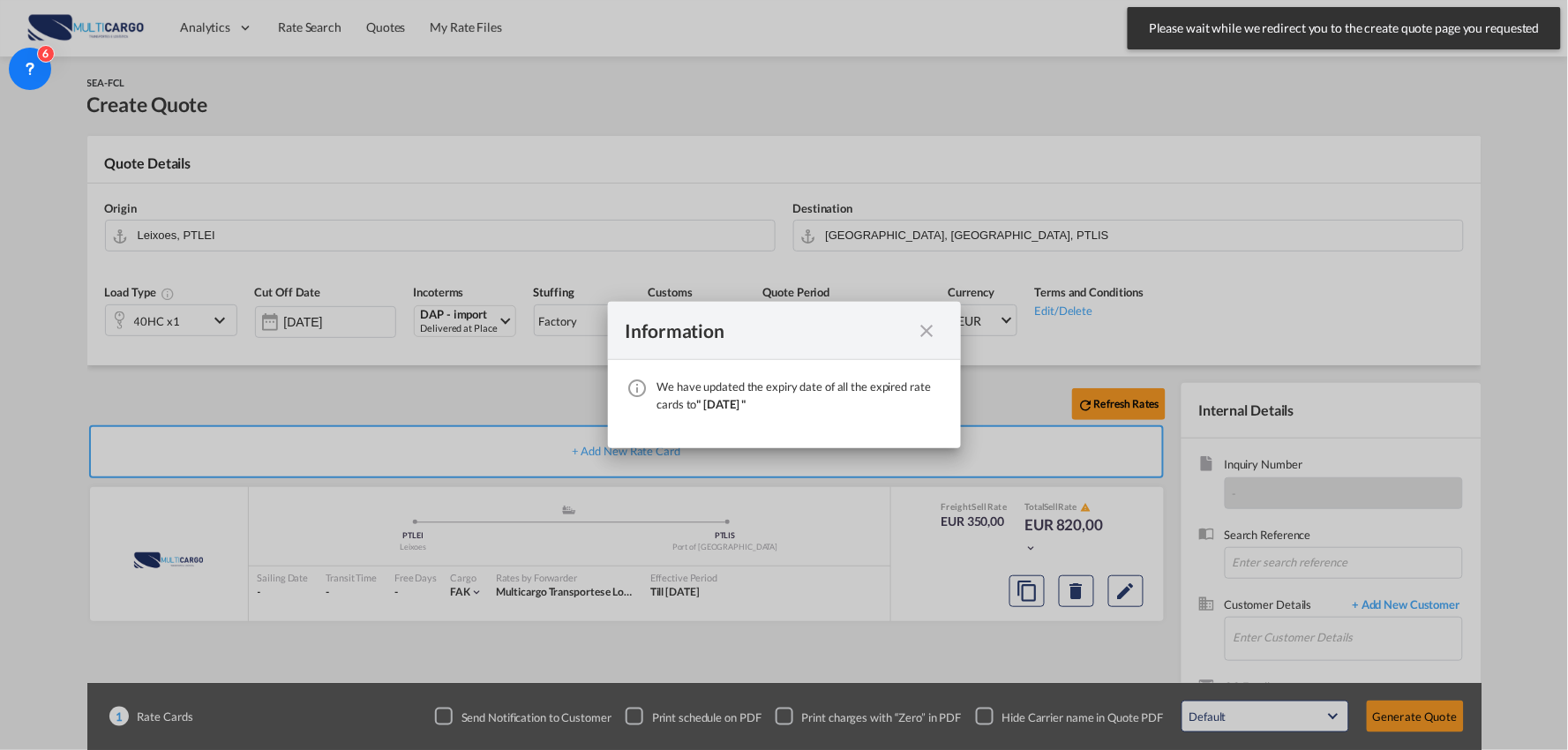
click at [924, 328] on md-icon "icon-close fg-AAA8AD cursor" at bounding box center [928, 331] width 21 height 21
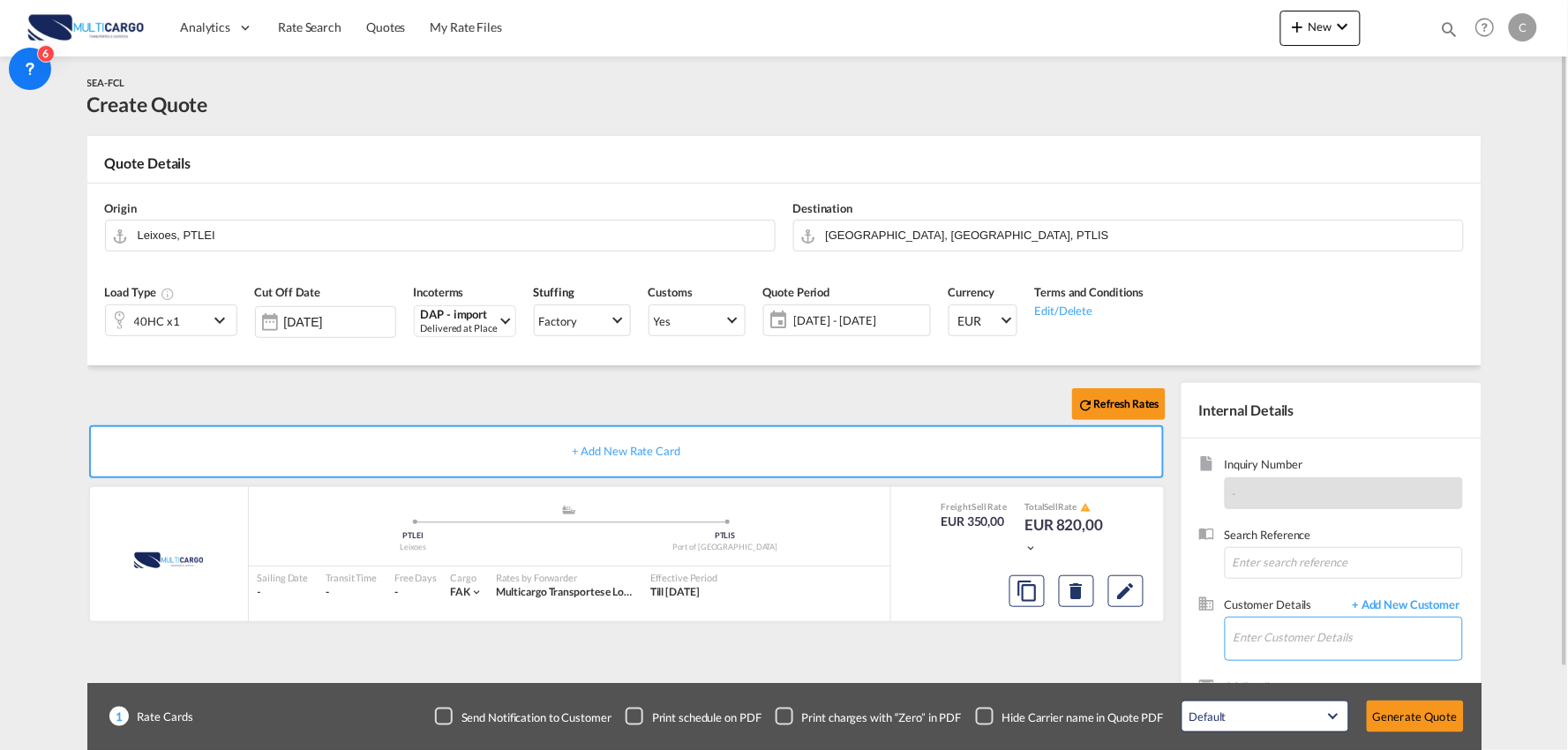
click at [1376, 646] on input "Enter Customer Details" at bounding box center [1347, 637] width 228 height 40
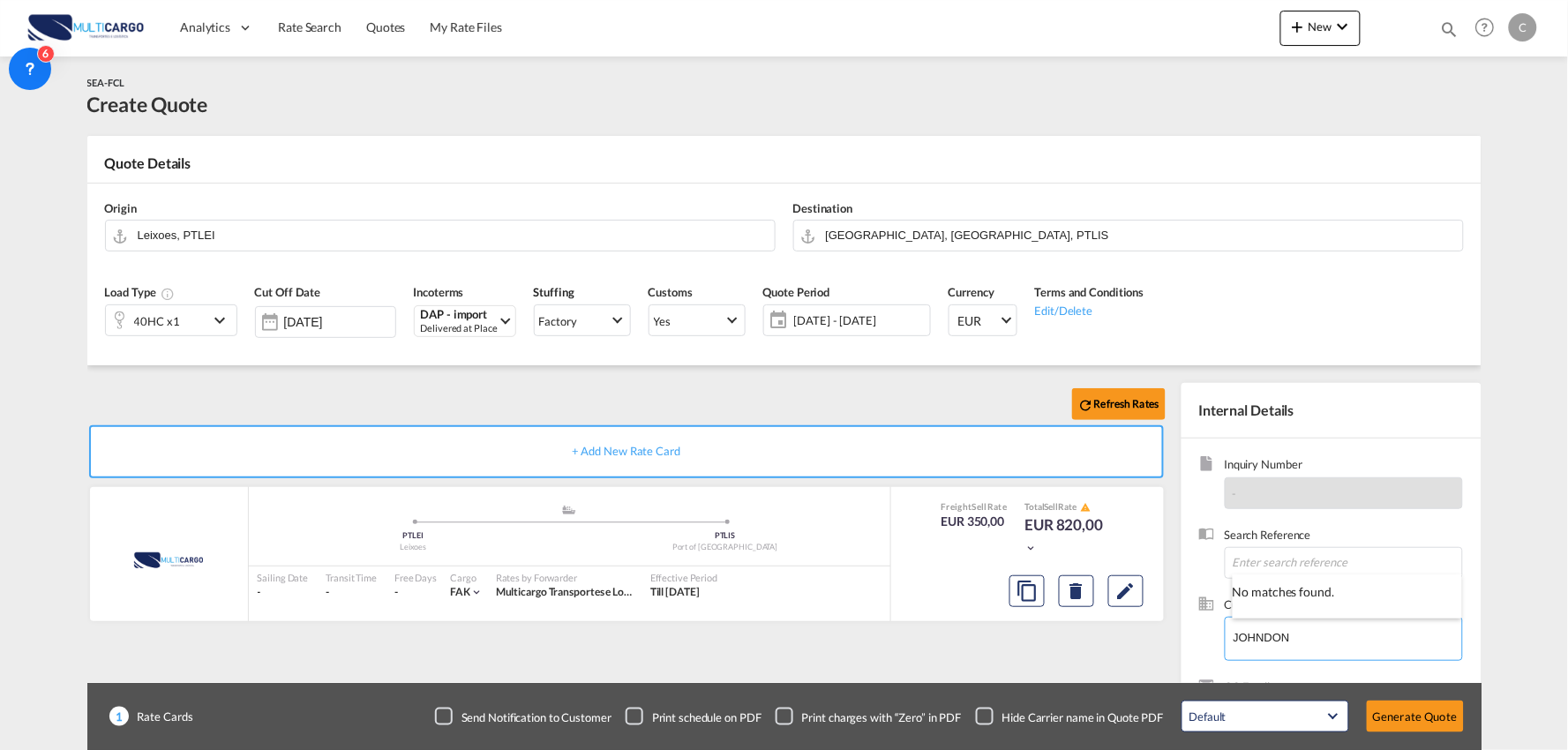
type input "JOHNDON"
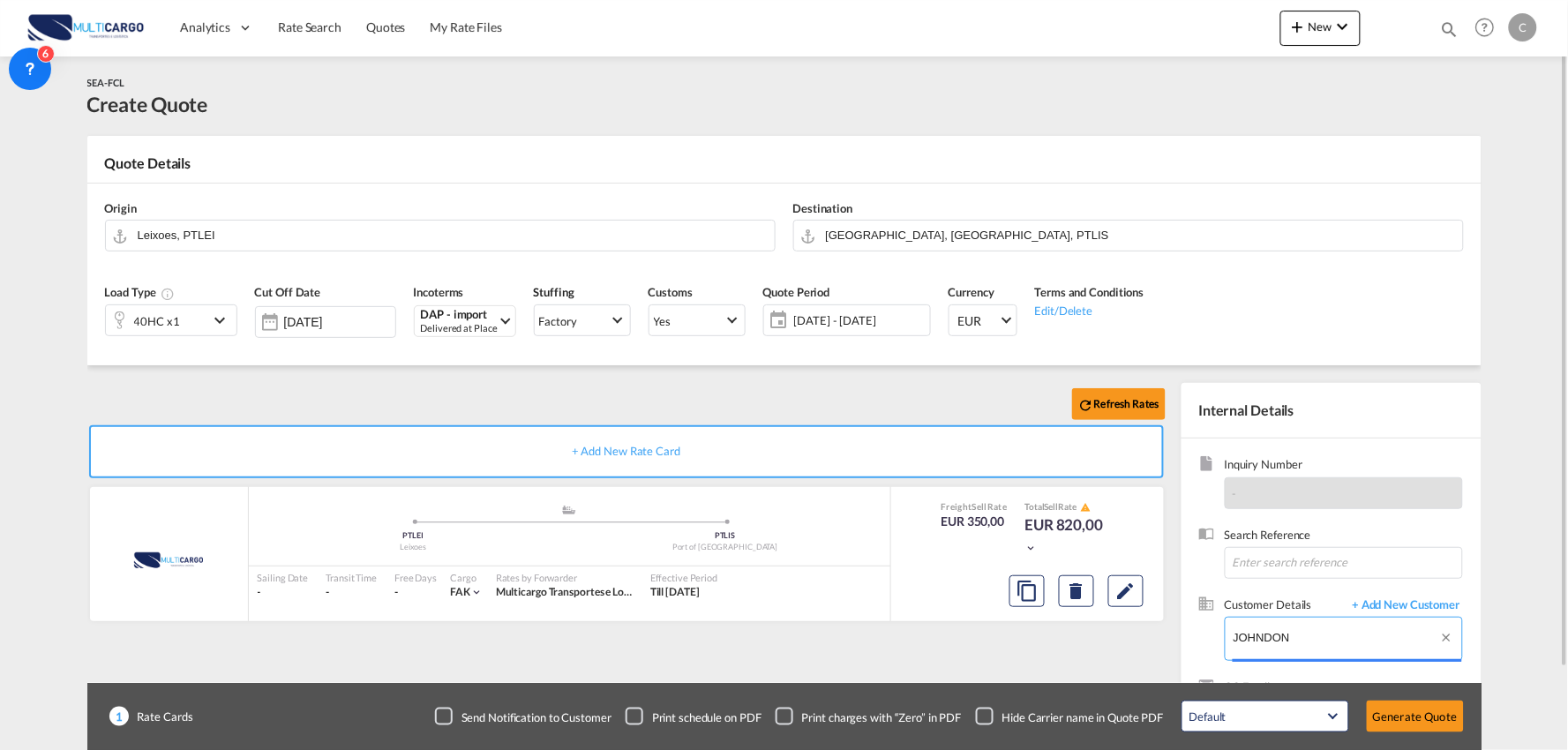
drag, startPoint x: 1316, startPoint y: 637, endPoint x: 1197, endPoint y: 628, distance: 119.3
click at [1197, 628] on div "Inquiry Number - Search Reference Customer Details + Add New Customer Enter Cus…" at bounding box center [1332, 599] width 300 height 322
click at [1401, 602] on span "+ Add New Customer" at bounding box center [1404, 606] width 119 height 20
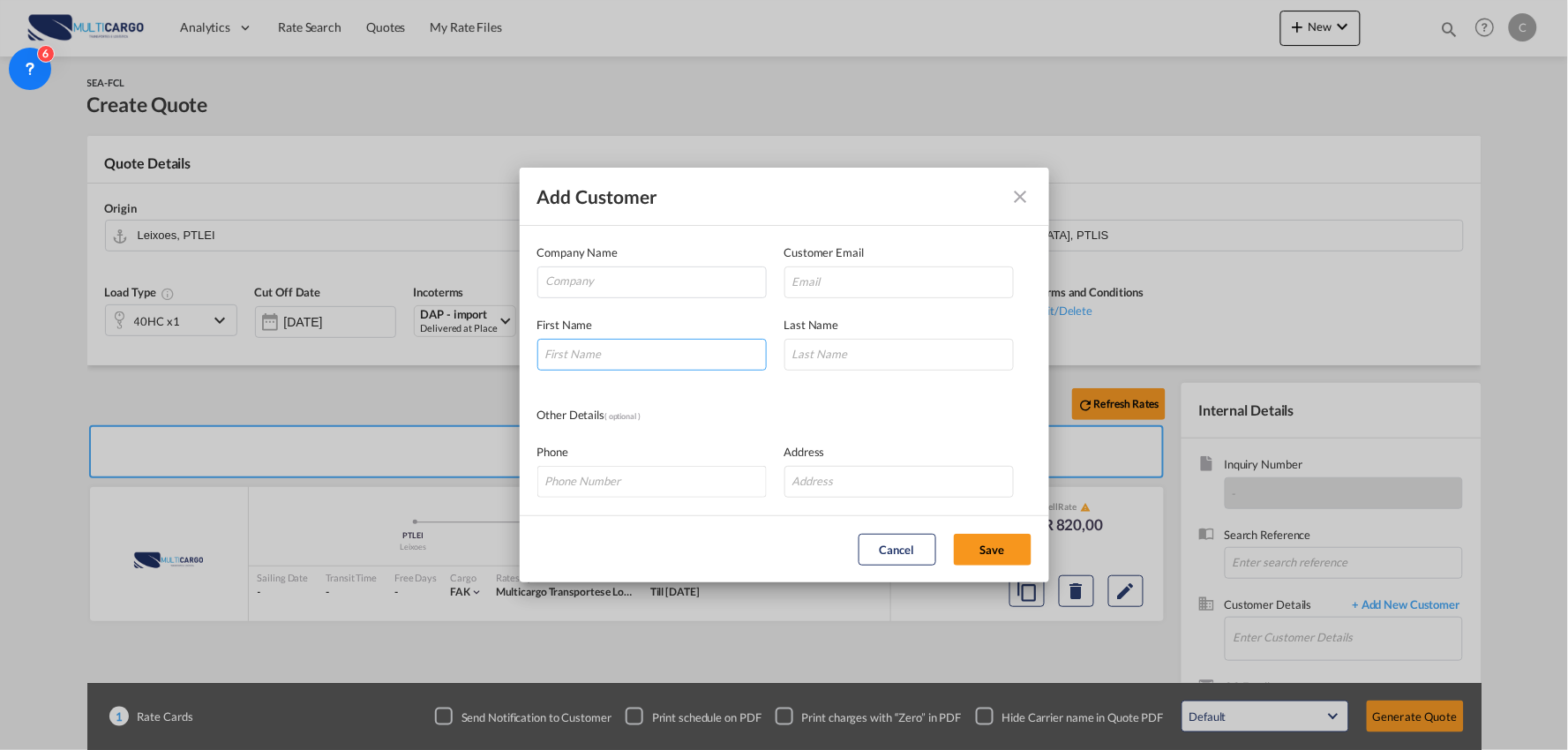
click at [576, 347] on input "Add Customer Company ..." at bounding box center [652, 355] width 229 height 32
click at [447, 374] on div "Add Customer Company Name Customer Email First Name [PERSON_NAME] Name Other De…" at bounding box center [784, 375] width 1568 height 750
type input "[PERSON_NAME]"
type input "Donge"
click at [683, 279] on input "Company" at bounding box center [655, 280] width 219 height 27
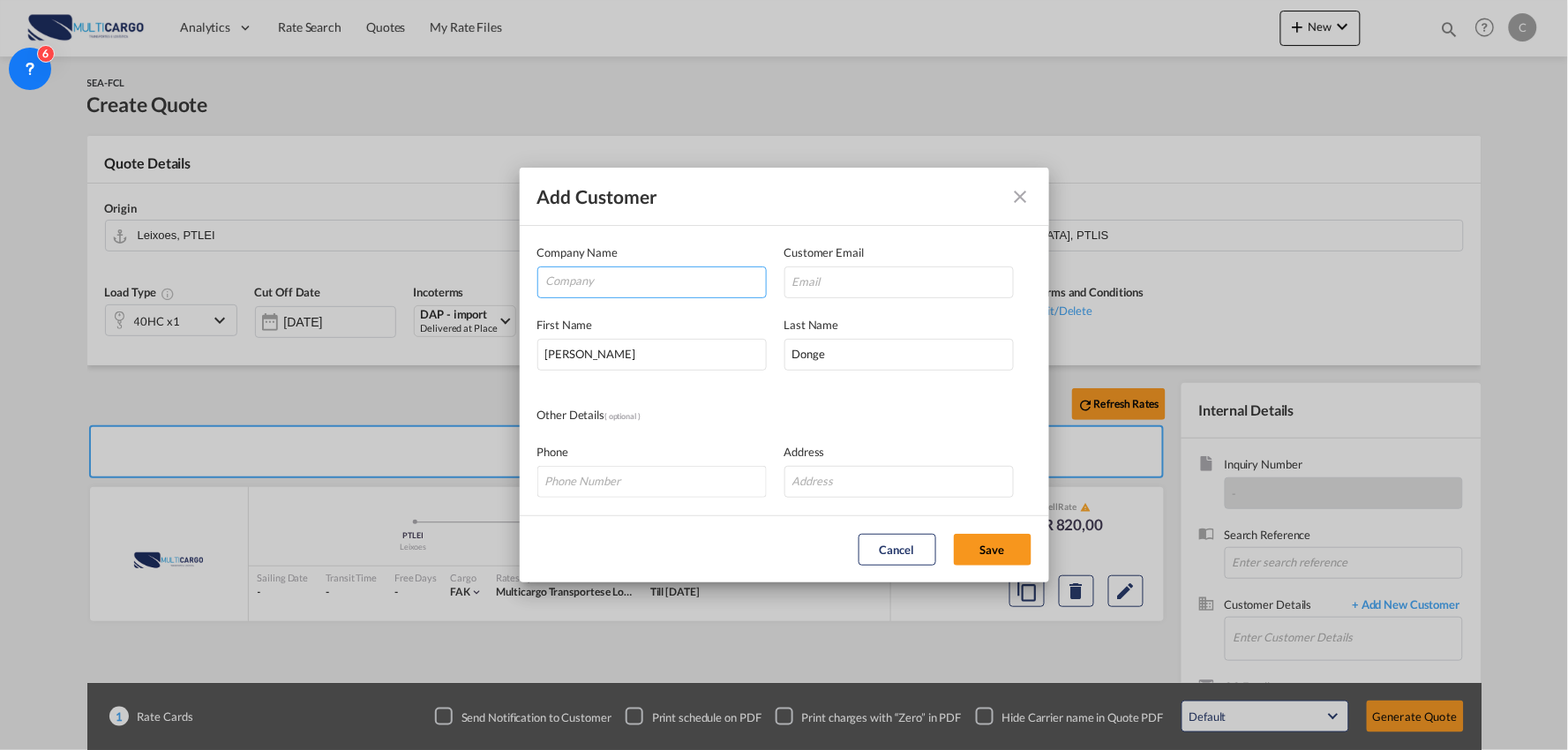
click at [631, 280] on input "Company" at bounding box center [655, 280] width 219 height 27
paste input "Qomo cargo International Shipping Co., Ltd"
type input "Qomo cargo International Shipping Co., Ltd"
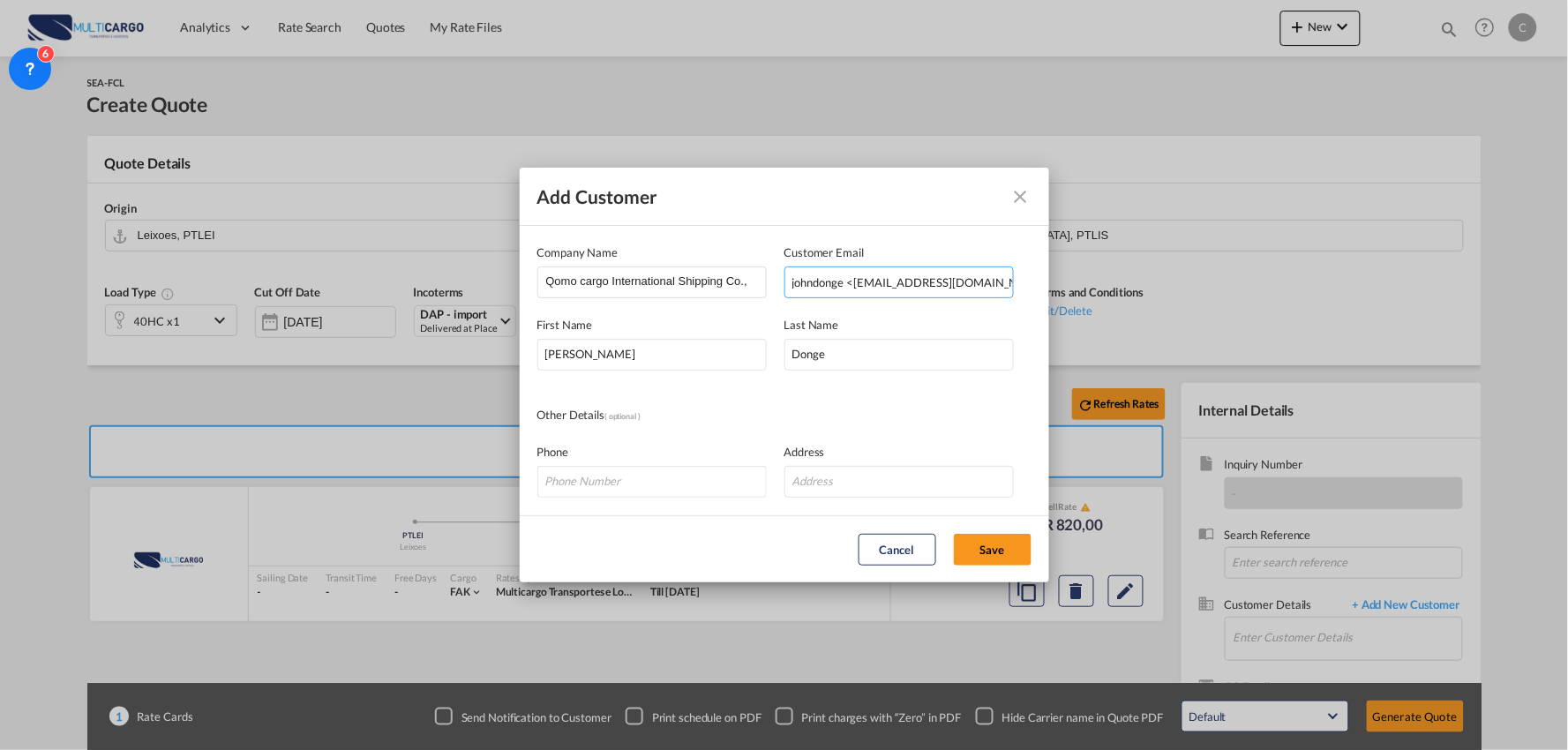
click at [854, 280] on input "johndonge <[EMAIL_ADDRESS][DOMAIN_NAME]>" at bounding box center [899, 282] width 229 height 32
drag, startPoint x: 853, startPoint y: 282, endPoint x: 655, endPoint y: 284, distance: 198.0
click at [656, 284] on div "Company Name Qomo cargo International Shipping Co., Ltd Customer Email johndong…" at bounding box center [784, 271] width 495 height 55
click at [851, 291] on input "johndonge <[EMAIL_ADDRESS][DOMAIN_NAME]>" at bounding box center [899, 282] width 229 height 32
drag, startPoint x: 852, startPoint y: 280, endPoint x: 566, endPoint y: 287, distance: 286.1
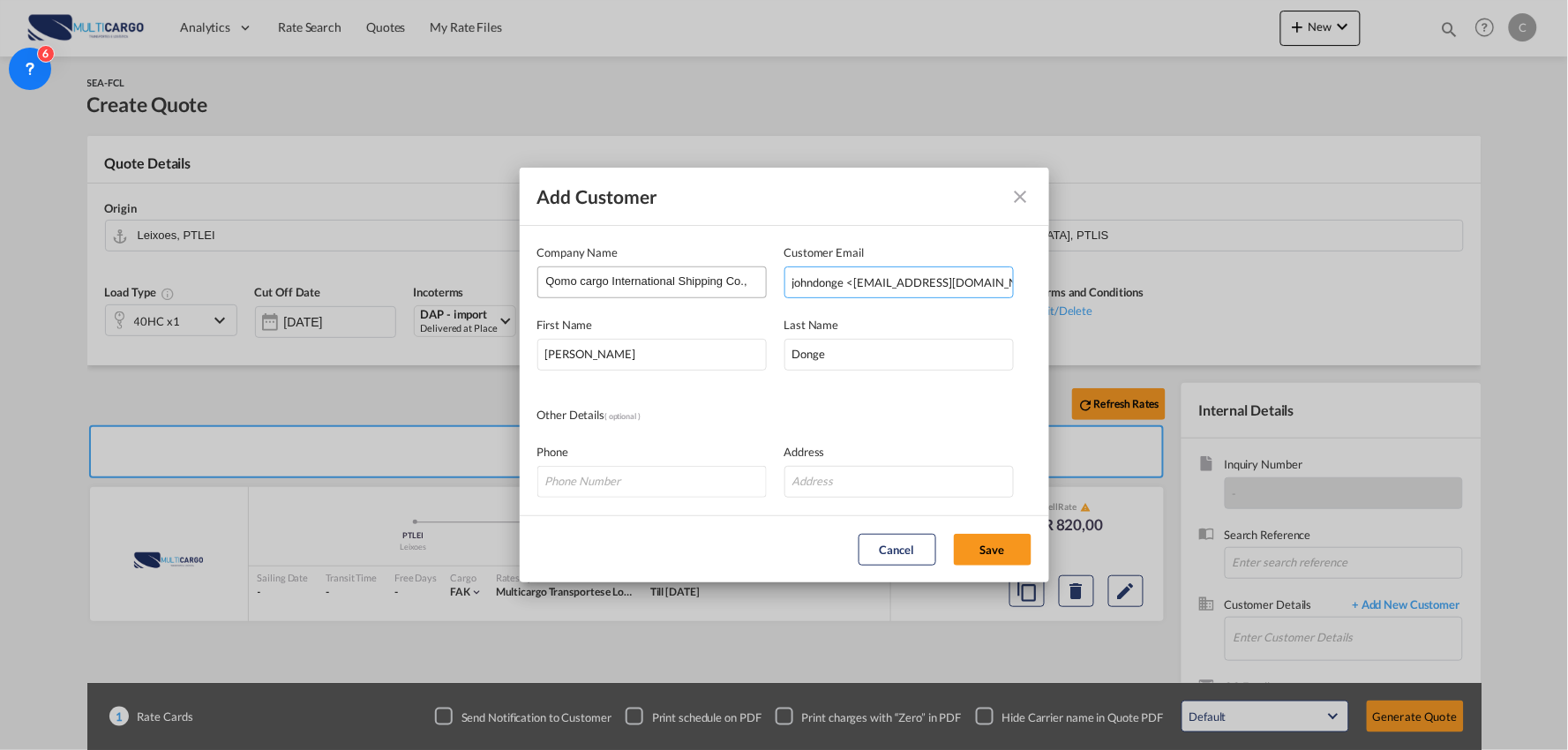
click at [566, 287] on div "Company Name Qomo cargo International Shipping Co., Ltd Customer Email johndong…" at bounding box center [784, 271] width 495 height 55
click at [945, 280] on input "[EMAIL_ADDRESS][DOMAIN_NAME]>" at bounding box center [899, 282] width 229 height 32
type input "[EMAIL_ADDRESS][DOMAIN_NAME]"
click at [1010, 544] on button "Save" at bounding box center [992, 549] width 77 height 32
type input "Qomo cargo International Shipping Co., Ltd, [PERSON_NAME], [EMAIL_ADDRESS][DOMA…"
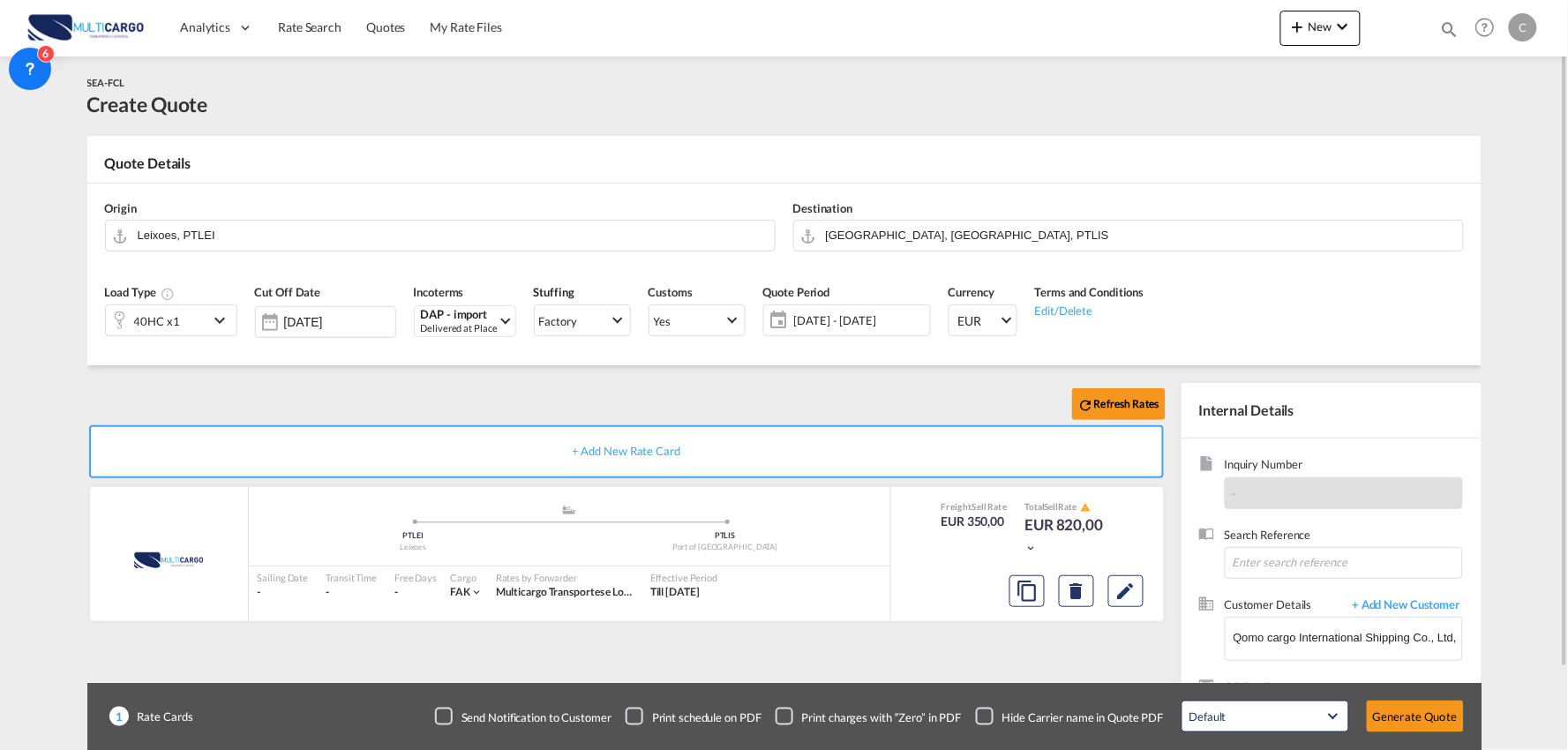
click at [994, 708] on div "Checkbox No Ink" at bounding box center [985, 716] width 18 height 18
click at [998, 673] on div "Refresh Rates + Add New Rate Card MultiCargo added by you .a{fill:#aaa8ad;} .a{…" at bounding box center [630, 566] width 1085 height 368
click at [202, 314] on div "40HC x1" at bounding box center [156, 320] width 102 height 30
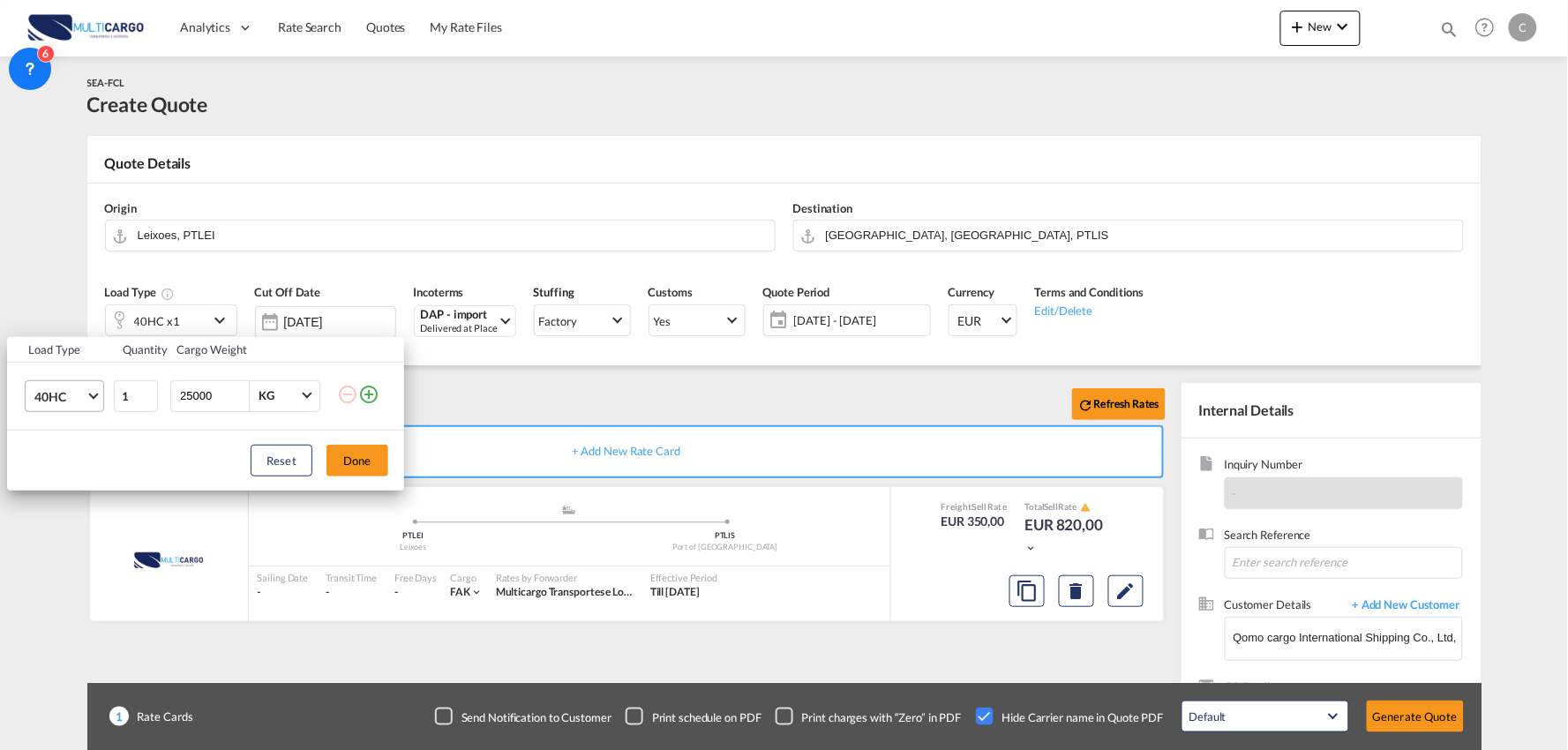
click at [75, 407] on md-select-value "40HC" at bounding box center [68, 396] width 71 height 30
click at [64, 297] on md-option "20GP" at bounding box center [80, 312] width 120 height 43
click at [360, 454] on button "Done" at bounding box center [358, 461] width 62 height 32
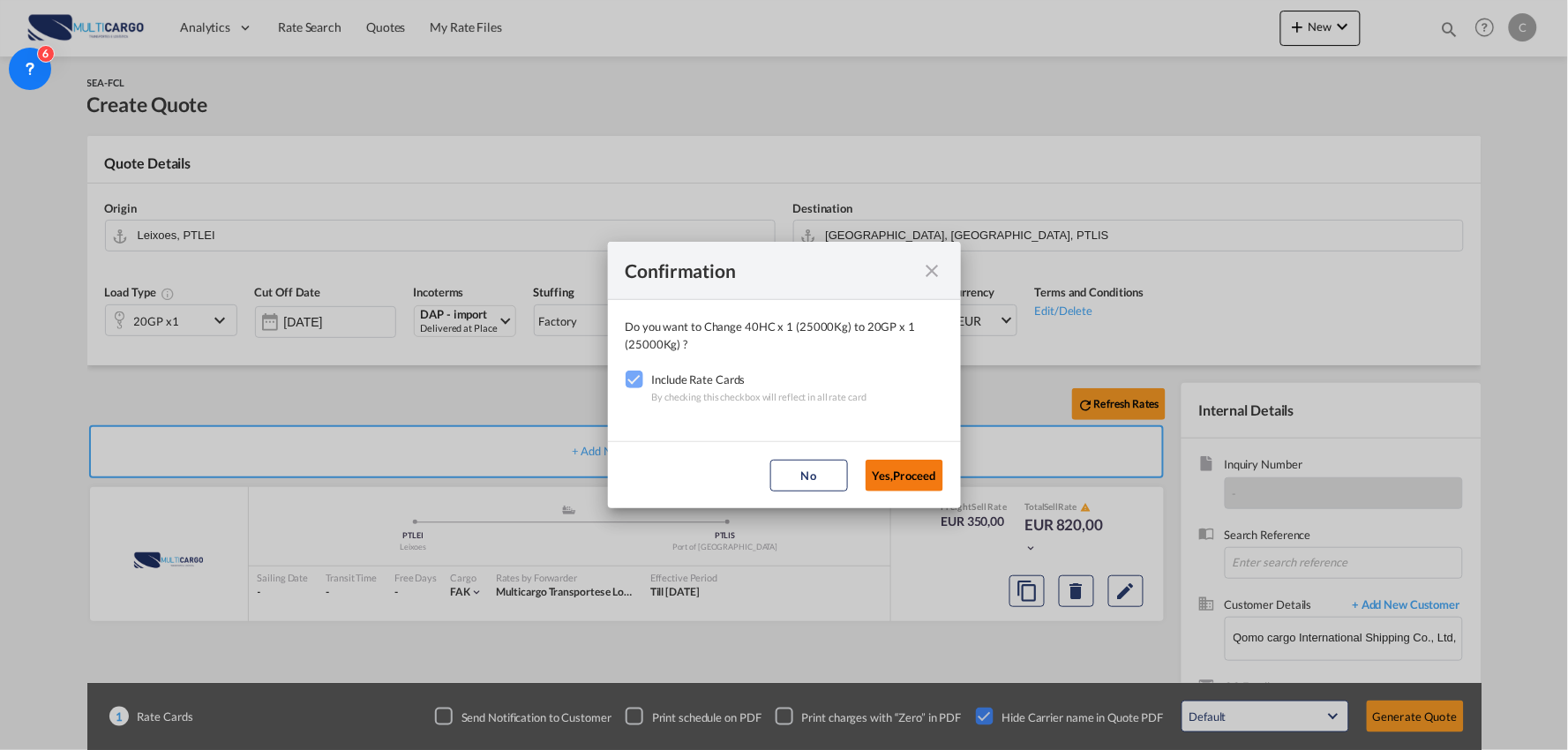
click at [923, 469] on button "Yes,Proceed" at bounding box center [904, 476] width 77 height 32
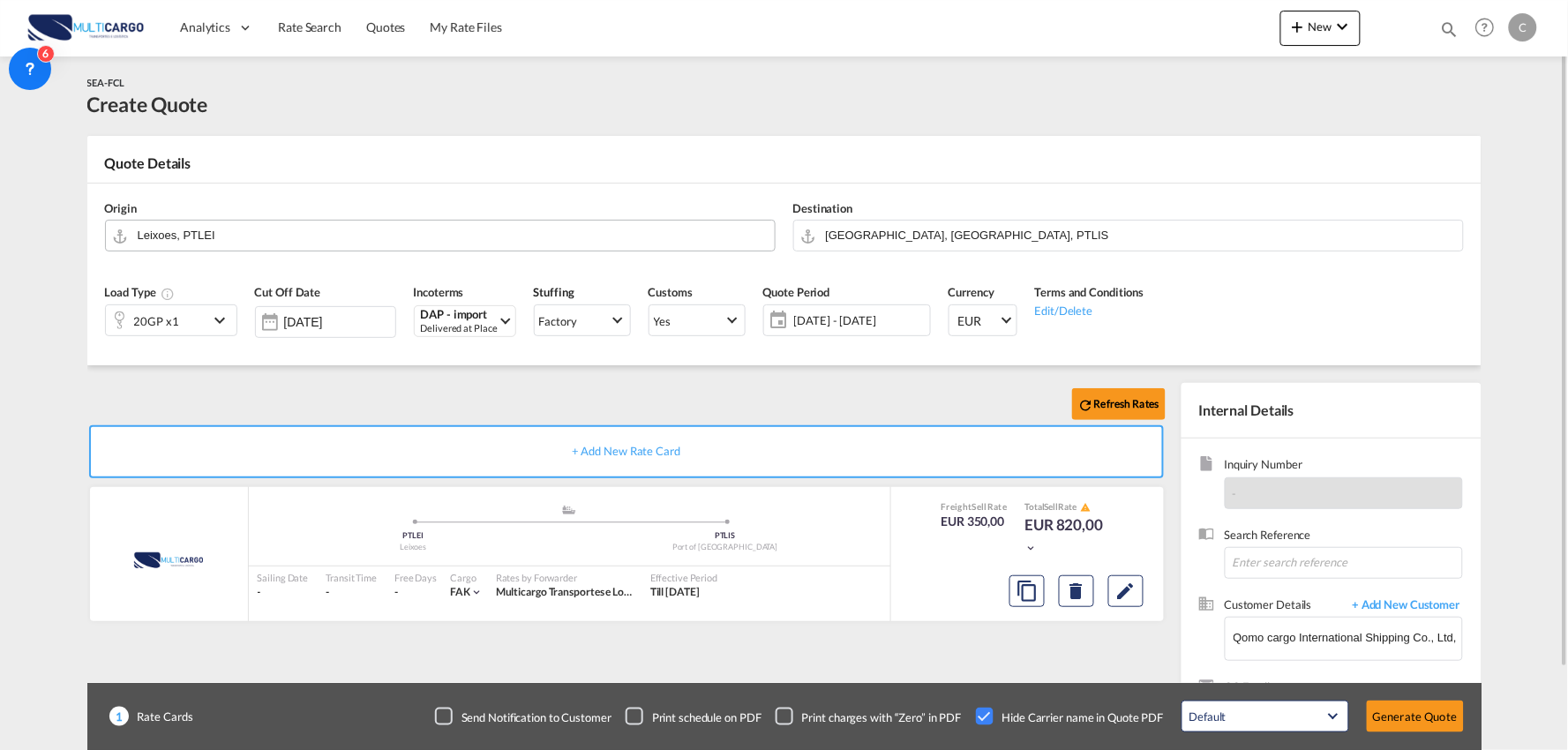
click at [187, 243] on input "Leixoes, PTLEI" at bounding box center [452, 234] width 629 height 31
click at [215, 217] on div "Origin Leixoes, PTLEI" at bounding box center [440, 226] width 688 height 71
drag, startPoint x: -51, startPoint y: 213, endPoint x: -76, endPoint y: 209, distance: 25.3
click at [0, 209] on html "Analytics Reports Dashboard Rate Search Quotes My Rate Files" at bounding box center [784, 375] width 1568 height 750
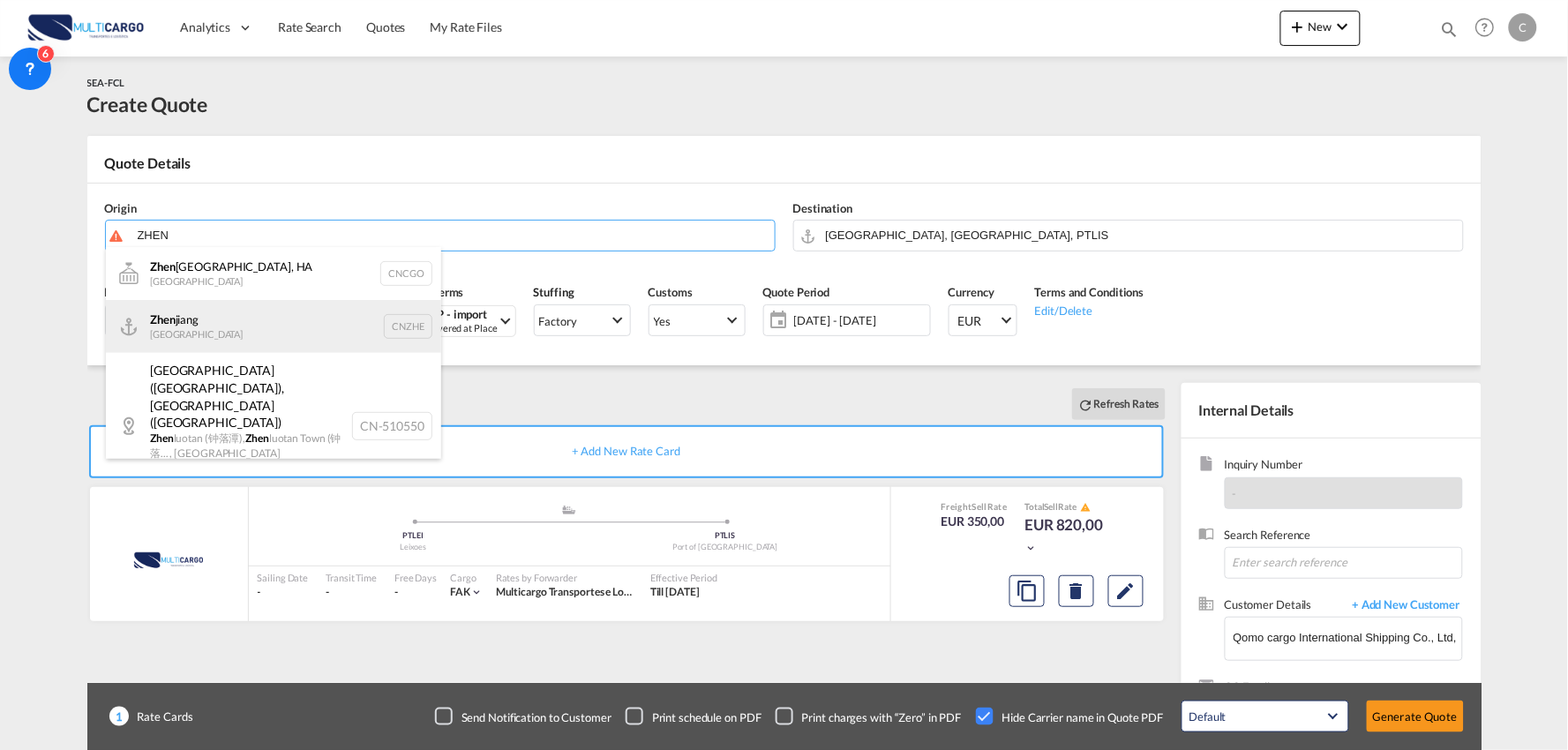
click at [227, 325] on div "[PERSON_NAME] China CNZHE" at bounding box center [273, 327] width 336 height 53
type input "Zhenjiang, [GEOGRAPHIC_DATA]"
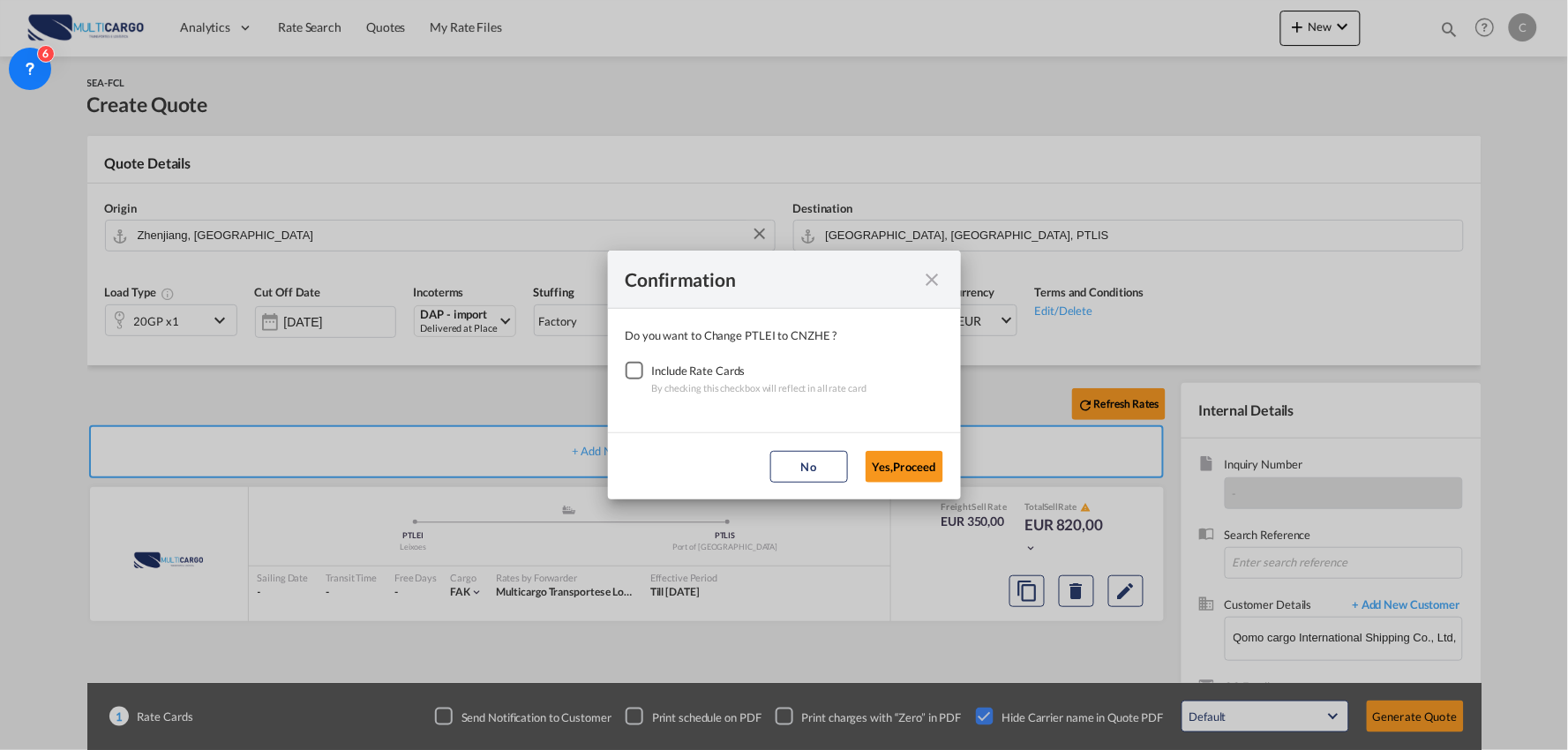
click at [637, 375] on div "Checkbox No Ink" at bounding box center [635, 370] width 18 height 18
click at [896, 463] on button "Yes,Proceed" at bounding box center [904, 467] width 77 height 32
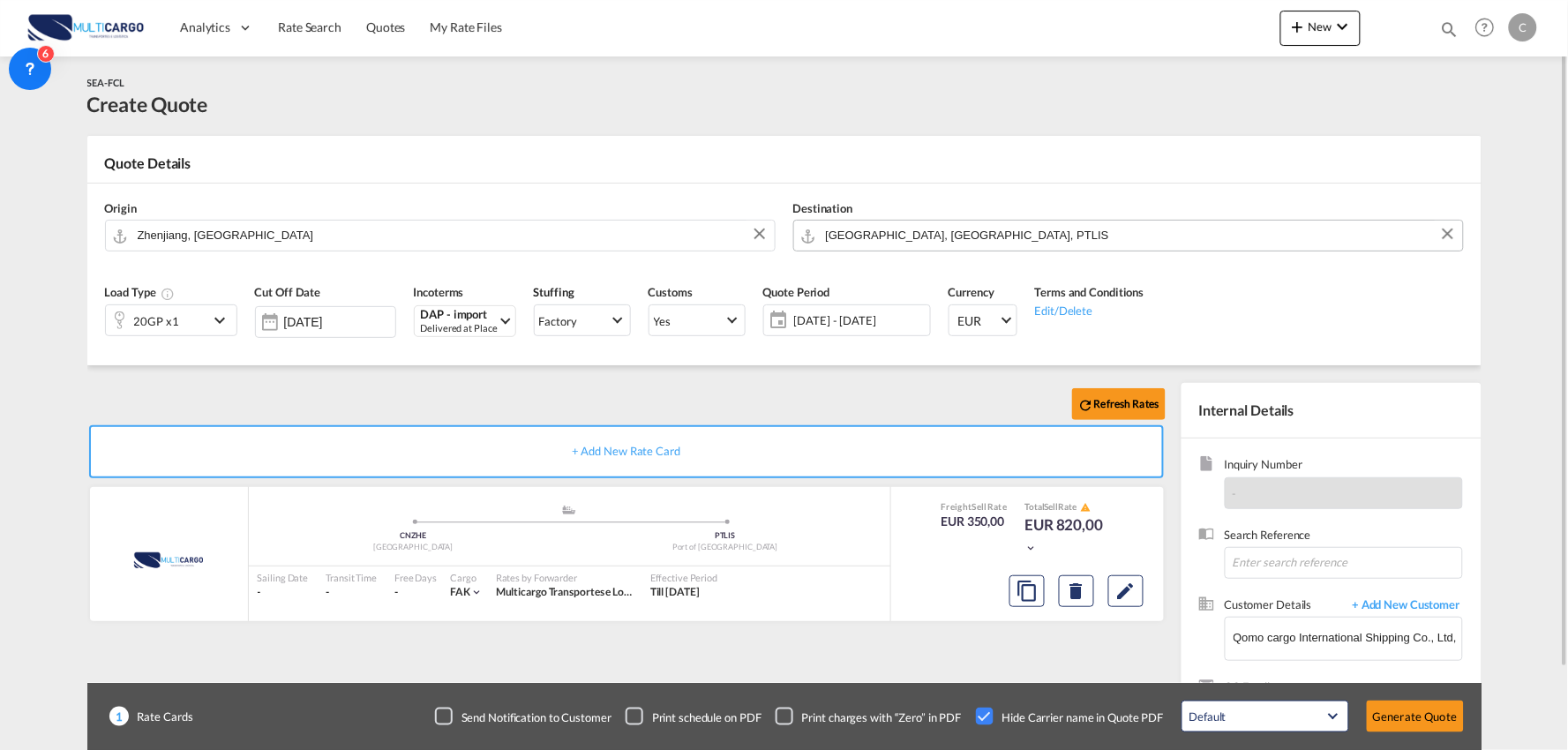
click at [898, 231] on input "[GEOGRAPHIC_DATA], [GEOGRAPHIC_DATA], PTLIS" at bounding box center [1140, 234] width 629 height 31
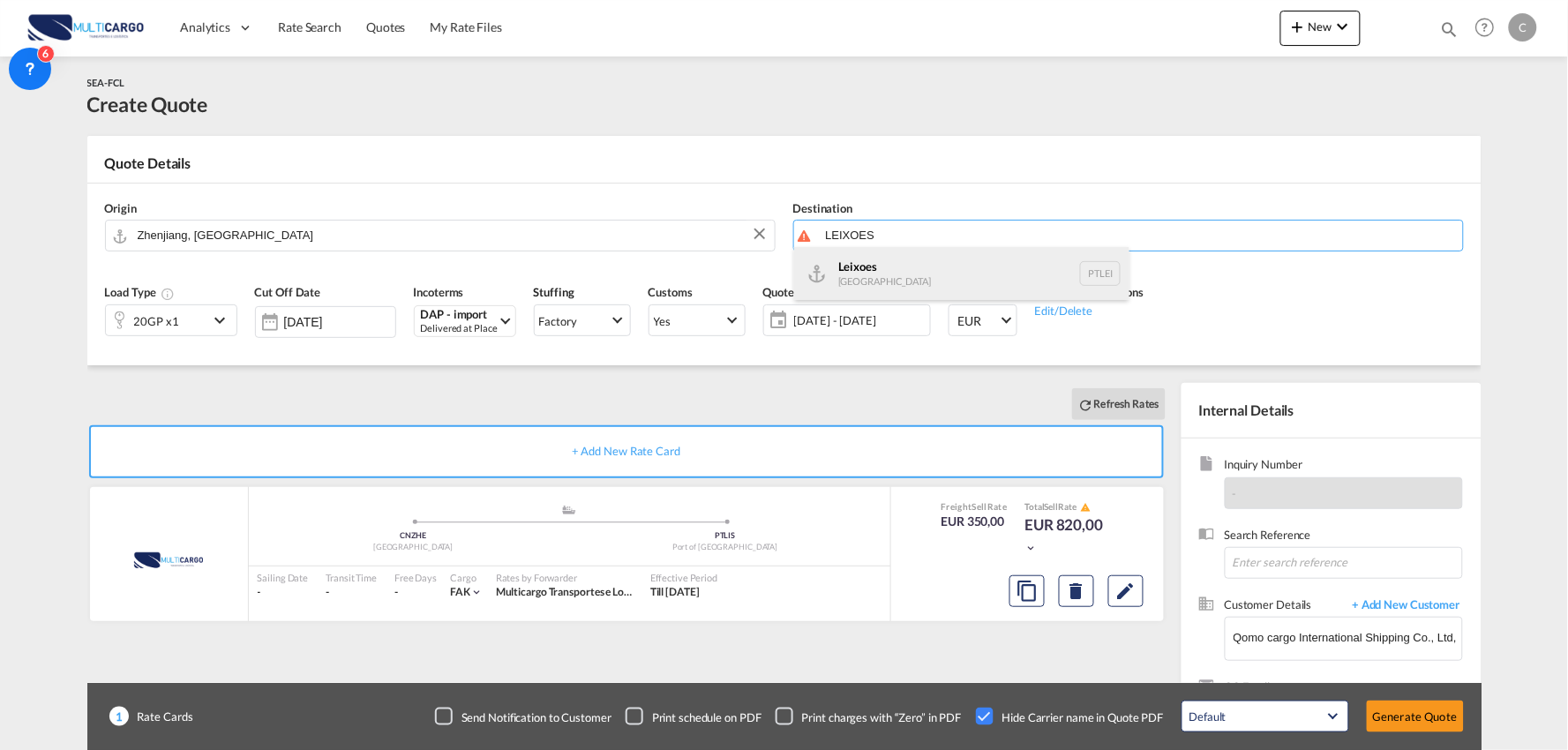
click at [875, 276] on div "Leixoes [GEOGRAPHIC_DATA] PTLEI" at bounding box center [962, 273] width 336 height 53
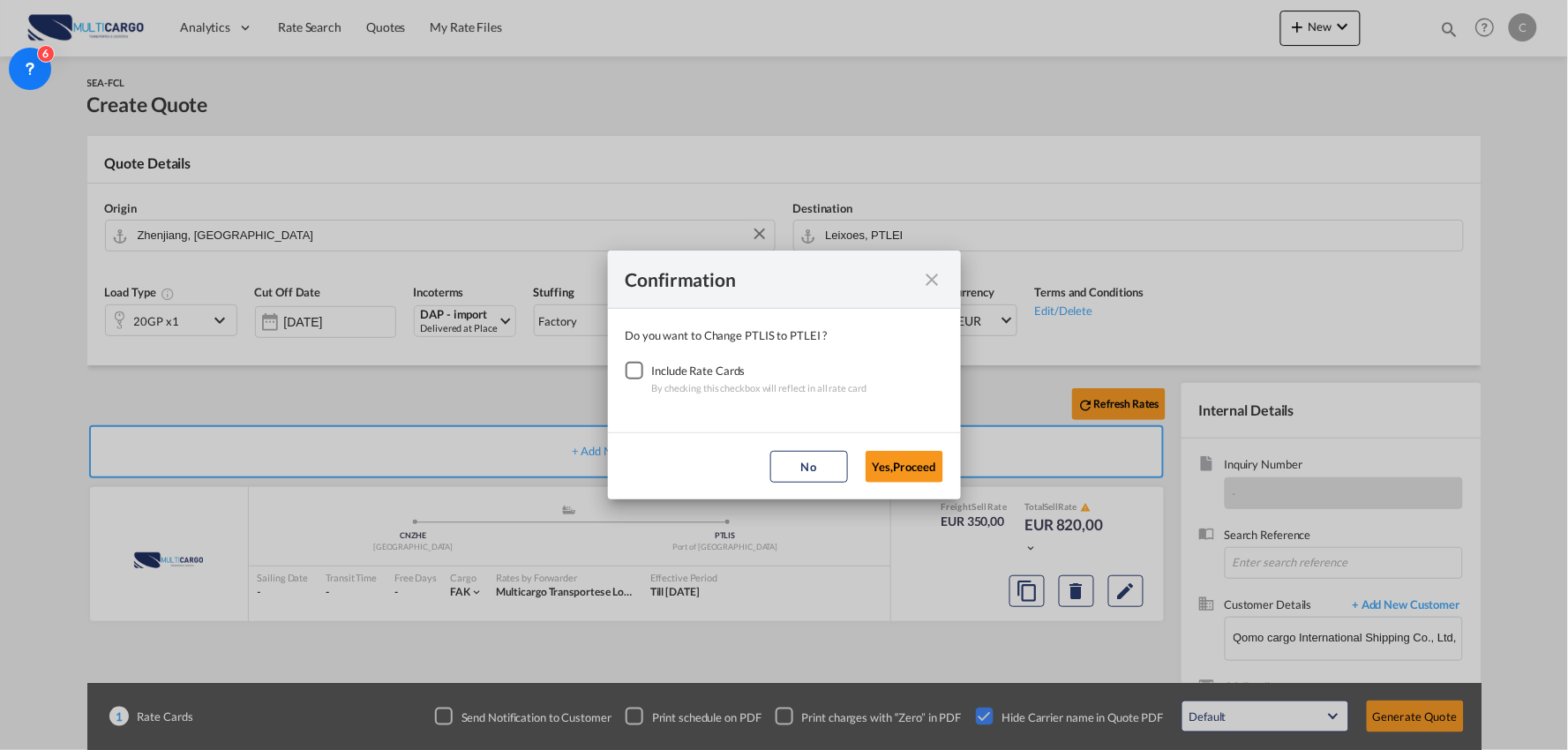
click at [636, 370] on div "Checkbox No Ink" at bounding box center [635, 370] width 18 height 18
click at [915, 466] on button "Yes,Proceed" at bounding box center [904, 467] width 77 height 32
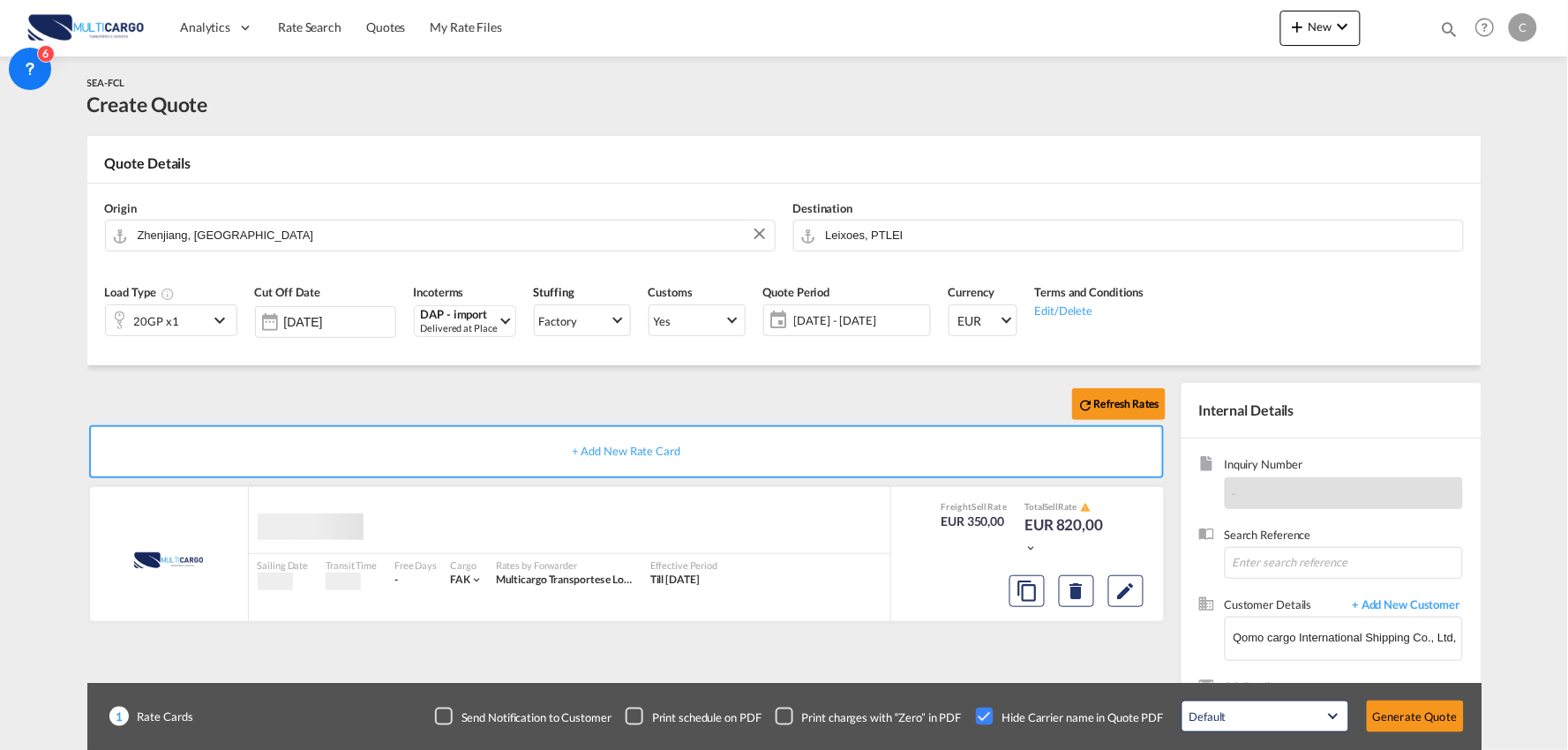
drag, startPoint x: 625, startPoint y: 398, endPoint x: 588, endPoint y: 391, distance: 37.7
click at [622, 395] on div "Confirmation Do you want to Change PTLIS to PTLEI ? Include Rate Cards By check…" at bounding box center [784, 375] width 1568 height 750
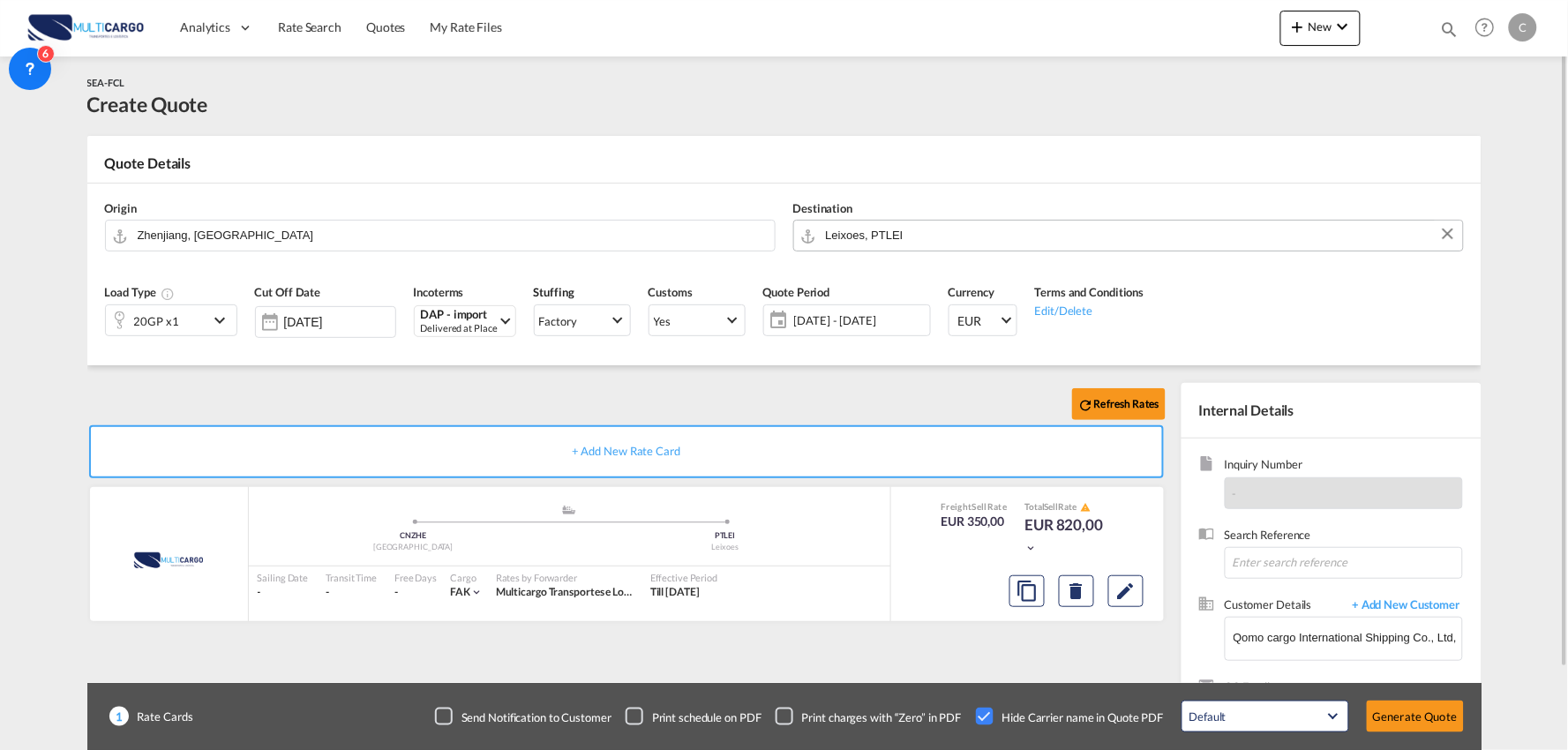
click at [875, 230] on input "Leixoes, PTLEI" at bounding box center [1140, 234] width 629 height 31
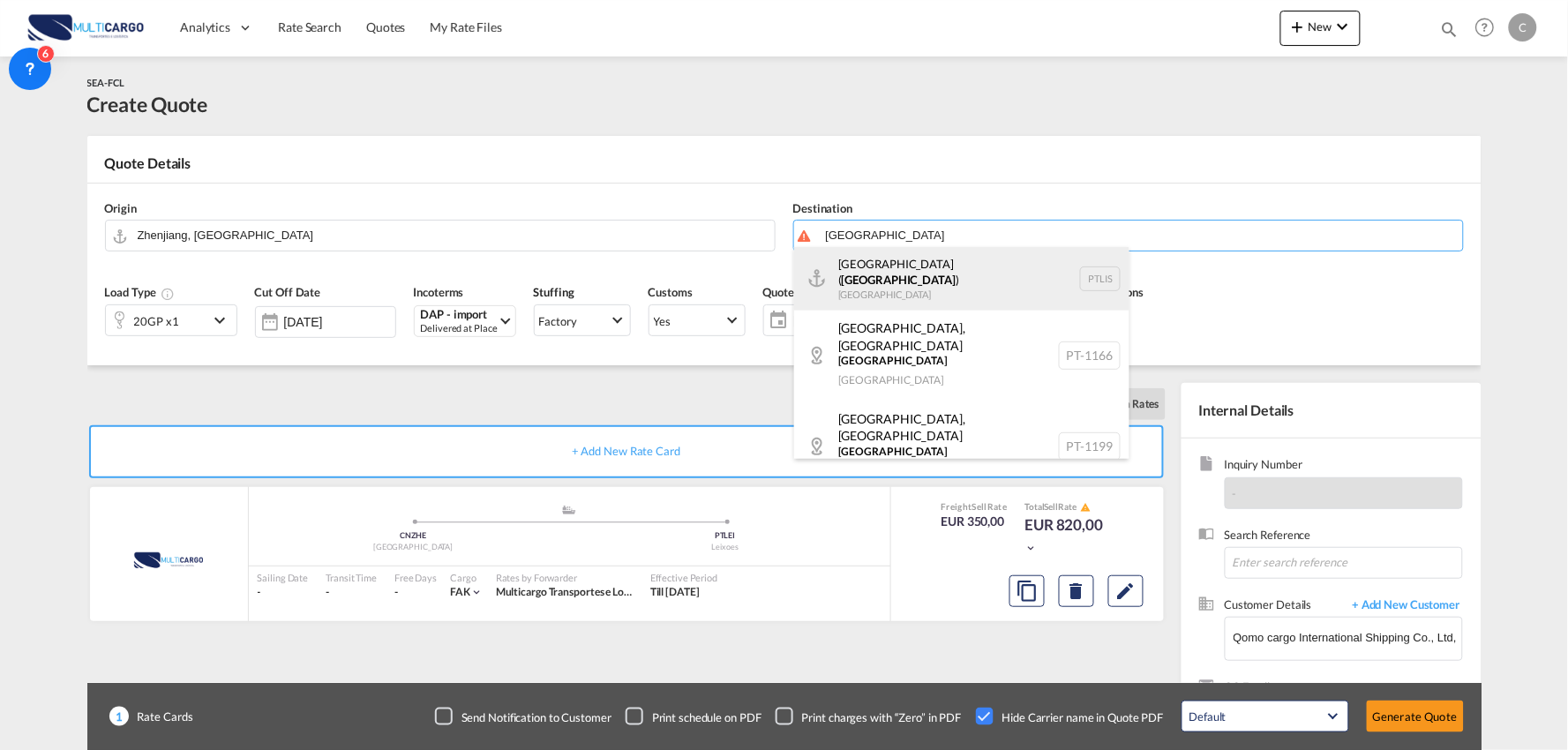
click at [889, 252] on div "[GEOGRAPHIC_DATA] ( [GEOGRAPHIC_DATA] ) [GEOGRAPHIC_DATA] PTLIS" at bounding box center [962, 279] width 336 height 64
type input "[GEOGRAPHIC_DATA] ([GEOGRAPHIC_DATA]), PTLIS"
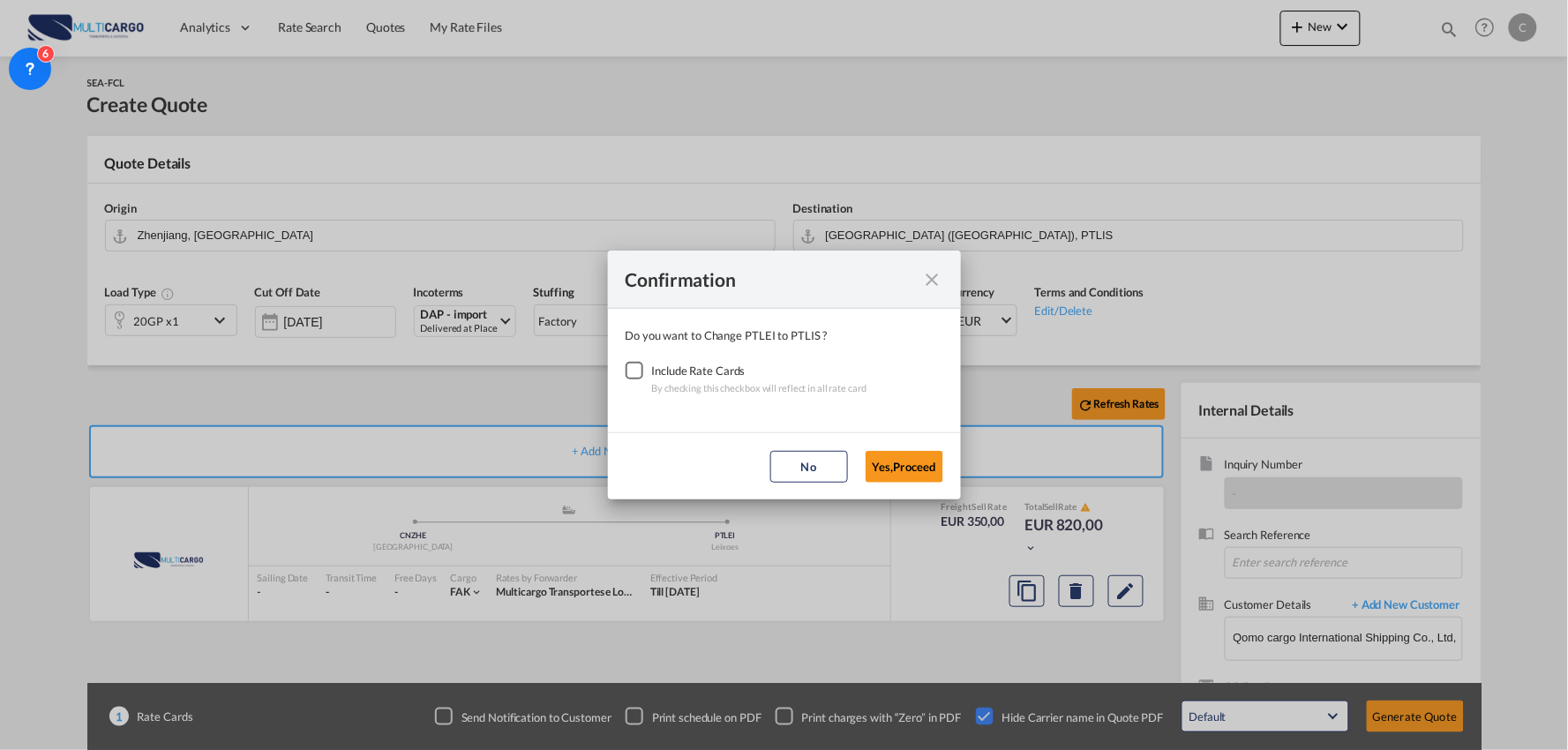
click at [629, 371] on div "Checkbox No Ink" at bounding box center [635, 370] width 18 height 18
click at [901, 471] on button "Yes,Proceed" at bounding box center [904, 467] width 77 height 32
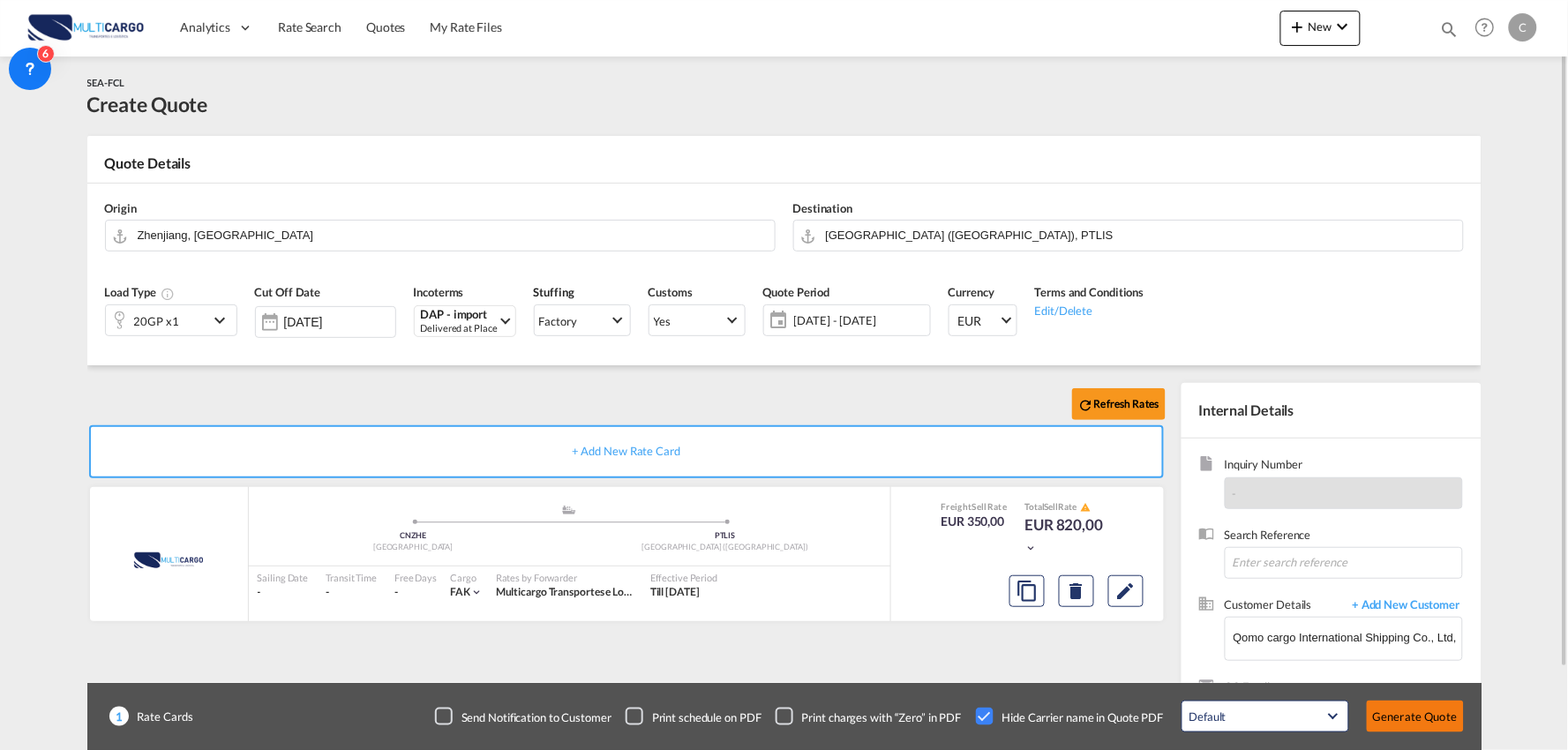
click at [1398, 712] on button "Generate Quote" at bounding box center [1414, 716] width 97 height 32
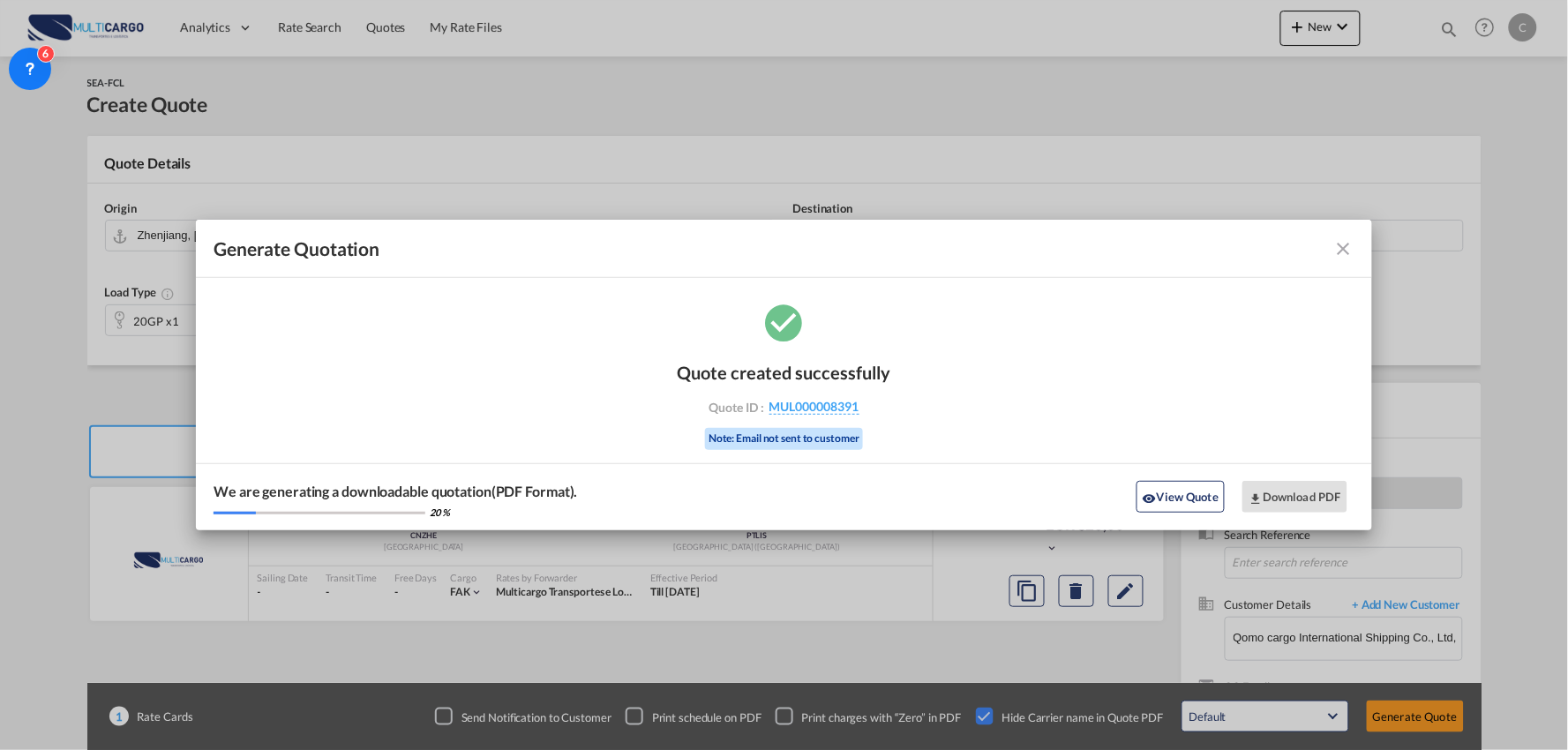
click at [1346, 248] on md-icon "icon-close fg-AAA8AD cursor m-0" at bounding box center [1344, 249] width 21 height 21
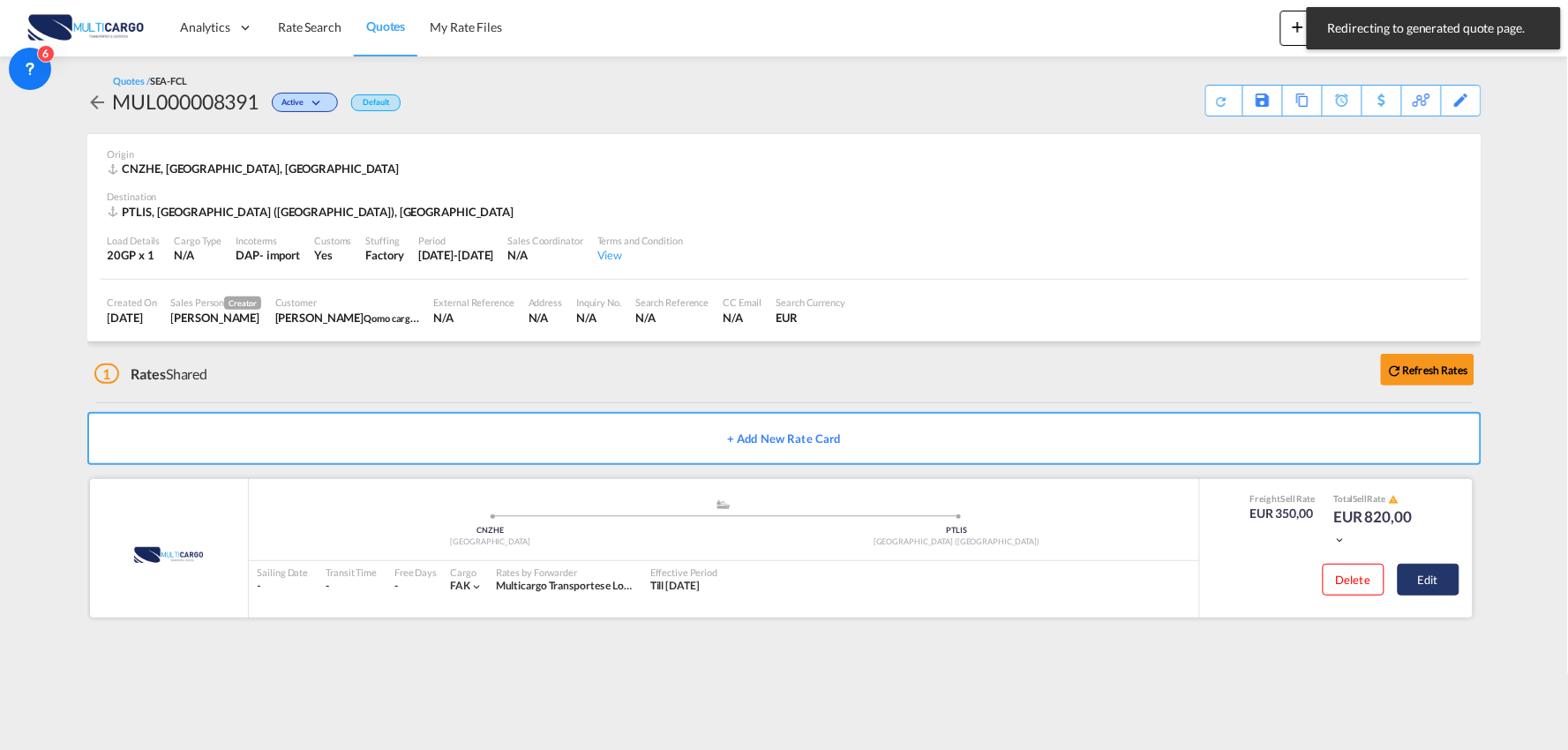
click at [1451, 577] on button "Edit" at bounding box center [1429, 580] width 62 height 32
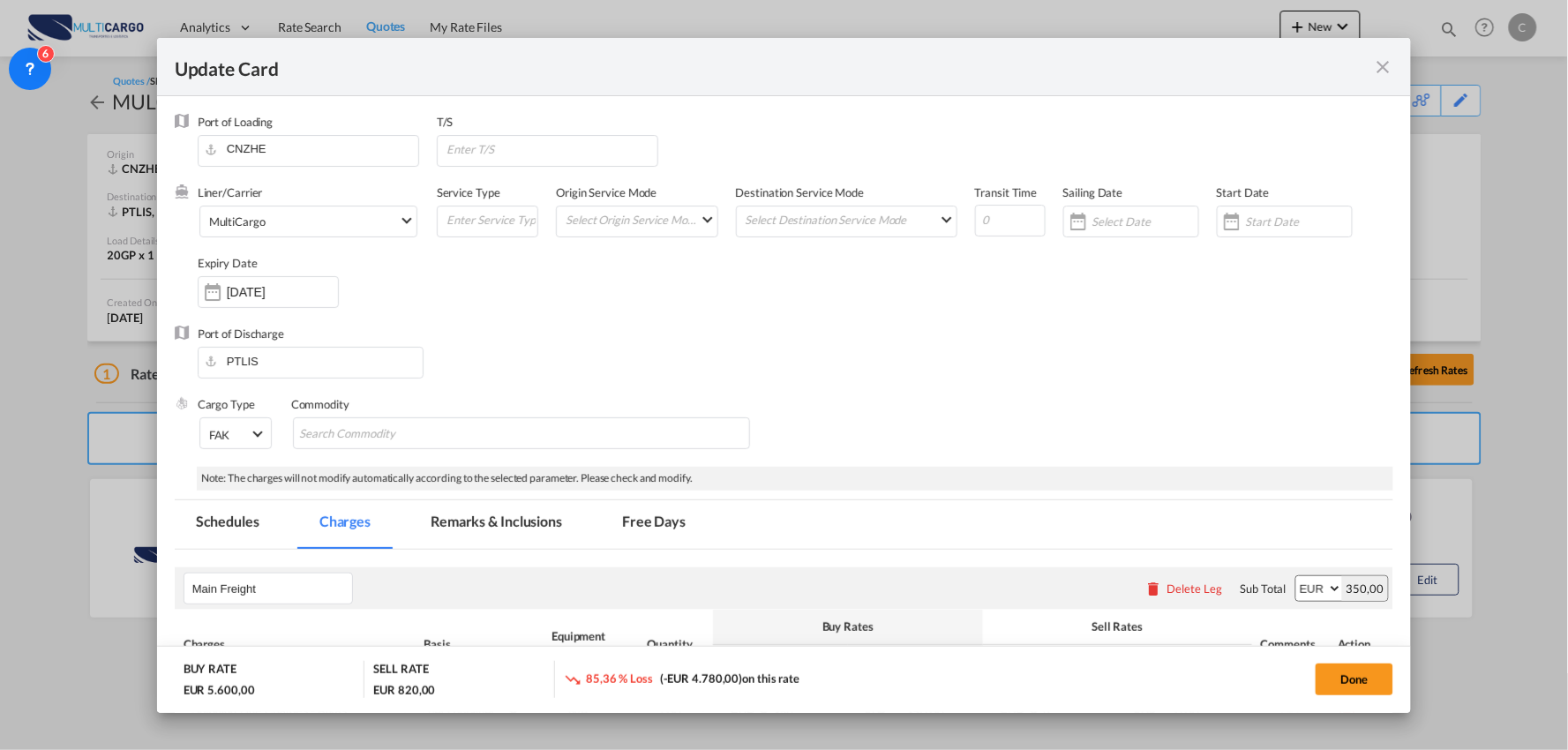
select select "per container"
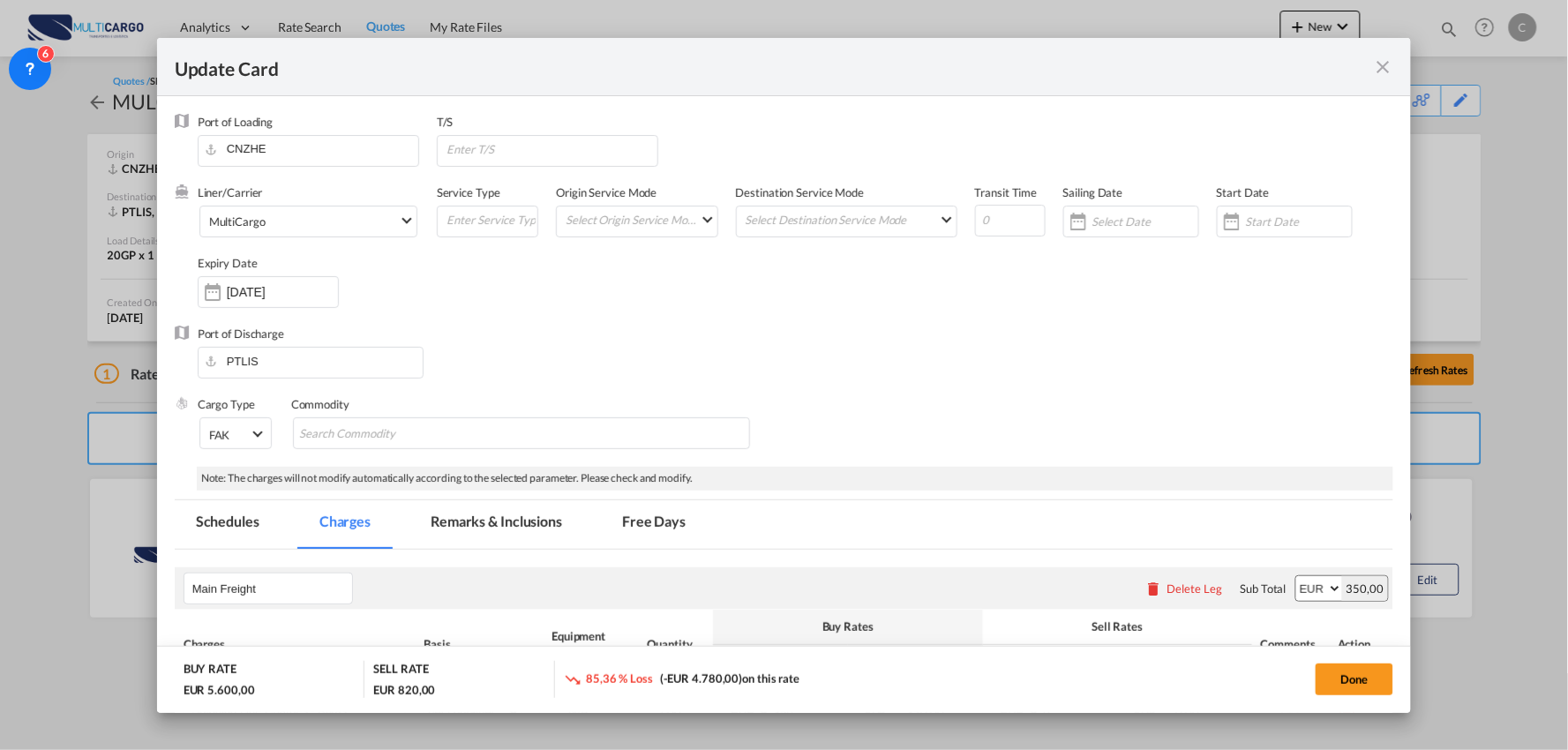
select select "per container"
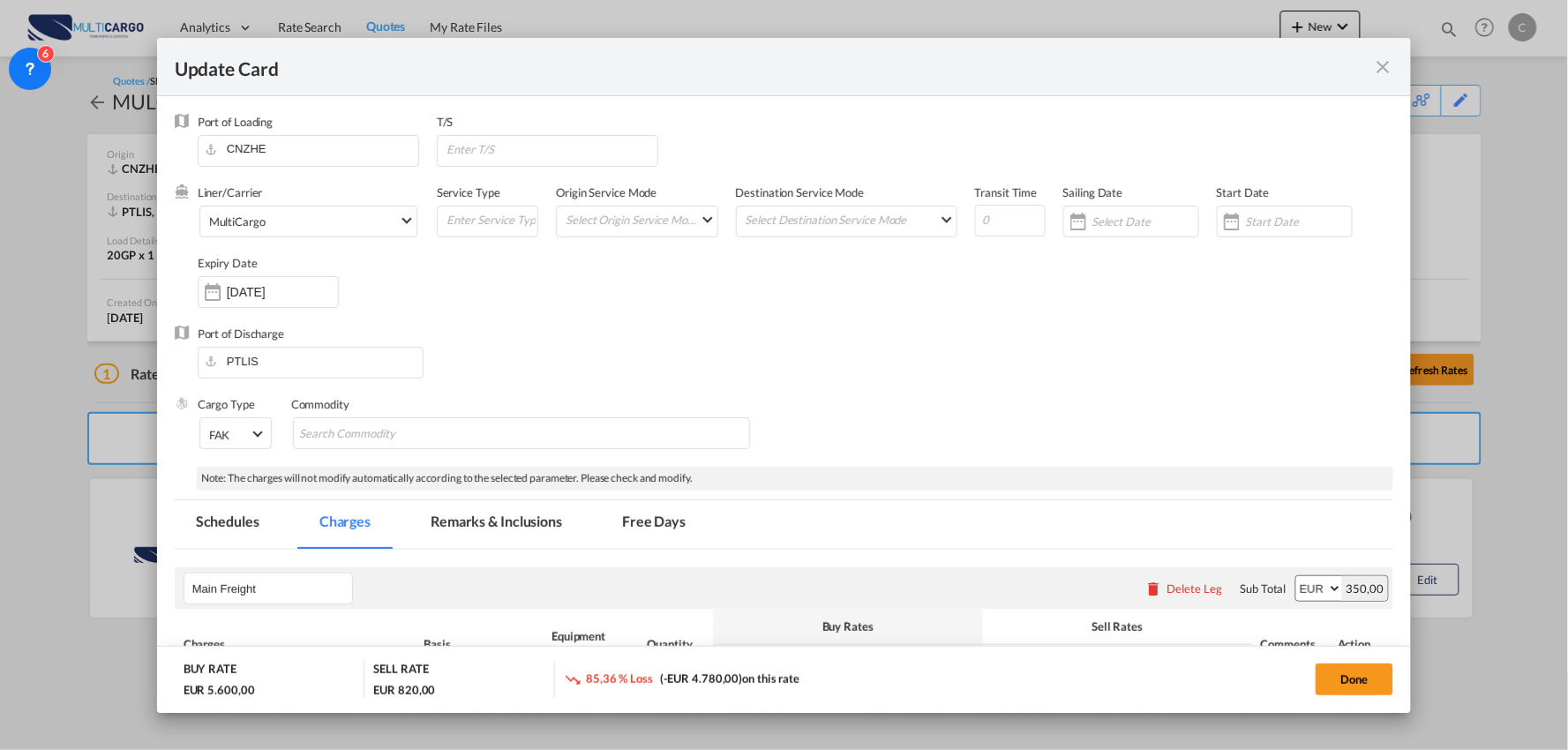
select select "per container"
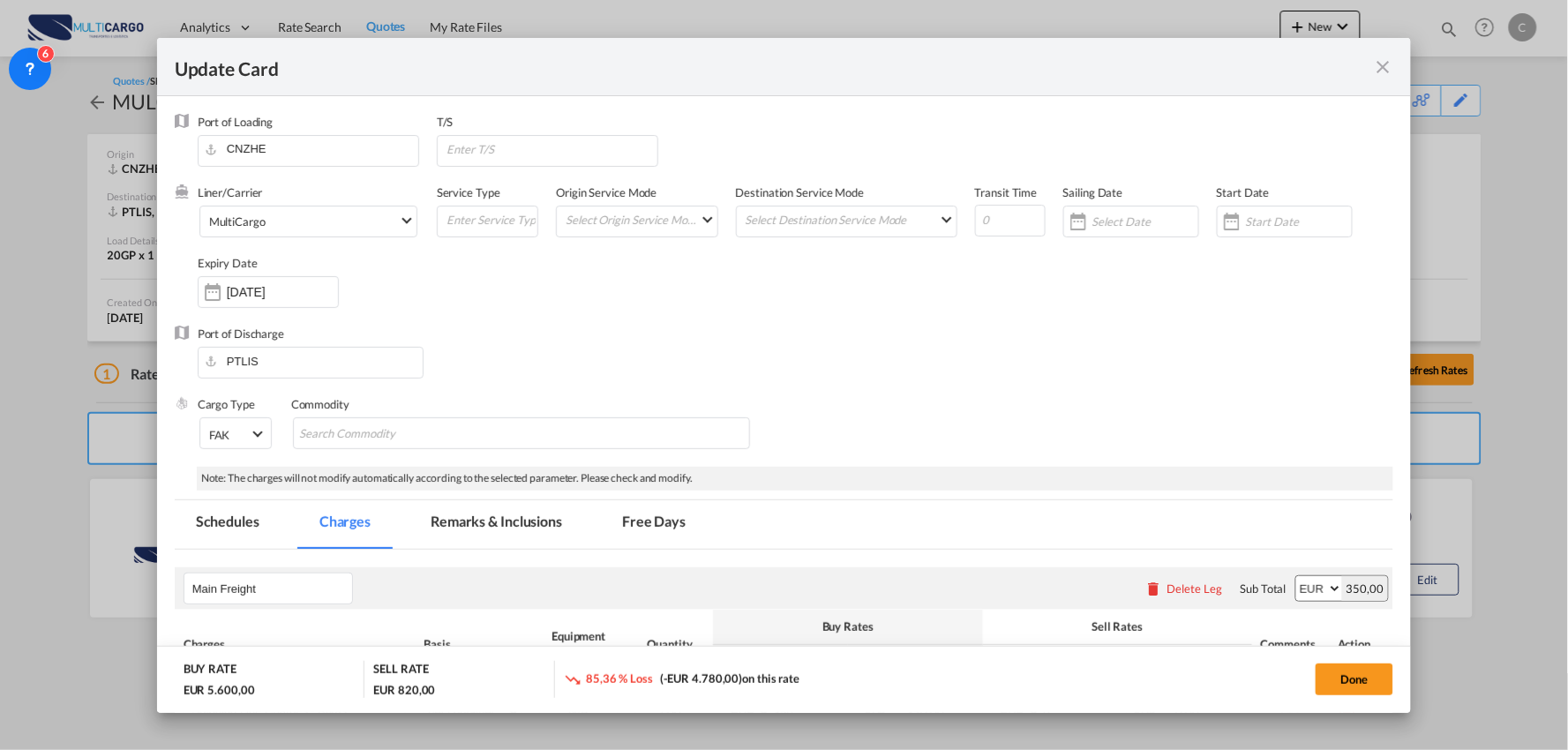
select select "per B/L"
select select "per container"
select select "per B/L"
select select "per container"
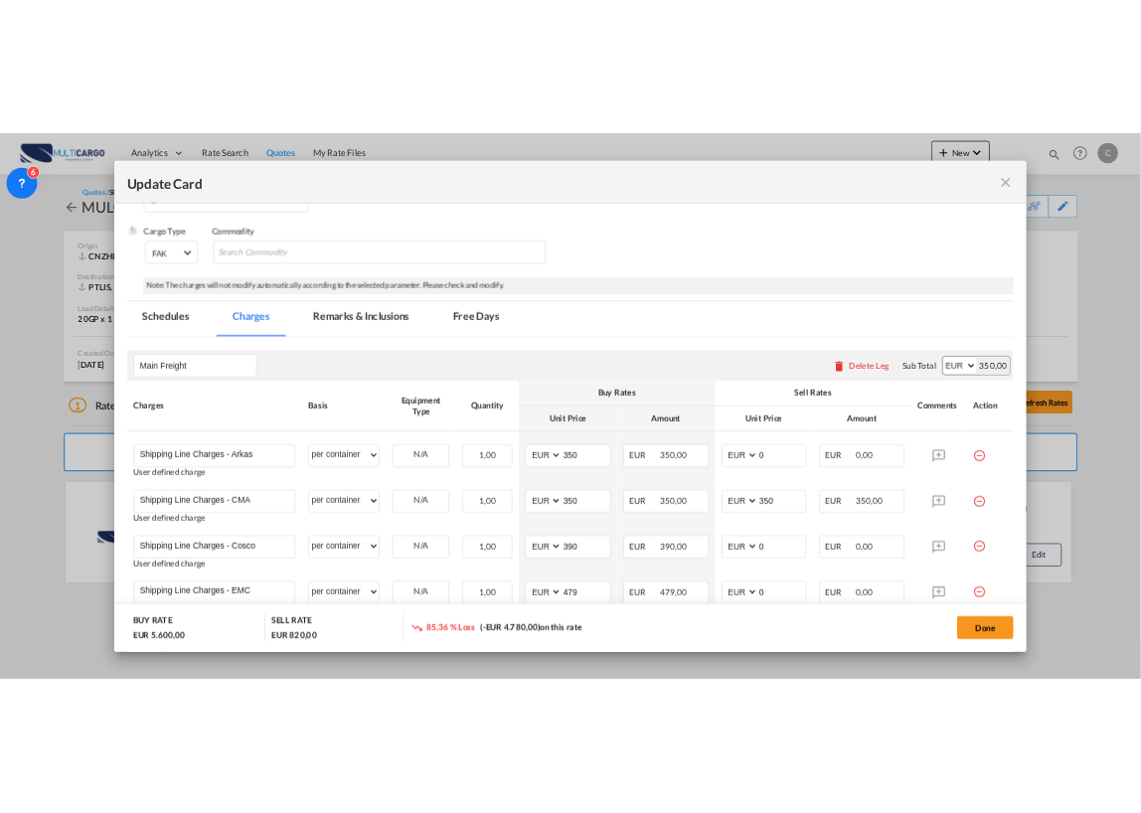
scroll to position [399, 0]
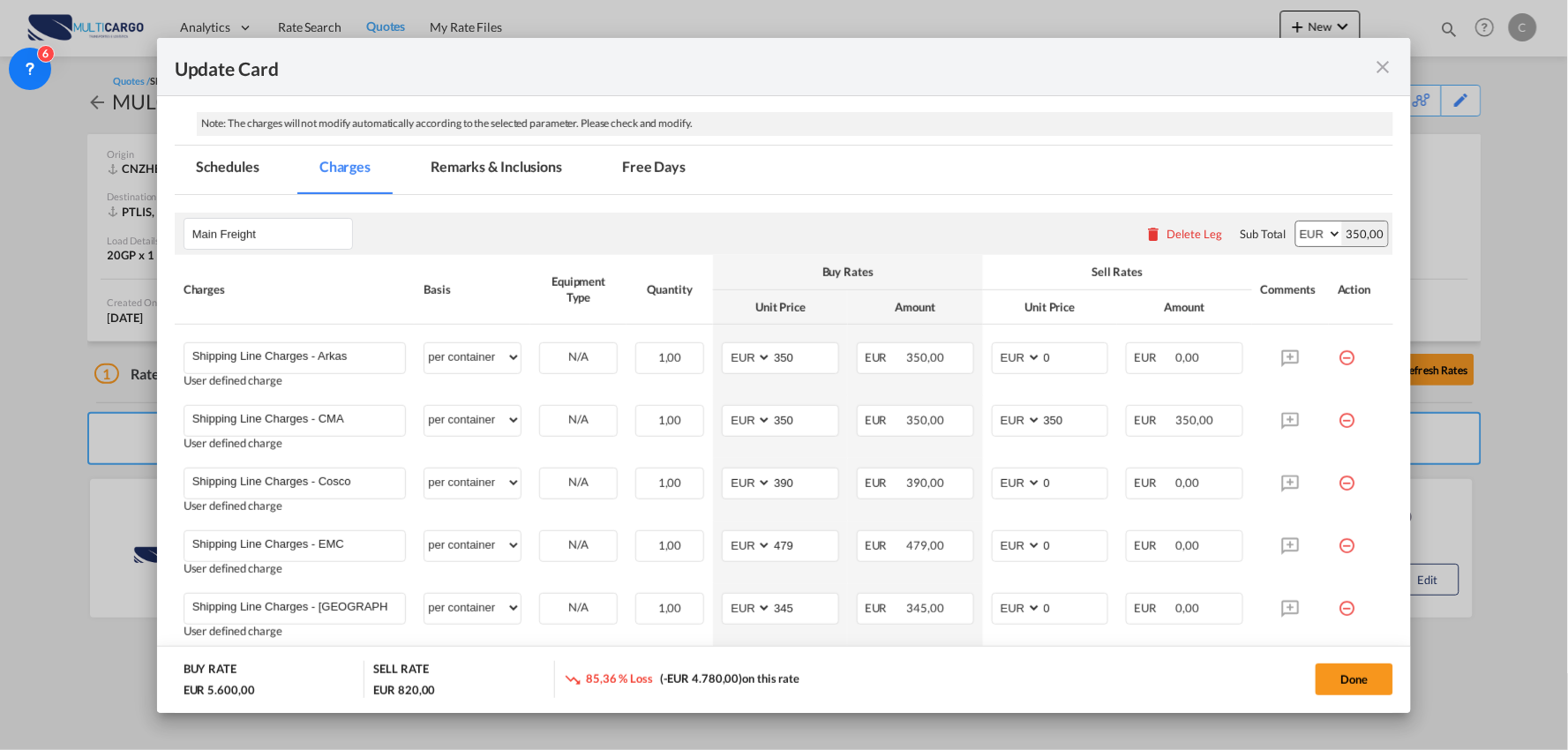
click at [1176, 226] on div "Delete Leg" at bounding box center [1195, 233] width 56 height 14
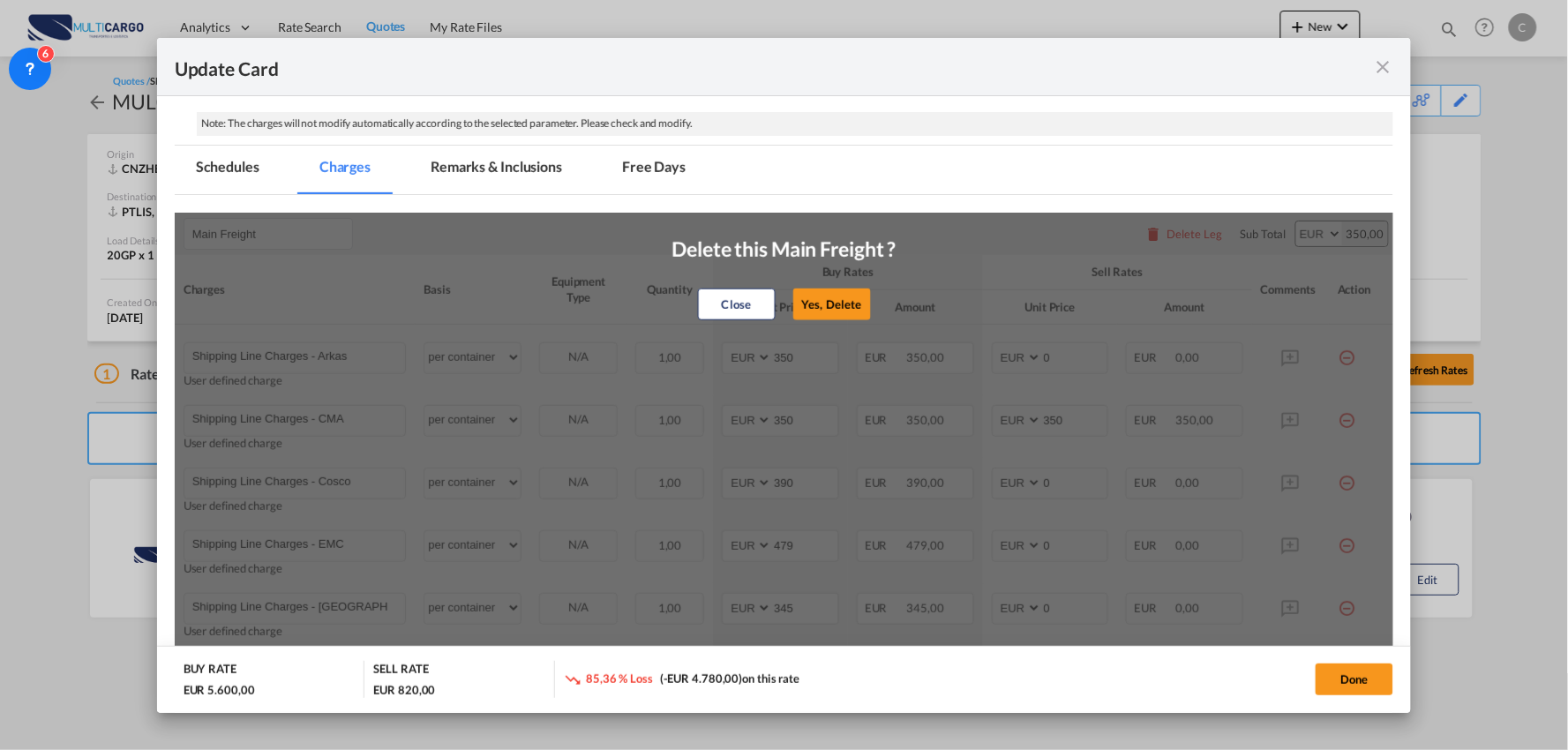
click at [860, 310] on button "Yes, Delete" at bounding box center [831, 304] width 77 height 32
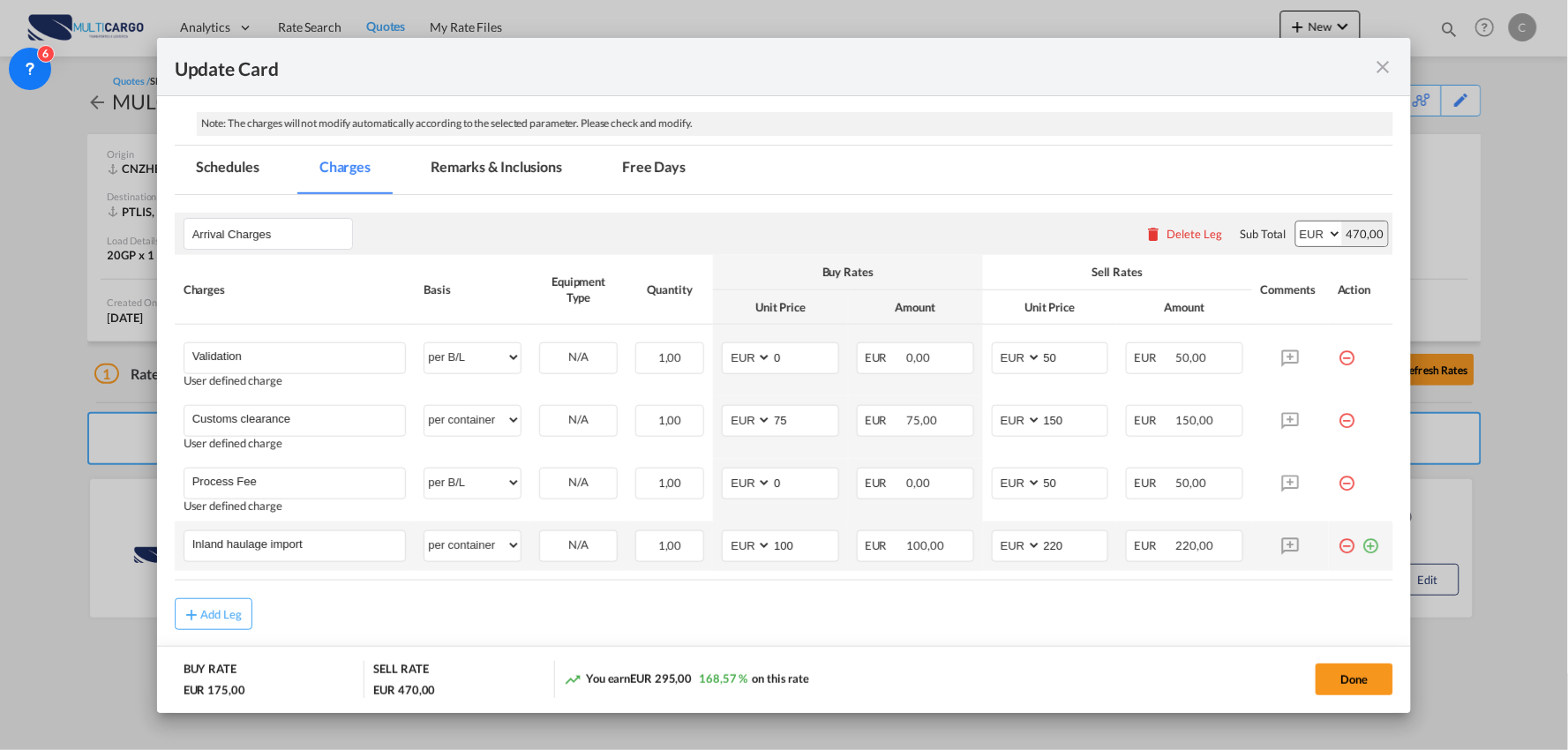
click at [1361, 544] on md-icon "icon-plus-circle-outline green-400-fg" at bounding box center [1370, 539] width 18 height 18
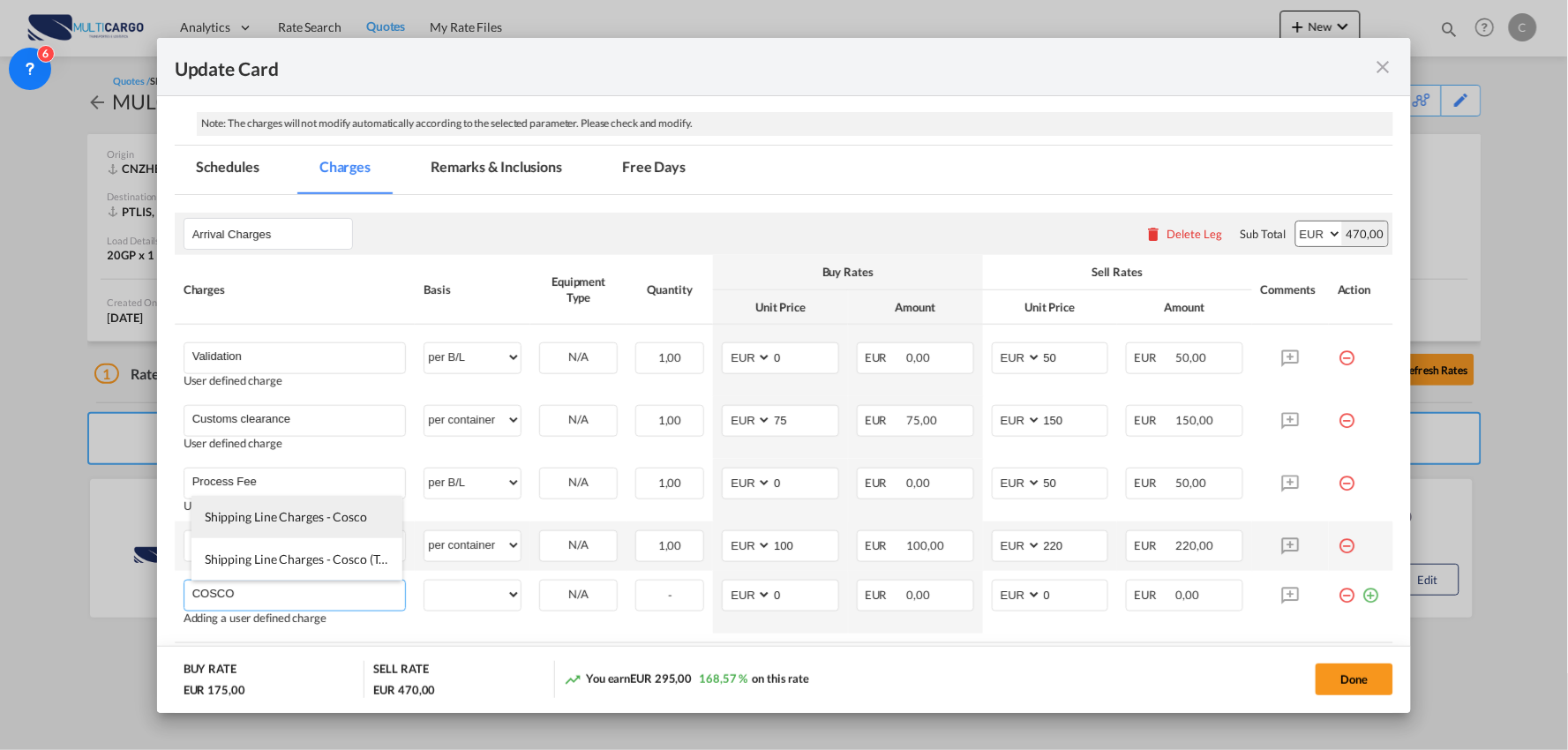
click at [293, 517] on span "Shipping Line Charges - Cosco" at bounding box center [286, 516] width 162 height 15
type input "Shipping Line Charges - Cosco"
select select "per container"
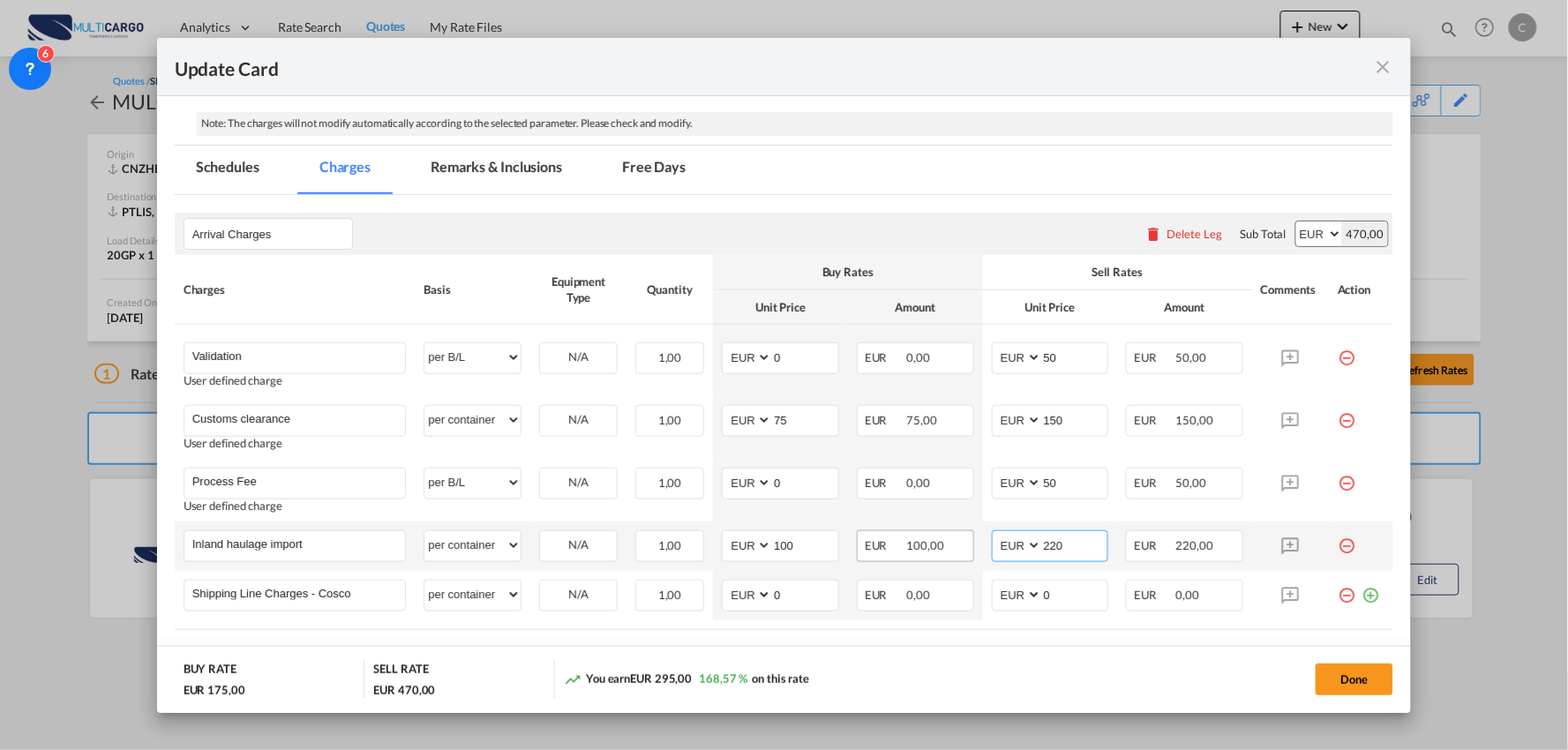
drag, startPoint x: 1065, startPoint y: 547, endPoint x: 868, endPoint y: 549, distance: 197.0
click at [944, 550] on tr "Inland haulage import Please Enter User Defined Charges Cannot Be Published per…" at bounding box center [784, 546] width 1219 height 50
type input "295"
click at [1338, 478] on md-icon "icon-minus-circle-outline red-400-fg" at bounding box center [1347, 477] width 18 height 18
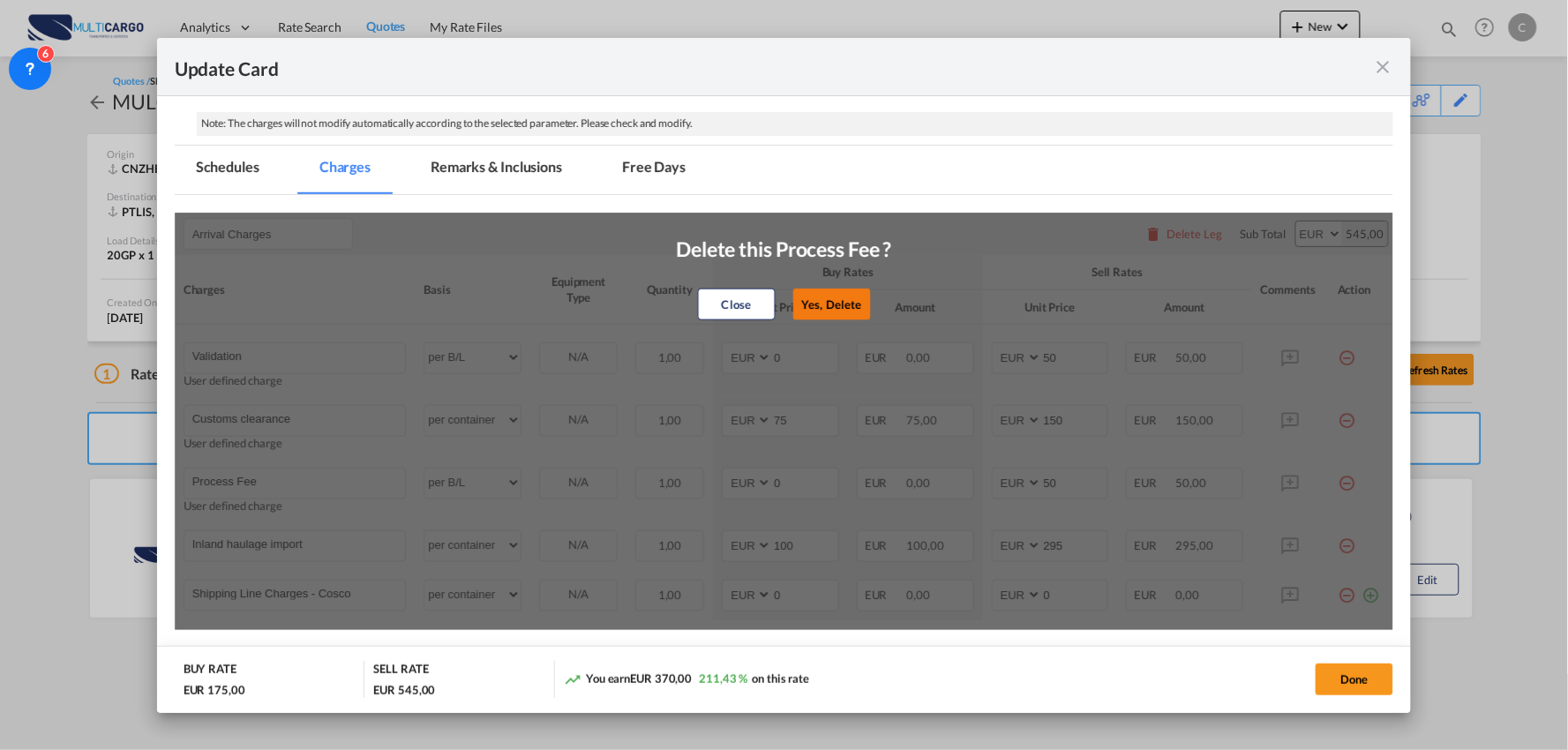
click at [850, 306] on button "Yes, Delete" at bounding box center [830, 304] width 77 height 32
type input "Inland haulage import"
select select "per container"
type input "100"
type input "295"
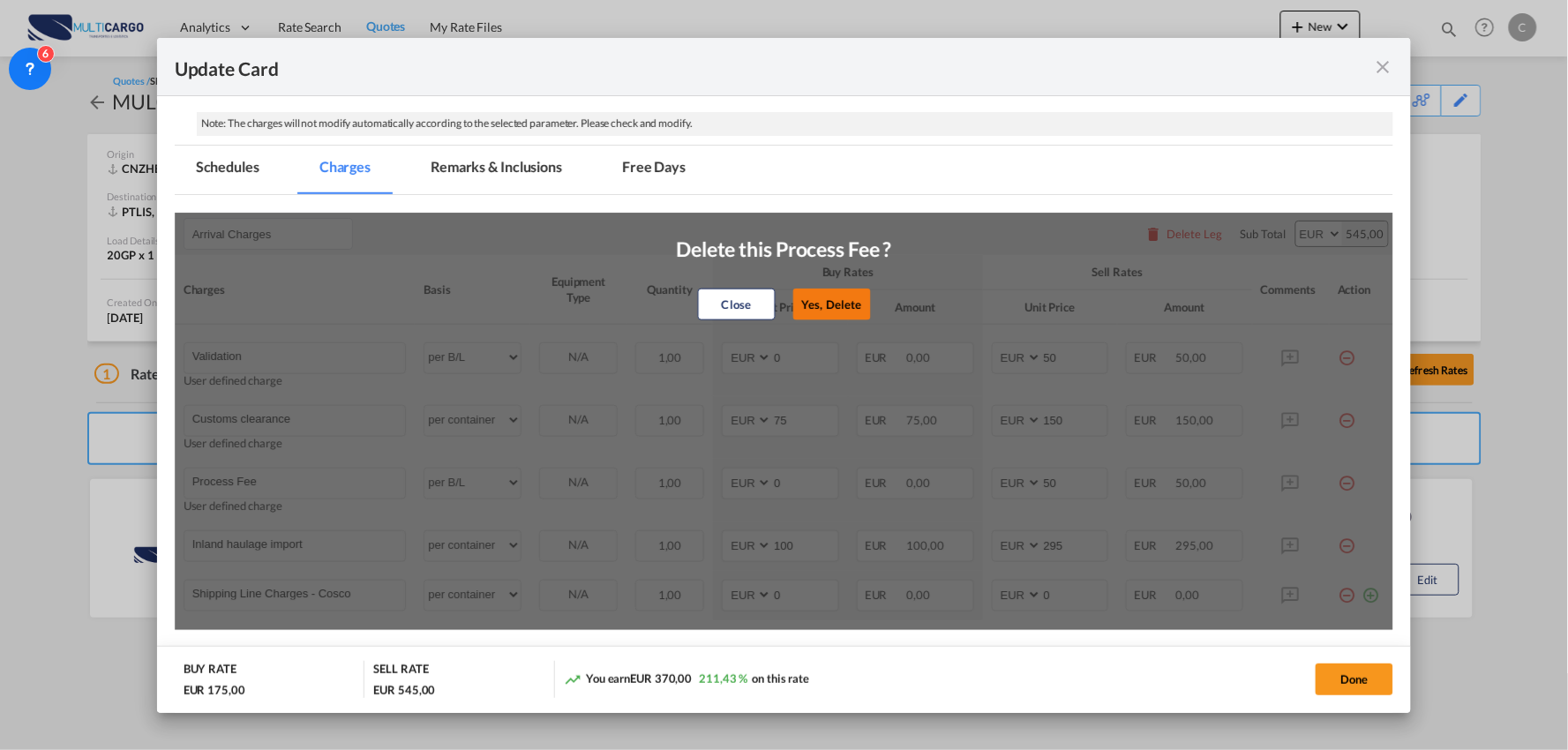
type input "Shipping Line Charges - Cosco"
type input "0"
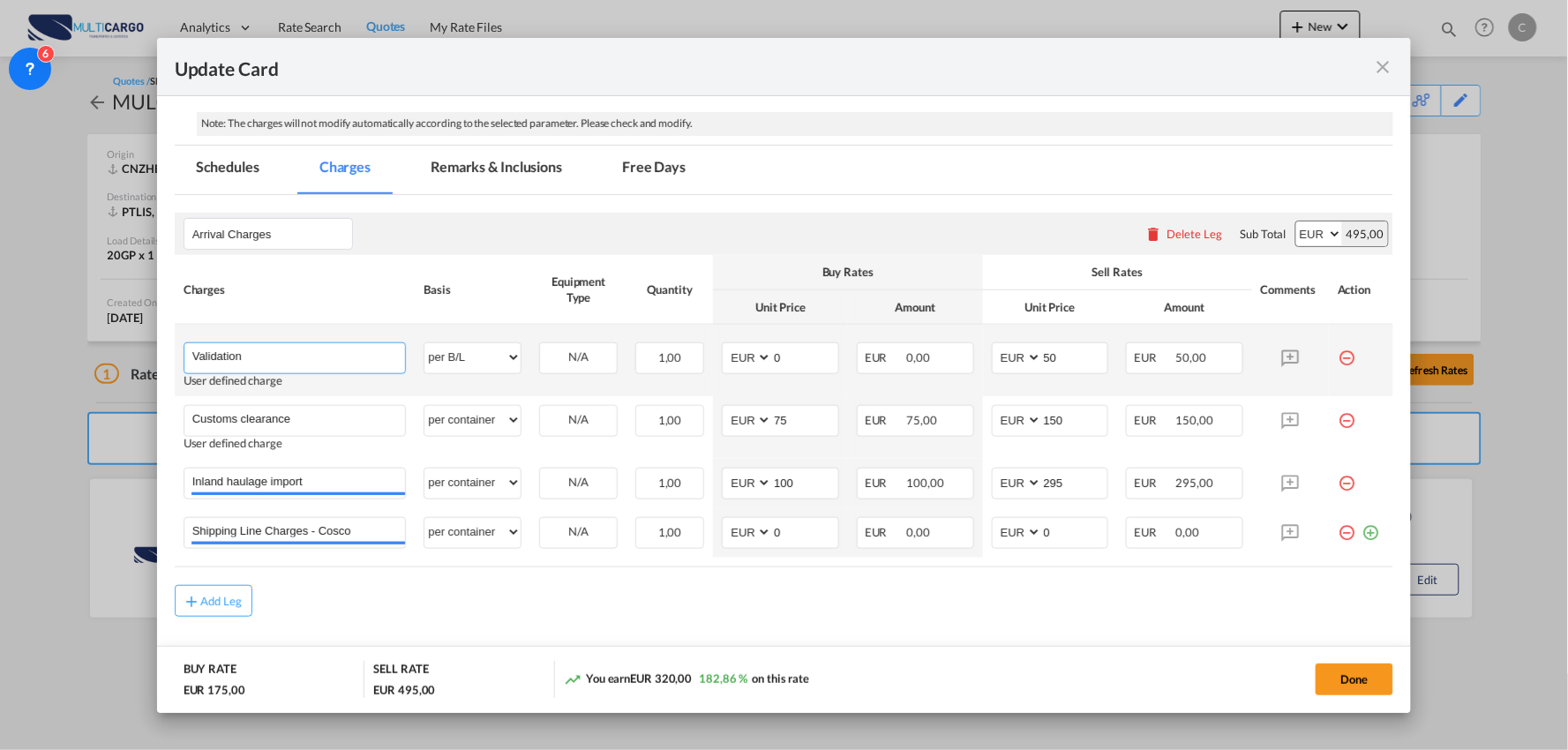
click at [352, 348] on input "Validation" at bounding box center [299, 357] width 213 height 27
type input "Validation + Process Fee"
drag, startPoint x: 1068, startPoint y: 362, endPoint x: 931, endPoint y: 379, distance: 138.1
click at [955, 379] on tr "Validation + Process Fee Please Enter User Defined Charges Cannot Be Published …" at bounding box center [784, 360] width 1219 height 71
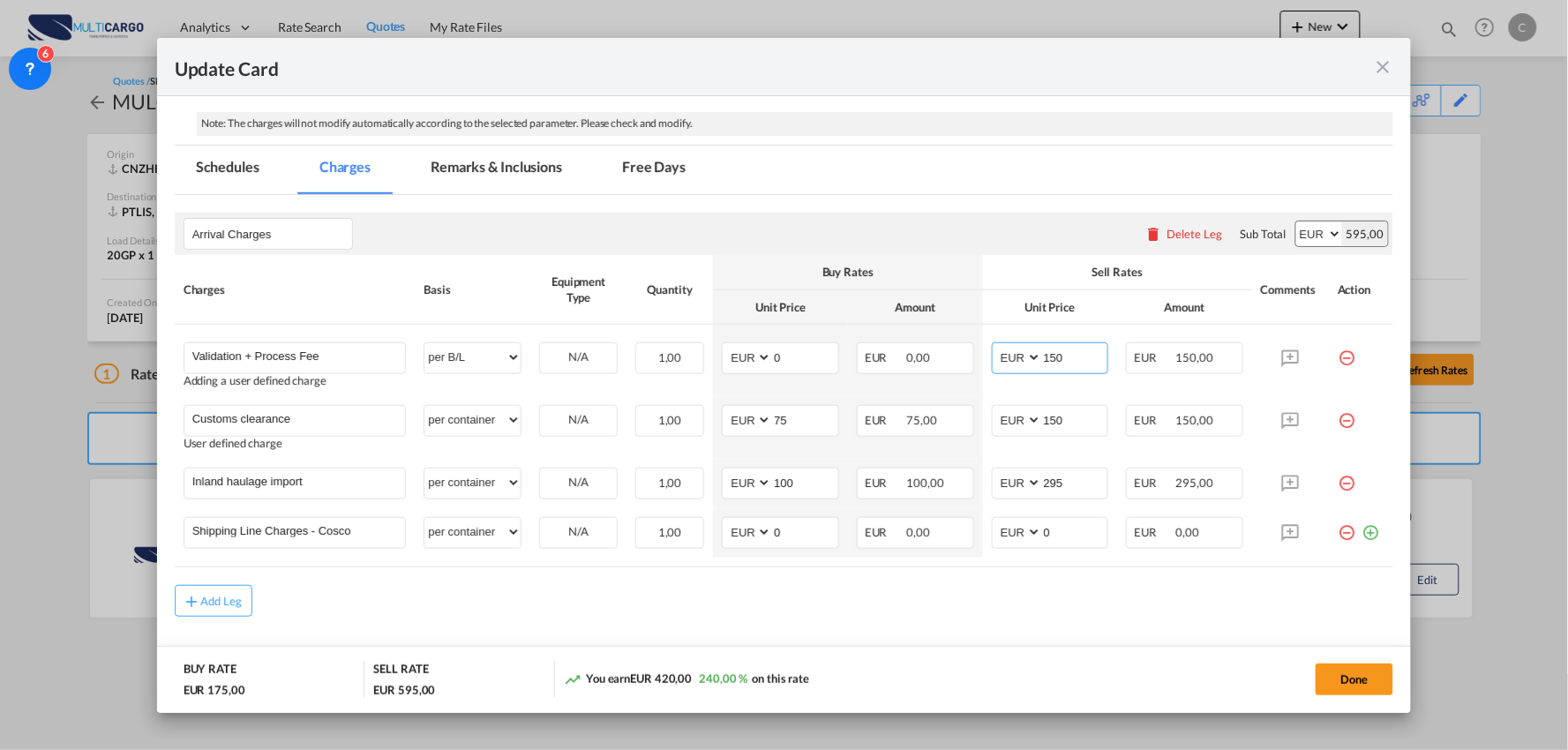
type input "150"
click at [1103, 612] on div "Add Leg" at bounding box center [784, 601] width 1219 height 32
drag, startPoint x: 762, startPoint y: 529, endPoint x: 655, endPoint y: 529, distance: 107.0
click at [655, 529] on tr "Shipping Line Charges - Cosco Please Enter User Defined Charges Cannot Be Publi…" at bounding box center [784, 533] width 1219 height 50
type input "390"
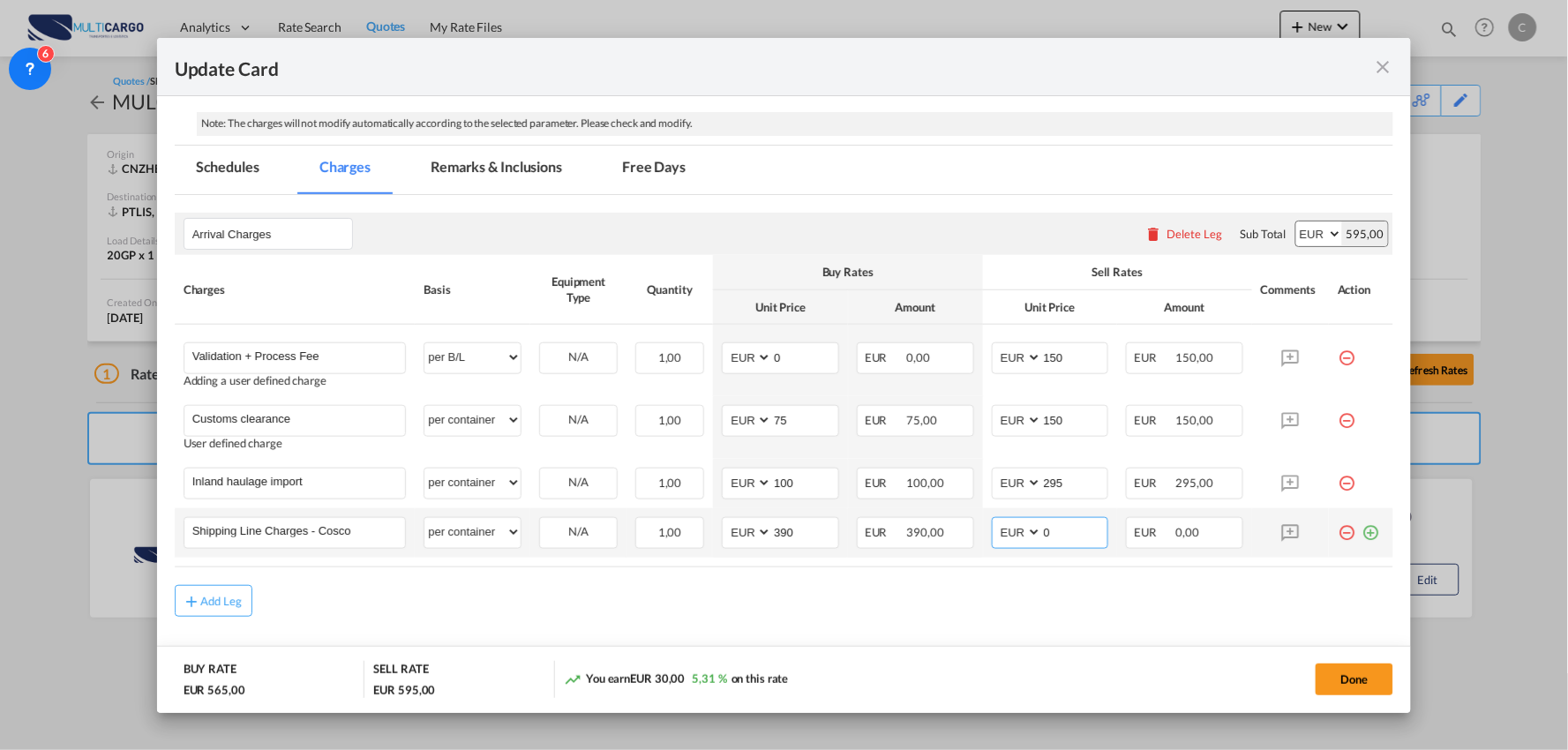
drag, startPoint x: 1051, startPoint y: 531, endPoint x: 1003, endPoint y: 533, distance: 48.0
click at [1011, 533] on md-input-container "AED AFN ALL AMD ANG AOA ARS AUD AWG AZN BAM BBD BDT BGN BHD BIF BMD BND BOB BRL…" at bounding box center [1050, 533] width 117 height 32
type input "390"
drag, startPoint x: 1337, startPoint y: 688, endPoint x: 1377, endPoint y: 681, distance: 40.6
click at [1337, 688] on button "Done" at bounding box center [1354, 679] width 77 height 32
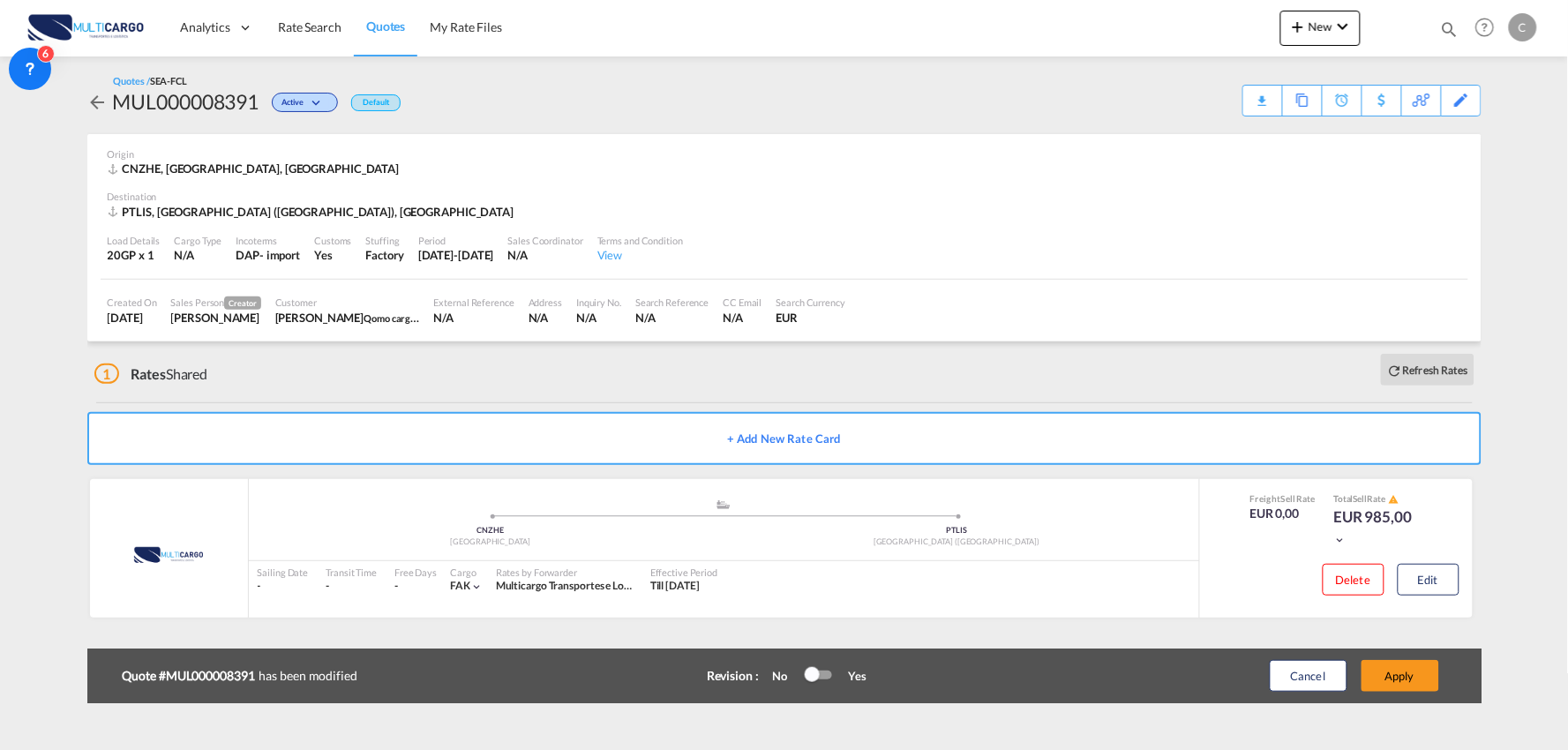
click at [1407, 673] on button "Apply" at bounding box center [1399, 675] width 77 height 32
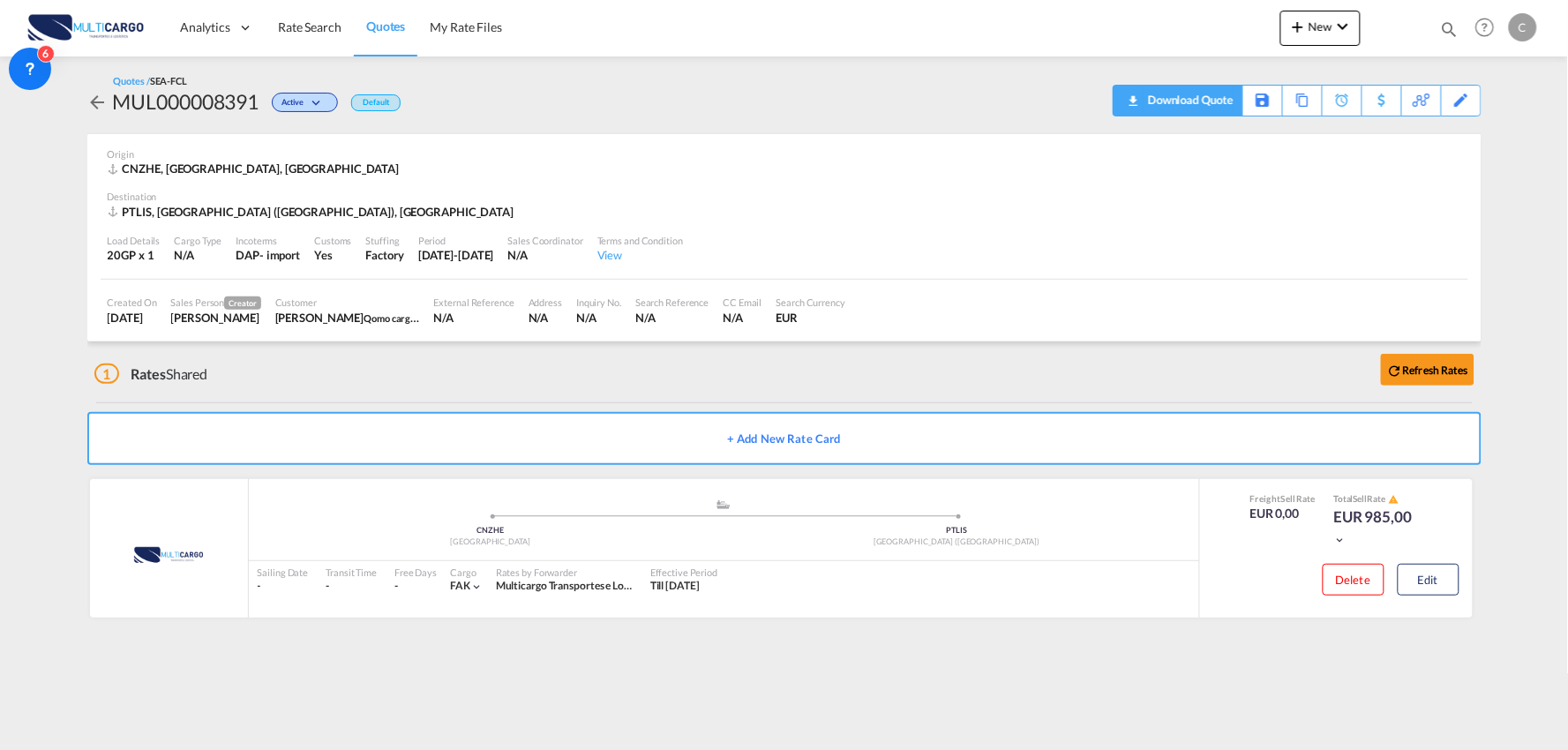
click at [1220, 106] on div "Download Quote" at bounding box center [1188, 99] width 90 height 28
click at [1328, 21] on span "New" at bounding box center [1320, 27] width 67 height 14
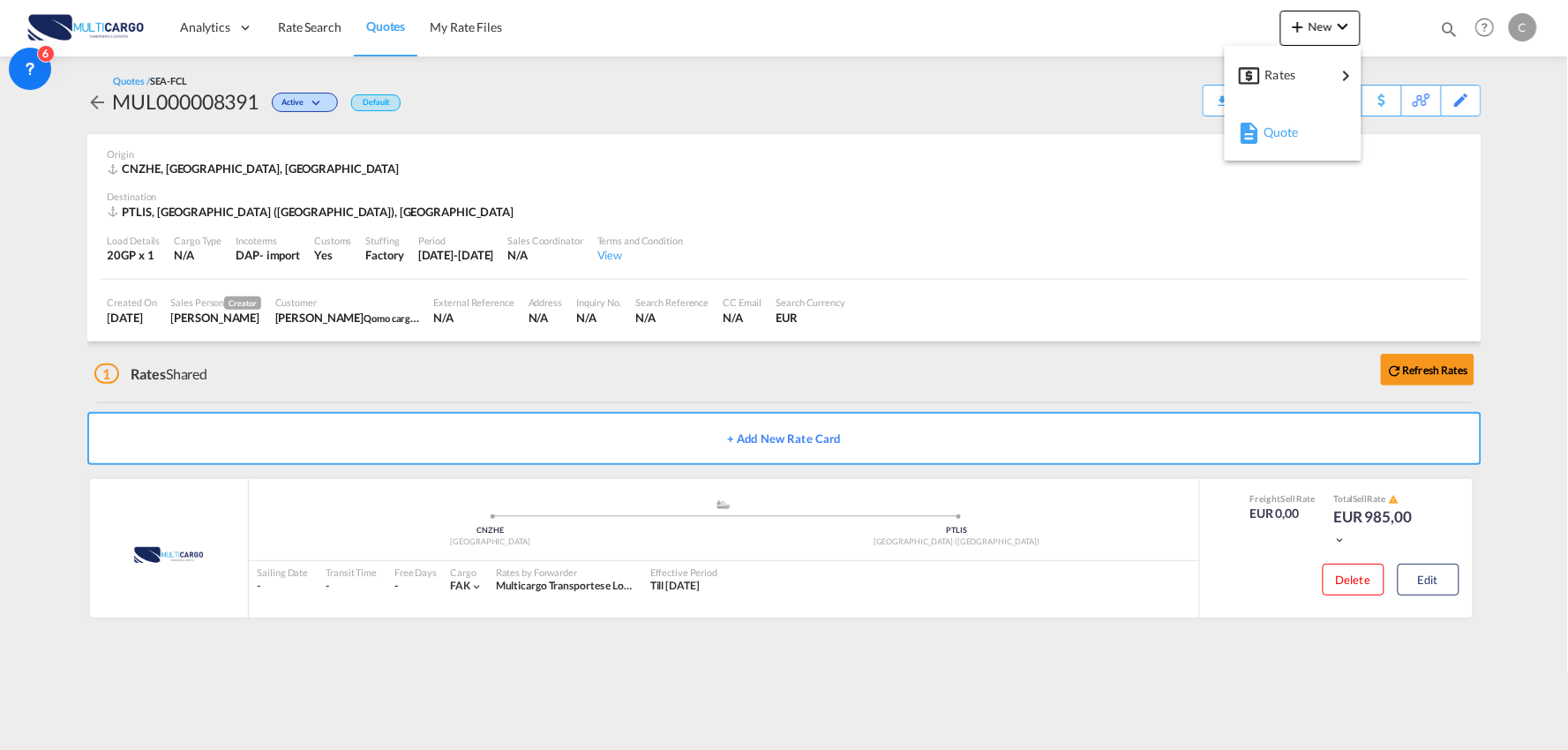
click at [1273, 134] on span "Quote" at bounding box center [1273, 132] width 20 height 36
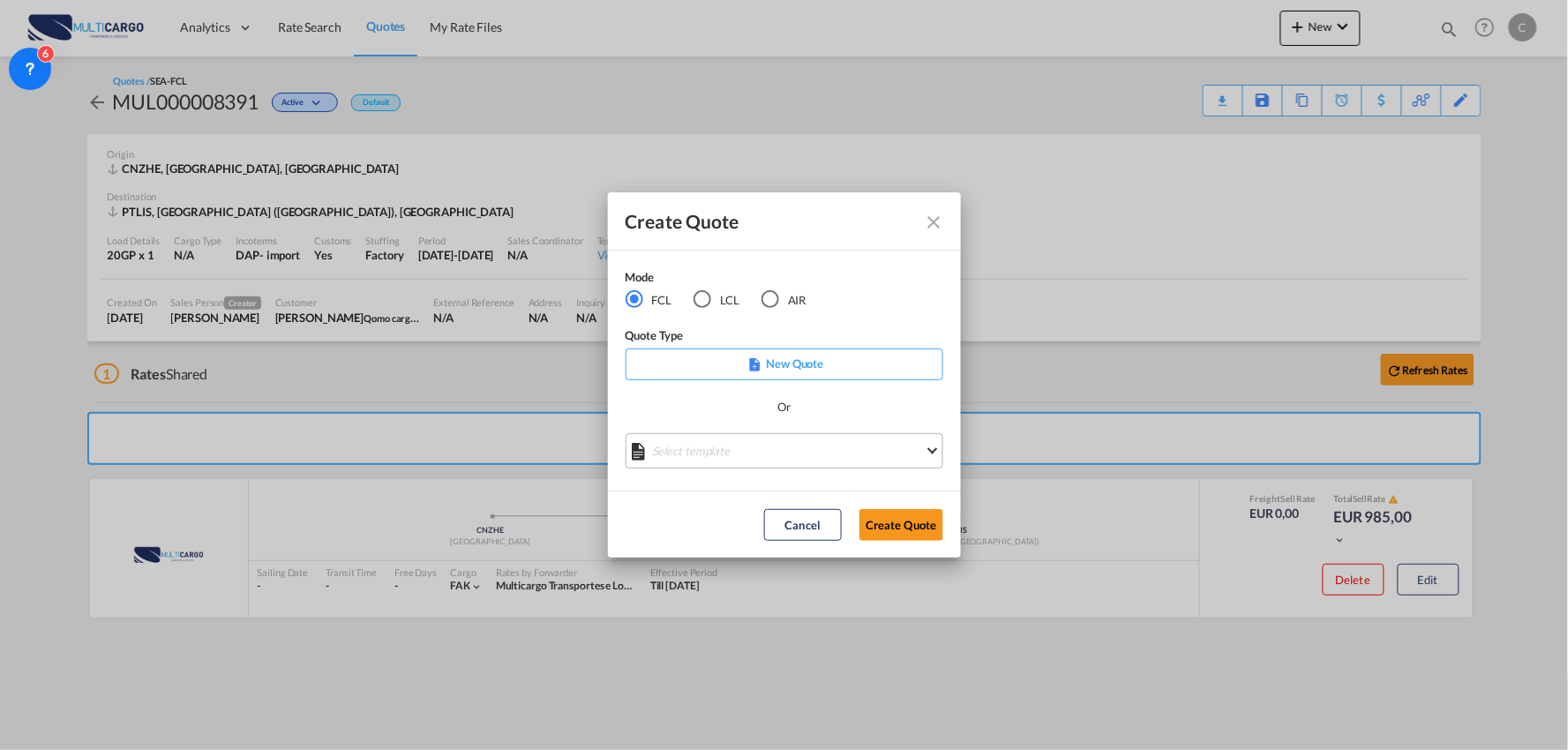
click at [728, 445] on md-select "Select template [DATE] IMP_EXW_FCL [PERSON_NAME] | [DATE] [DATE] IMP_DAP_FCL S/…" at bounding box center [785, 451] width 318 height 36
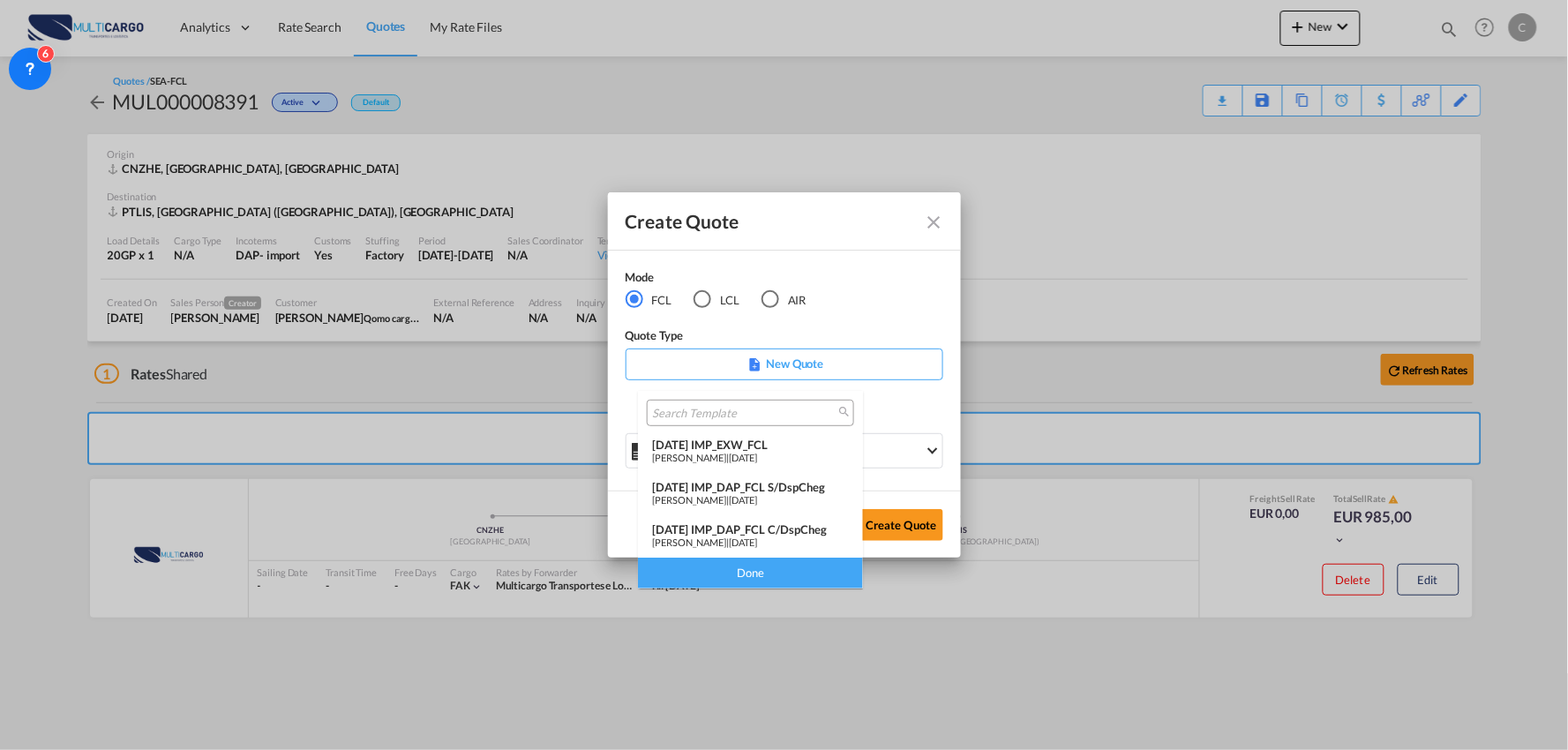
click at [754, 522] on div "[DATE] IMP_DAP_FCL C/DspCheg" at bounding box center [750, 529] width 197 height 14
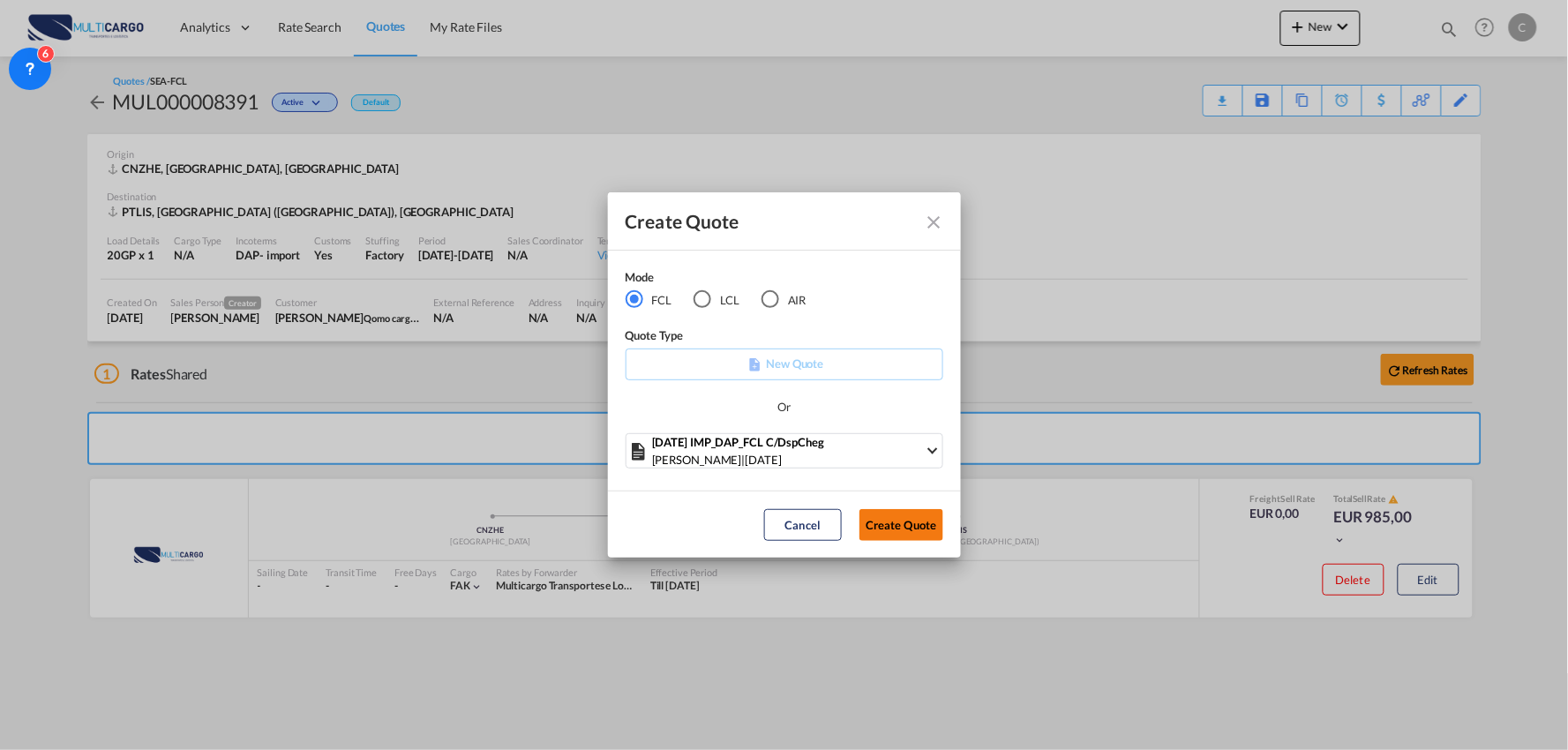
click at [907, 533] on button "Create Quote" at bounding box center [901, 525] width 83 height 32
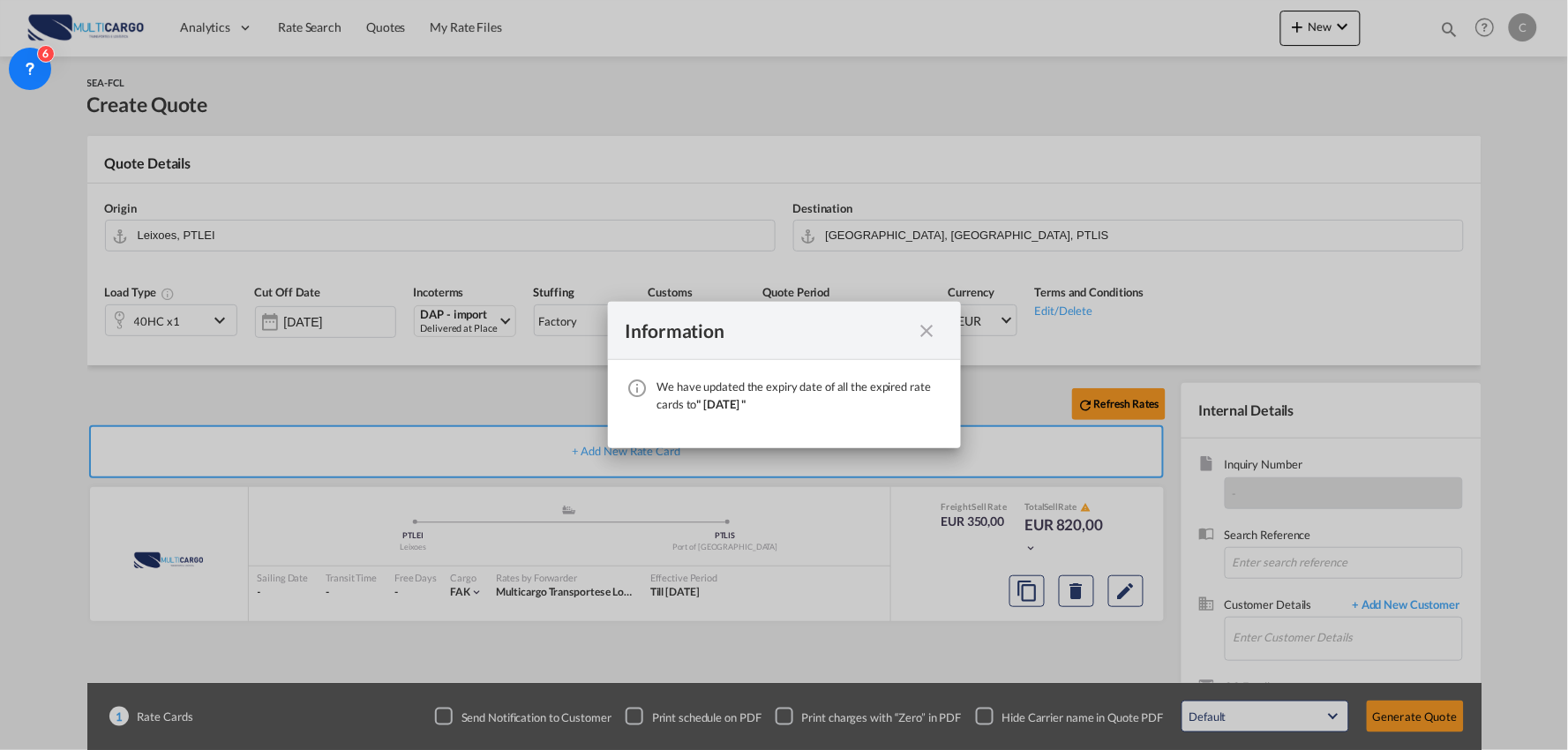
drag, startPoint x: 928, startPoint y: 330, endPoint x: 962, endPoint y: 324, distance: 34.5
click at [927, 330] on md-icon "icon-close fg-AAA8AD cursor" at bounding box center [928, 331] width 21 height 21
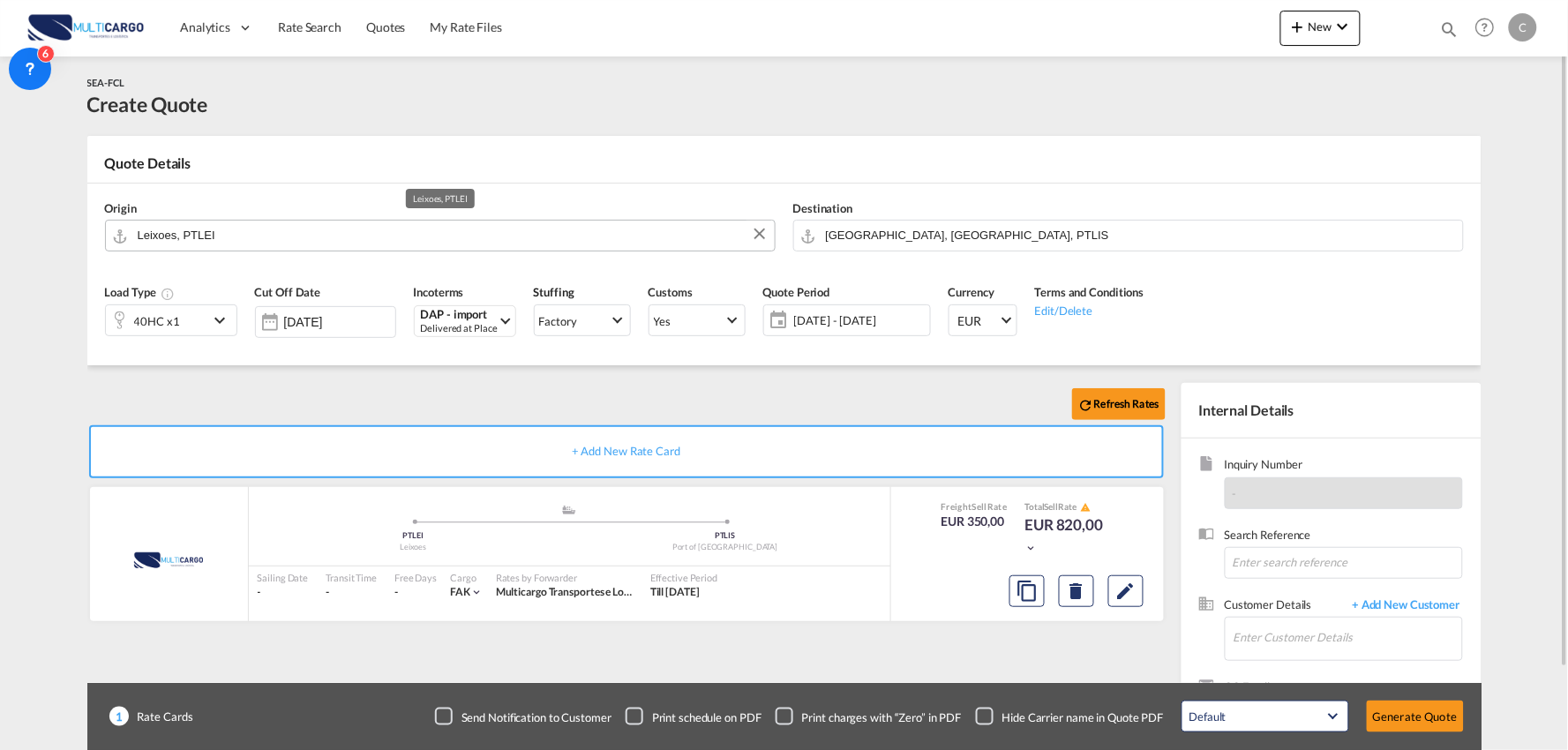
click at [338, 231] on input "Leixoes, PTLEI" at bounding box center [452, 234] width 629 height 31
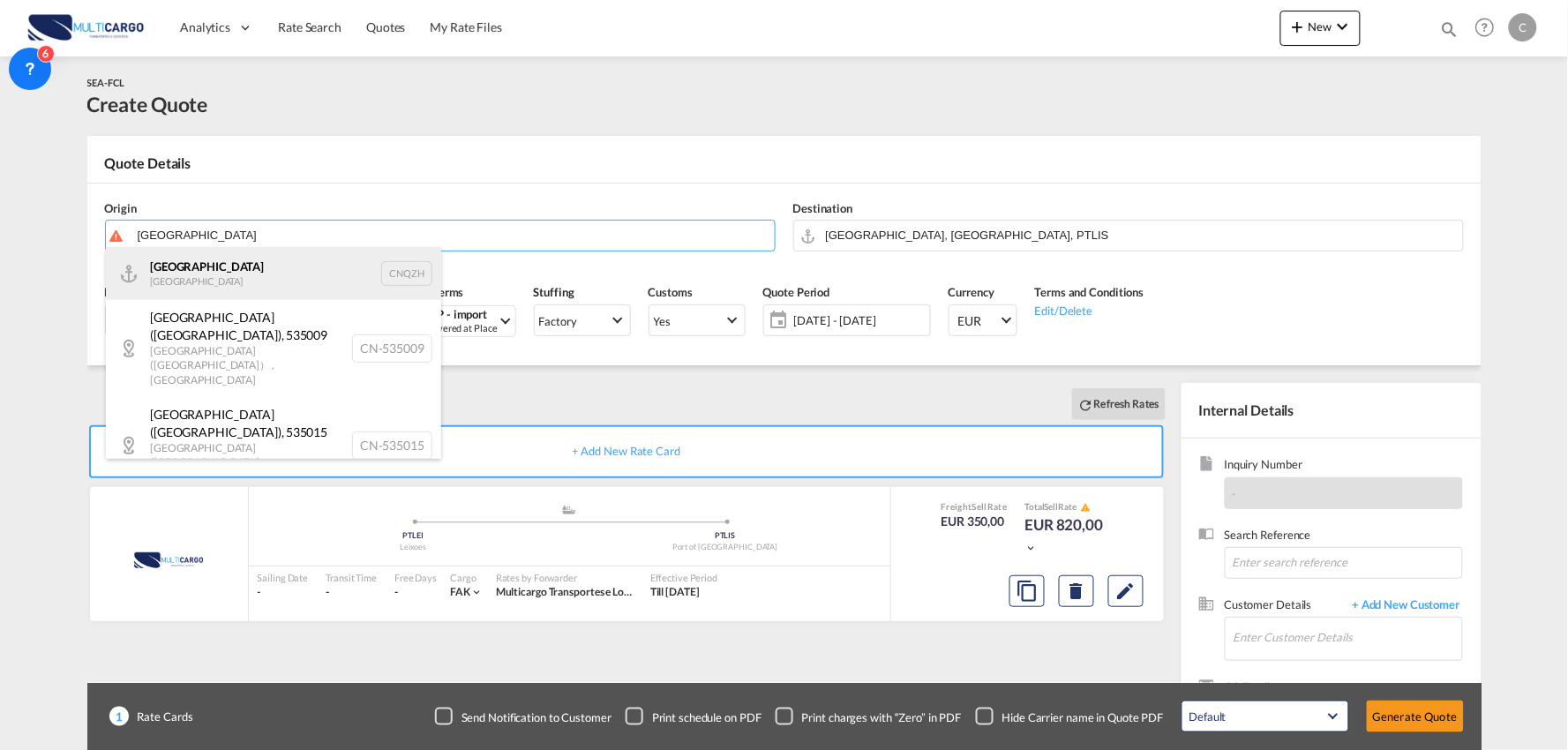
click at [227, 276] on div "Qinzhou [GEOGRAPHIC_DATA] CNQZH" at bounding box center [273, 273] width 336 height 53
type input "[GEOGRAPHIC_DATA], [GEOGRAPHIC_DATA]"
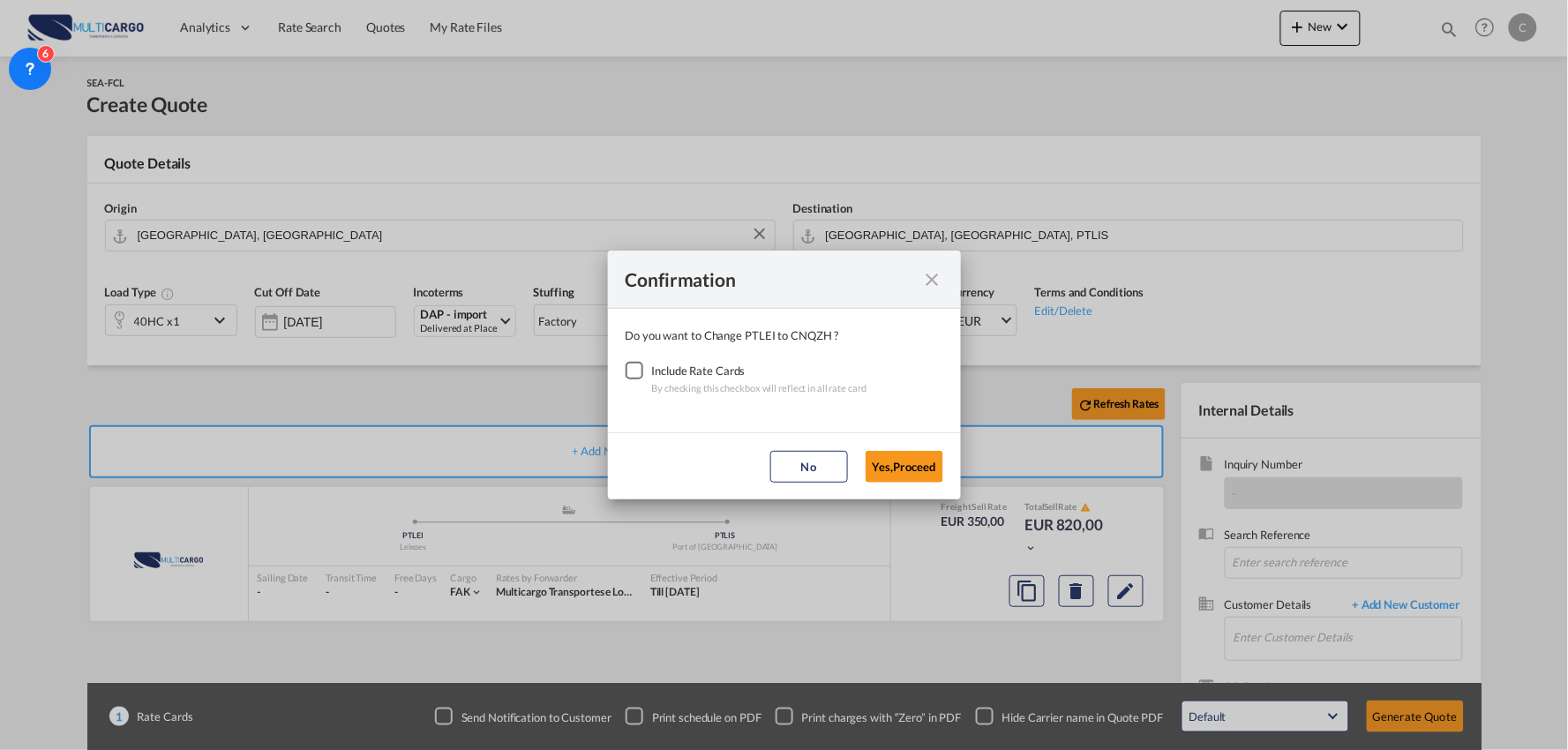
click at [634, 370] on div "Checkbox No Ink" at bounding box center [635, 370] width 18 height 18
click at [901, 471] on button "Yes,Proceed" at bounding box center [904, 467] width 77 height 32
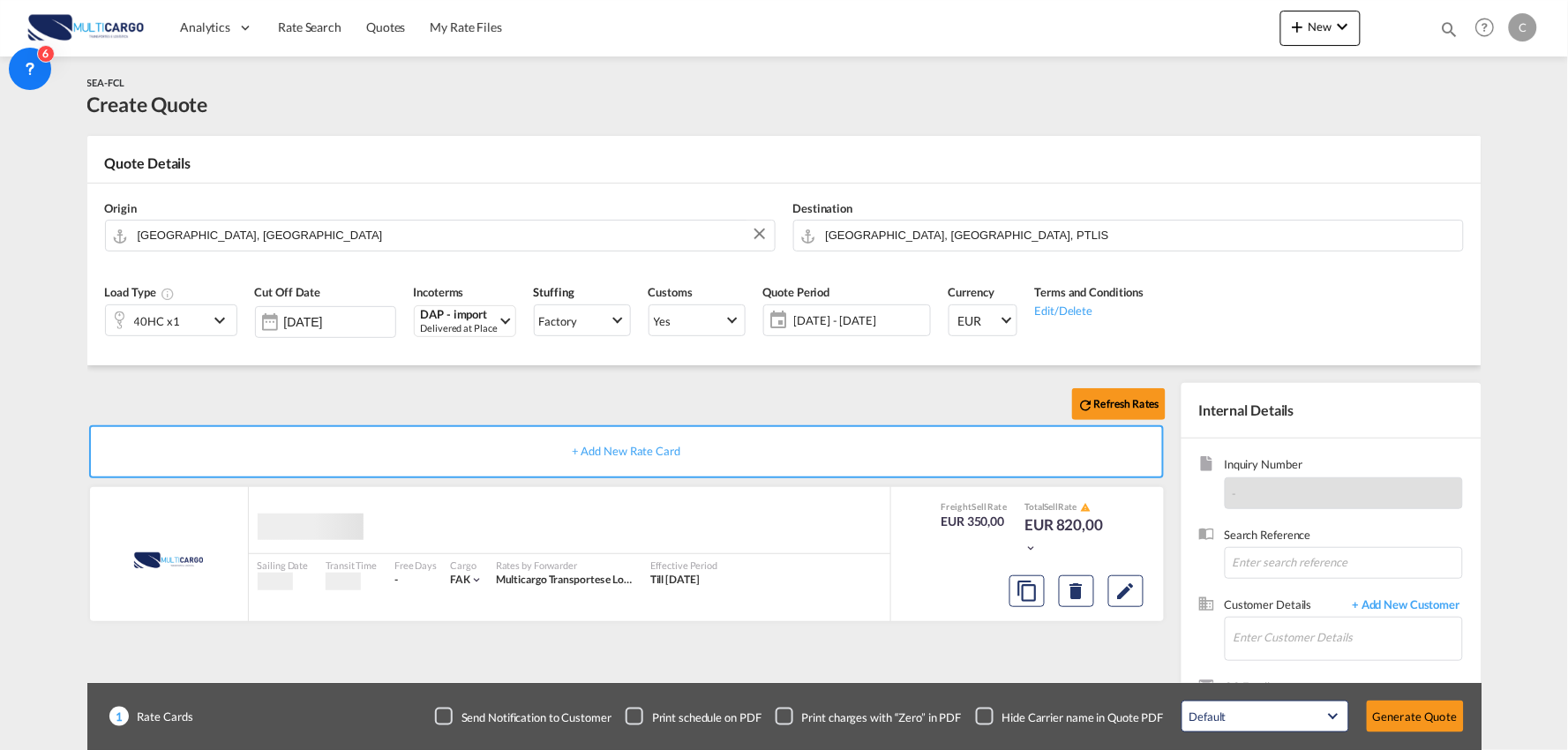
click at [885, 210] on div "Confirmation Do you want to Change PTLEI to CNQZH ? Include Rate Cards By check…" at bounding box center [784, 375] width 1568 height 750
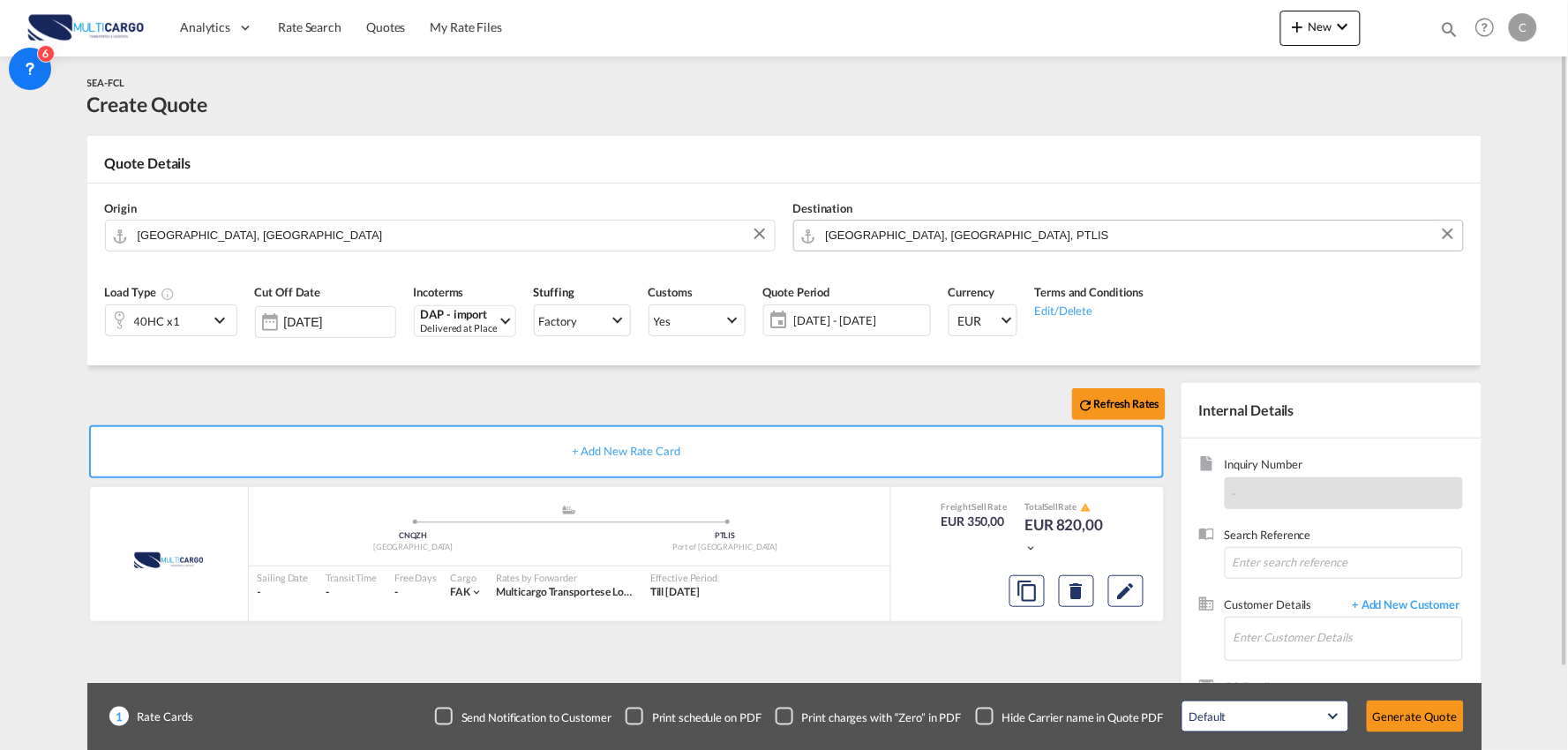
click at [939, 233] on input "[GEOGRAPHIC_DATA], [GEOGRAPHIC_DATA], PTLIS" at bounding box center [1140, 234] width 629 height 31
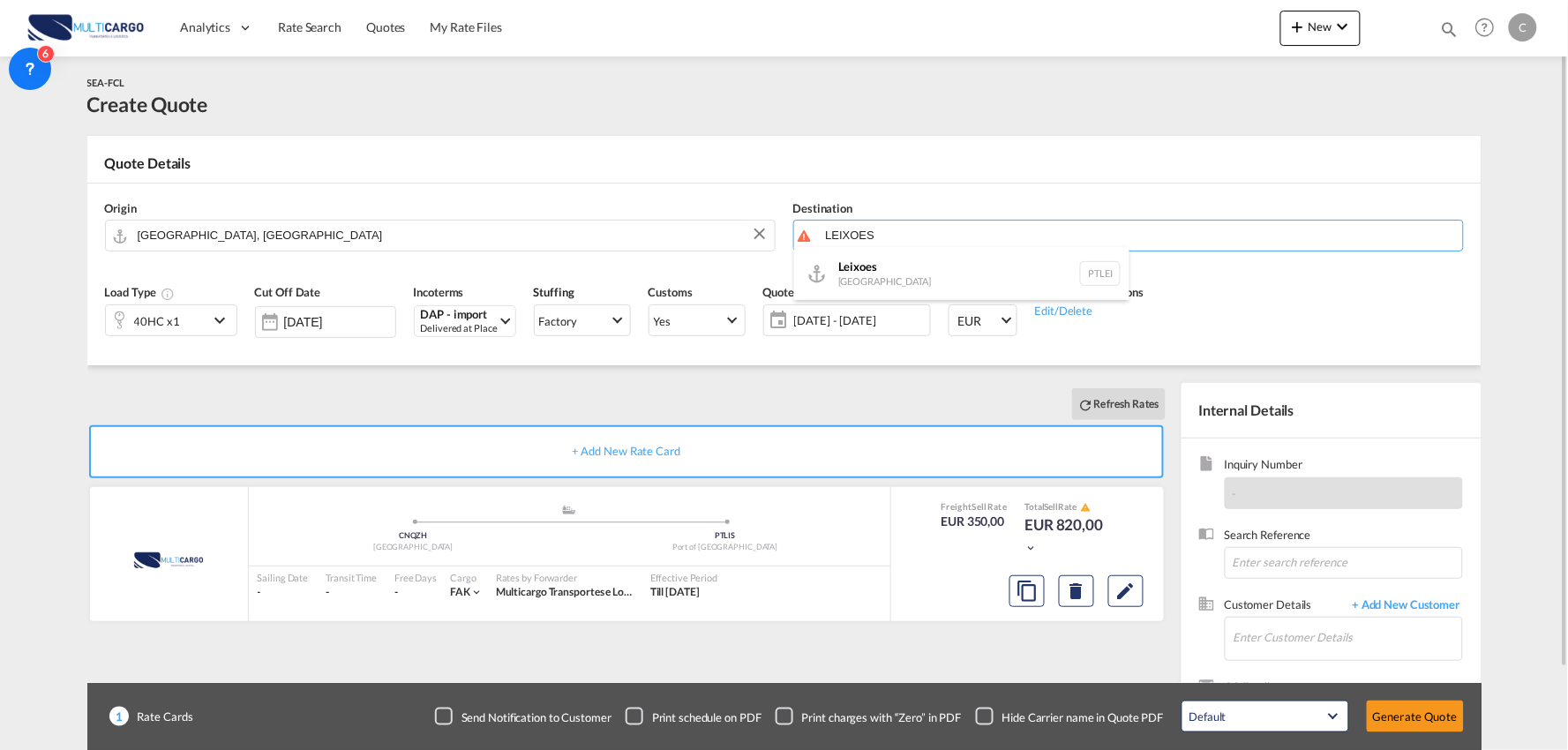
click at [886, 272] on div "Leixoes [GEOGRAPHIC_DATA] PTLEI" at bounding box center [962, 273] width 336 height 53
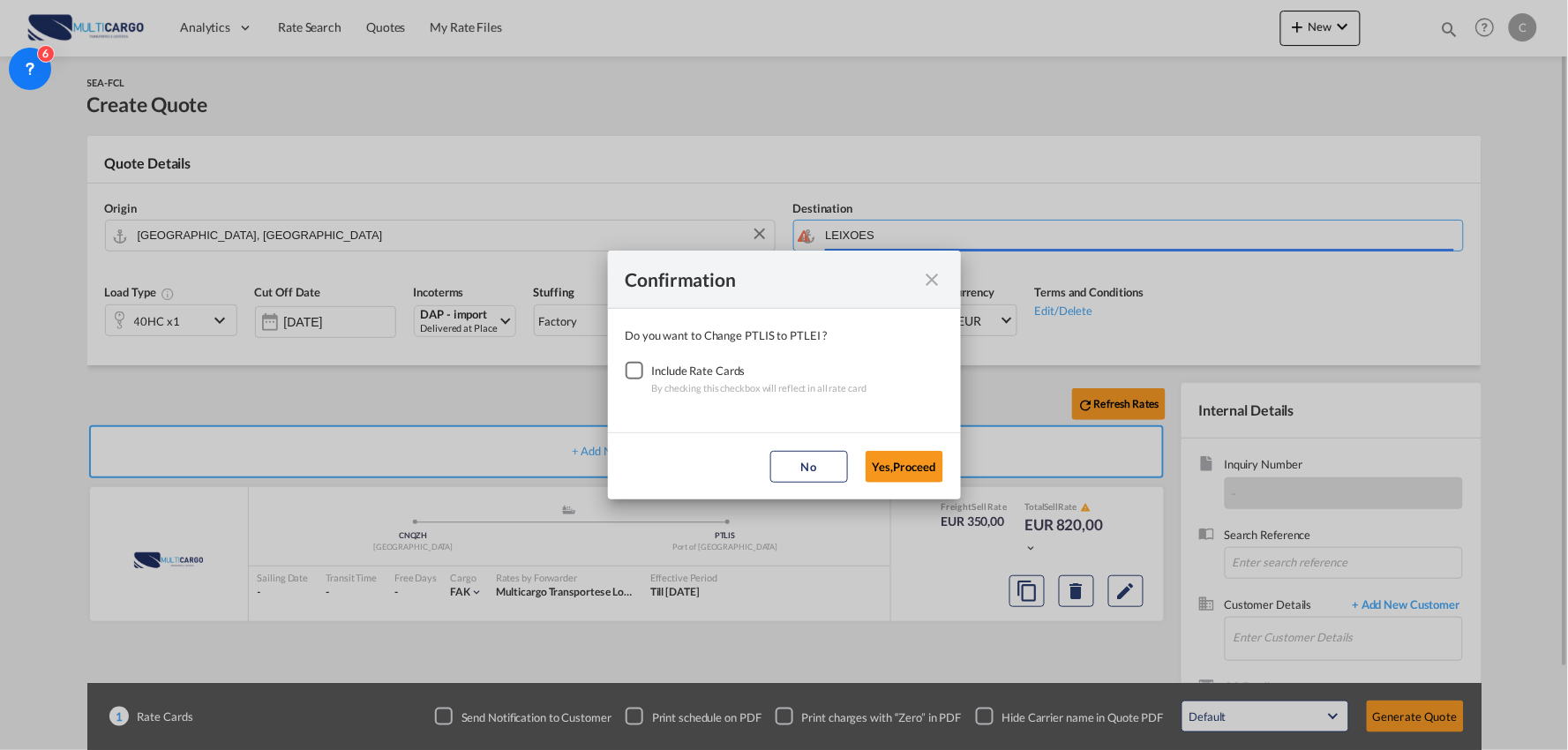
type input "Leixoes, PTLEI"
click at [640, 379] on div "Checkbox No Ink" at bounding box center [635, 370] width 18 height 18
click at [874, 469] on button "Yes,Proceed" at bounding box center [904, 467] width 77 height 32
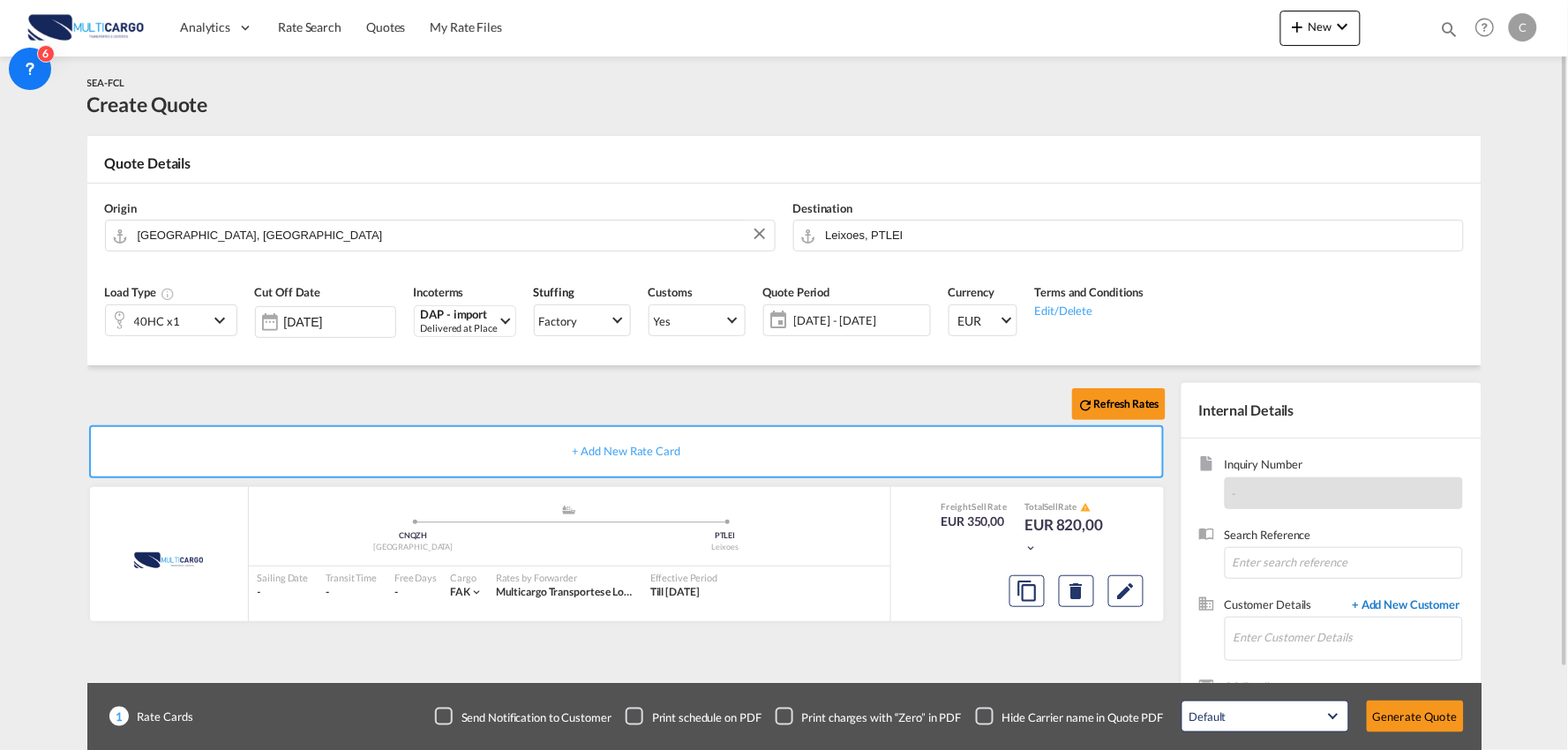
click at [1380, 612] on span "+ Add New Customer" at bounding box center [1404, 606] width 119 height 20
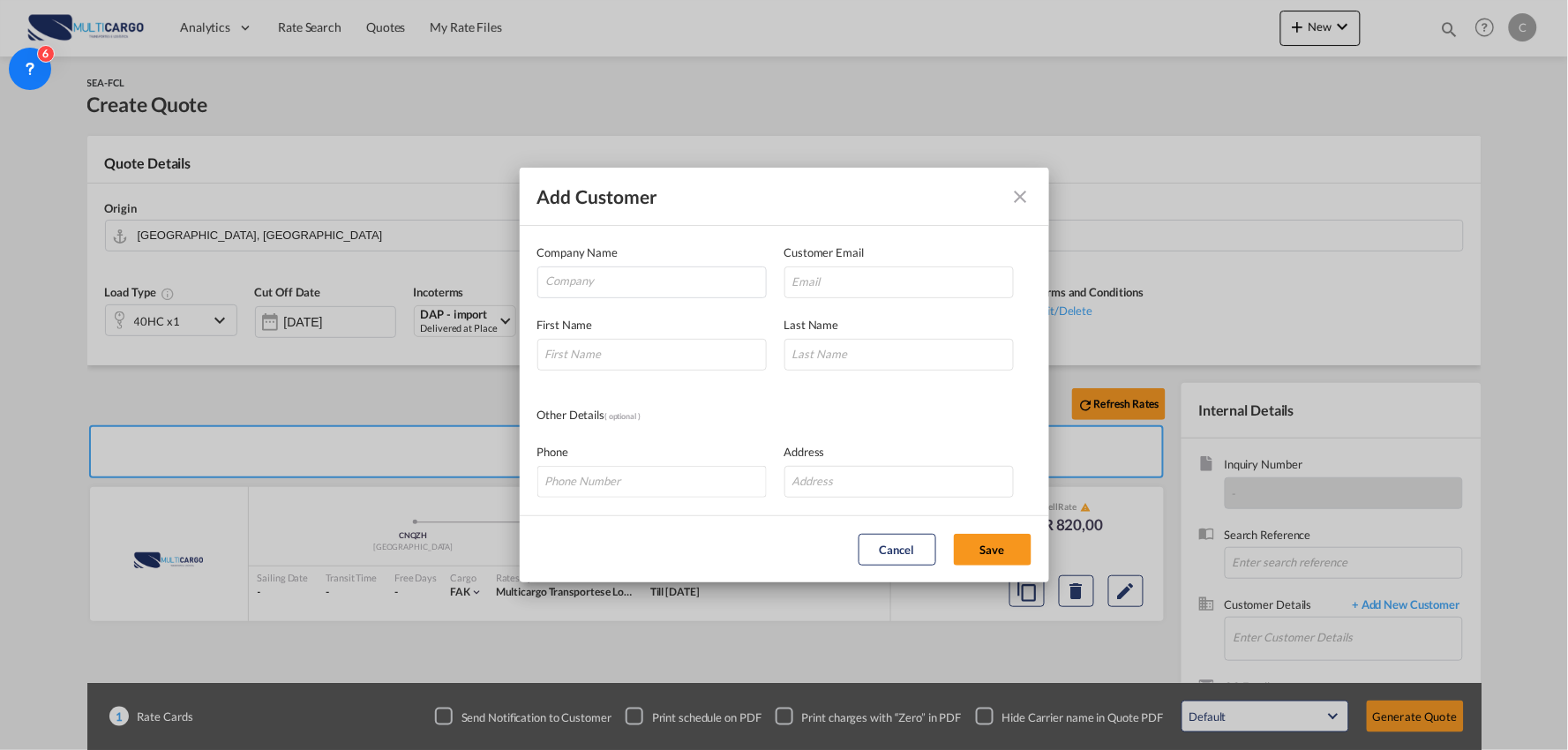
click at [1020, 188] on md-icon "icon-close" at bounding box center [1021, 197] width 21 height 21
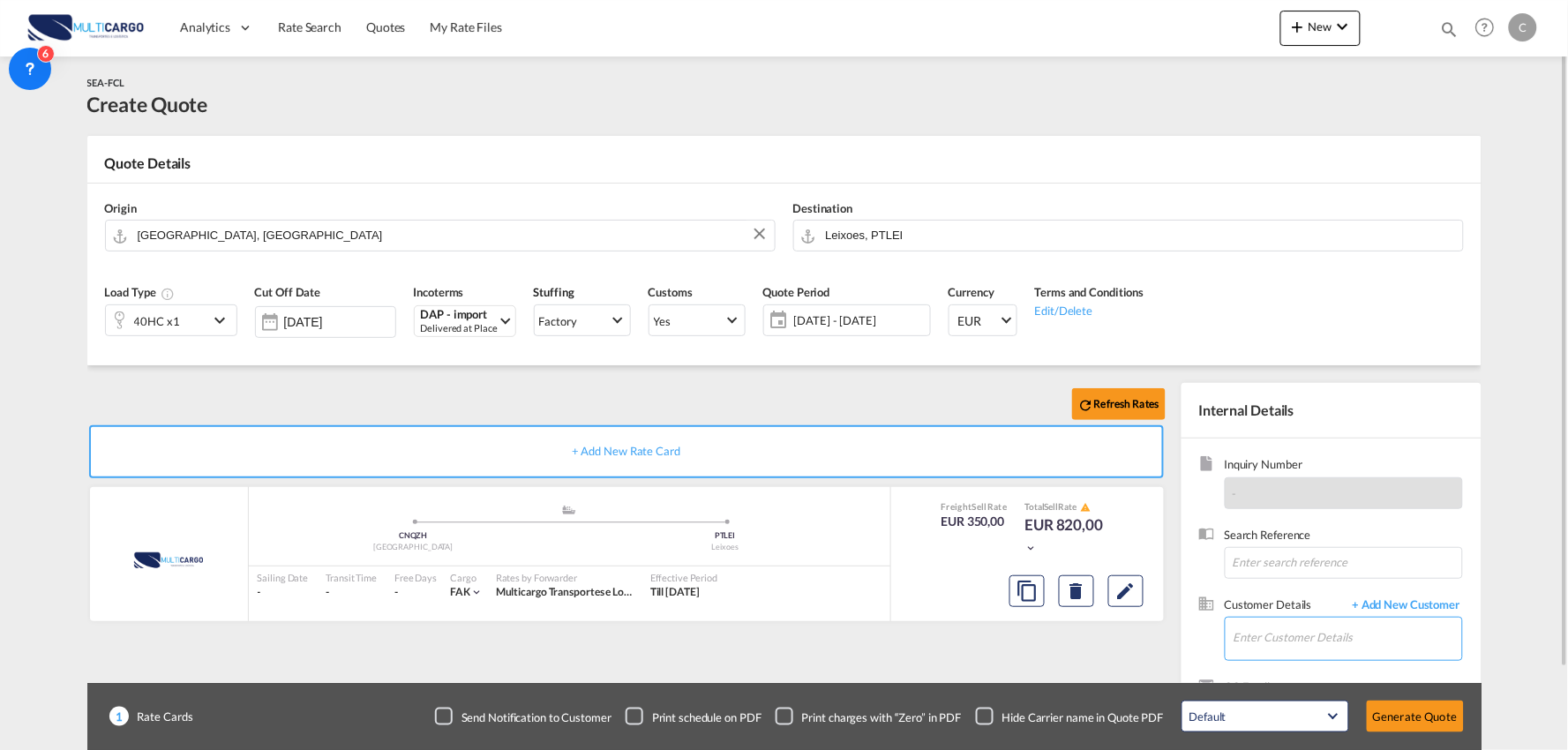
click at [1292, 631] on input "Enter Customer Details" at bounding box center [1347, 637] width 228 height 40
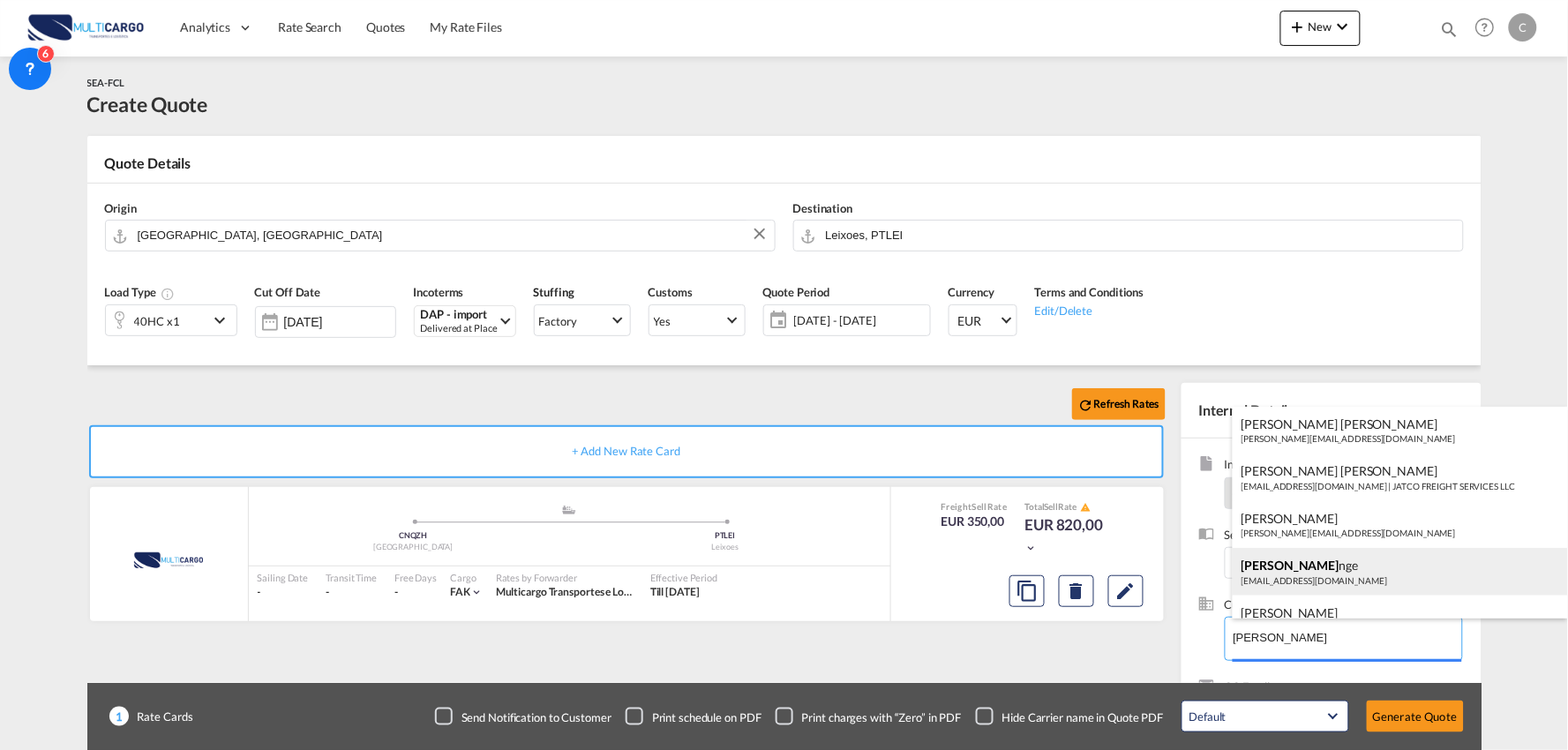
click at [1326, 576] on div "[PERSON_NAME] nge [EMAIL_ADDRESS][DOMAIN_NAME]" at bounding box center [1400, 572] width 336 height 48
type input "Qomo cargo International Shipping Co., Ltd, [PERSON_NAME], [EMAIL_ADDRESS][DOMA…"
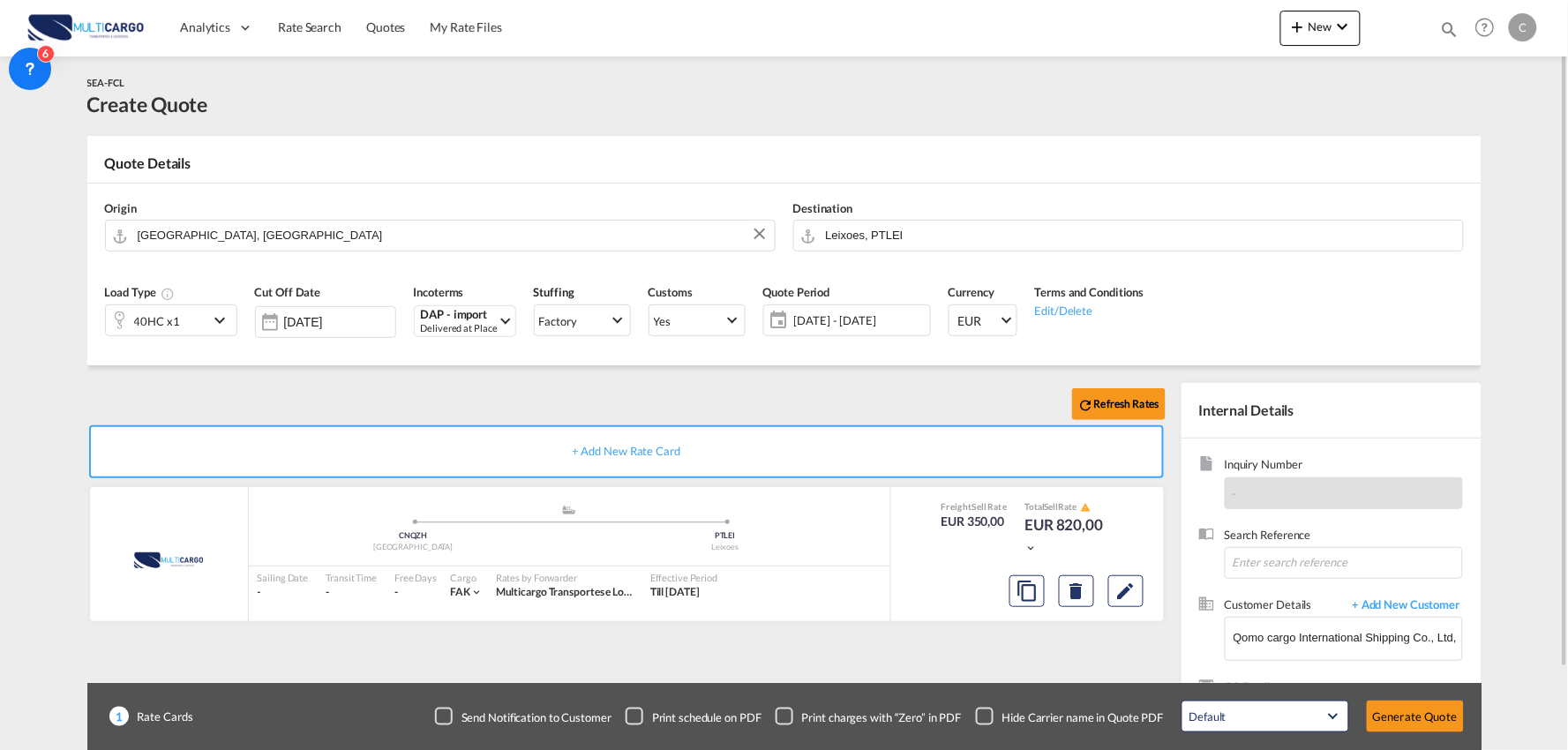
click at [988, 718] on div "Checkbox No Ink" at bounding box center [985, 716] width 18 height 18
click at [875, 229] on input "Leixoes, PTLEI" at bounding box center [1140, 234] width 629 height 31
click at [418, 399] on div "Refresh Rates" at bounding box center [630, 404] width 1085 height 43
click at [1413, 720] on button "Generate Quote" at bounding box center [1414, 716] width 97 height 32
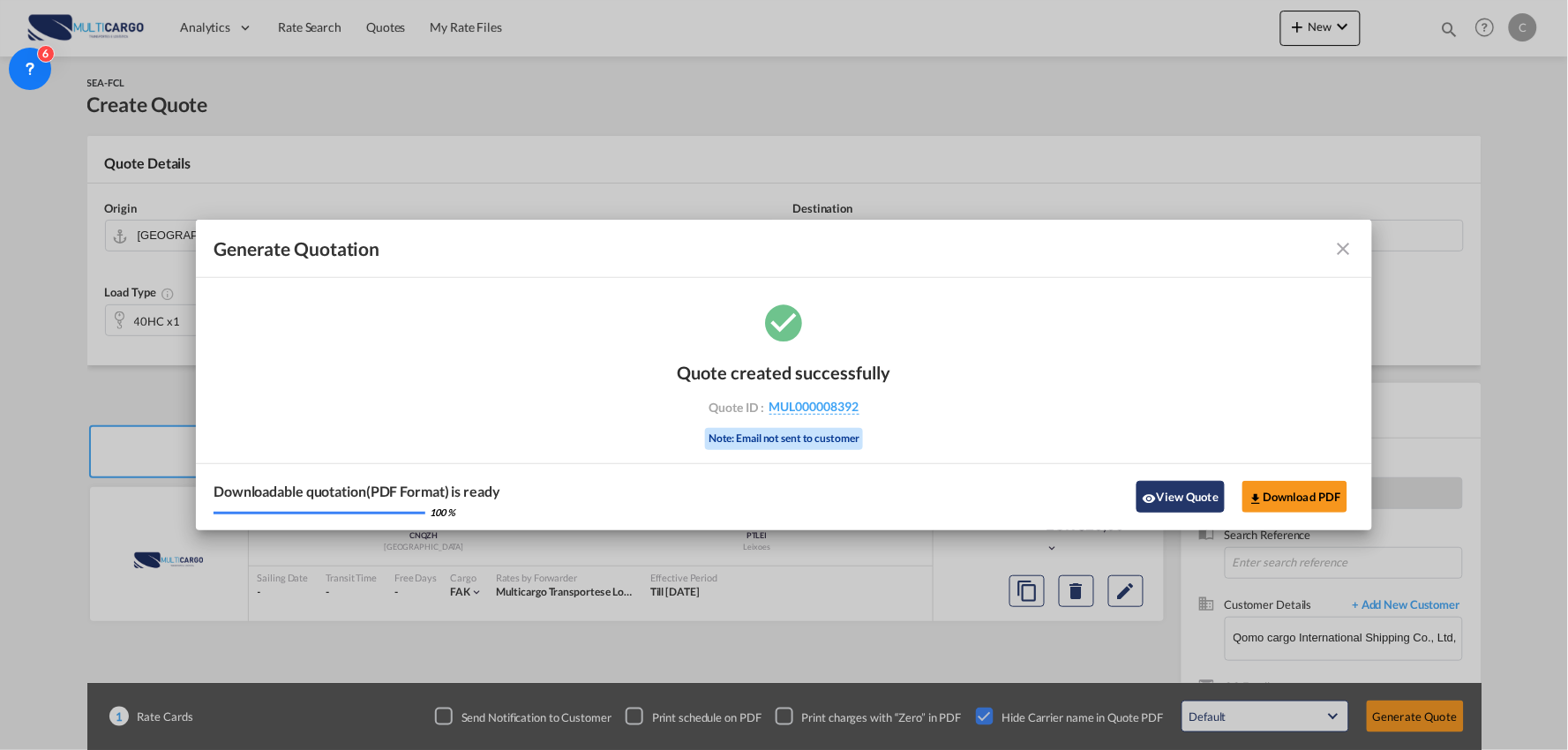
click at [1150, 501] on md-icon "icon-eye" at bounding box center [1150, 499] width 14 height 14
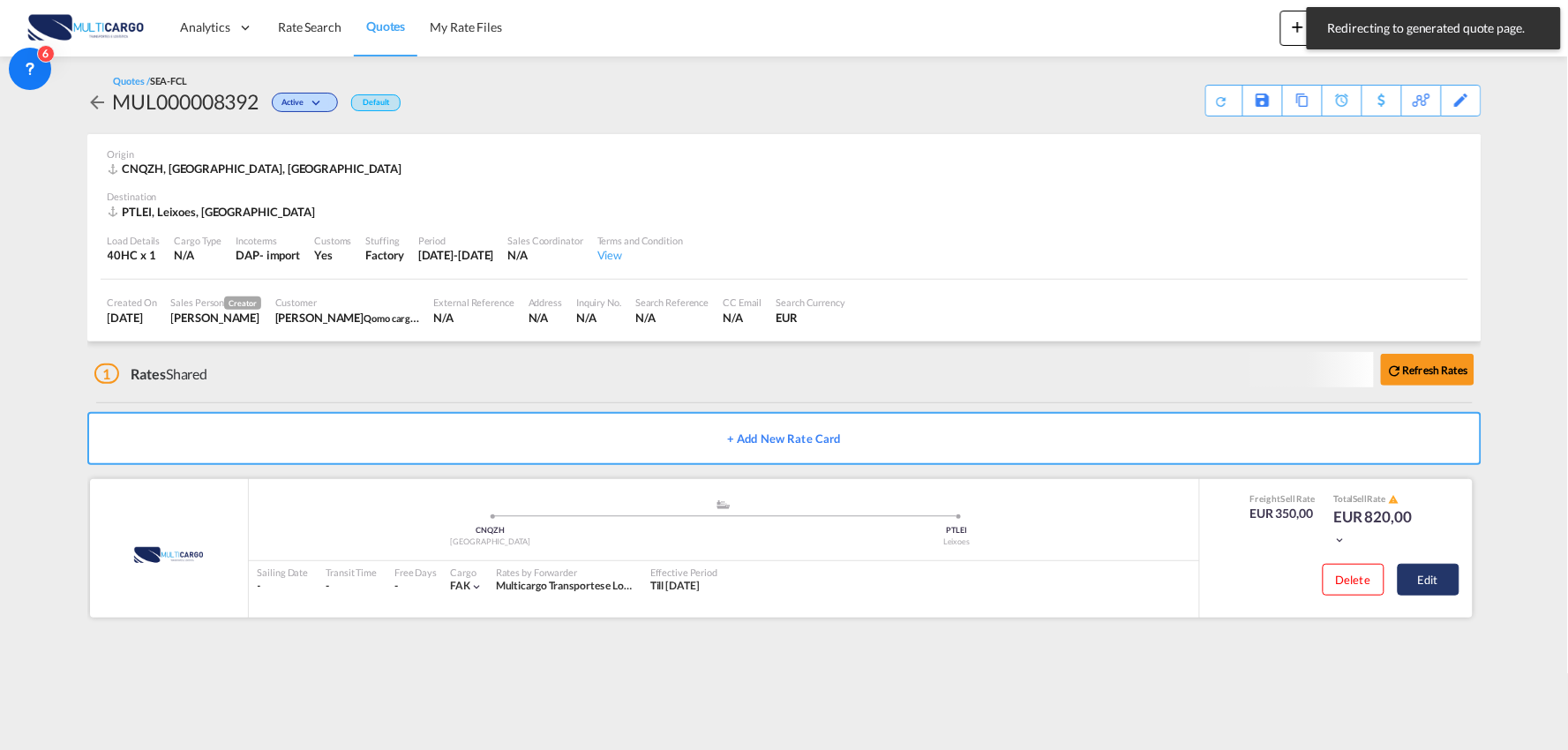
click at [1440, 567] on button "Edit" at bounding box center [1429, 580] width 62 height 32
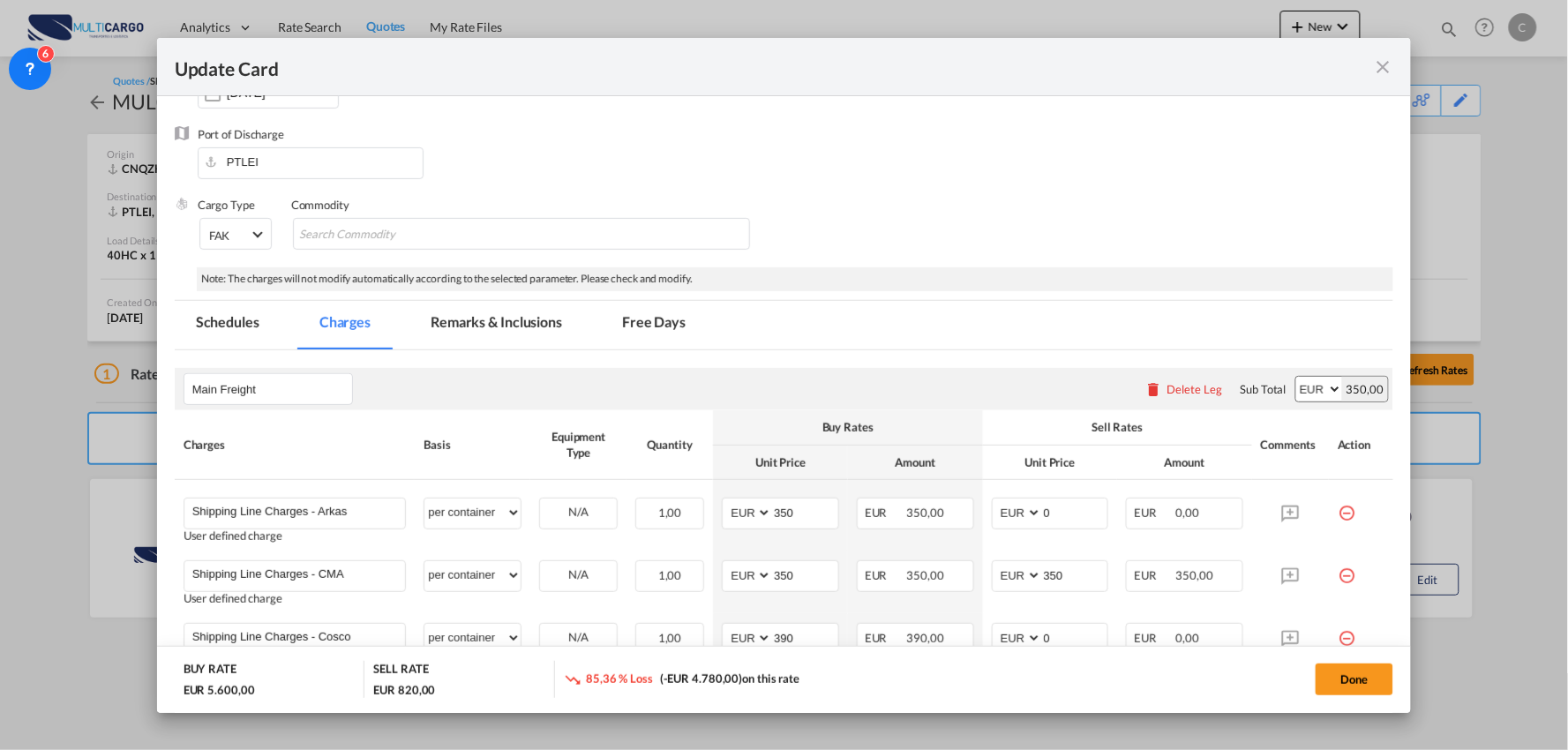
scroll to position [196, 0]
click at [1185, 398] on div "Delete Leg" at bounding box center [1195, 392] width 56 height 14
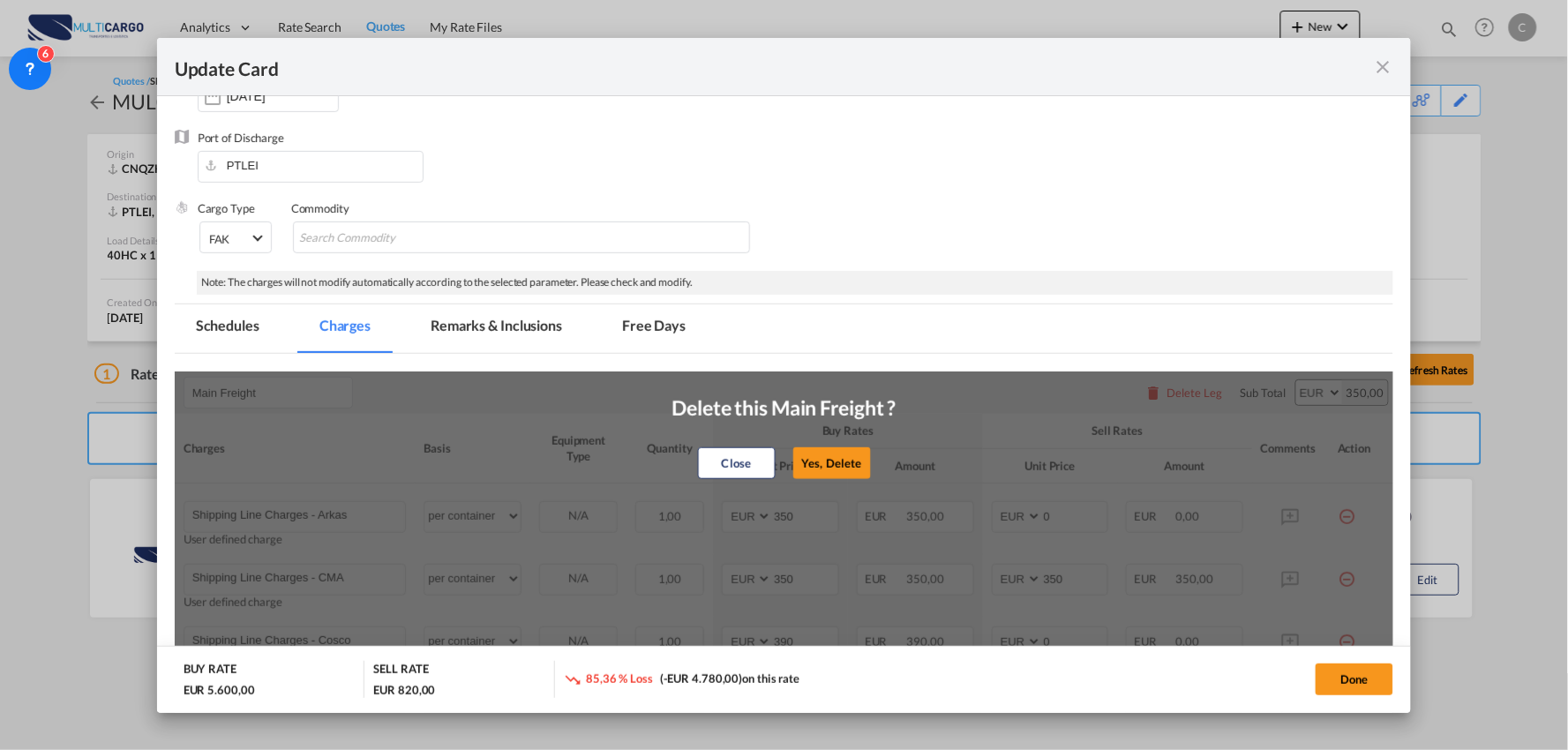
click at [862, 468] on button "Yes, Delete" at bounding box center [831, 463] width 77 height 32
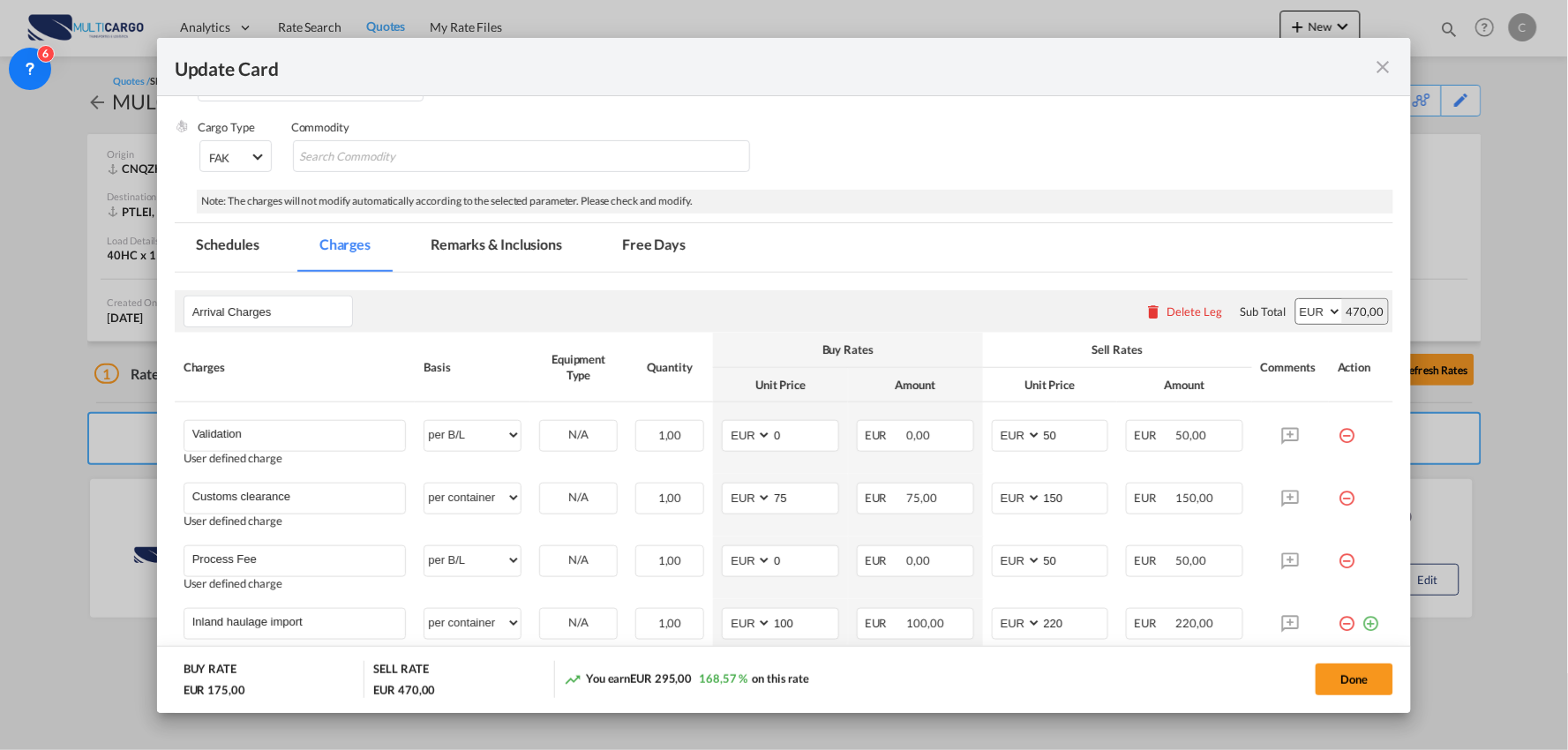
scroll to position [400, 0]
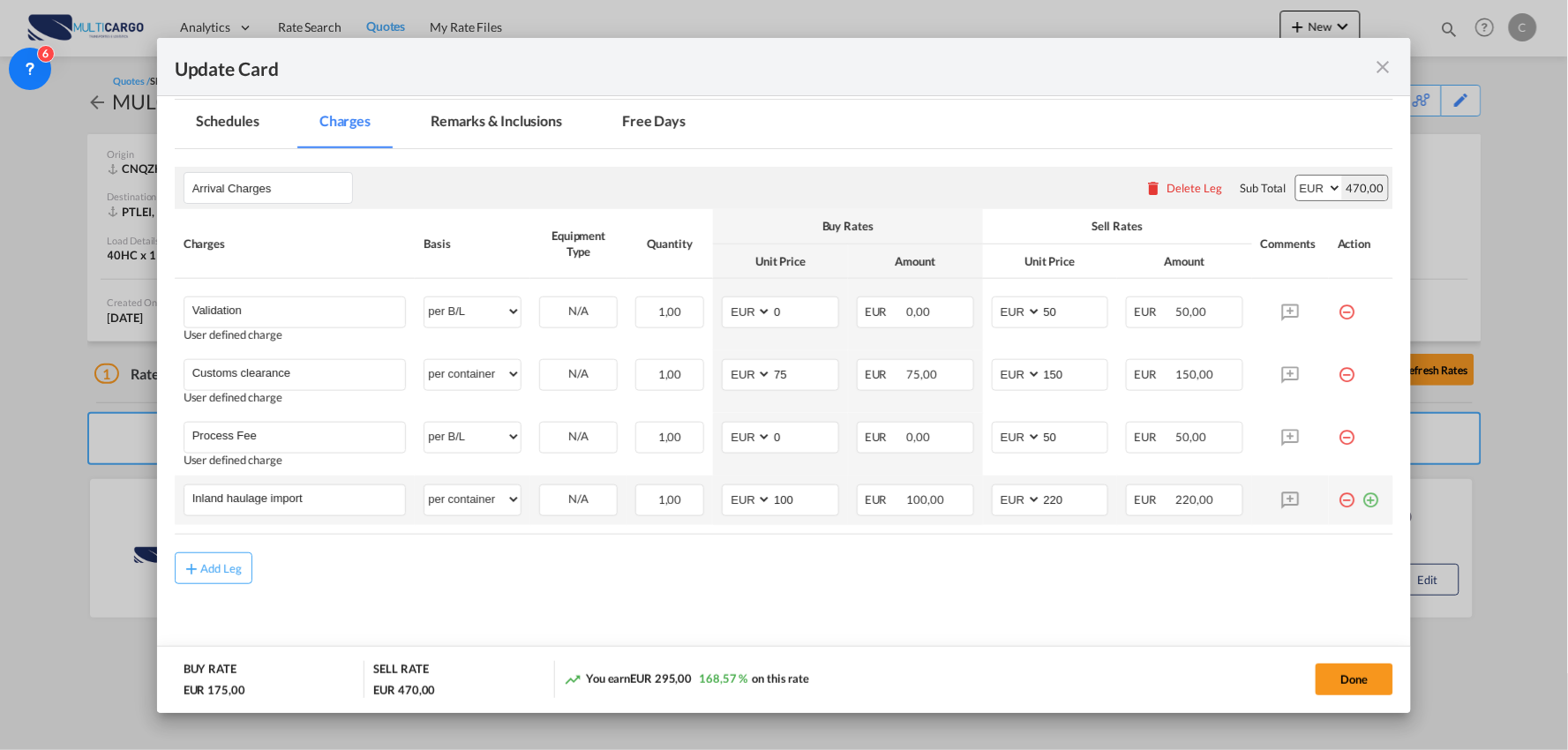
click at [1361, 496] on md-icon "icon-plus-circle-outline green-400-fg" at bounding box center [1370, 493] width 18 height 18
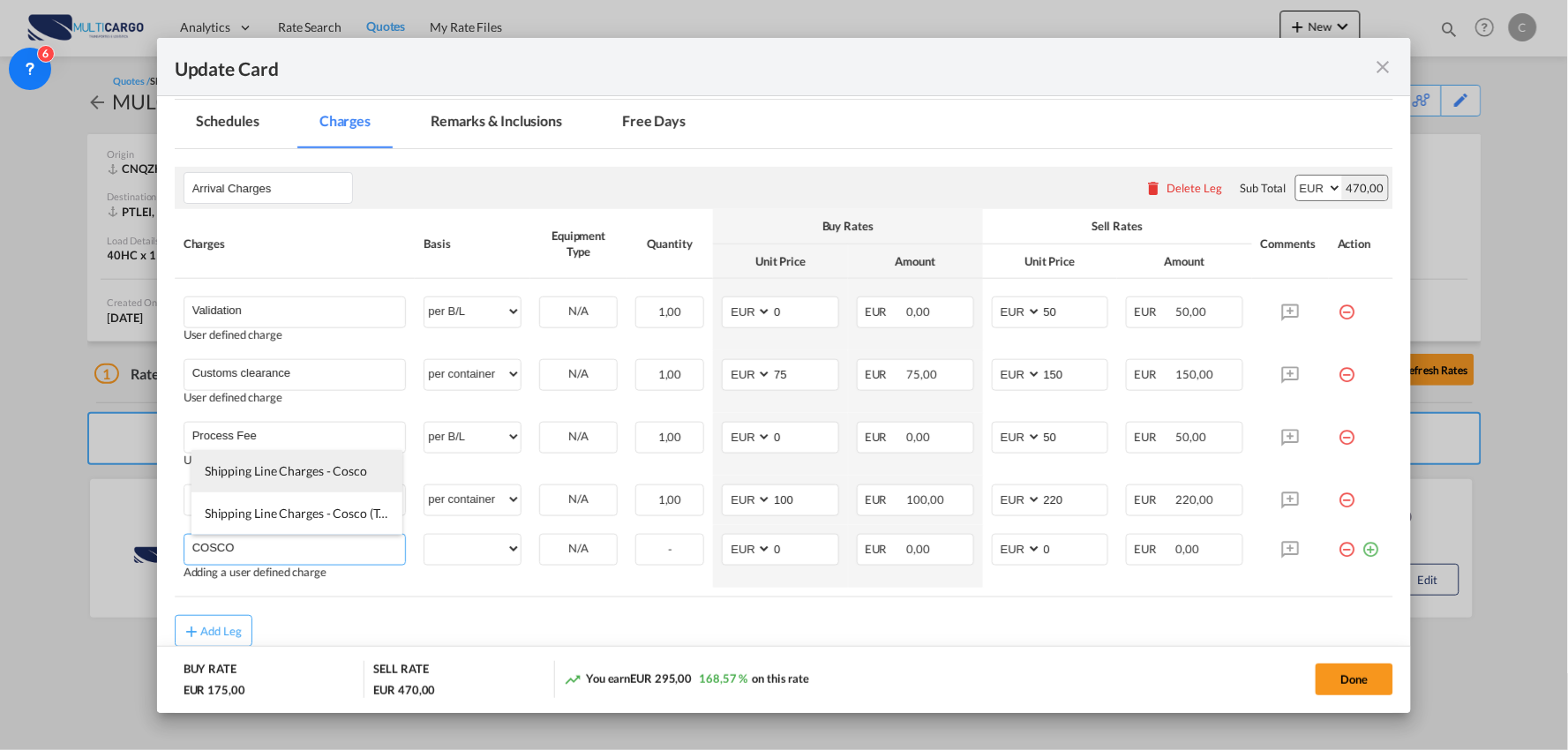
click at [311, 466] on span "Shipping Line Charges - Cosco" at bounding box center [286, 470] width 162 height 15
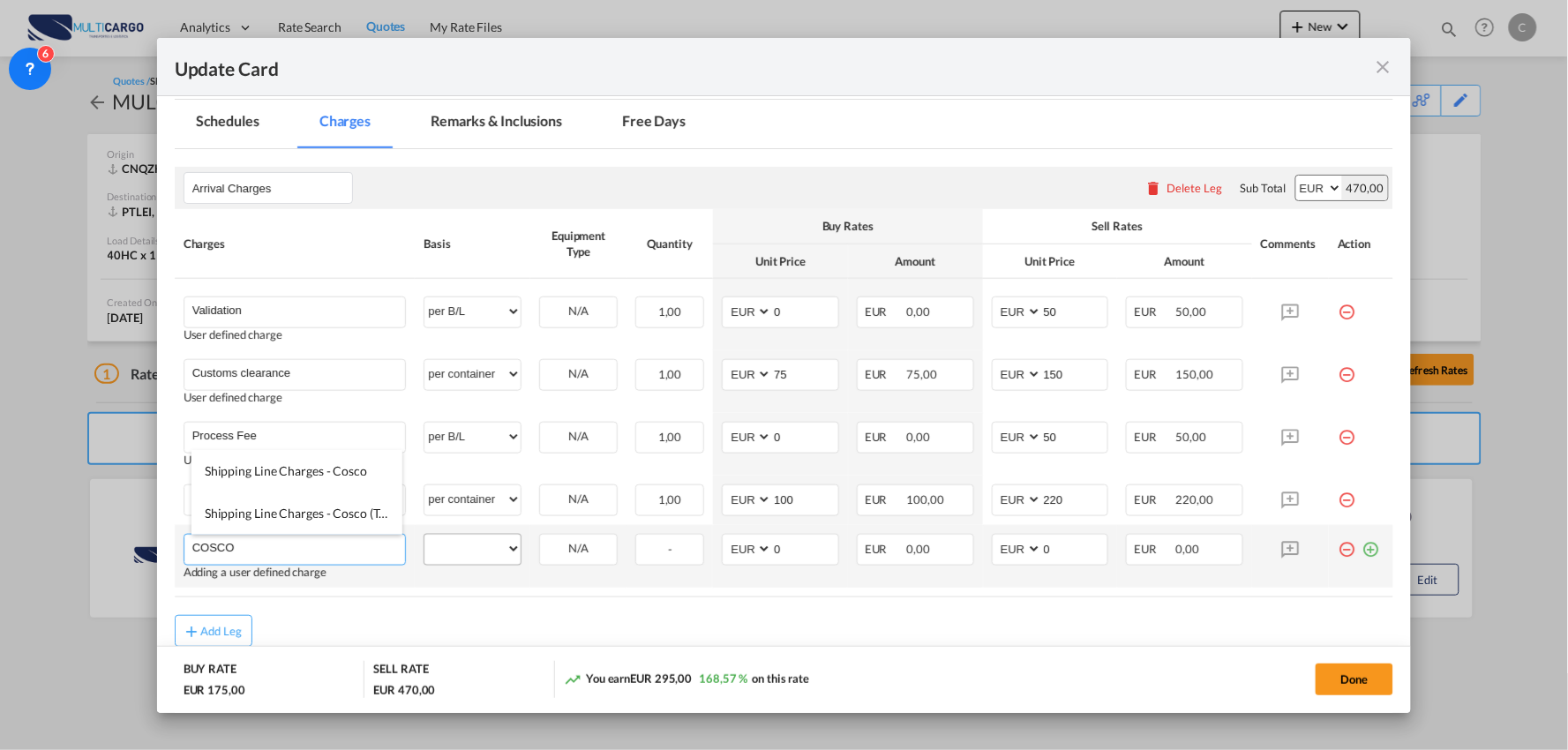
type input "Shipping Line Charges - Cosco"
select select "per container"
drag, startPoint x: 1045, startPoint y: 549, endPoint x: 960, endPoint y: 545, distance: 85.1
click at [960, 545] on tr "Shipping Line Charges - Cosco Please Enter User Defined Charges Cannot Be Publi…" at bounding box center [784, 549] width 1219 height 50
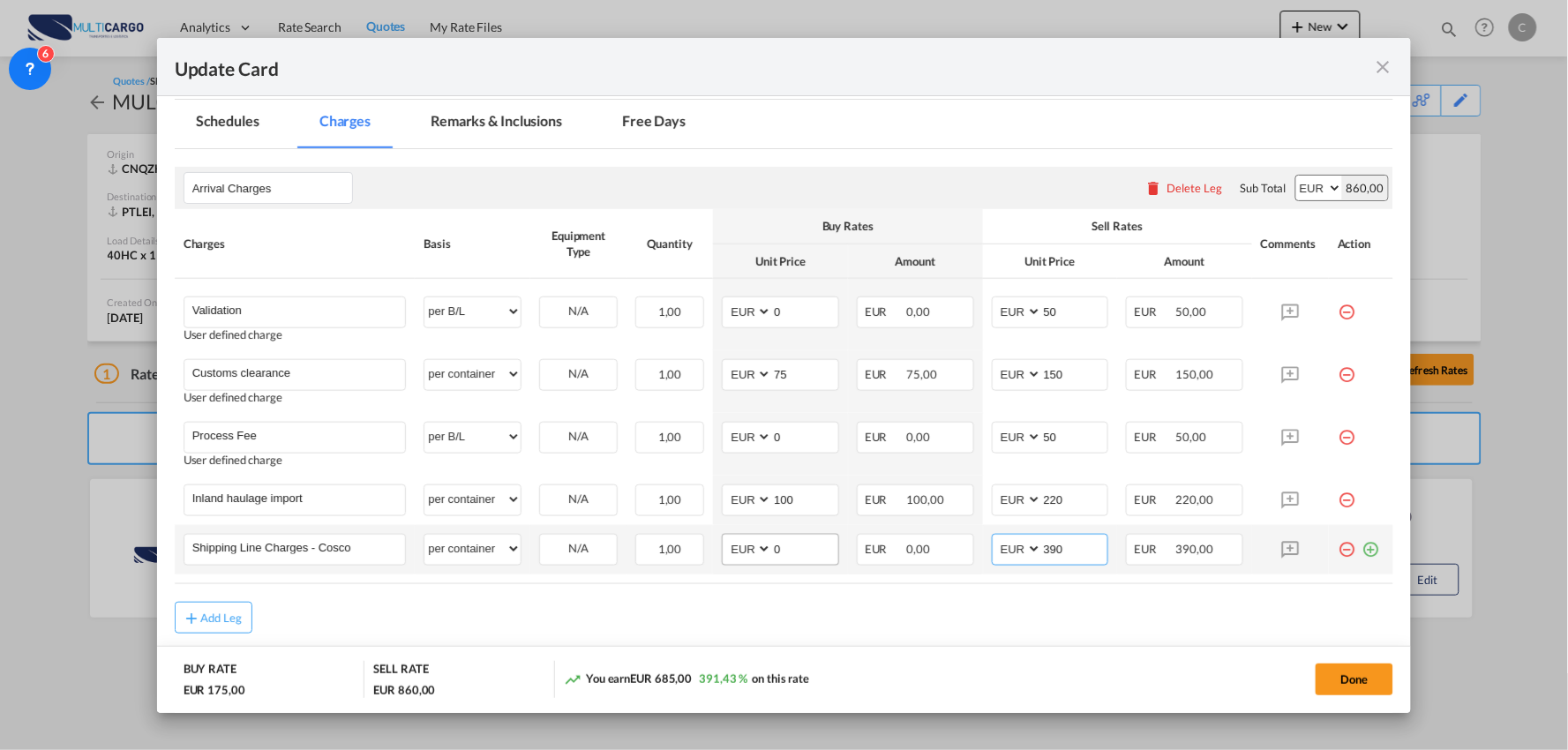
type input "390"
drag, startPoint x: 789, startPoint y: 551, endPoint x: 673, endPoint y: 552, distance: 116.0
click at [681, 552] on tr "Shipping Line Charges - Cosco Please Enter User Defined Charges Cannot Be Publi…" at bounding box center [784, 549] width 1219 height 50
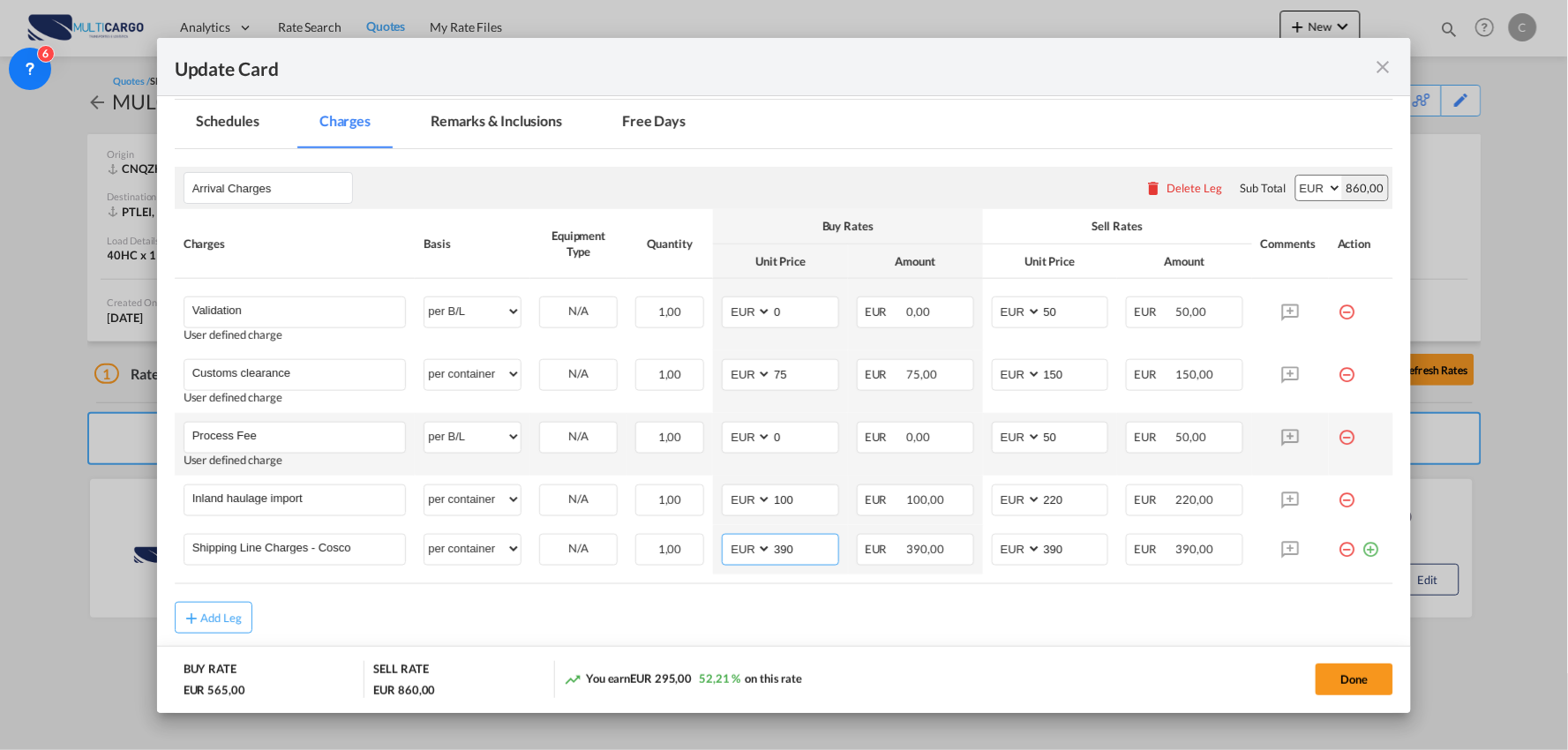
type input "390"
click at [1338, 437] on md-icon "icon-minus-circle-outline red-400-fg" at bounding box center [1347, 430] width 18 height 18
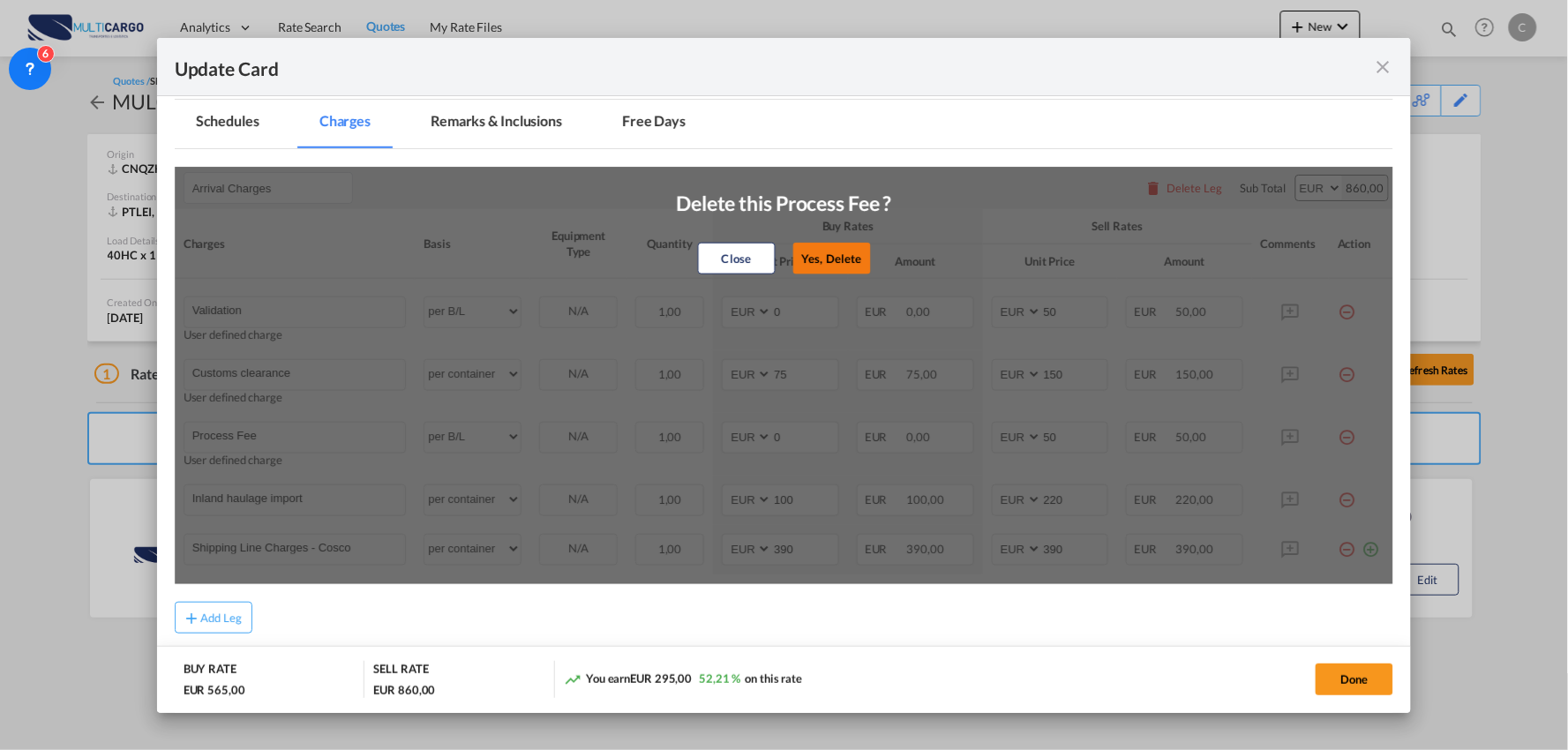
click at [839, 253] on button "Yes, Delete" at bounding box center [830, 258] width 77 height 32
type input "Inland haulage import"
select select "per container"
type input "100"
type input "220"
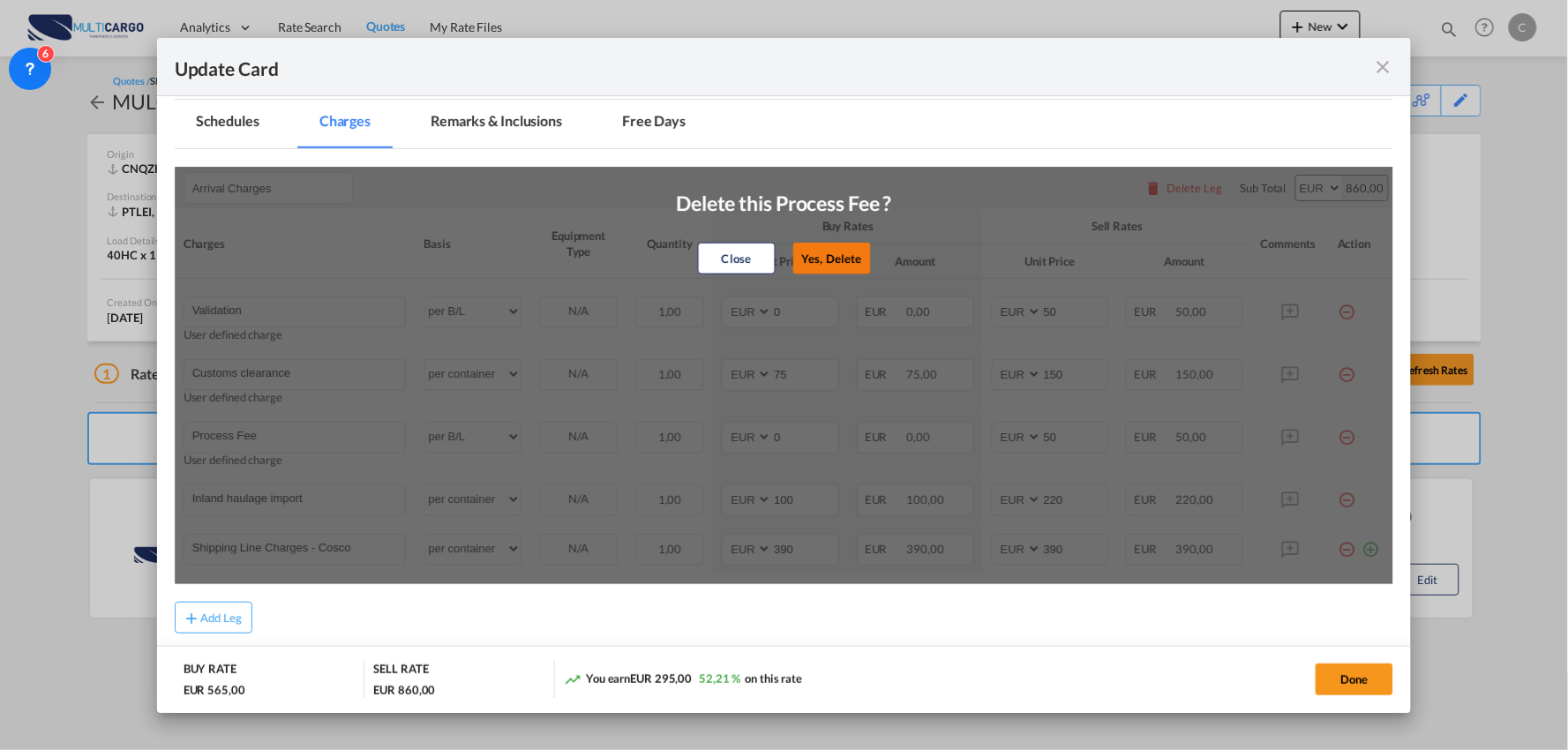
type input "Shipping Line Charges - Cosco"
type input "390"
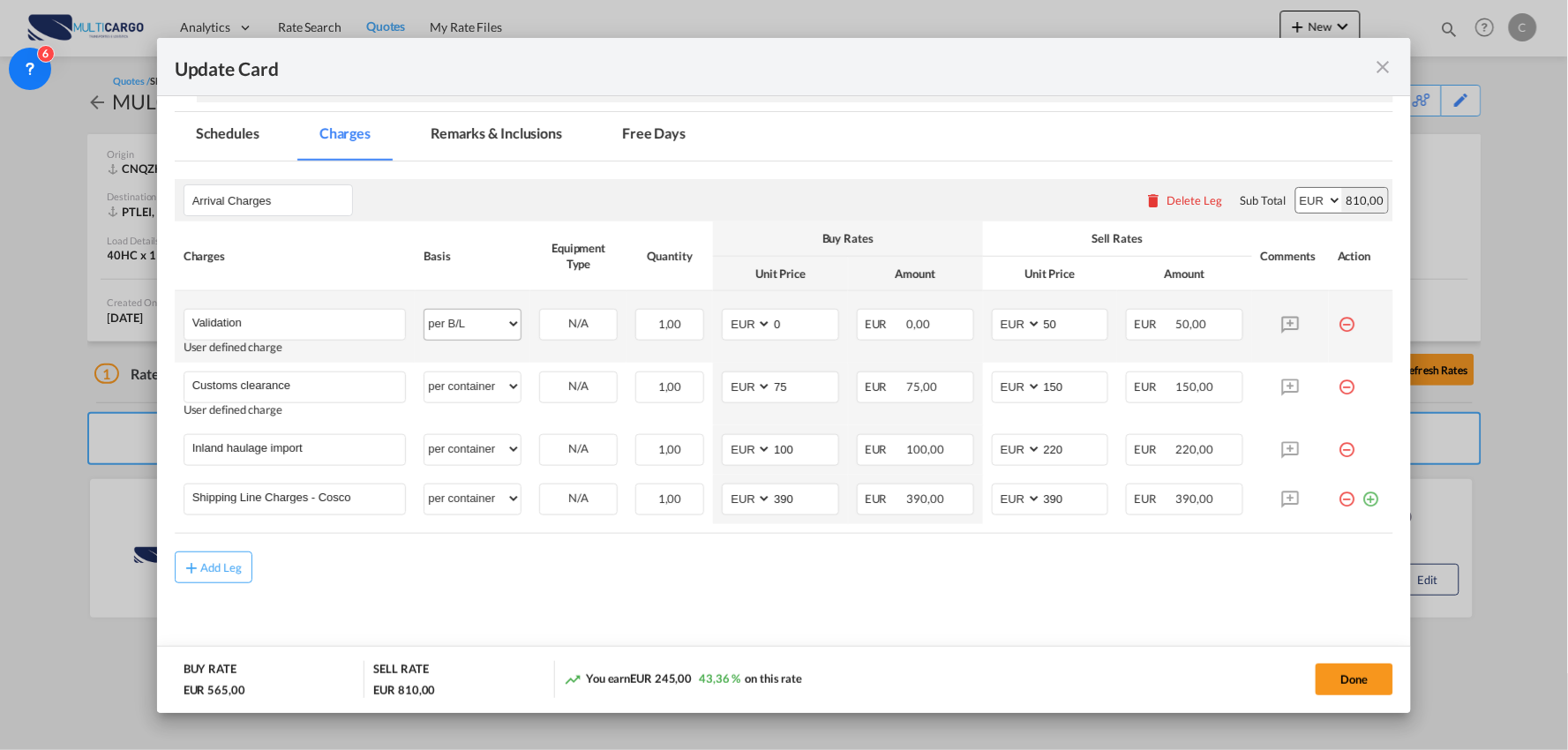
scroll to position [388, 0]
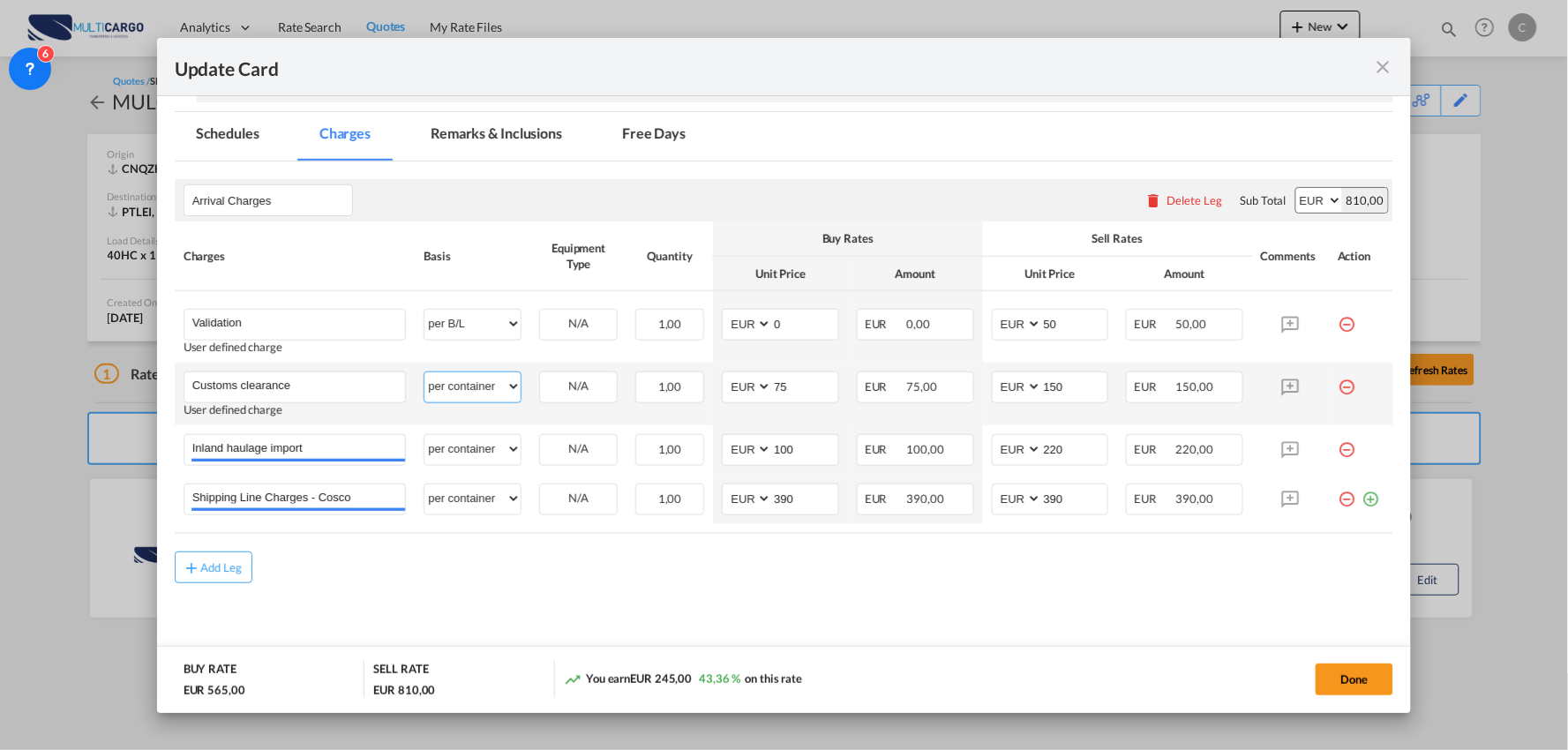
click at [493, 390] on select "per equipment per container per B/L per shipping bill per shipment per pallet p…" at bounding box center [472, 386] width 96 height 28
select select "per_document"
click at [424, 372] on select "per equipment per container per B/L per shipping bill per shipment per pallet p…" at bounding box center [472, 386] width 96 height 28
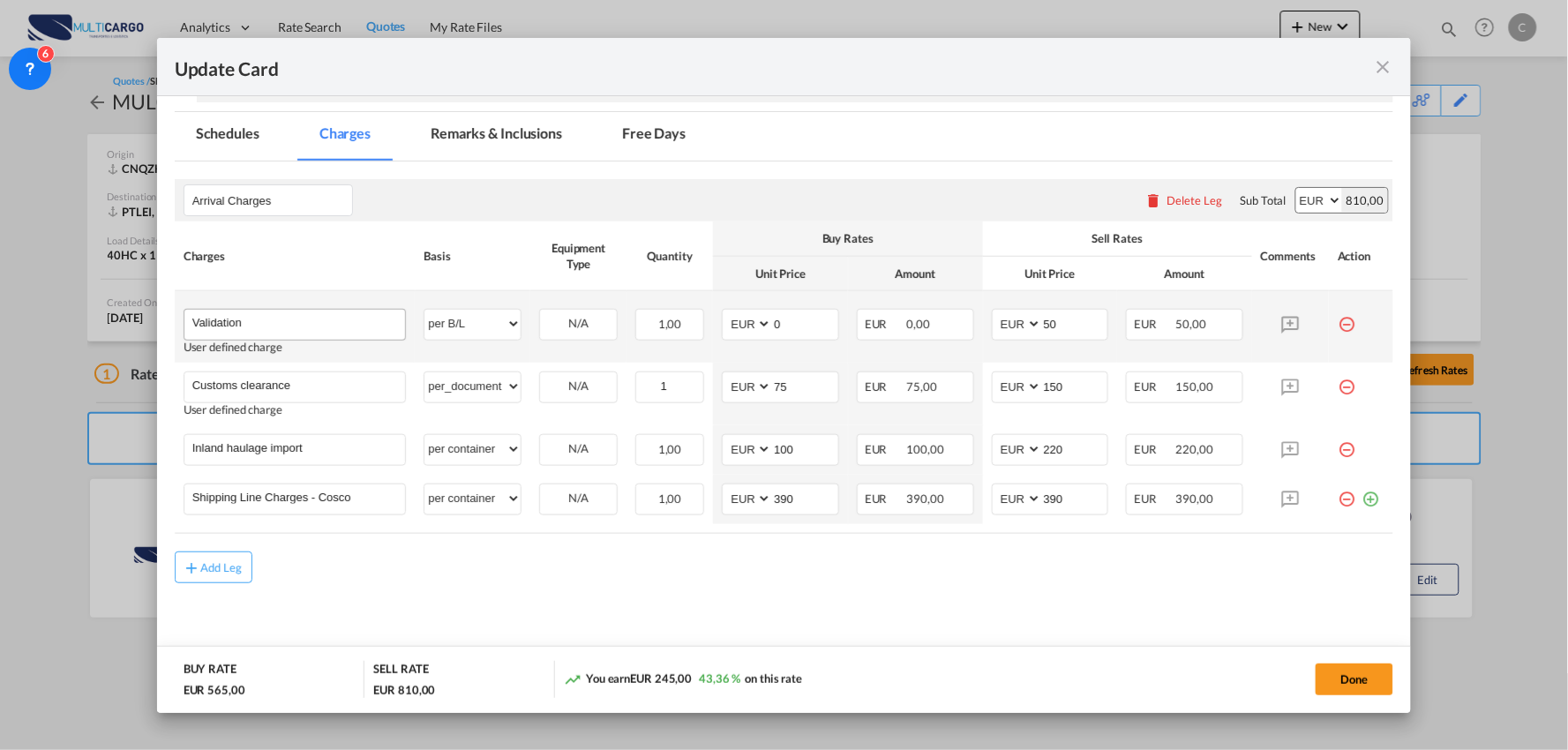
click at [315, 338] on div "Validation" at bounding box center [295, 325] width 223 height 32
click at [313, 316] on input "Validation" at bounding box center [299, 323] width 213 height 27
type input "Validation + Process fee"
drag, startPoint x: 1062, startPoint y: 322, endPoint x: 993, endPoint y: 322, distance: 69.0
click at [993, 322] on md-input-container "AED AFN ALL AMD ANG AOA ARS AUD AWG AZN BAM BBD BDT BGN BHD BIF BMD BND [PERSON…" at bounding box center [1050, 325] width 117 height 32
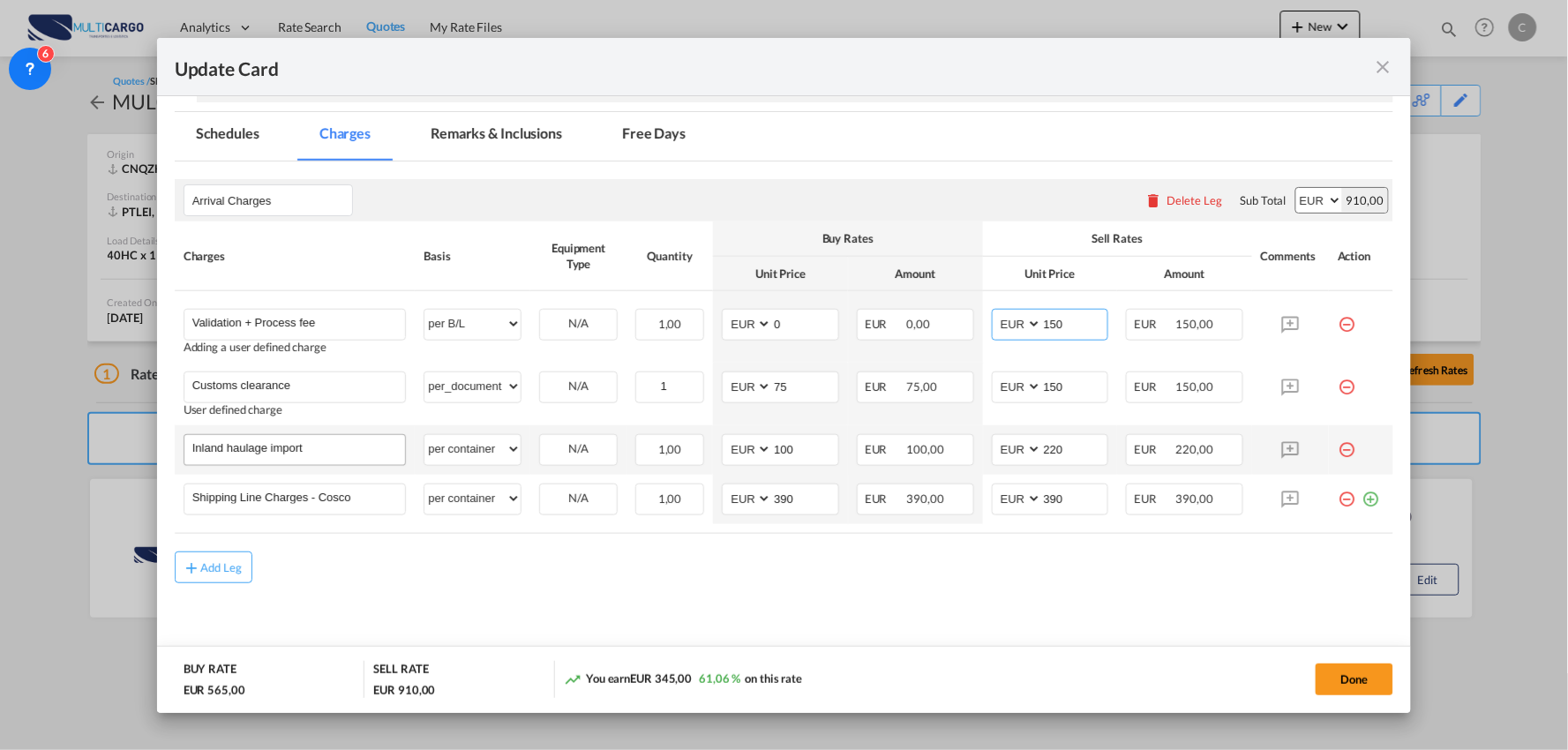
type input "150"
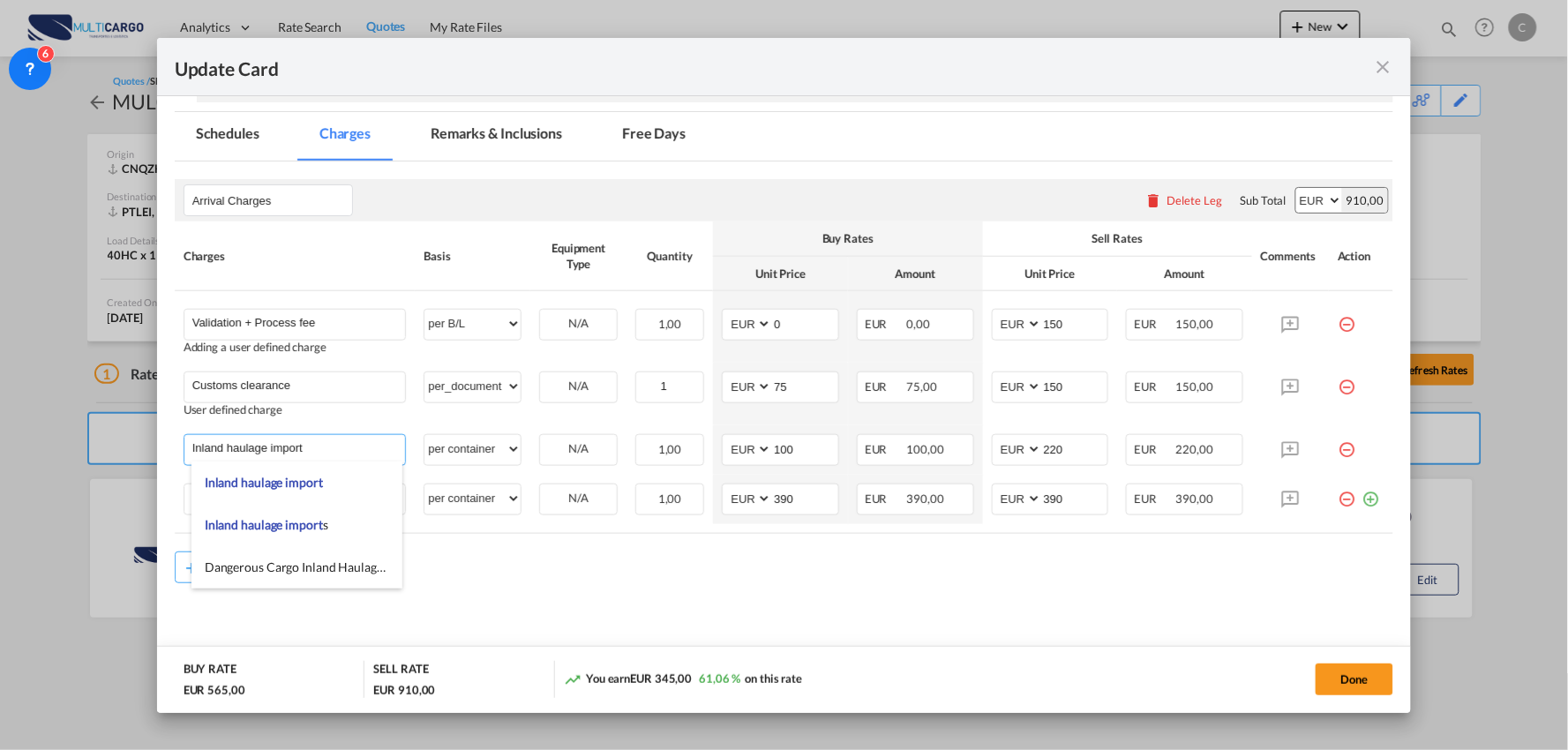
drag, startPoint x: 307, startPoint y: 452, endPoint x: 86, endPoint y: 430, distance: 222.1
click at [108, 434] on div "Update Card Port of [GEOGRAPHIC_DATA] [GEOGRAPHIC_DATA] T/S Liner/Carrier Multi…" at bounding box center [784, 375] width 1568 height 750
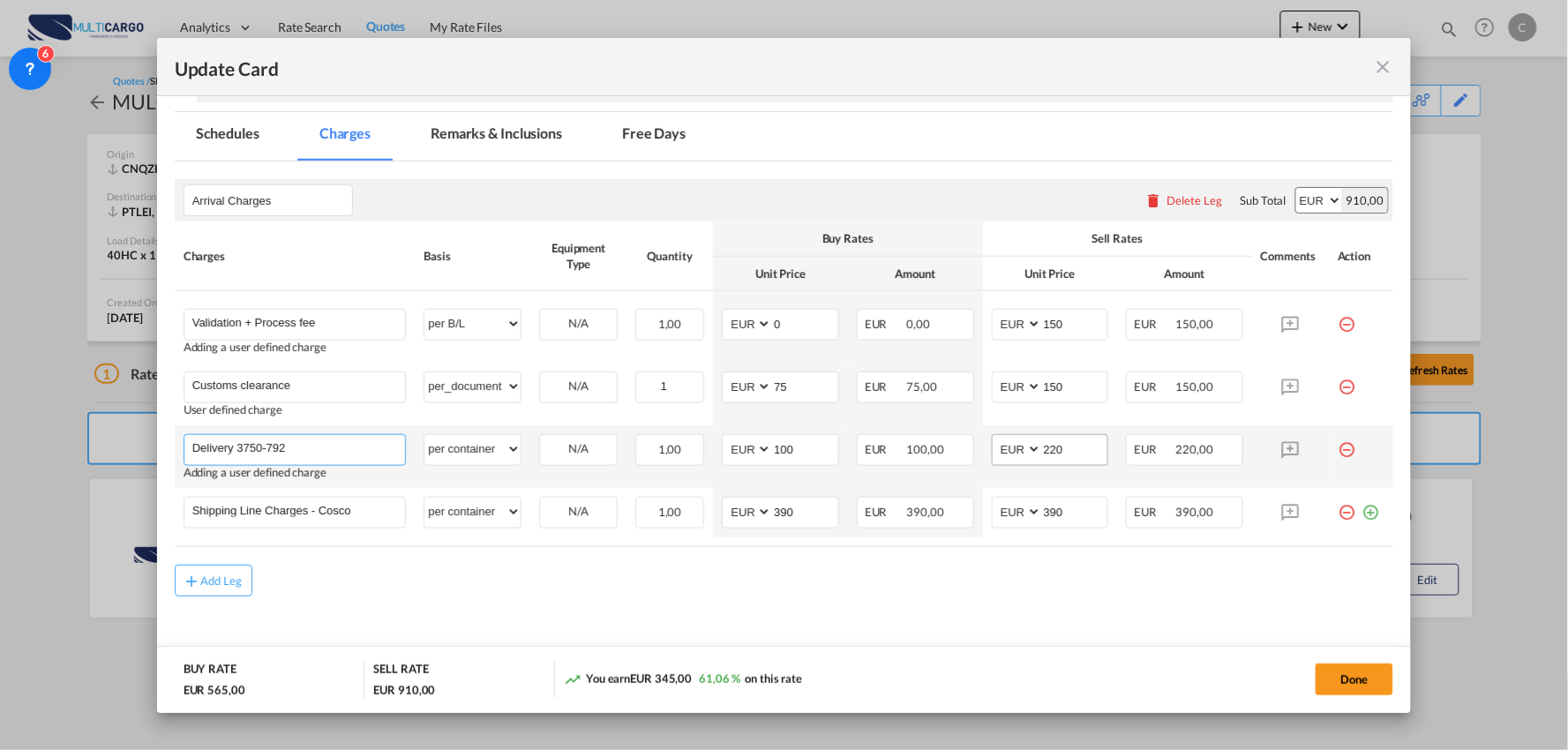
type input "Delivery 3750-792"
drag, startPoint x: 1036, startPoint y: 444, endPoint x: 953, endPoint y: 435, distance: 83.5
click at [992, 444] on md-input-container "AED AFN ALL AMD ANG AOA ARS AUD AWG AZN BAM BBD BDT BGN BHD BIF BMD BND [PERSON…" at bounding box center [1050, 450] width 117 height 32
type input "360"
drag, startPoint x: 736, startPoint y: 453, endPoint x: 711, endPoint y: 447, distance: 25.7
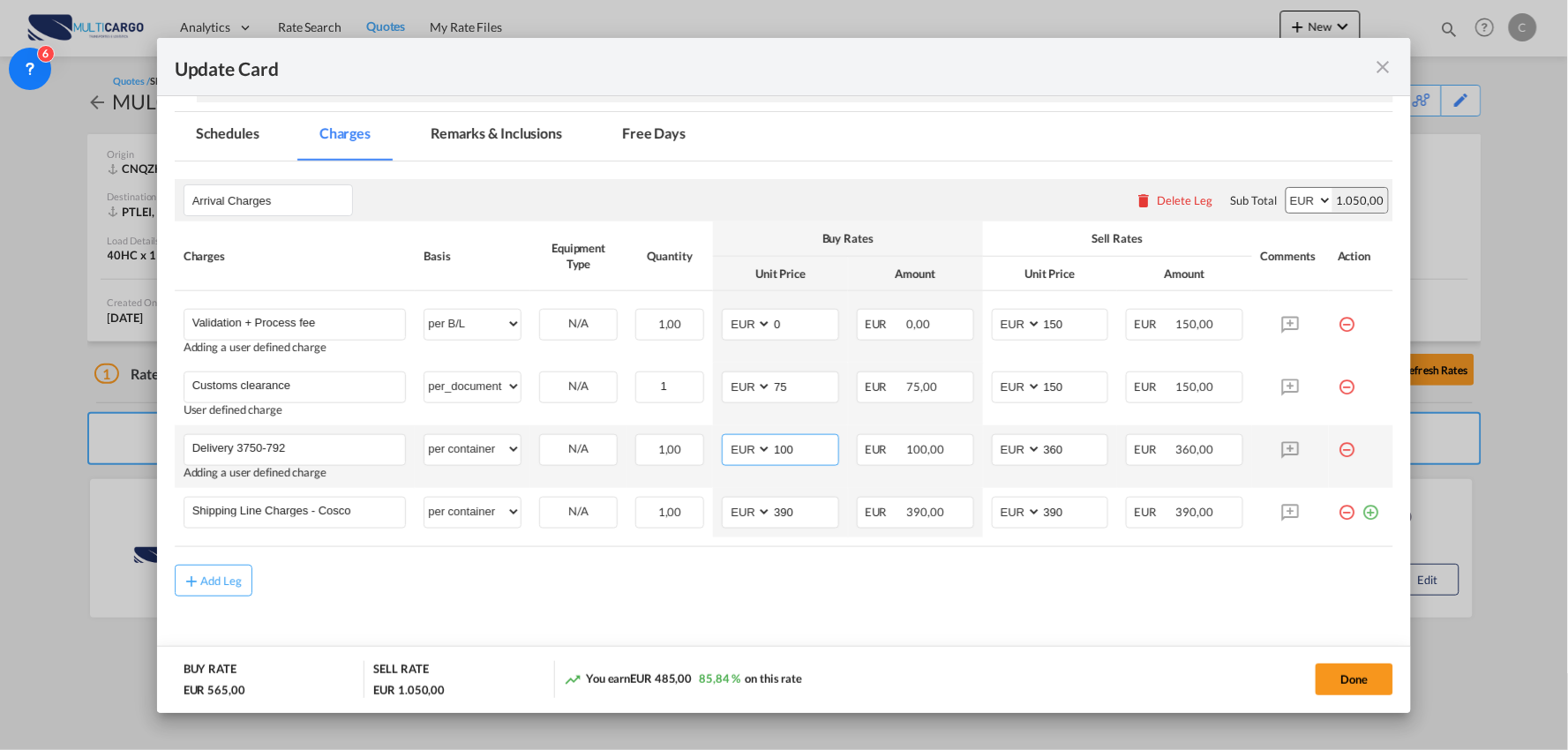
click at [724, 453] on md-input-container "AED AFN ALL AMD ANG AOA ARS AUD AWG AZN BAM BBD BDT BGN BHD BIF BMD BND [PERSON…" at bounding box center [780, 450] width 117 height 32
type input "265"
click at [924, 576] on div "Add Leg" at bounding box center [784, 580] width 1219 height 32
click at [1350, 680] on button "Done" at bounding box center [1354, 679] width 77 height 32
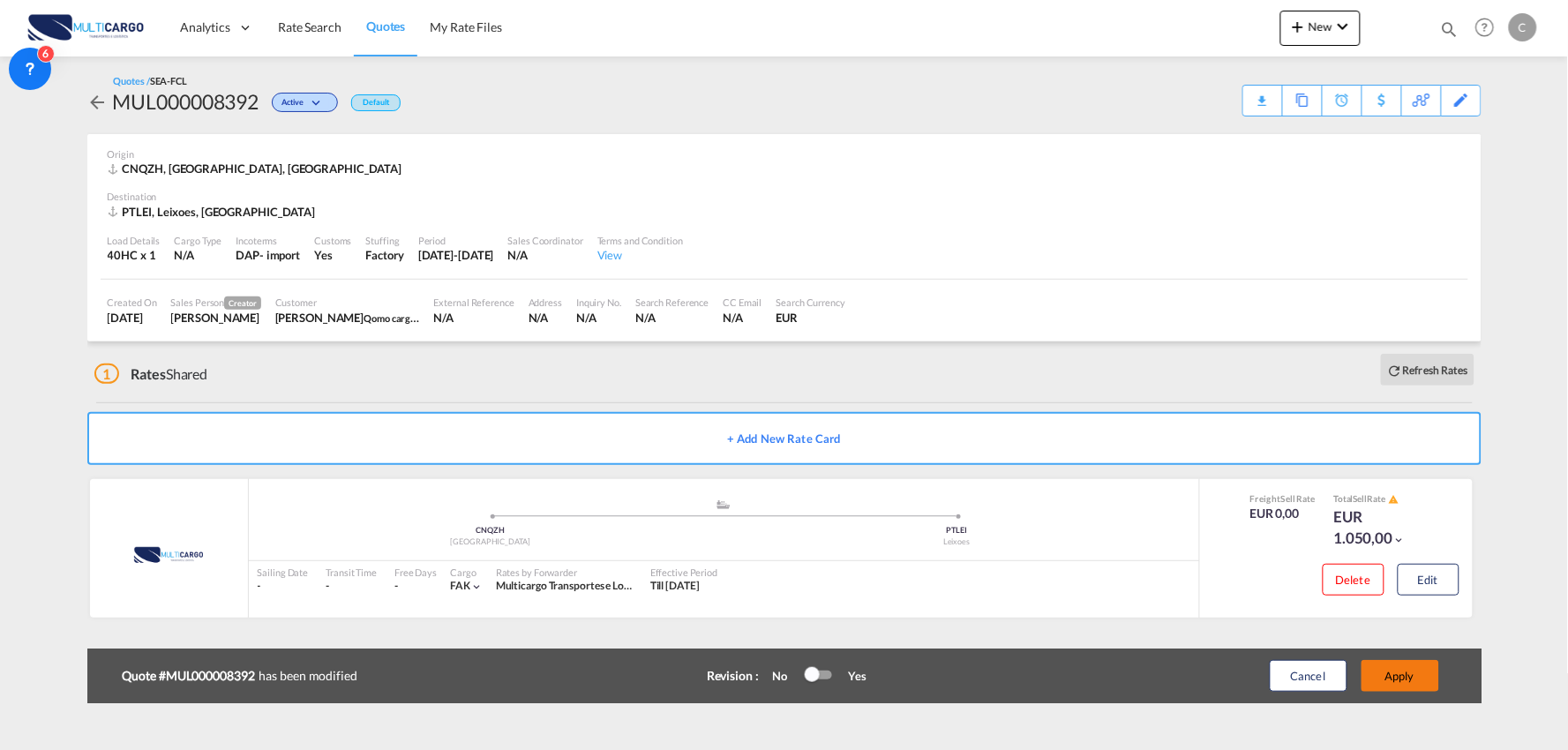
click at [1410, 676] on button "Apply" at bounding box center [1399, 675] width 77 height 32
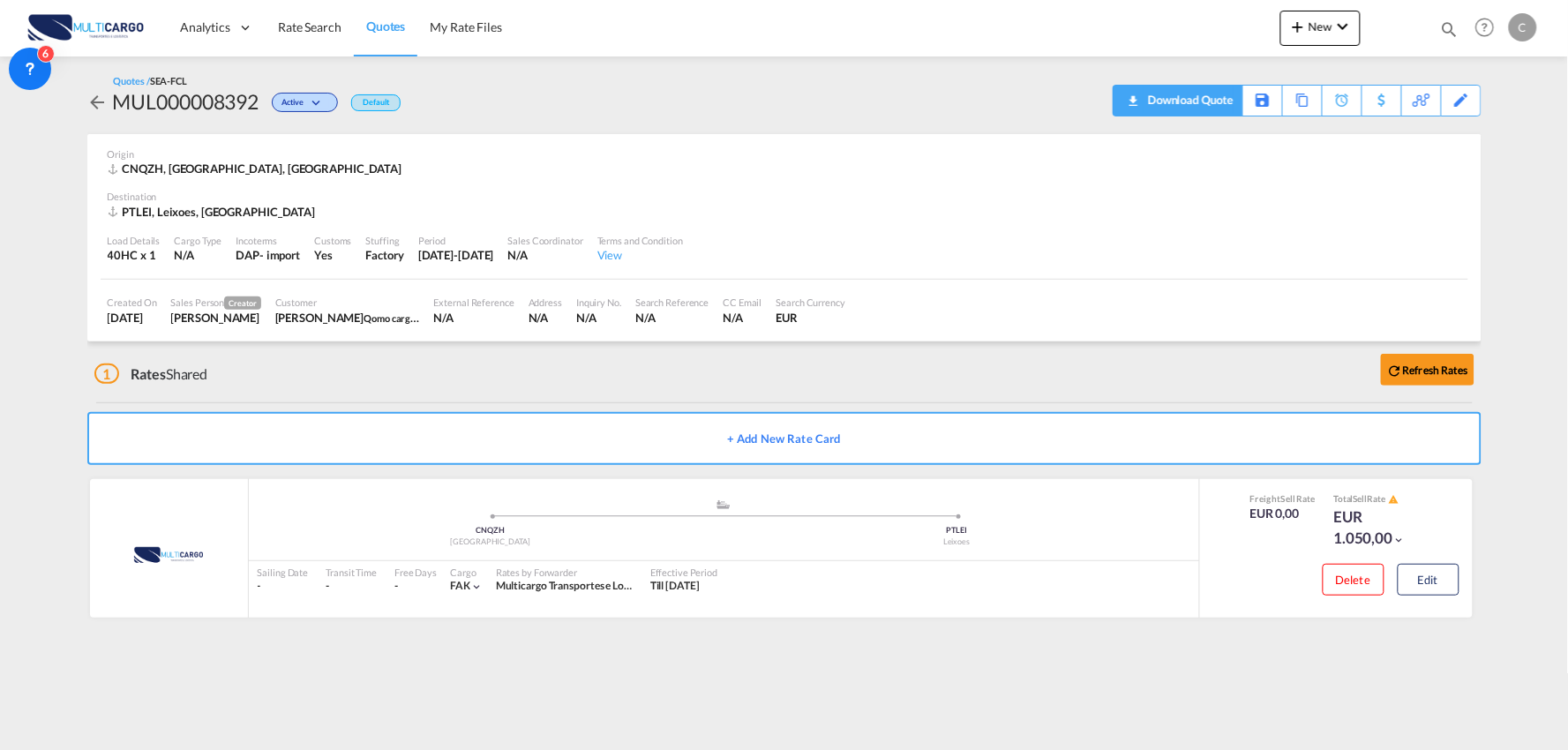
click at [1198, 100] on div "Download Quote" at bounding box center [1188, 99] width 90 height 28
click at [1330, 21] on span "New" at bounding box center [1320, 27] width 67 height 14
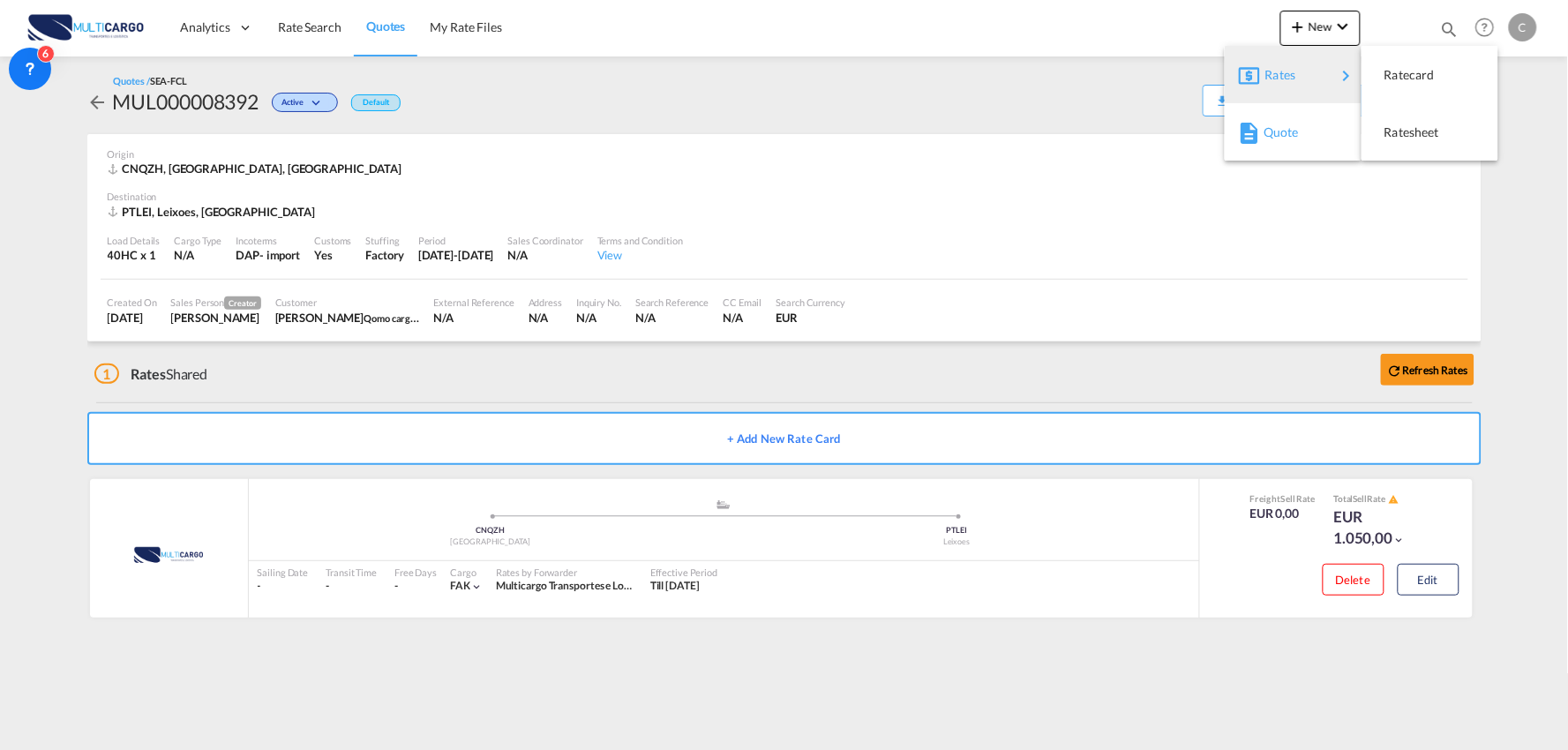
click at [1277, 141] on span "Quote" at bounding box center [1273, 132] width 20 height 36
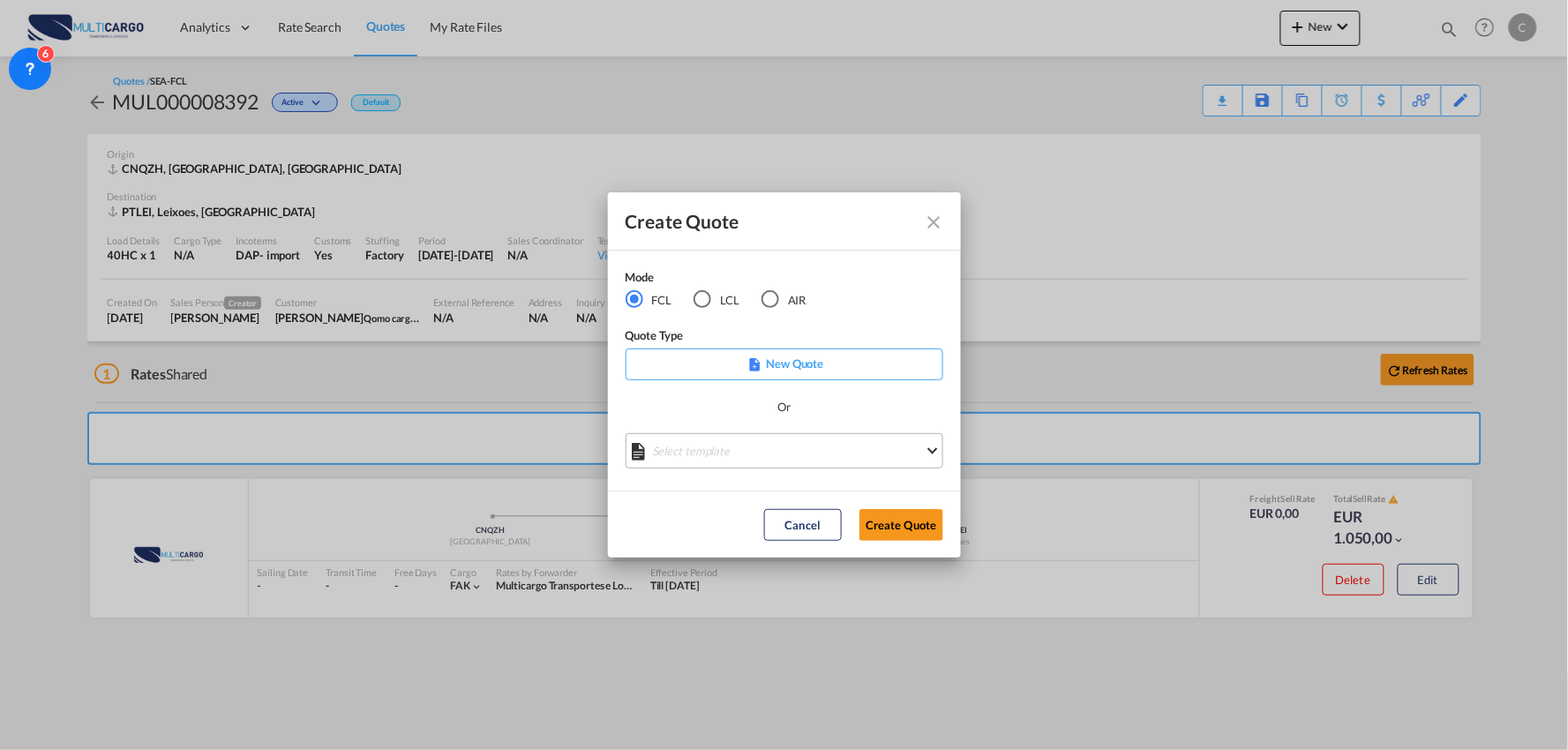
drag, startPoint x: 815, startPoint y: 455, endPoint x: 808, endPoint y: 465, distance: 12.2
click at [814, 455] on md-select "Select template [DATE] IMP_EXW_FCL [PERSON_NAME] | [DATE] [DATE] IMP_DAP_FCL S/…" at bounding box center [785, 451] width 318 height 36
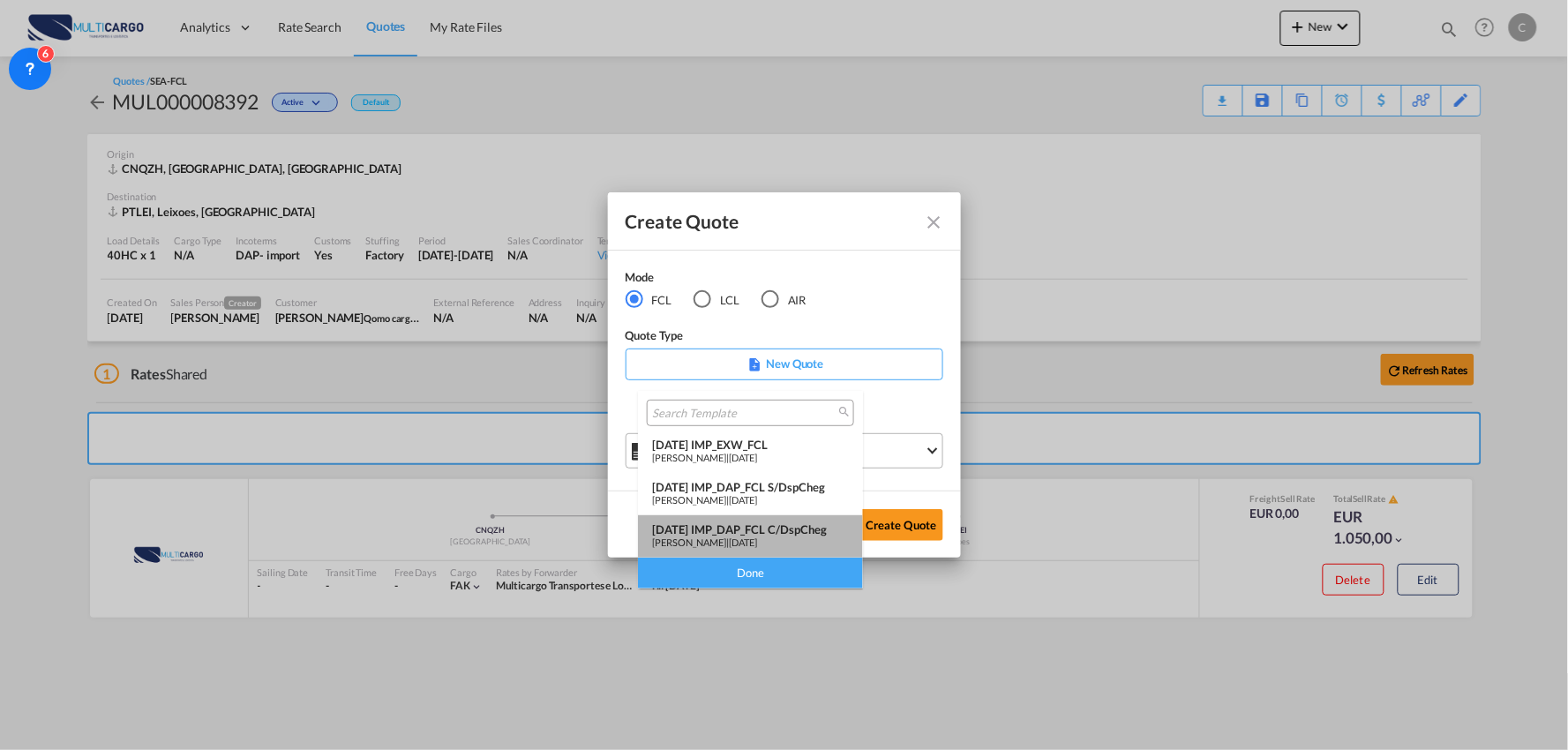
click at [808, 530] on div "[DATE] IMP_DAP_FCL C/DspCheg" at bounding box center [750, 529] width 197 height 14
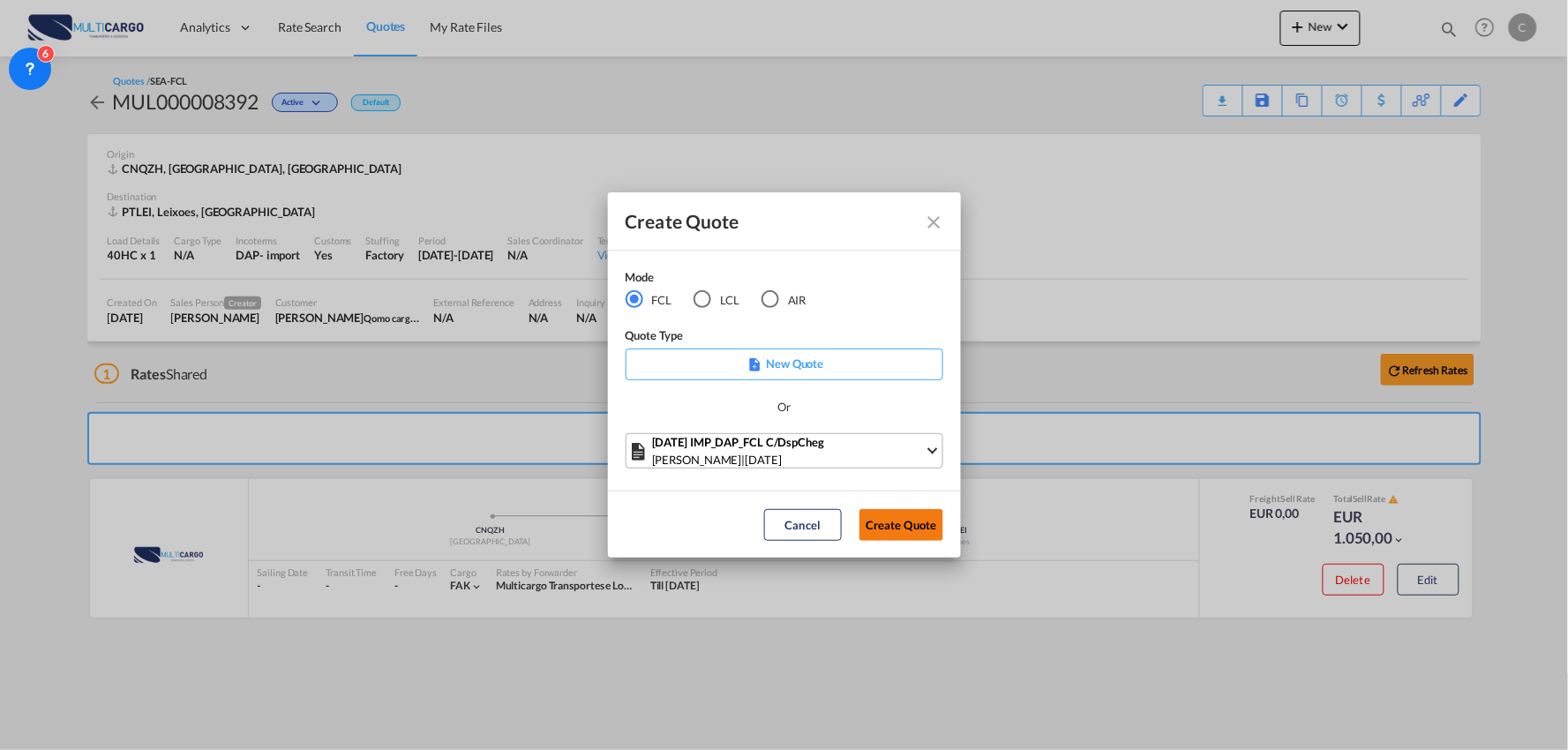
click at [901, 522] on button "Create Quote" at bounding box center [901, 525] width 83 height 32
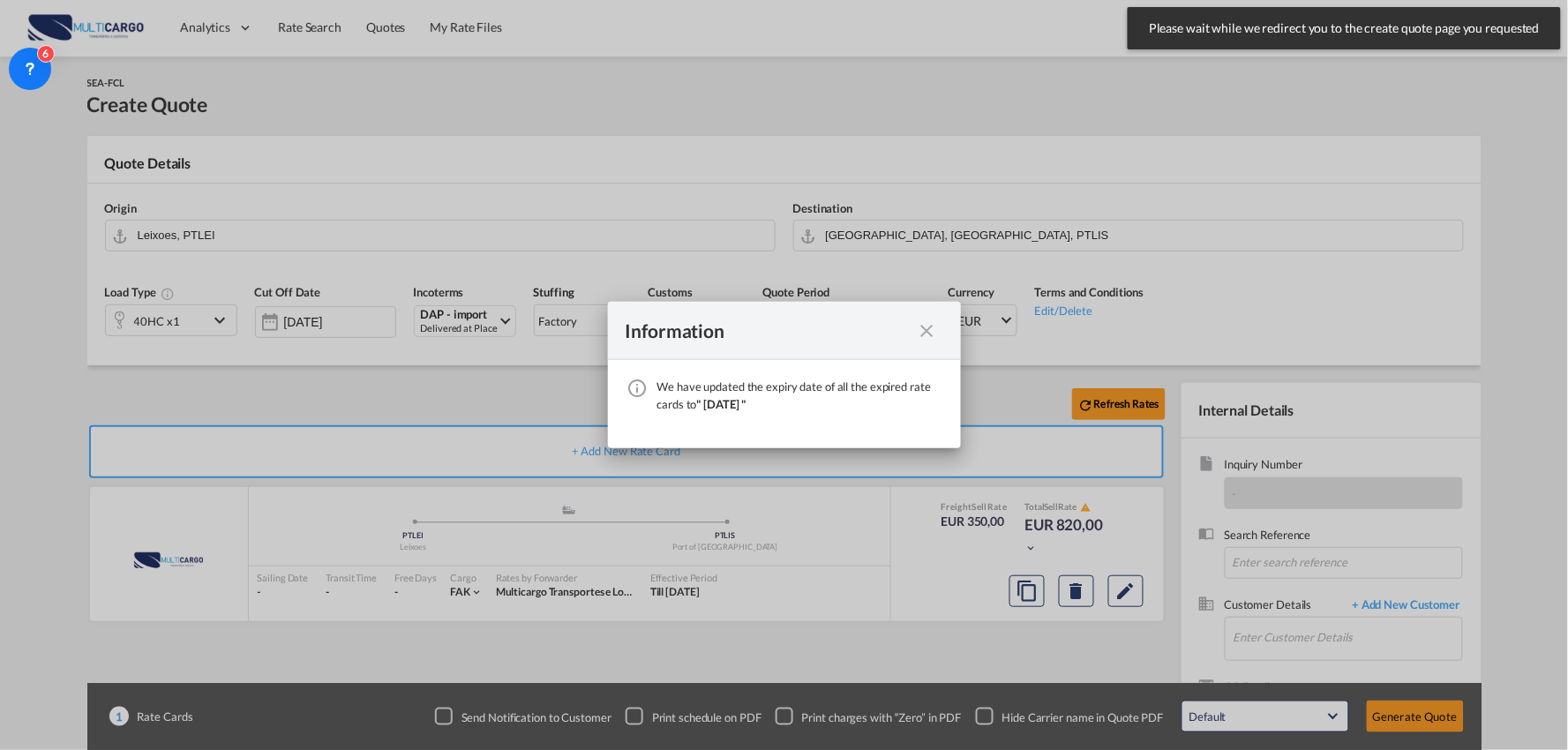
click at [920, 328] on md-icon "icon-close fg-AAA8AD cursor" at bounding box center [928, 331] width 21 height 21
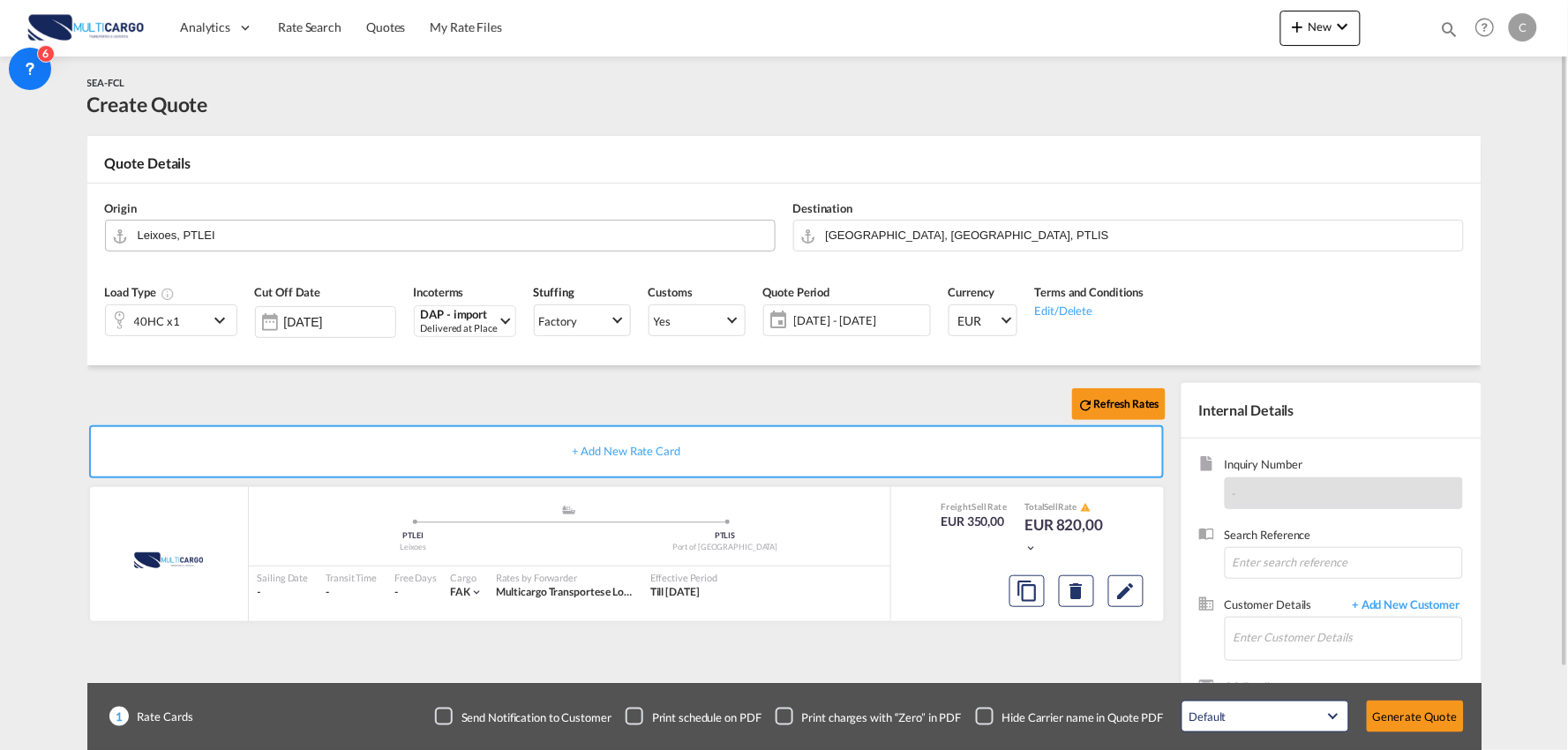
click at [302, 240] on input "Leixoes, PTLEI" at bounding box center [452, 234] width 629 height 31
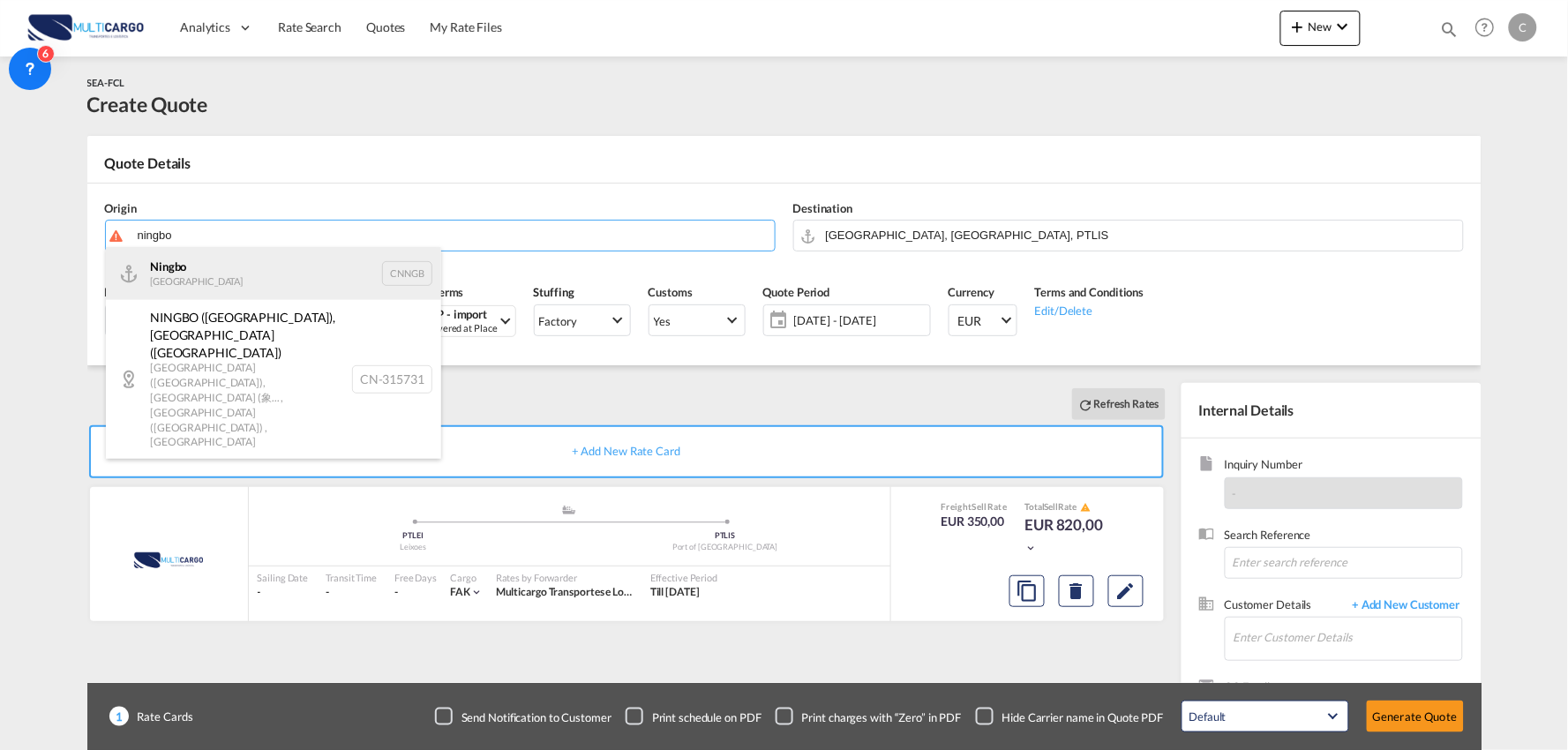
click at [226, 275] on div "Ningbo China CNNGB" at bounding box center [273, 273] width 336 height 53
type input "Ningbo, CNNGB"
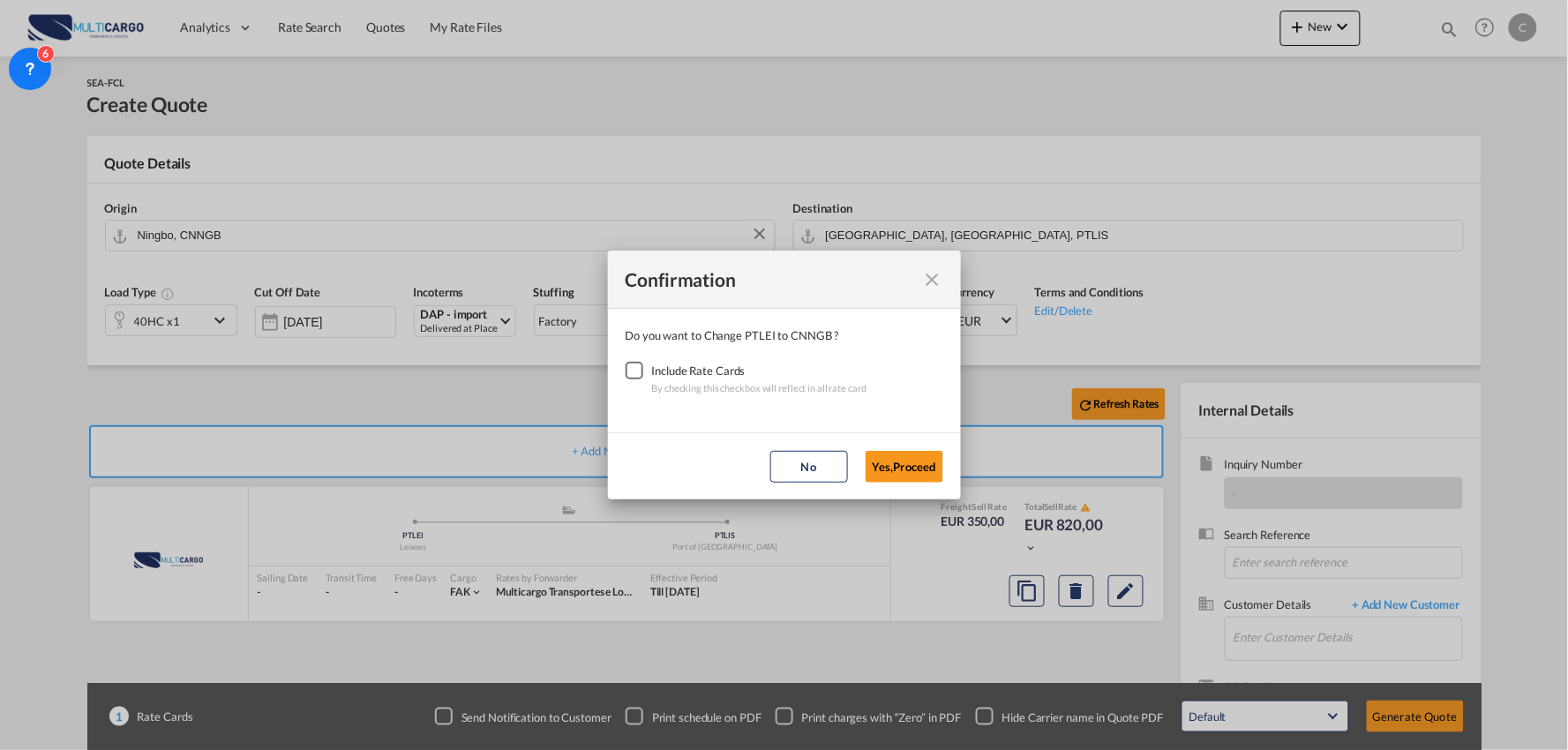
click at [626, 367] on div "Checkbox No Ink" at bounding box center [635, 370] width 18 height 18
click at [903, 462] on button "Yes,Proceed" at bounding box center [904, 467] width 77 height 32
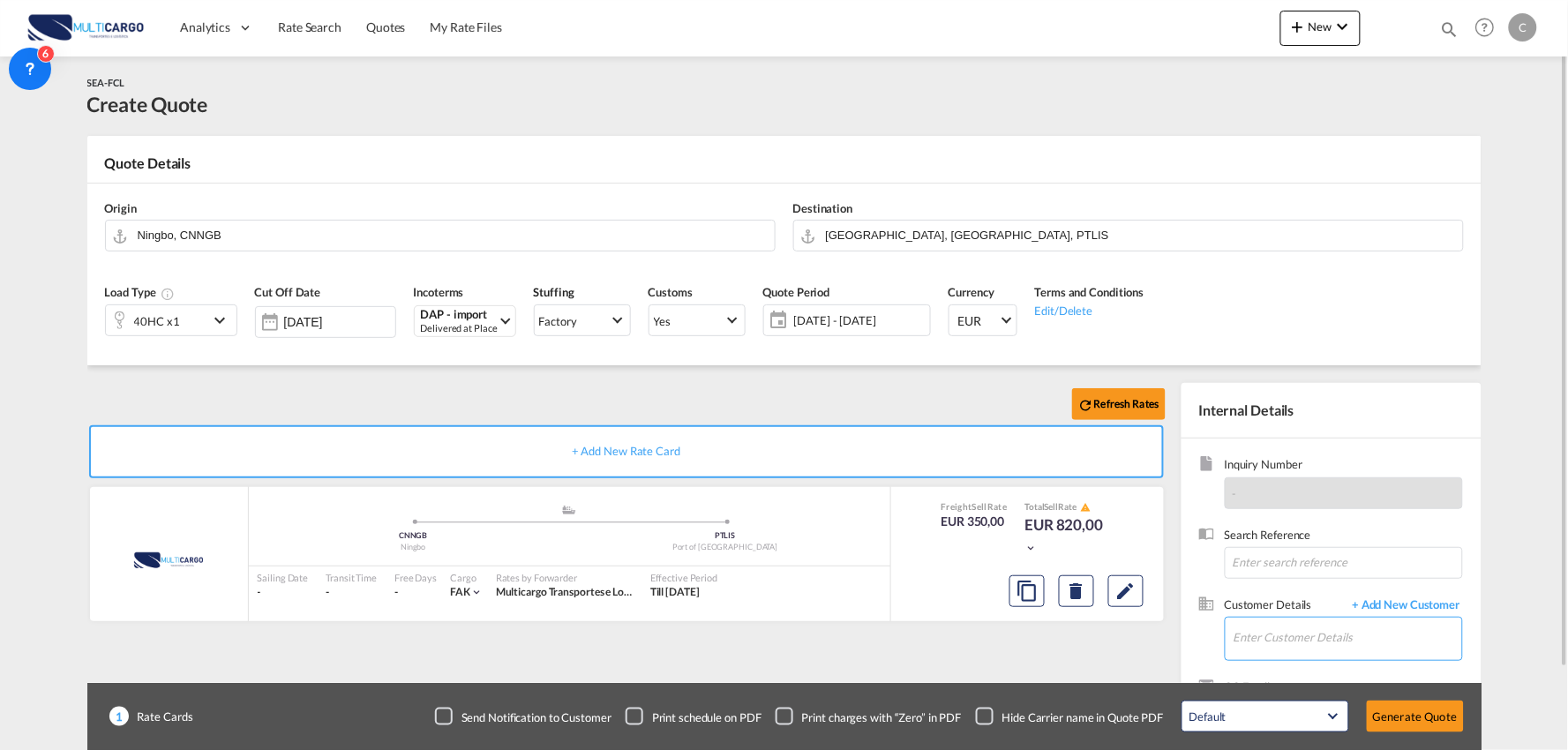
click at [1380, 632] on input "Enter Customer Details" at bounding box center [1347, 637] width 228 height 40
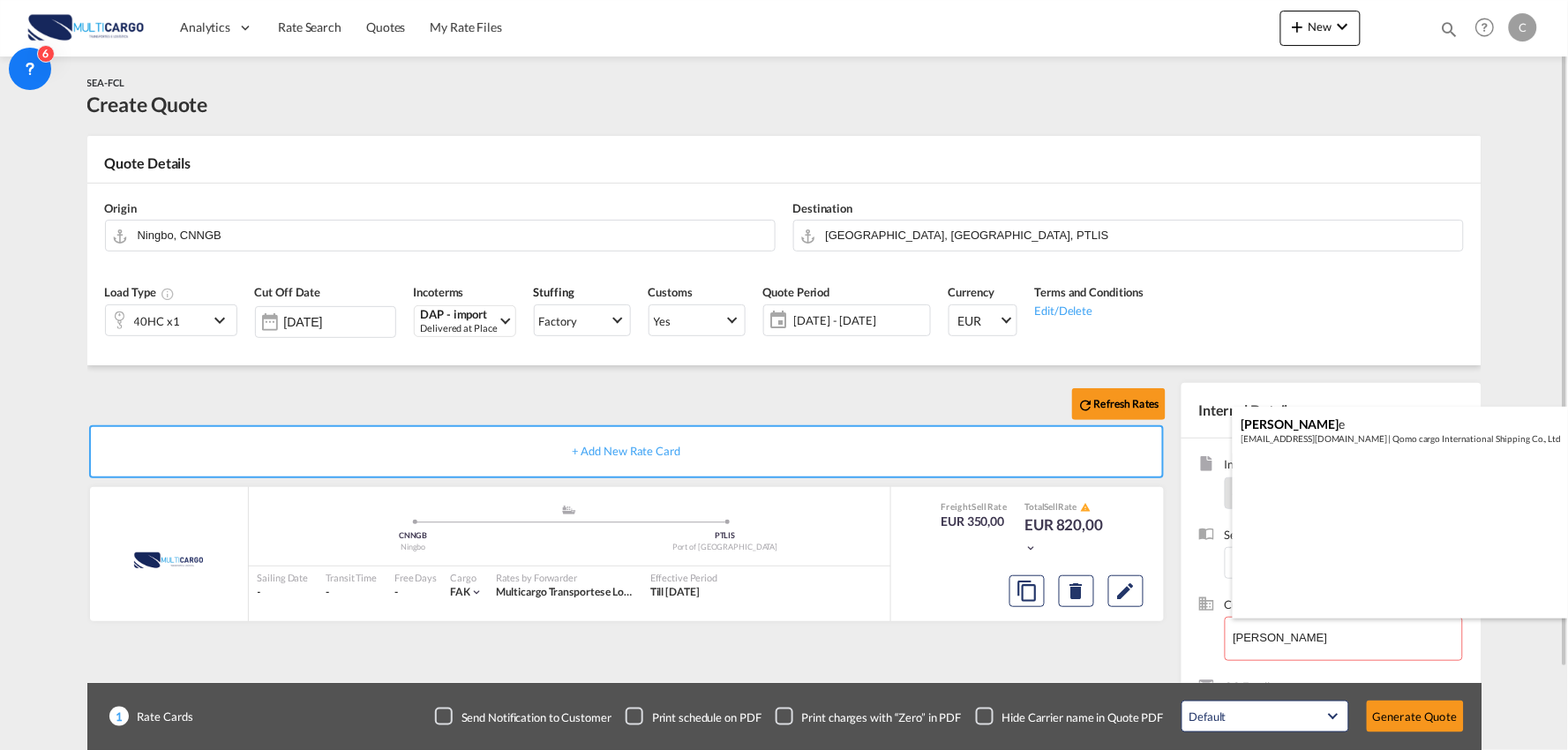
drag, startPoint x: 1326, startPoint y: 427, endPoint x: 1309, endPoint y: 468, distance: 44.4
click at [1326, 426] on div "[PERSON_NAME] e [EMAIL_ADDRESS][DOMAIN_NAME] | Qomo cargo International Shippin…" at bounding box center [1400, 430] width 336 height 48
type input "Qomo cargo International Shipping Co., Ltd, [PERSON_NAME], [EMAIL_ADDRESS][DOMA…"
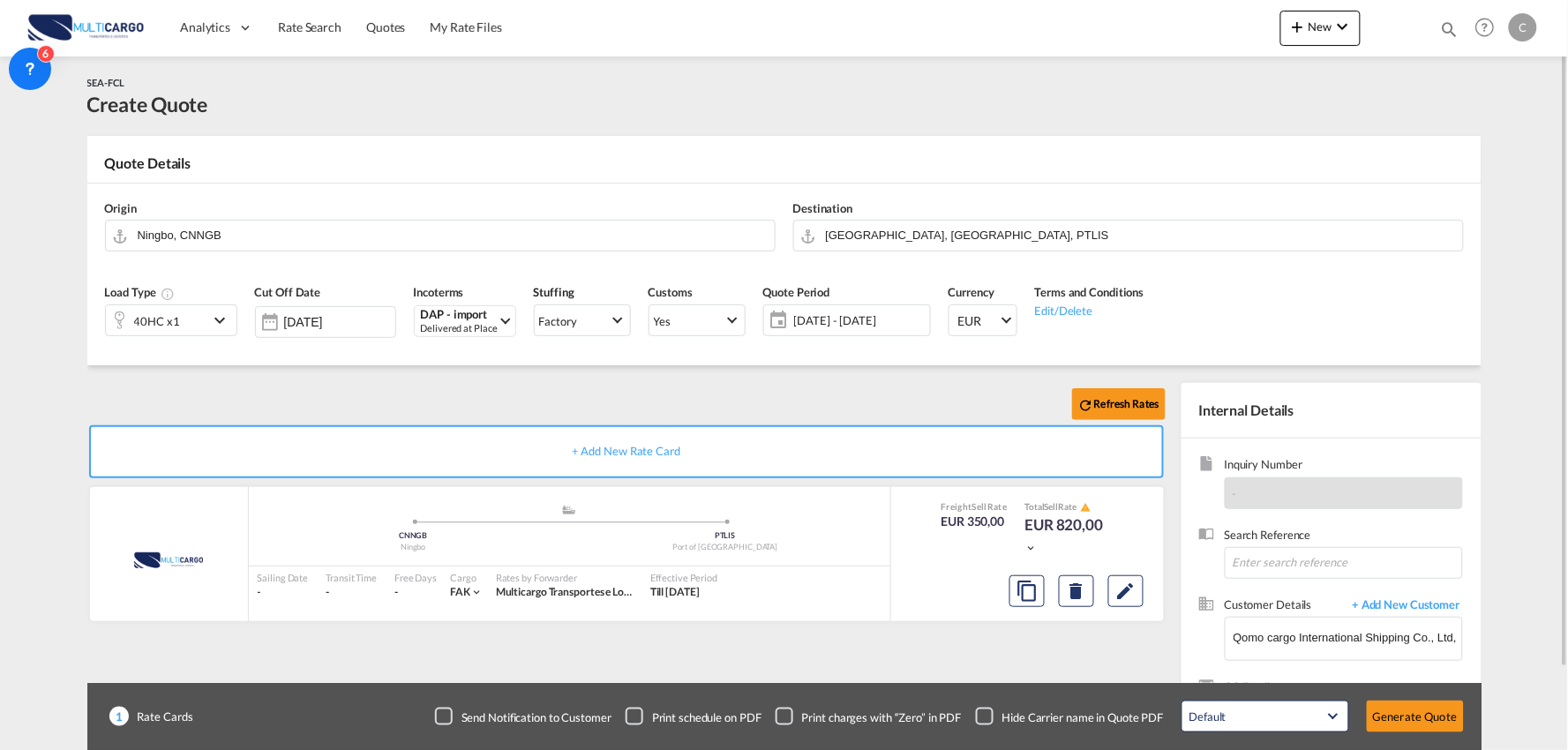
click at [989, 716] on div "Checkbox No Ink" at bounding box center [985, 716] width 18 height 18
click at [978, 666] on div "Refresh Rates + Add New Rate Card MultiCargo added by you .a{fill:#aaa8ad;} .a{…" at bounding box center [630, 566] width 1085 height 368
click at [1403, 706] on button "Generate Quote" at bounding box center [1414, 716] width 97 height 32
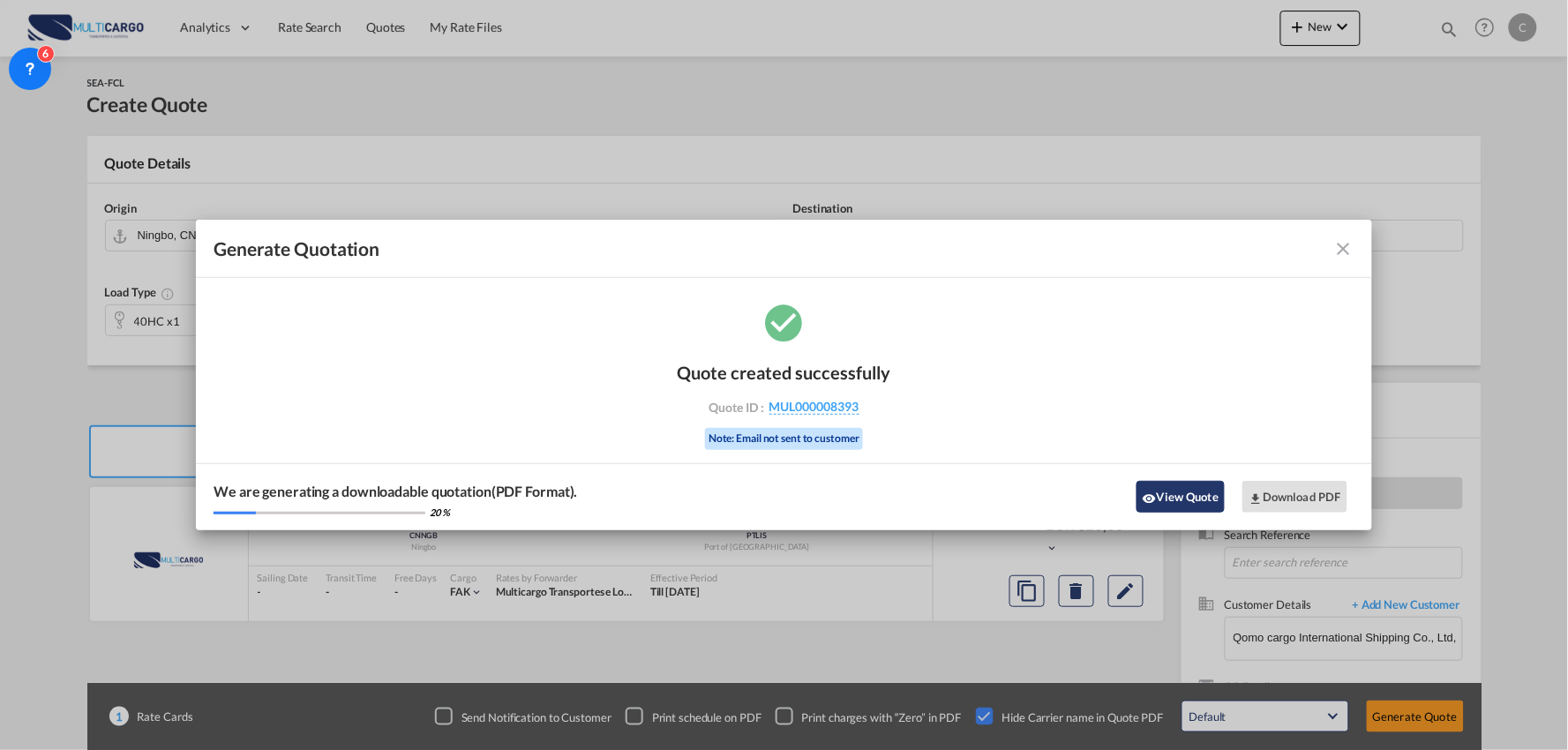
drag, startPoint x: 1165, startPoint y: 480, endPoint x: 1176, endPoint y: 496, distance: 19.4
click at [1165, 480] on div "We are generating a downloadable quotation(PDF Format). 20 % View Quote Downloa…" at bounding box center [784, 497] width 1176 height 67
click at [1187, 500] on button "View Quote" at bounding box center [1180, 497] width 88 height 32
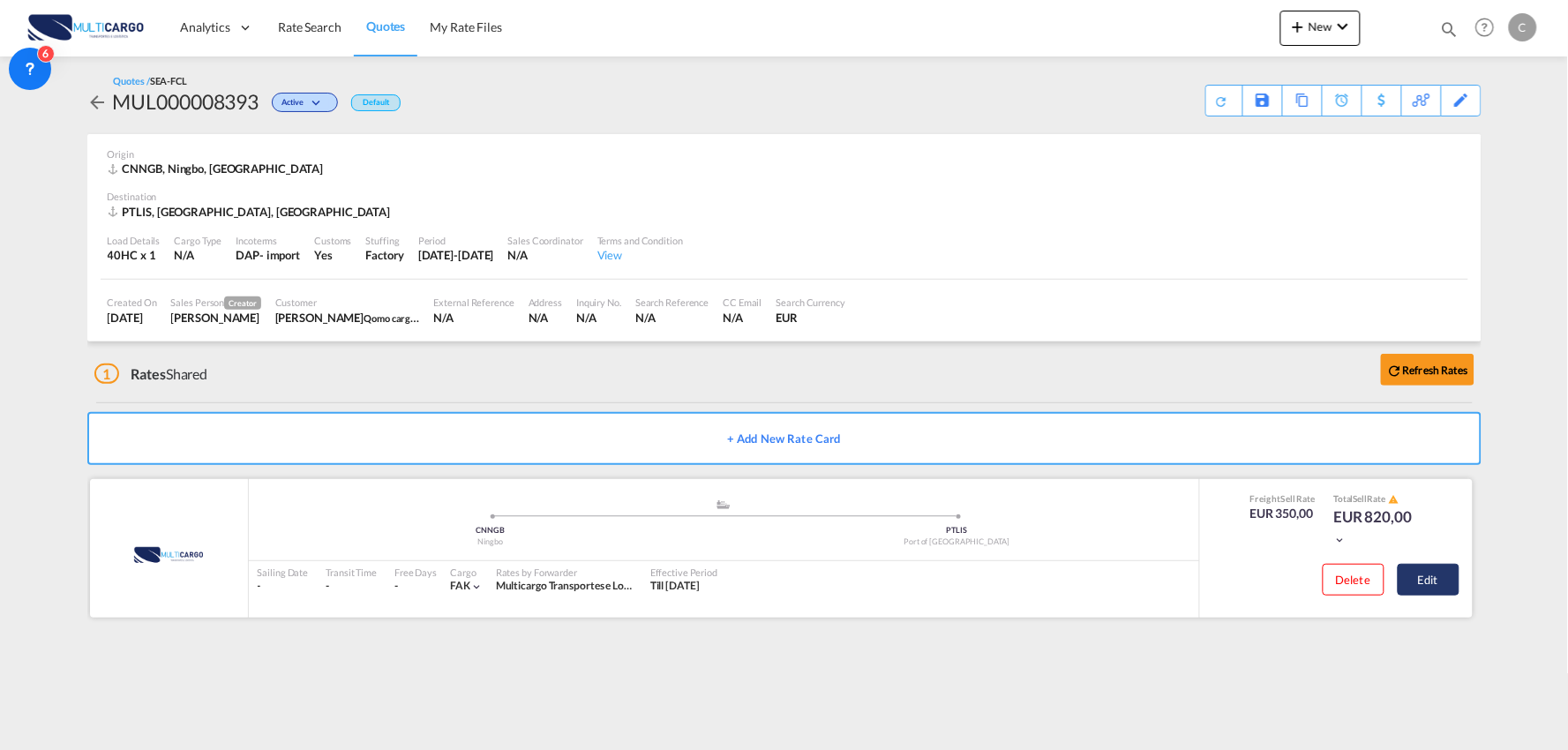
click at [1428, 578] on button "Edit" at bounding box center [1429, 580] width 62 height 32
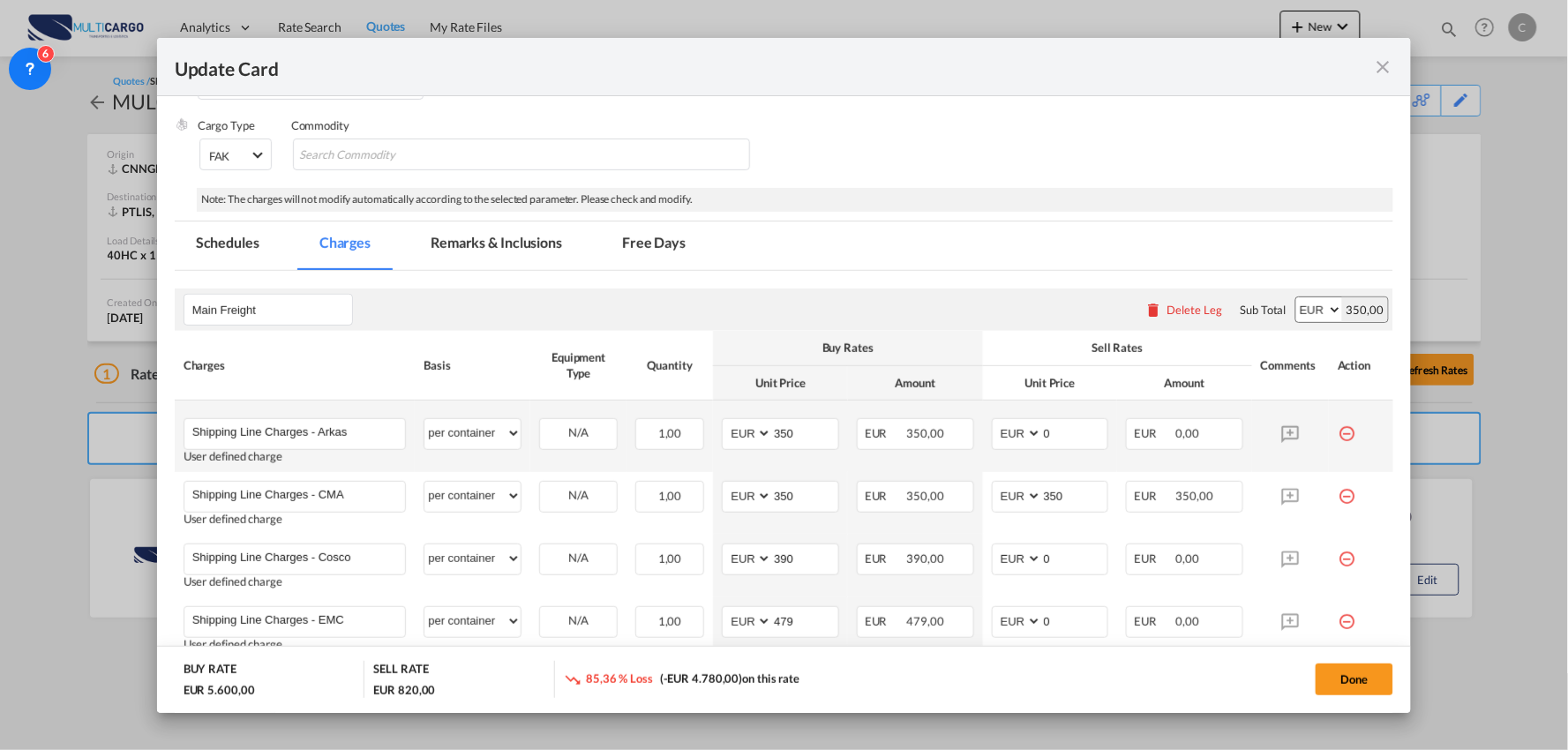
scroll to position [294, 0]
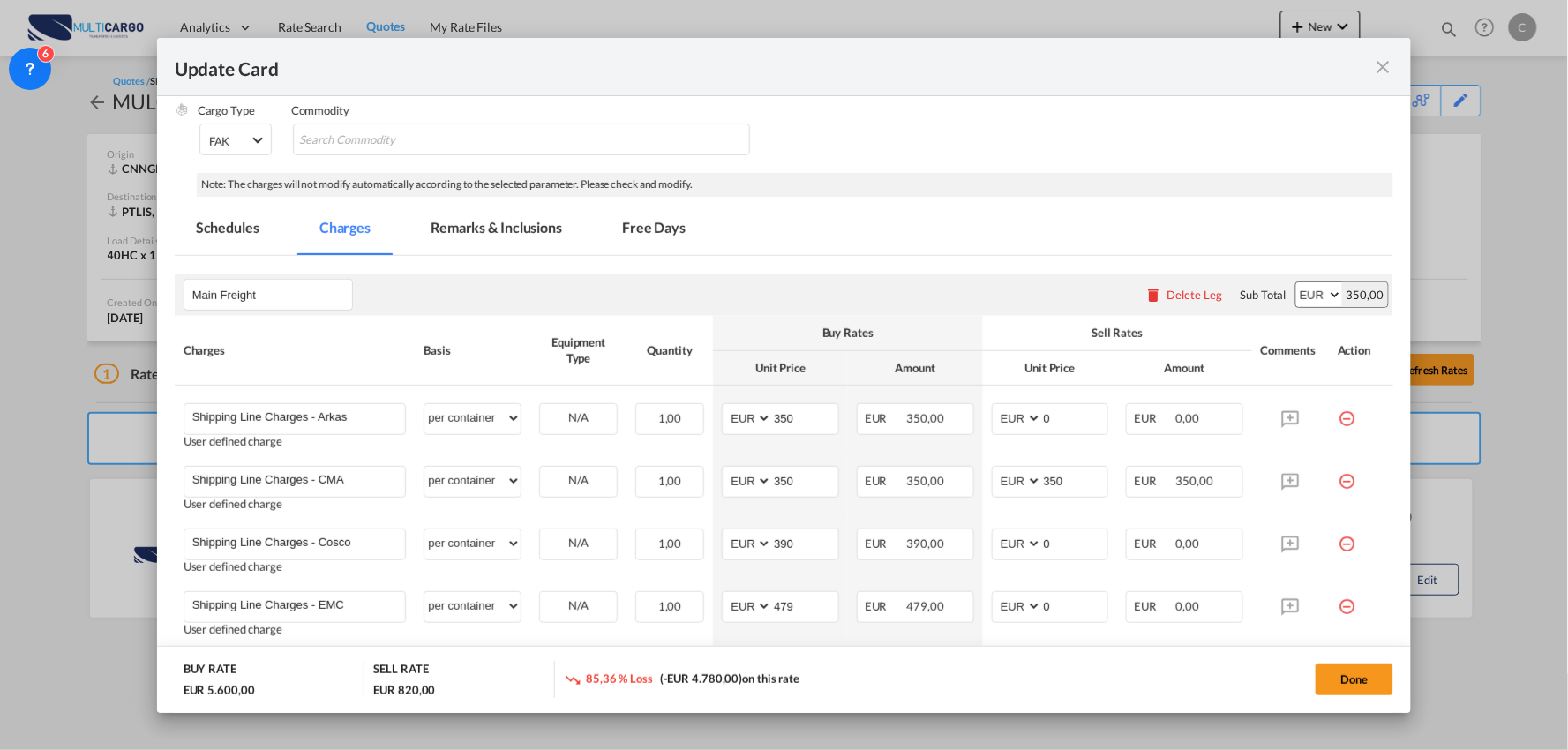
click at [1148, 296] on md-icon "icon-delete" at bounding box center [1154, 295] width 18 height 18
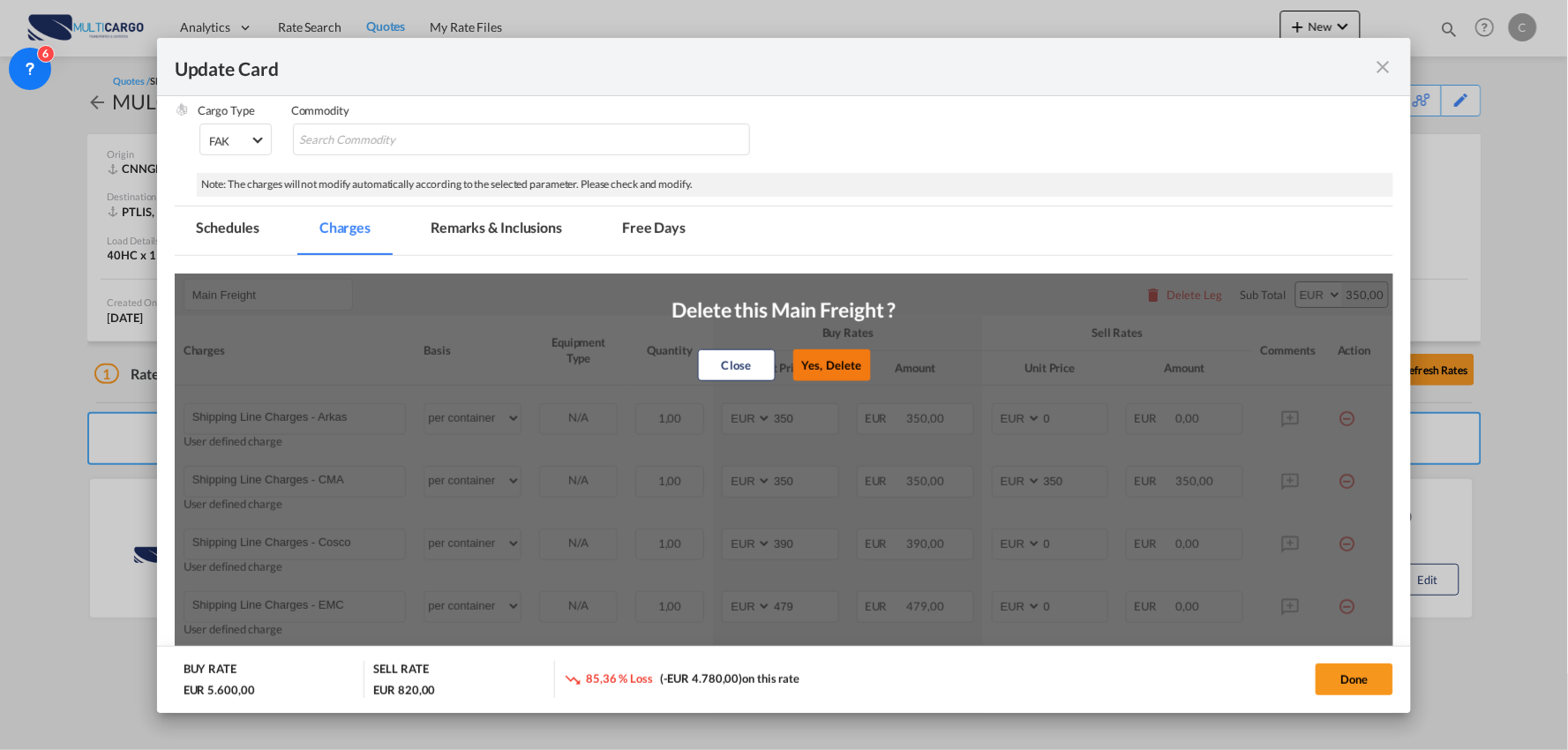
click at [819, 355] on button "Yes, Delete" at bounding box center [831, 366] width 77 height 32
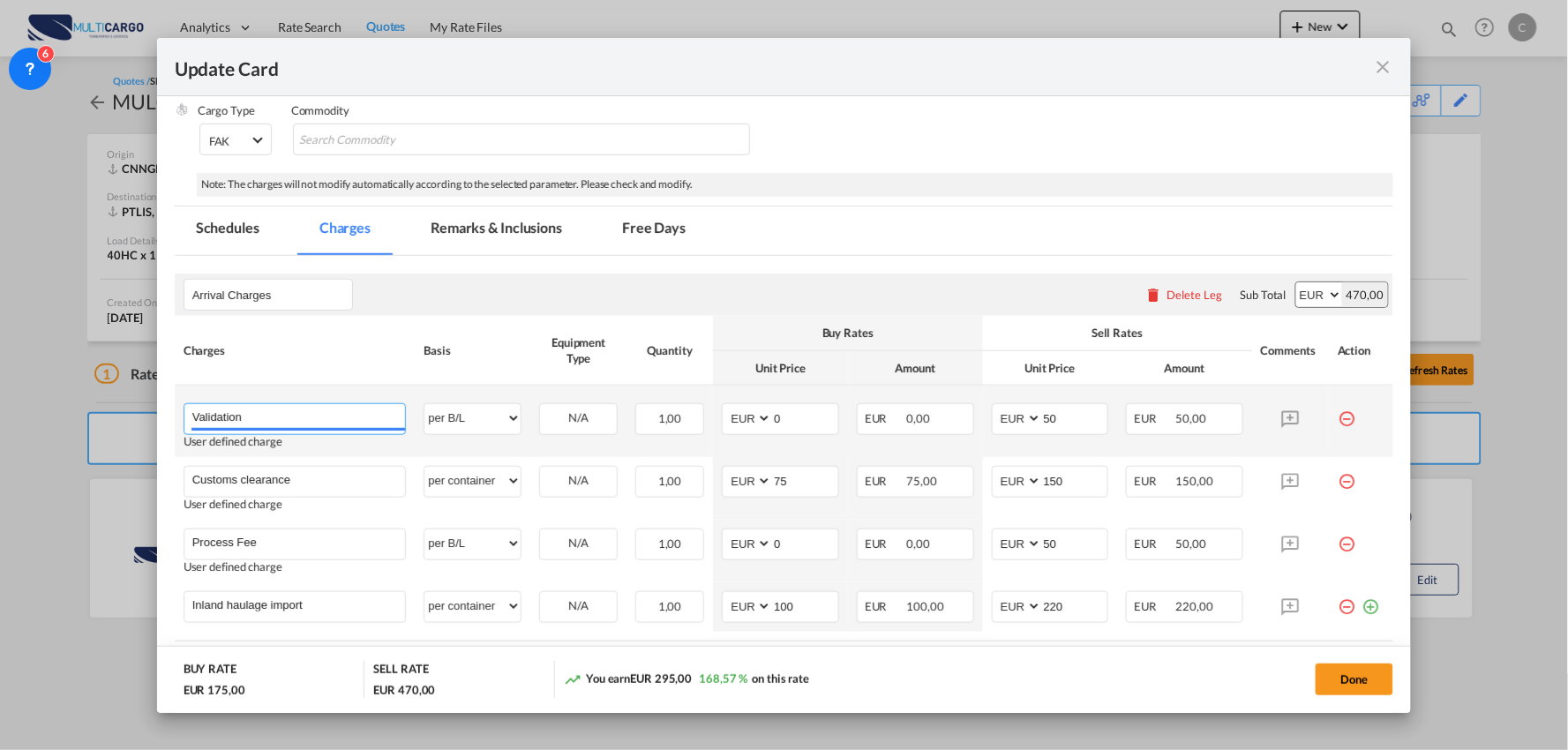
click at [291, 417] on input "Validation" at bounding box center [299, 417] width 213 height 27
type input "Validation + Process Fee"
drag, startPoint x: 1056, startPoint y: 422, endPoint x: 858, endPoint y: 407, distance: 198.6
click at [938, 424] on tr "Validation + Process Fee Please Enter User Defined Charges Cannot Be Published …" at bounding box center [784, 421] width 1219 height 71
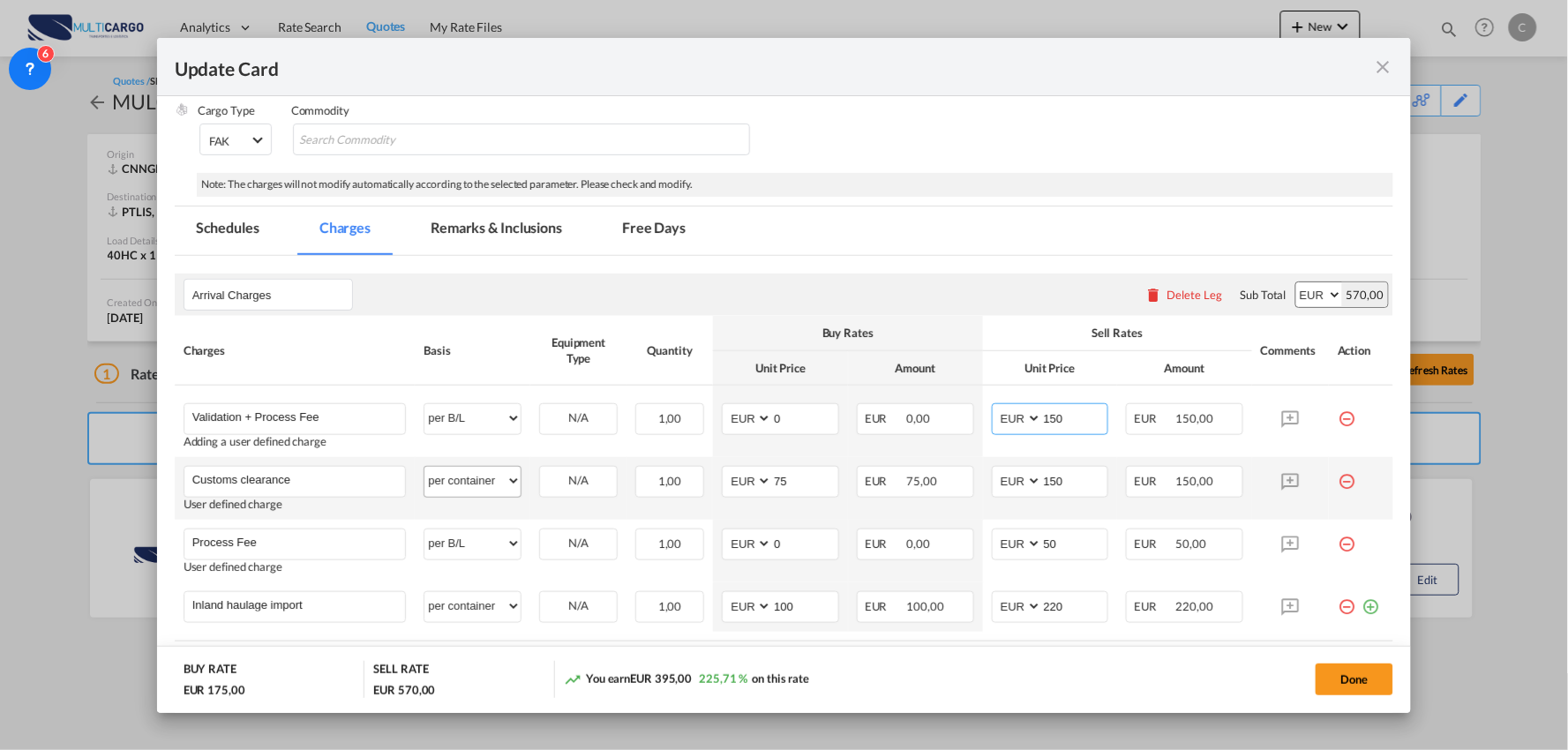
type input "150"
drag, startPoint x: 474, startPoint y: 478, endPoint x: 466, endPoint y: 474, distance: 8.9
click at [474, 478] on select "per equipment per container per B/L per shipping bill per shipment per pallet p…" at bounding box center [472, 481] width 96 height 28
select select "per_document"
click at [424, 467] on select "per equipment per container per B/L per shipping bill per shipment per pallet p…" at bounding box center [472, 481] width 96 height 28
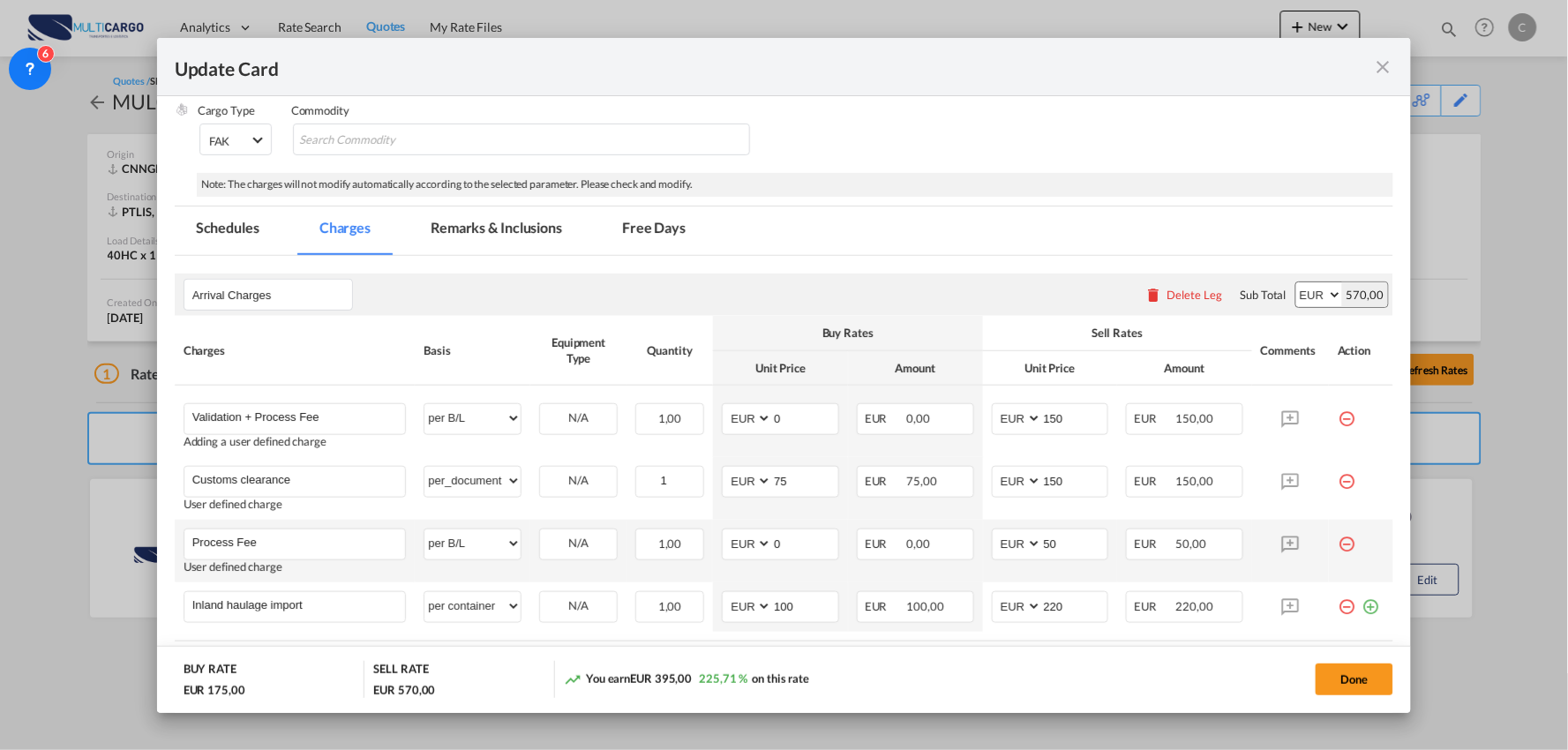
click at [1338, 541] on md-icon "icon-minus-circle-outline red-400-fg" at bounding box center [1347, 537] width 18 height 18
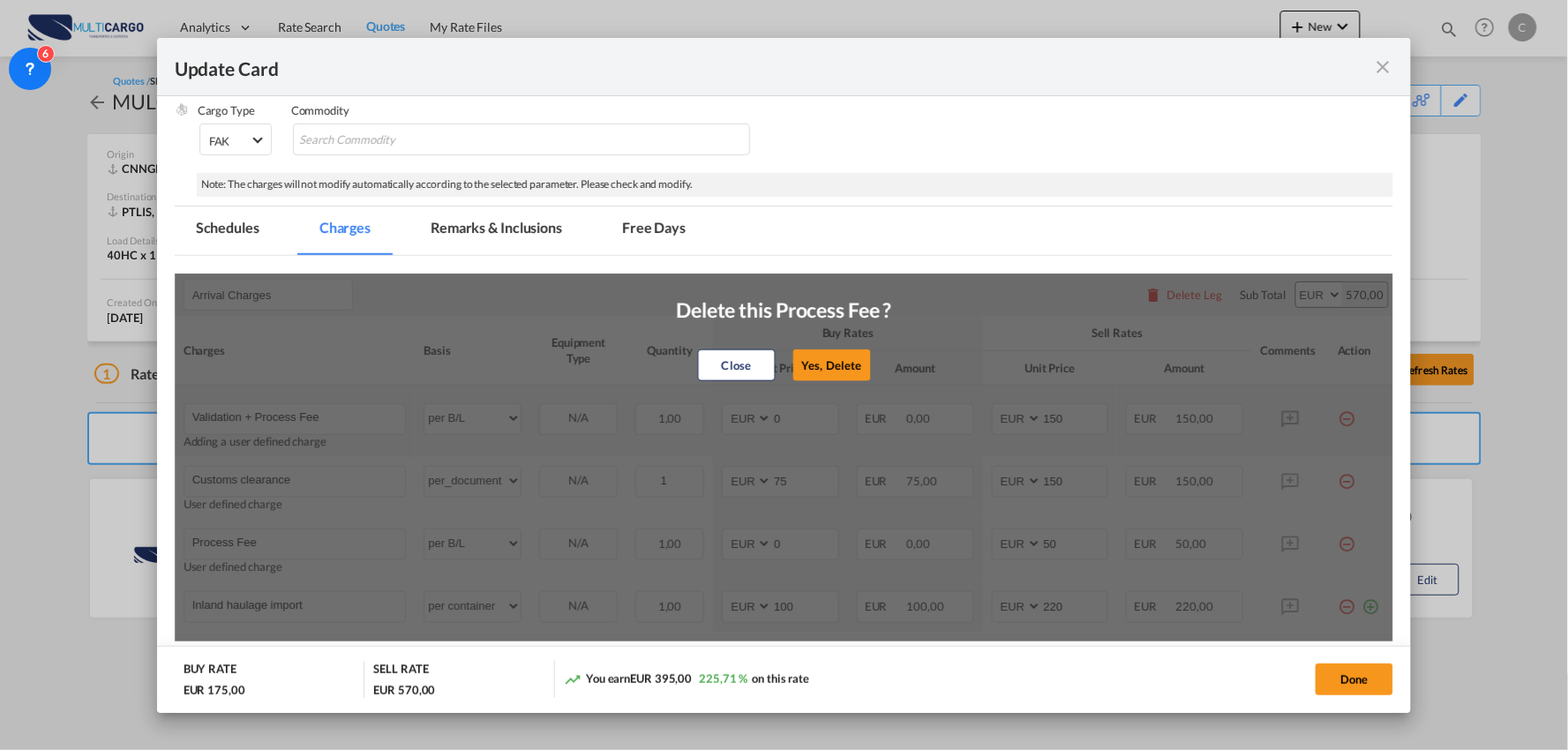
click at [835, 370] on button "Yes, Delete" at bounding box center [830, 366] width 77 height 32
type input "Inland haulage import"
select select "per container"
type input "100"
type input "220"
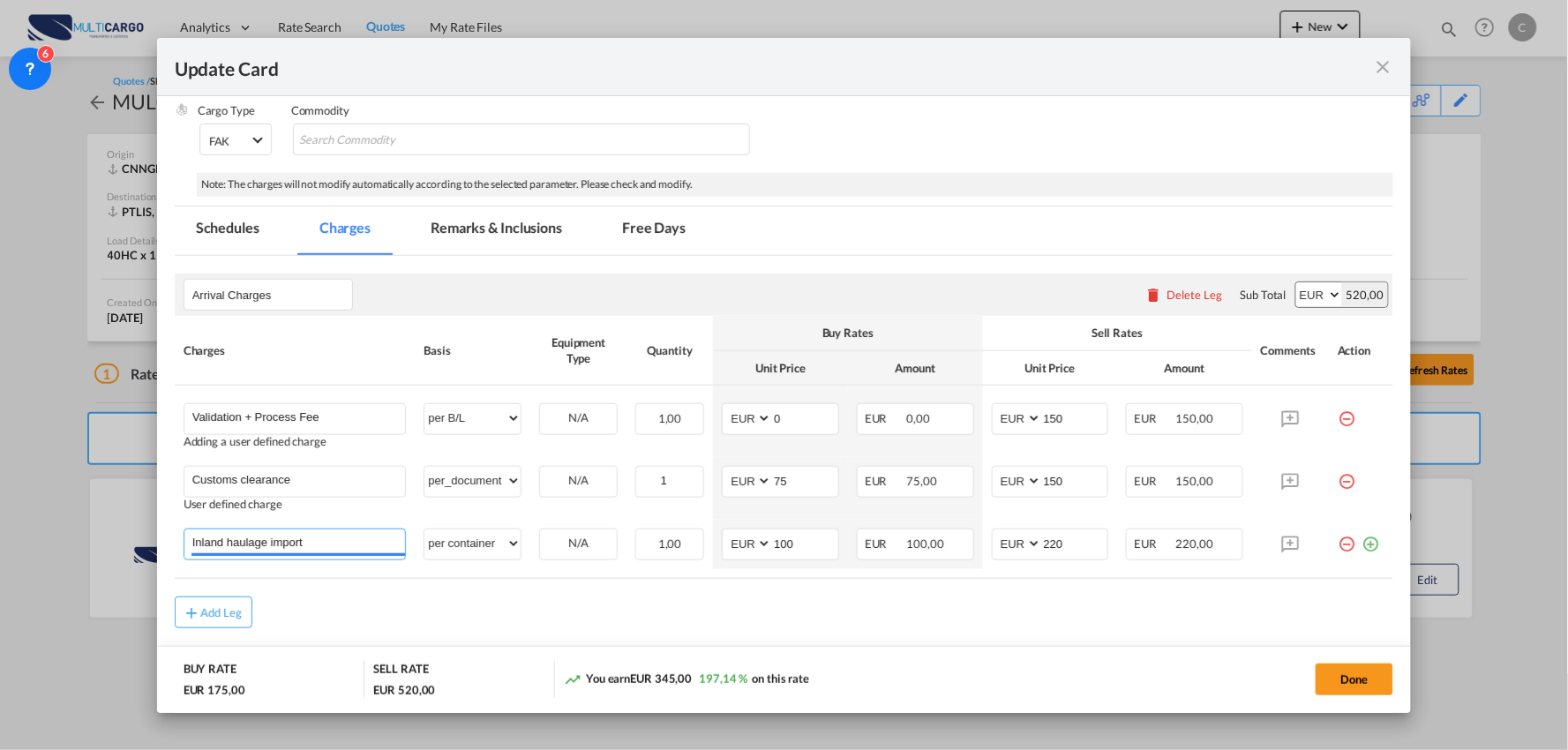
drag, startPoint x: 223, startPoint y: 524, endPoint x: -165, endPoint y: 465, distance: 392.5
click at [0, 465] on html "Analytics Reports Dashboard Rate Search Quotes My Rate Files" at bounding box center [784, 375] width 1568 height 750
paste input "2610-016"
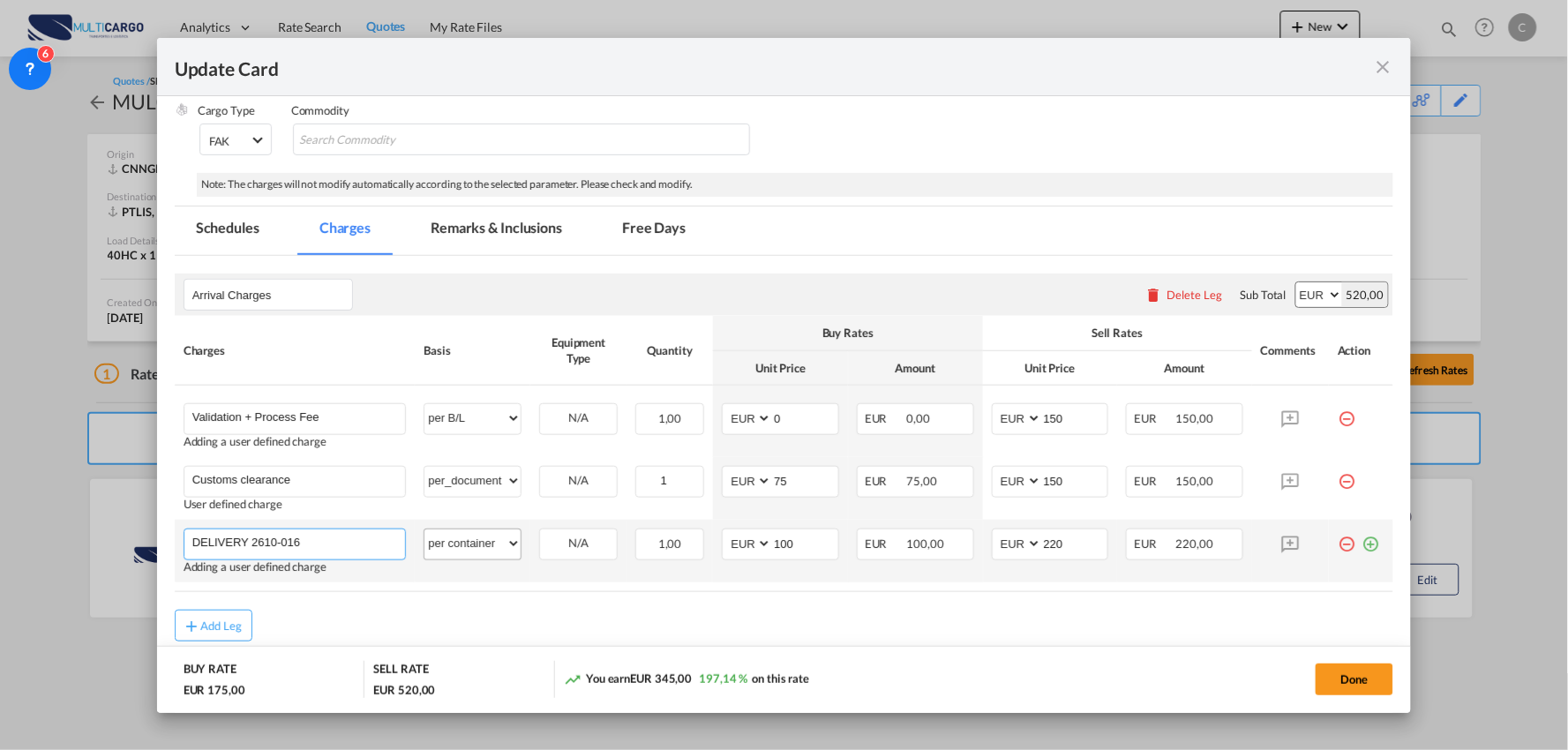
type input "DELIVERY 2610-016"
click at [457, 541] on select "per equipment per container per B/L per shipping bill per shipment per pallet p…" at bounding box center [472, 543] width 96 height 28
drag, startPoint x: 651, startPoint y: 627, endPoint x: 699, endPoint y: 612, distance: 50.3
click at [651, 627] on div "Add Leg" at bounding box center [784, 626] width 1219 height 32
click at [1361, 543] on md-icon "icon-plus-circle-outline green-400-fg" at bounding box center [1370, 537] width 18 height 18
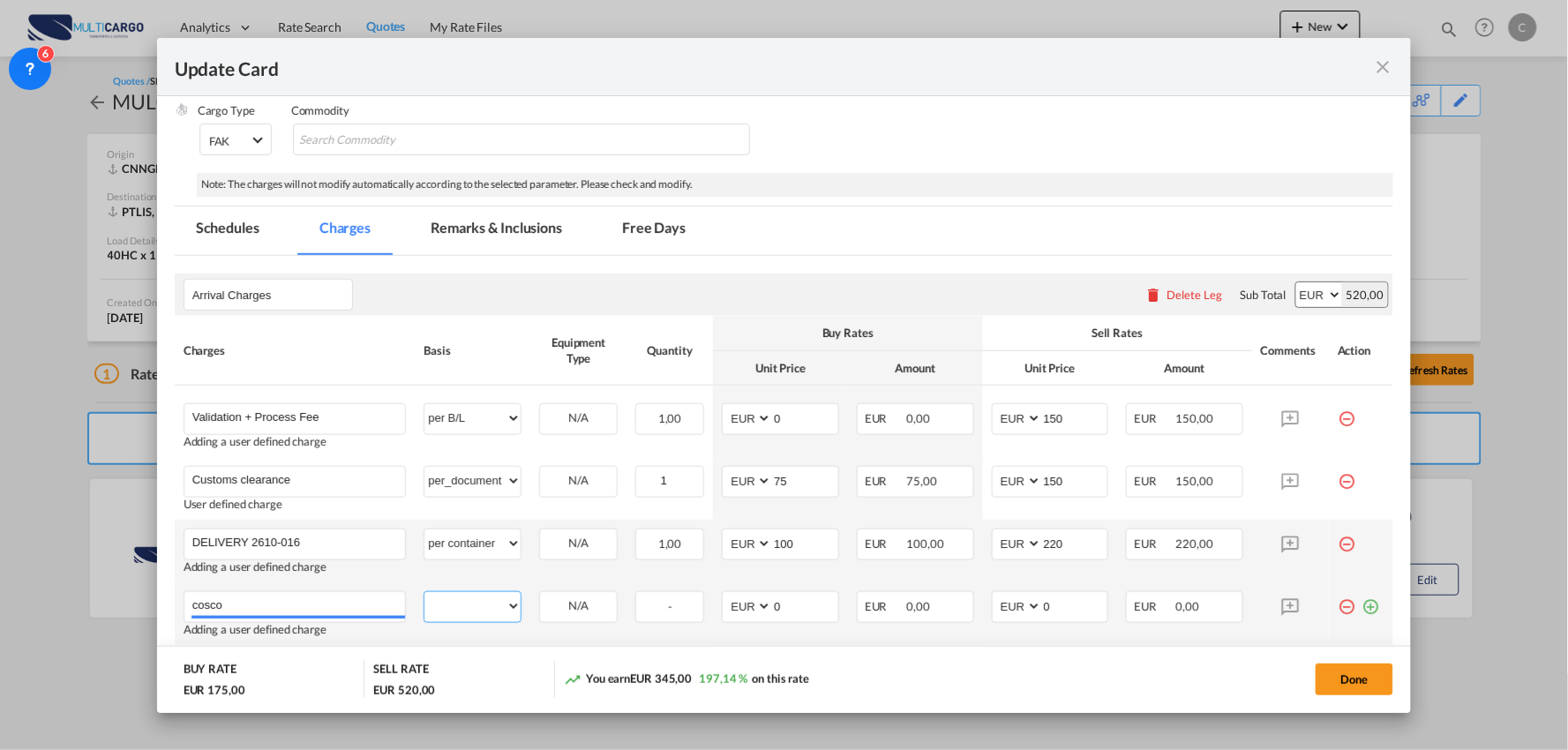
click at [481, 604] on select "per equipment per container per B/L per shipping bill per shipment per pallet p…" at bounding box center [472, 606] width 96 height 28
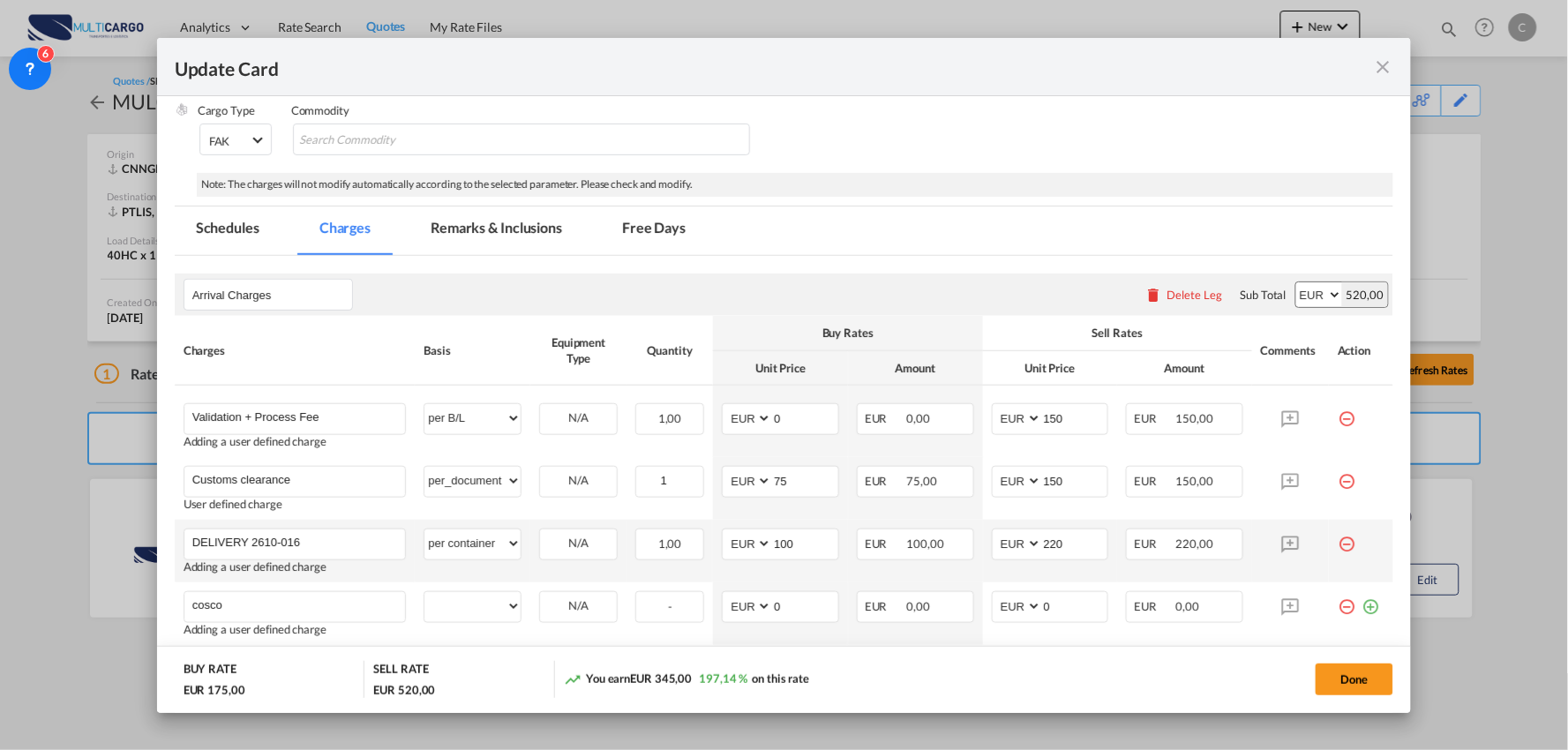
click at [788, 649] on md-dialog-actions "BUY RATE EUR 175,00 SELL RATE EUR 520,00 You earn EUR 345,00 197,14 % on this r…" at bounding box center [784, 679] width 1255 height 67
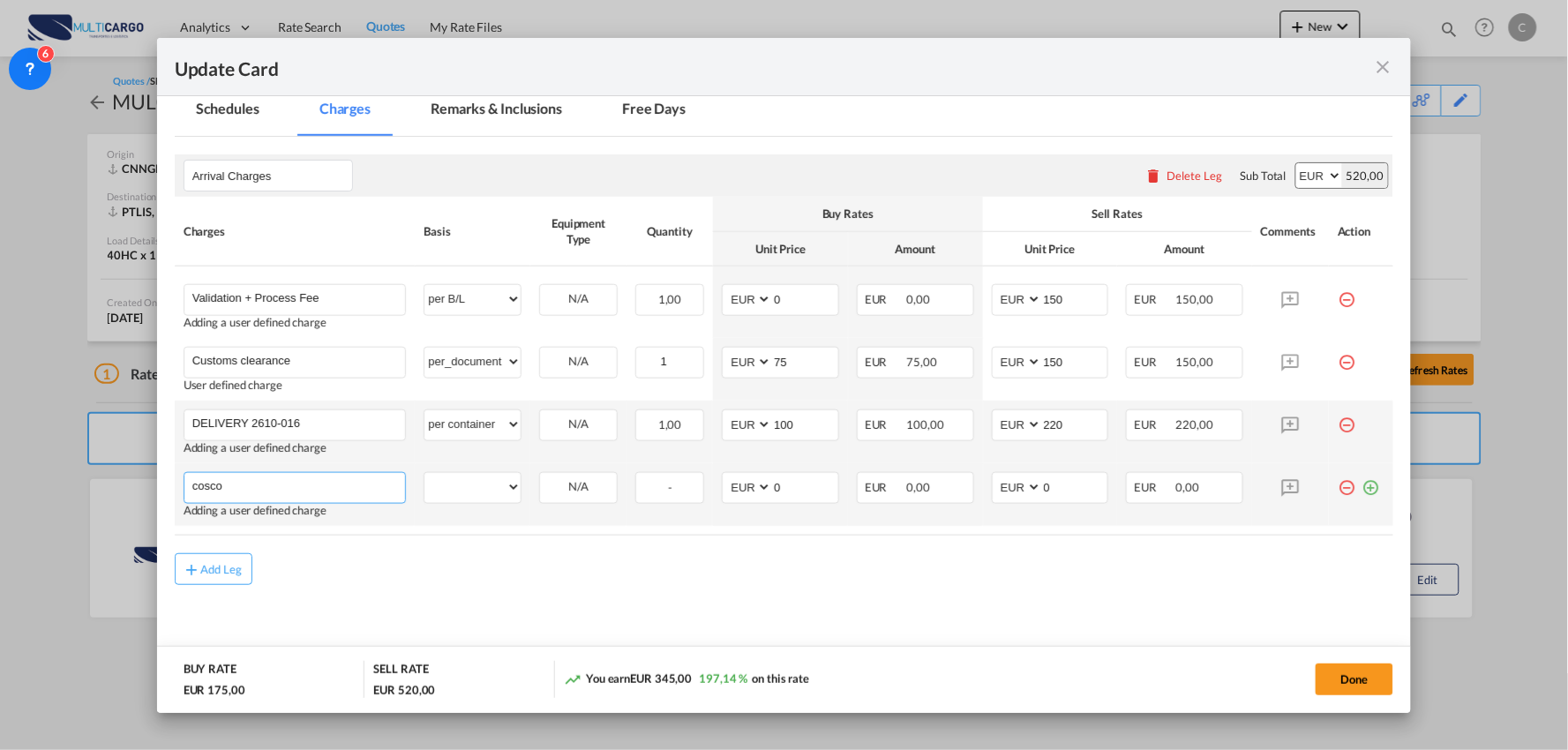
click at [283, 490] on input "cosco" at bounding box center [299, 486] width 213 height 27
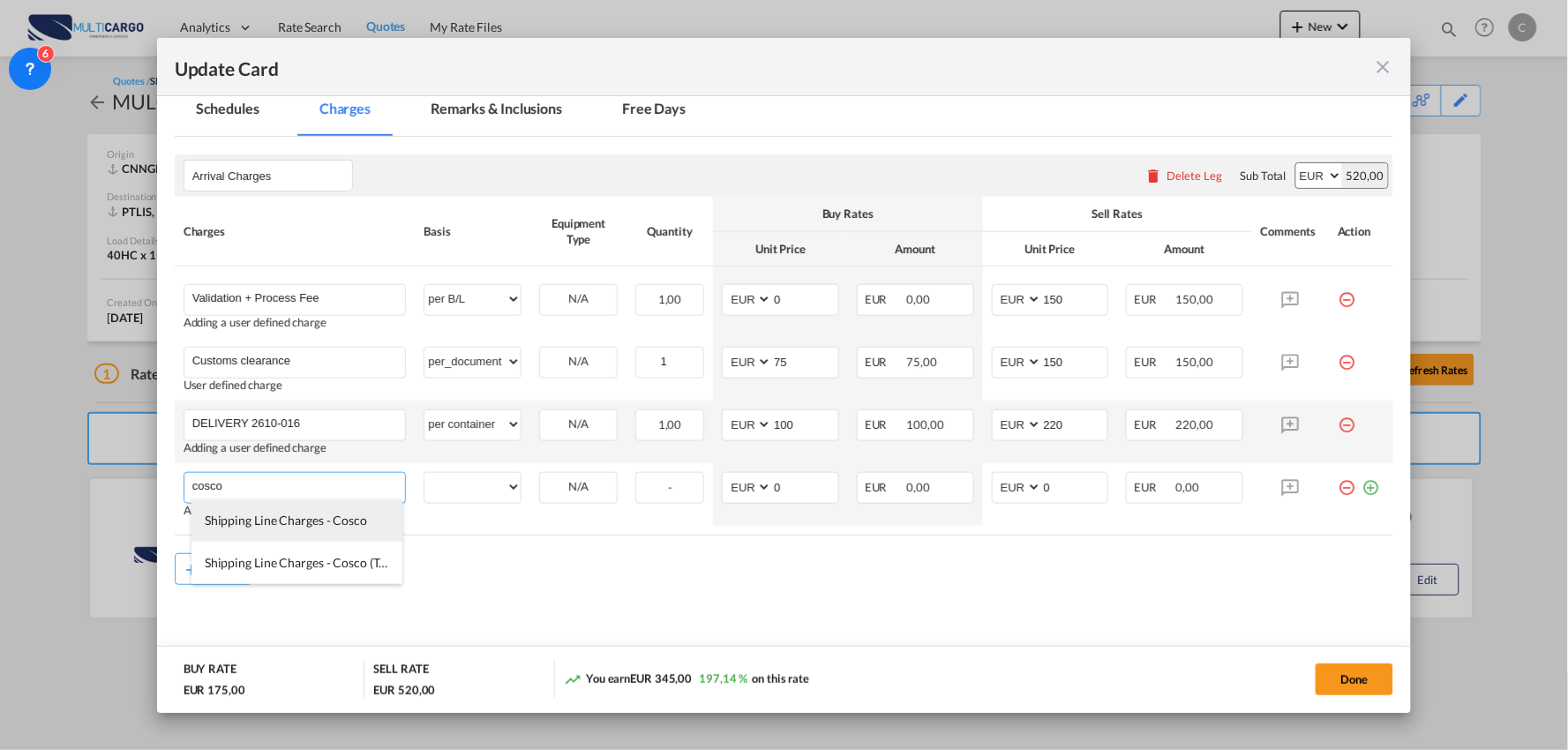
click at [289, 530] on li "Shipping Line Charges - Cosco" at bounding box center [297, 520] width 211 height 43
type input "Shipping Line Charges - Cosco"
select select "per container"
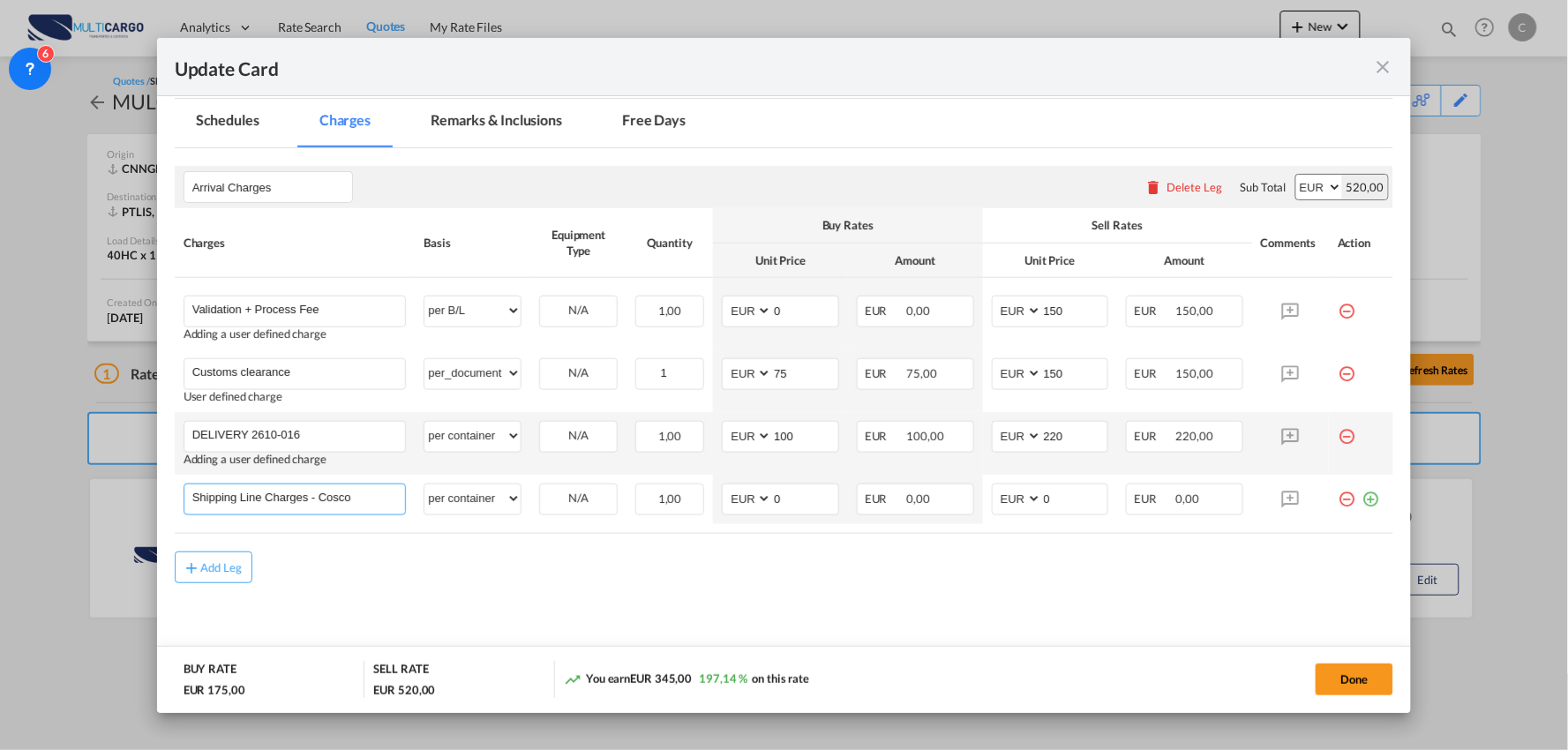
scroll to position [400, 0]
drag, startPoint x: 796, startPoint y: 498, endPoint x: 638, endPoint y: 496, distance: 158.0
click at [677, 498] on tr "Shipping Line Charges - Cosco Please Enter User Defined Charges Cannot Be Publi…" at bounding box center [784, 501] width 1219 height 50
type input "390"
click at [993, 488] on md-input-container "AED AFN ALL AMD ANG AOA ARS AUD AWG AZN BAM BBD BDT BGN BHD BIF BMD BND BOB BRL…" at bounding box center [1050, 501] width 117 height 32
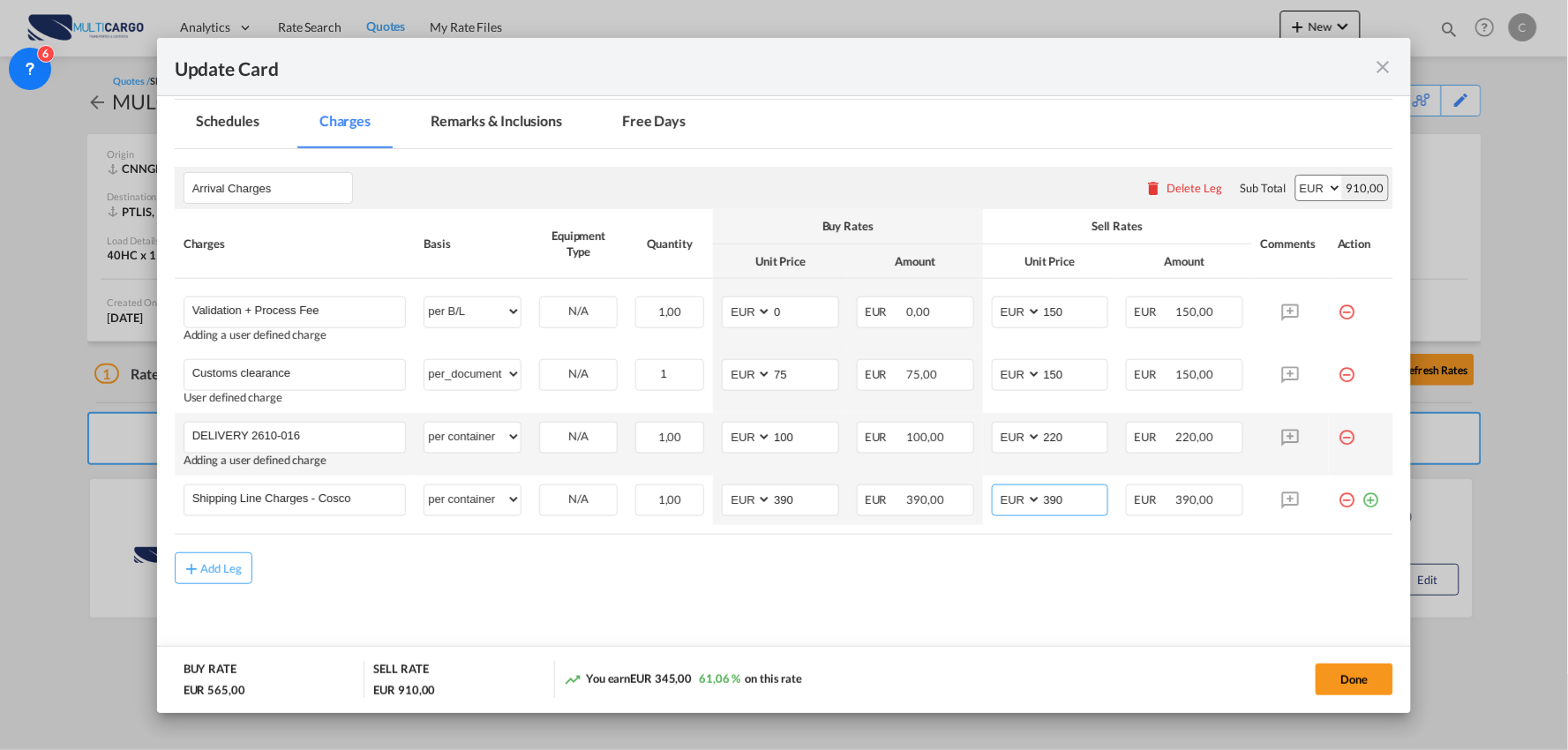
type input "390"
drag, startPoint x: 1063, startPoint y: 433, endPoint x: 915, endPoint y: 438, distance: 148.1
click at [983, 437] on td "AED AFN ALL AMD ANG AOA ARS AUD AWG AZN BAM BBD BDT BGN BHD BIF BMD BND [PERSON…" at bounding box center [1050, 444] width 135 height 63
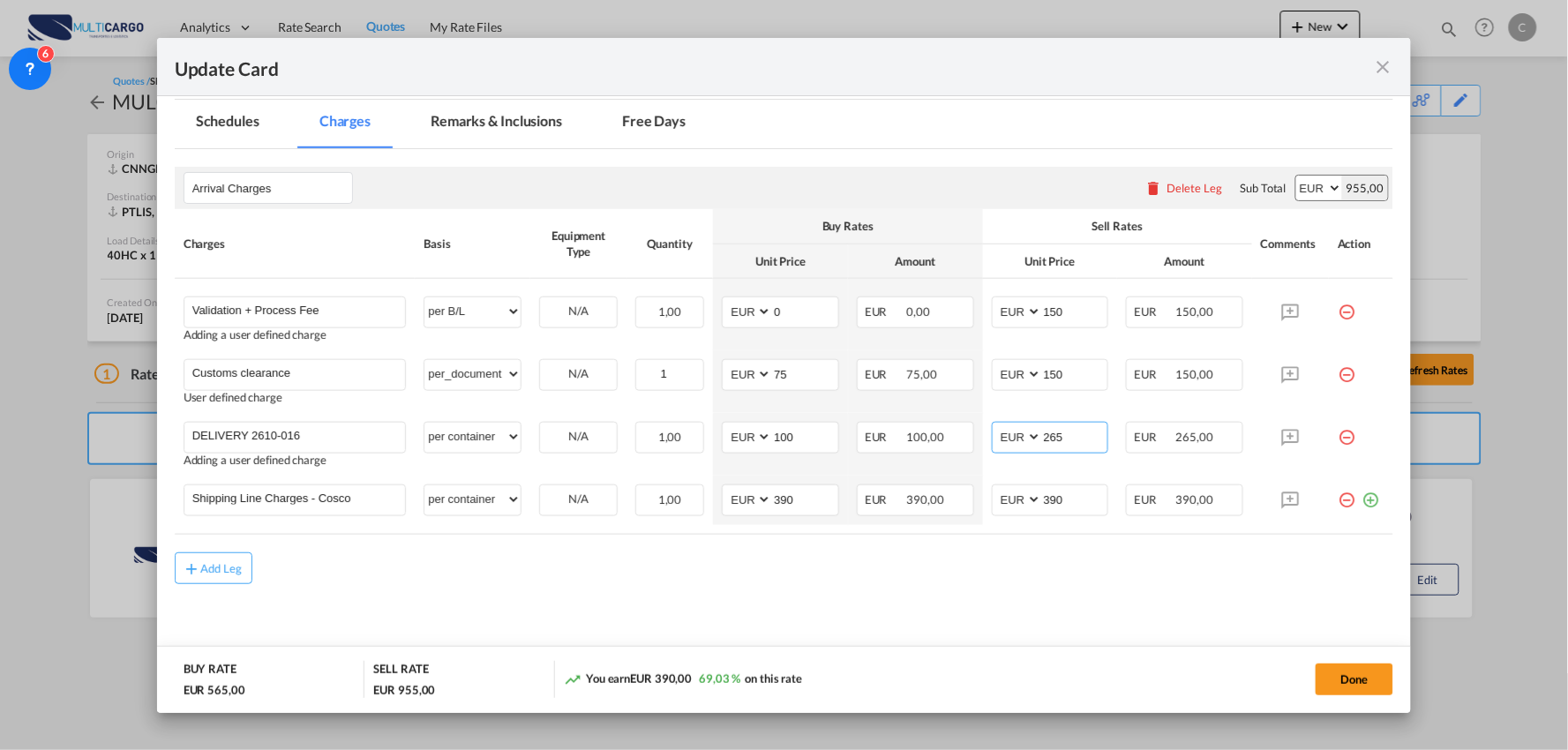
type input "265"
drag, startPoint x: 920, startPoint y: 597, endPoint x: 338, endPoint y: 499, distance: 590.2
click at [915, 597] on md-content "Arrival Charges Please enter leg name Leg Name Already Exists Delete Leg Sub To…" at bounding box center [784, 408] width 1219 height 519
click at [1337, 675] on button "Done" at bounding box center [1354, 679] width 77 height 32
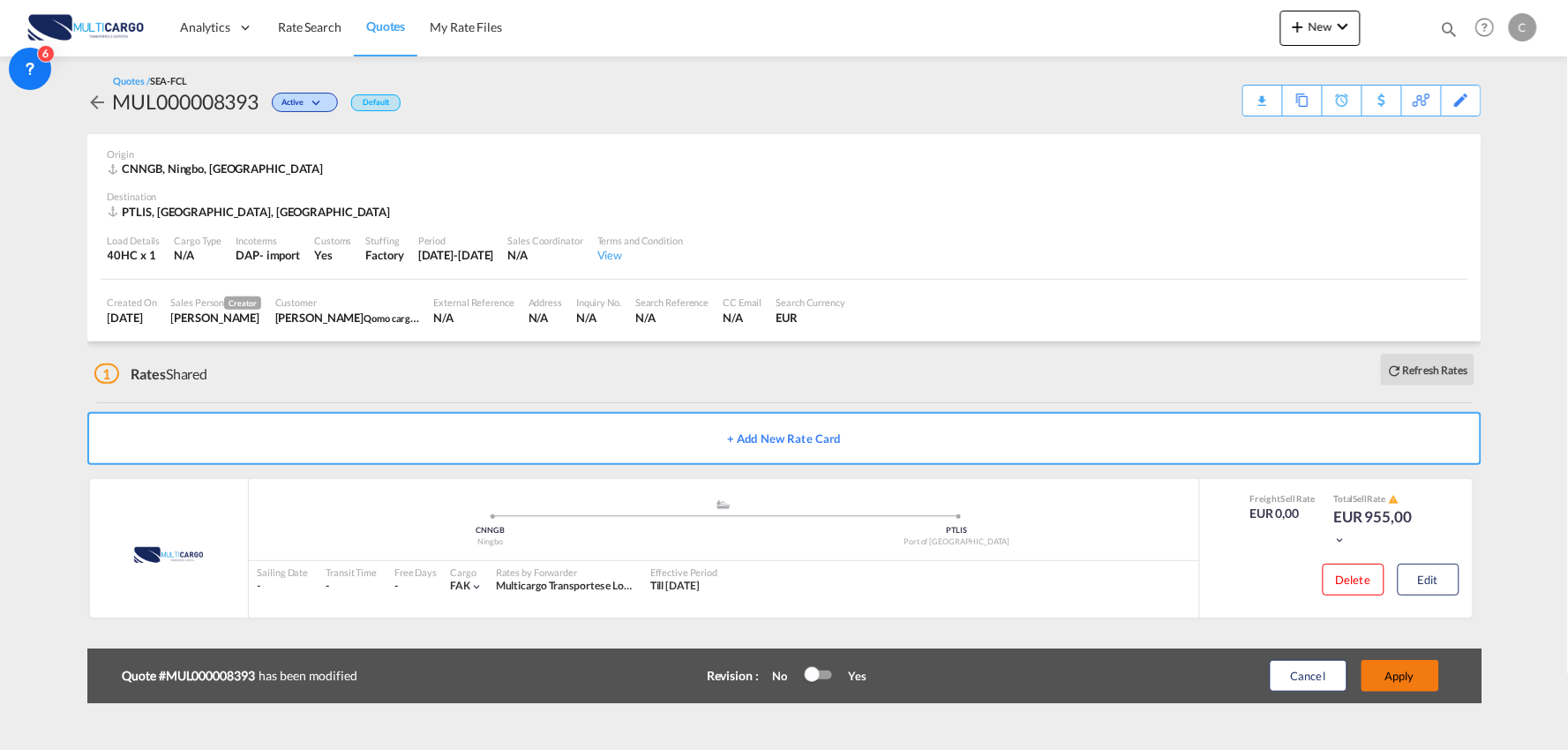
click at [1404, 666] on button "Apply" at bounding box center [1399, 675] width 77 height 32
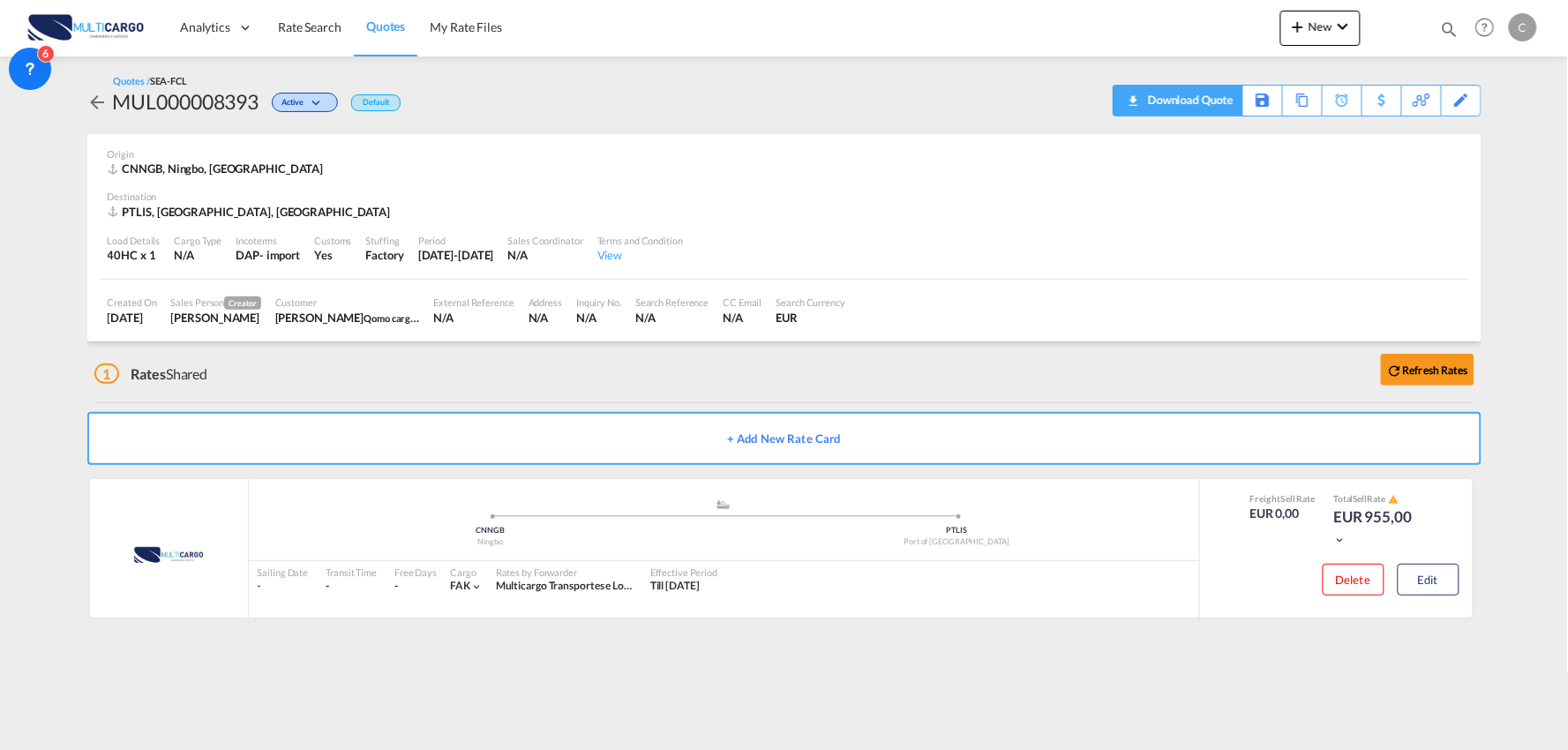
click at [1138, 99] on md-icon "icon-download" at bounding box center [1133, 94] width 21 height 13
